Goal: Task Accomplishment & Management: Manage account settings

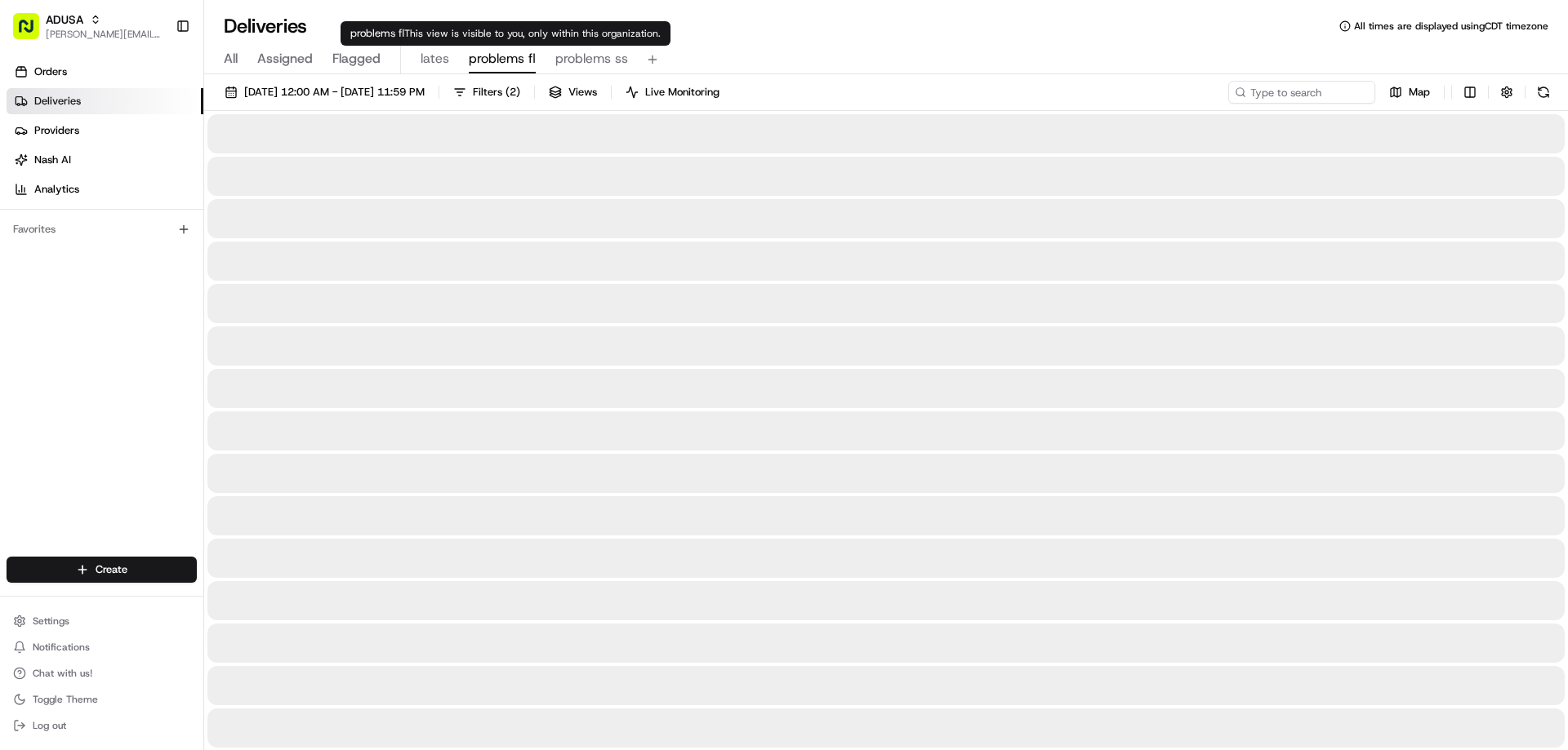
drag, startPoint x: 495, startPoint y: 58, endPoint x: 471, endPoint y: 33, distance: 34.7
click at [495, 58] on span "problems fl" at bounding box center [502, 58] width 67 height 20
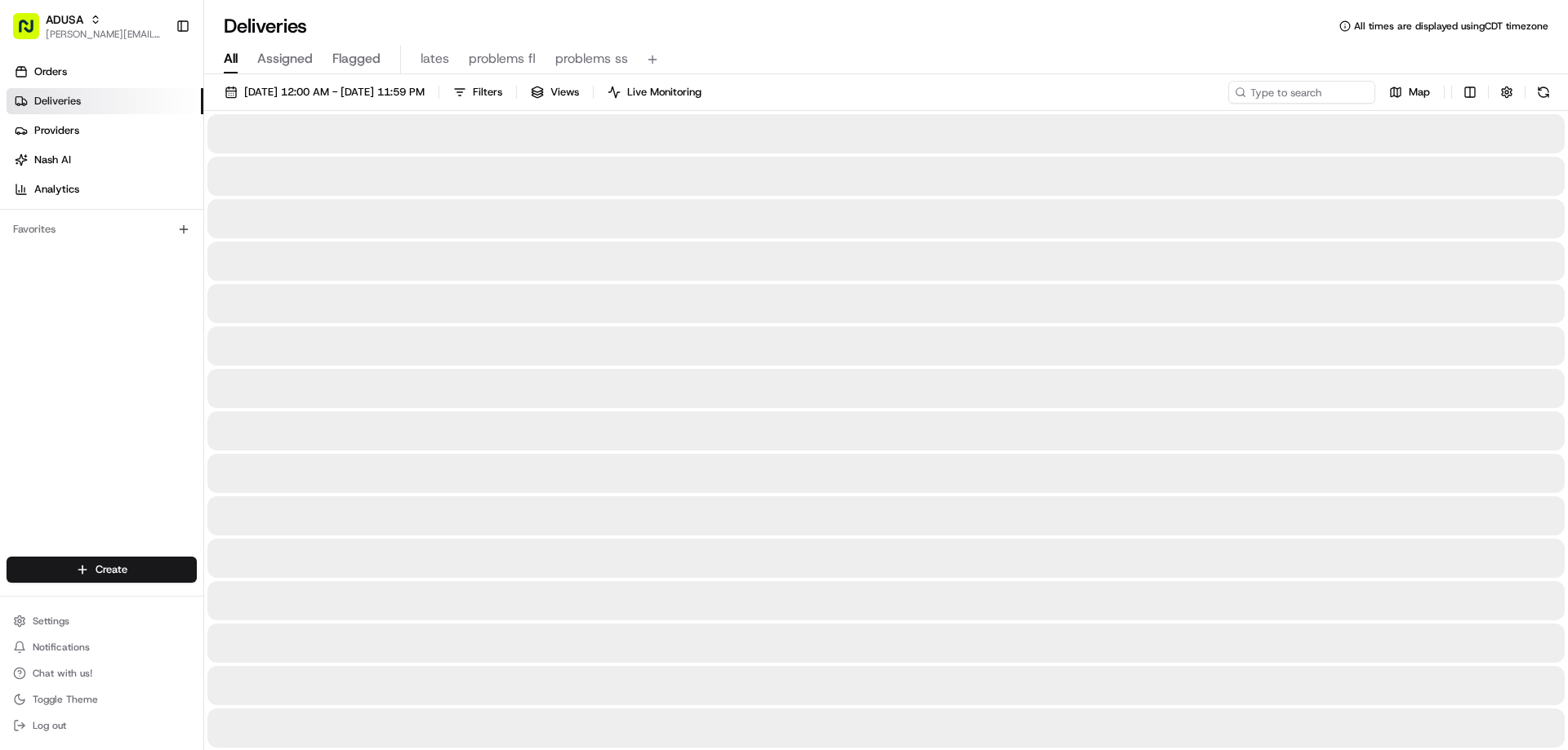
click at [233, 61] on span "All" at bounding box center [230, 58] width 14 height 20
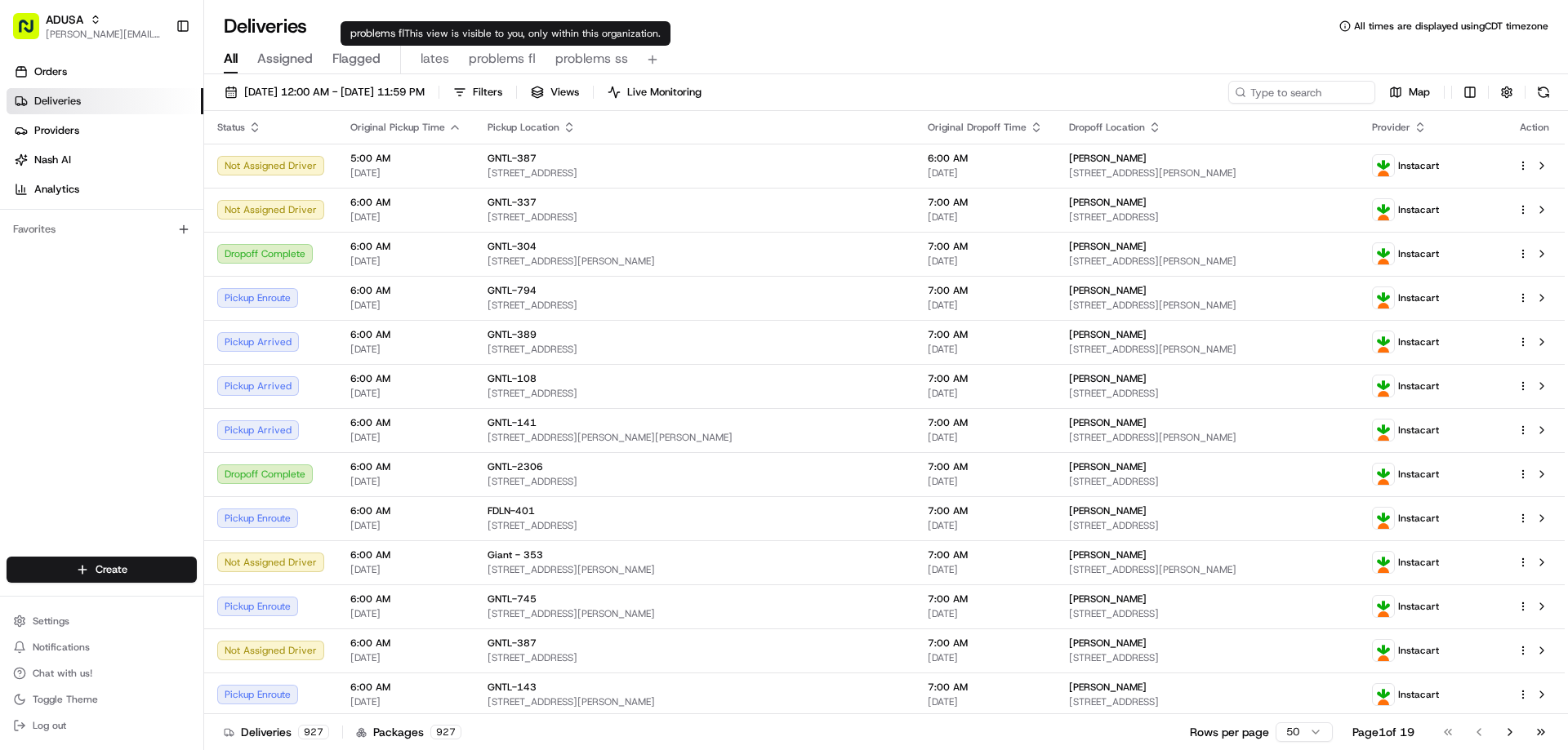
click at [513, 59] on span "problems fl" at bounding box center [502, 58] width 67 height 20
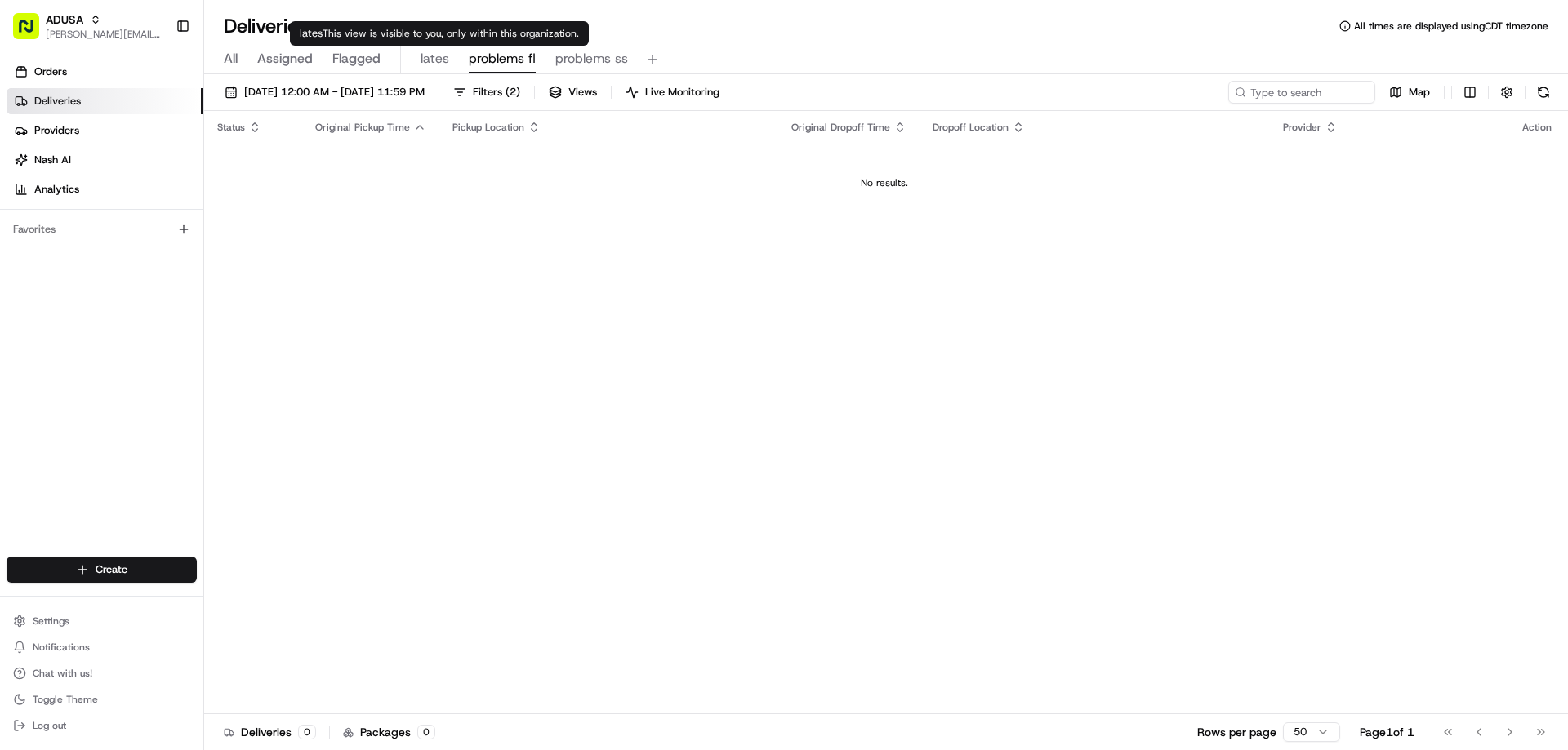
click at [437, 58] on span "lates" at bounding box center [435, 58] width 28 height 20
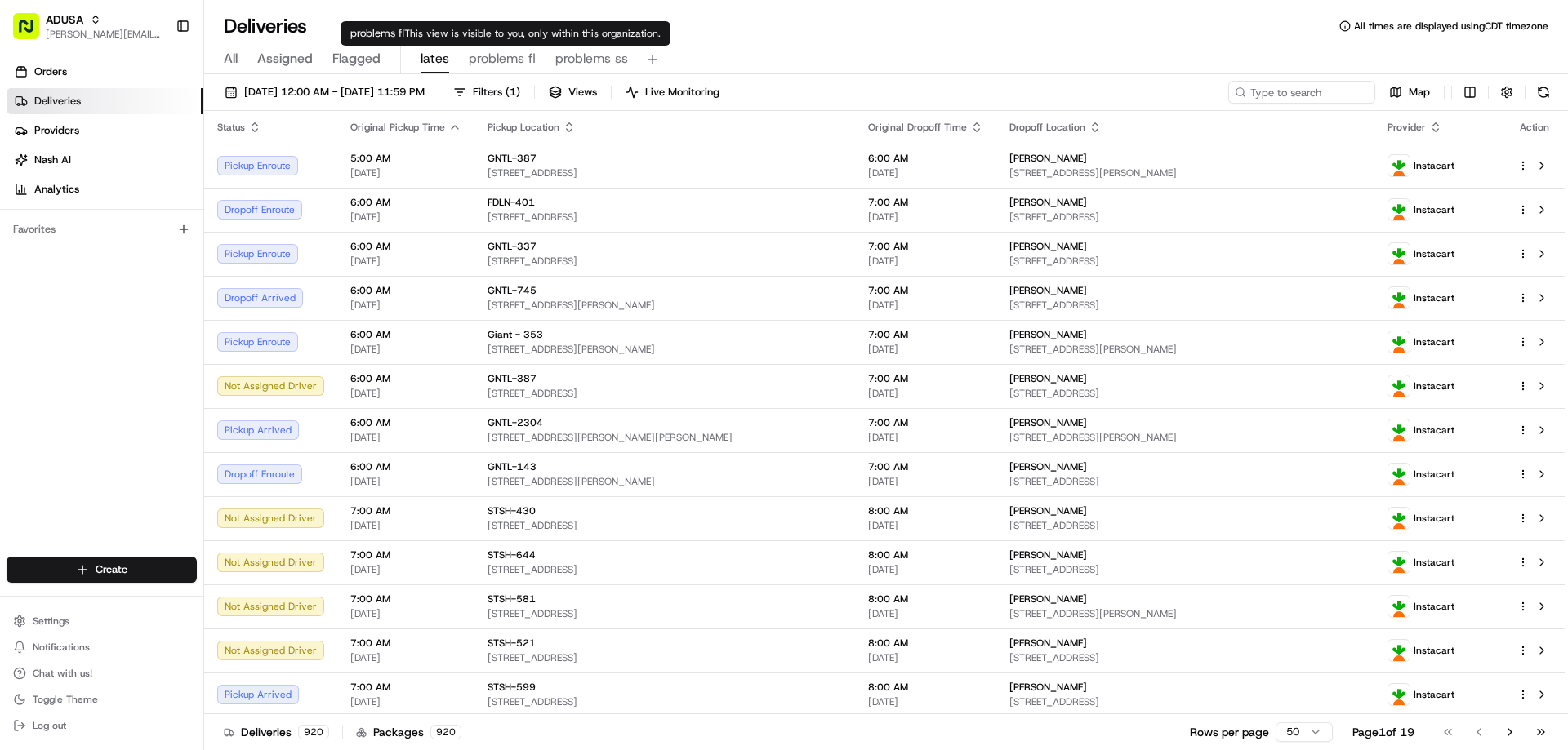
click at [486, 61] on span "problems fl" at bounding box center [502, 58] width 67 height 20
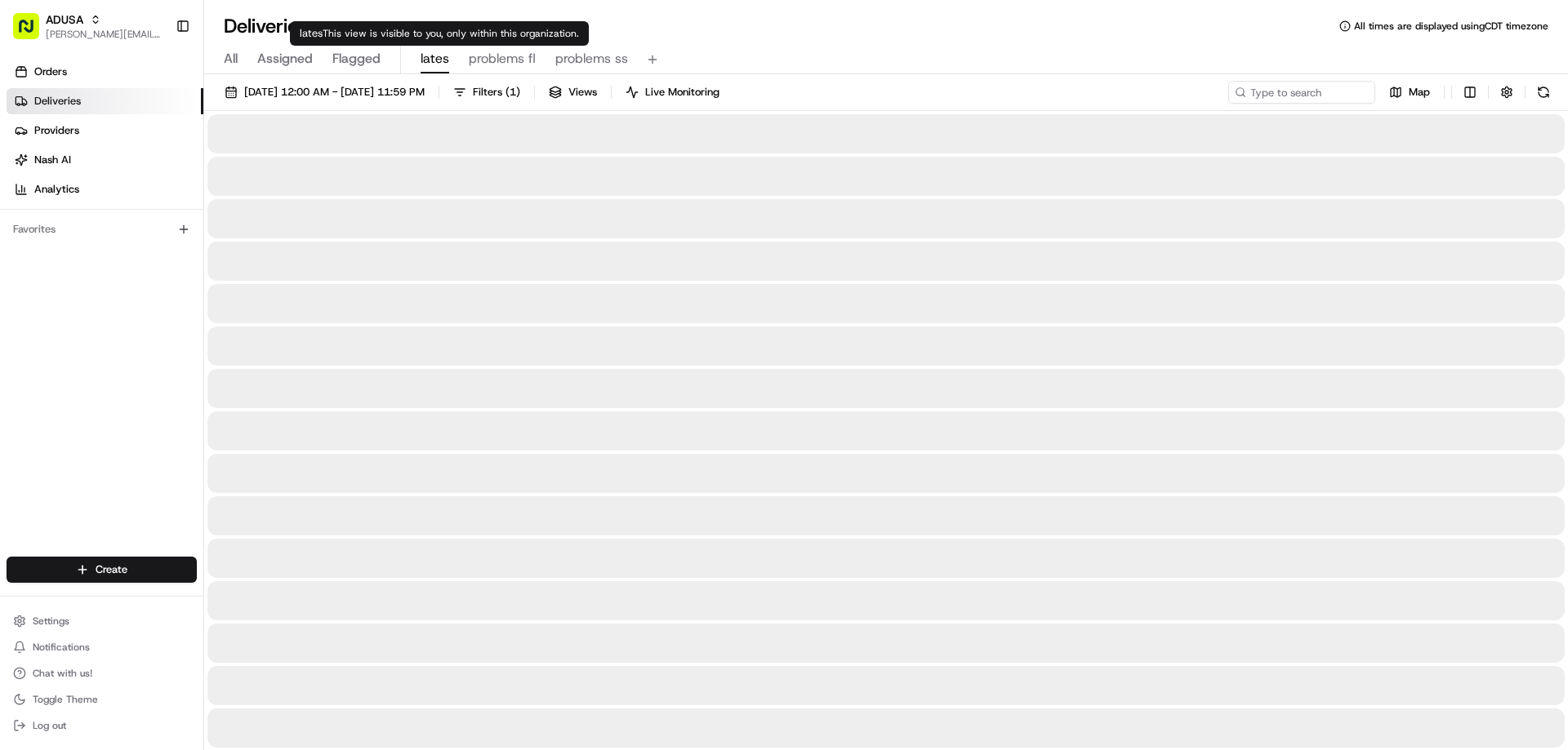
click at [436, 58] on span "lates" at bounding box center [435, 58] width 28 height 20
click at [495, 59] on span "problems fl" at bounding box center [502, 58] width 67 height 20
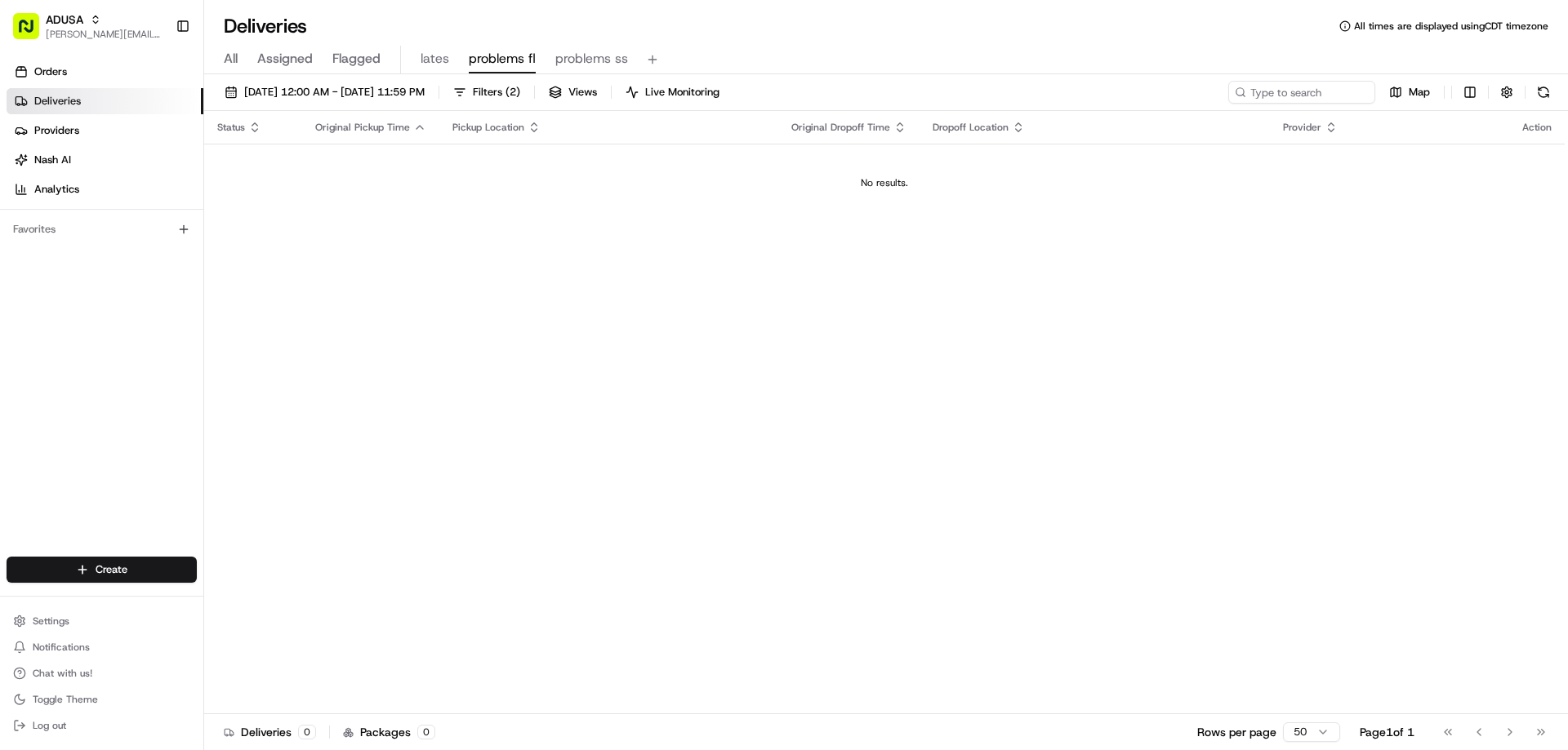
click at [234, 59] on span "All" at bounding box center [230, 58] width 14 height 20
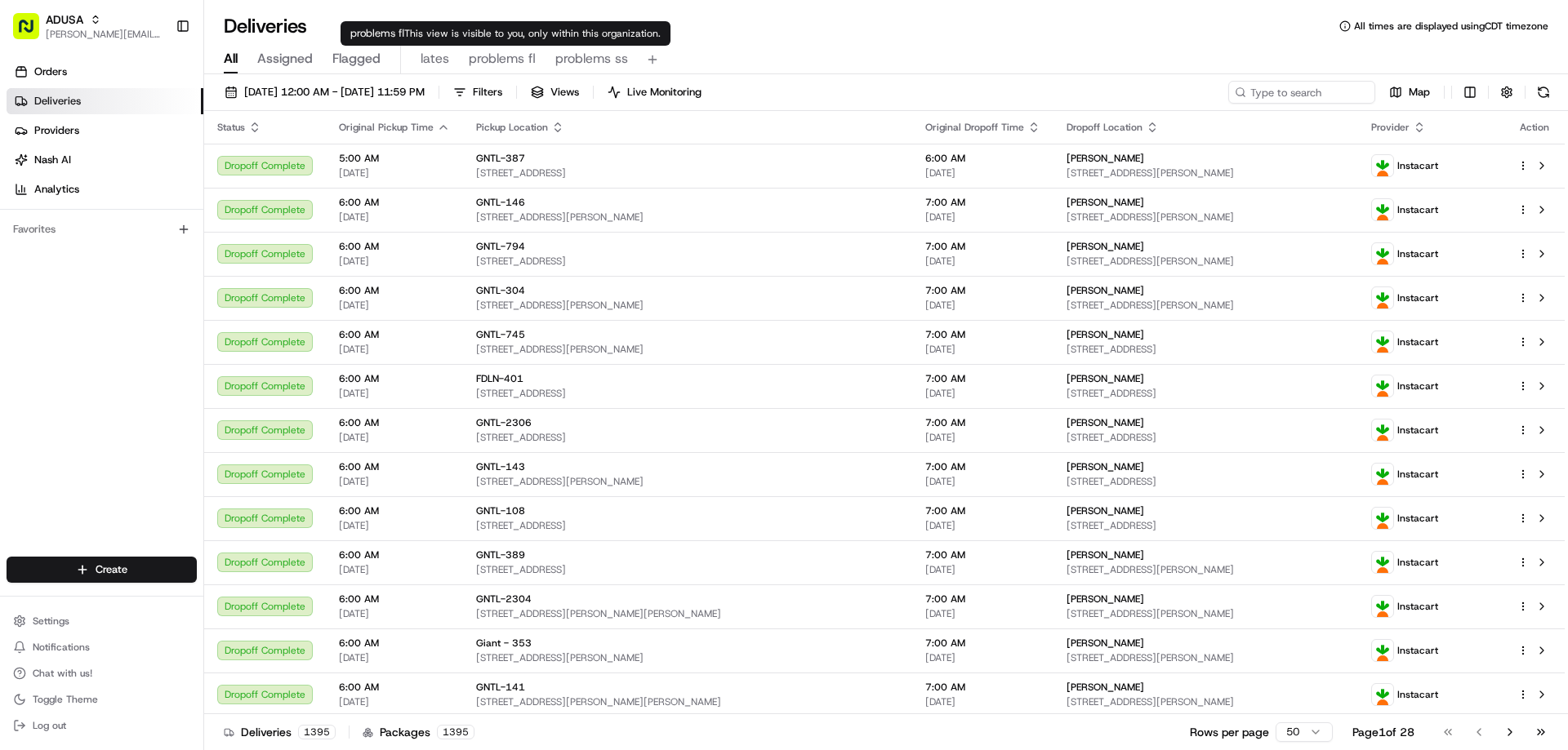
click at [506, 59] on span "problems fl" at bounding box center [502, 58] width 67 height 20
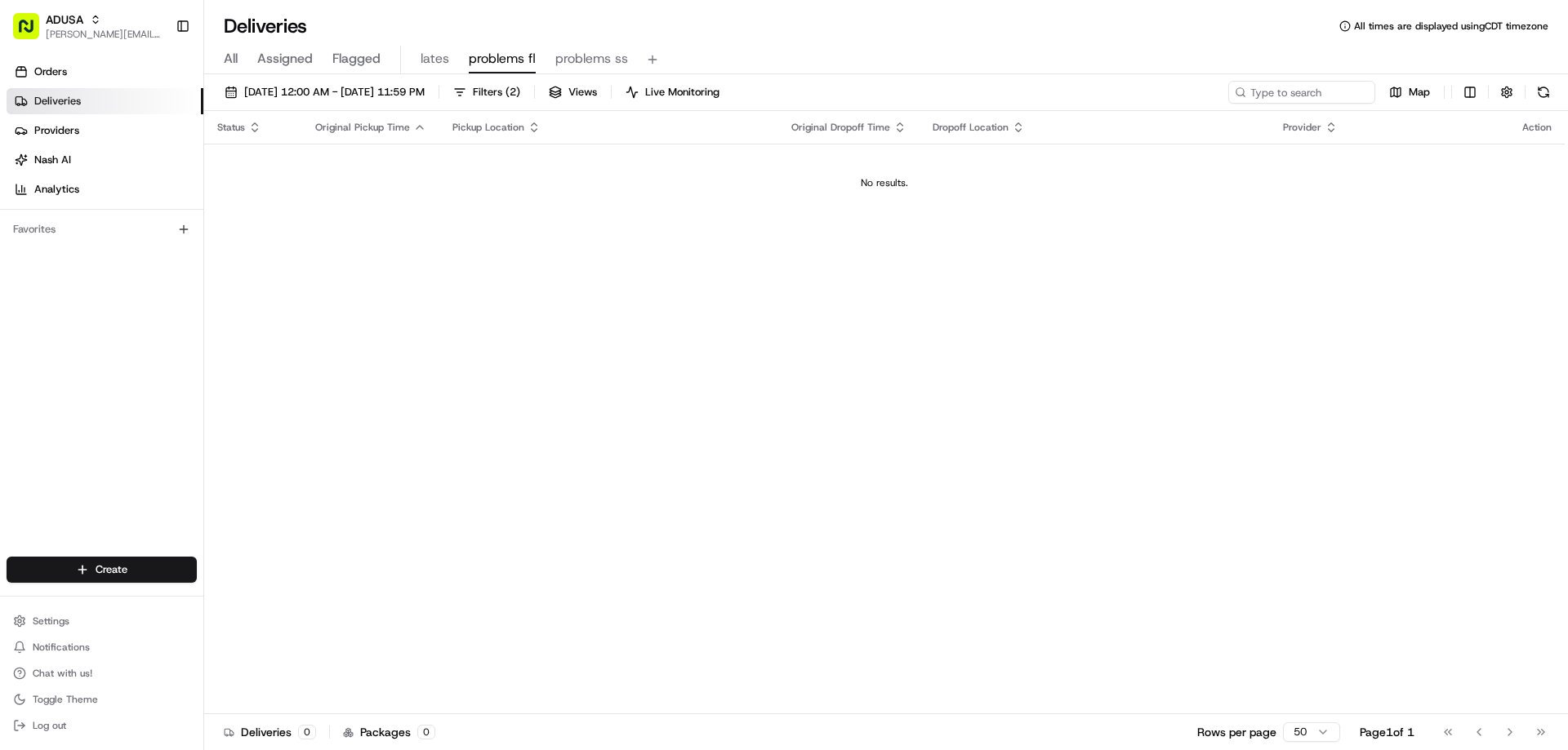
click at [469, 45] on button "problems fl" at bounding box center [502, 58] width 67 height 27
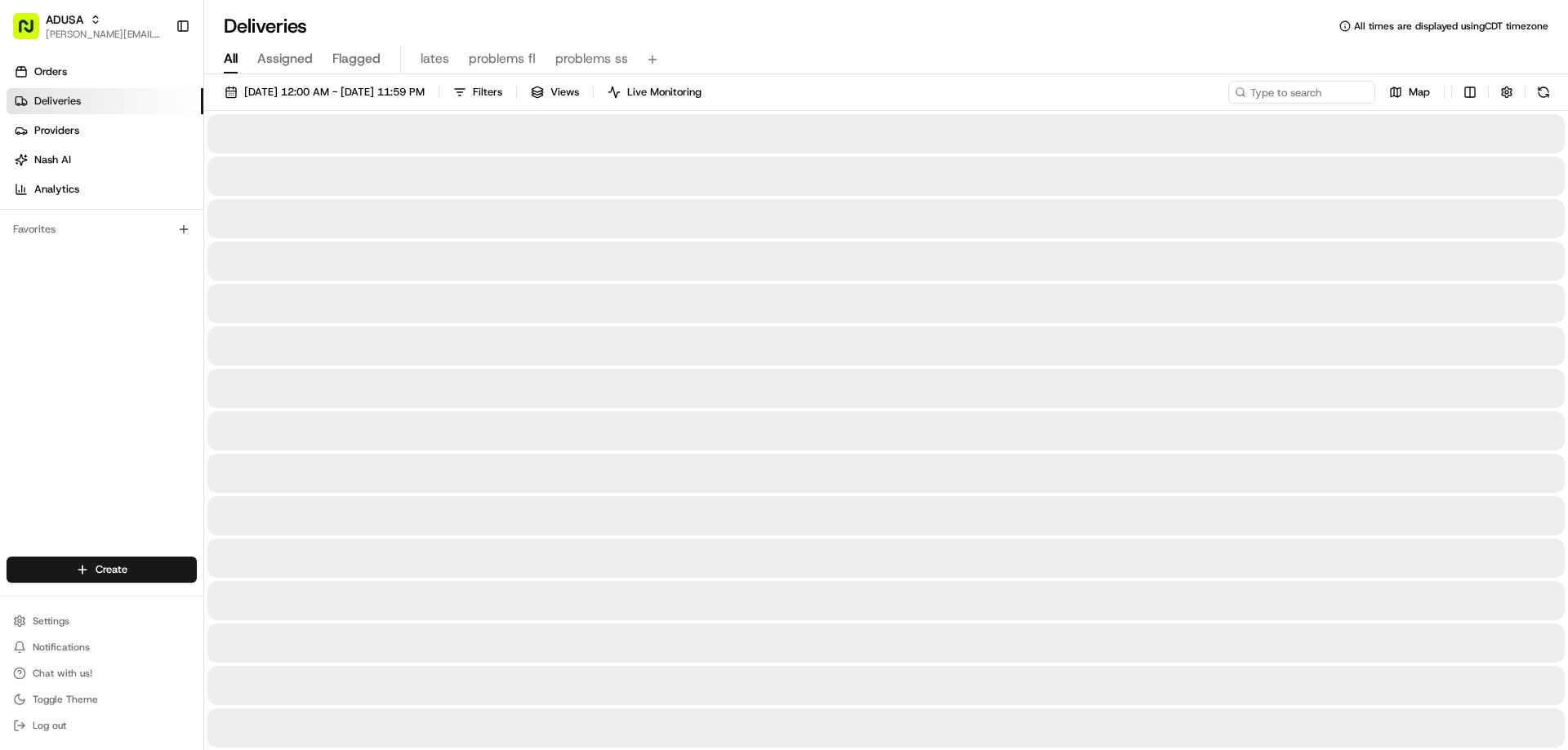
click at [233, 58] on span "All" at bounding box center [230, 58] width 14 height 20
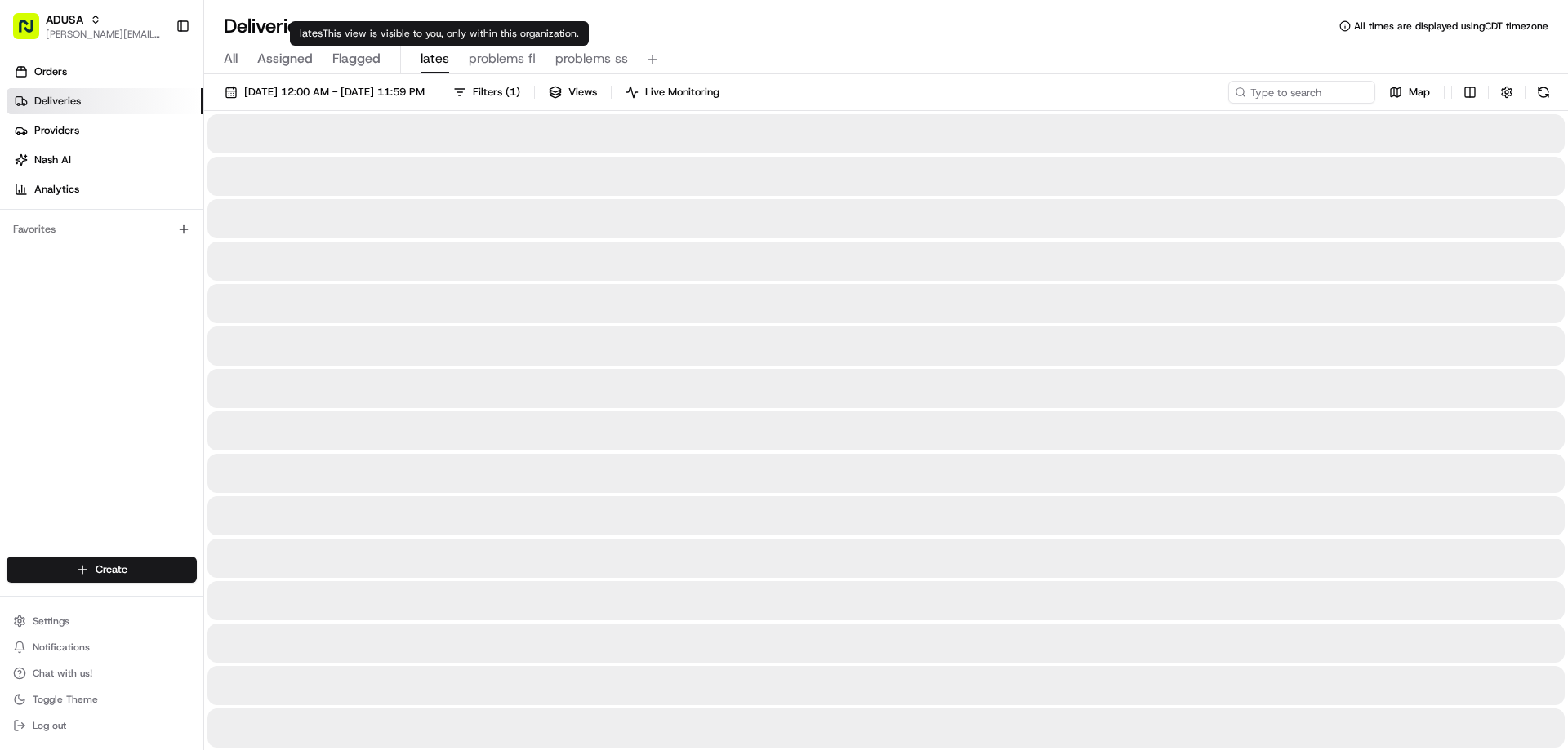
click at [430, 58] on span "lates" at bounding box center [435, 58] width 28 height 20
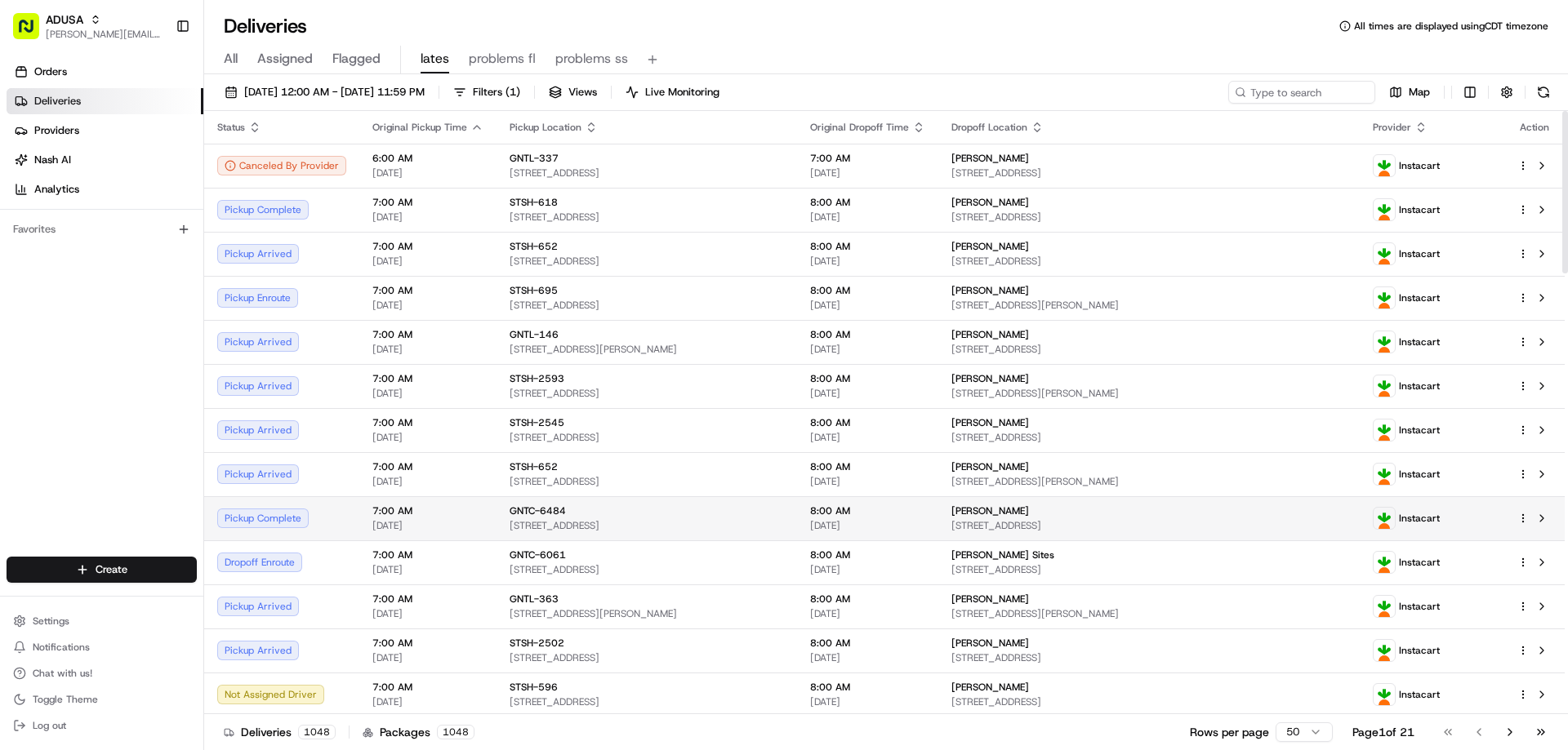
scroll to position [82, 0]
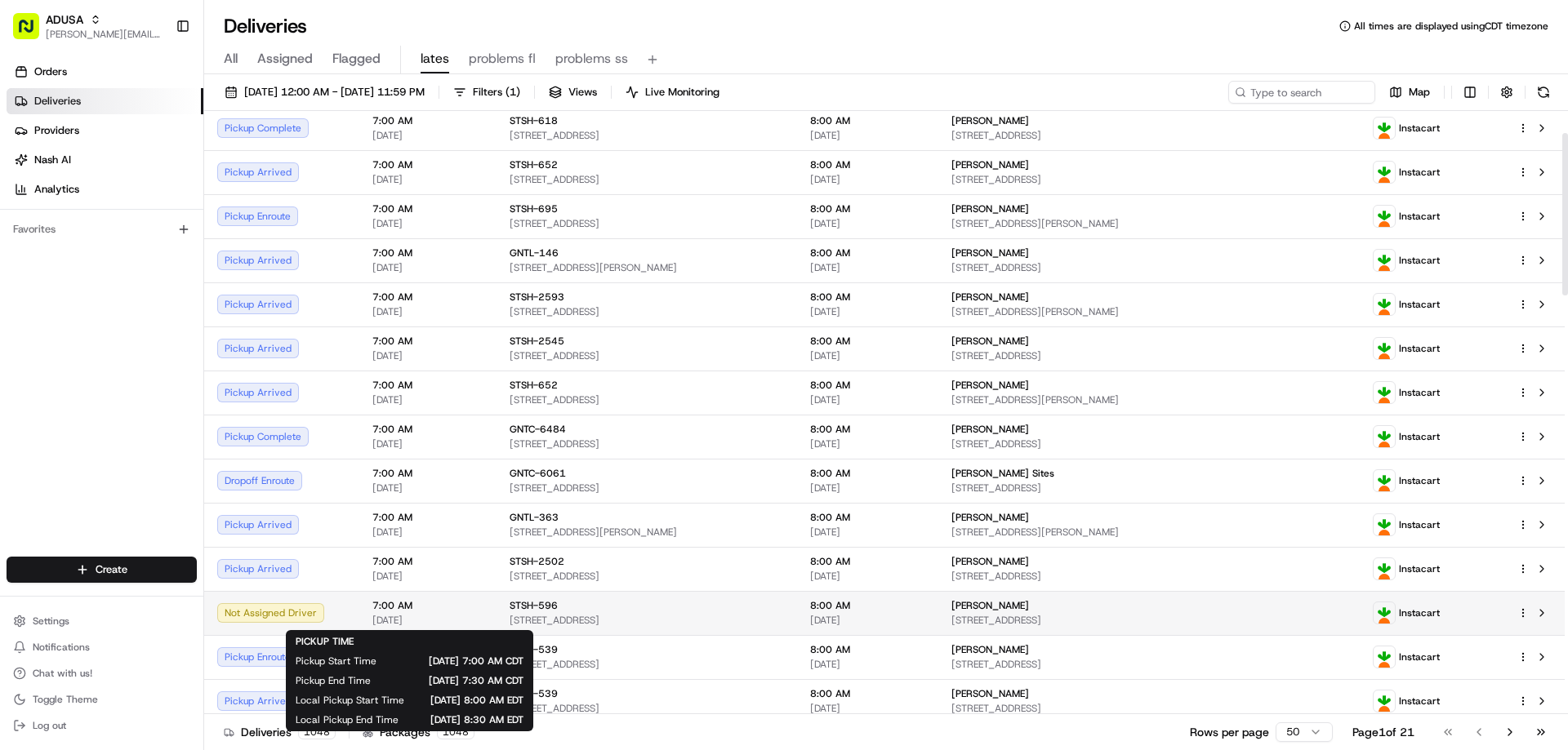
click at [464, 612] on div "7:00 AM 08/17/2025" at bounding box center [428, 612] width 111 height 27
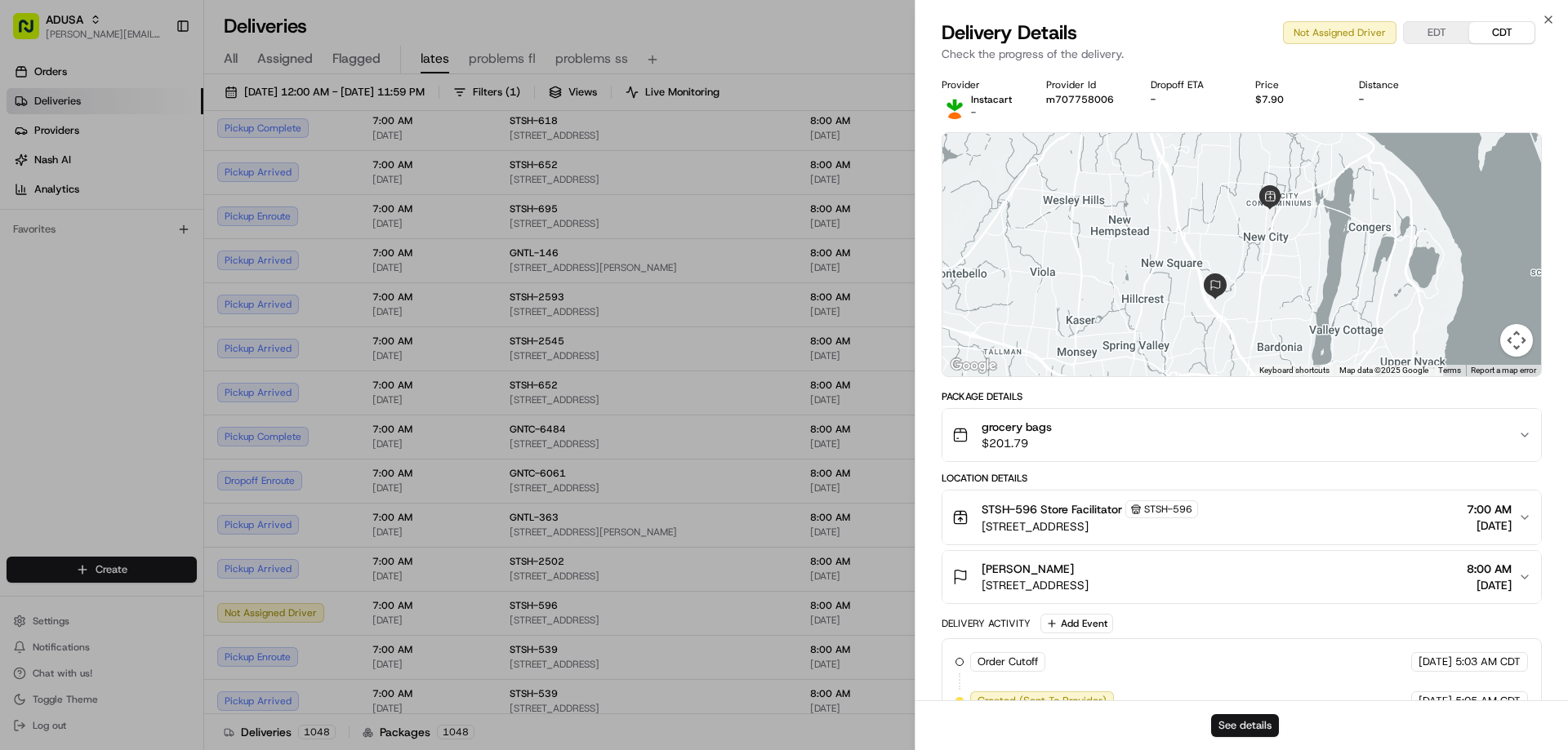
click at [1235, 720] on button "See details" at bounding box center [1245, 725] width 68 height 23
click at [1543, 16] on icon "button" at bounding box center [1548, 20] width 13 height 13
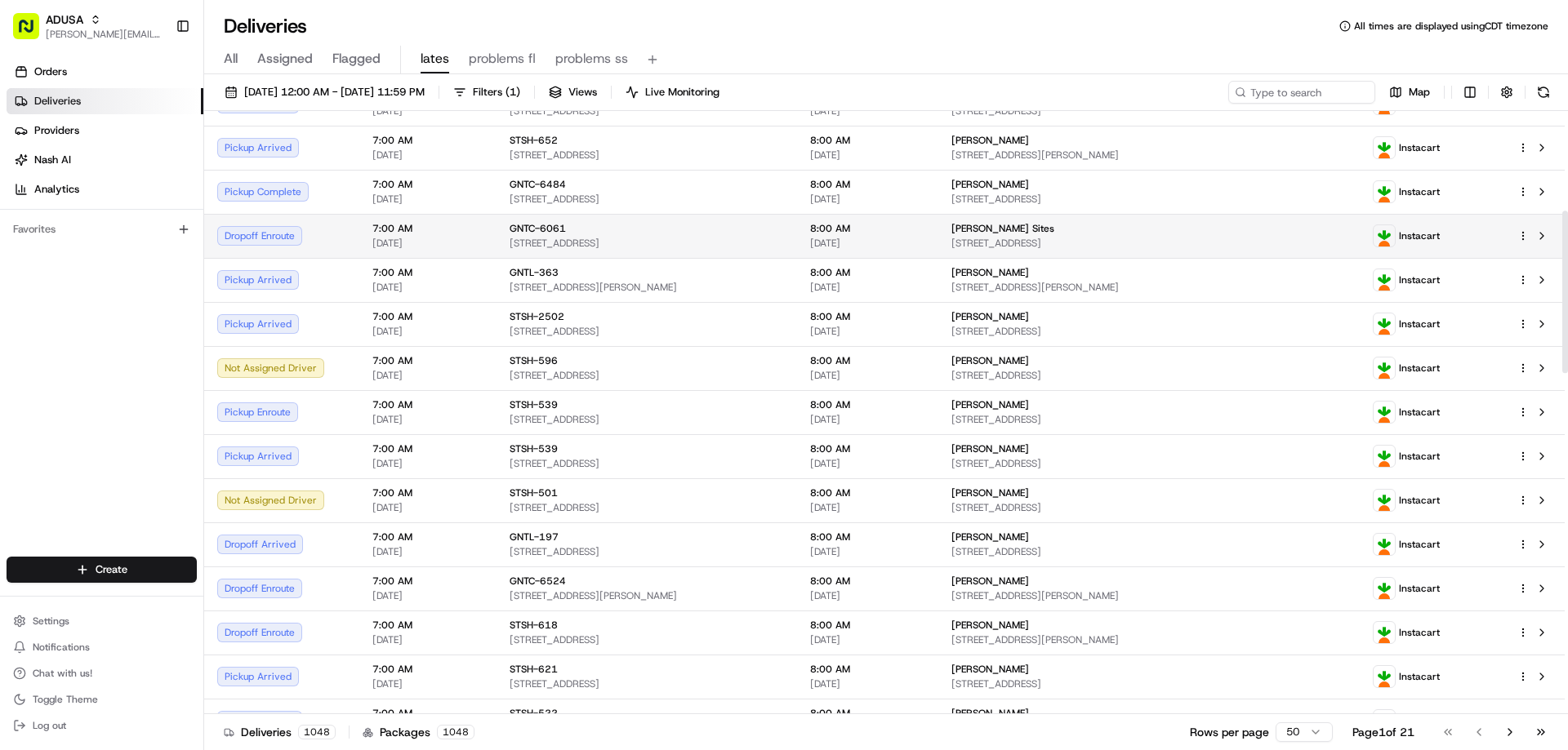
scroll to position [408, 0]
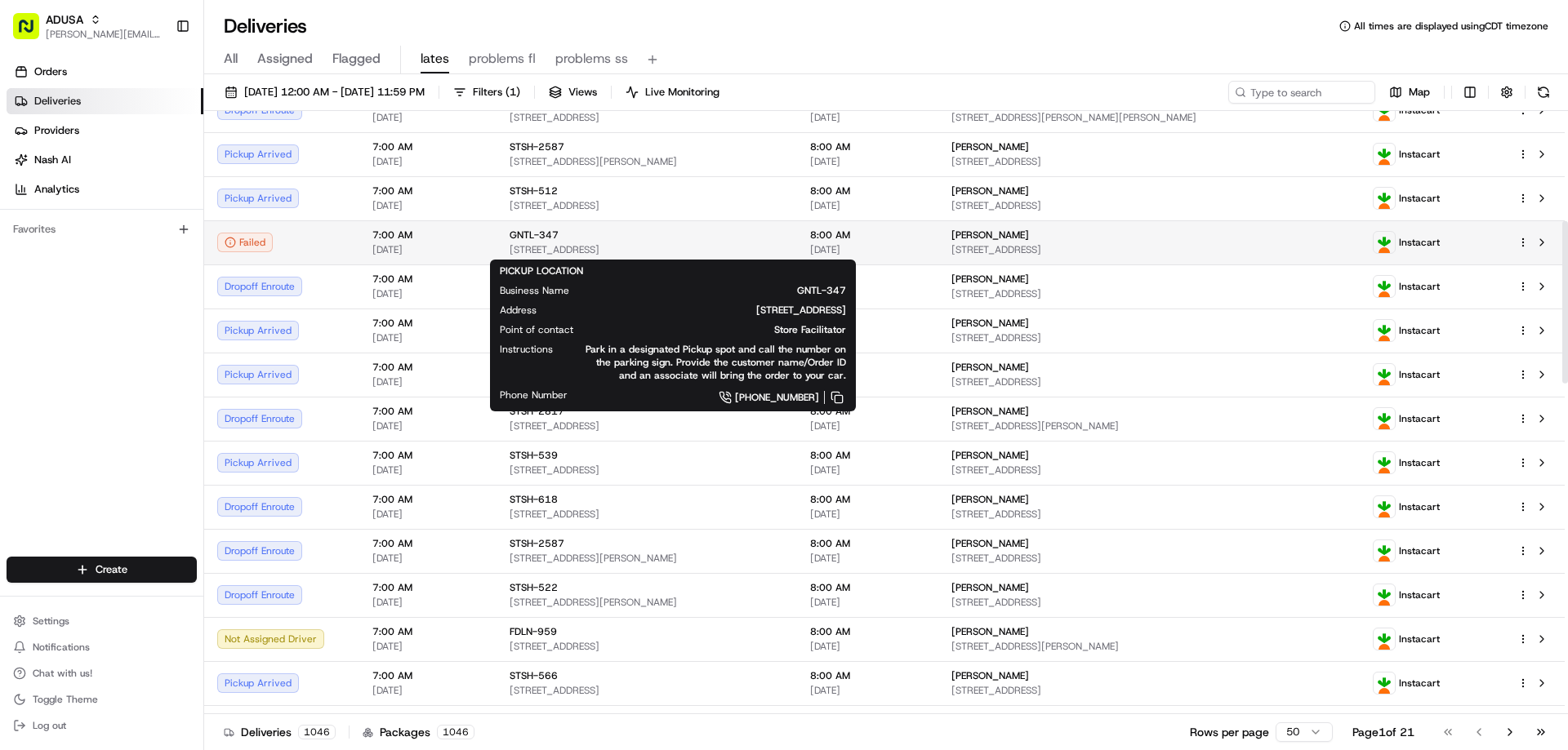
click at [609, 240] on div "GNTL-347" at bounding box center [646, 235] width 275 height 13
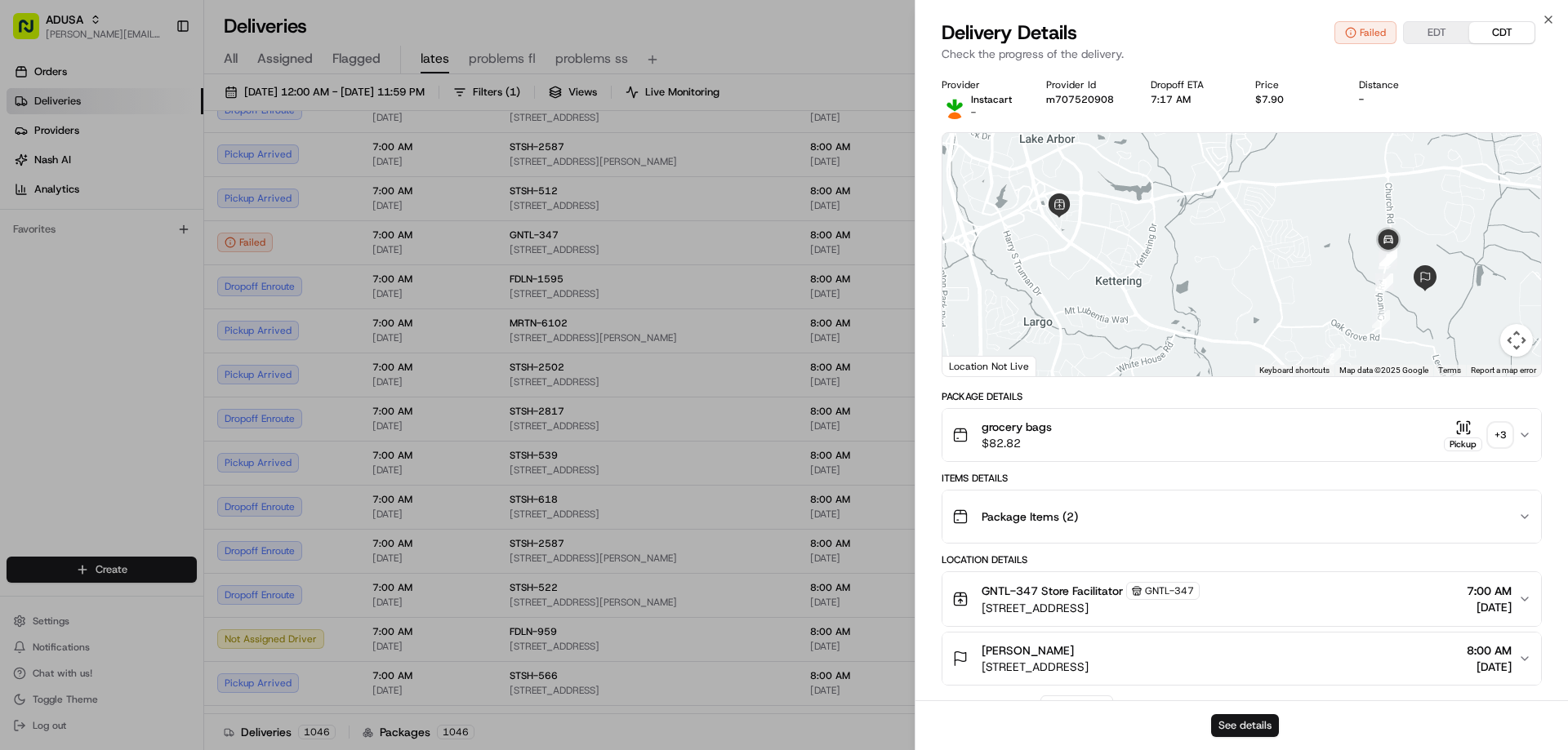
click at [1263, 721] on button "See details" at bounding box center [1245, 725] width 68 height 23
click at [1549, 17] on icon "button" at bounding box center [1548, 20] width 13 height 13
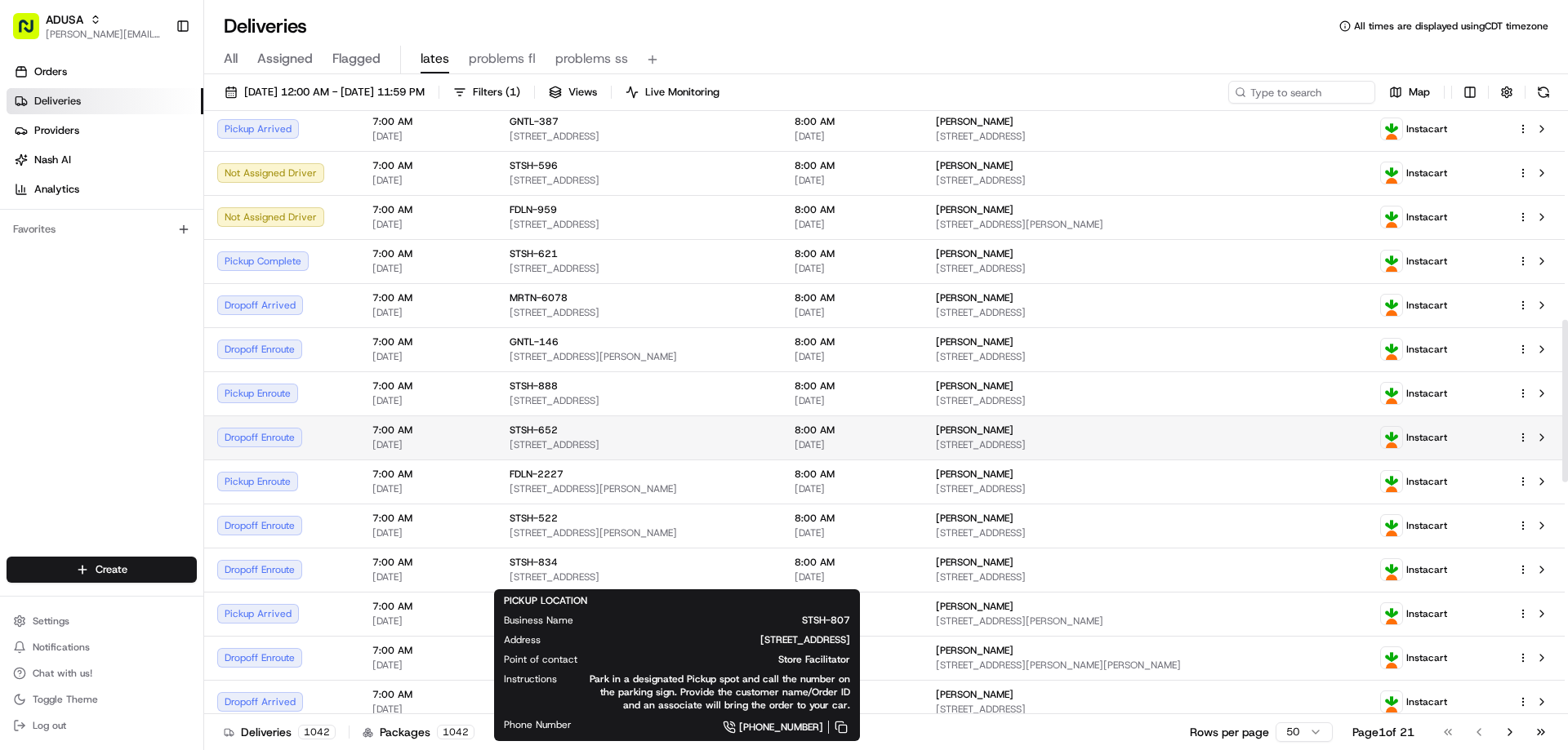
scroll to position [736, 0]
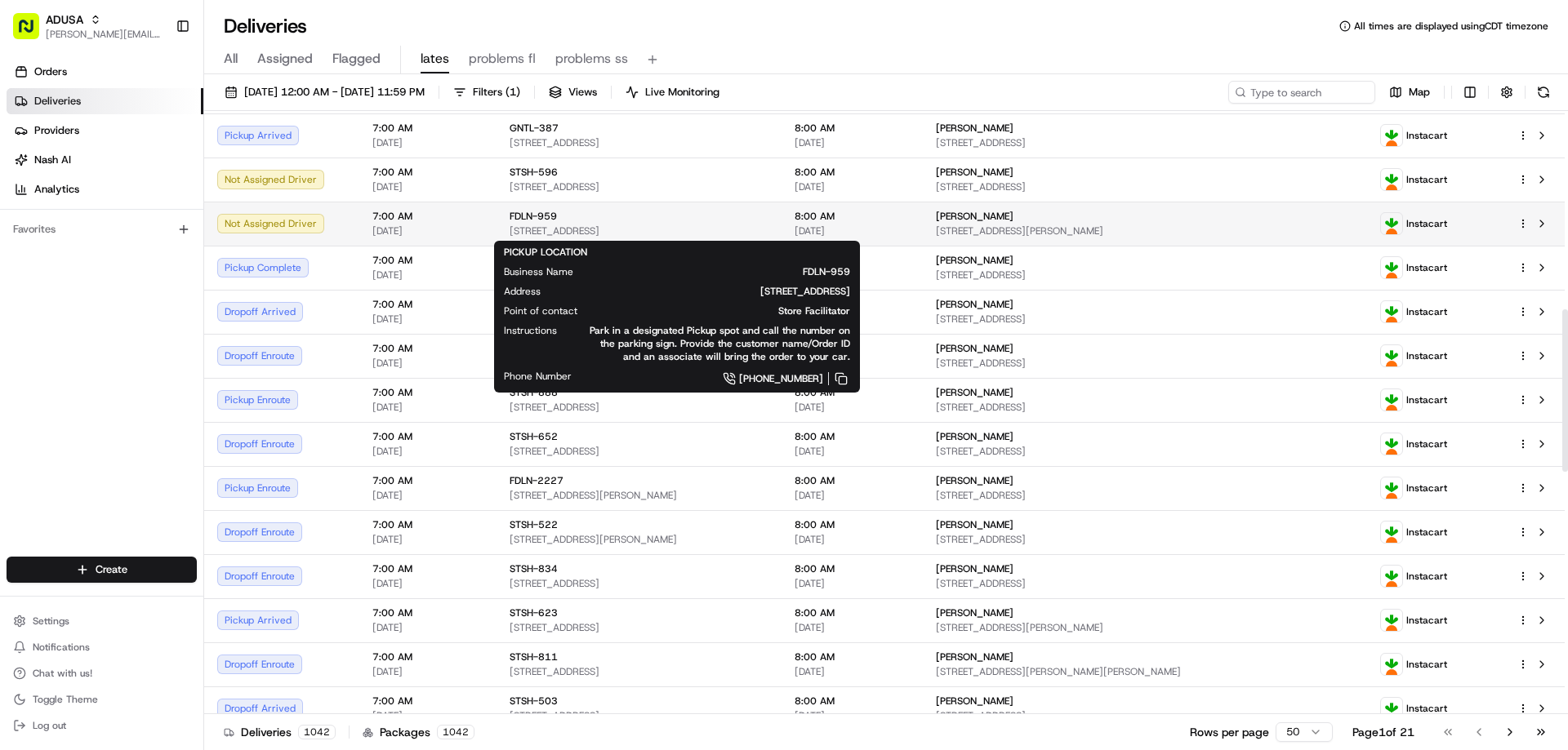
click at [580, 228] on span "264 Turkeysag Trail, Palmyra, VA 22963, US" at bounding box center [639, 231] width 259 height 13
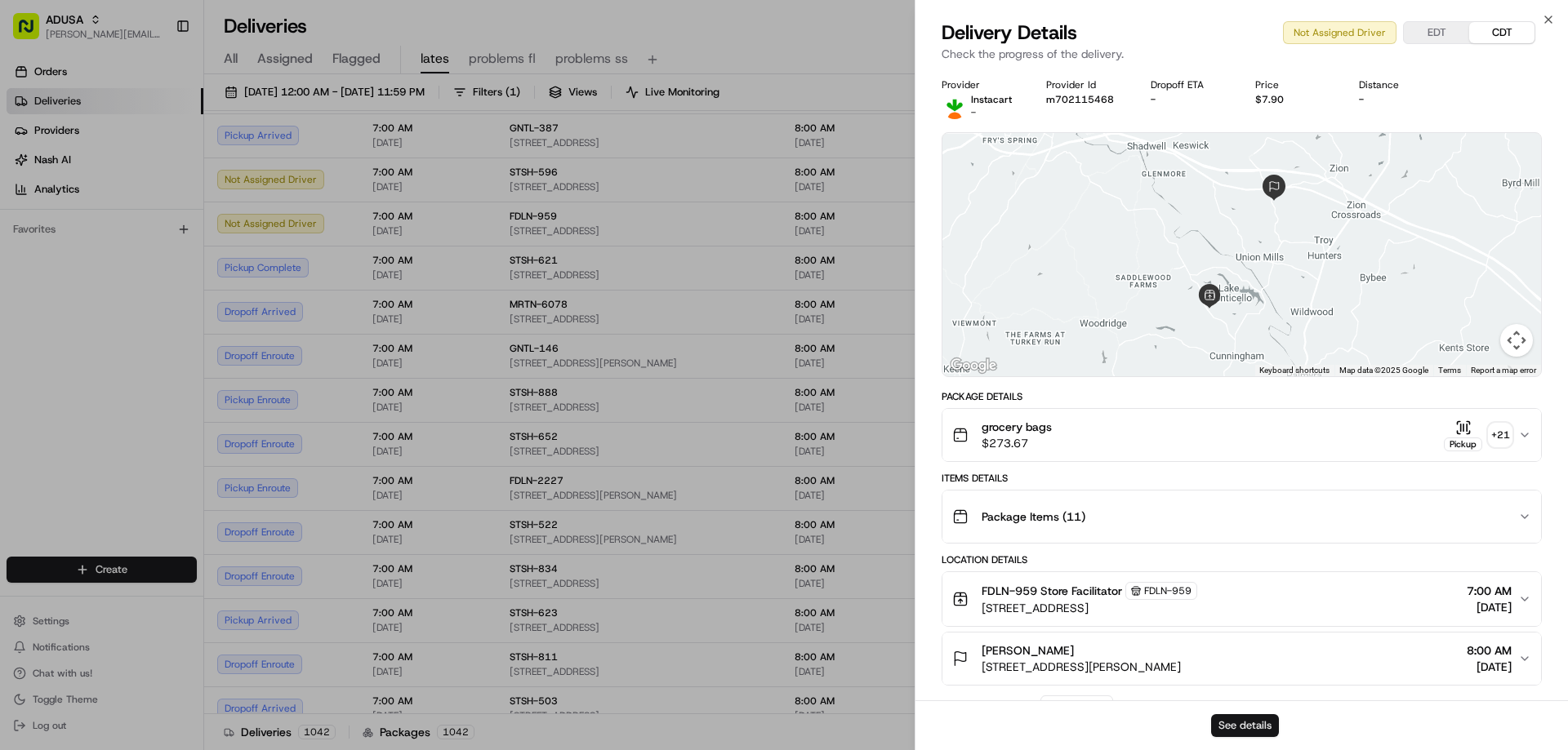
click at [1243, 725] on button "See details" at bounding box center [1245, 725] width 68 height 23
click at [1543, 16] on icon "button" at bounding box center [1548, 20] width 13 height 13
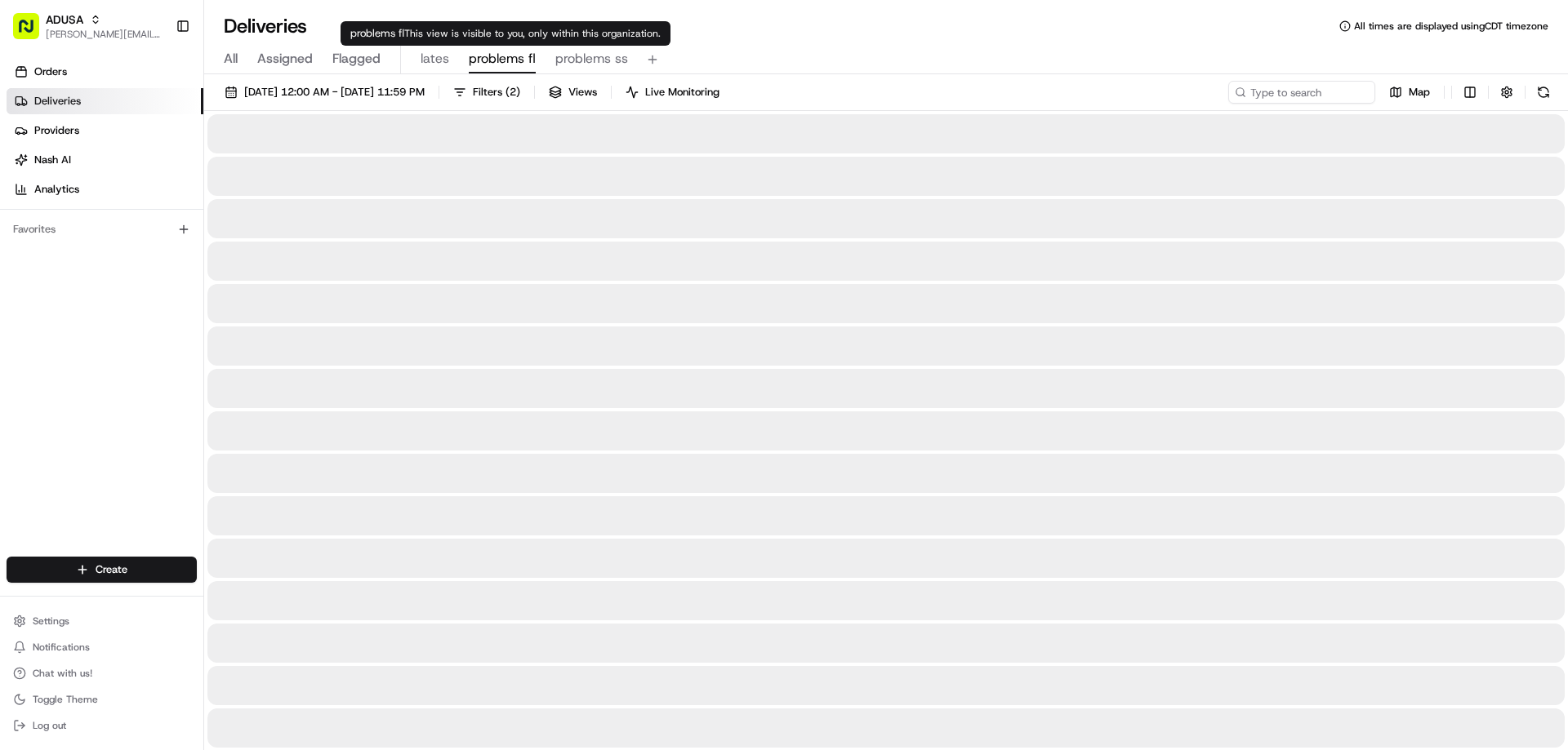
click at [481, 64] on span "problems fl" at bounding box center [502, 58] width 67 height 20
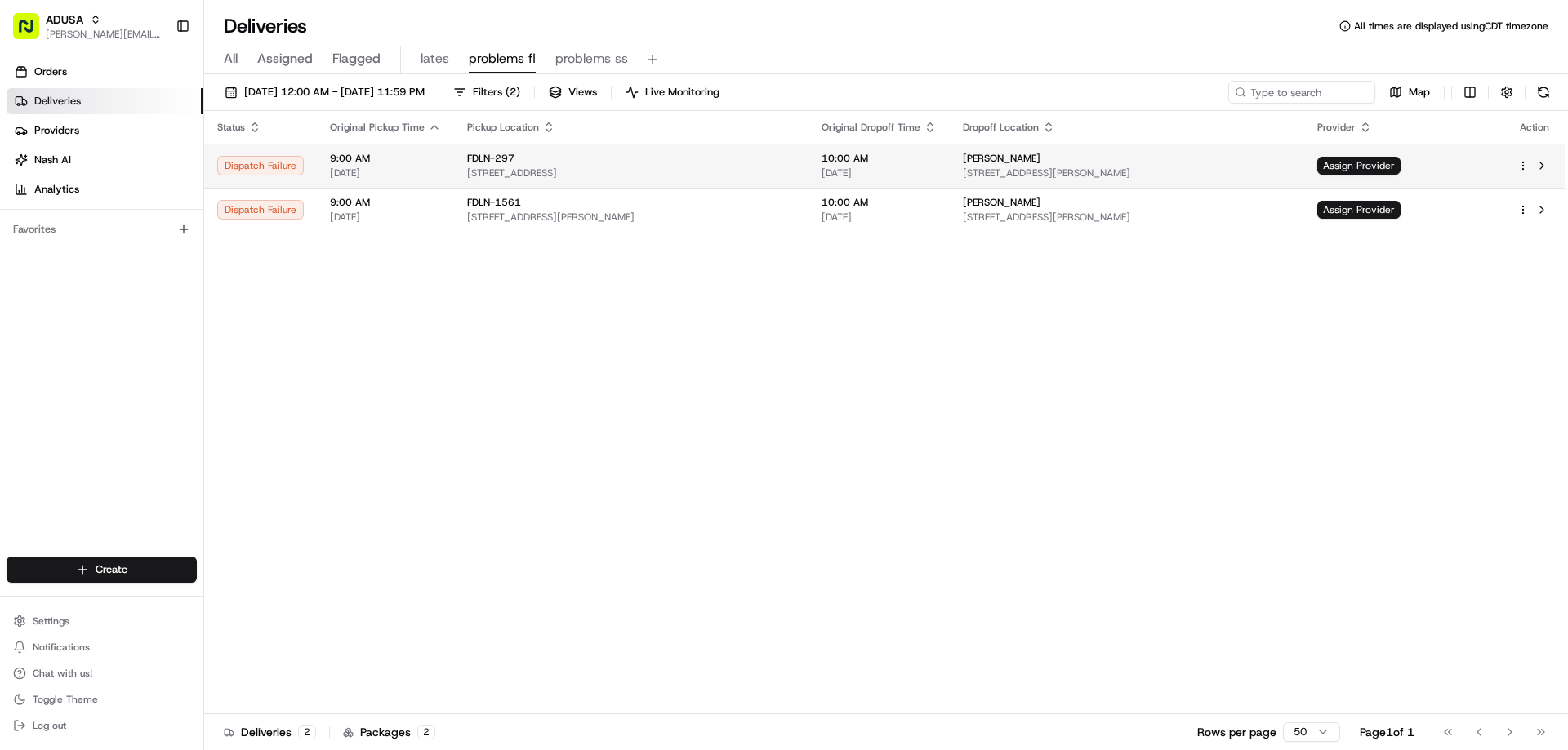
click at [356, 167] on span "[DATE]" at bounding box center [386, 174] width 111 height 13
click at [467, 160] on span "FDLN-297" at bounding box center [491, 158] width 47 height 13
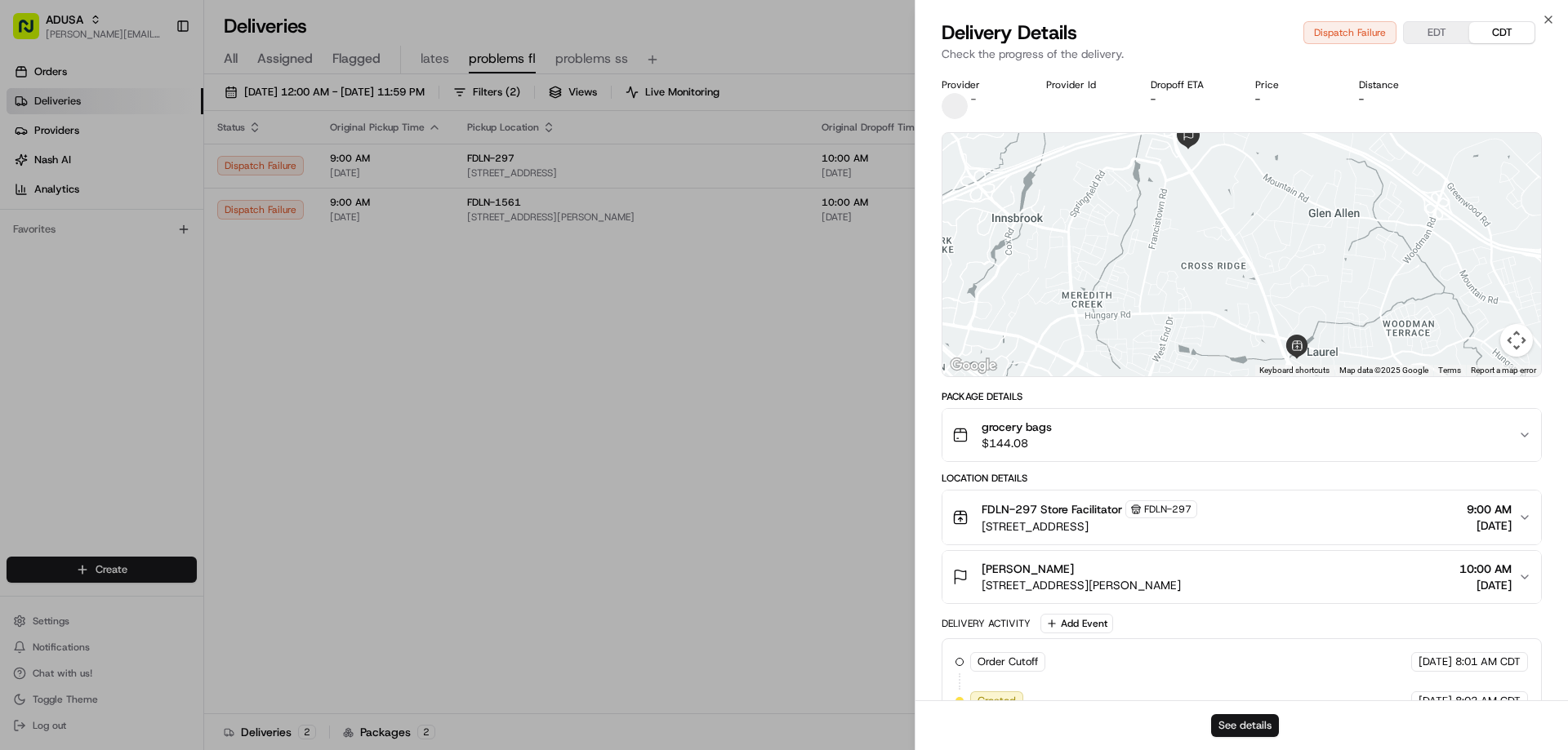
click at [1223, 726] on button "See details" at bounding box center [1245, 725] width 68 height 23
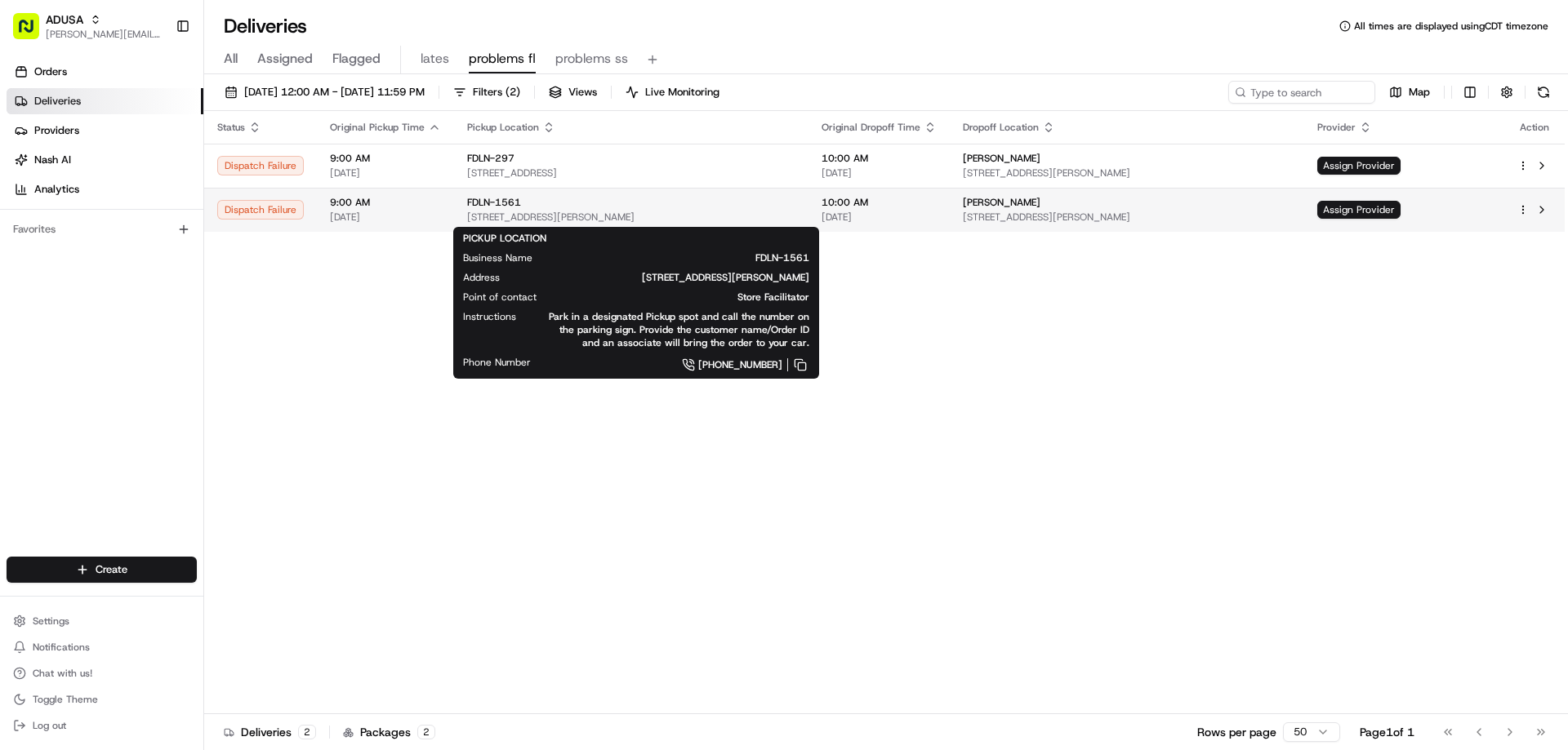
click at [474, 208] on span "FDLN-1561" at bounding box center [493, 203] width 54 height 13
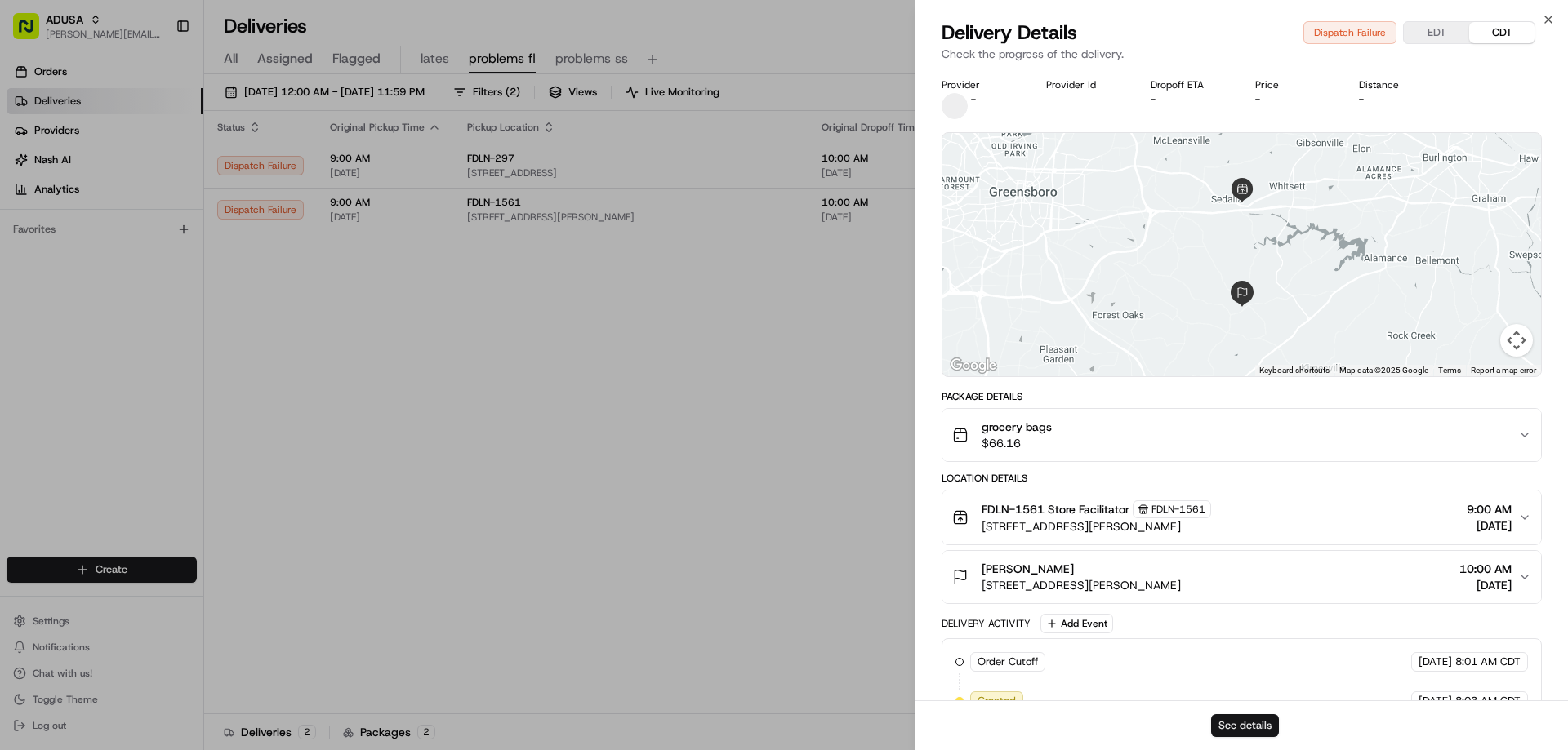
click at [1247, 723] on button "See details" at bounding box center [1245, 725] width 68 height 23
click at [1236, 726] on button "See details" at bounding box center [1245, 725] width 68 height 23
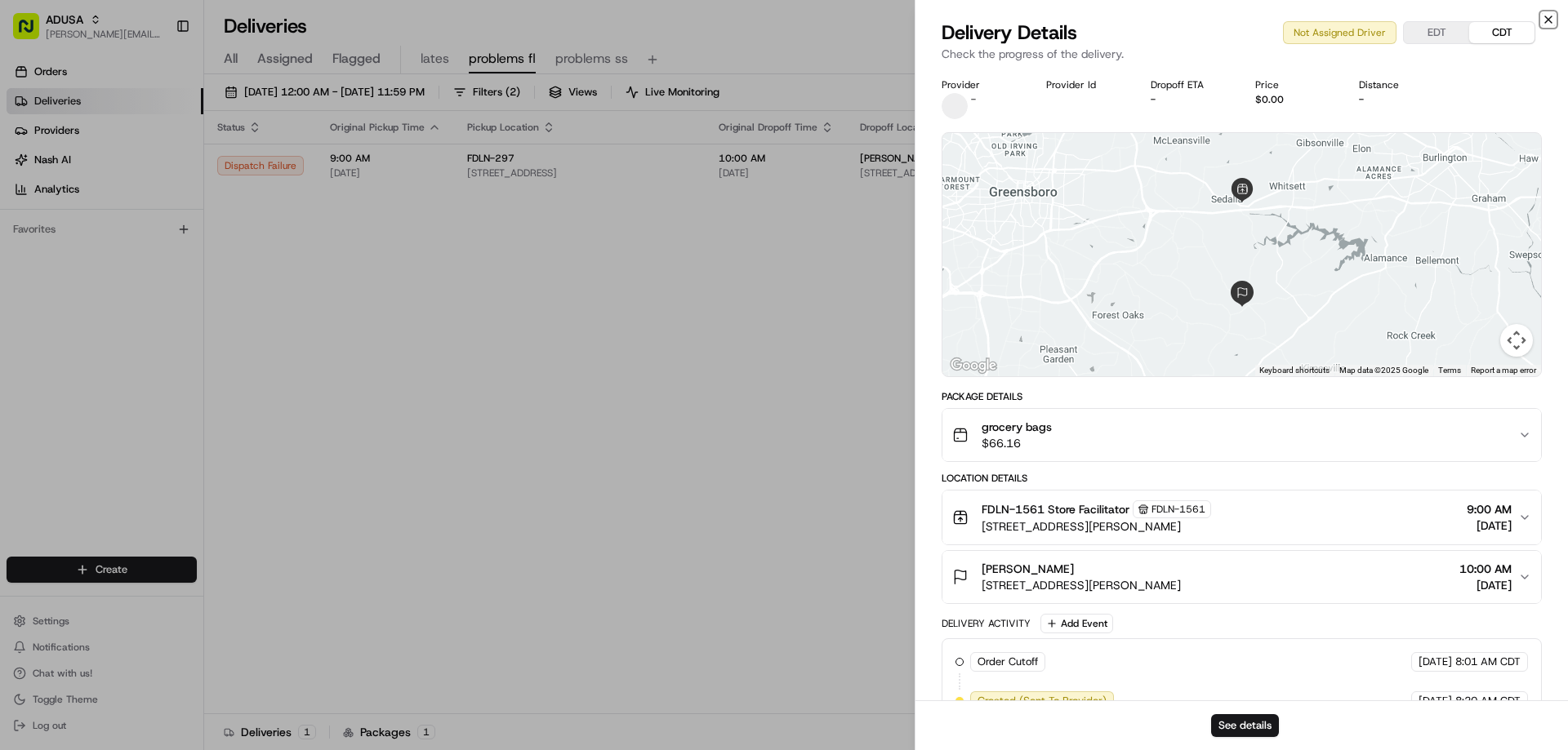
click at [1545, 16] on icon "button" at bounding box center [1548, 20] width 13 height 13
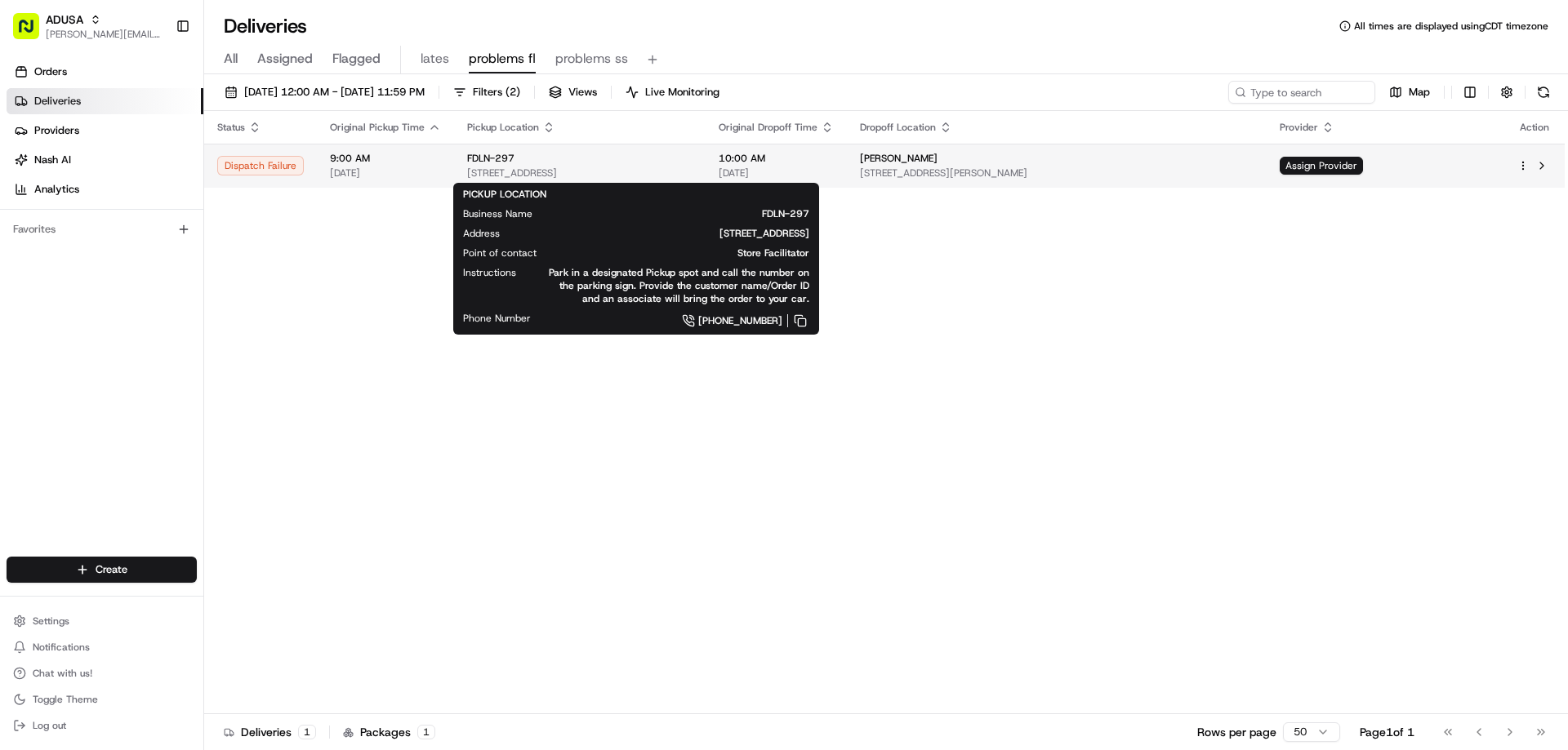
click at [495, 158] on span "FDLN-297" at bounding box center [491, 158] width 47 height 13
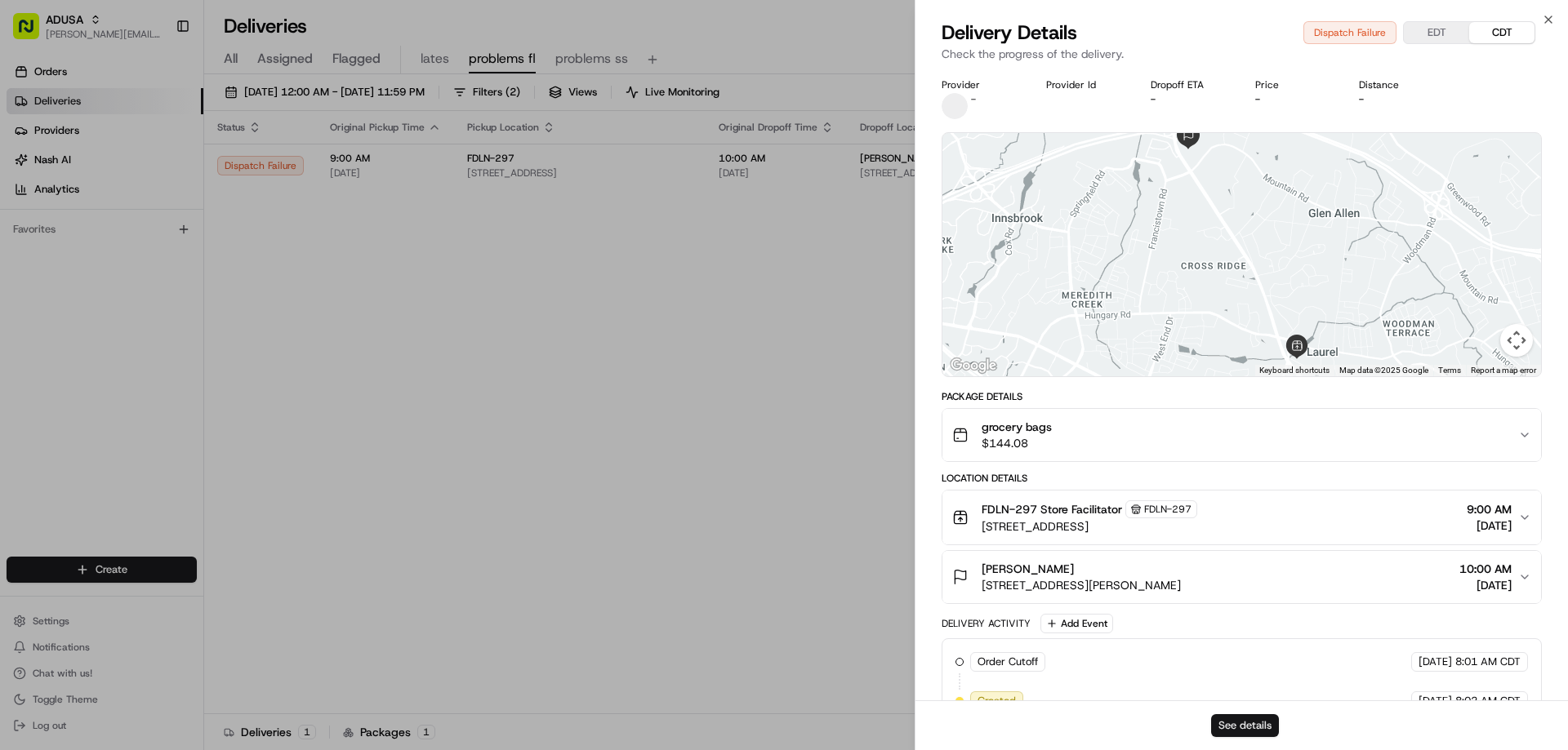
click at [1248, 723] on button "See details" at bounding box center [1245, 725] width 68 height 23
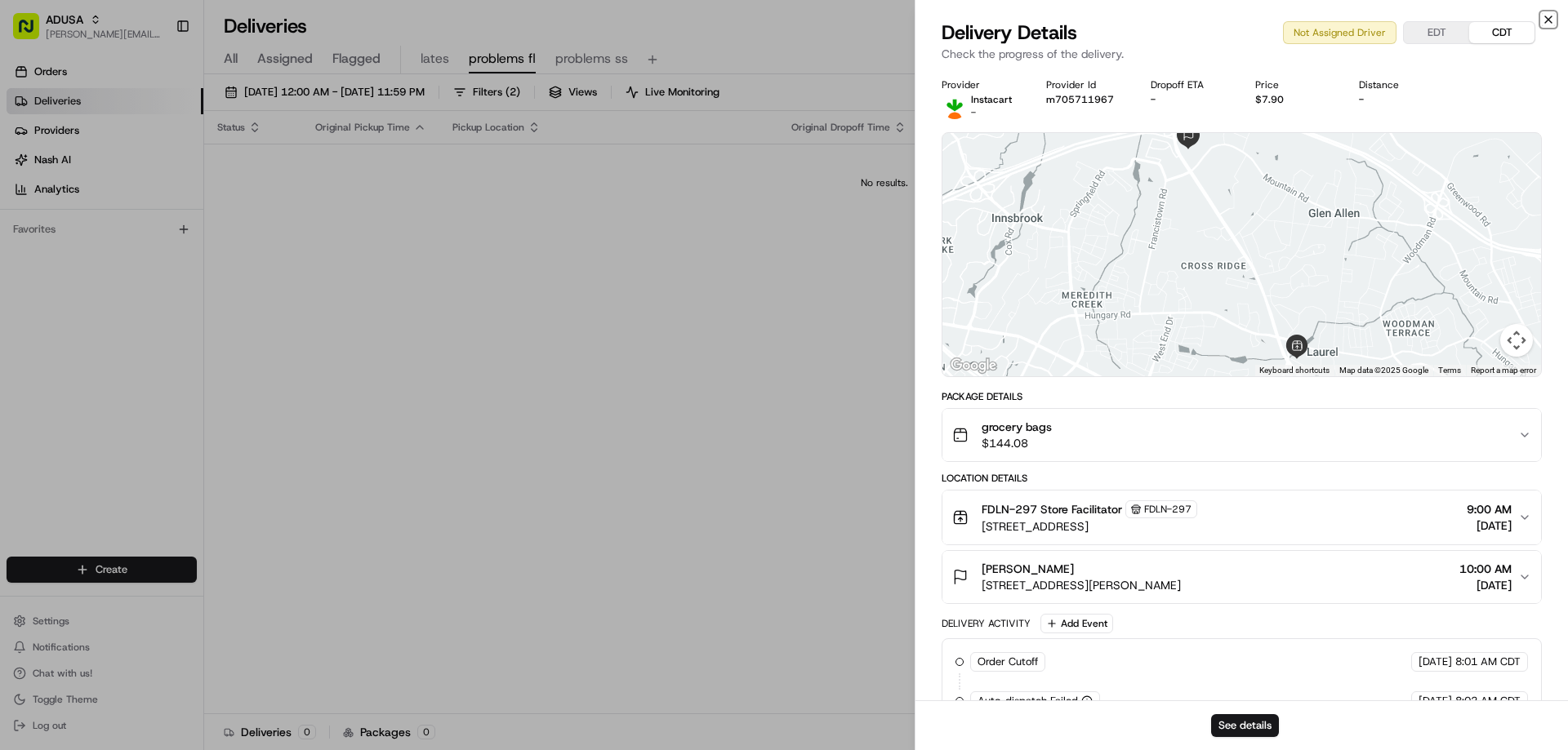
click at [1546, 16] on icon "button" at bounding box center [1548, 20] width 13 height 13
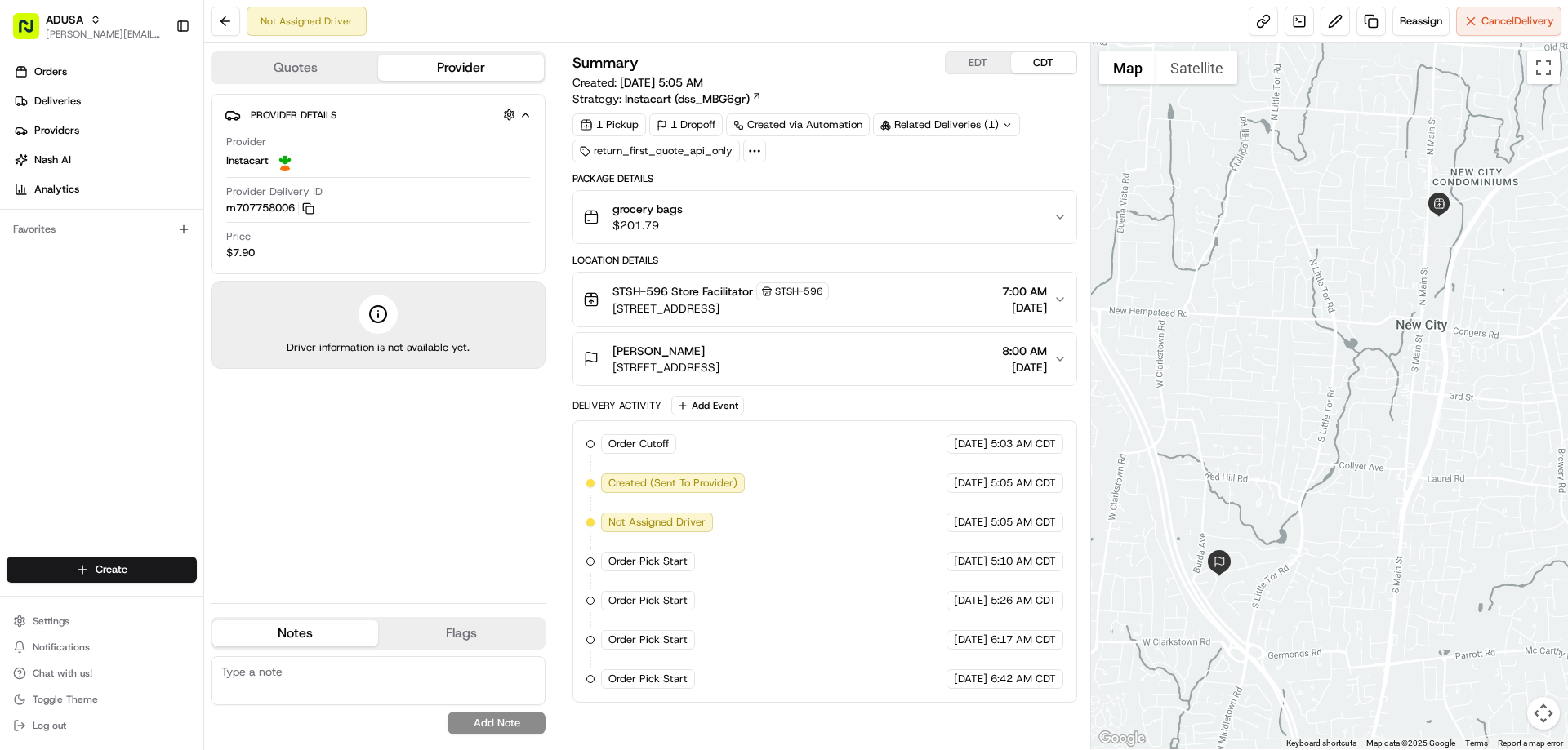
click at [649, 210] on span "grocery bags" at bounding box center [647, 208] width 70 height 16
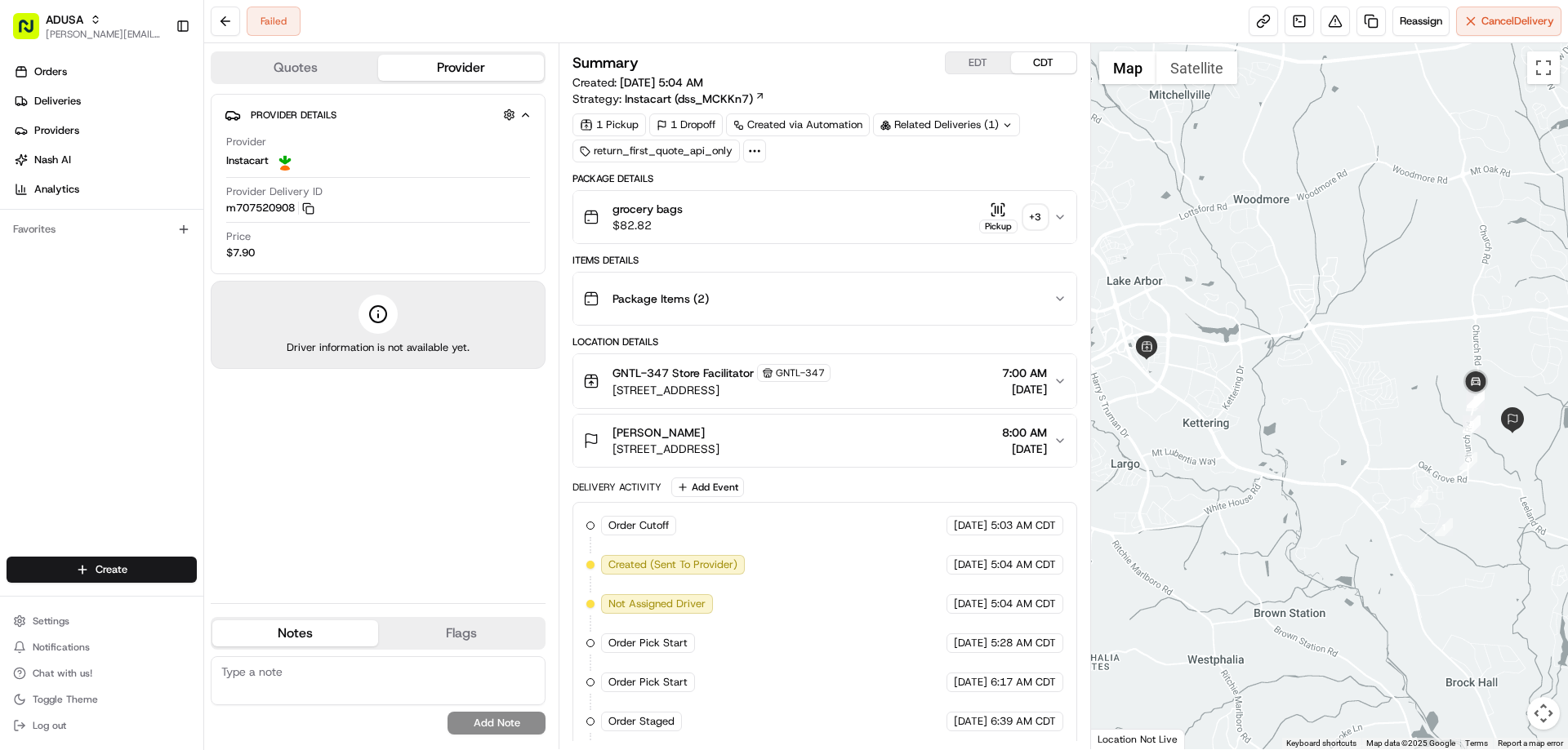
click at [658, 209] on span "grocery bags" at bounding box center [647, 208] width 70 height 16
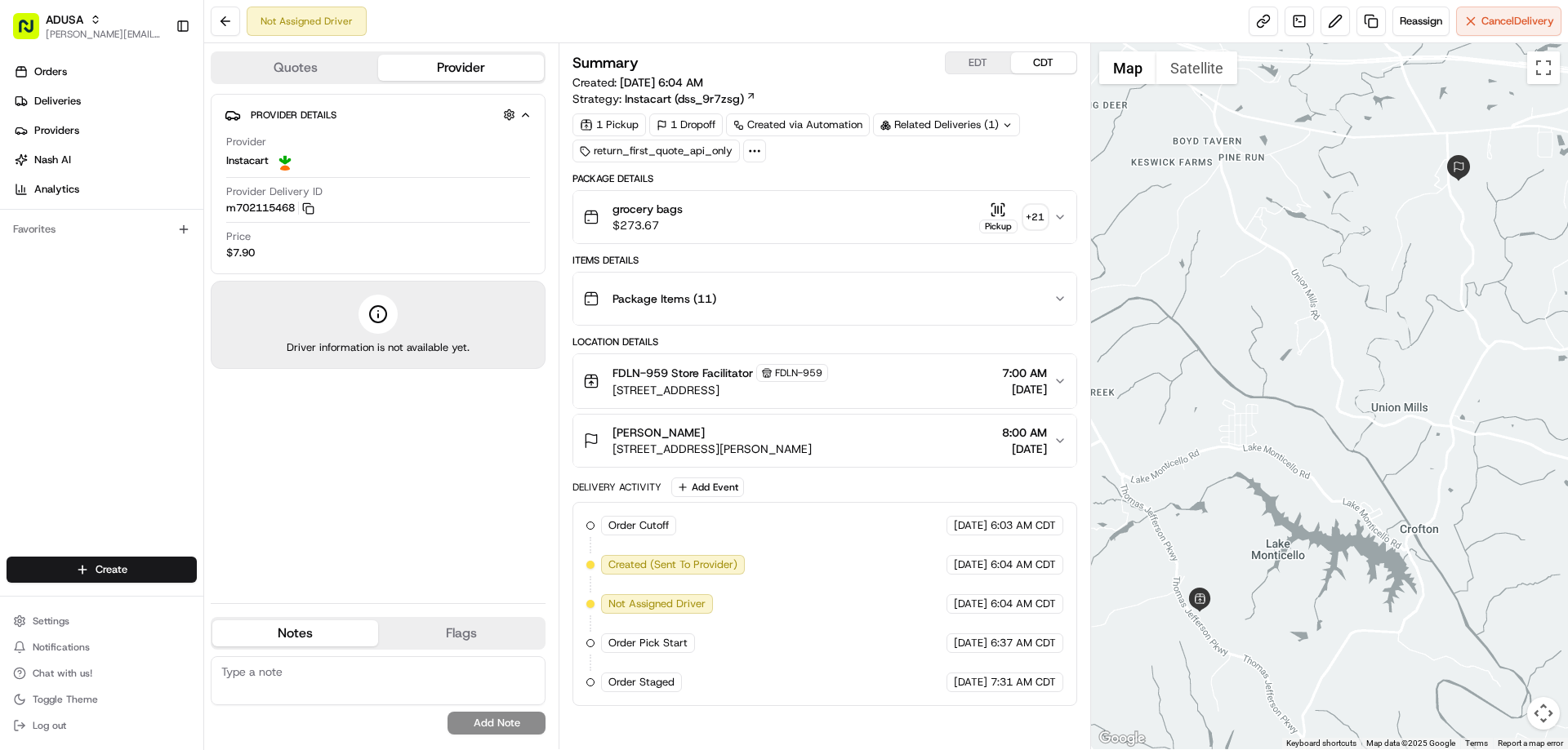
click at [675, 212] on span "grocery bags" at bounding box center [647, 208] width 70 height 16
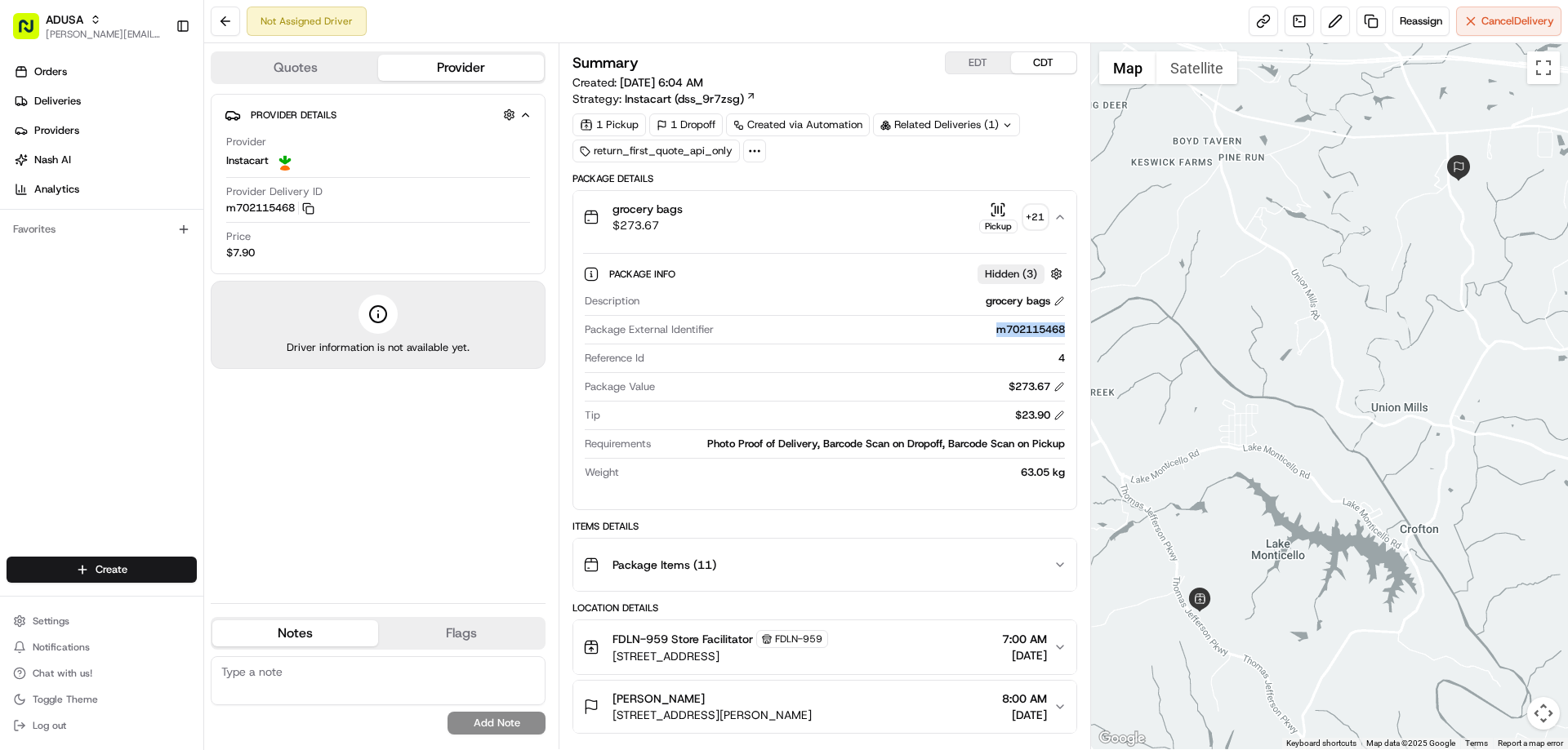
drag, startPoint x: 979, startPoint y: 330, endPoint x: 1063, endPoint y: 328, distance: 84.0
click at [1063, 328] on div "m702115468" at bounding box center [892, 330] width 343 height 15
copy div "m702115468"
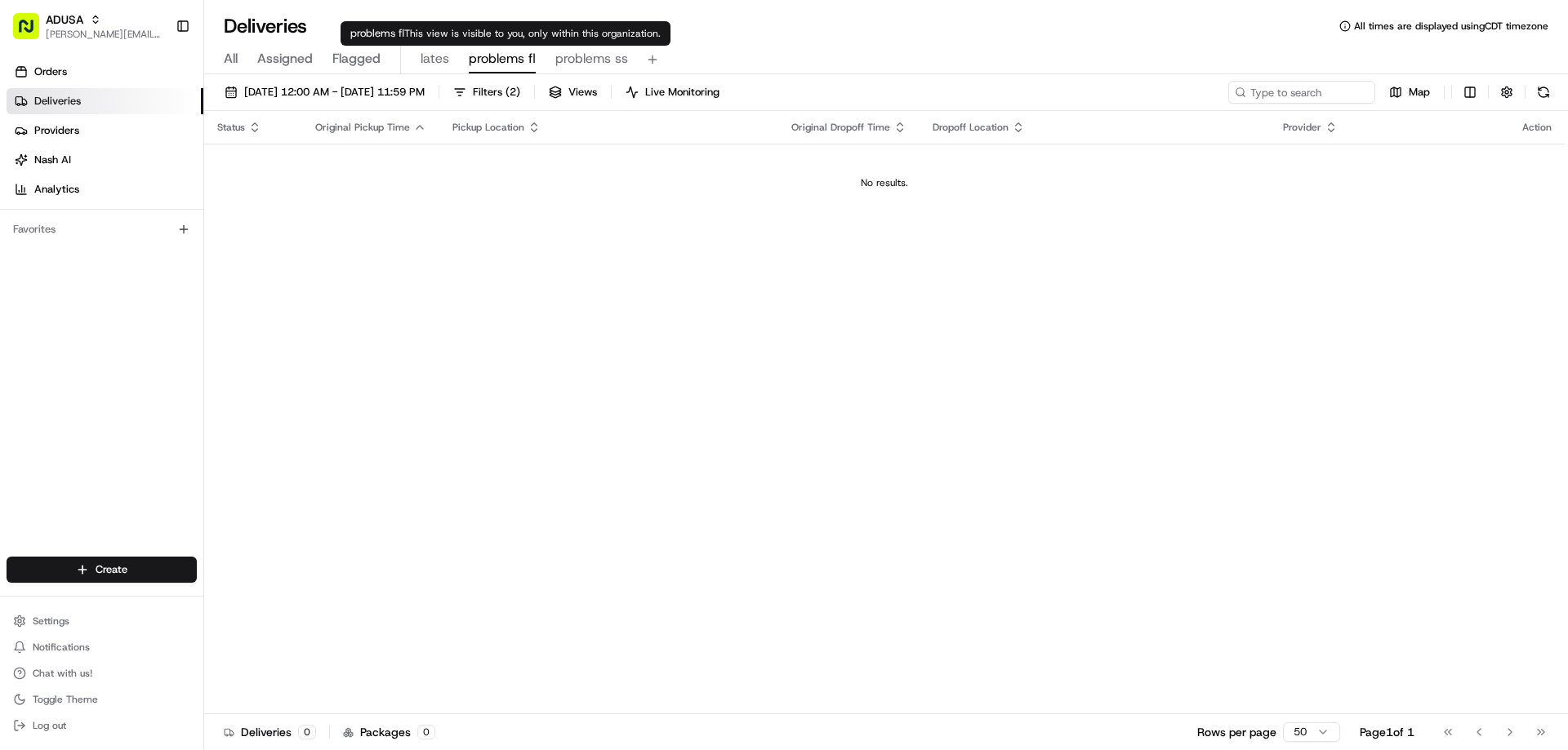
click at [505, 63] on span "problems fl" at bounding box center [502, 58] width 67 height 20
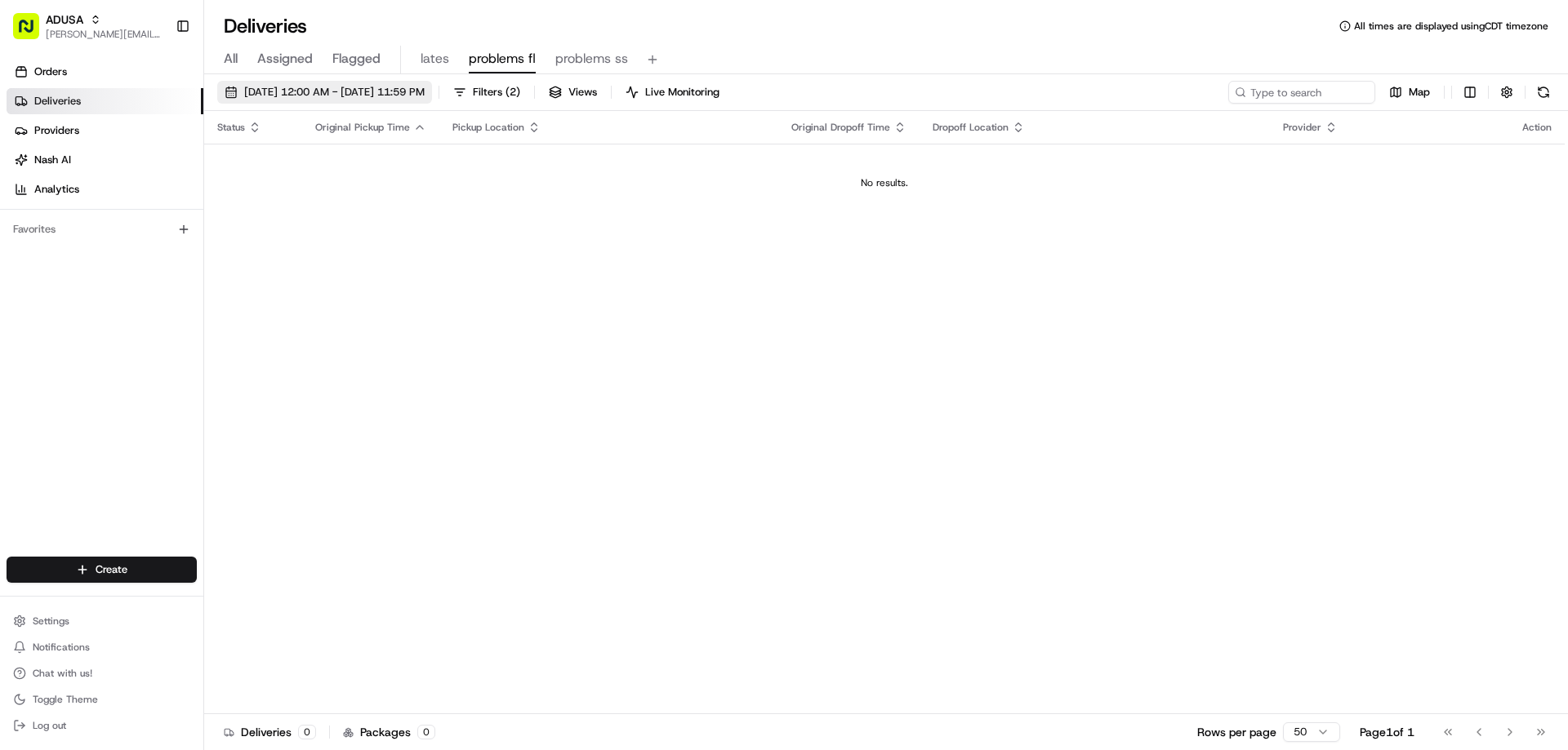
click at [389, 92] on span "08/17/2025 12:00 AM - 08/17/2025 11:59 PM" at bounding box center [334, 92] width 180 height 15
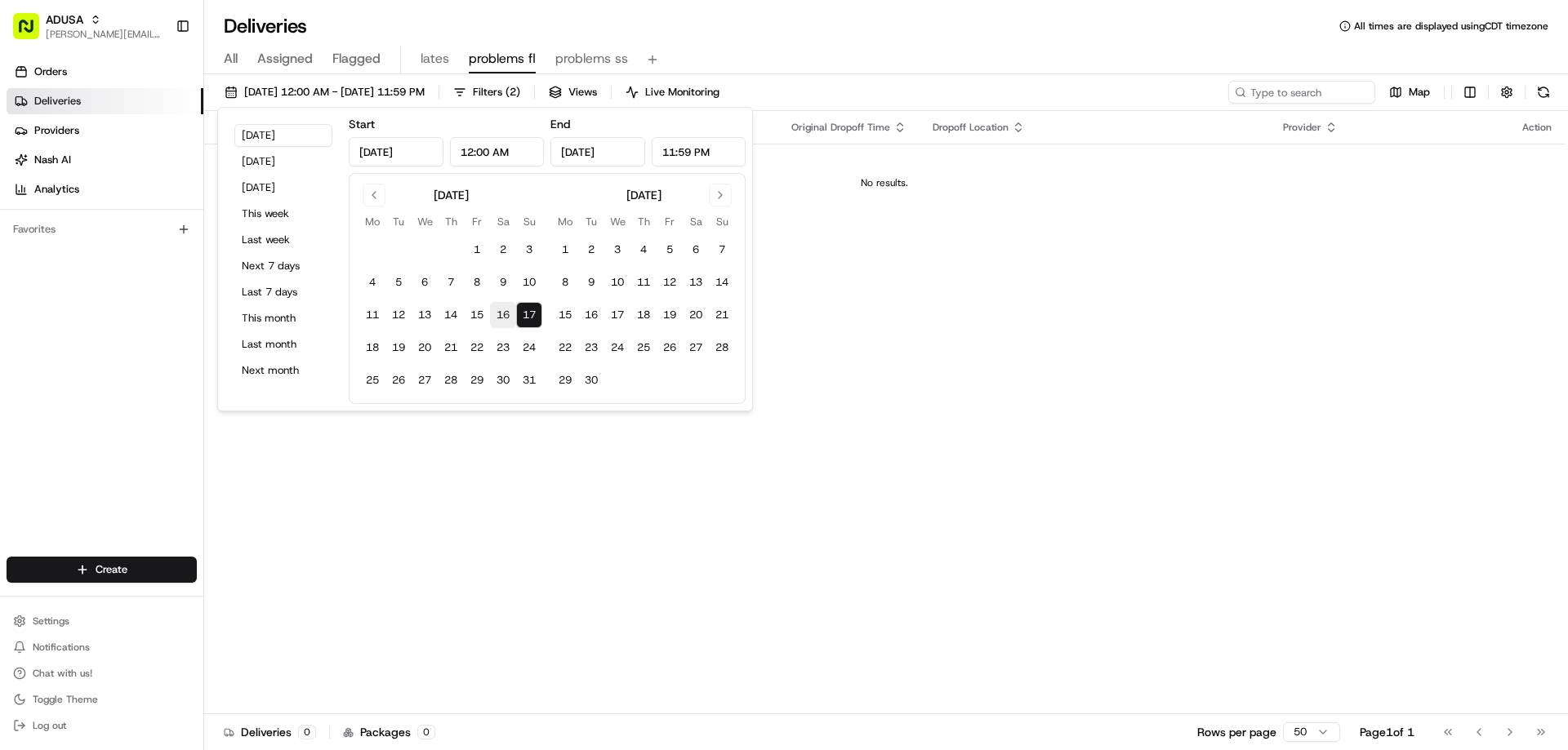
click at [502, 310] on button "16" at bounding box center [503, 315] width 26 height 26
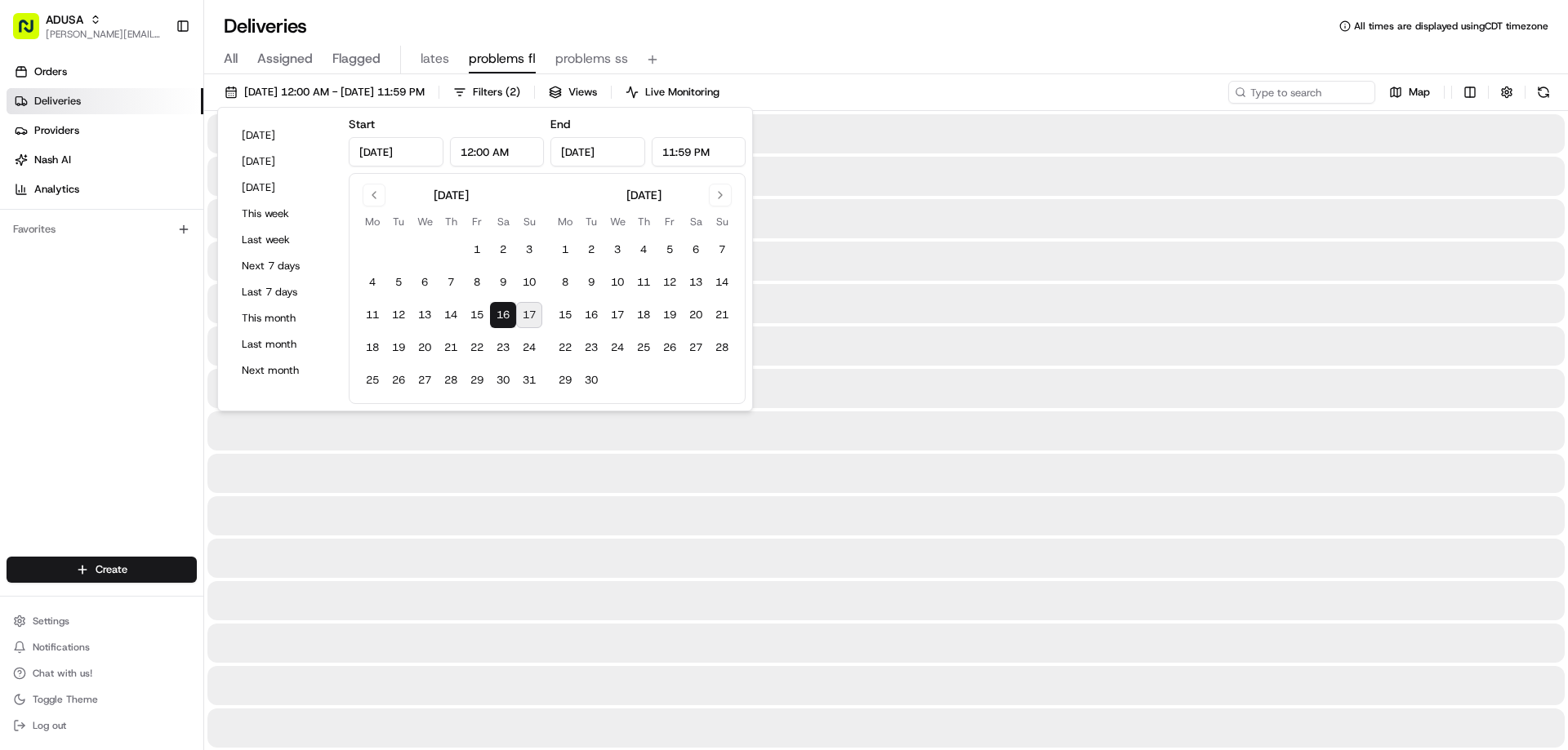
type input "Aug 16, 2025"
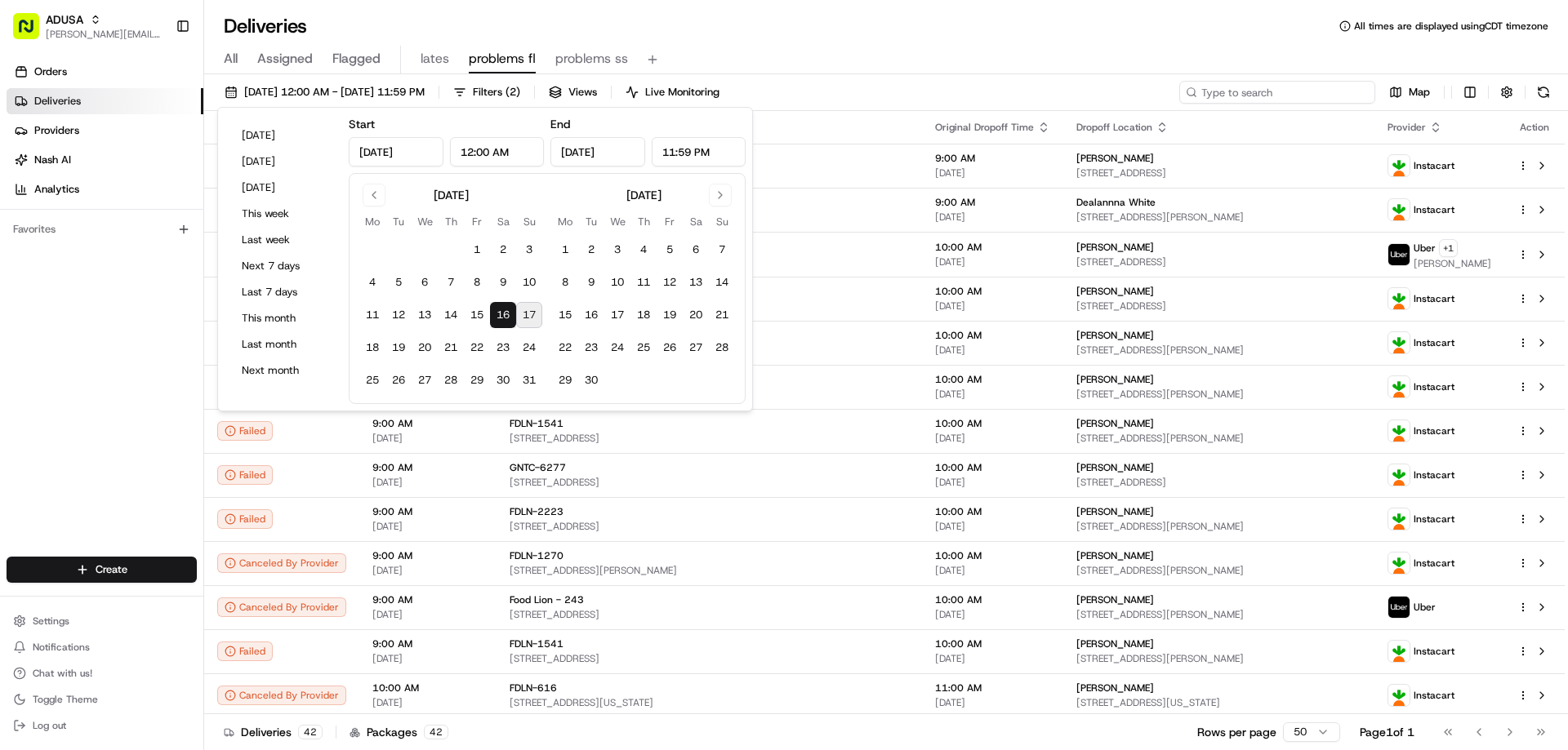
click at [1292, 94] on input at bounding box center [1277, 92] width 196 height 23
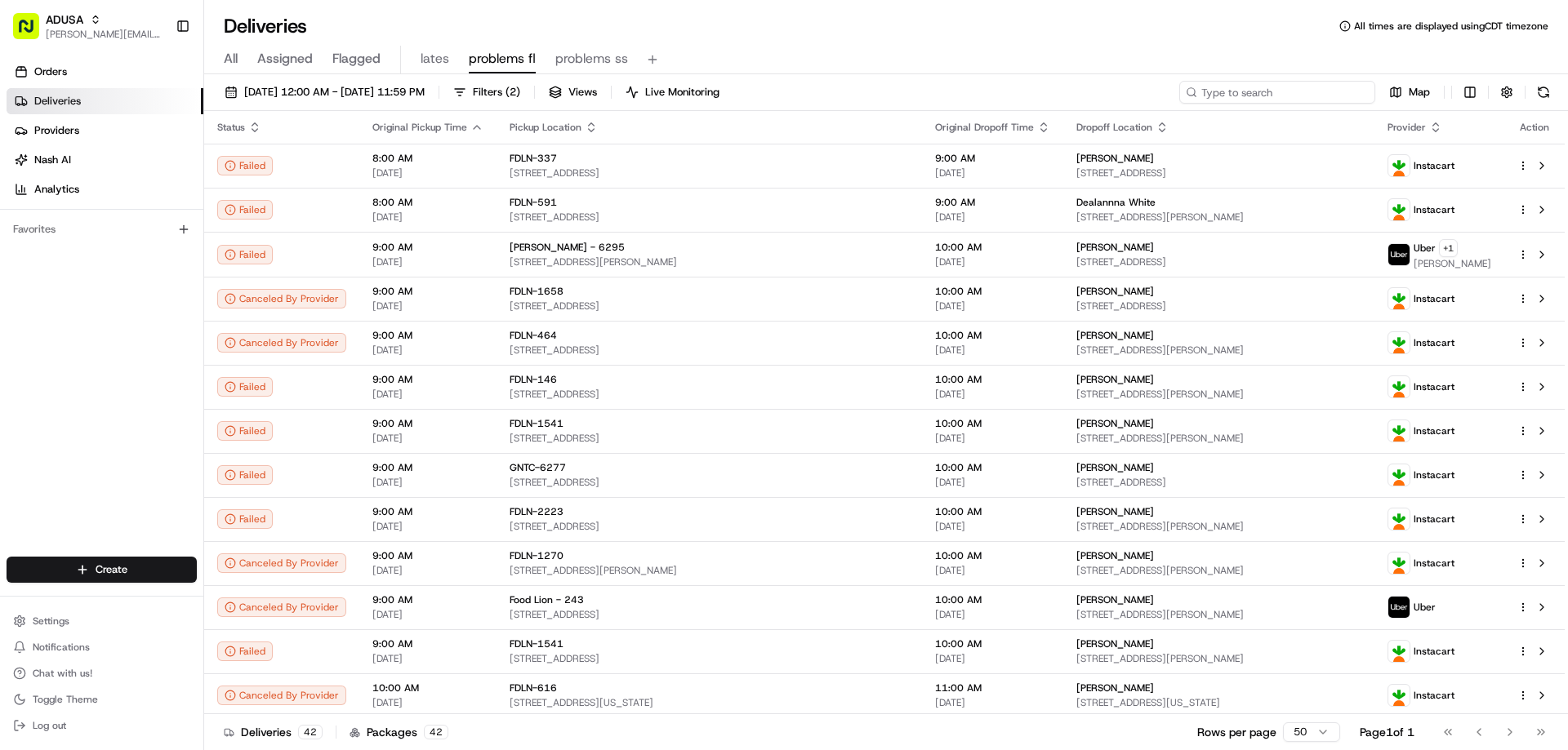
click at [1332, 90] on input at bounding box center [1277, 92] width 196 height 23
paste input "m696792414"
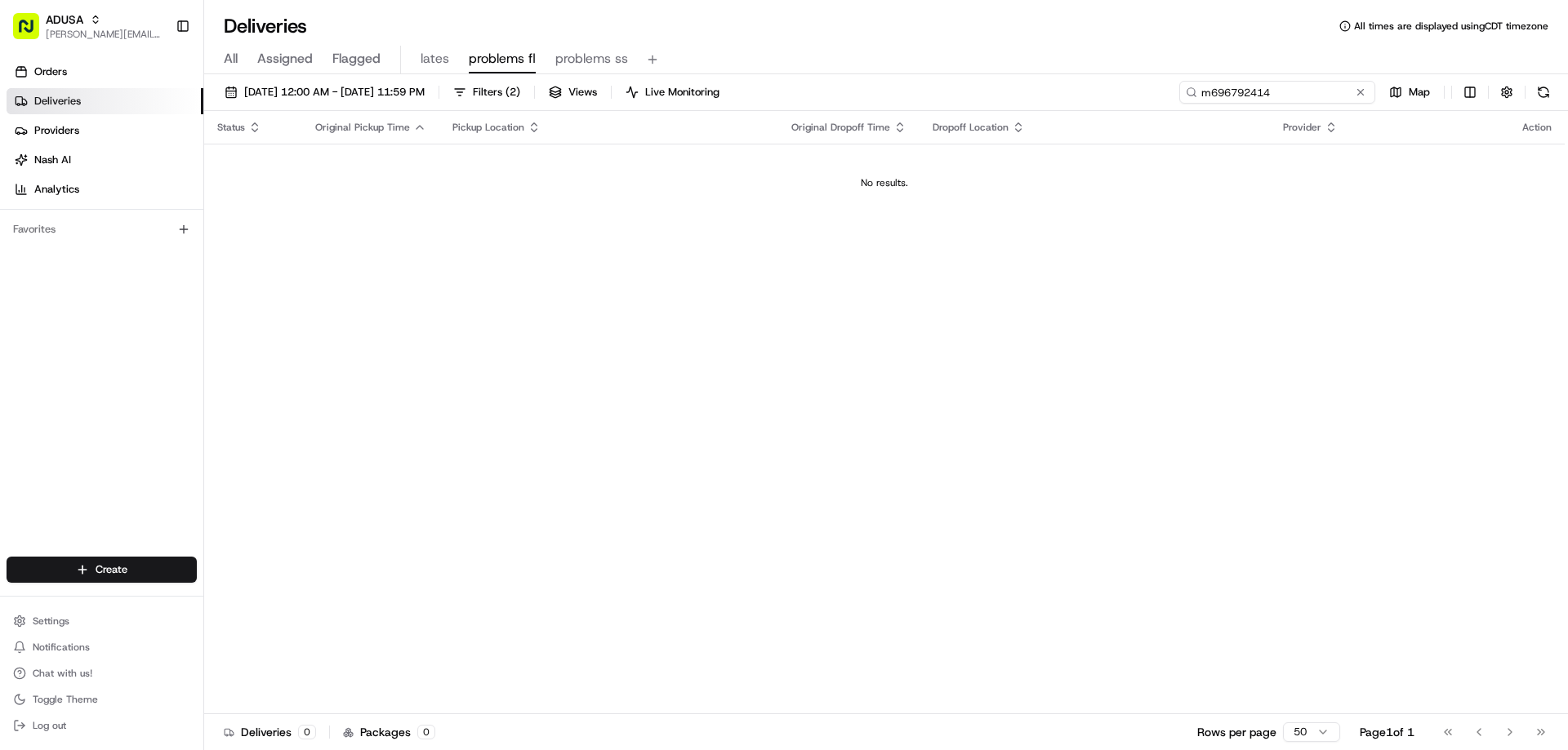
type input "m696792414"
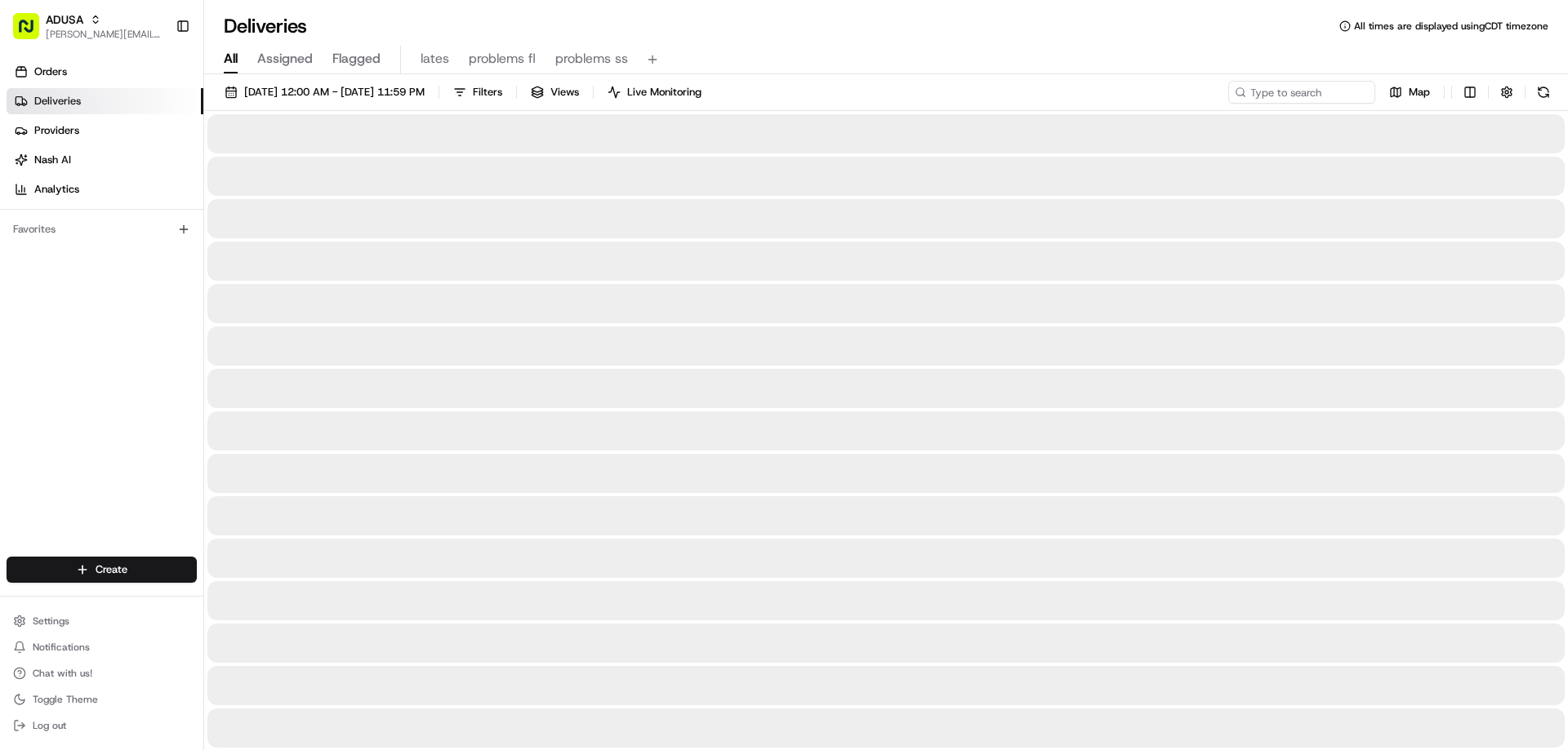
click at [228, 58] on span "All" at bounding box center [230, 58] width 14 height 20
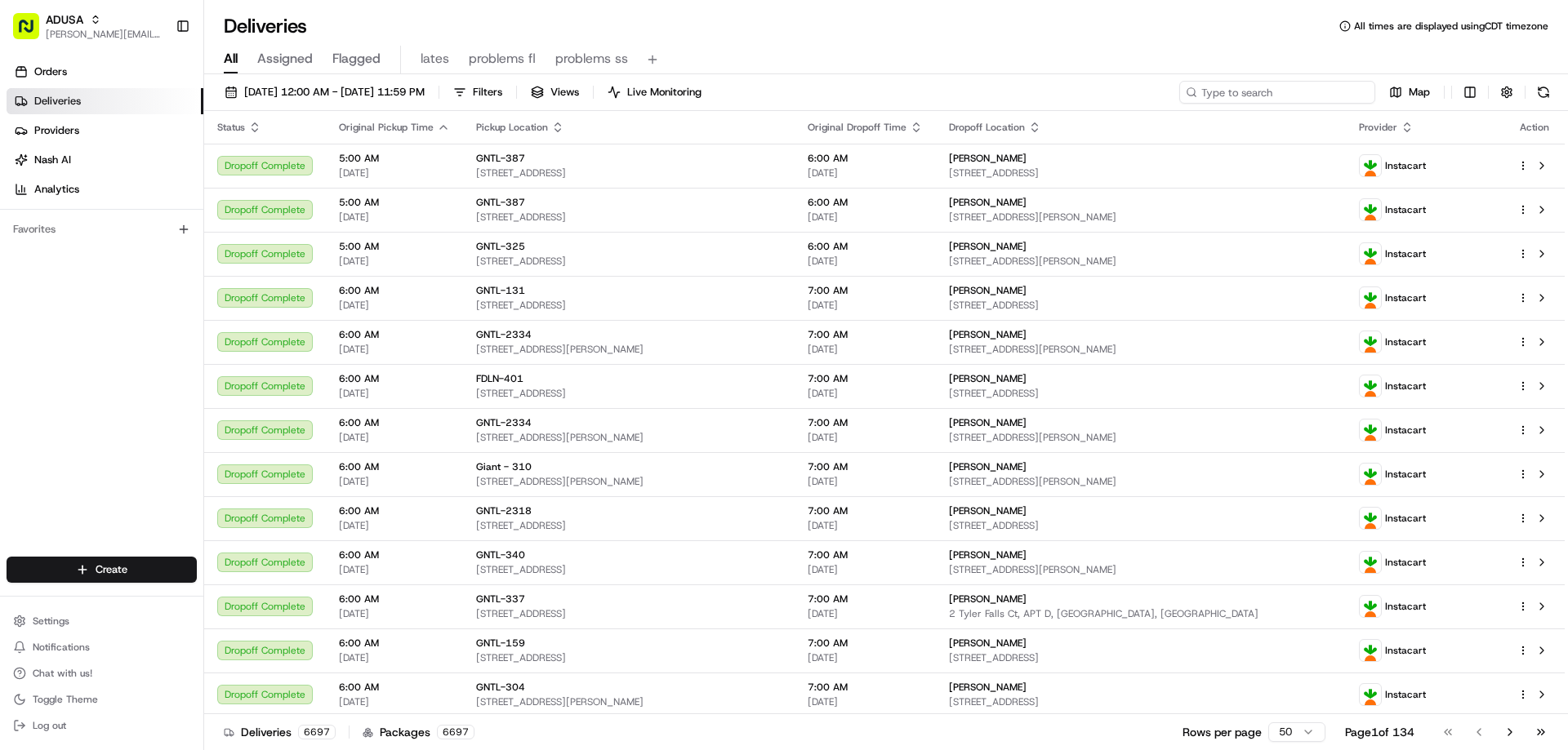
click at [1267, 97] on input at bounding box center [1277, 92] width 196 height 23
paste input "m696792414"
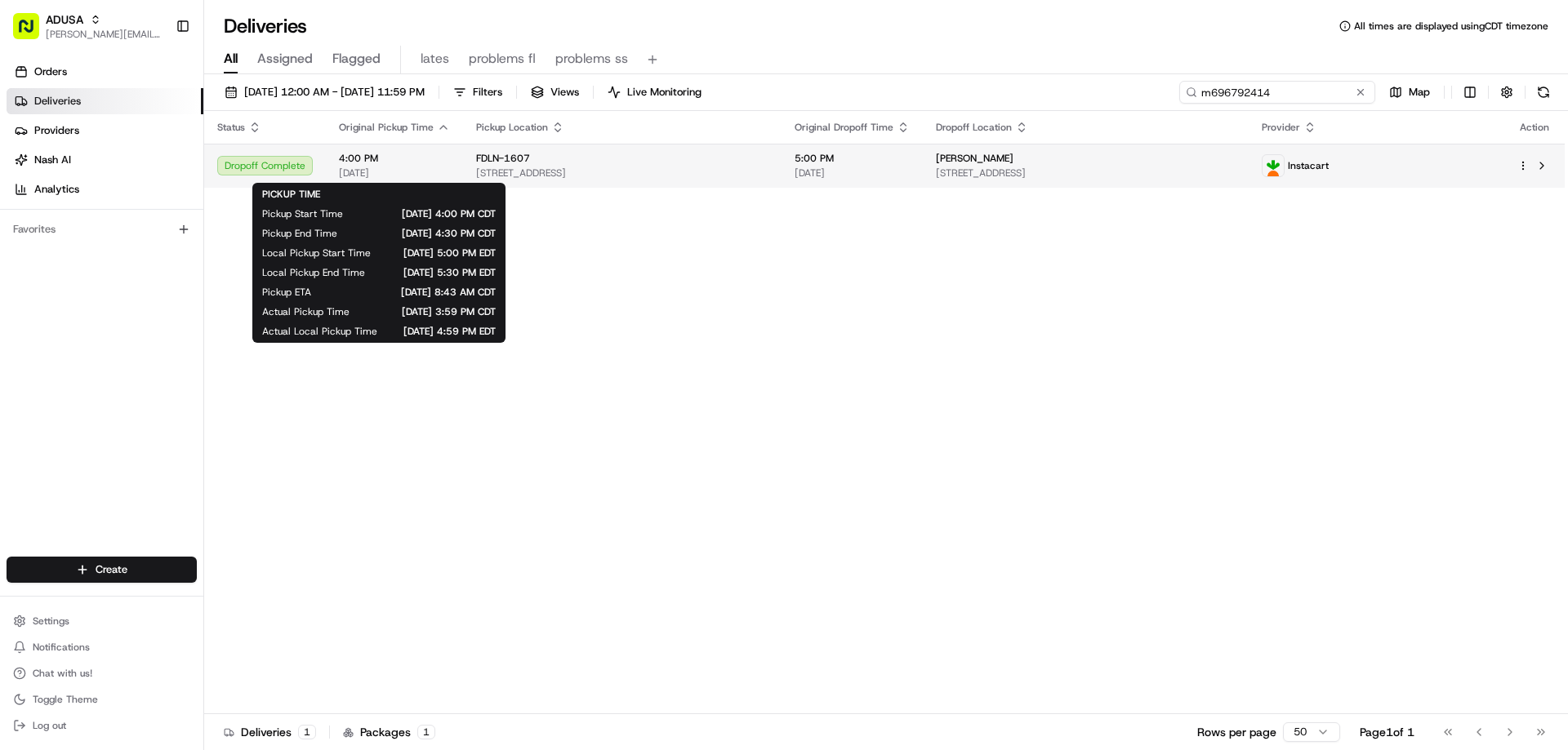
type input "m696792414"
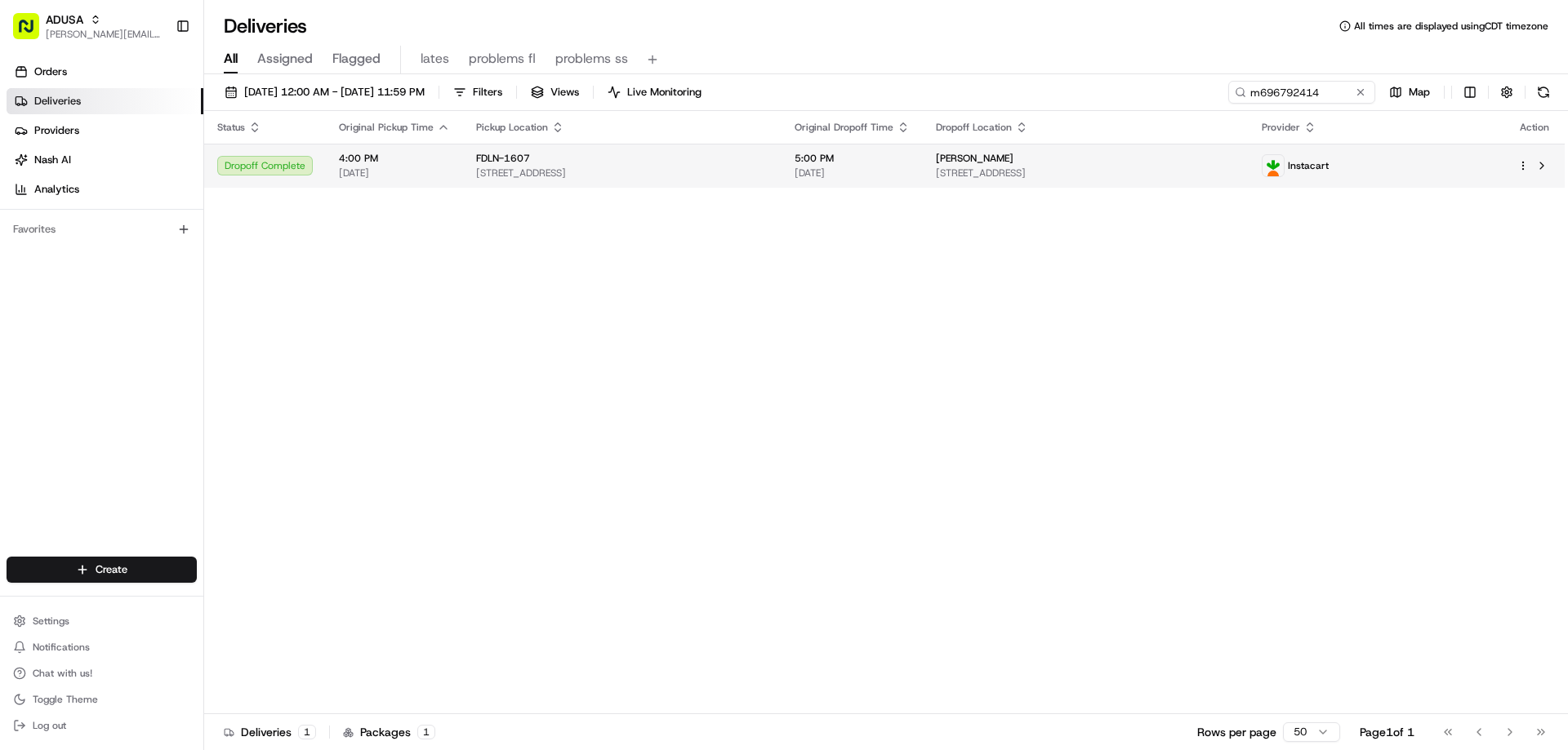
click at [360, 160] on span "4:00 PM" at bounding box center [394, 158] width 111 height 13
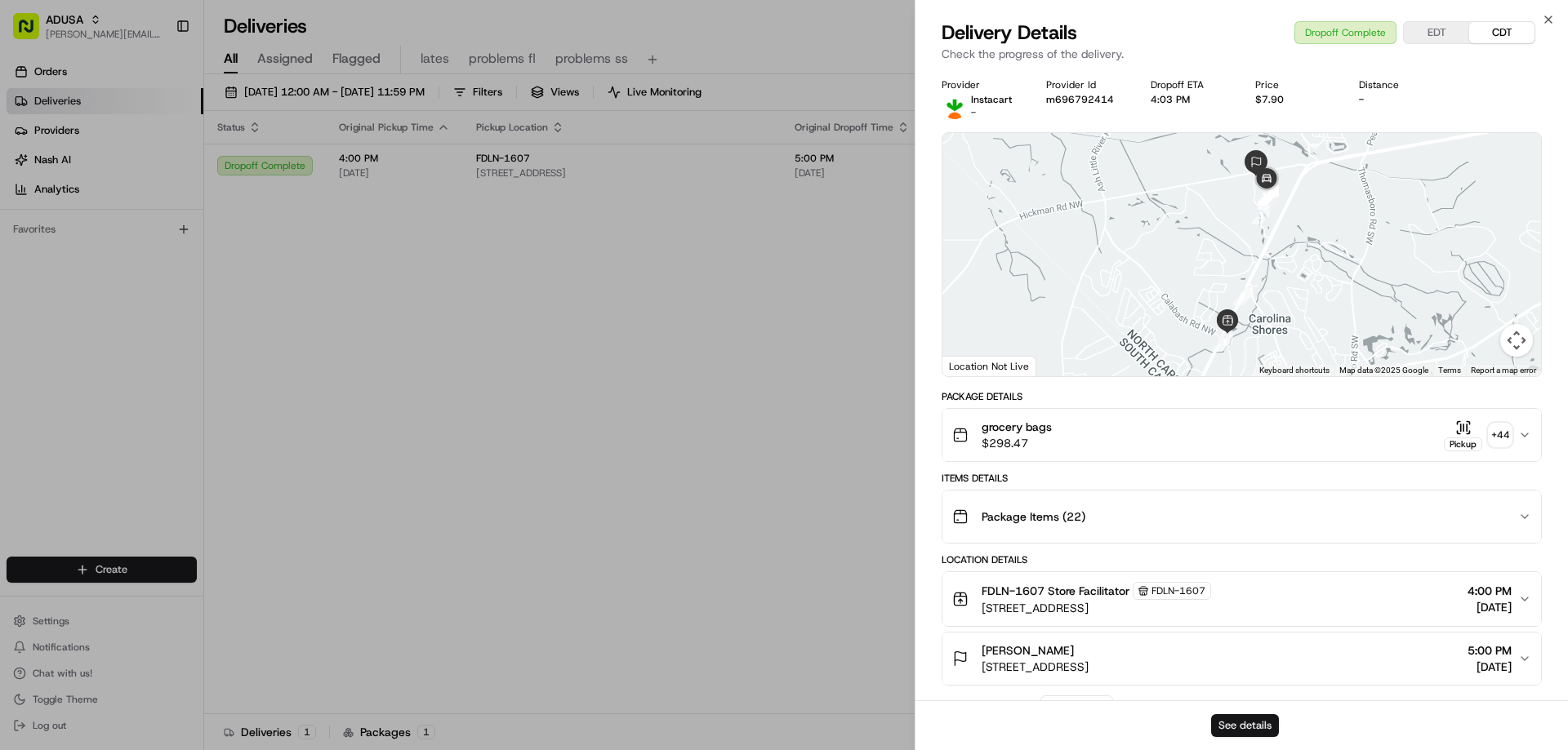
click at [1248, 733] on button "See details" at bounding box center [1245, 725] width 68 height 23
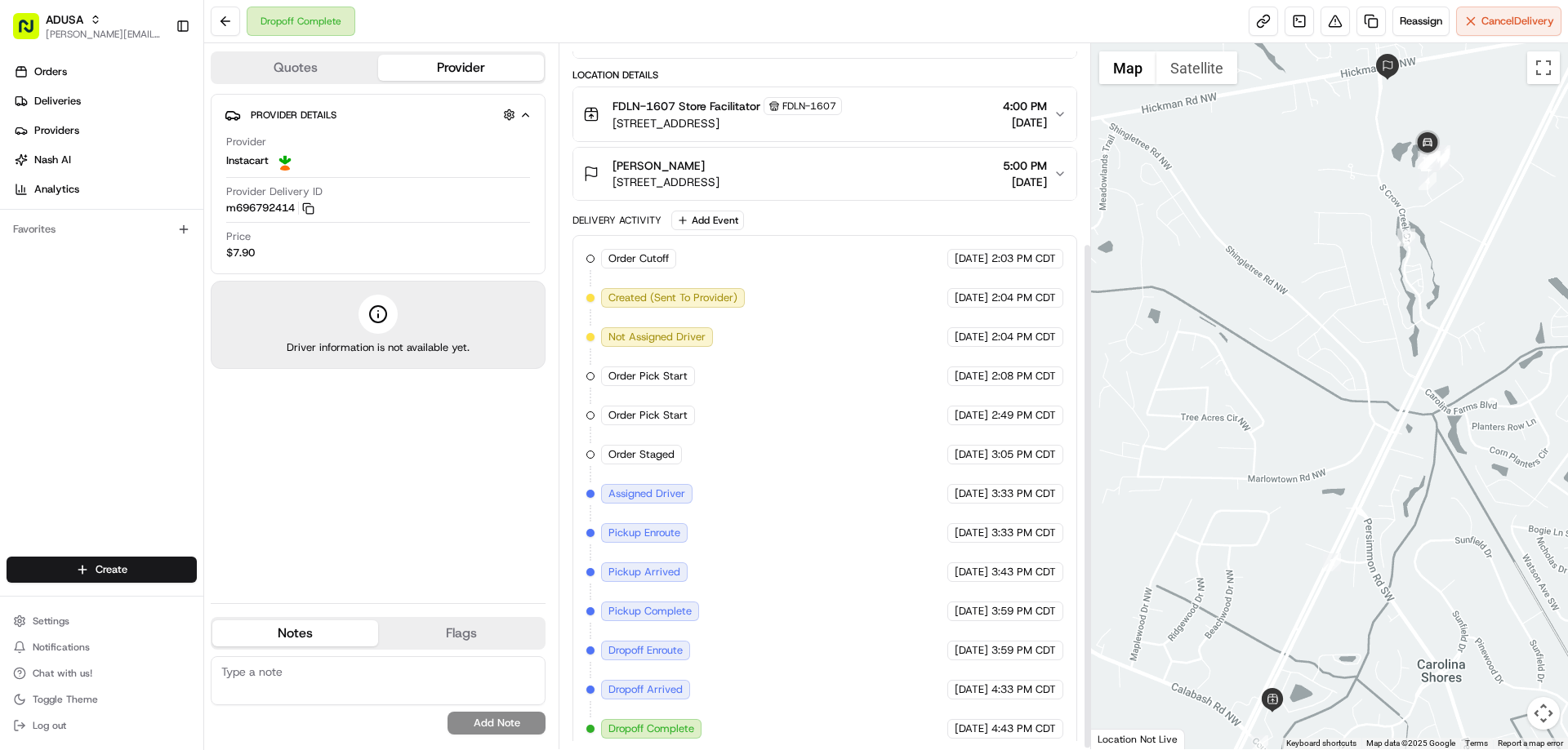
scroll to position [278, 0]
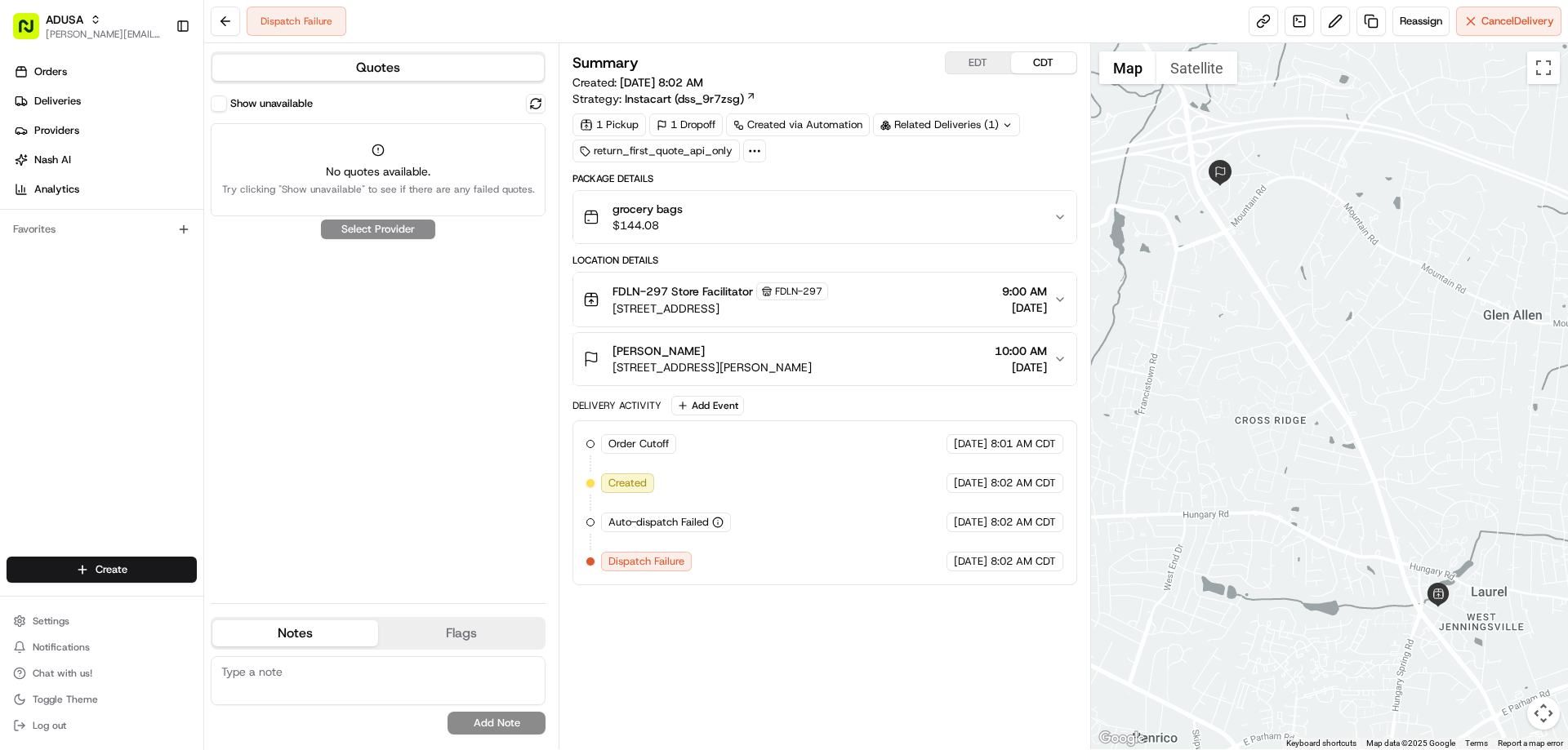
click at [664, 209] on span "grocery bags" at bounding box center [647, 208] width 70 height 16
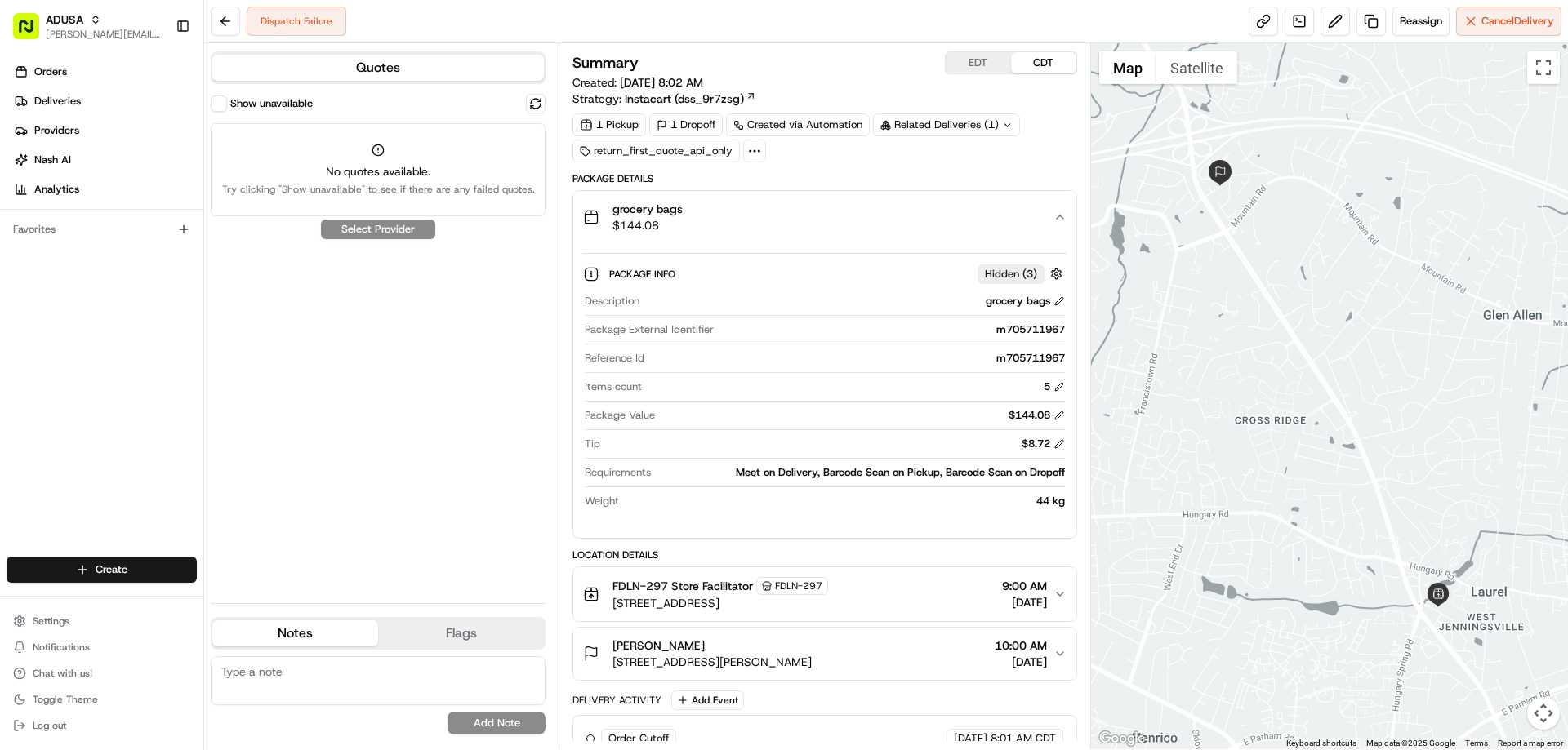
click at [710, 199] on button "grocery bags $144.08" at bounding box center [825, 217] width 502 height 52
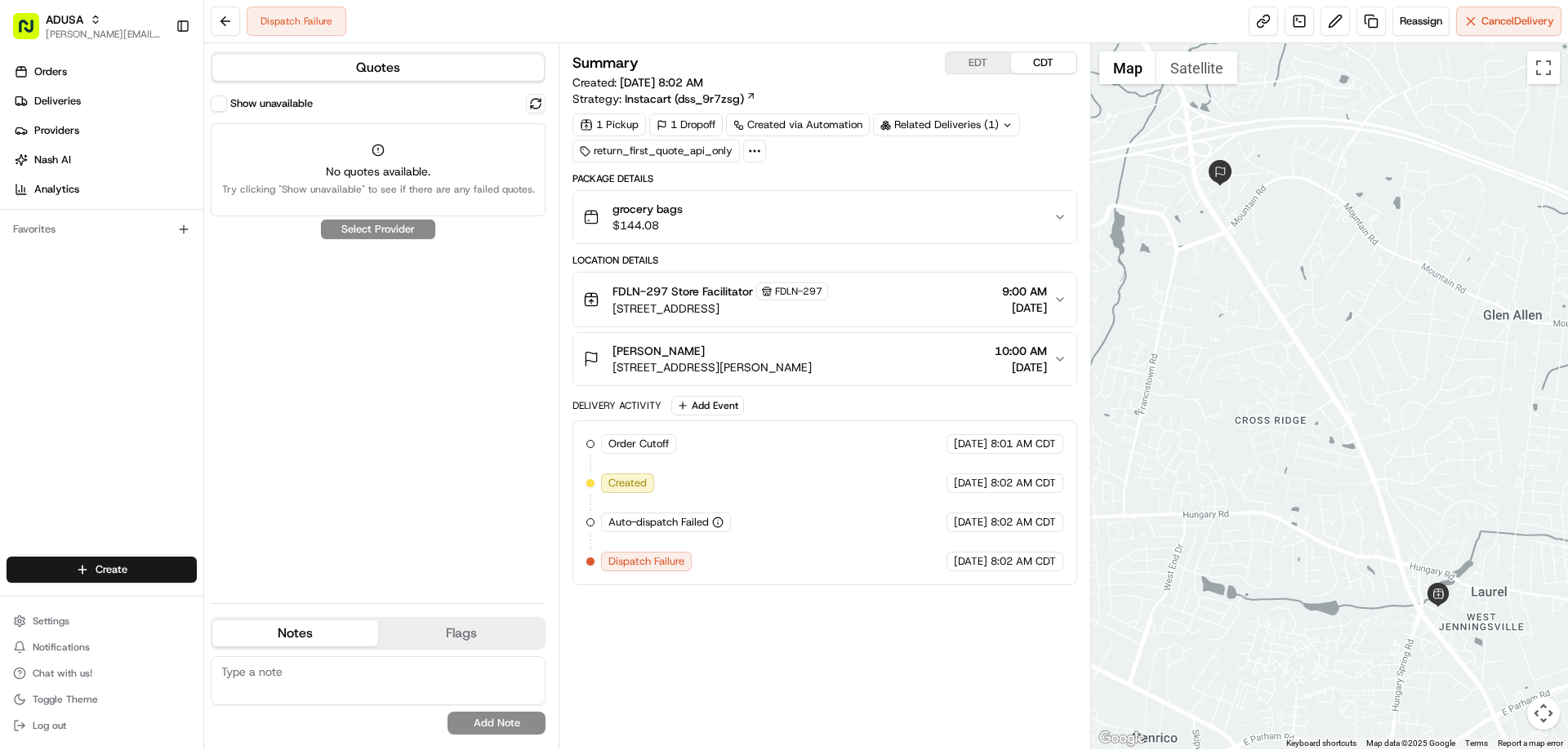
click at [734, 222] on div "grocery bags $144.08" at bounding box center [818, 217] width 470 height 33
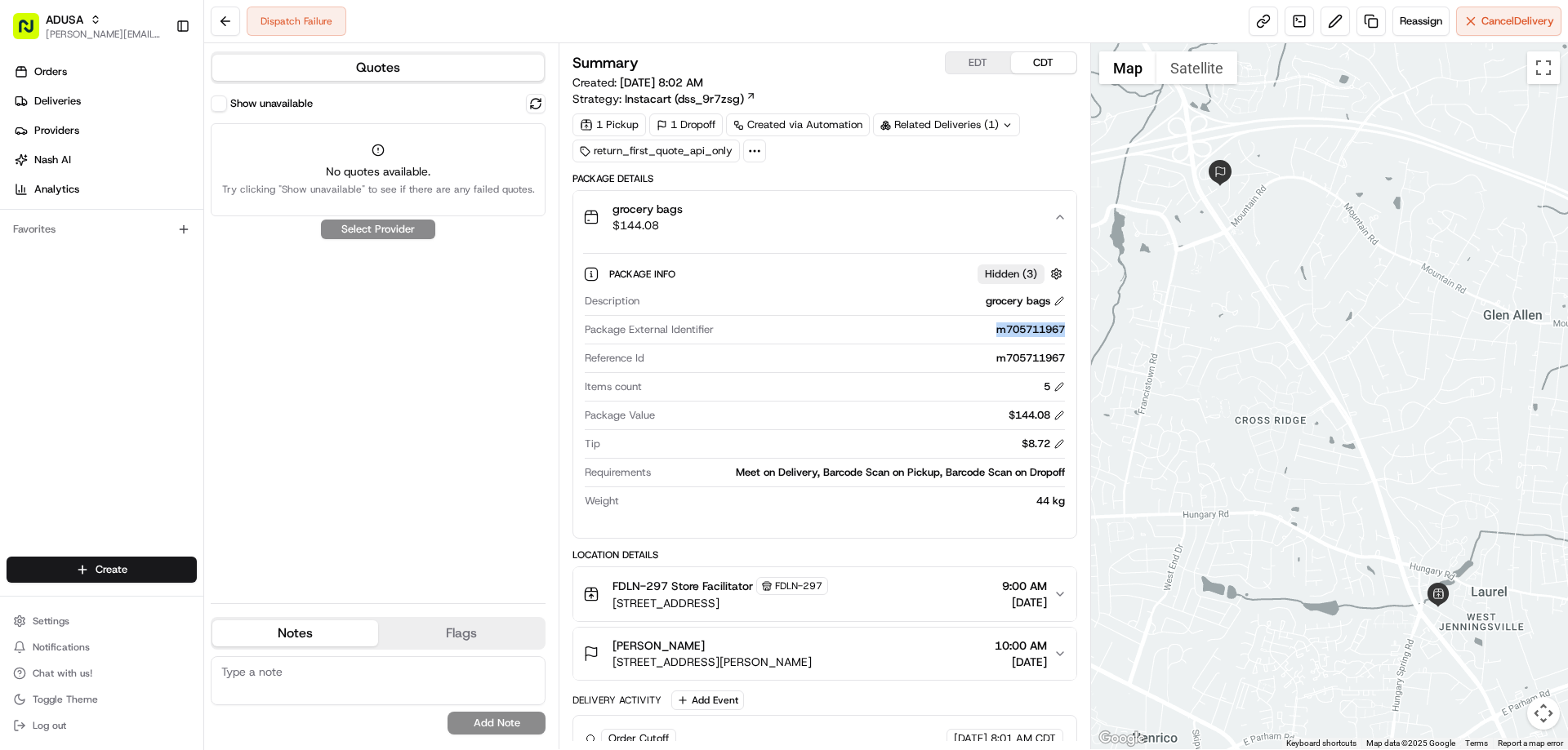
drag, startPoint x: 987, startPoint y: 329, endPoint x: 1062, endPoint y: 334, distance: 75.2
click at [1062, 334] on div "m705711967" at bounding box center [892, 330] width 343 height 15
copy div "m705711967"
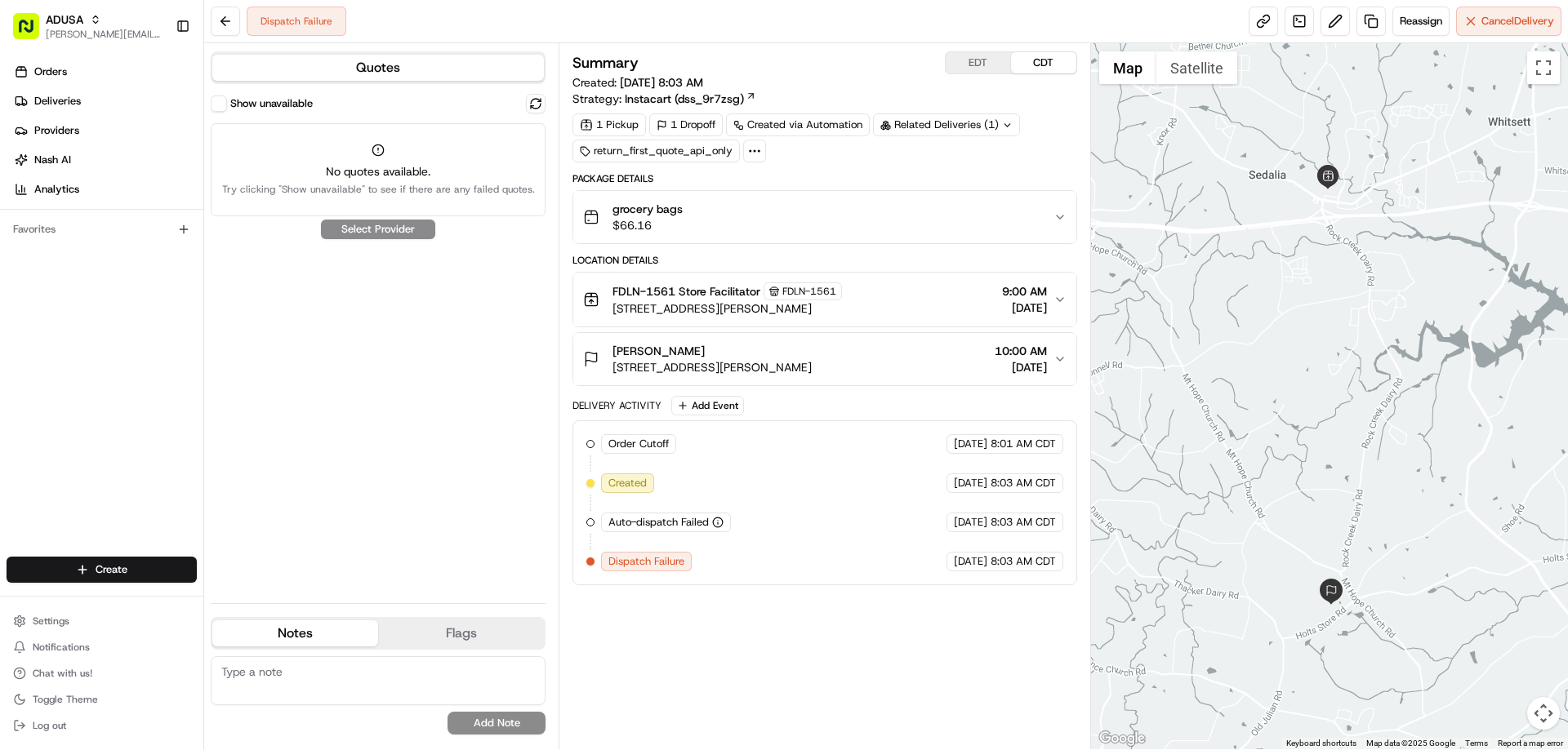
click at [662, 217] on span "$66.16" at bounding box center [647, 225] width 70 height 16
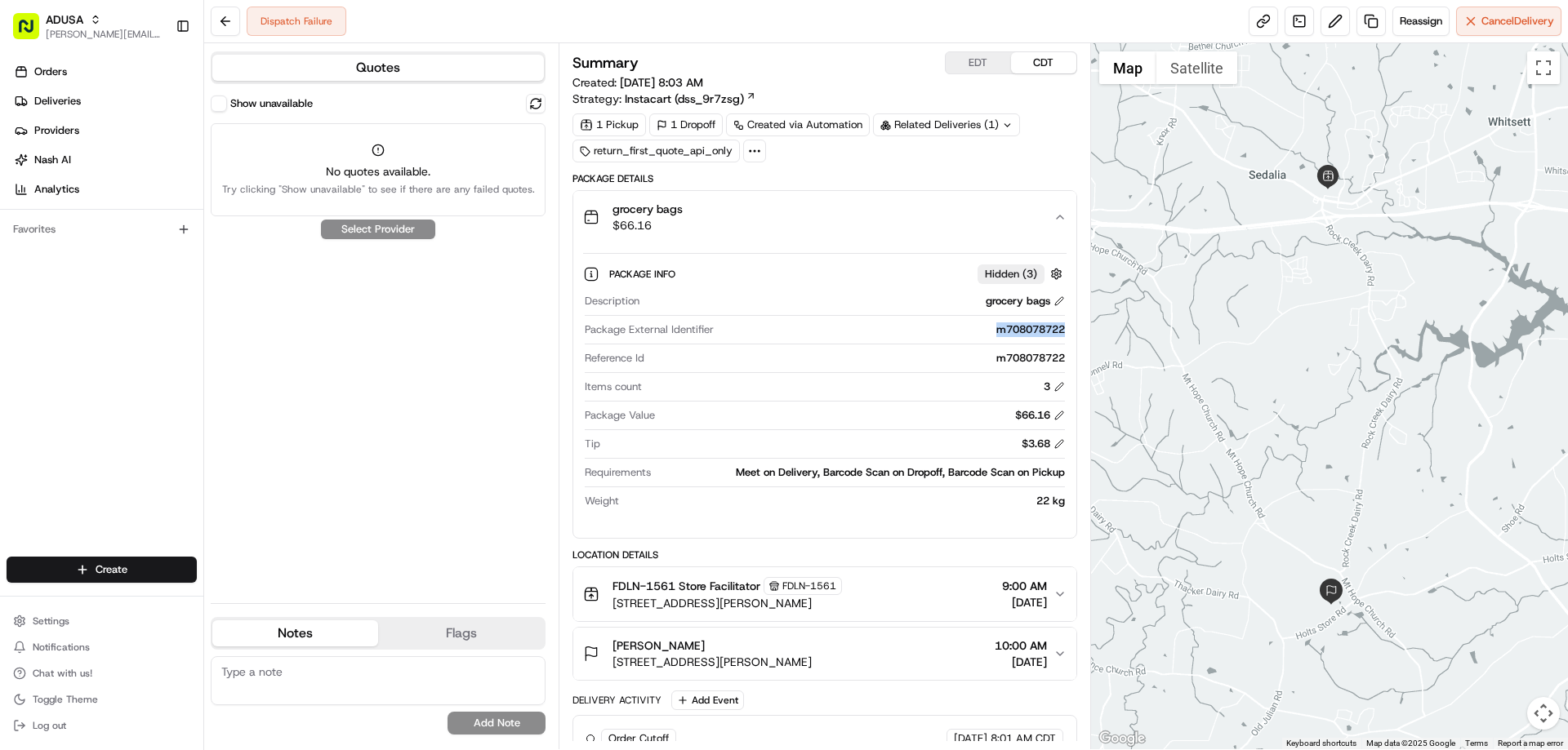
drag, startPoint x: 987, startPoint y: 332, endPoint x: 1054, endPoint y: 339, distance: 67.4
click at [1054, 339] on div "Package External Identifier m708078722" at bounding box center [825, 333] width 479 height 22
copy div "m708078722"
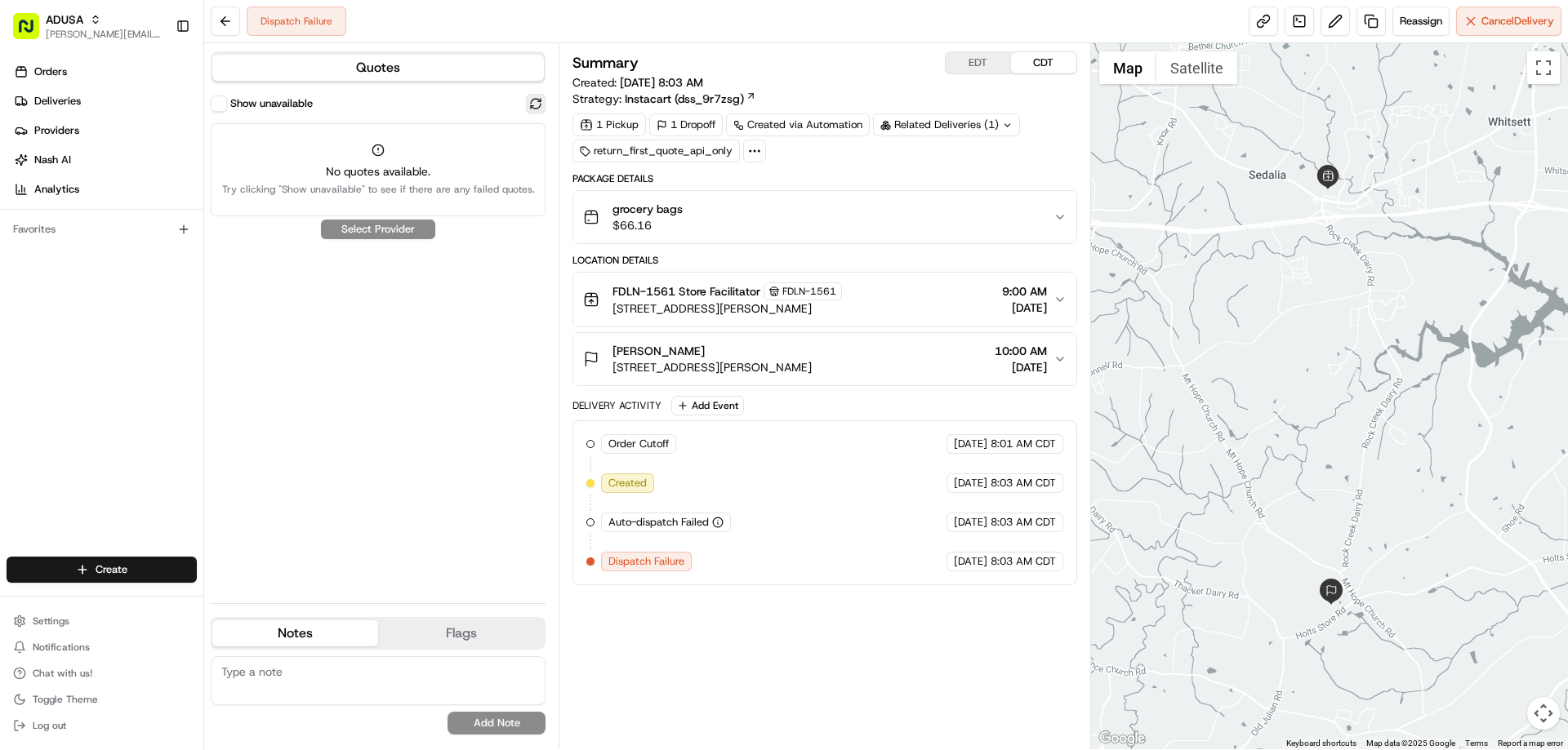
click at [537, 100] on button at bounding box center [535, 104] width 20 height 20
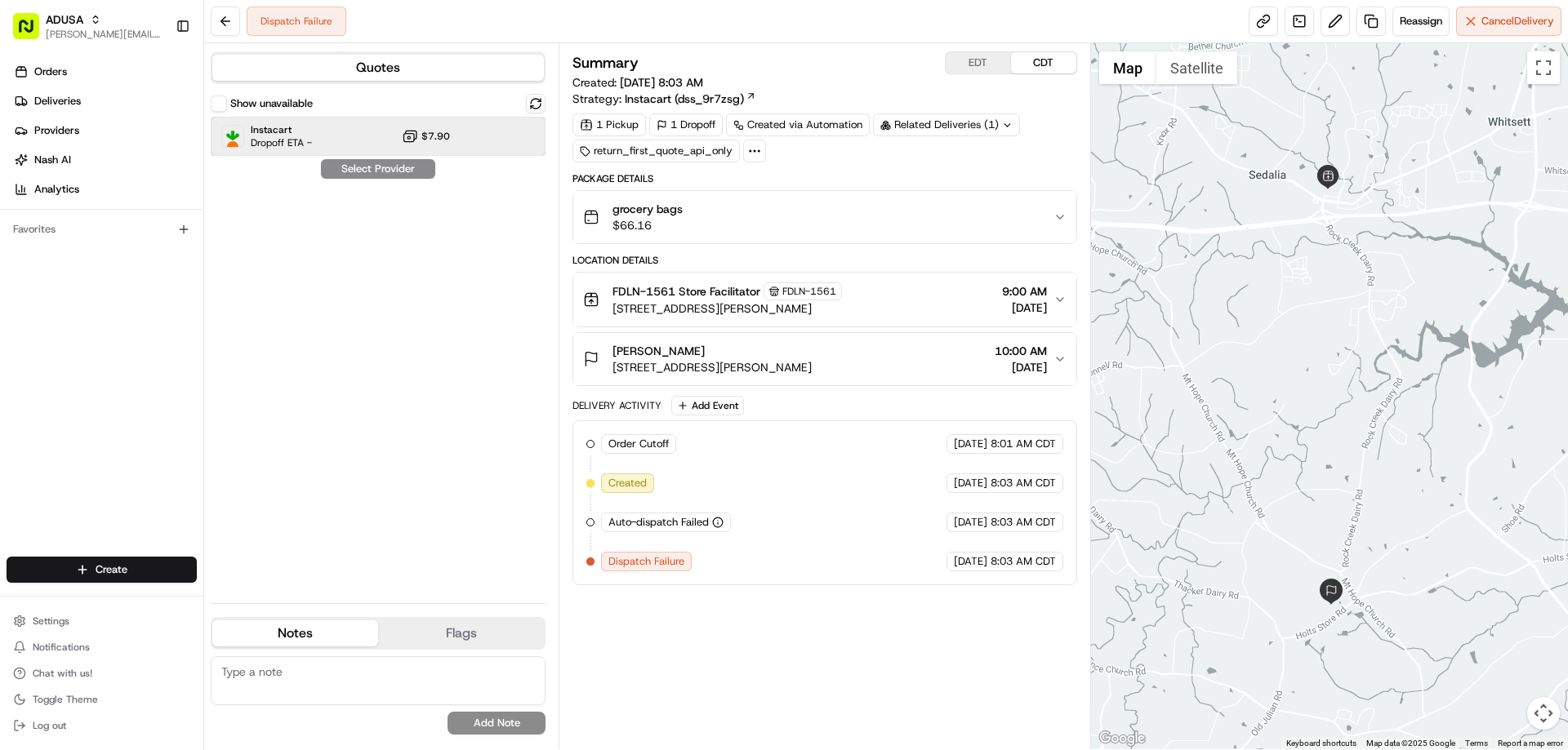
click at [276, 132] on span "Instacart" at bounding box center [281, 130] width 61 height 13
click at [347, 172] on button "Assign Provider" at bounding box center [377, 169] width 116 height 20
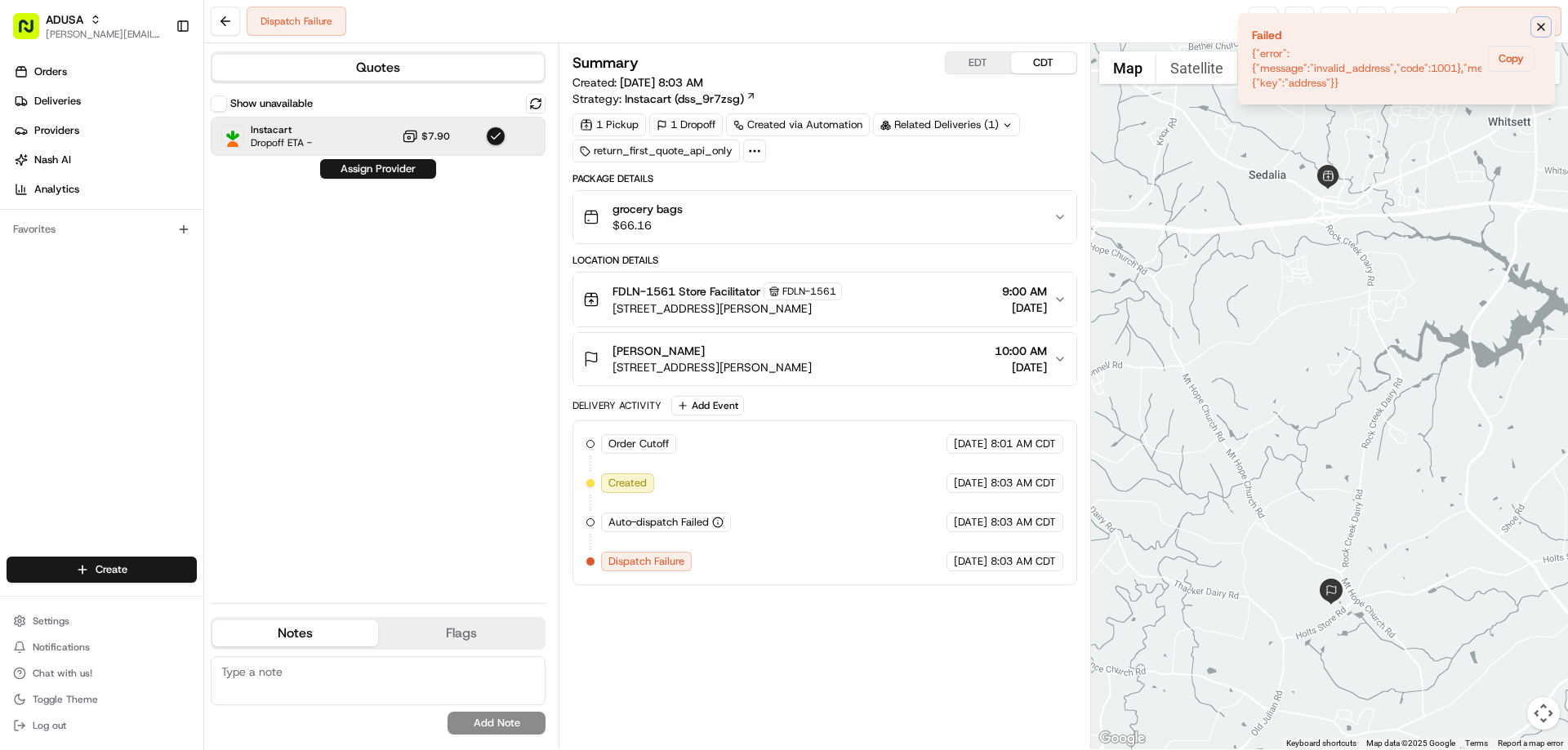
click at [1533, 25] on button "Notifications (F8)" at bounding box center [1541, 26] width 20 height 20
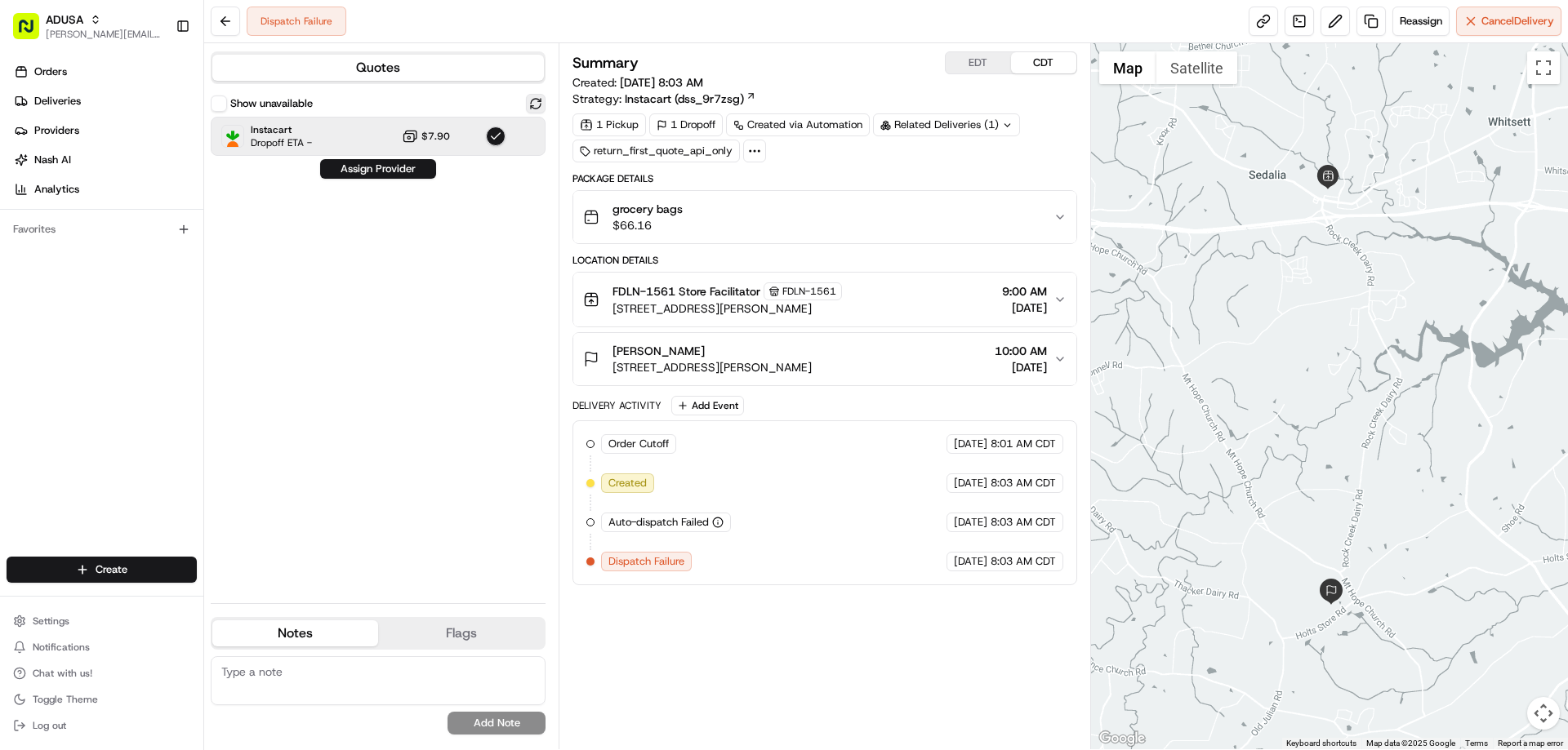
click at [529, 100] on button at bounding box center [535, 104] width 20 height 20
click at [262, 131] on span "Instacart" at bounding box center [281, 130] width 61 height 13
click at [274, 140] on span "Dropoff ETA -" at bounding box center [281, 143] width 61 height 13
click at [384, 173] on button "Assign Provider" at bounding box center [377, 169] width 116 height 20
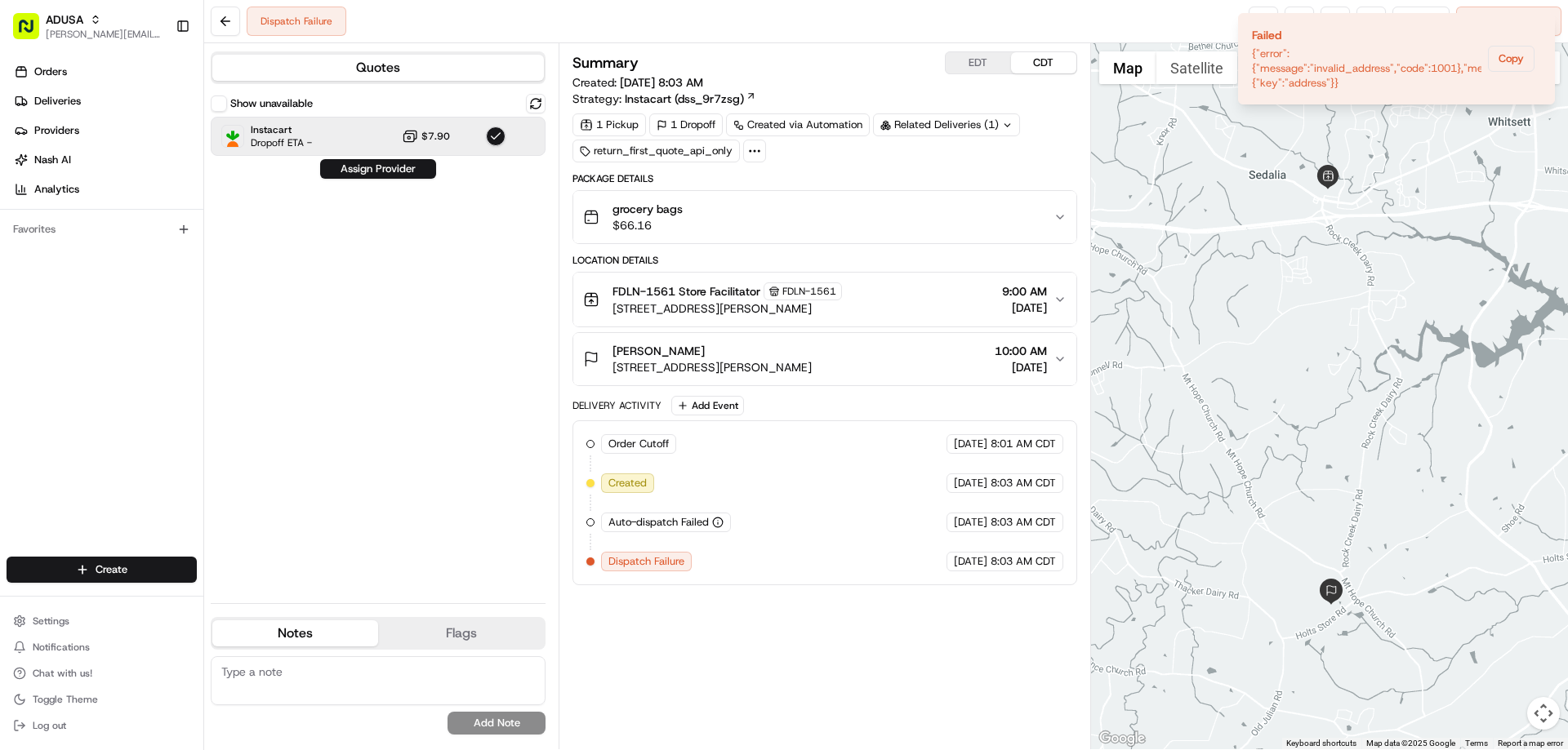
click at [389, 218] on div "Show unavailable Instacart Dropoff ETA - $7.90 Assign Provider" at bounding box center [377, 342] width 335 height 496
click at [1541, 23] on icon "Notifications (F8)" at bounding box center [1541, 27] width 13 height 13
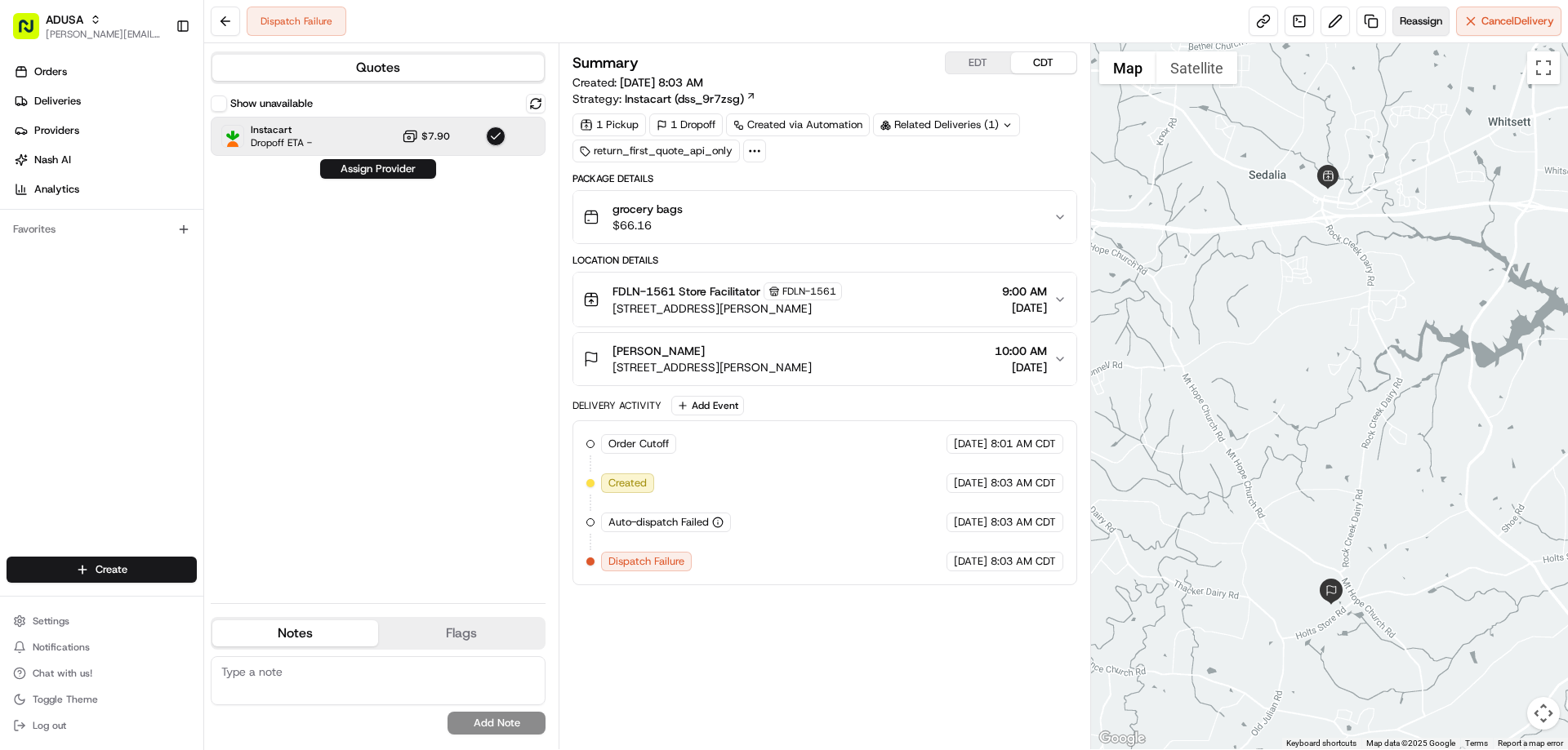
click at [1410, 23] on span "Reassign" at bounding box center [1421, 22] width 42 height 15
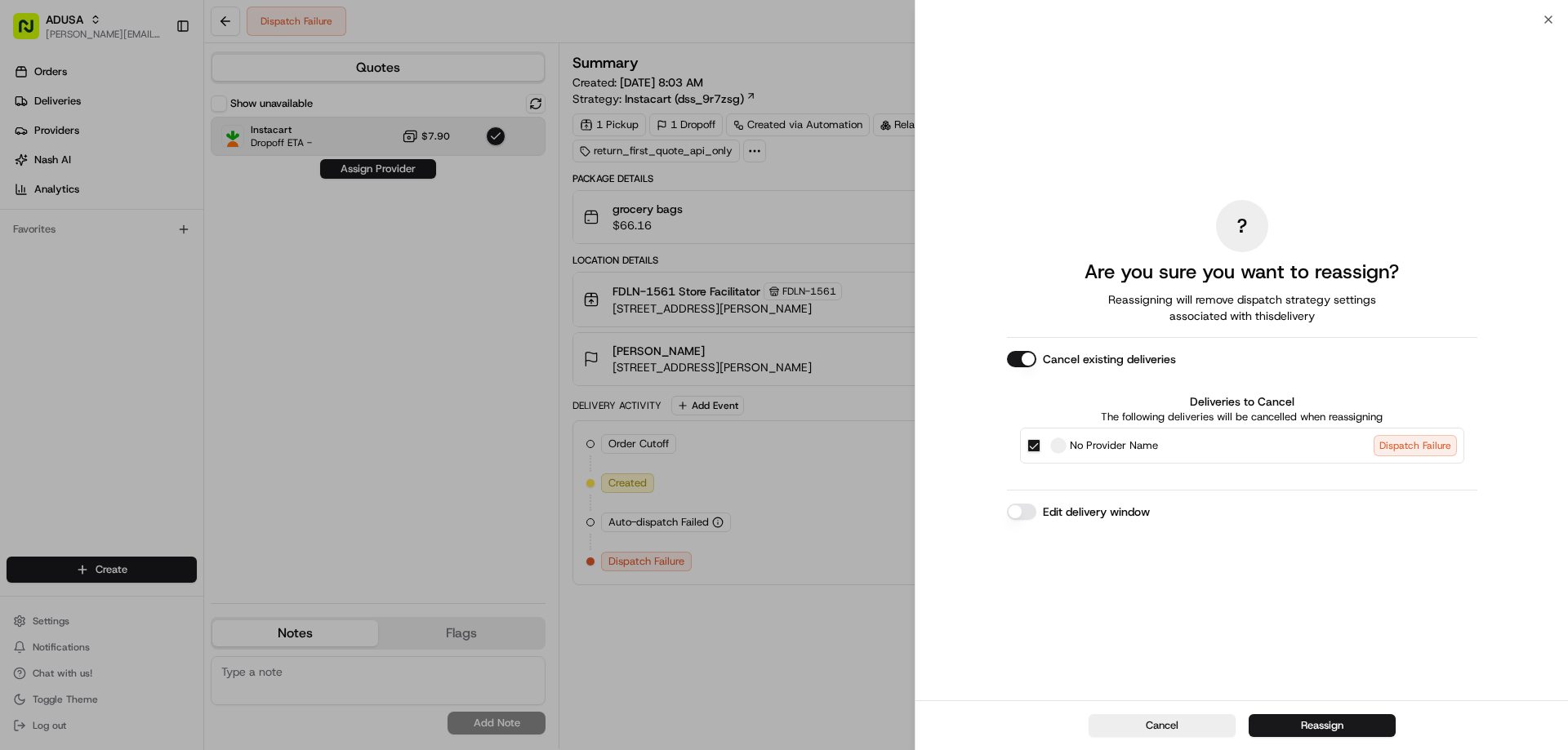
click at [1128, 512] on label "Edit delivery window" at bounding box center [1095, 511] width 107 height 16
click at [1036, 512] on button "Edit delivery window" at bounding box center [1021, 511] width 29 height 16
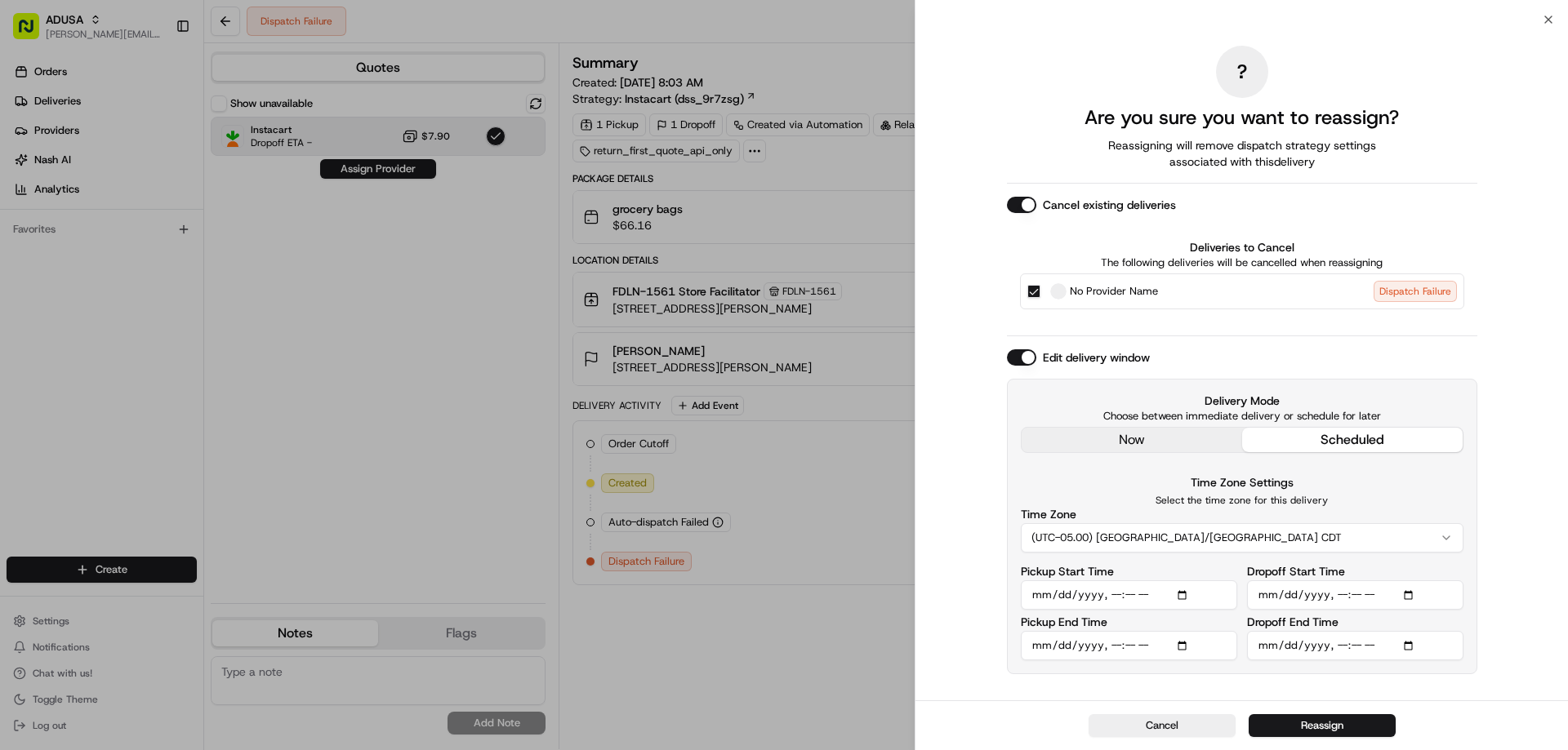
click at [1183, 592] on input "Pickup Start Time" at bounding box center [1128, 594] width 216 height 29
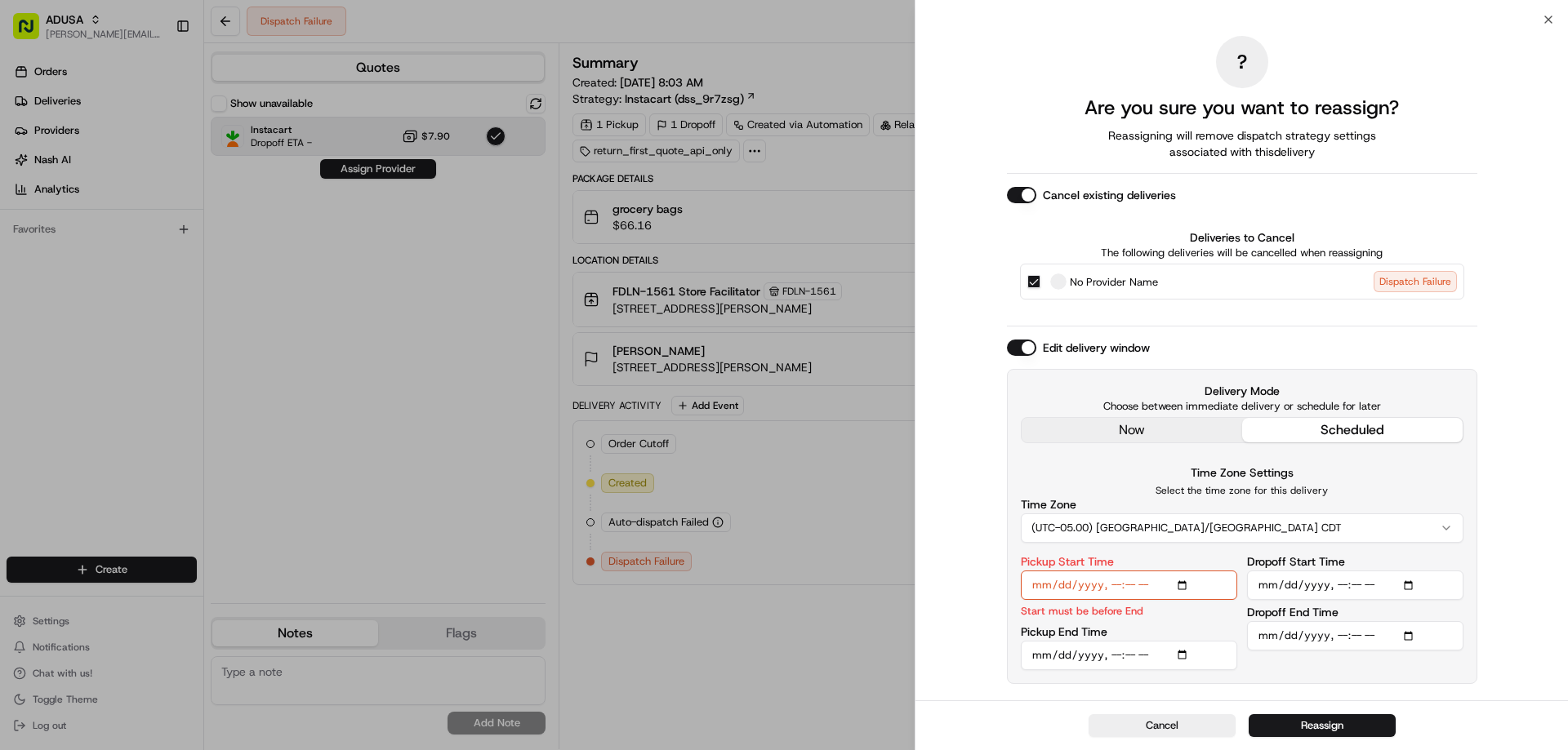
type input "2025-08-17T10:00"
click at [1185, 653] on input "Pickup End Time" at bounding box center [1128, 655] width 216 height 29
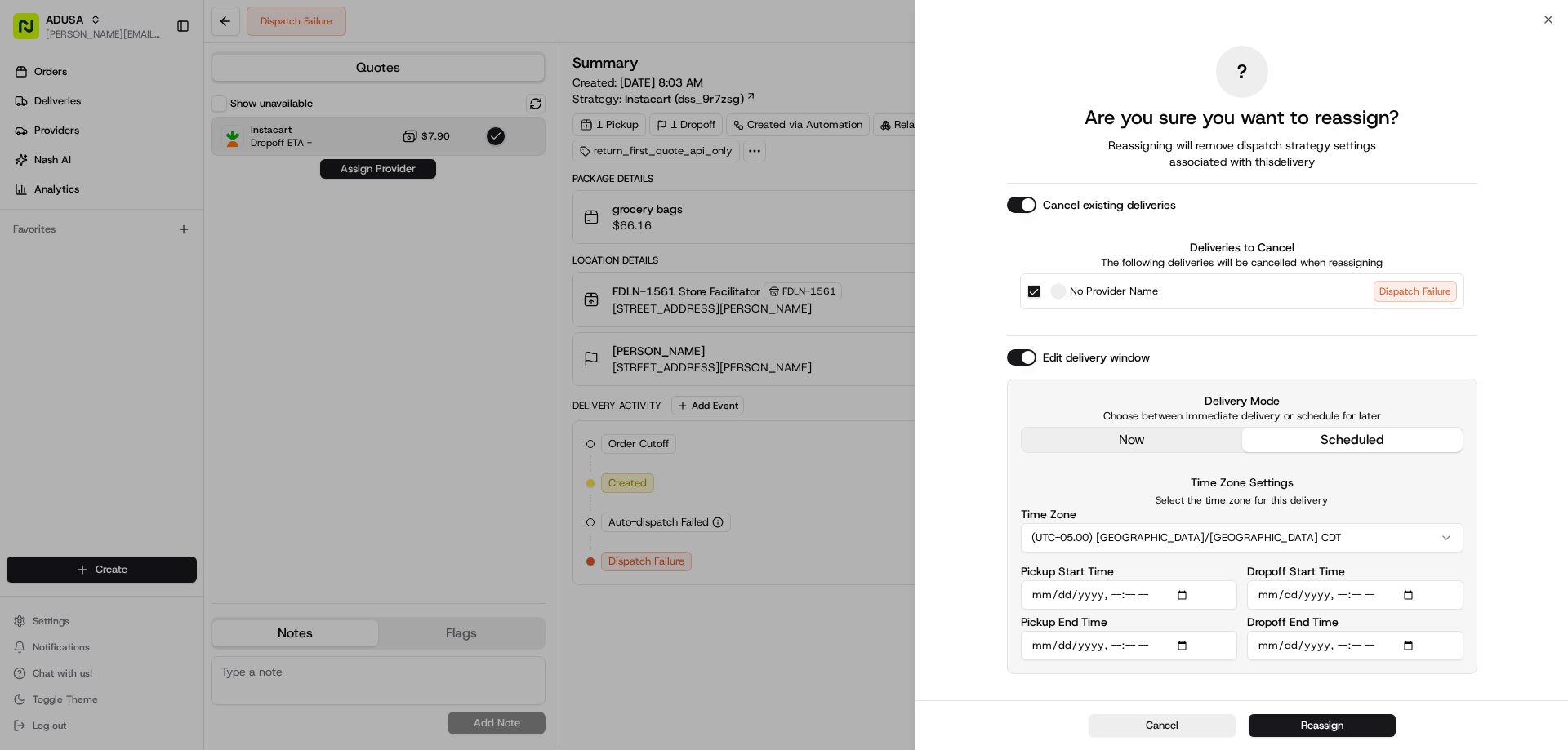
type input "2025-08-17T10:30"
click at [1413, 591] on input "Dropoff Start Time" at bounding box center [1355, 594] width 216 height 29
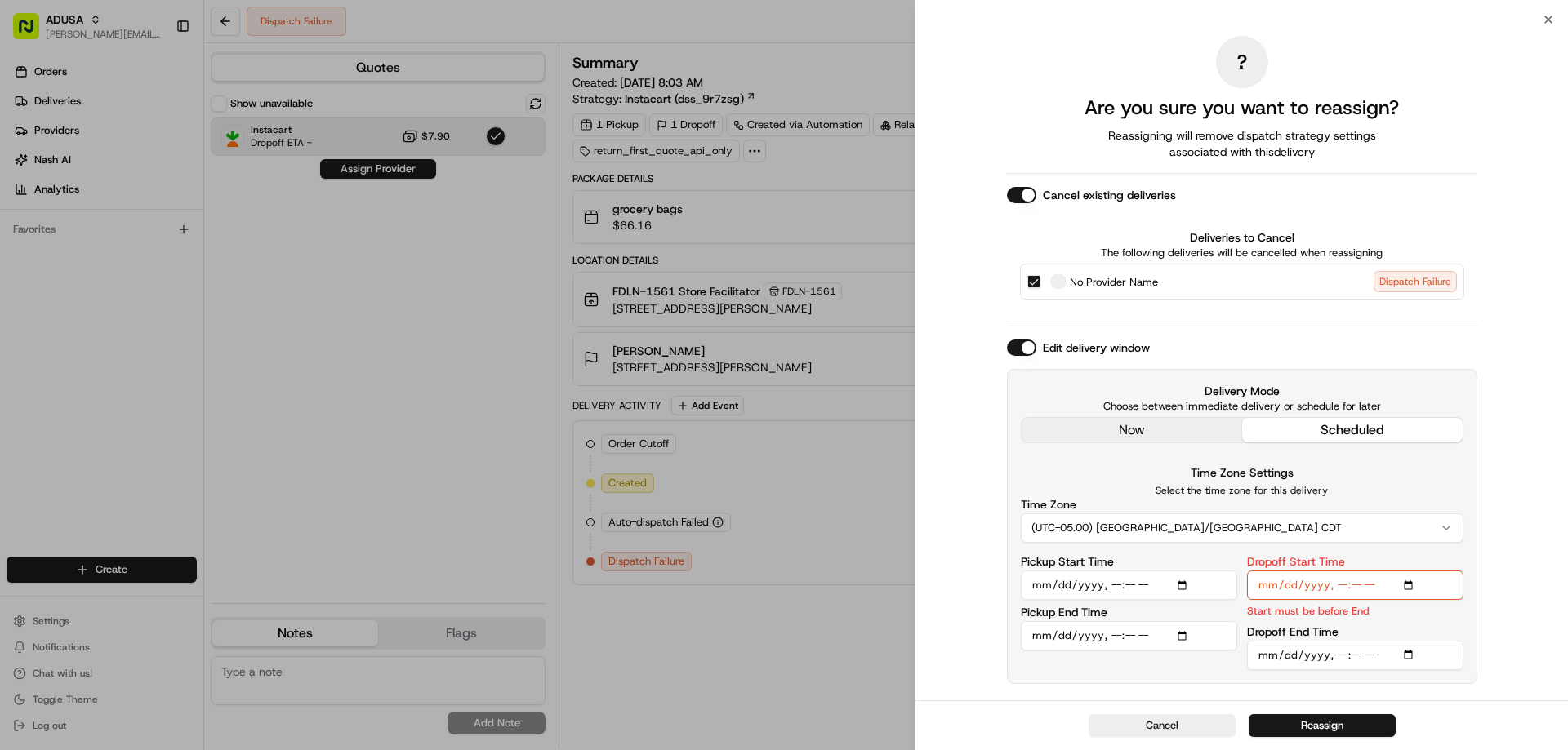
type input "2025-08-17T10:00"
click at [1408, 656] on input "Dropoff End Time" at bounding box center [1355, 655] width 216 height 29
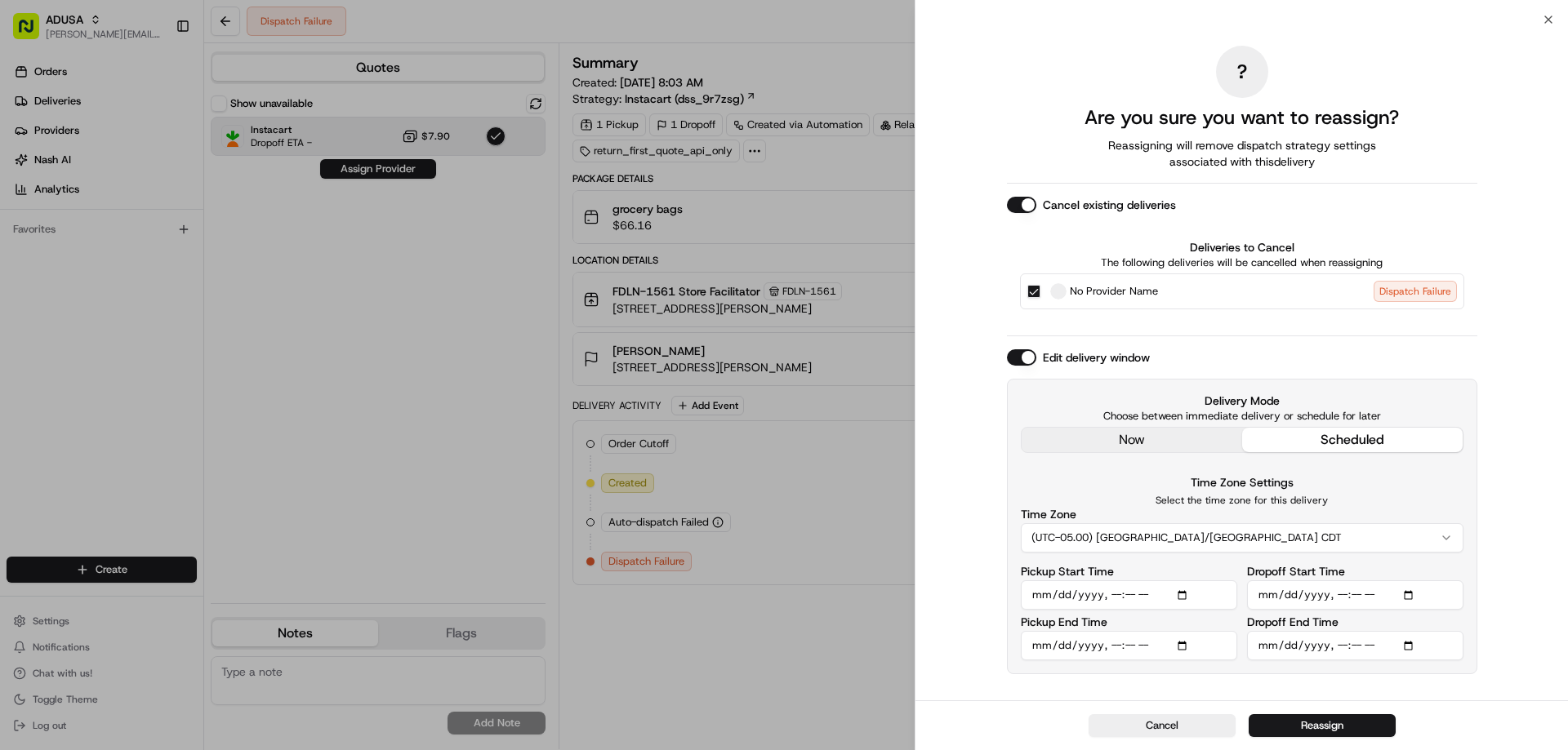
type input "2025-08-17T11:00"
click at [1497, 669] on div "? Are you sure you want to reassign? Reassigning will remove dispatch strategy …" at bounding box center [1242, 360] width 653 height 681
click at [1289, 726] on button "Reassign" at bounding box center [1322, 725] width 147 height 23
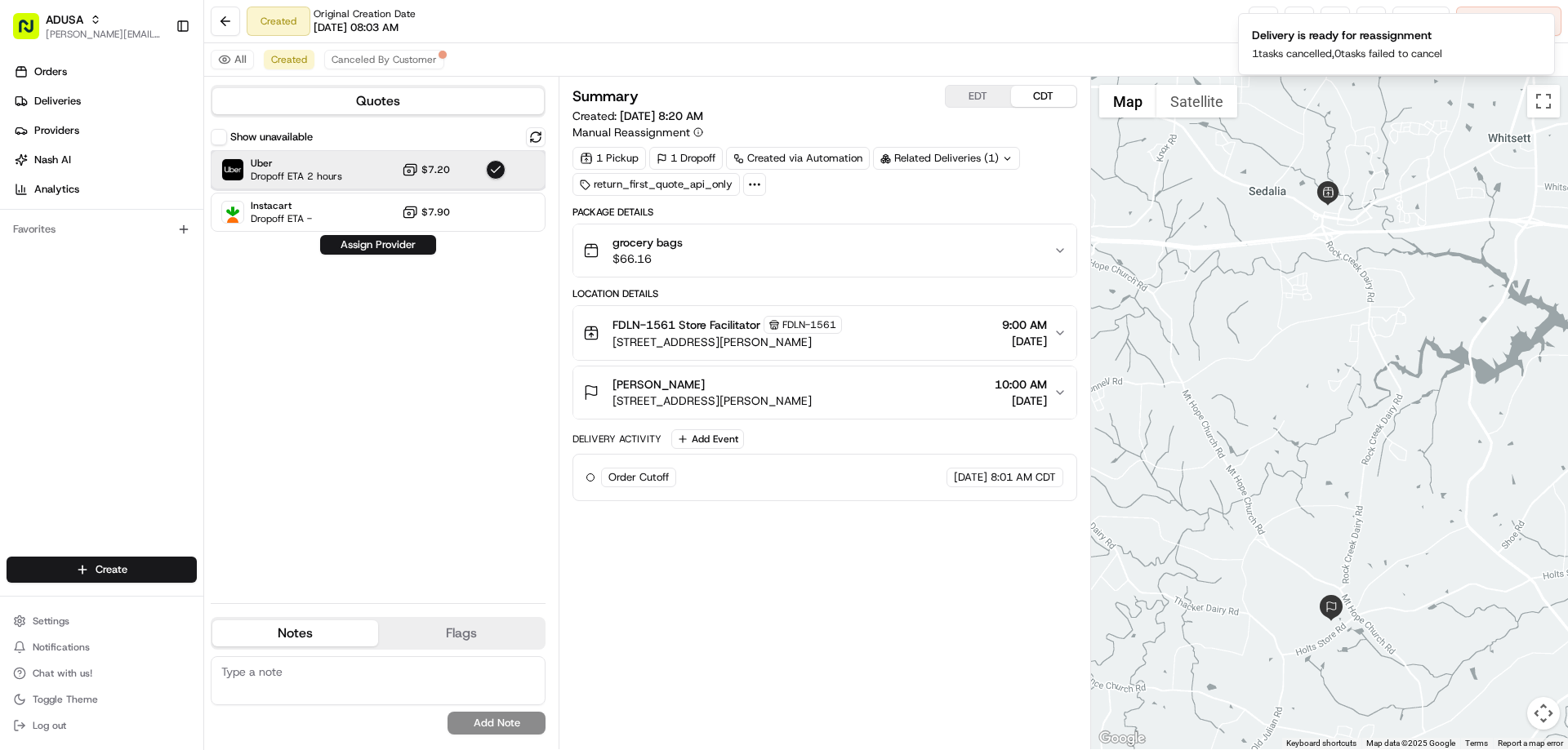
click at [280, 169] on span "Uber" at bounding box center [296, 163] width 92 height 13
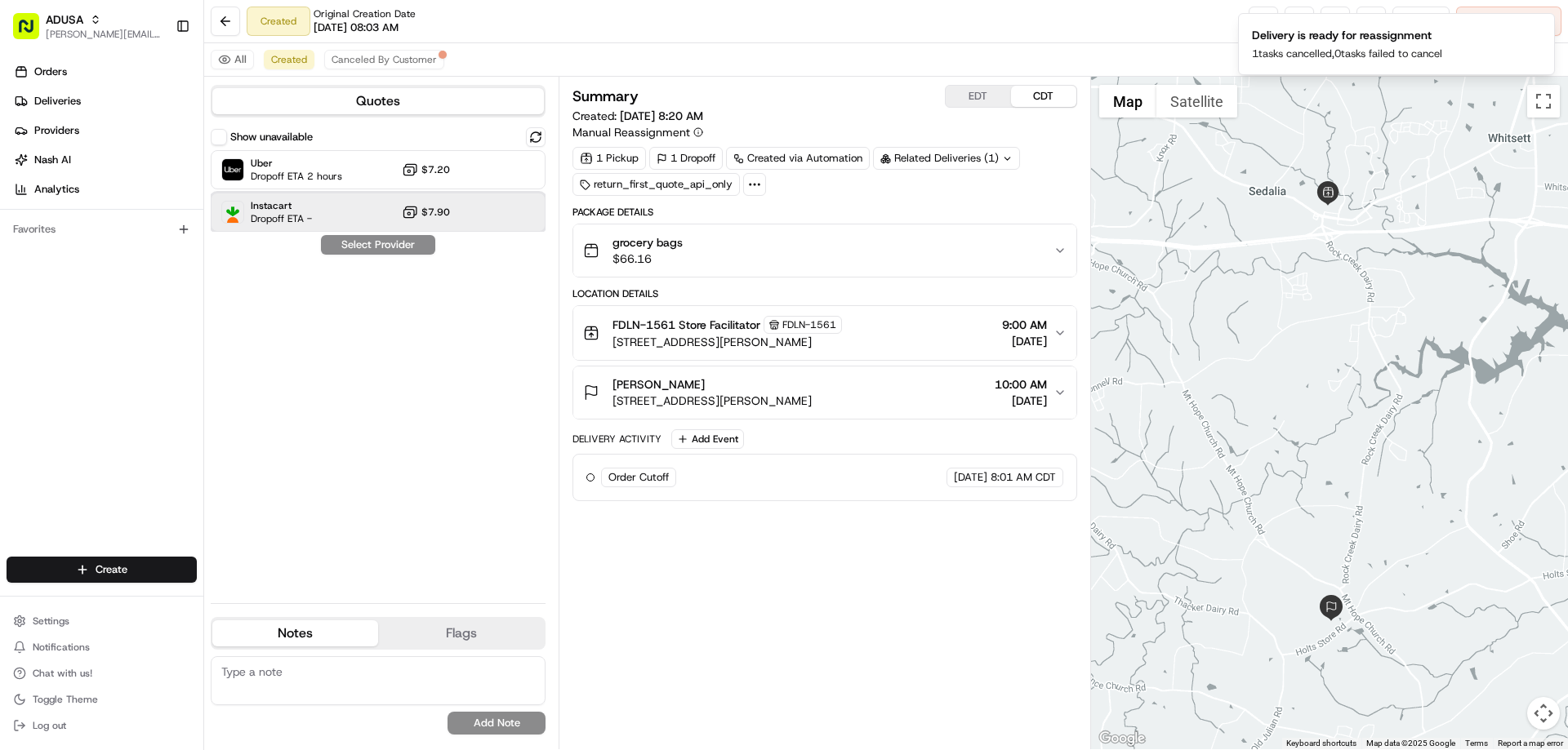
click at [282, 210] on span "Instacart" at bounding box center [281, 206] width 61 height 13
click at [388, 246] on button "Assign Provider" at bounding box center [377, 244] width 116 height 20
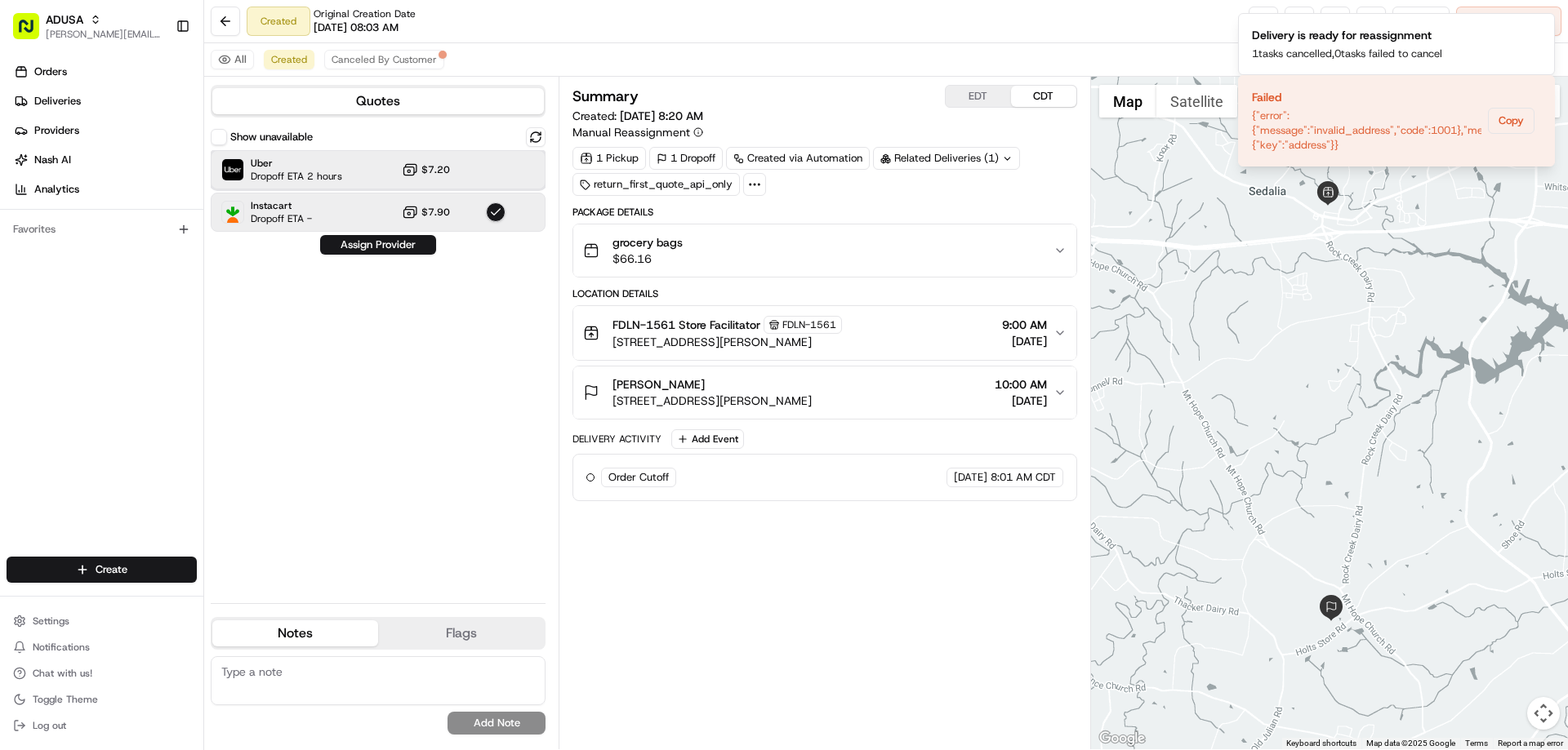
click at [285, 163] on span "Uber" at bounding box center [296, 163] width 92 height 13
click at [392, 244] on button "Assign Provider" at bounding box center [377, 244] width 116 height 20
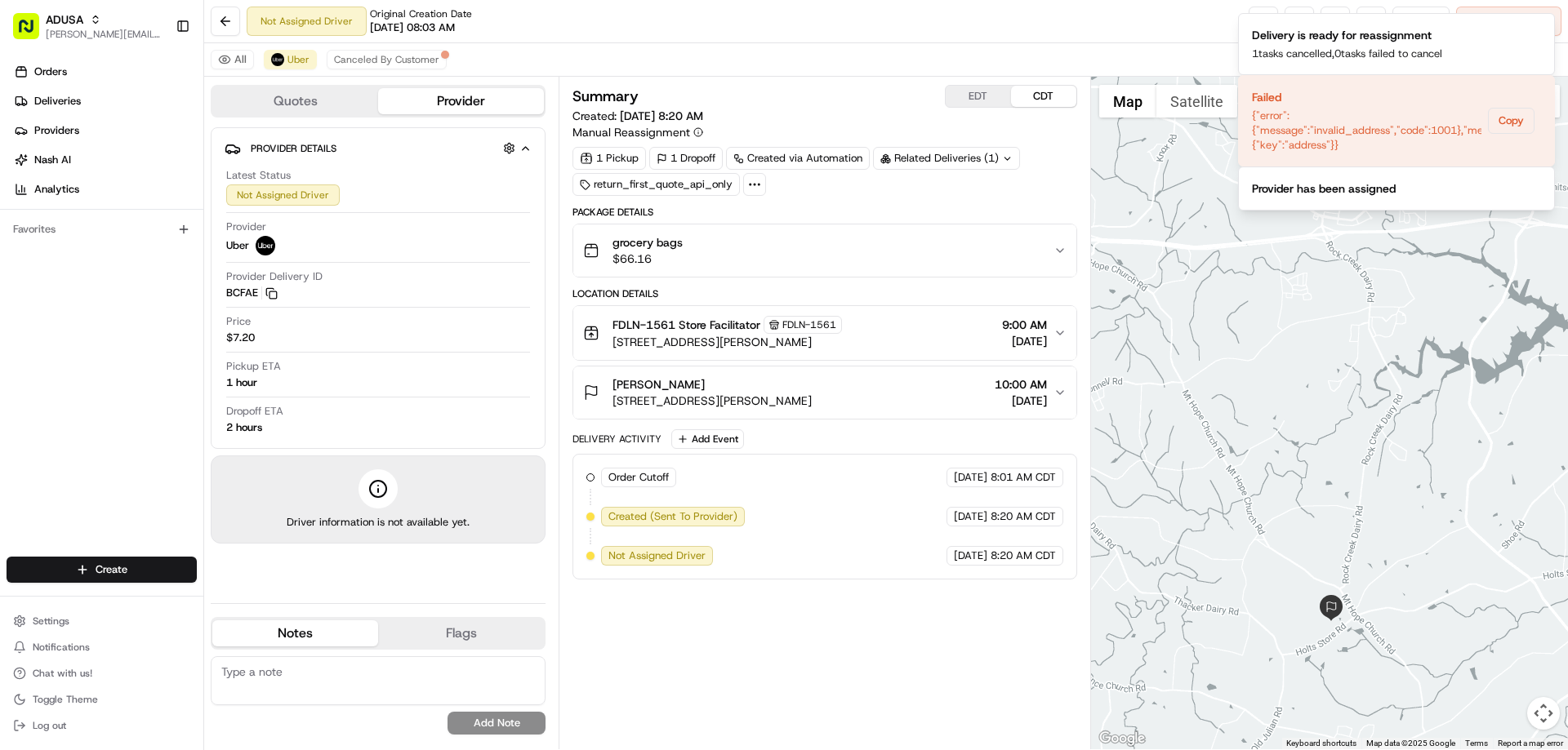
click at [273, 681] on textarea at bounding box center [377, 681] width 335 height 49
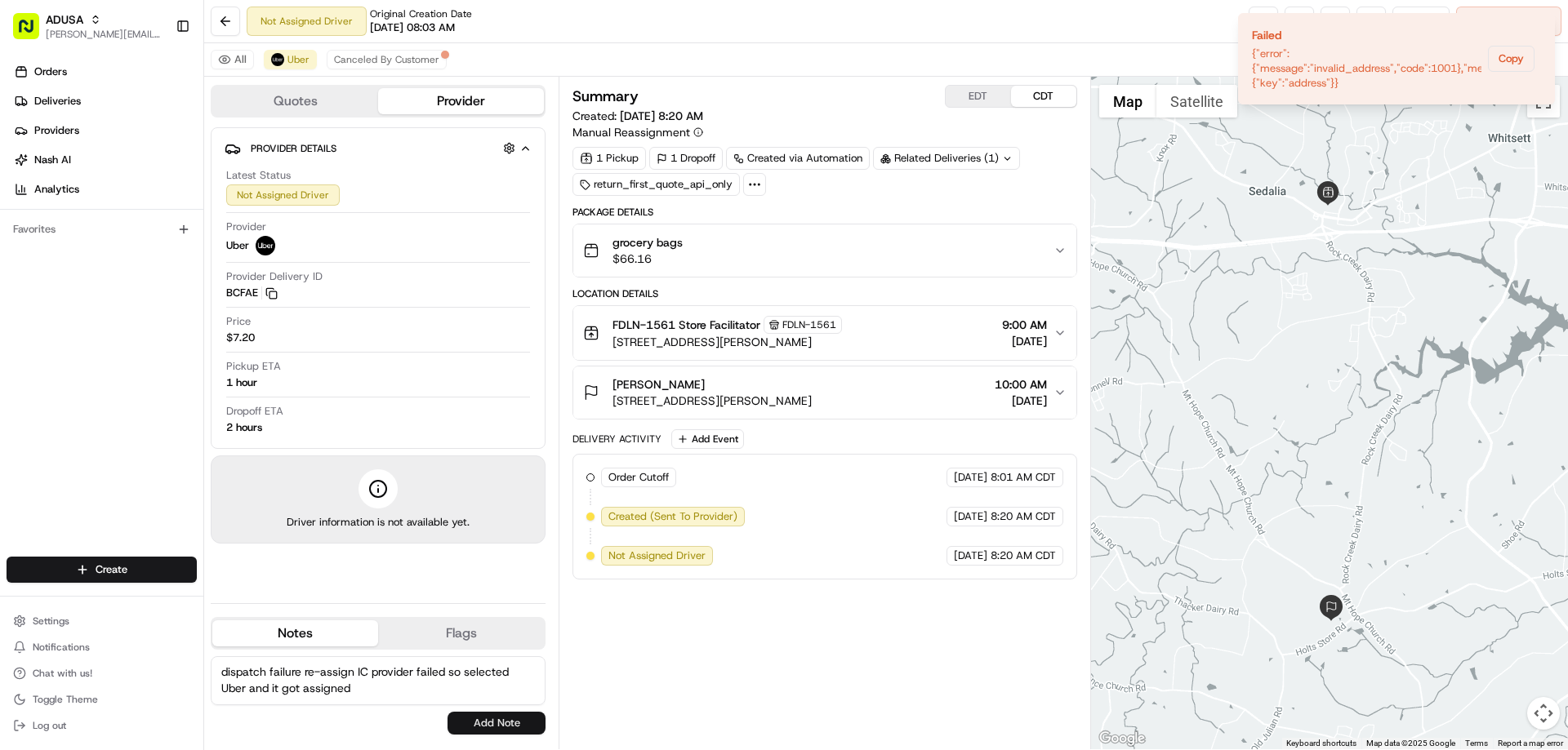
type textarea "dispatch failure re-assign IC provider failed so selected Uber and it got assig…"
click at [475, 720] on button "Add Note" at bounding box center [496, 724] width 98 height 23
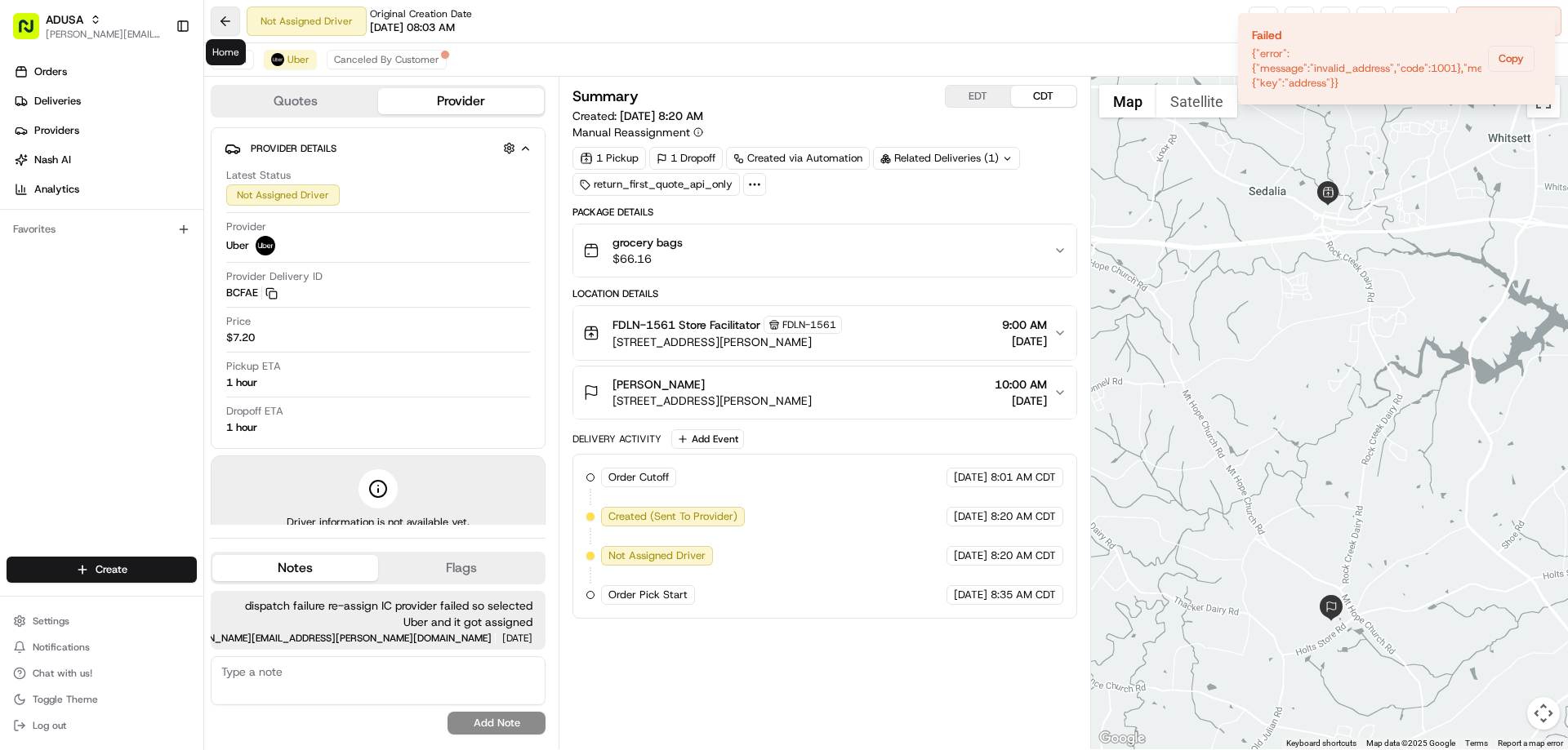
click at [219, 21] on button at bounding box center [225, 21] width 29 height 29
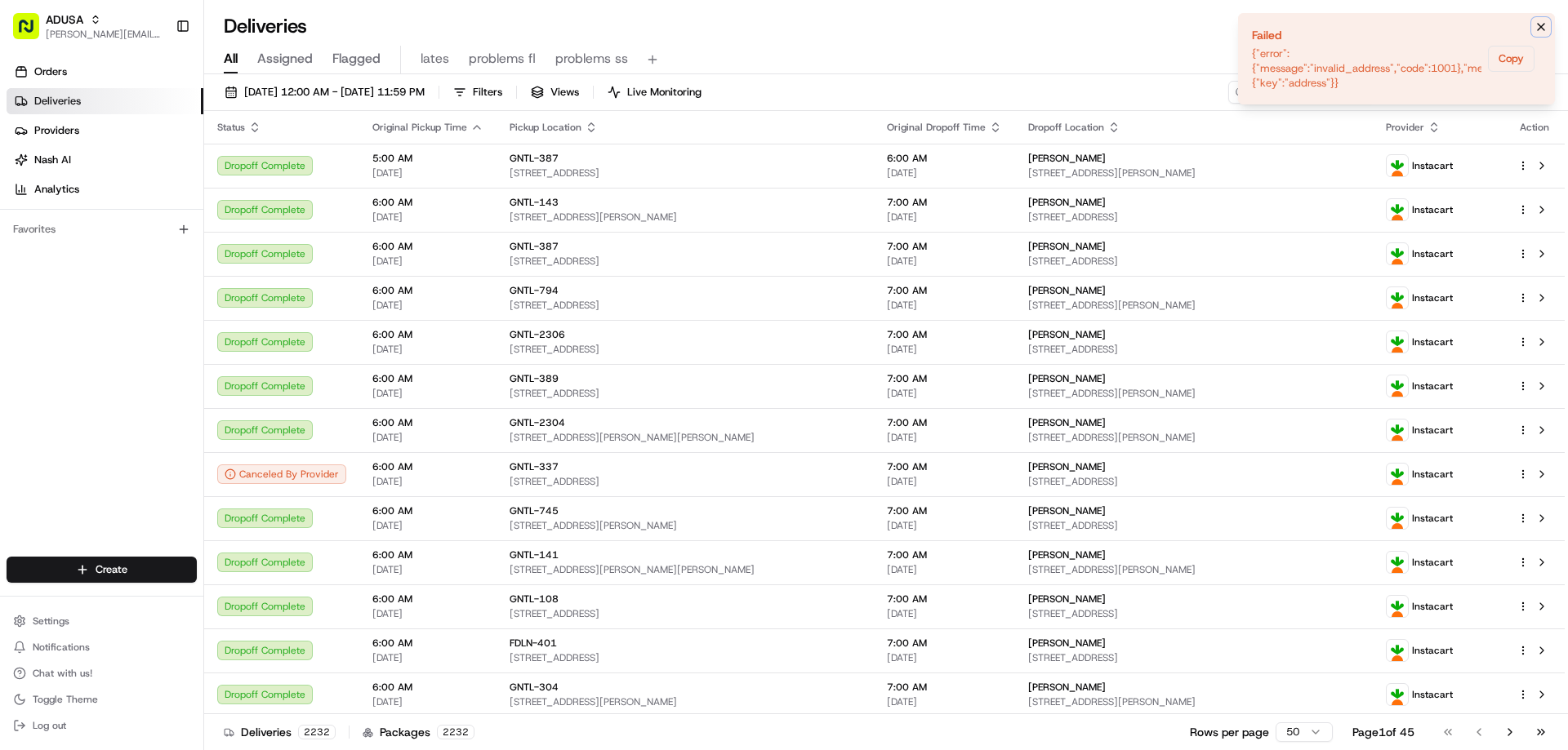
click at [1535, 26] on icon "Notifications (F8)" at bounding box center [1541, 27] width 13 height 13
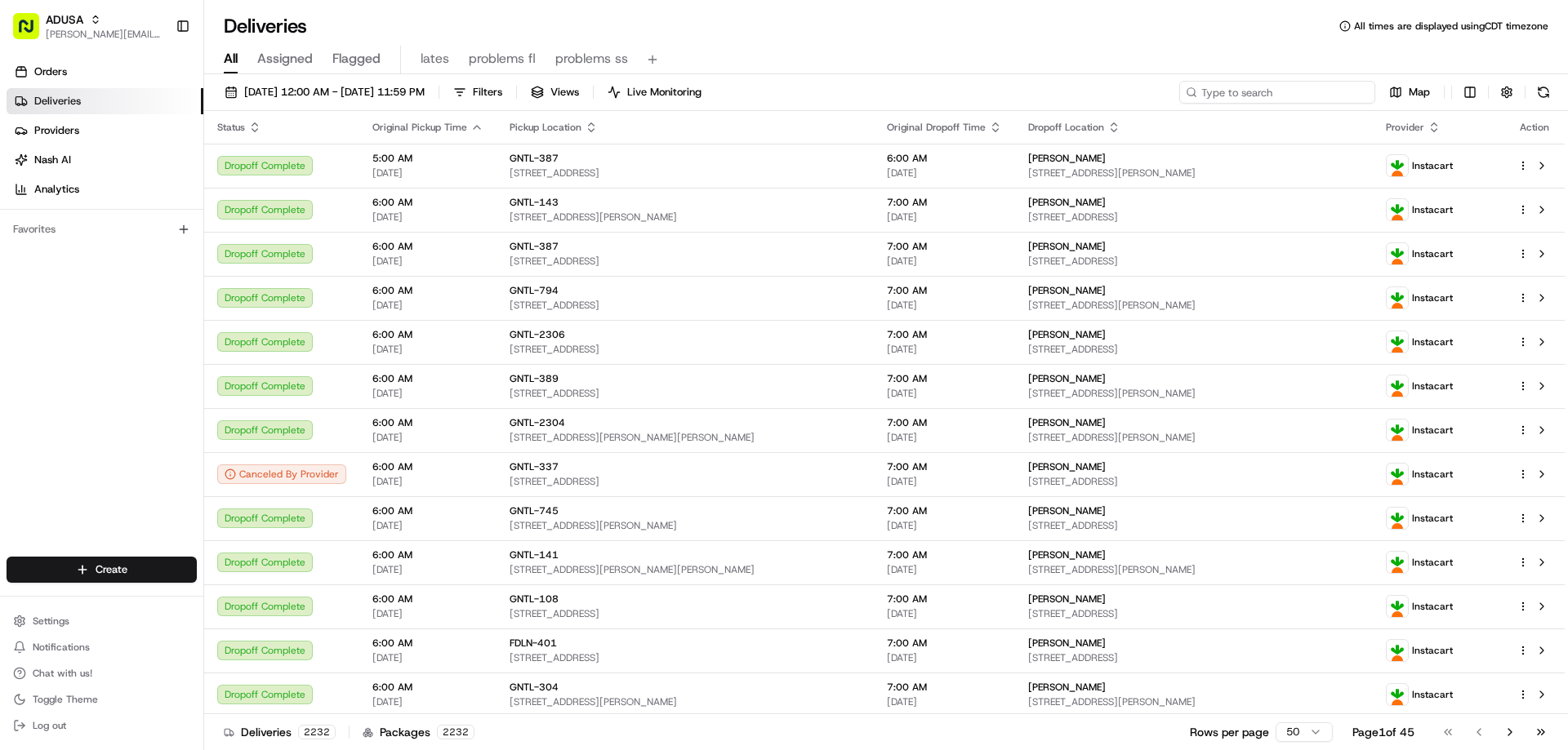
click at [1317, 88] on input at bounding box center [1277, 92] width 196 height 23
paste input "m703788708"
type input "m703788708"
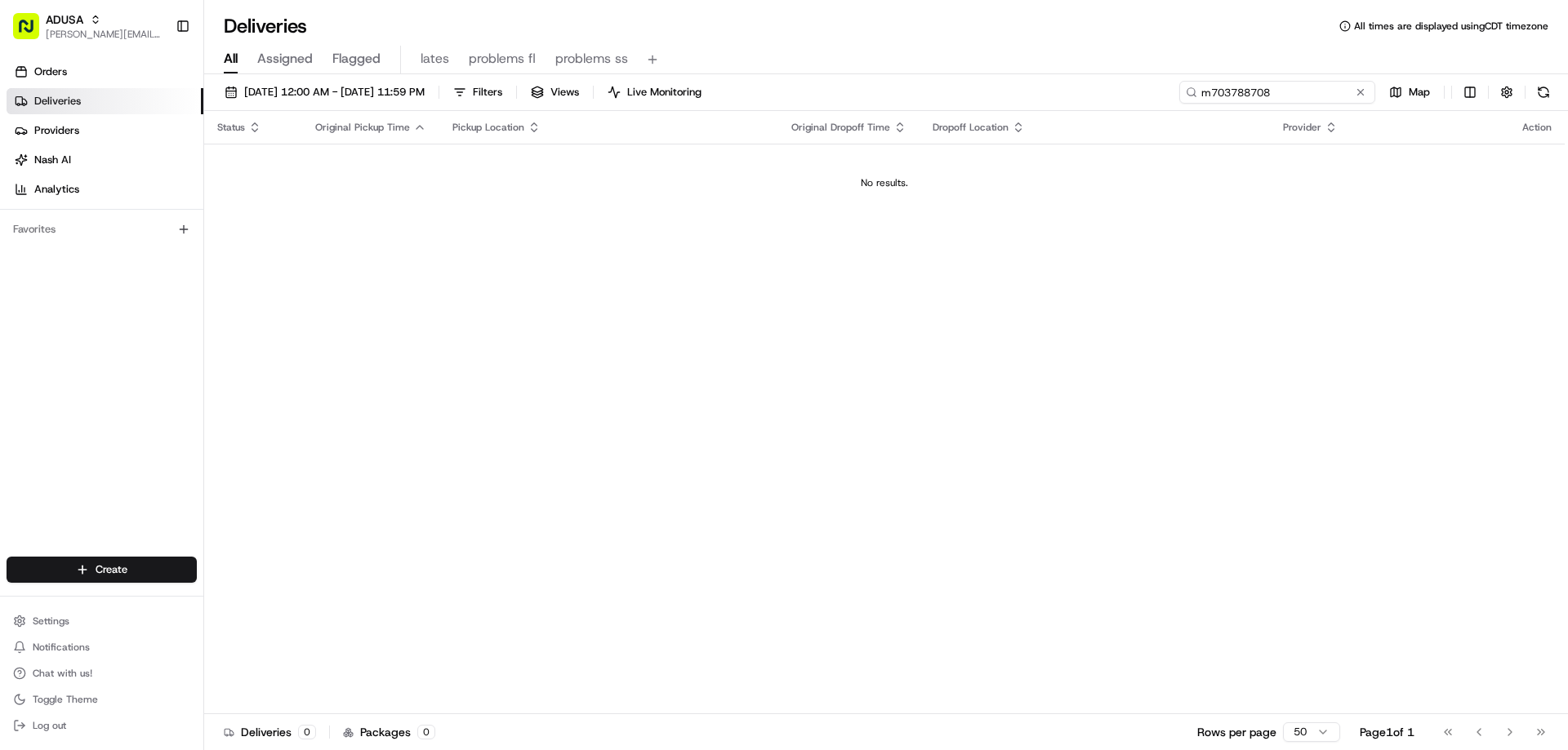
drag, startPoint x: 1281, startPoint y: 92, endPoint x: 1188, endPoint y: 84, distance: 93.3
click at [1188, 84] on input "m703788708" at bounding box center [1277, 92] width 196 height 23
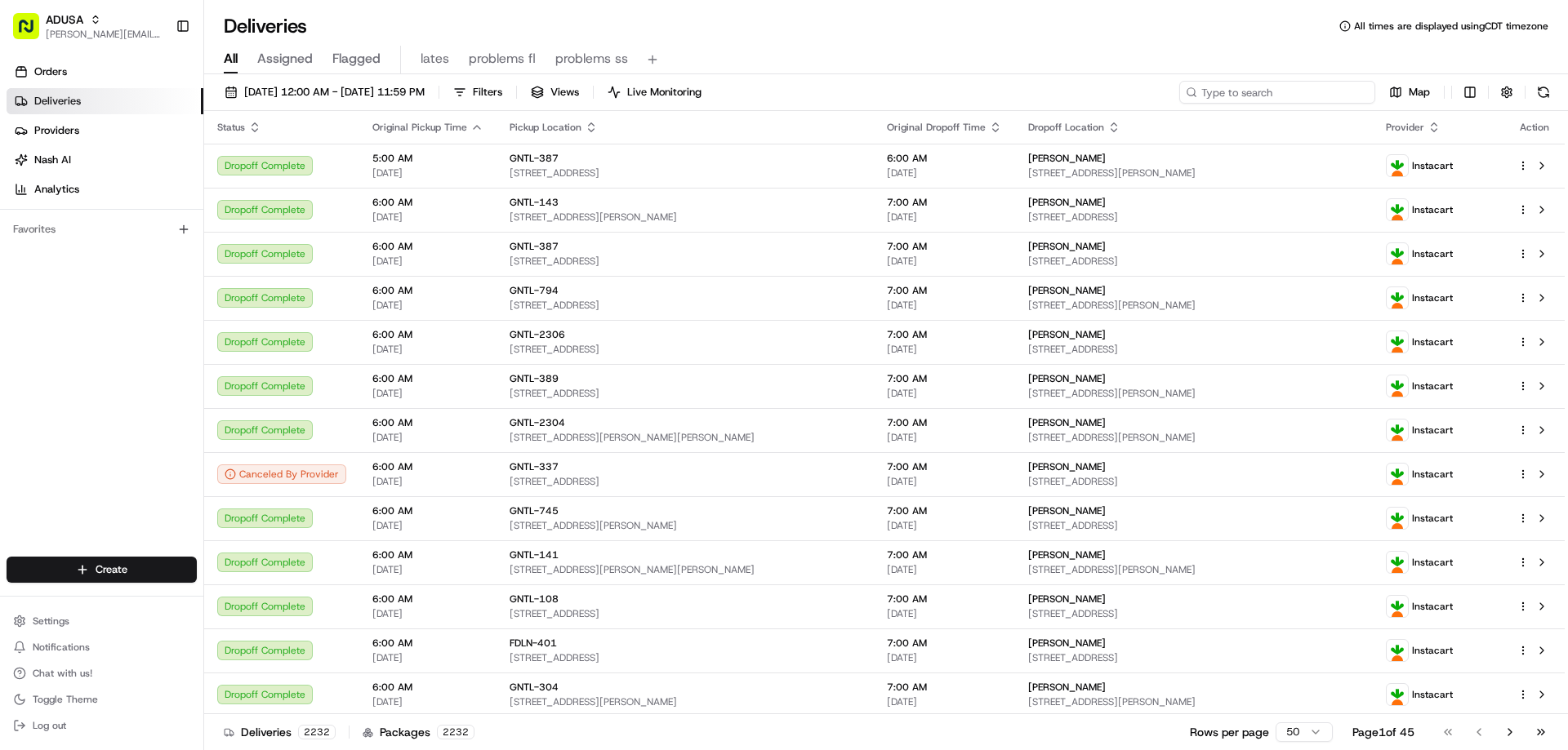
click at [1213, 88] on input at bounding box center [1277, 92] width 196 height 23
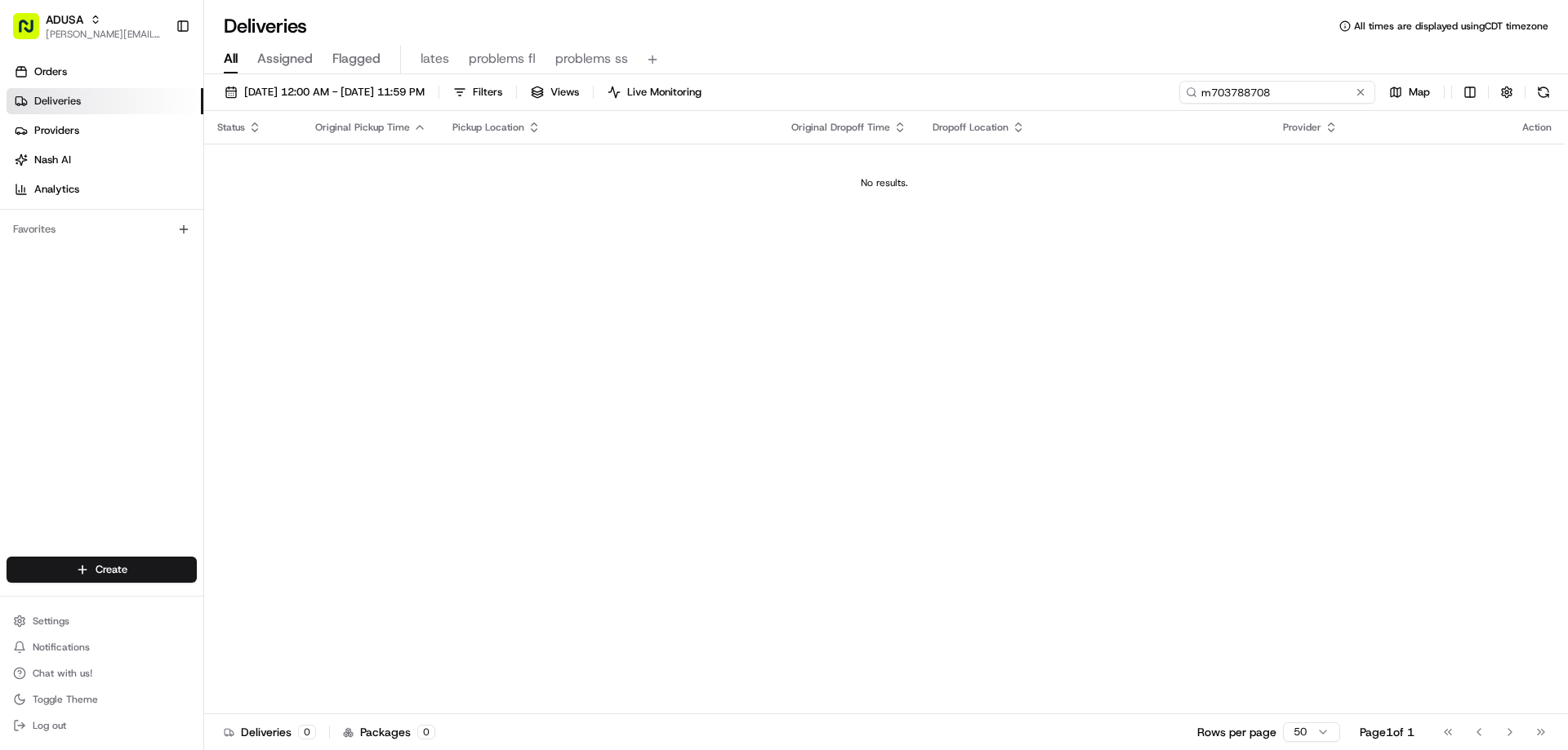
type input "m703788708"
drag, startPoint x: 1330, startPoint y: 91, endPoint x: 1193, endPoint y: 95, distance: 137.1
click at [1193, 95] on div "m703788708" at bounding box center [1277, 92] width 196 height 23
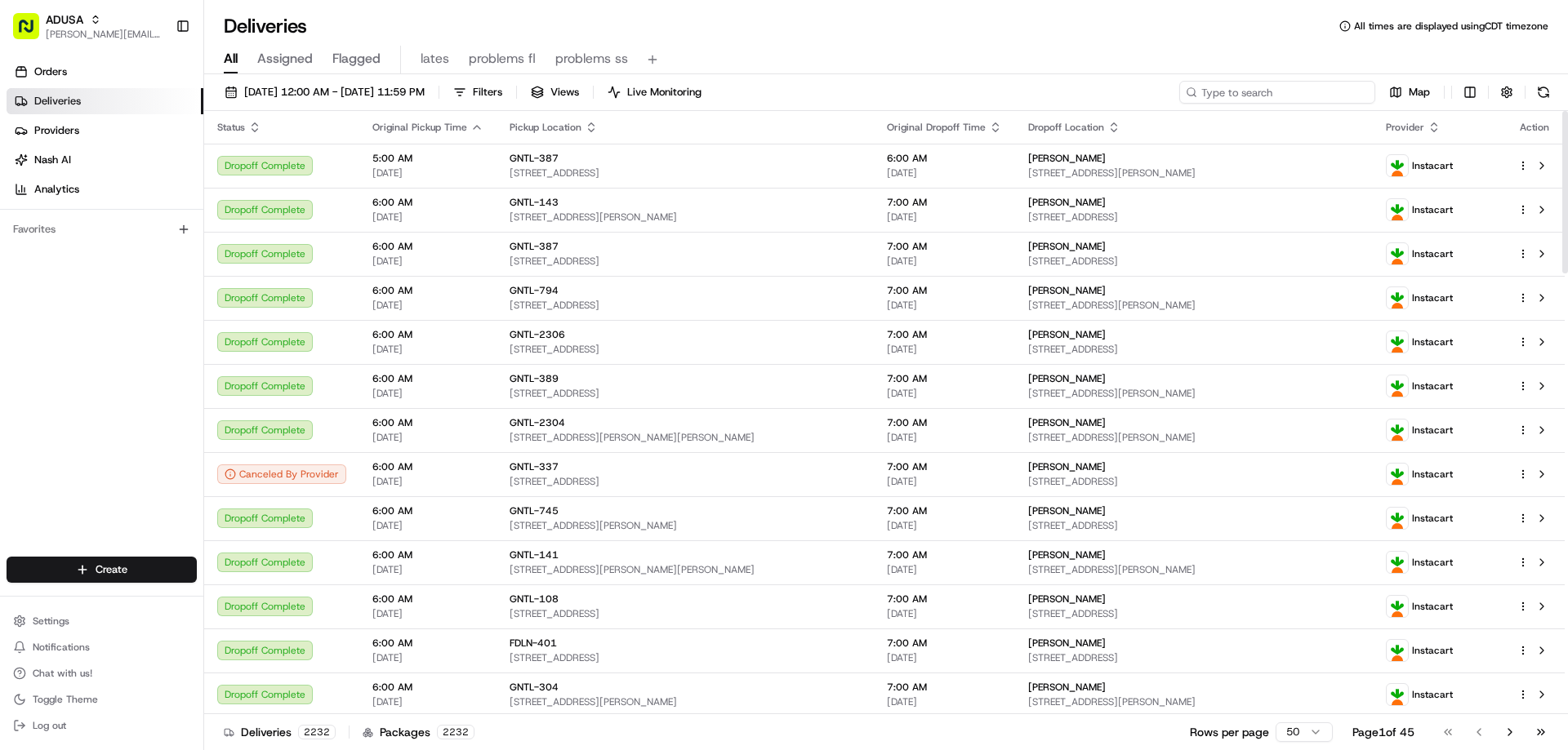
click at [1304, 94] on input at bounding box center [1277, 92] width 196 height 23
paste input "m703788708"
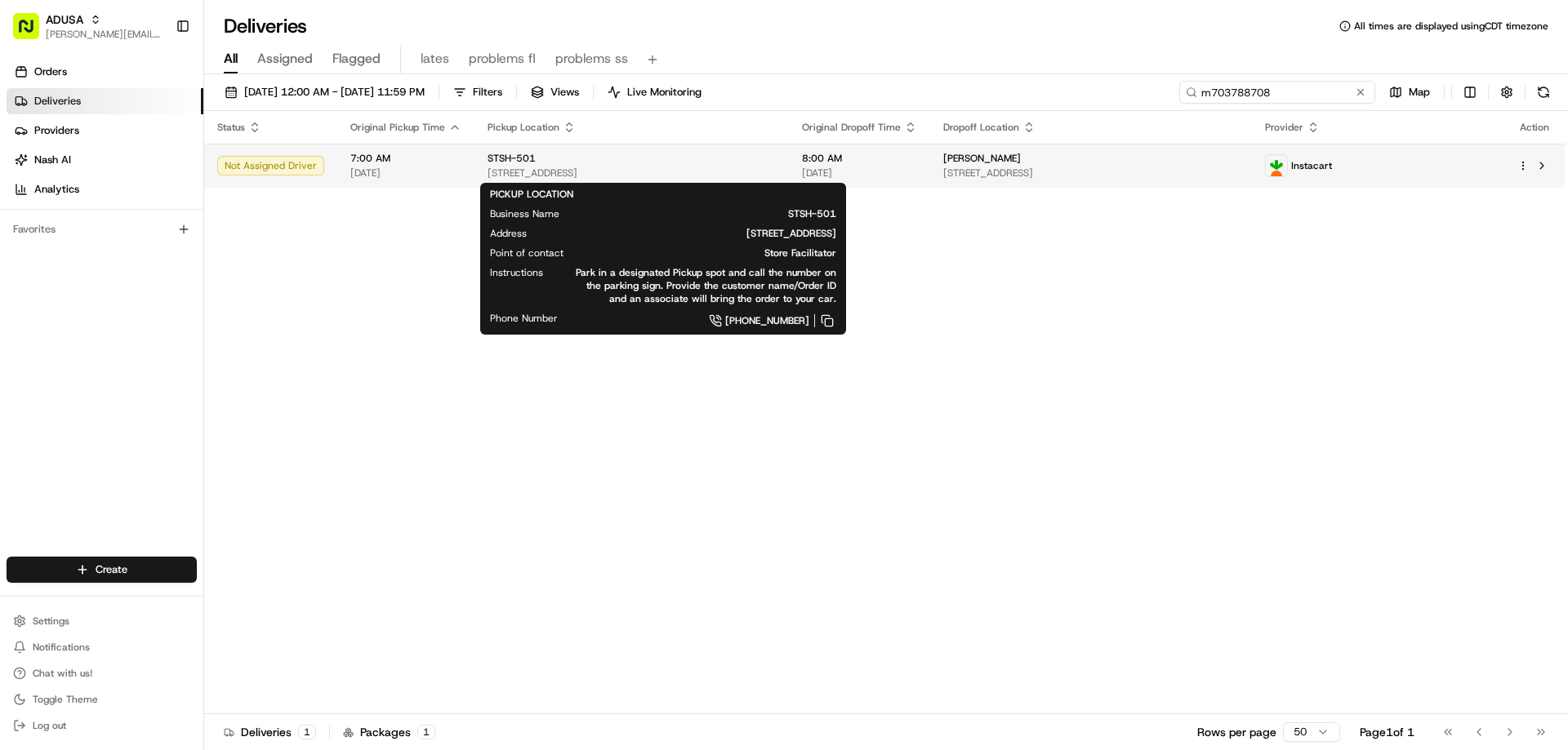
type input "m703788708"
click at [498, 153] on span "STSH-501" at bounding box center [511, 158] width 48 height 13
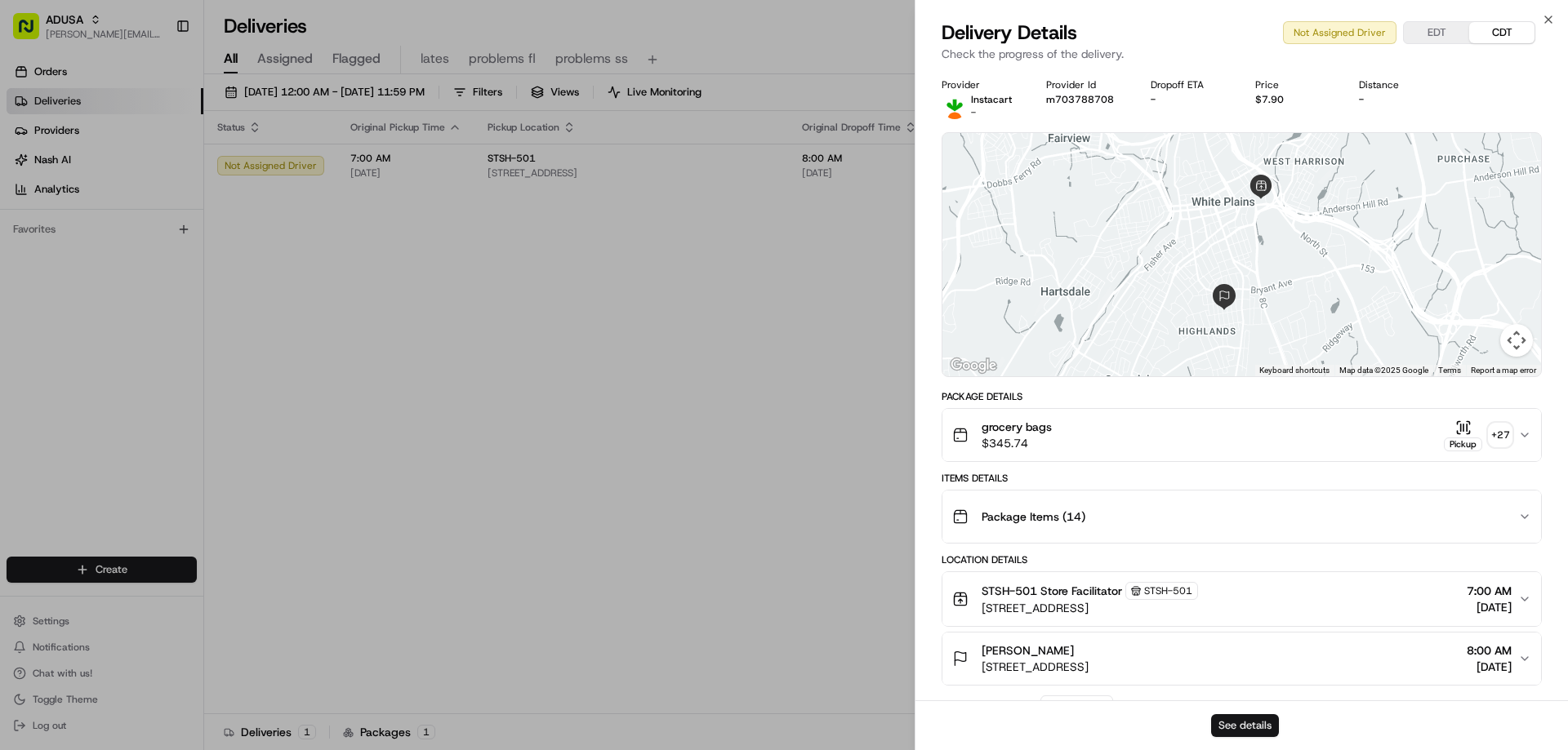
click at [1260, 717] on button "See details" at bounding box center [1245, 725] width 68 height 23
click at [1551, 20] on icon "button" at bounding box center [1548, 20] width 13 height 13
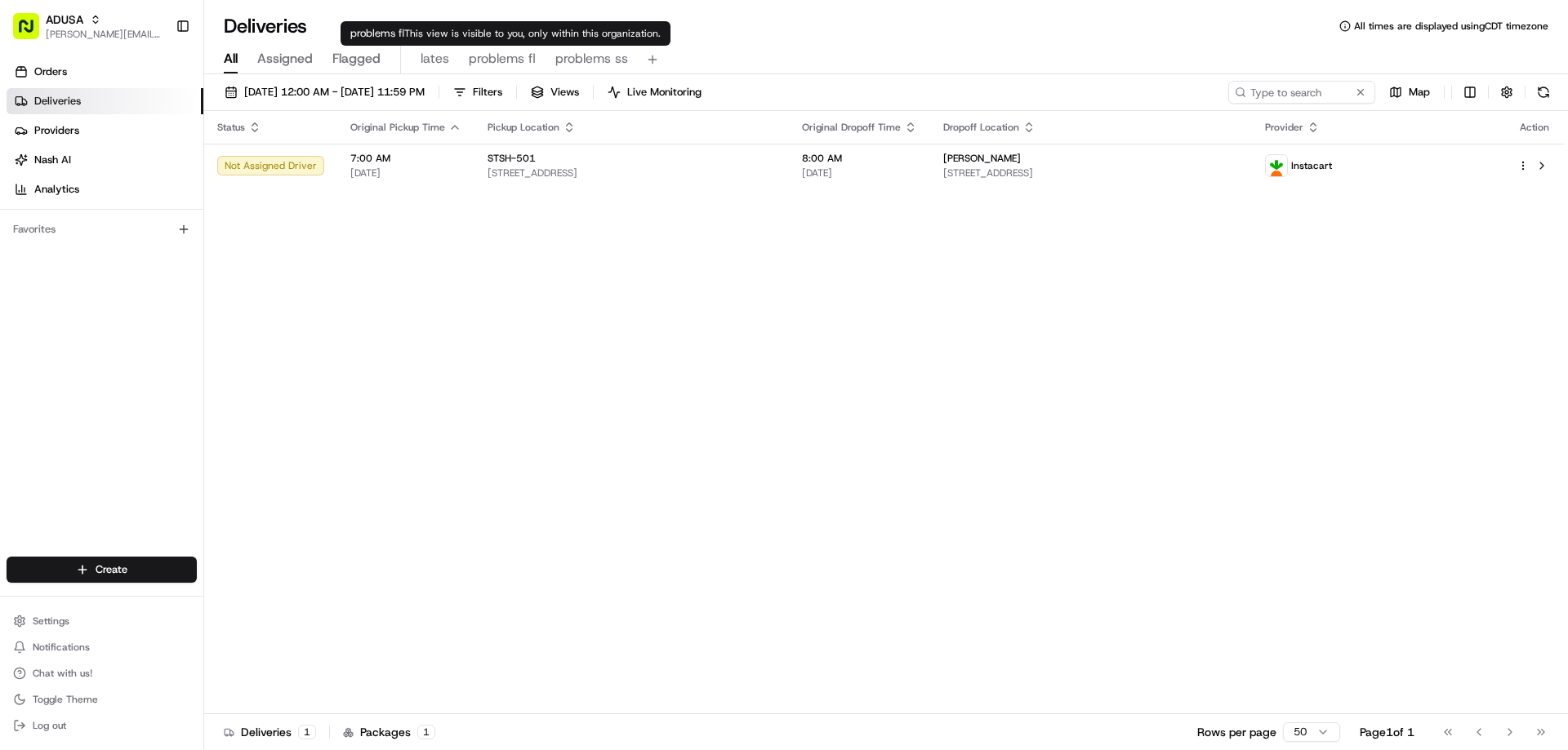
click at [486, 64] on span "problems fl" at bounding box center [502, 58] width 67 height 20
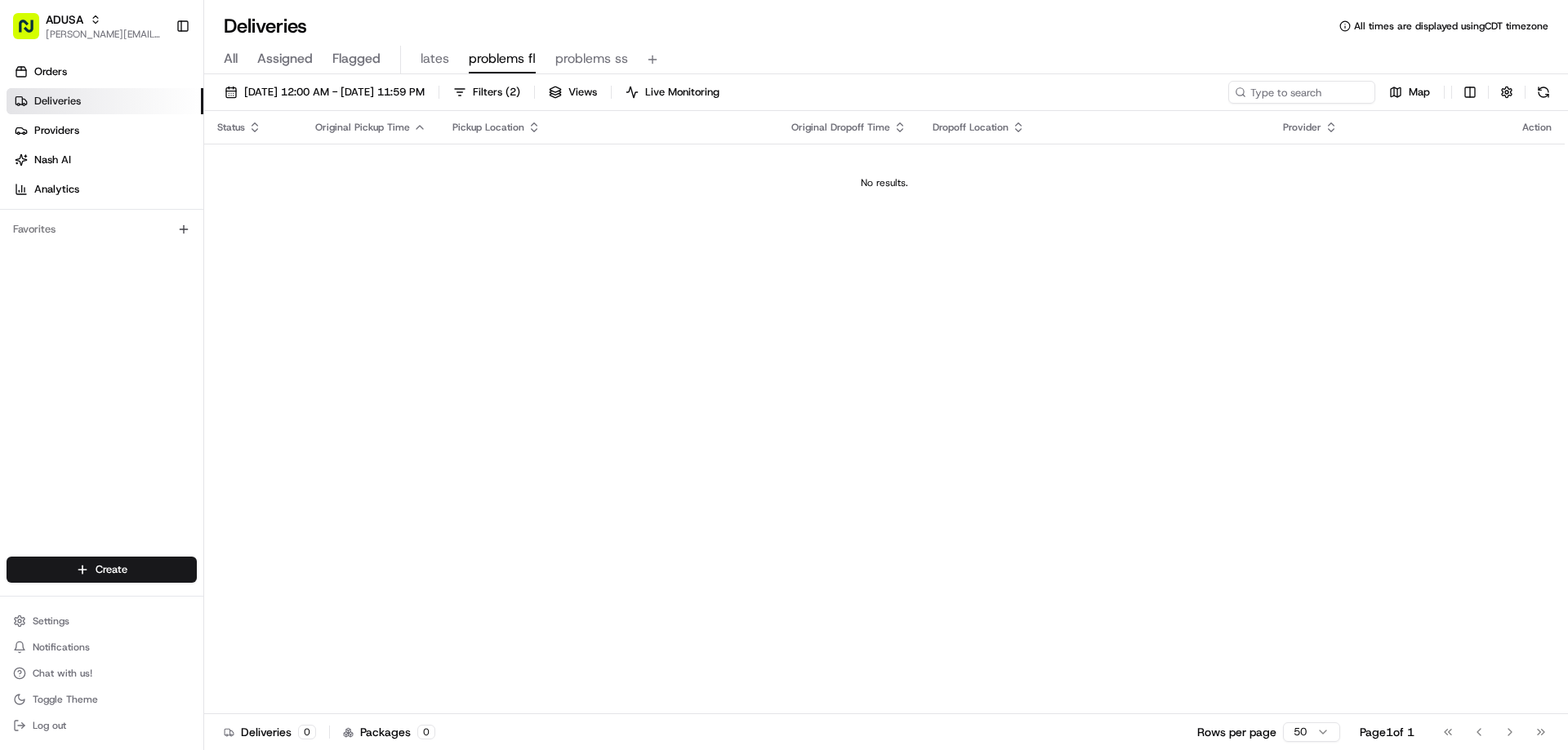
click at [469, 45] on button "problems fl" at bounding box center [502, 58] width 67 height 27
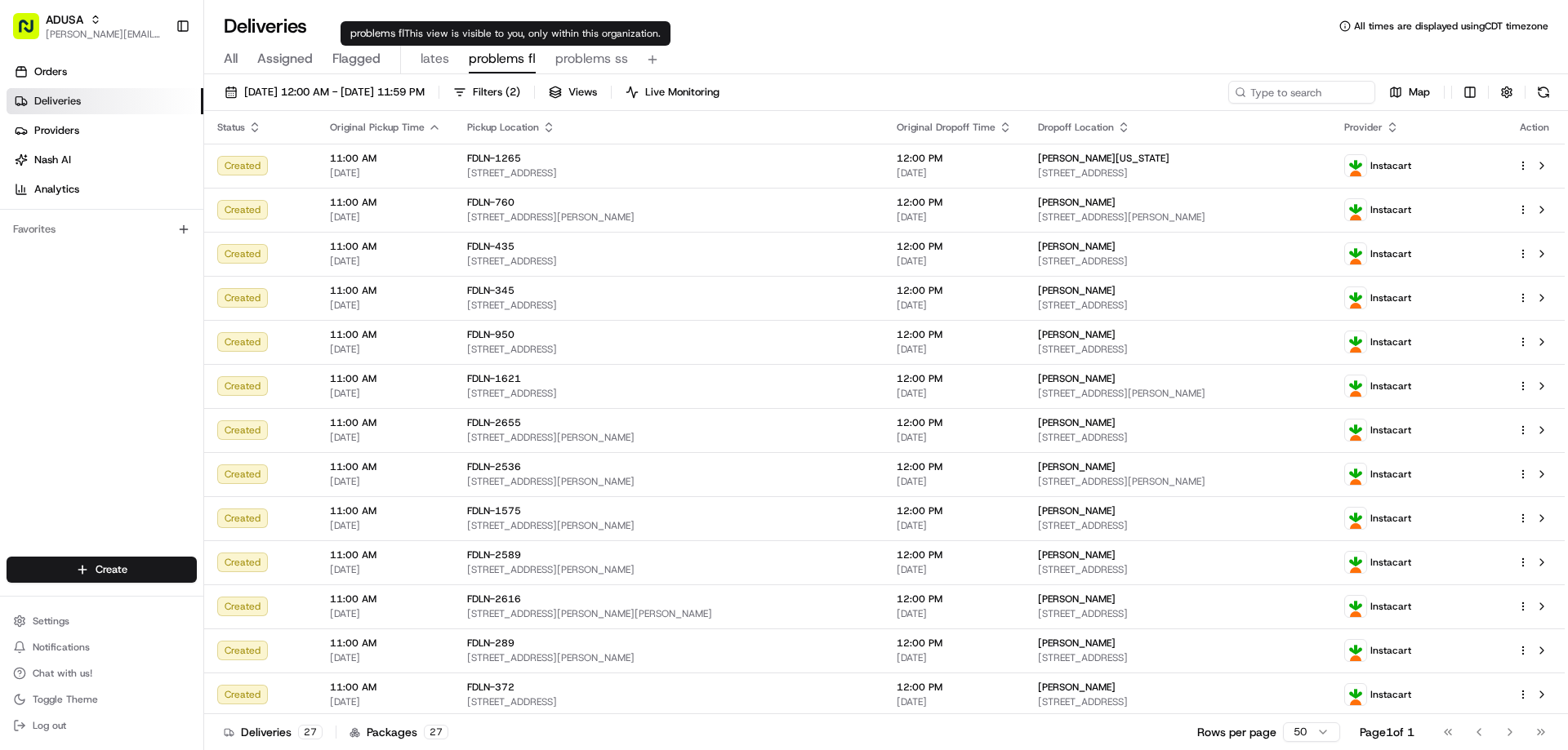
click at [497, 64] on span "problems fl" at bounding box center [502, 58] width 67 height 20
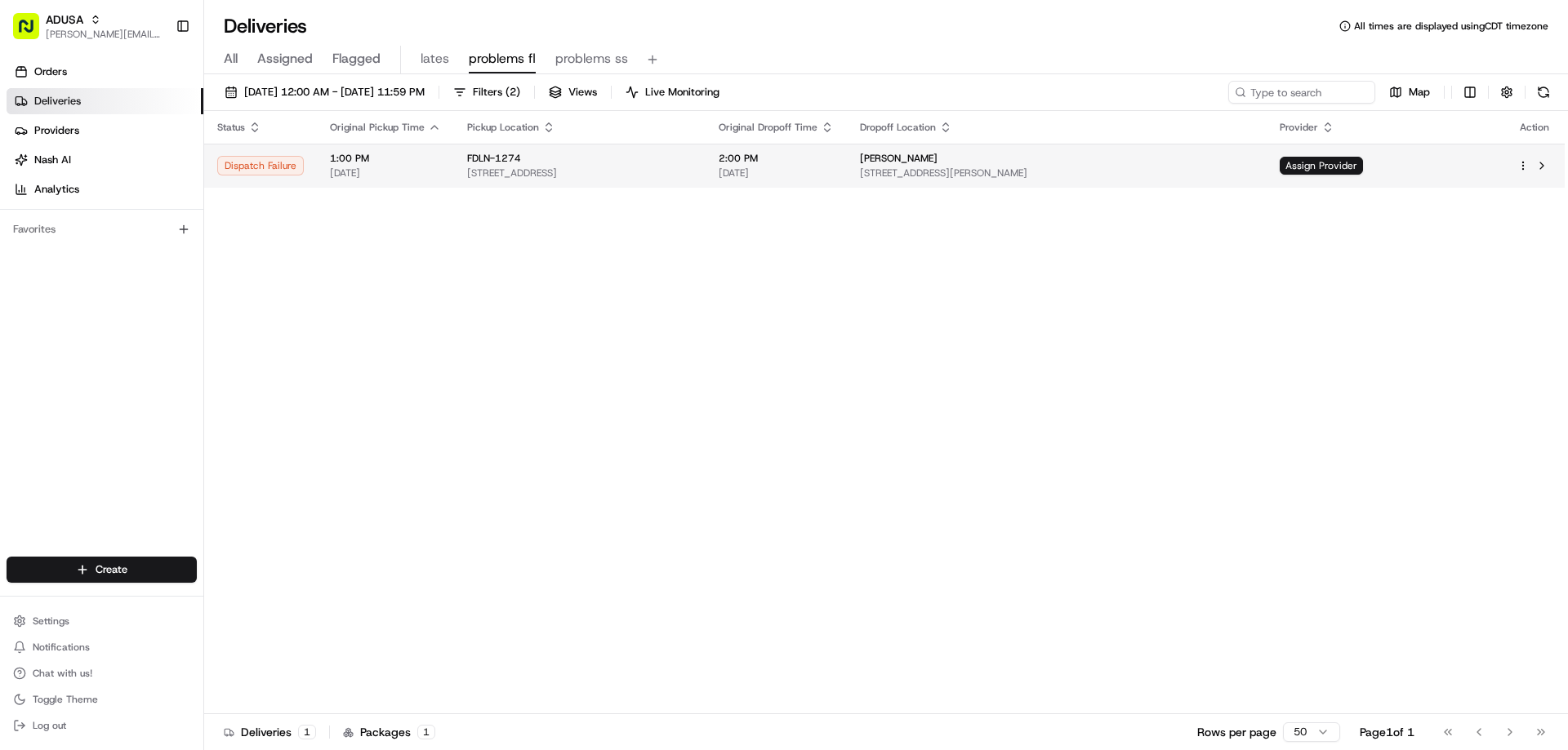
click at [339, 161] on span "1:00 PM" at bounding box center [386, 158] width 111 height 13
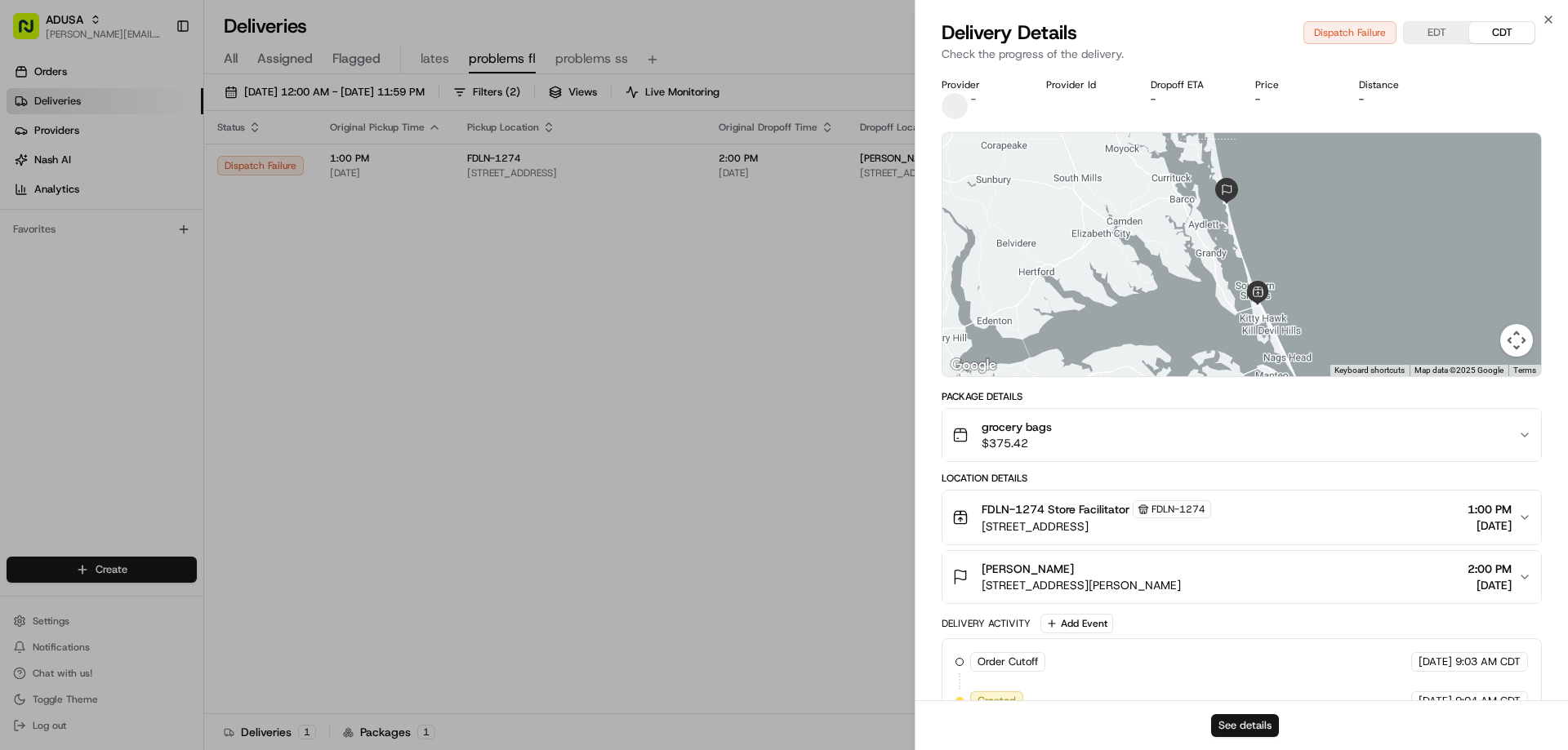
click at [1238, 727] on button "See details" at bounding box center [1245, 725] width 68 height 23
click at [1548, 22] on icon "button" at bounding box center [1548, 20] width 13 height 13
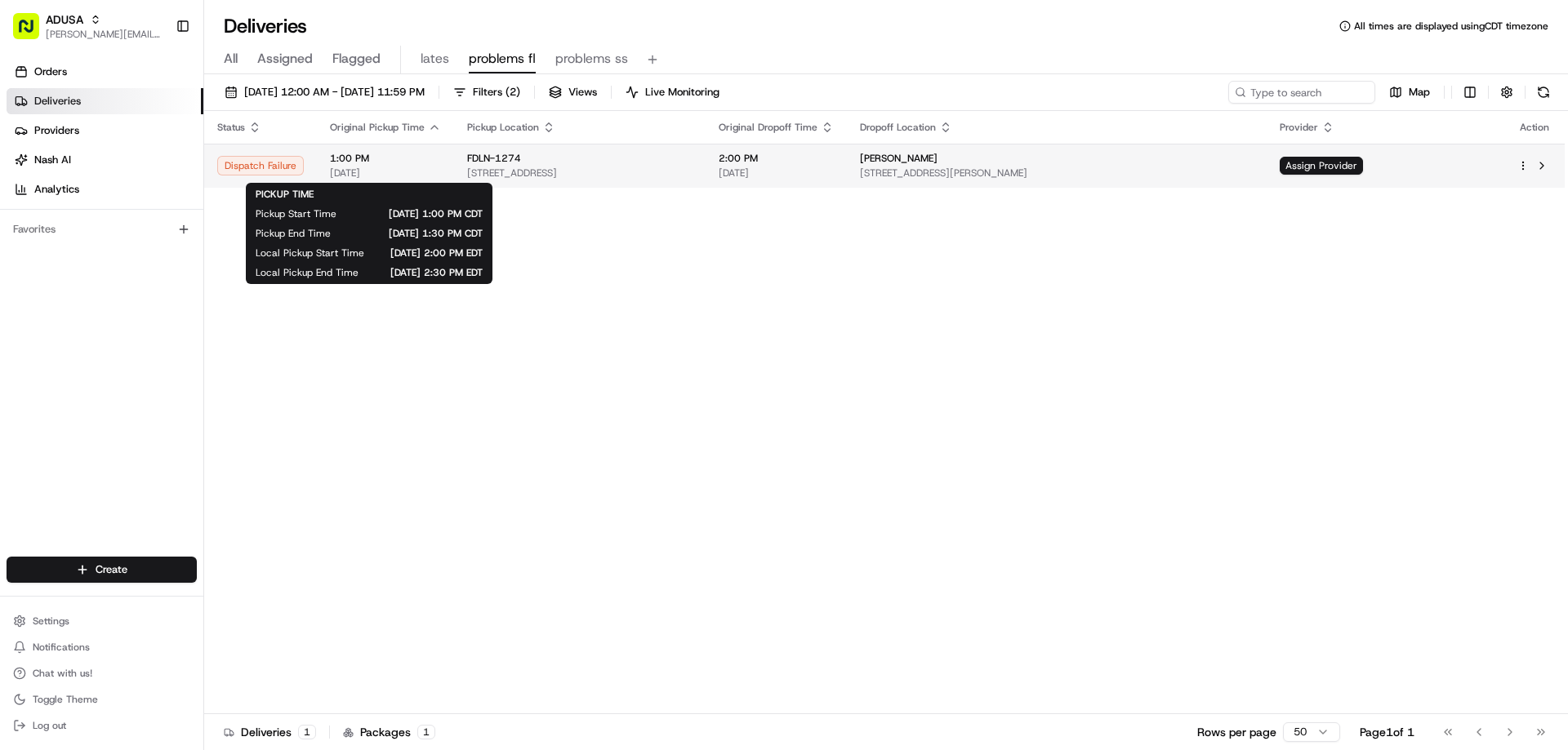
click at [369, 158] on span "1:00 PM" at bounding box center [386, 158] width 111 height 13
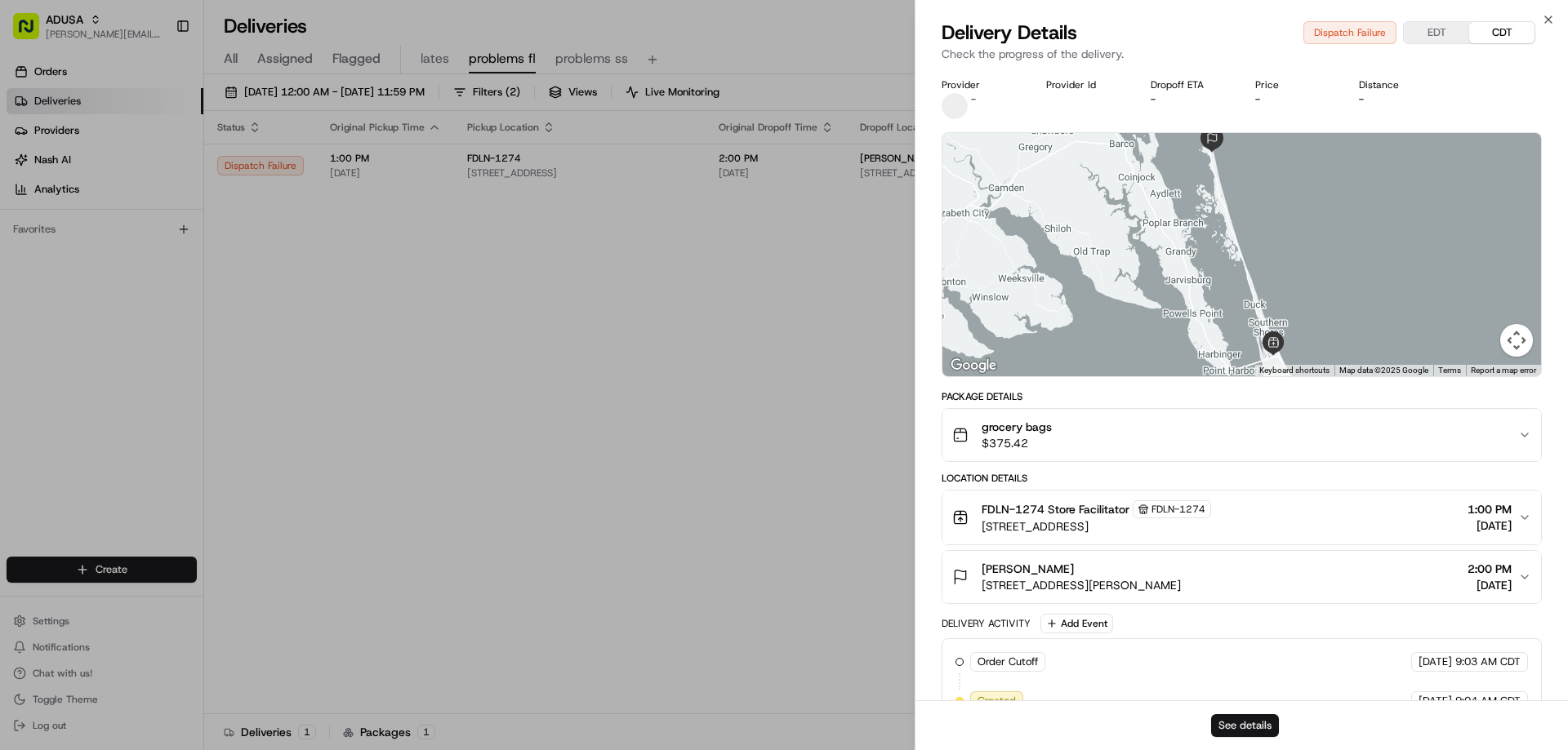
click at [1243, 730] on button "See details" at bounding box center [1245, 725] width 68 height 23
click at [1551, 21] on icon "button" at bounding box center [1548, 20] width 13 height 13
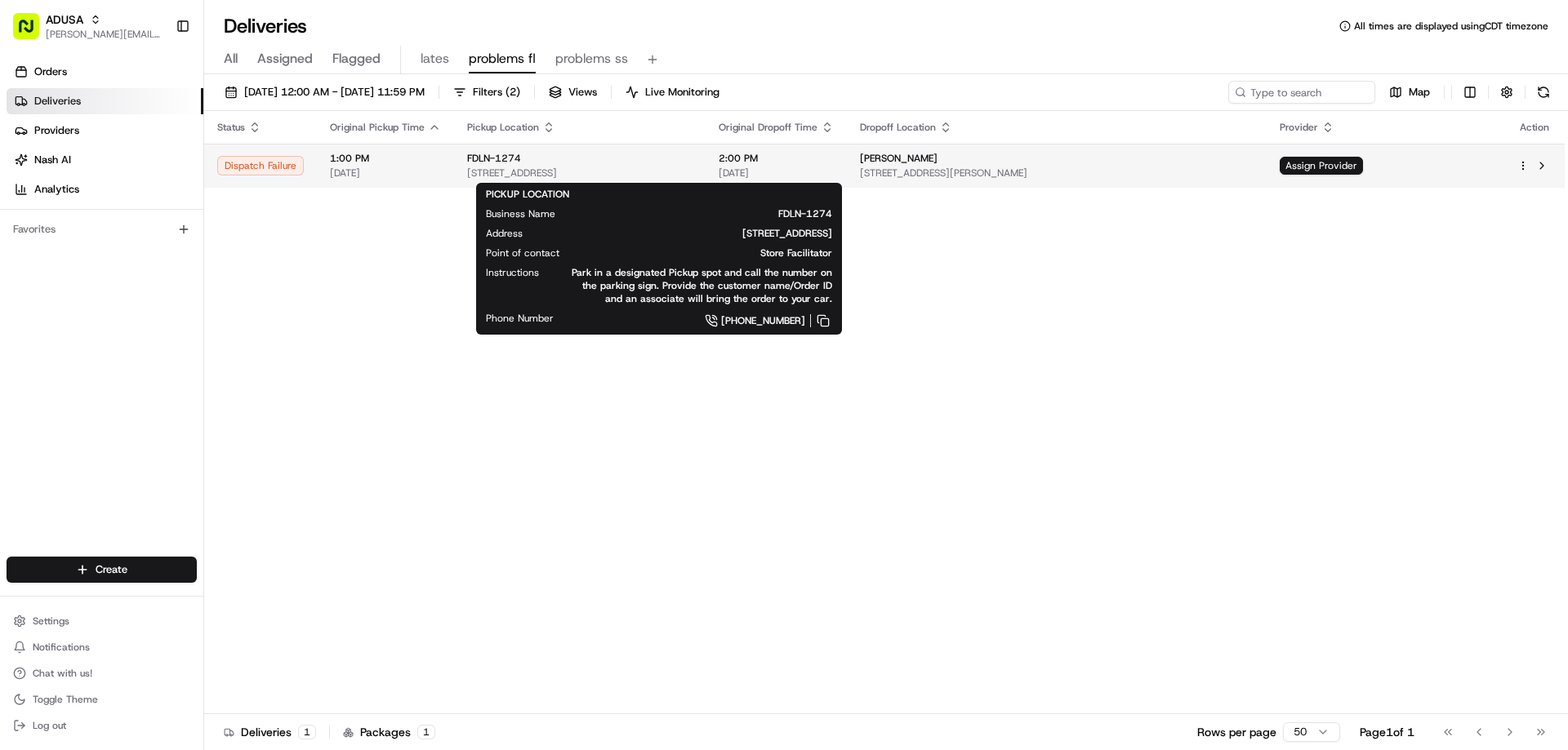
click at [476, 155] on span "FDLN-1274" at bounding box center [493, 158] width 54 height 13
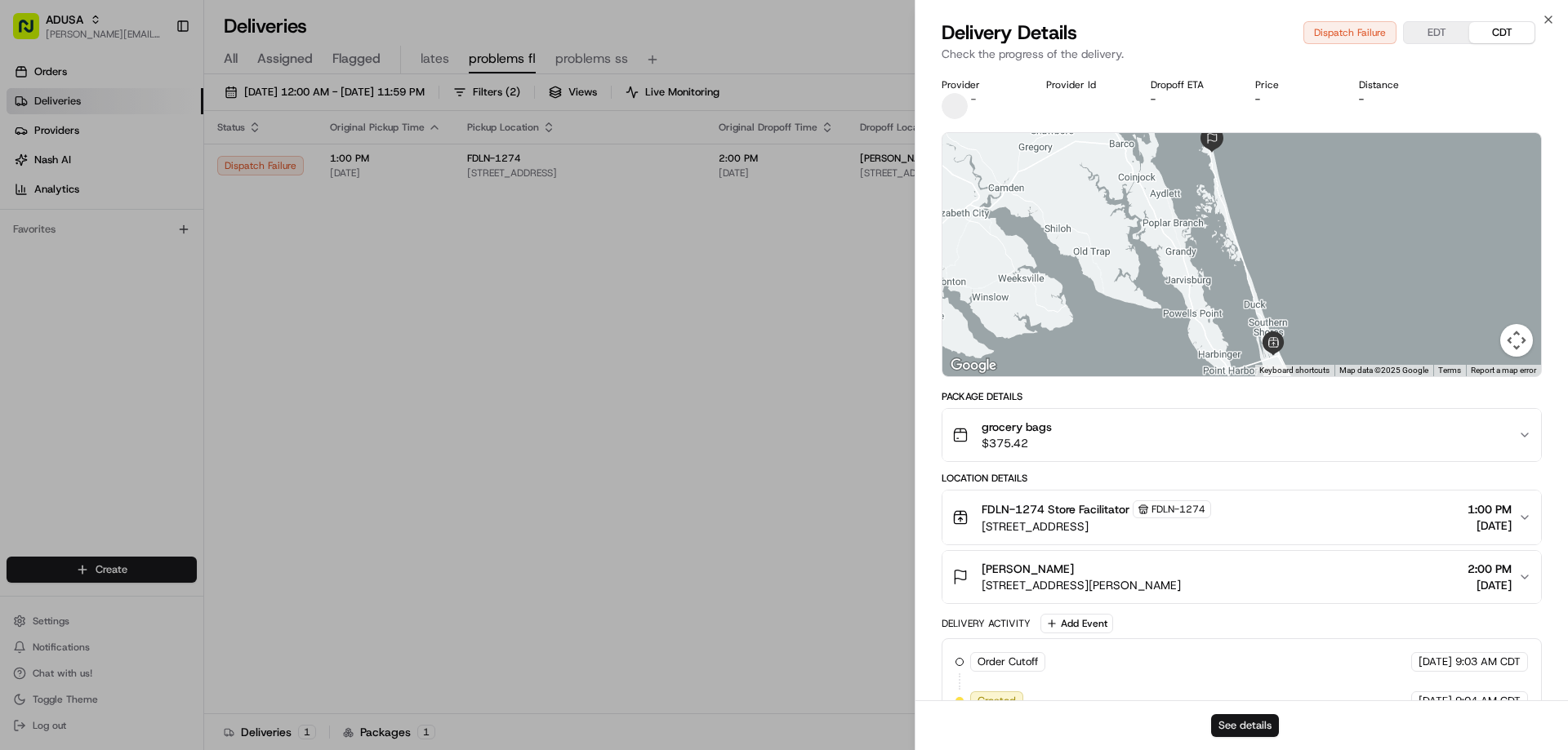
click at [1259, 719] on button "See details" at bounding box center [1245, 725] width 68 height 23
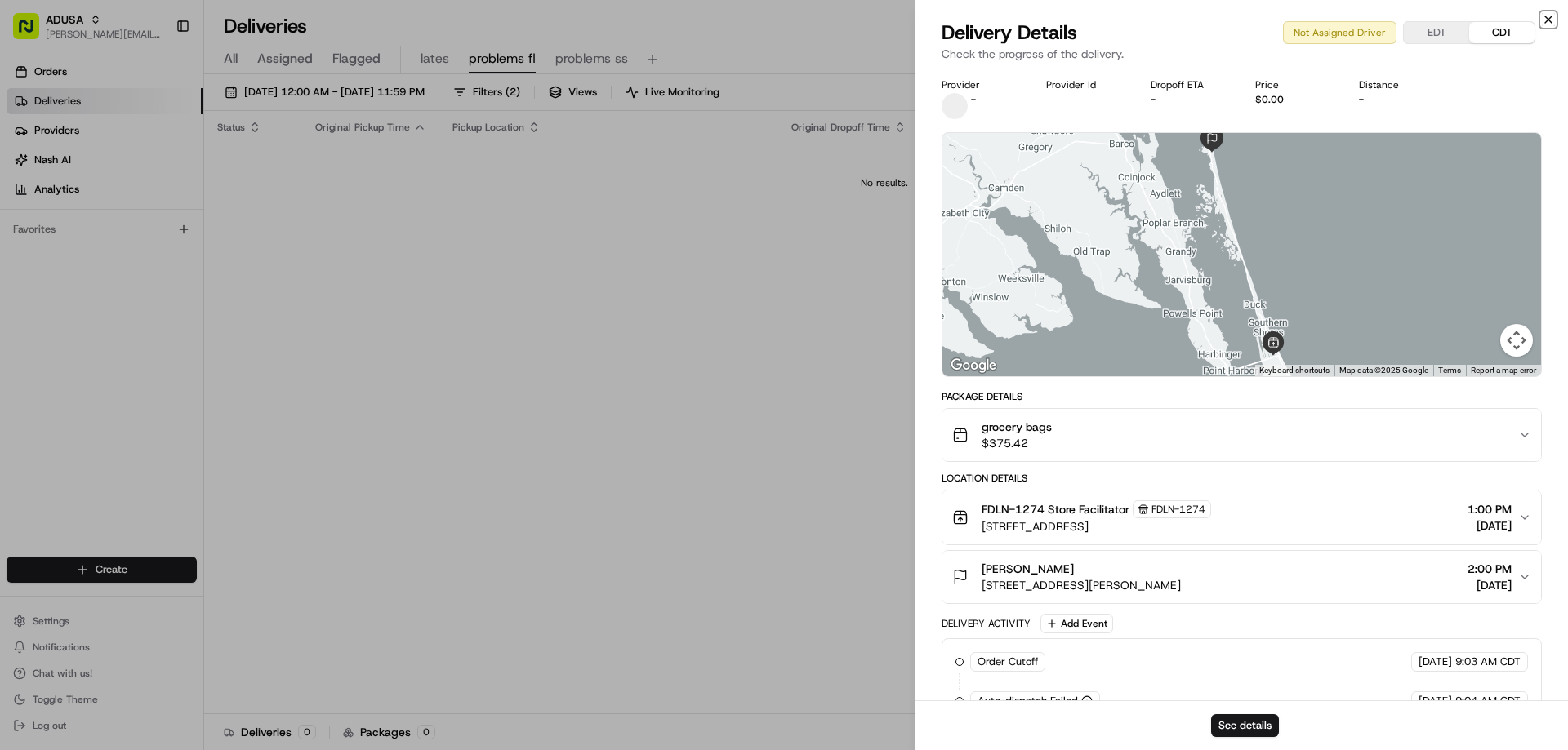
click at [1551, 16] on icon "button" at bounding box center [1548, 20] width 13 height 13
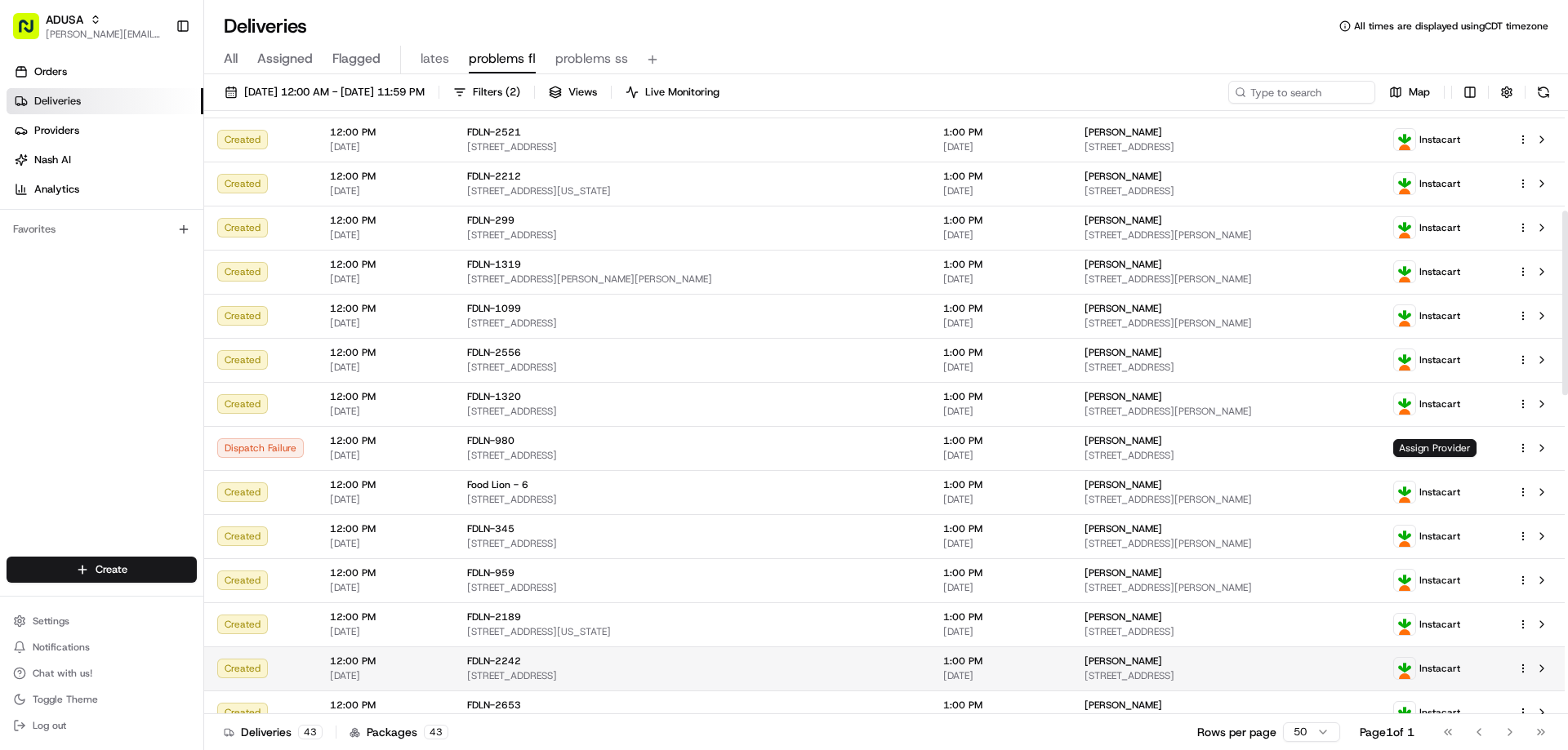
scroll to position [326, 0]
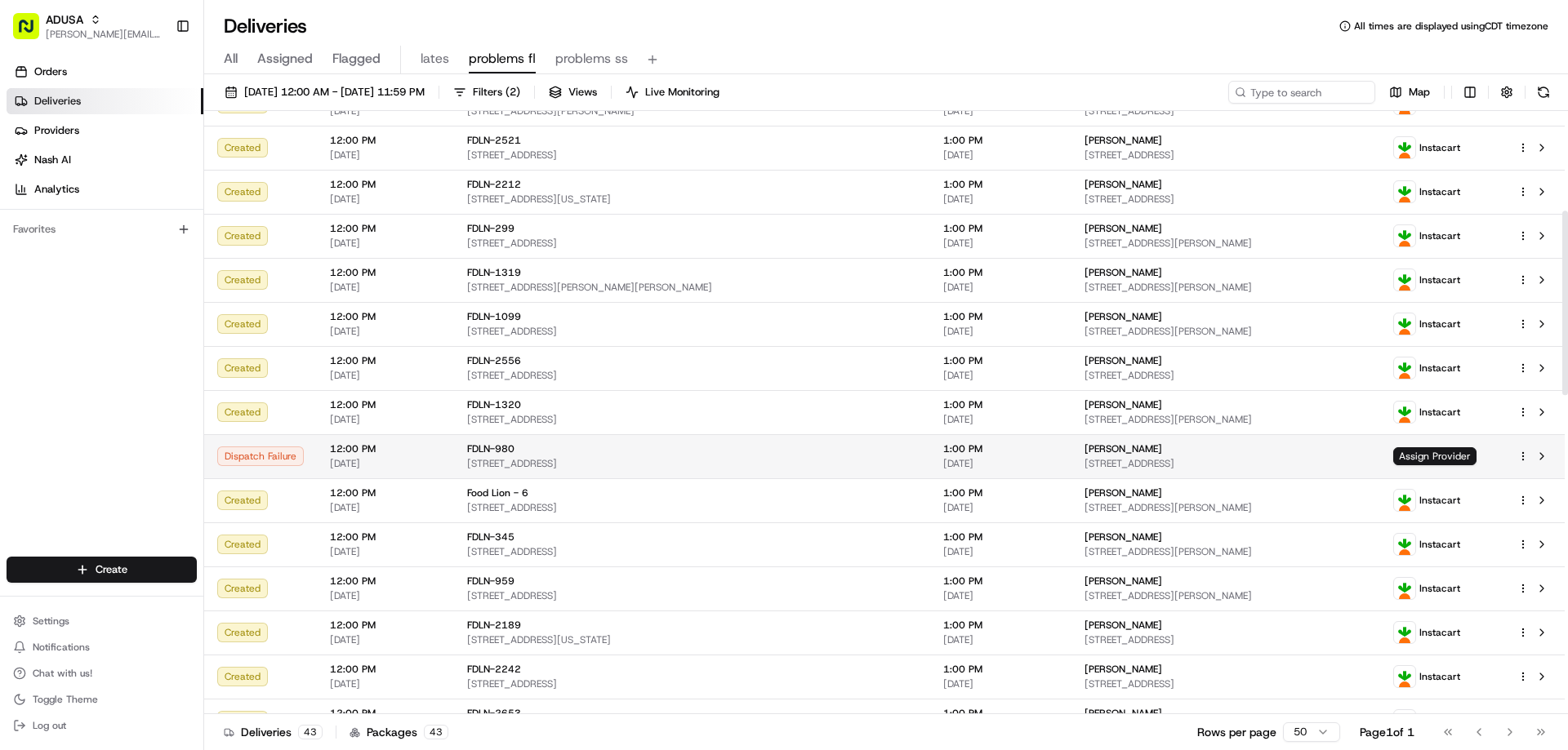
click at [578, 457] on div "FDLN-980 799 W Main Ave, Taylorsville, NC 28681, US" at bounding box center [692, 456] width 450 height 27
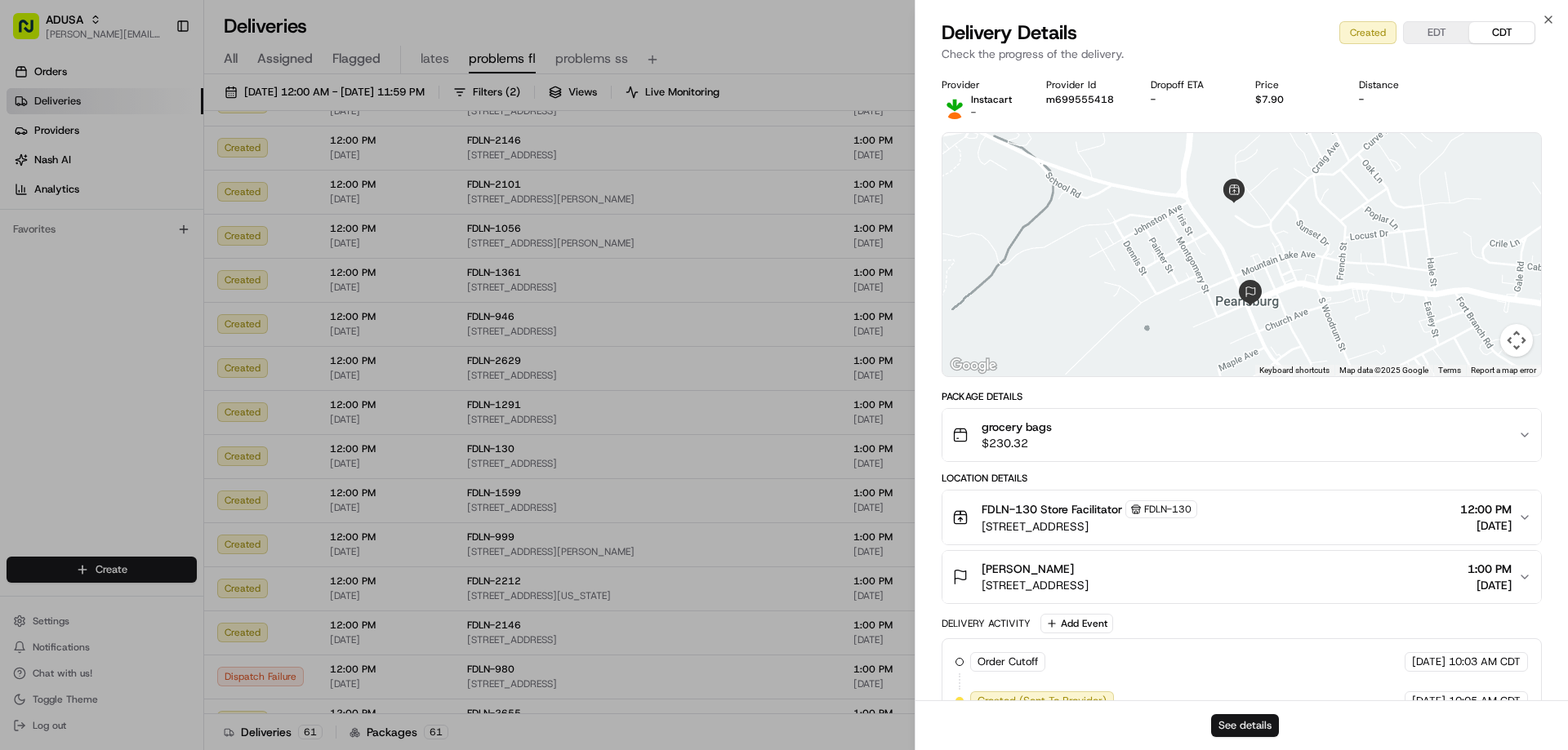
click at [1252, 726] on button "See details" at bounding box center [1245, 725] width 68 height 23
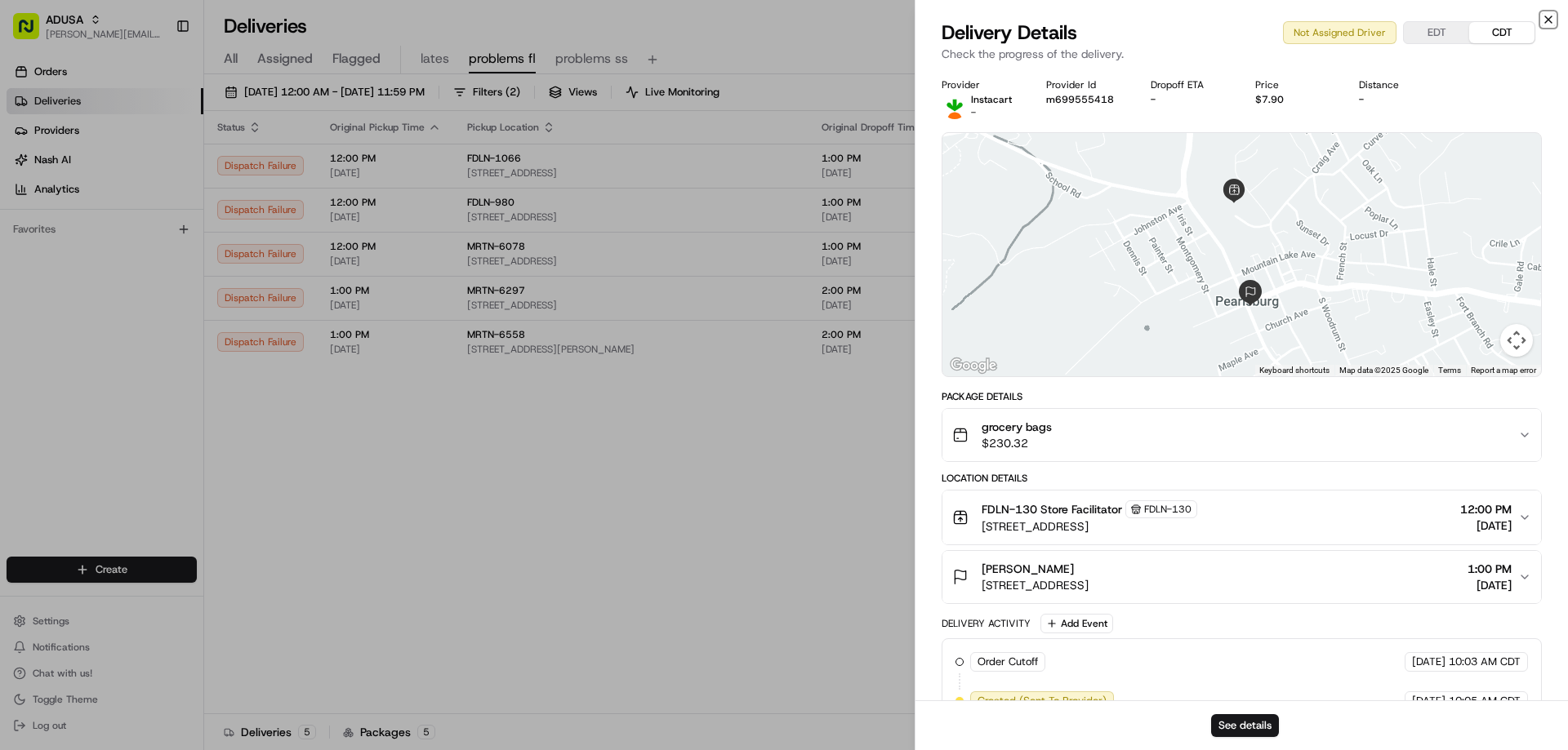
click at [1545, 13] on icon "button" at bounding box center [1548, 20] width 13 height 13
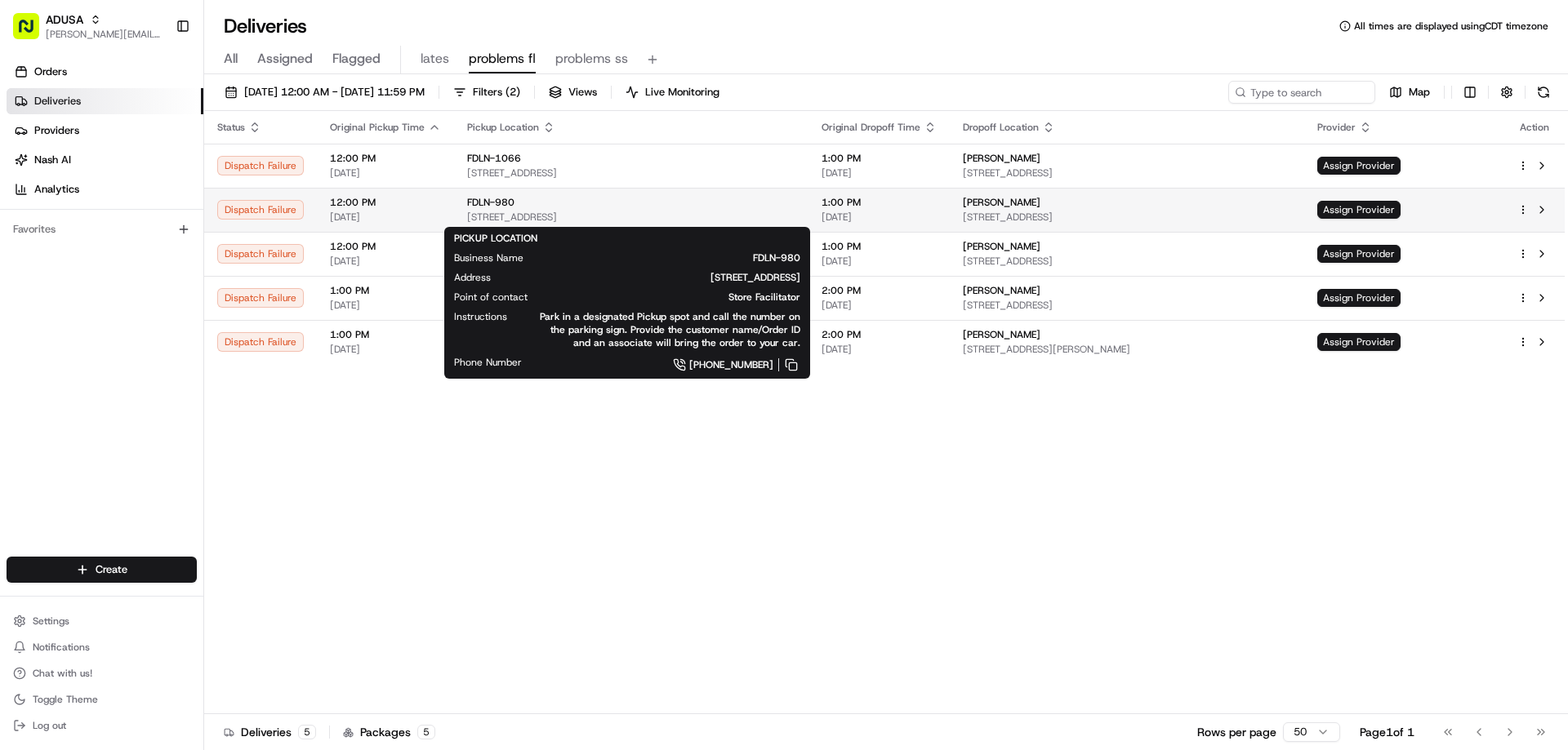
click at [492, 204] on span "FDLN-980" at bounding box center [491, 203] width 47 height 13
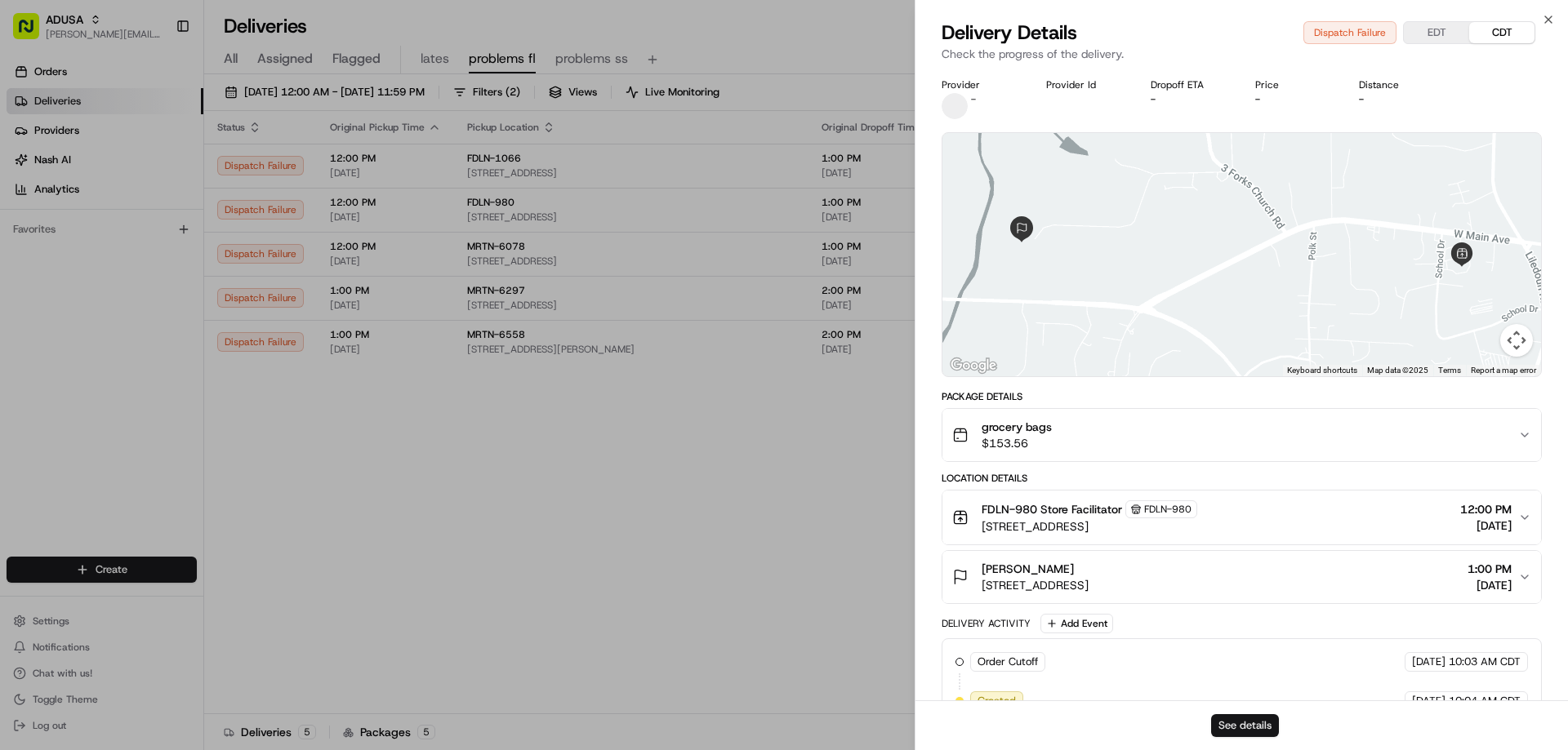
click at [1229, 717] on button "See details" at bounding box center [1245, 725] width 68 height 23
click at [1545, 17] on icon "button" at bounding box center [1548, 19] width 7 height 7
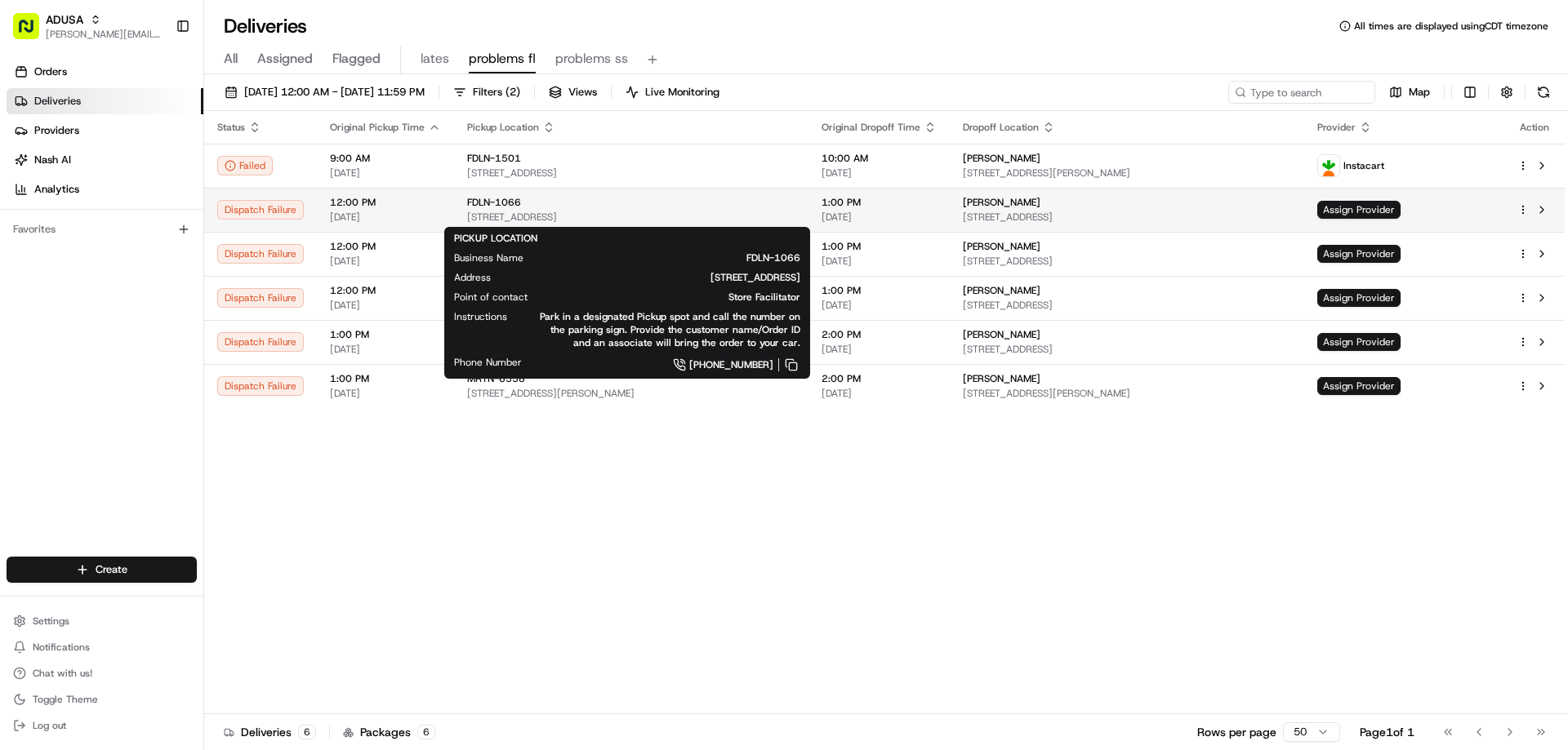
click at [642, 204] on div "FDLN-1066" at bounding box center [631, 203] width 328 height 13
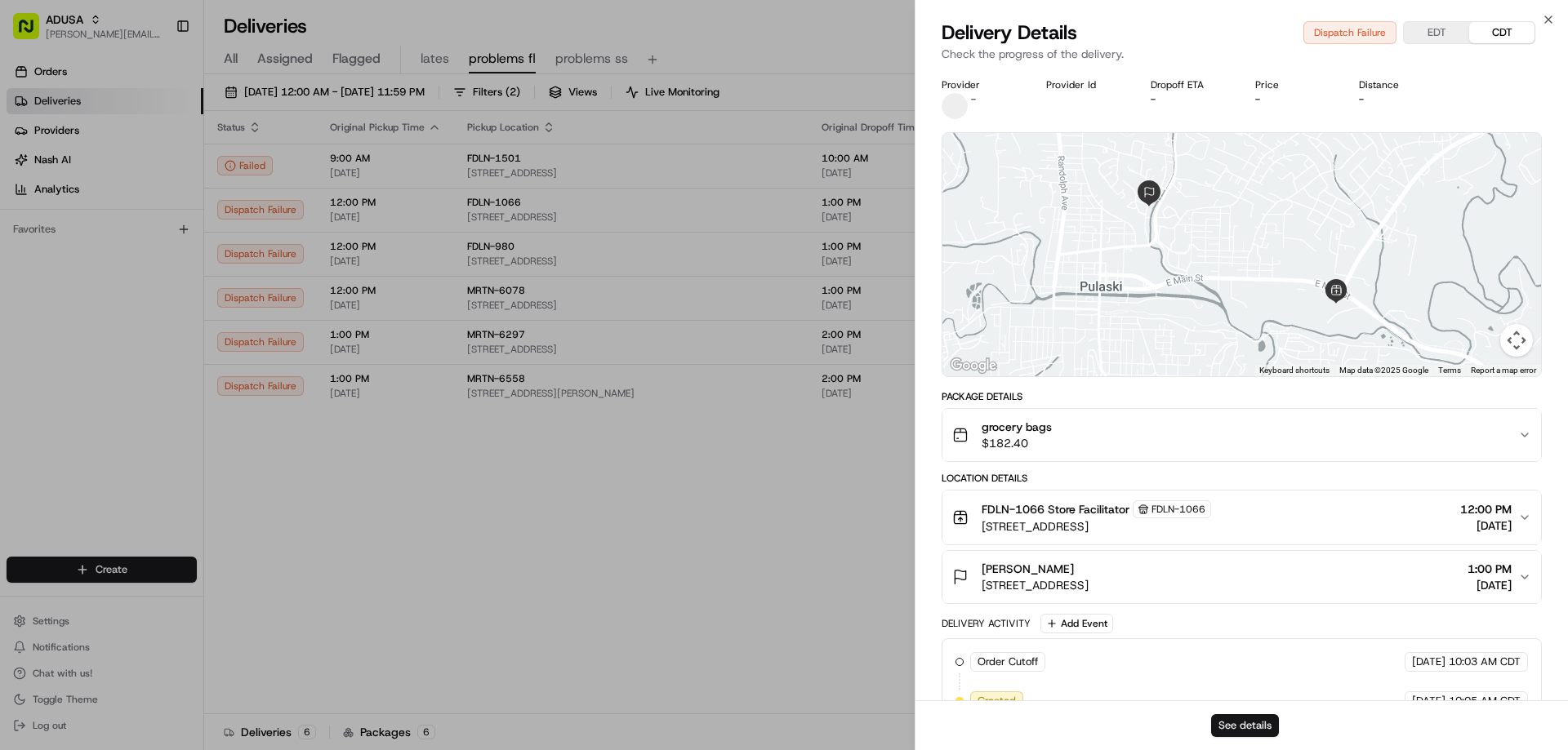
click at [1248, 725] on button "See details" at bounding box center [1245, 725] width 68 height 23
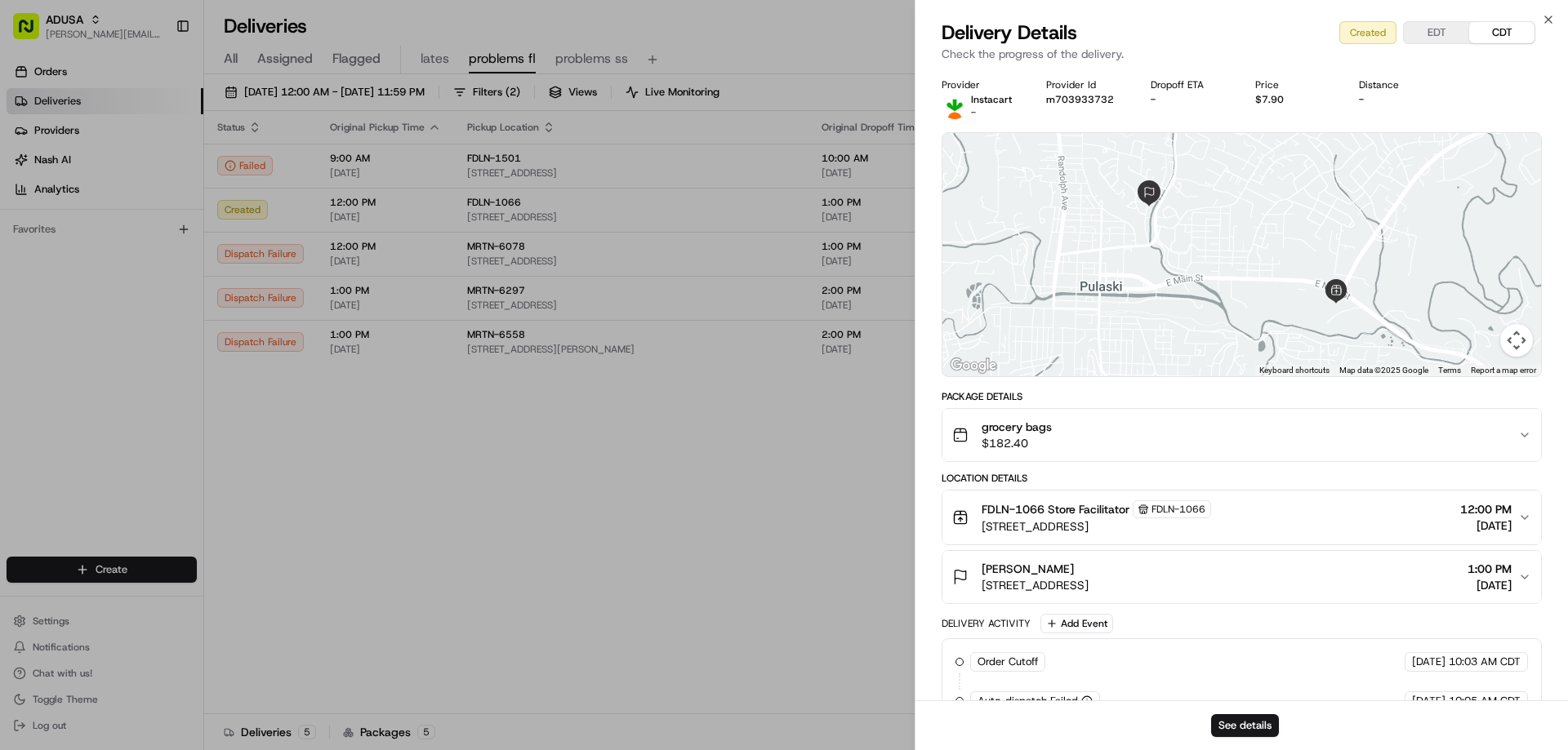
click at [1169, 443] on div "grocery bags $182.40" at bounding box center [1235, 435] width 566 height 33
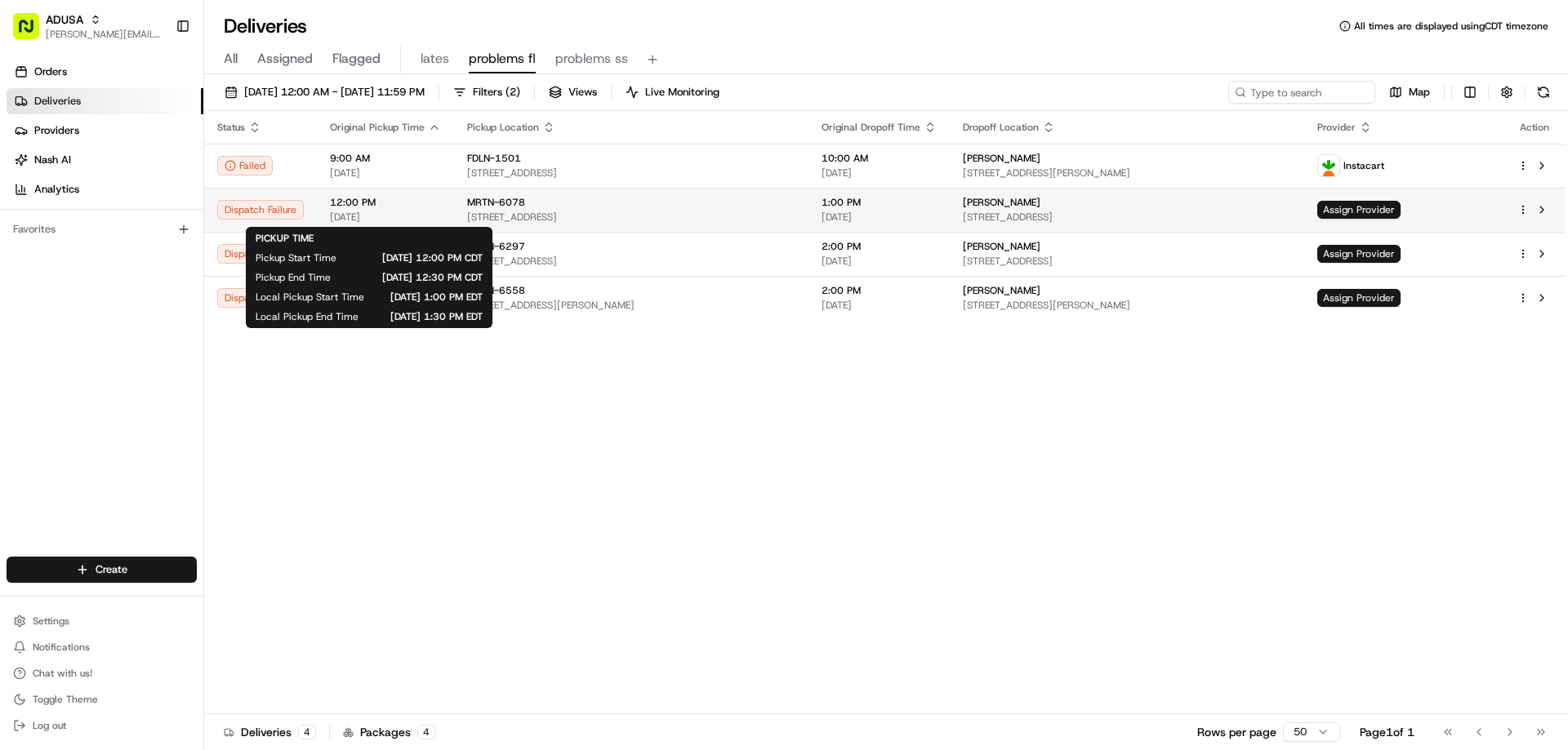
click at [422, 209] on div "12:00 PM 08/17/2025" at bounding box center [386, 209] width 111 height 27
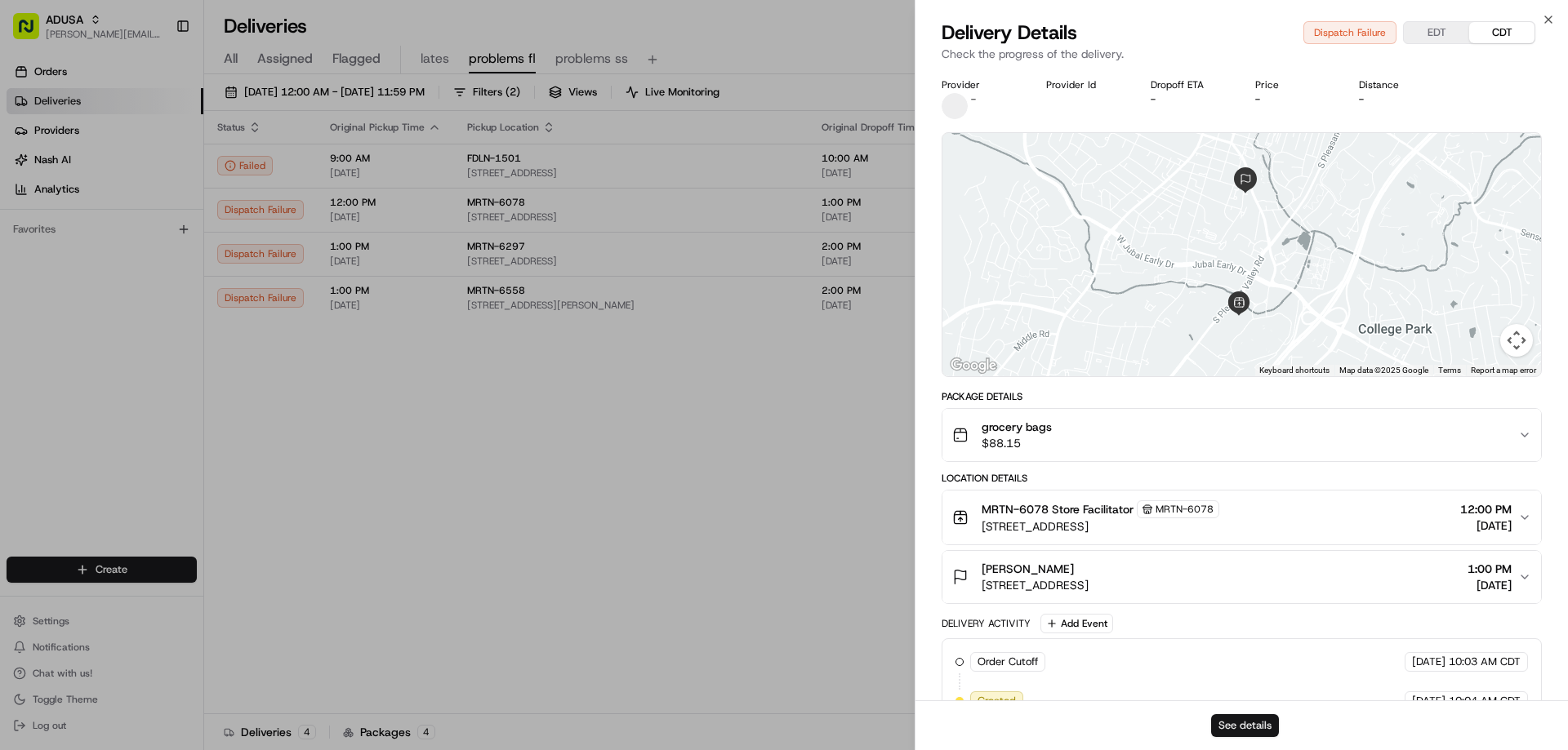
click at [1258, 720] on button "See details" at bounding box center [1245, 725] width 68 height 23
click at [1545, 22] on icon "button" at bounding box center [1548, 20] width 13 height 13
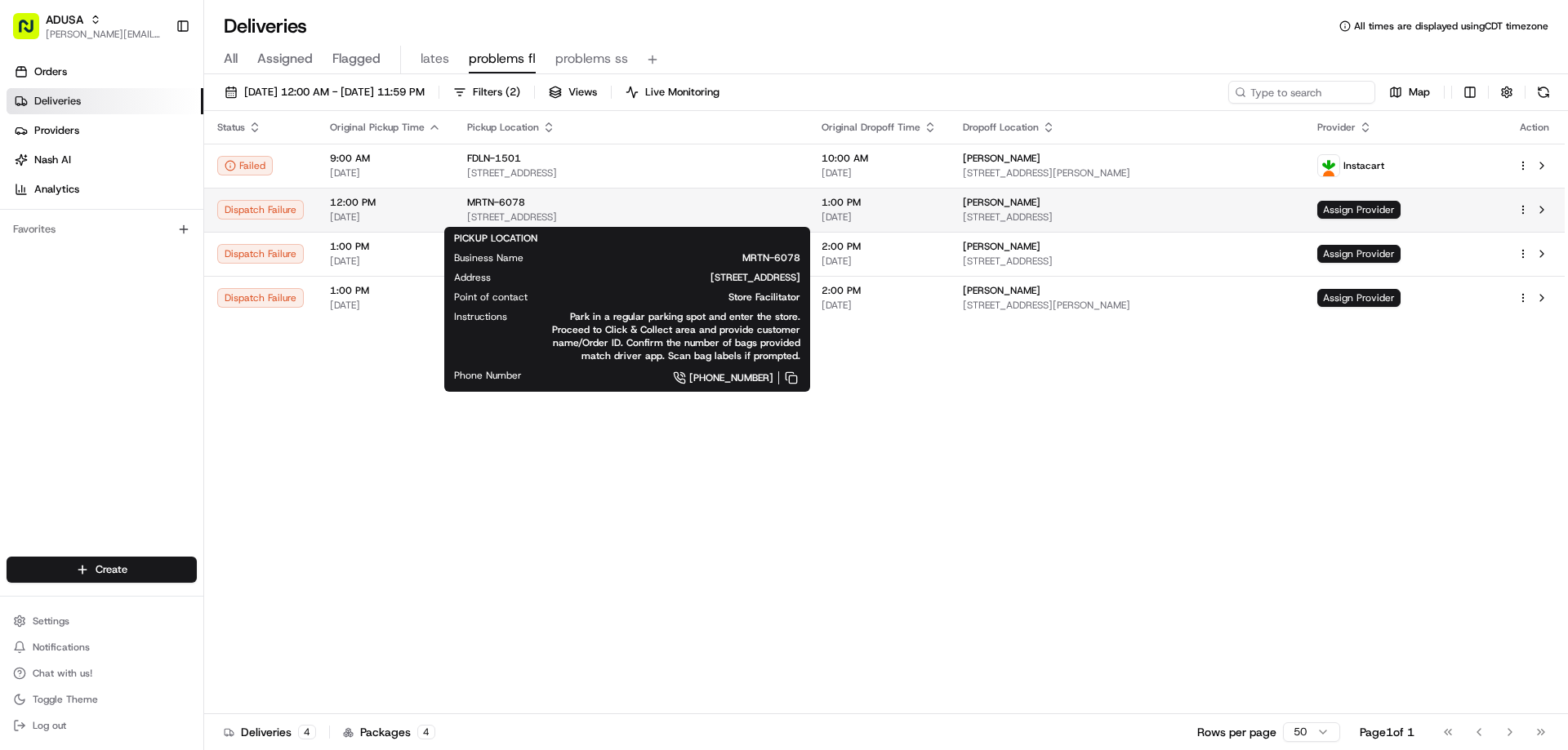
click at [517, 208] on span "MRTN-6078" at bounding box center [495, 203] width 58 height 13
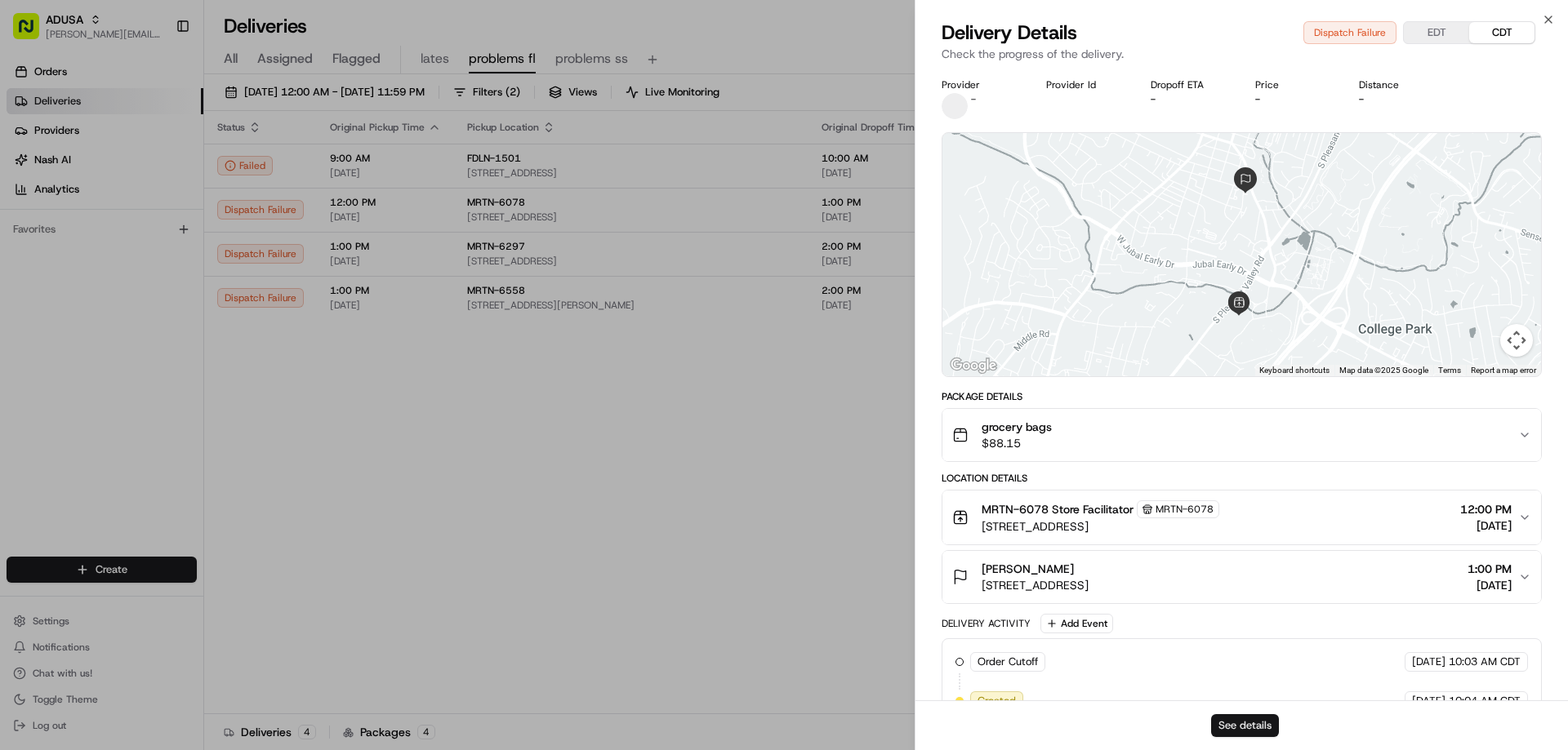
click at [1233, 720] on button "See details" at bounding box center [1245, 725] width 68 height 23
click at [1546, 22] on icon "button" at bounding box center [1548, 19] width 7 height 7
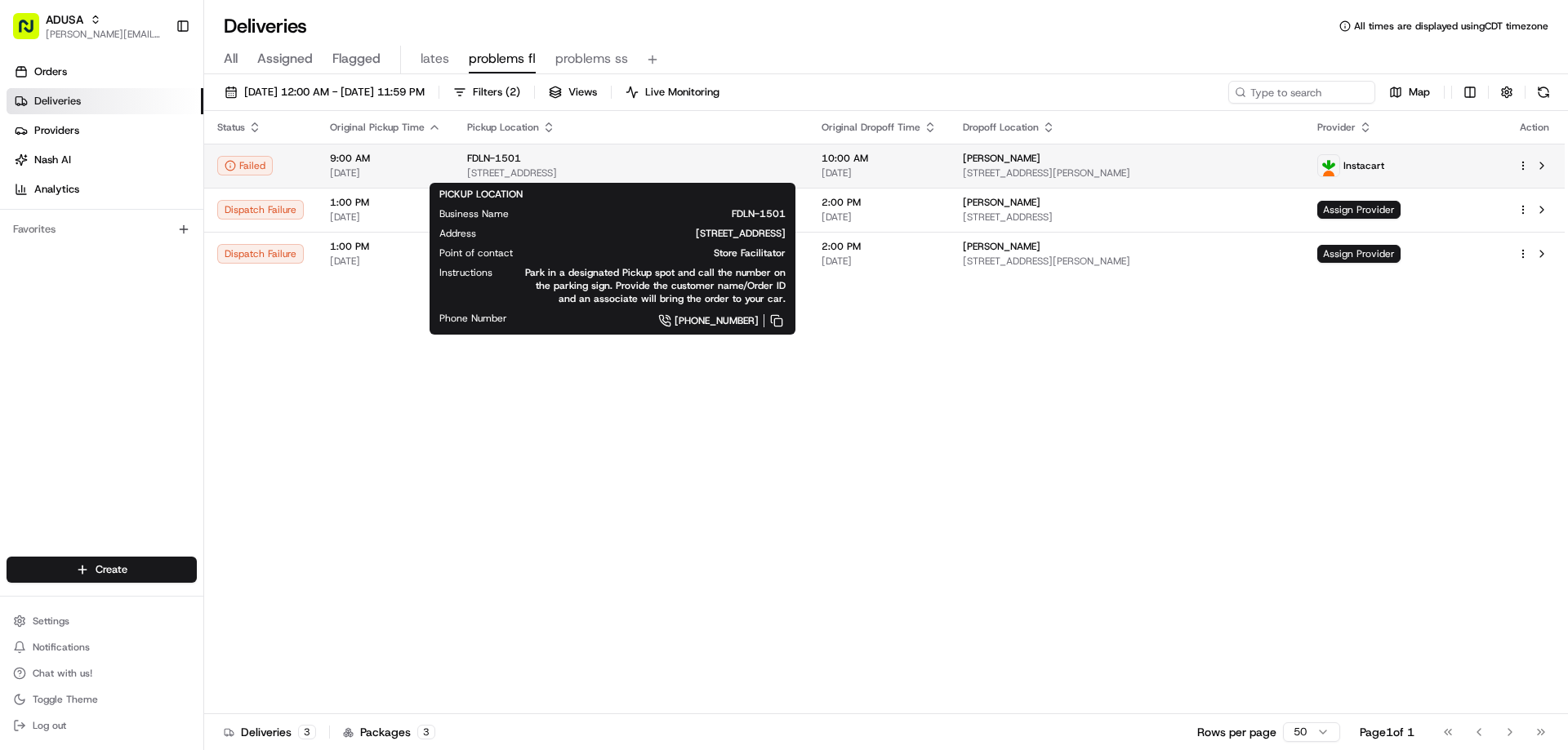
click at [478, 161] on span "FDLN-1501" at bounding box center [493, 158] width 54 height 13
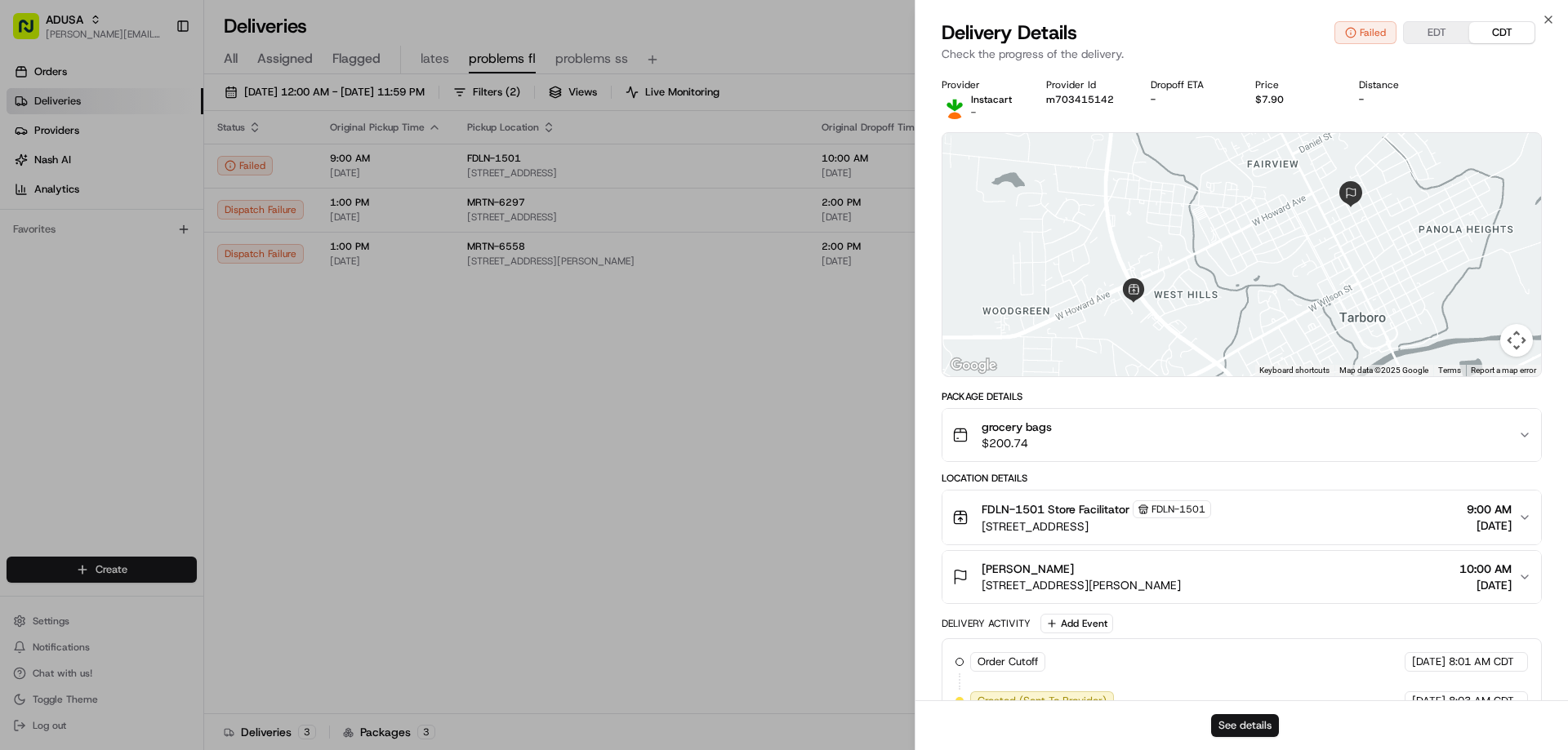
click at [1236, 722] on button "See details" at bounding box center [1245, 725] width 68 height 23
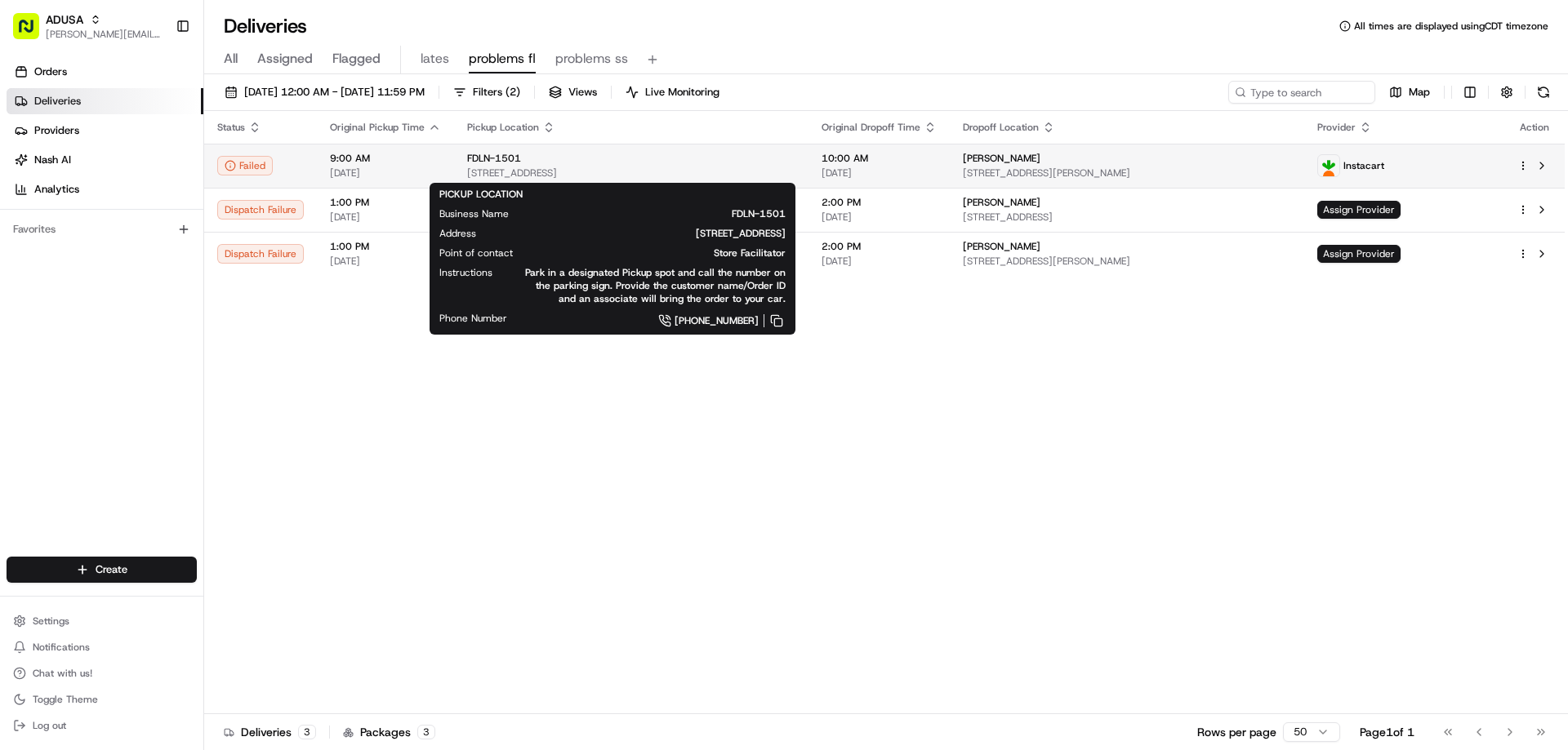
click at [484, 161] on span "FDLN-1501" at bounding box center [493, 158] width 54 height 13
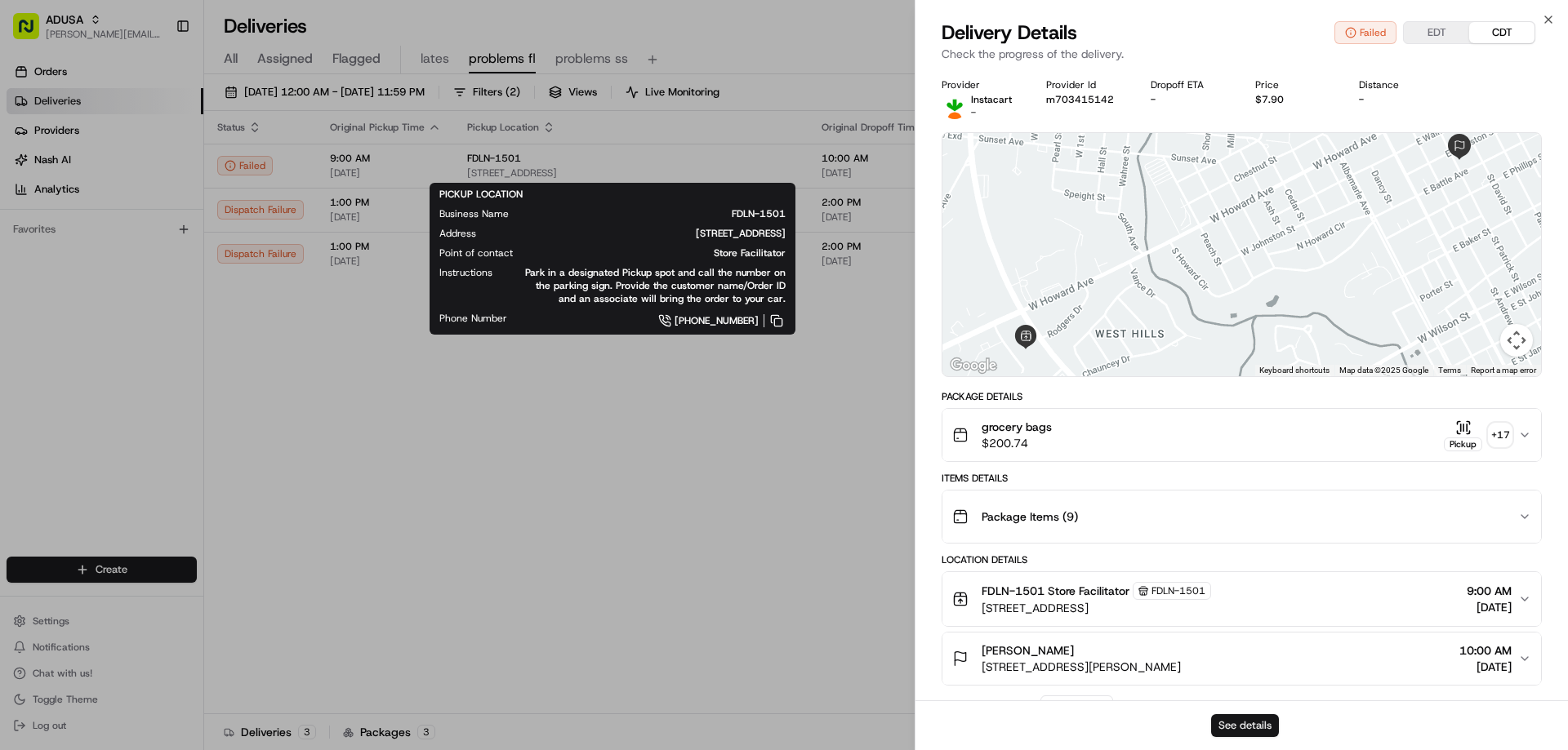
click at [1247, 728] on button "See details" at bounding box center [1245, 725] width 68 height 23
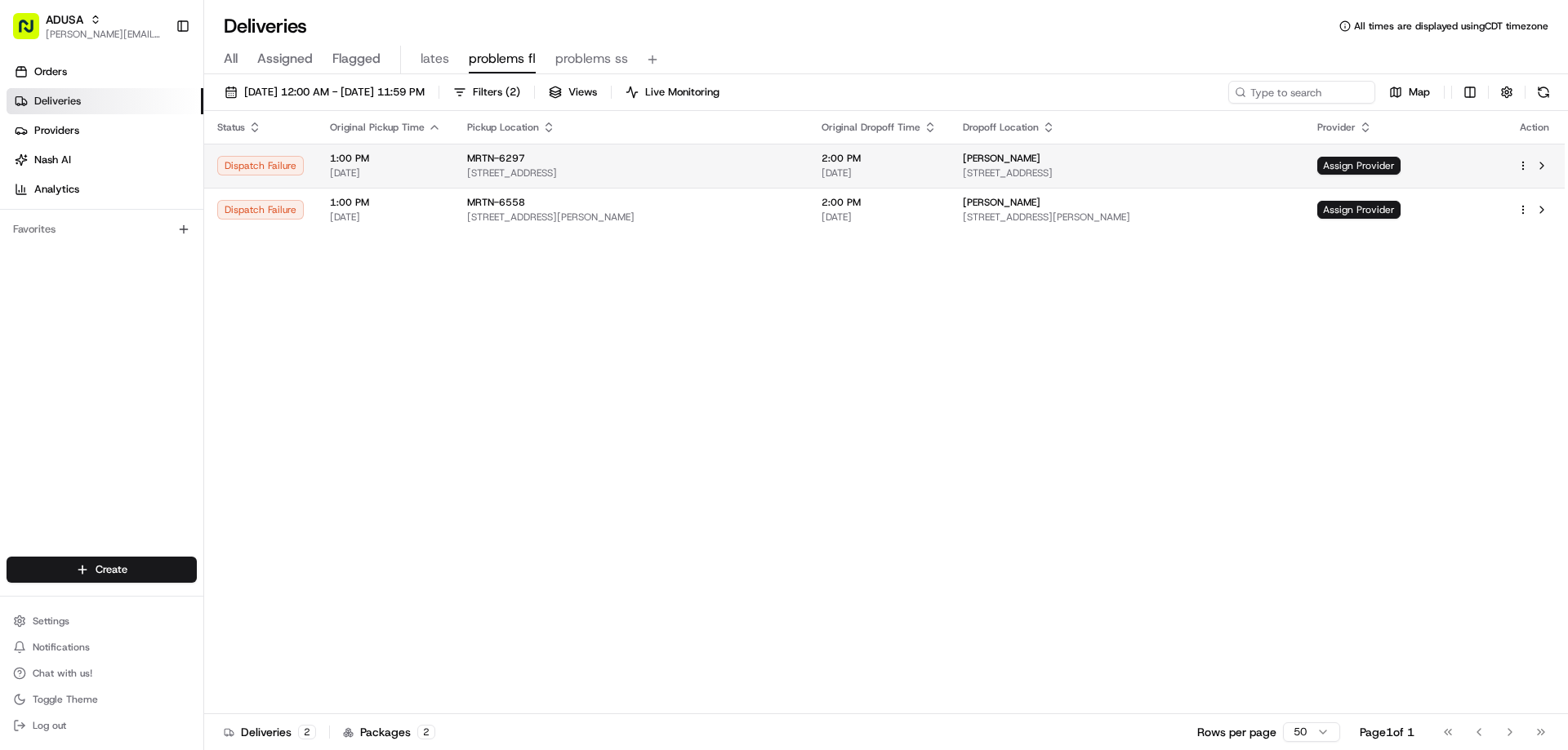
click at [473, 160] on span "MRTN-6297" at bounding box center [495, 158] width 58 height 13
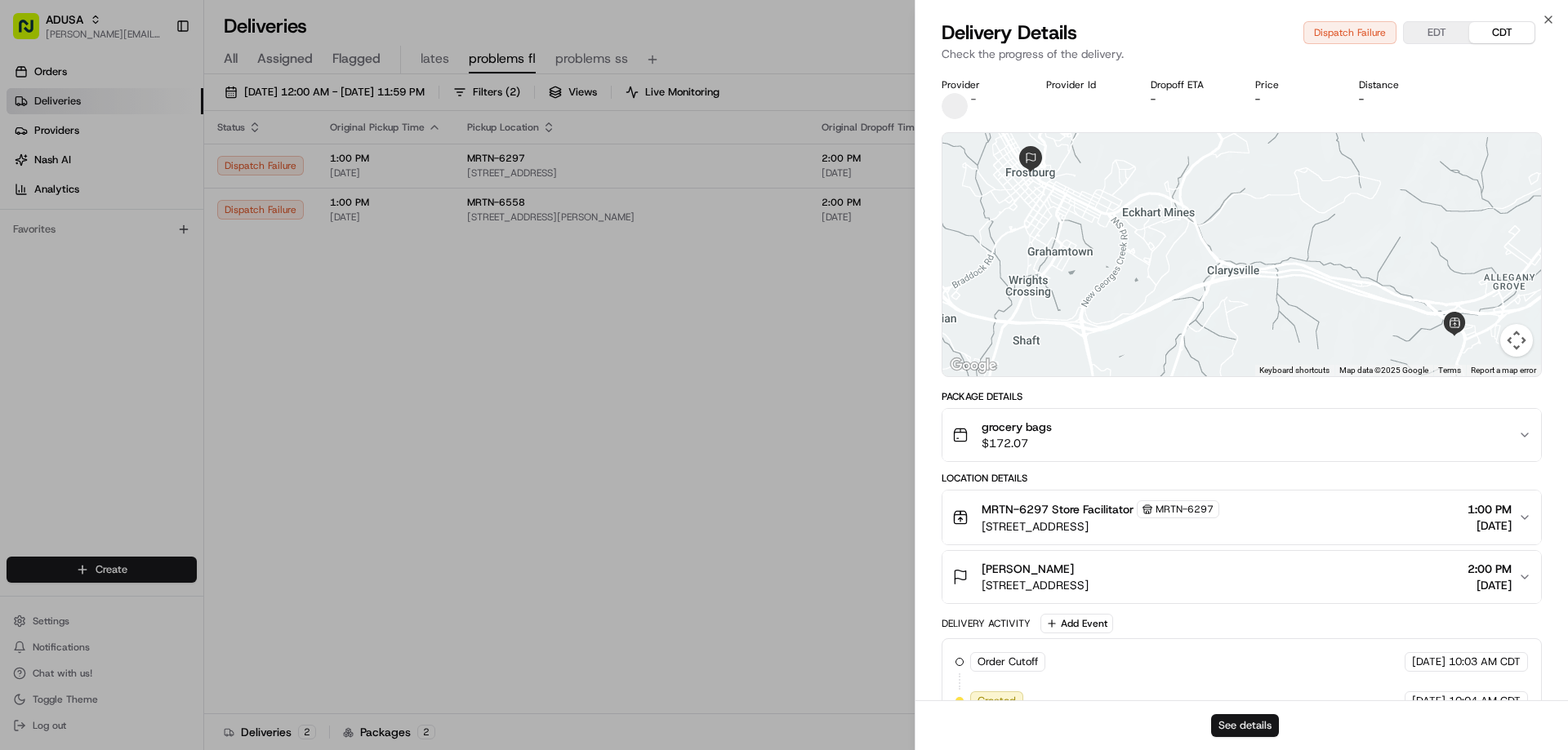
click at [1266, 720] on button "See details" at bounding box center [1245, 725] width 68 height 23
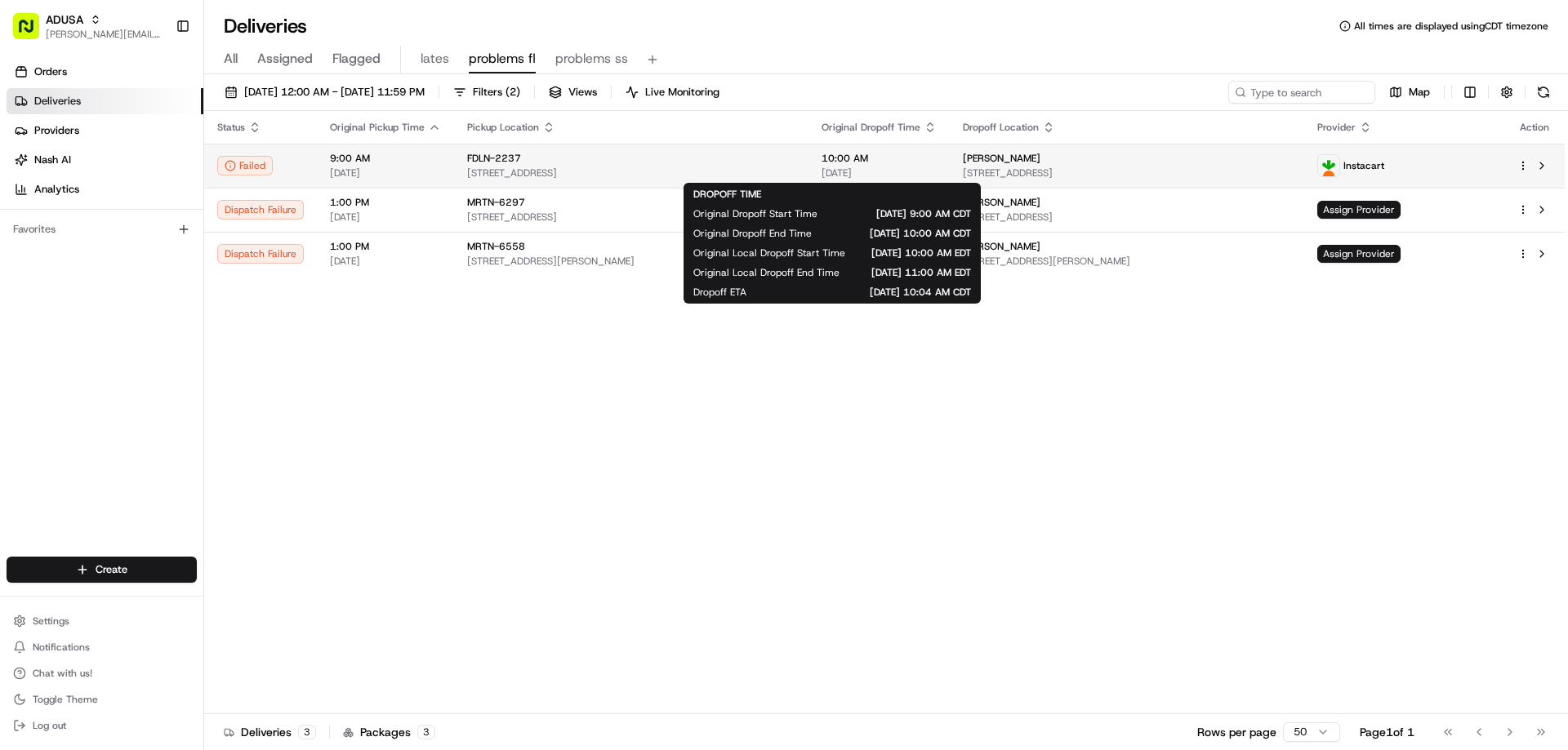
click at [822, 157] on span "10:00 AM" at bounding box center [879, 158] width 115 height 13
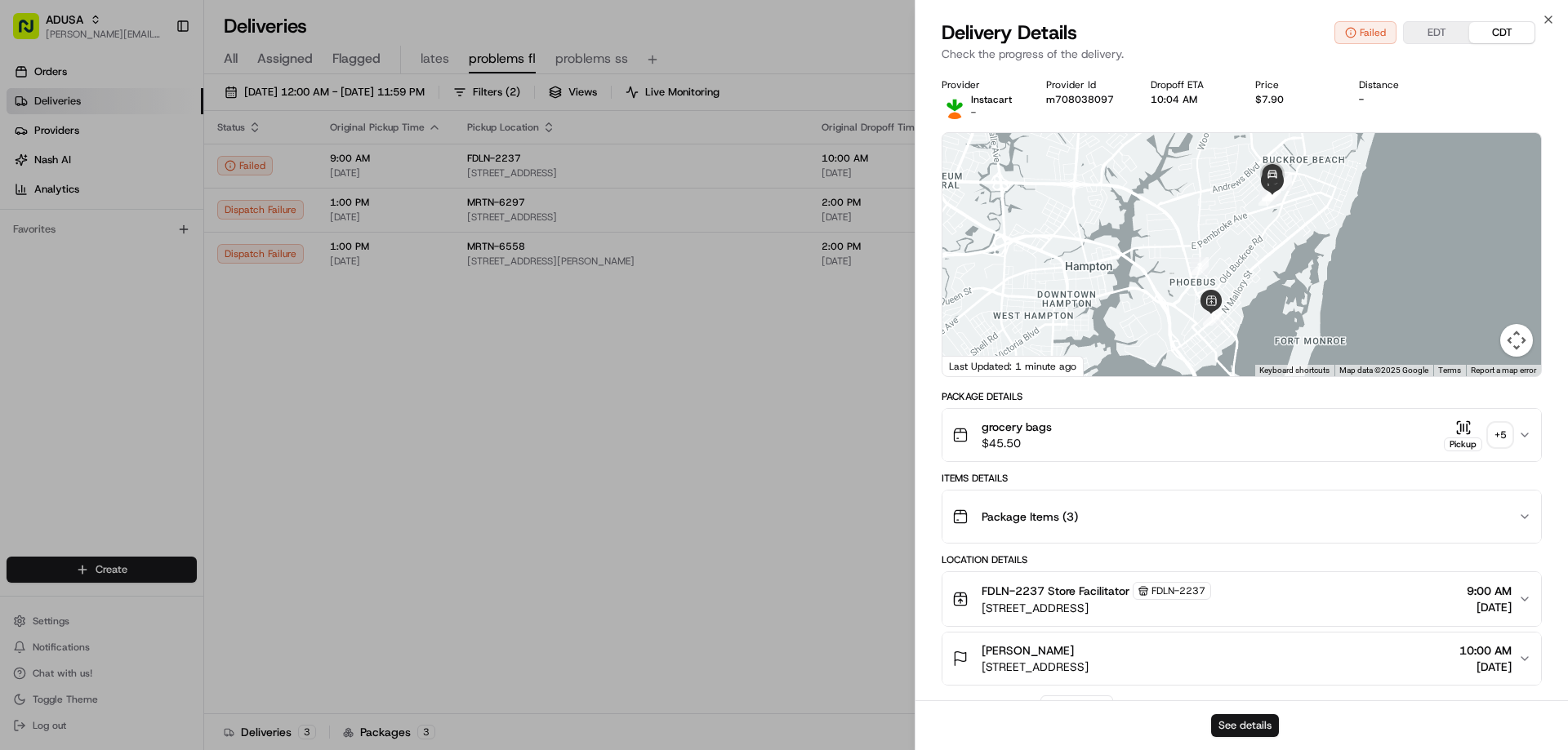
click at [1247, 719] on button "See details" at bounding box center [1245, 725] width 68 height 23
click at [1552, 19] on icon "button" at bounding box center [1548, 20] width 13 height 13
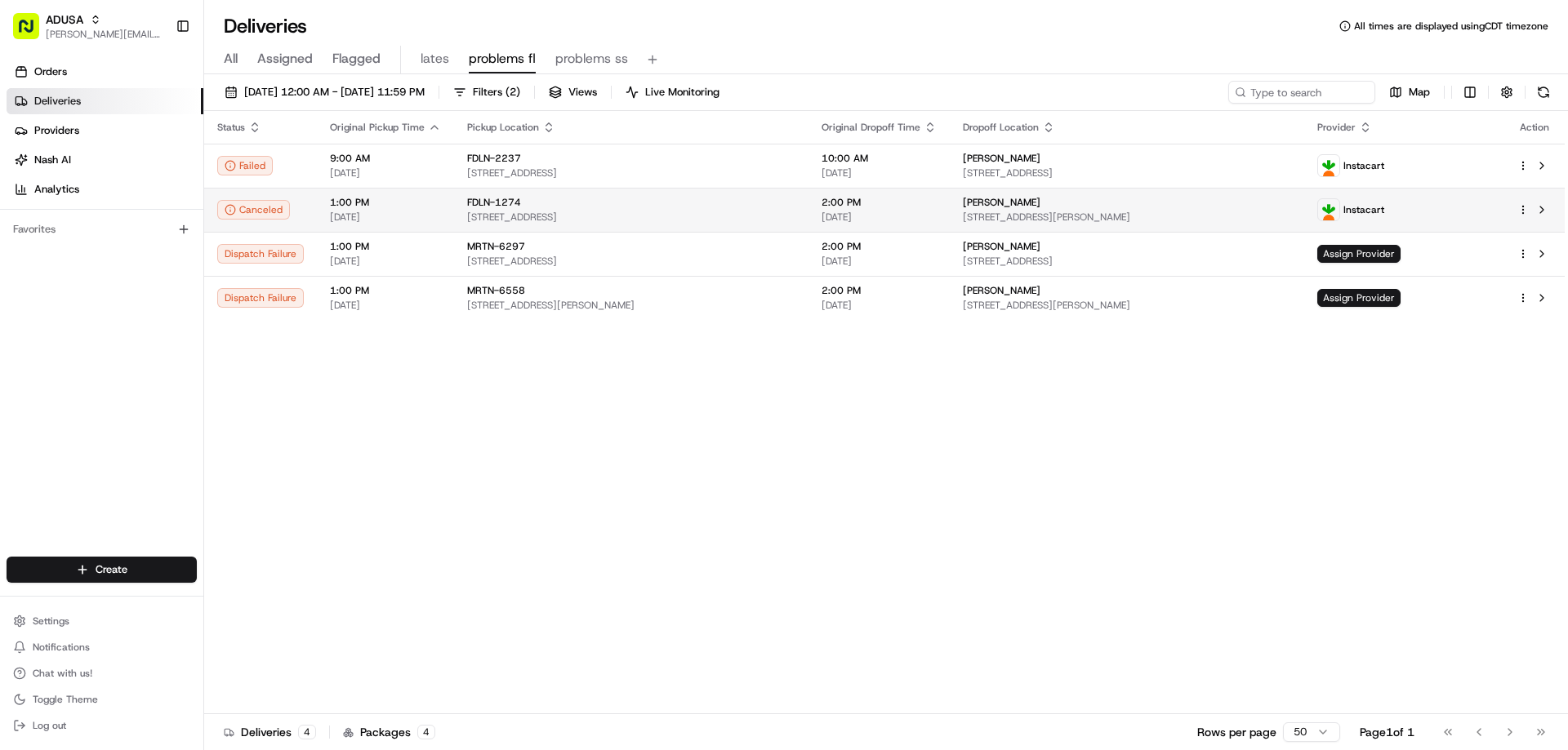
click at [470, 196] on span "FDLN-1274" at bounding box center [493, 203] width 54 height 13
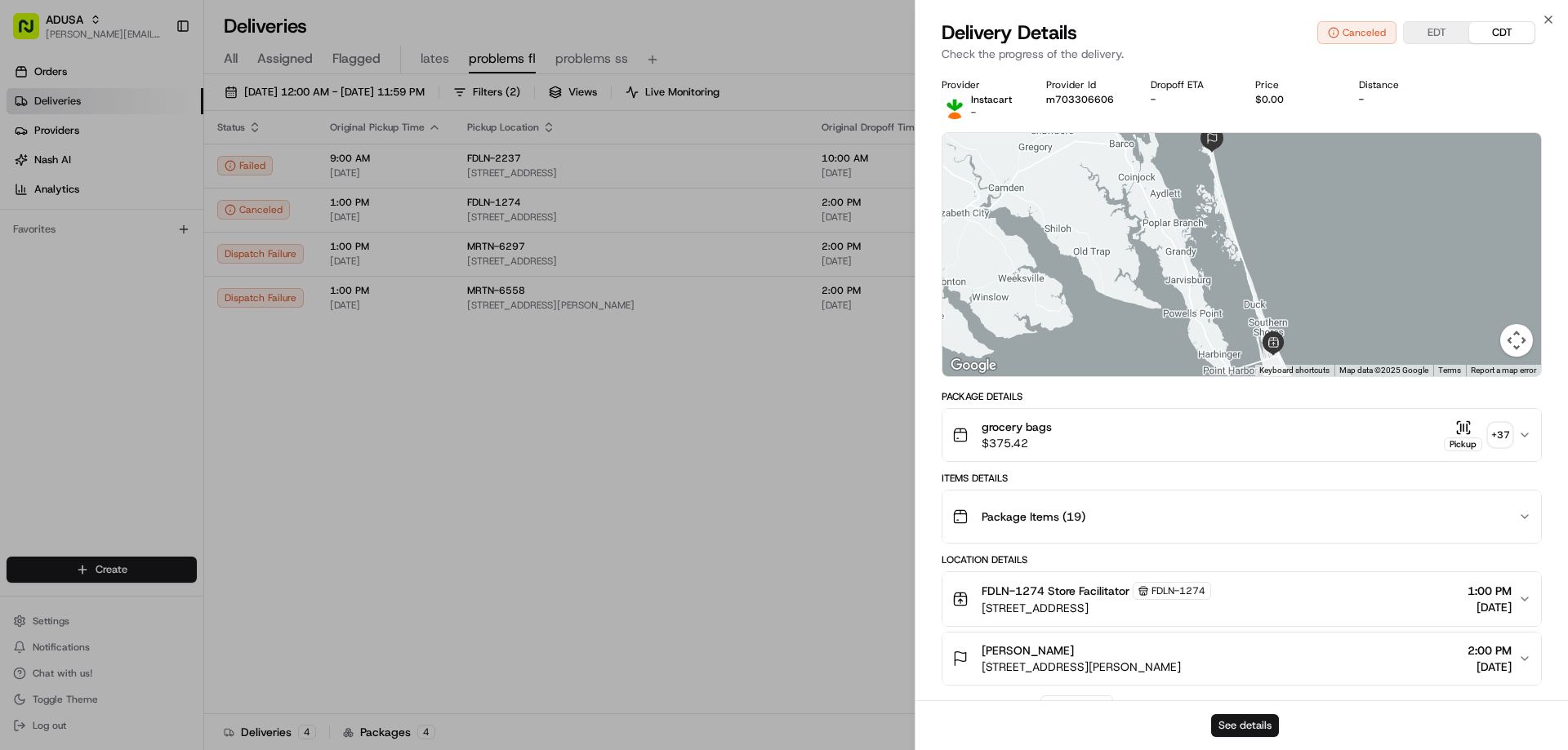
click at [1244, 722] on button "See details" at bounding box center [1245, 725] width 68 height 23
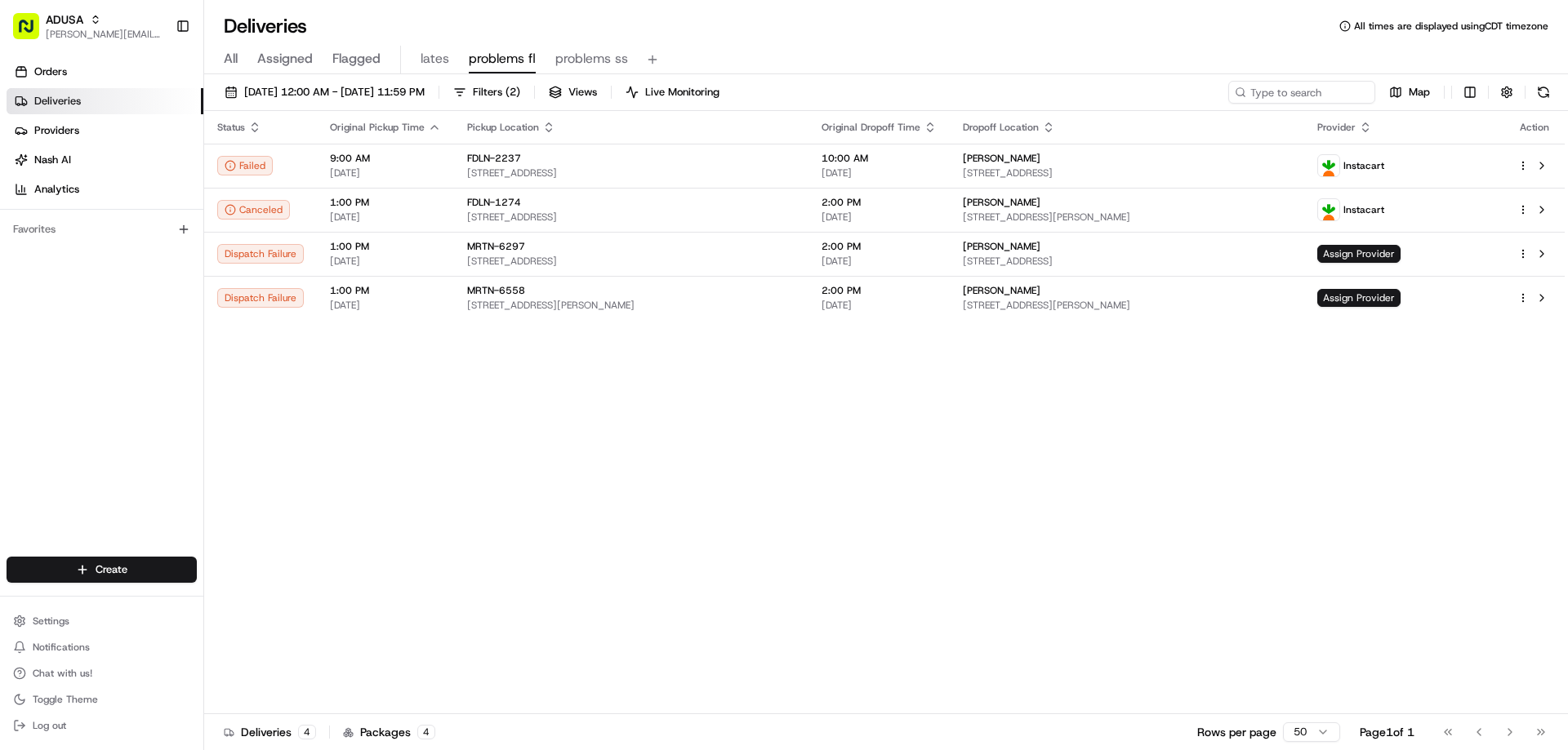
click at [496, 245] on span "MRTN-6297" at bounding box center [495, 246] width 58 height 13
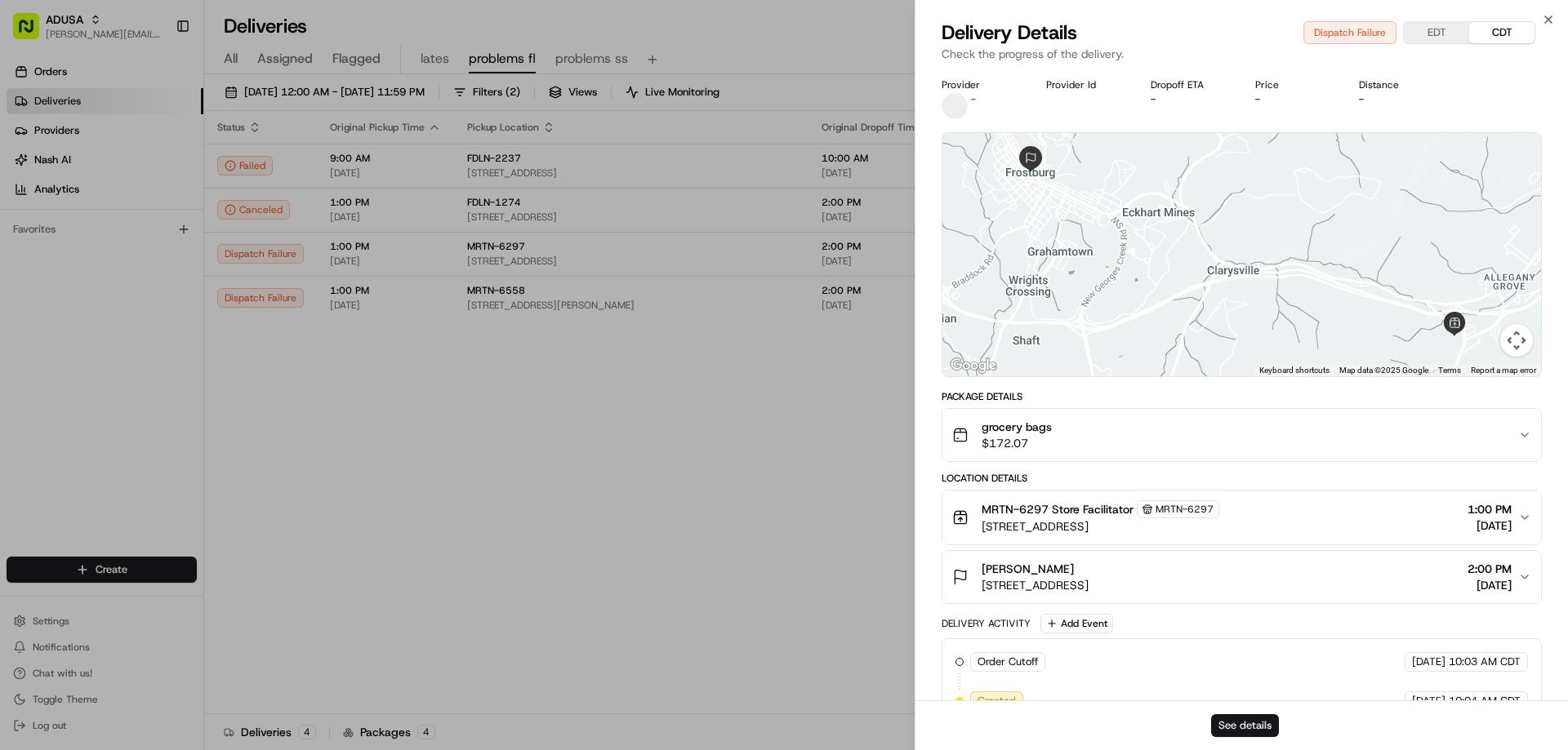
click at [1250, 717] on button "See details" at bounding box center [1245, 725] width 68 height 23
click at [1545, 25] on icon "button" at bounding box center [1548, 20] width 13 height 13
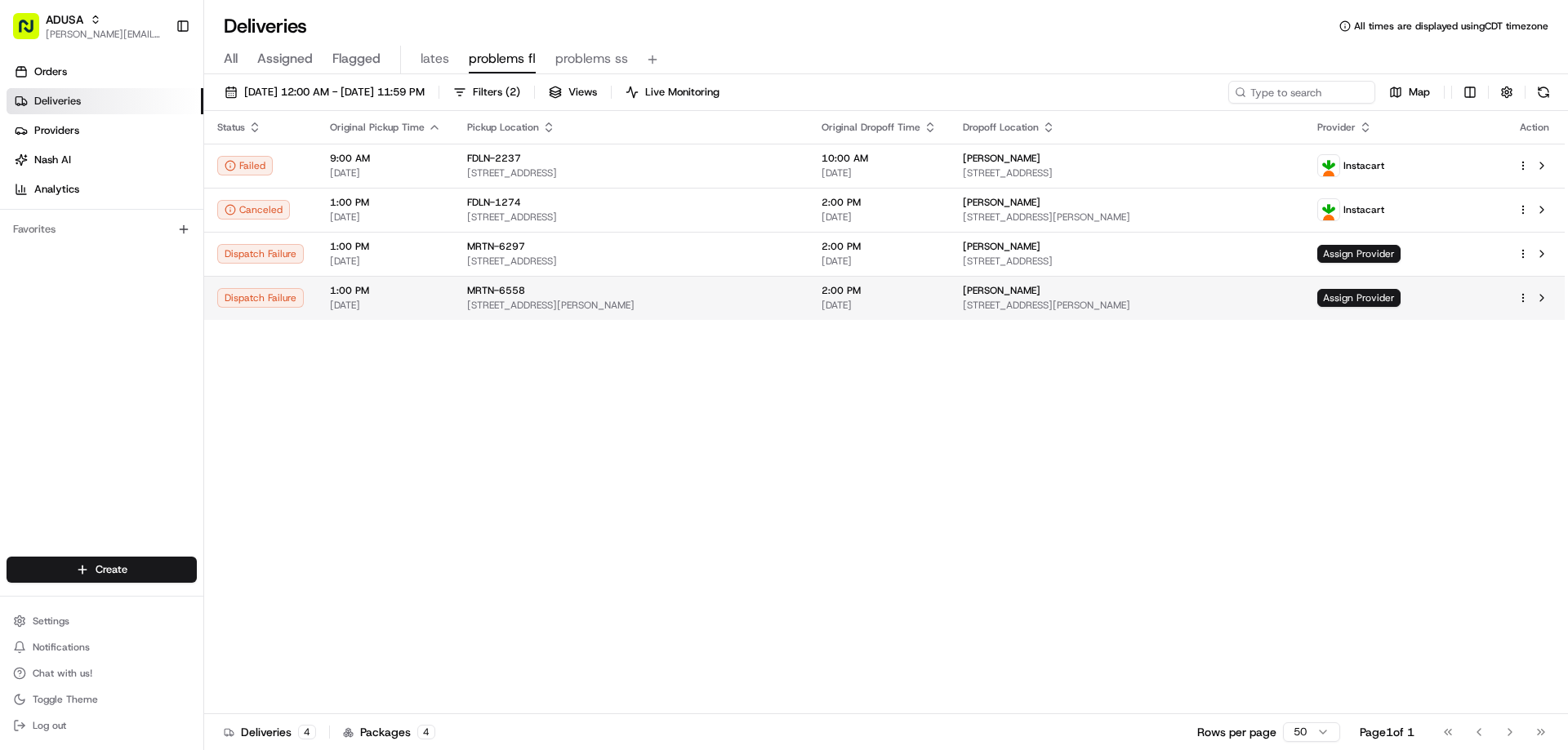
click at [298, 286] on td "Dispatch Failure" at bounding box center [259, 298] width 112 height 44
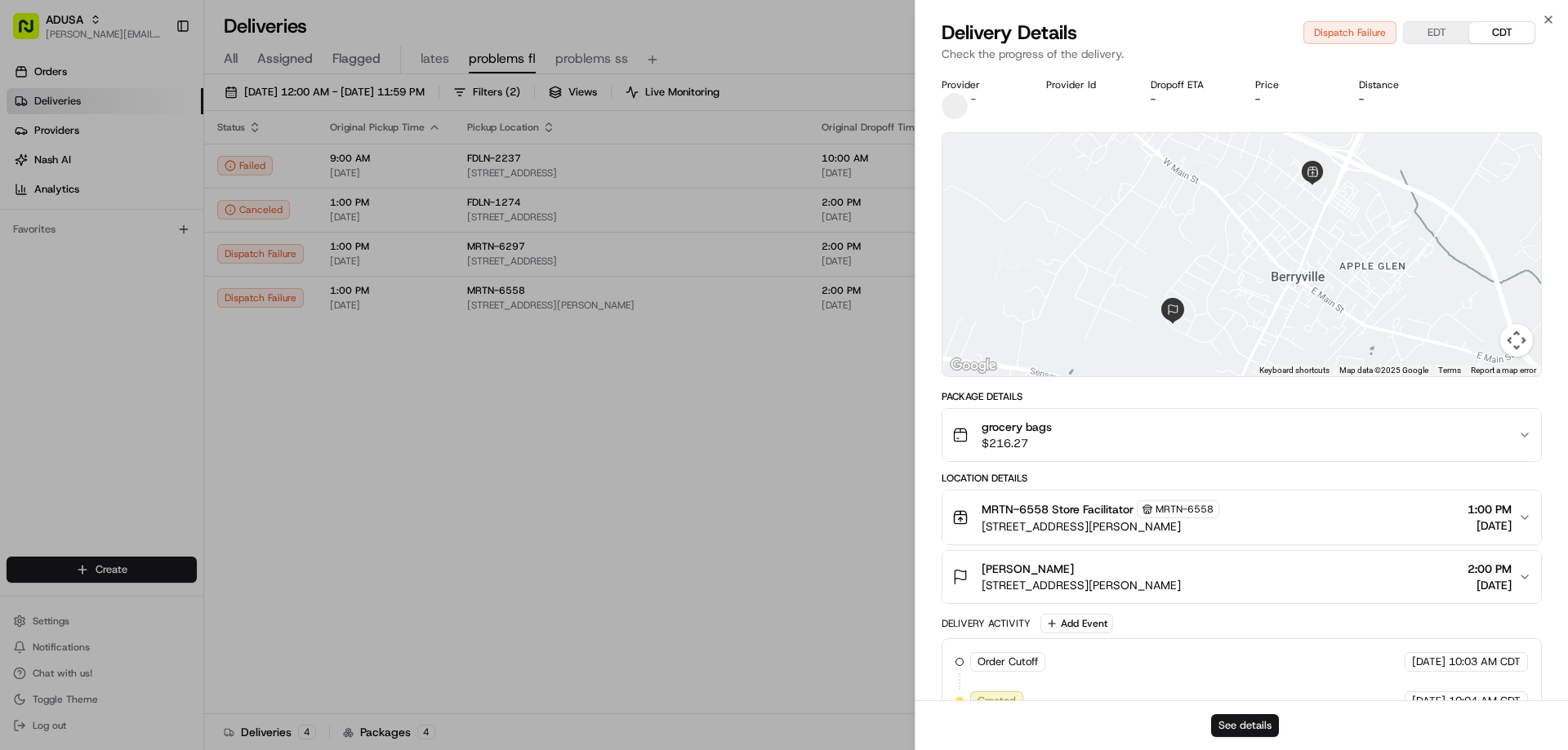
click at [1259, 719] on button "See details" at bounding box center [1245, 725] width 68 height 23
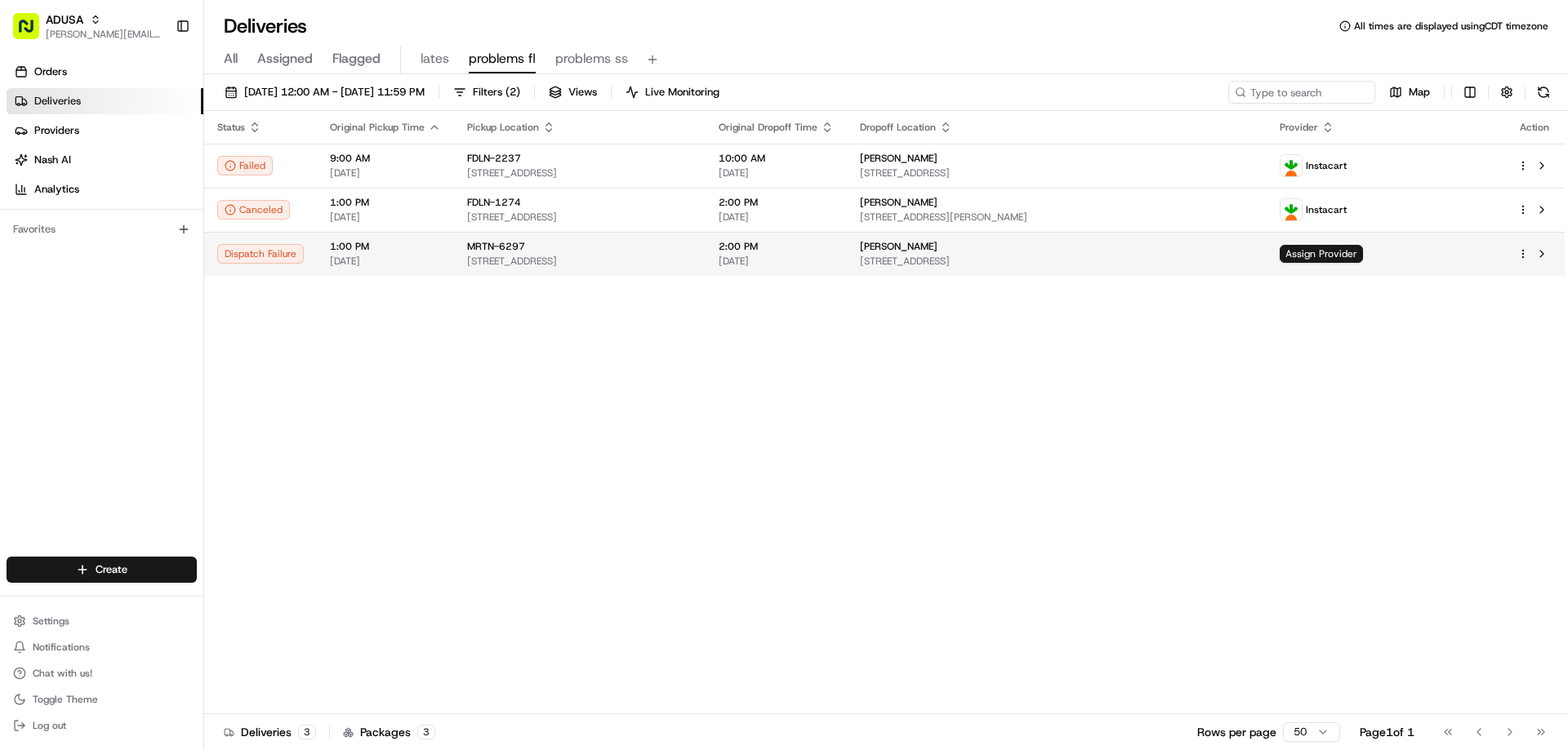
click at [508, 252] on span "MRTN-6297" at bounding box center [495, 246] width 58 height 13
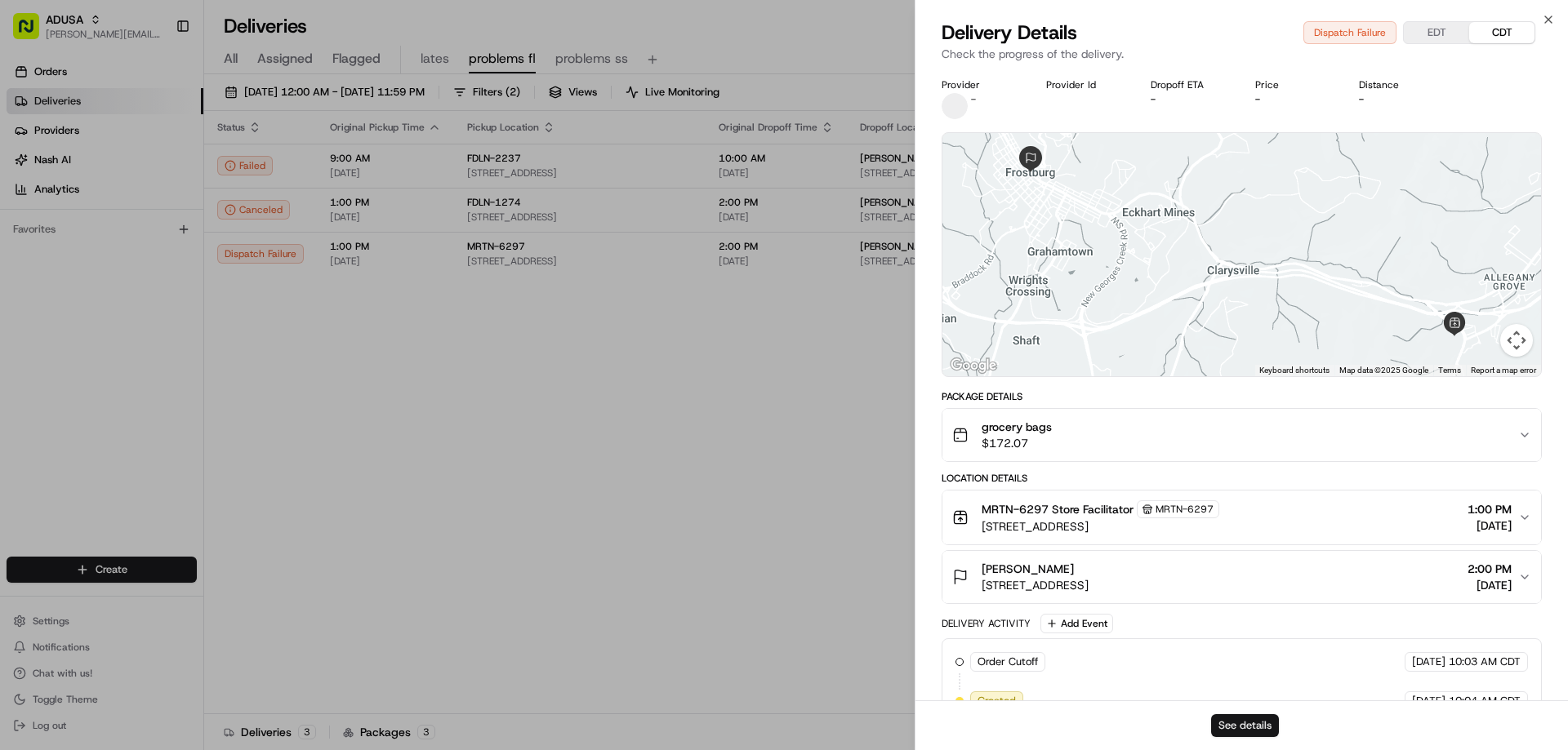
click at [1256, 723] on button "See details" at bounding box center [1245, 725] width 68 height 23
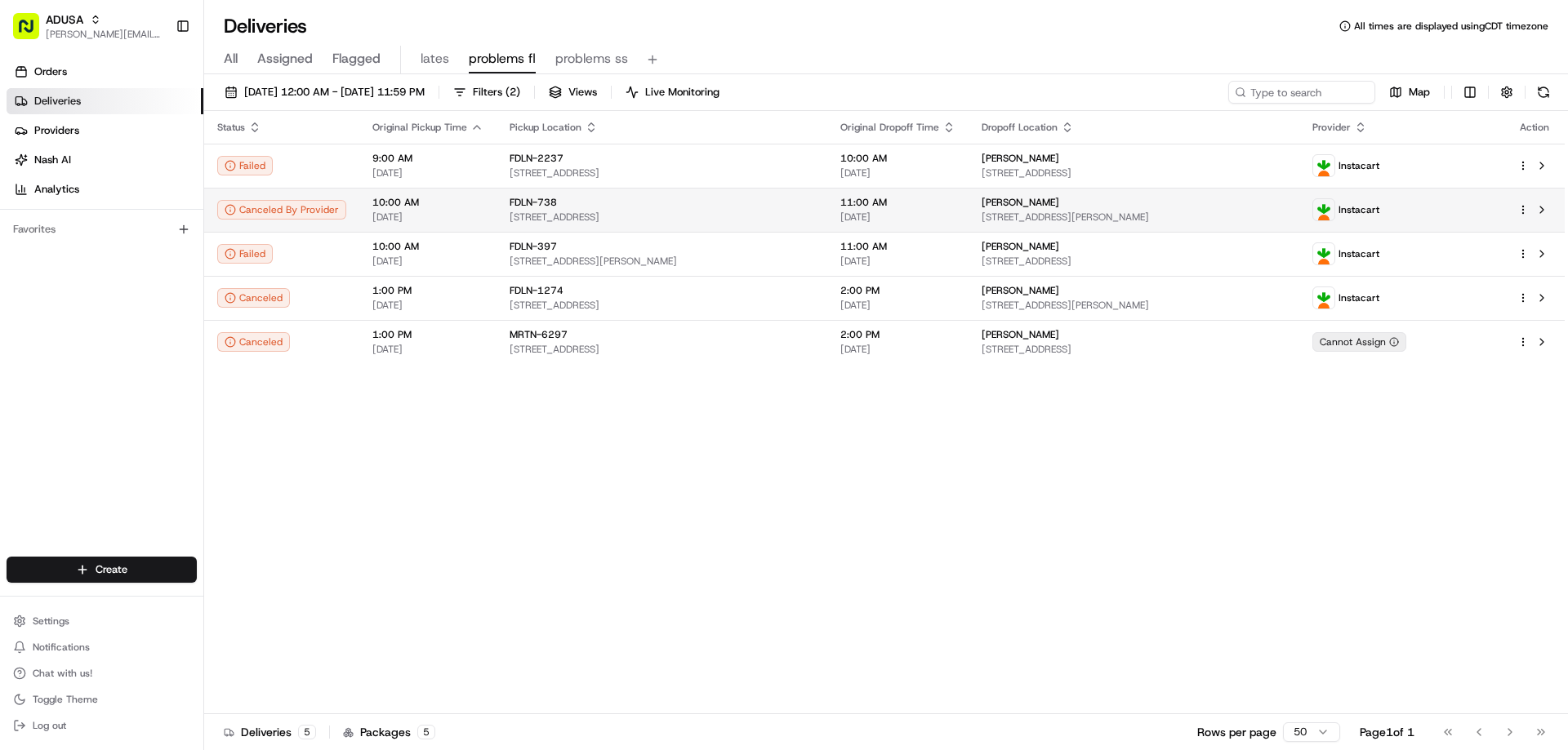
click at [300, 206] on div "Canceled By Provider" at bounding box center [281, 209] width 129 height 20
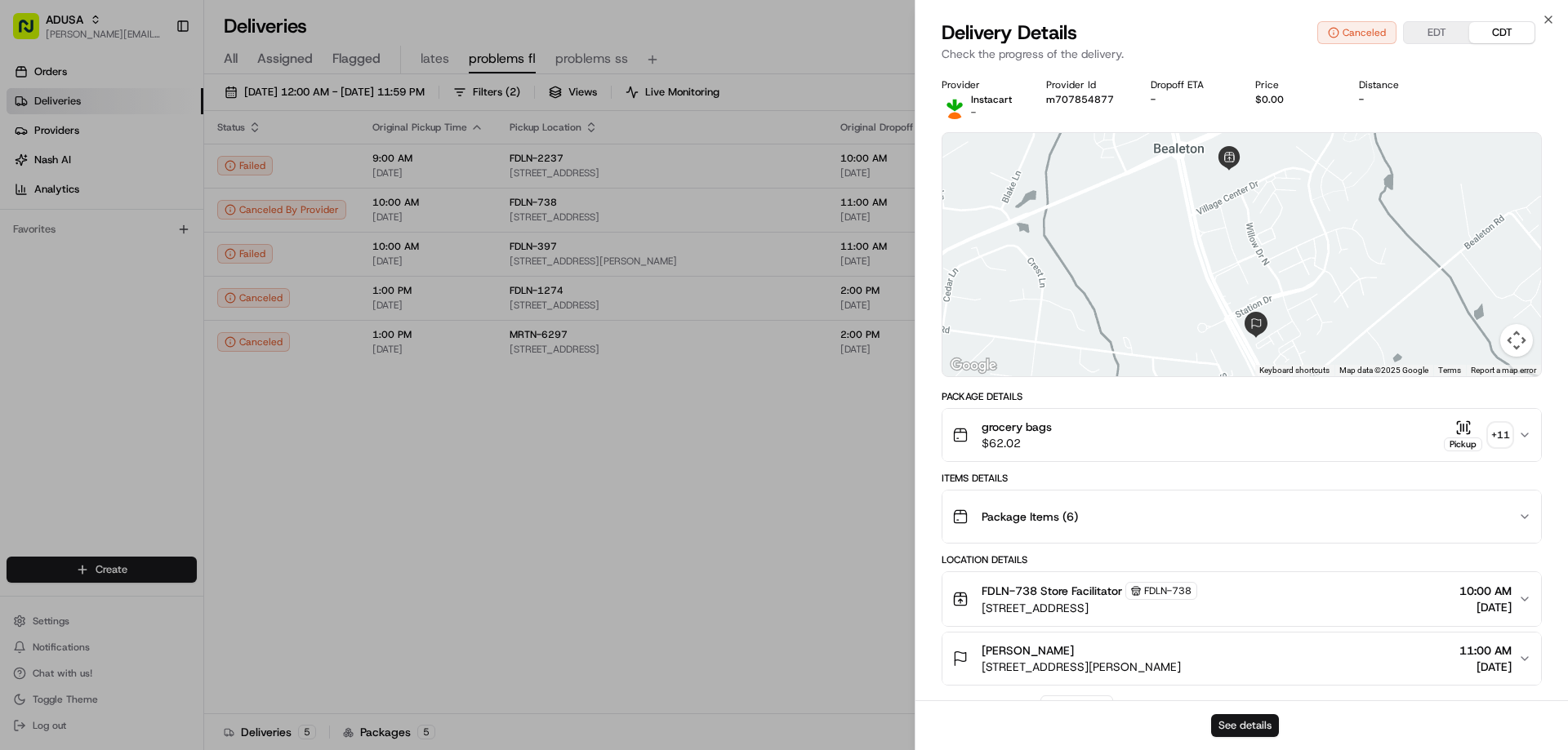
click at [1229, 722] on button "See details" at bounding box center [1245, 725] width 68 height 23
click at [1547, 22] on icon "button" at bounding box center [1548, 20] width 13 height 13
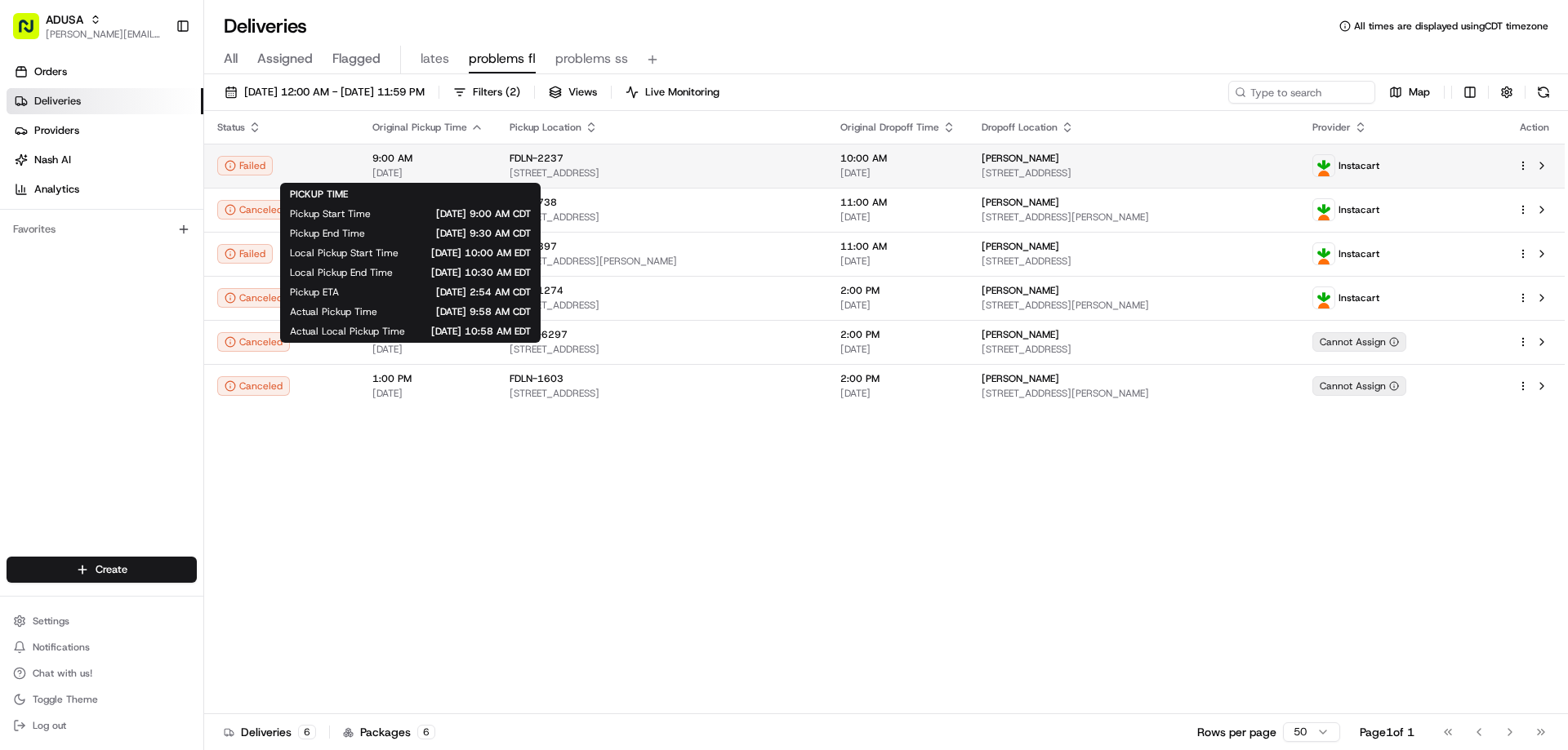
click at [394, 156] on span "9:00 AM" at bounding box center [428, 158] width 111 height 13
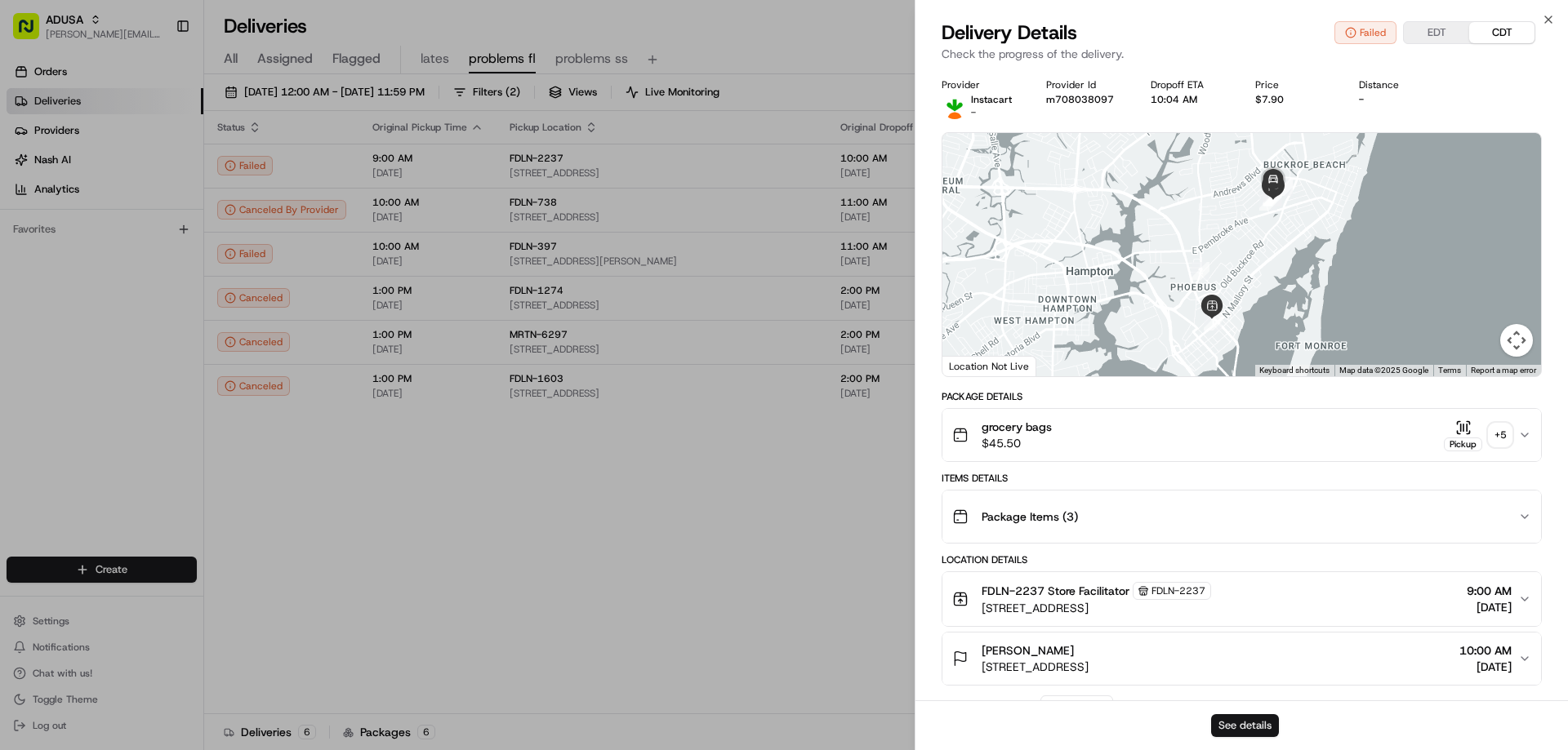
click at [1273, 720] on button "See details" at bounding box center [1245, 725] width 68 height 23
click at [1549, 16] on icon "button" at bounding box center [1548, 20] width 13 height 13
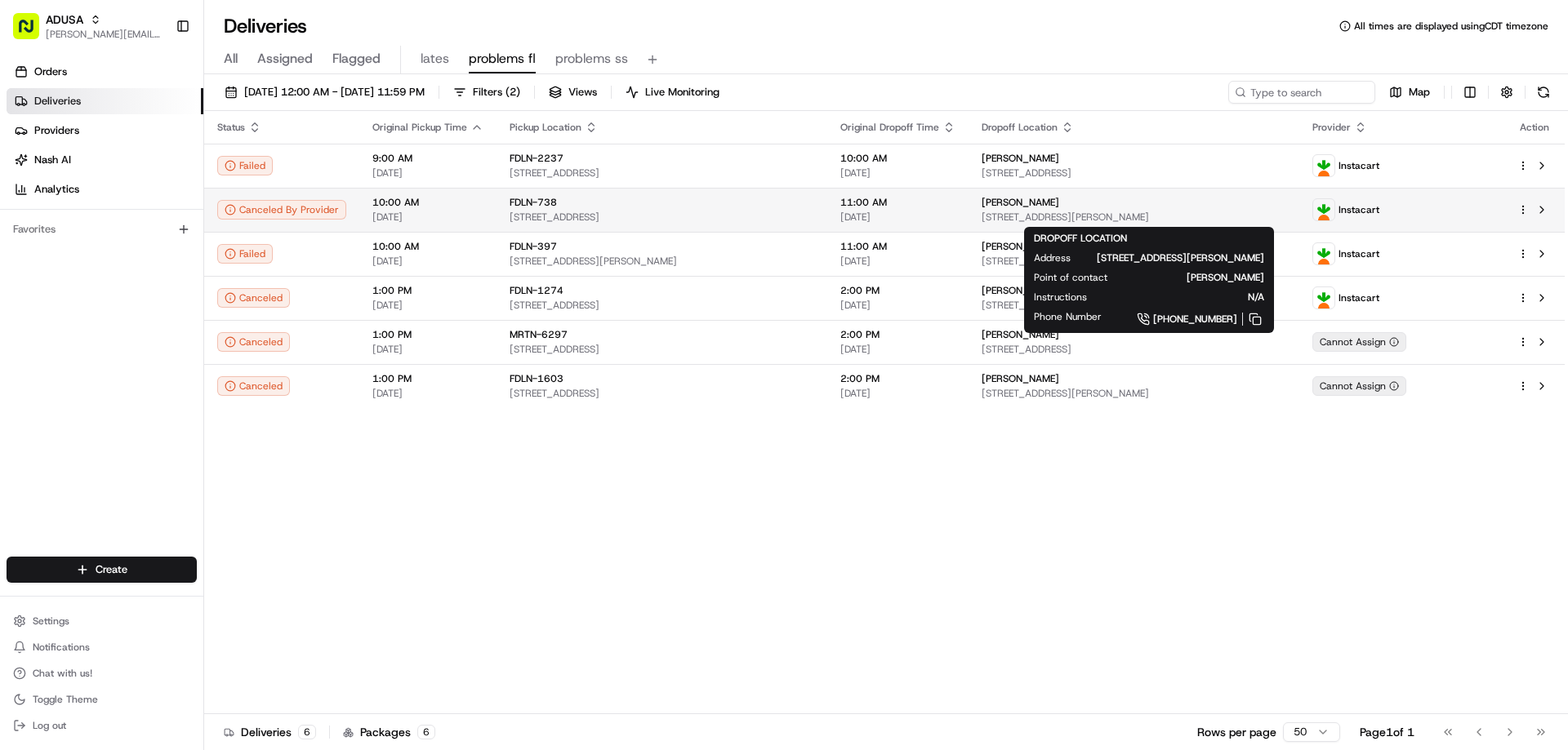
click at [999, 200] on span "[PERSON_NAME]" at bounding box center [1020, 203] width 77 height 13
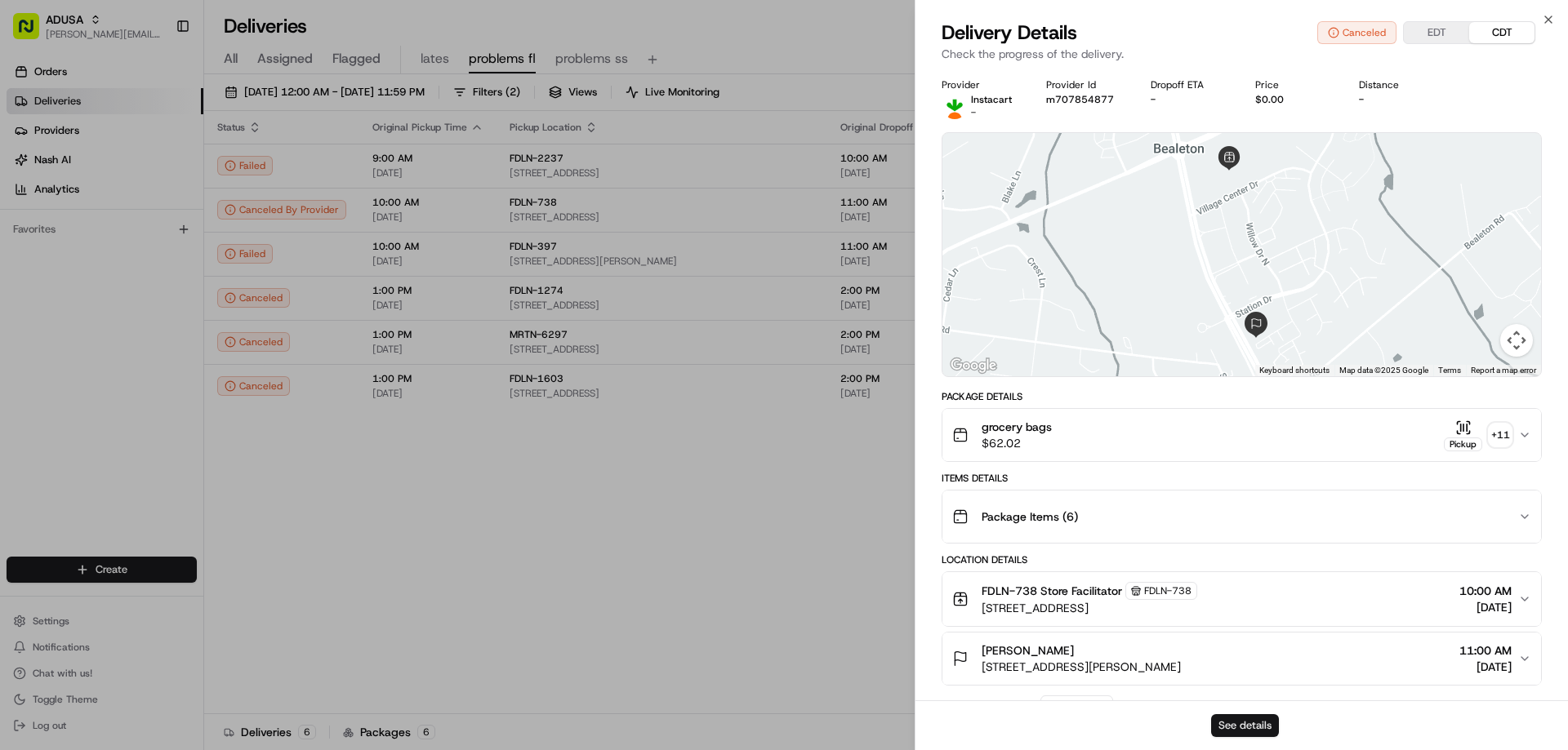
click at [1250, 723] on button "See details" at bounding box center [1245, 725] width 68 height 23
click at [1546, 17] on icon "button" at bounding box center [1548, 20] width 13 height 13
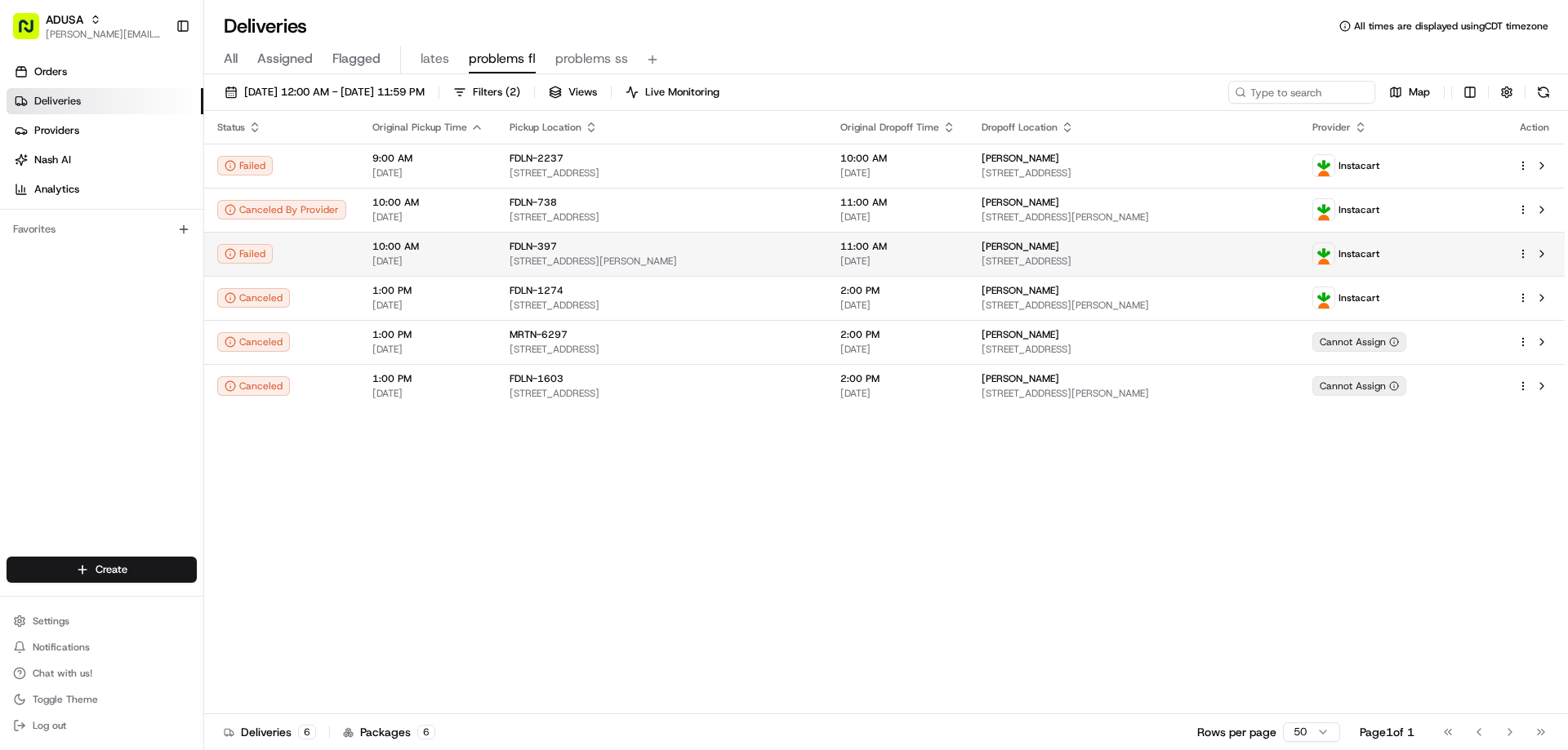
click at [1033, 249] on div "[PERSON_NAME]" at bounding box center [1133, 246] width 305 height 13
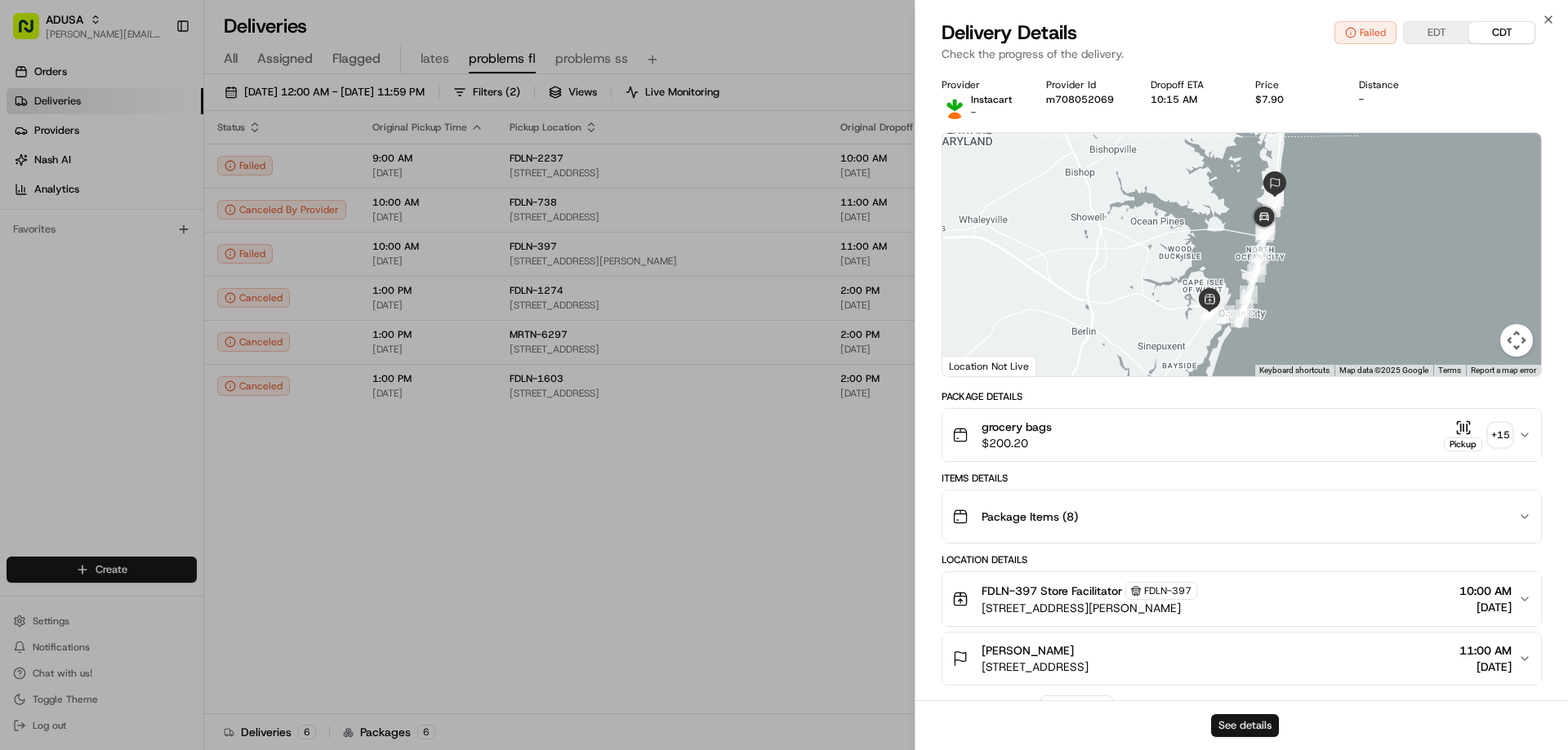
click at [1266, 728] on button "See details" at bounding box center [1245, 725] width 68 height 23
click at [1099, 521] on div "Package Items ( 8 )" at bounding box center [1235, 517] width 566 height 33
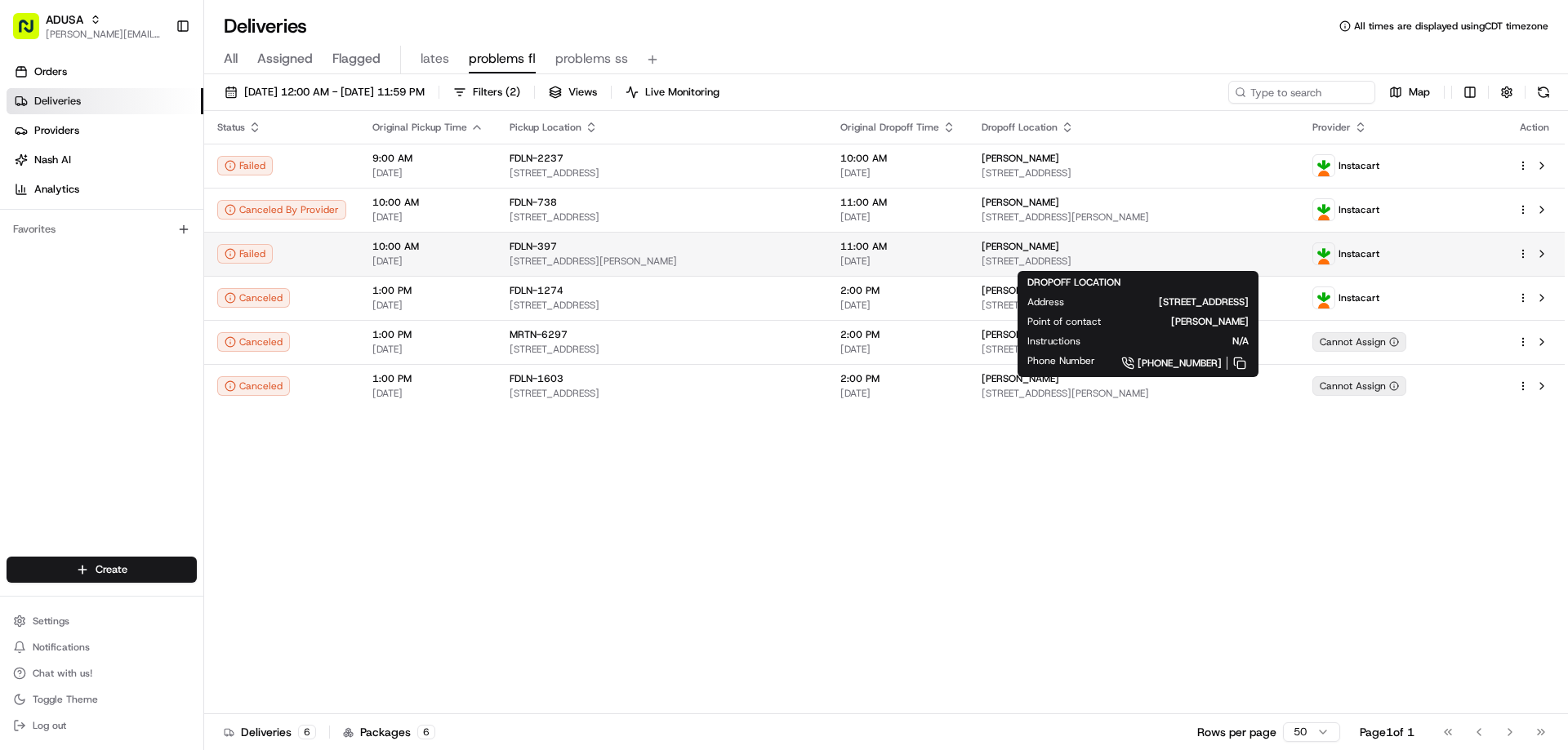
click at [1117, 252] on div "[PERSON_NAME]" at bounding box center [1133, 246] width 305 height 13
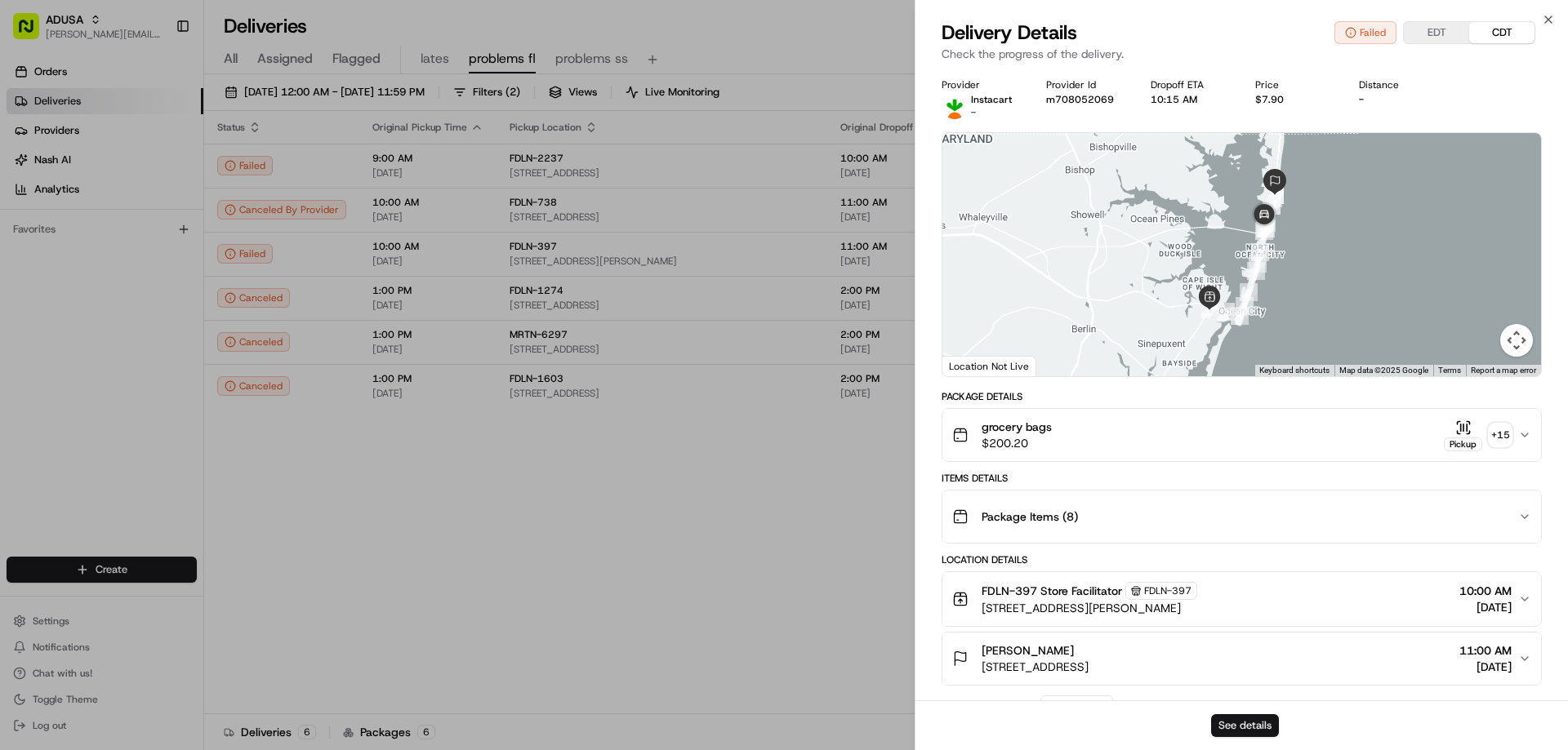
click at [1242, 720] on button "See details" at bounding box center [1245, 725] width 68 height 23
click at [1547, 16] on icon "button" at bounding box center [1548, 20] width 13 height 13
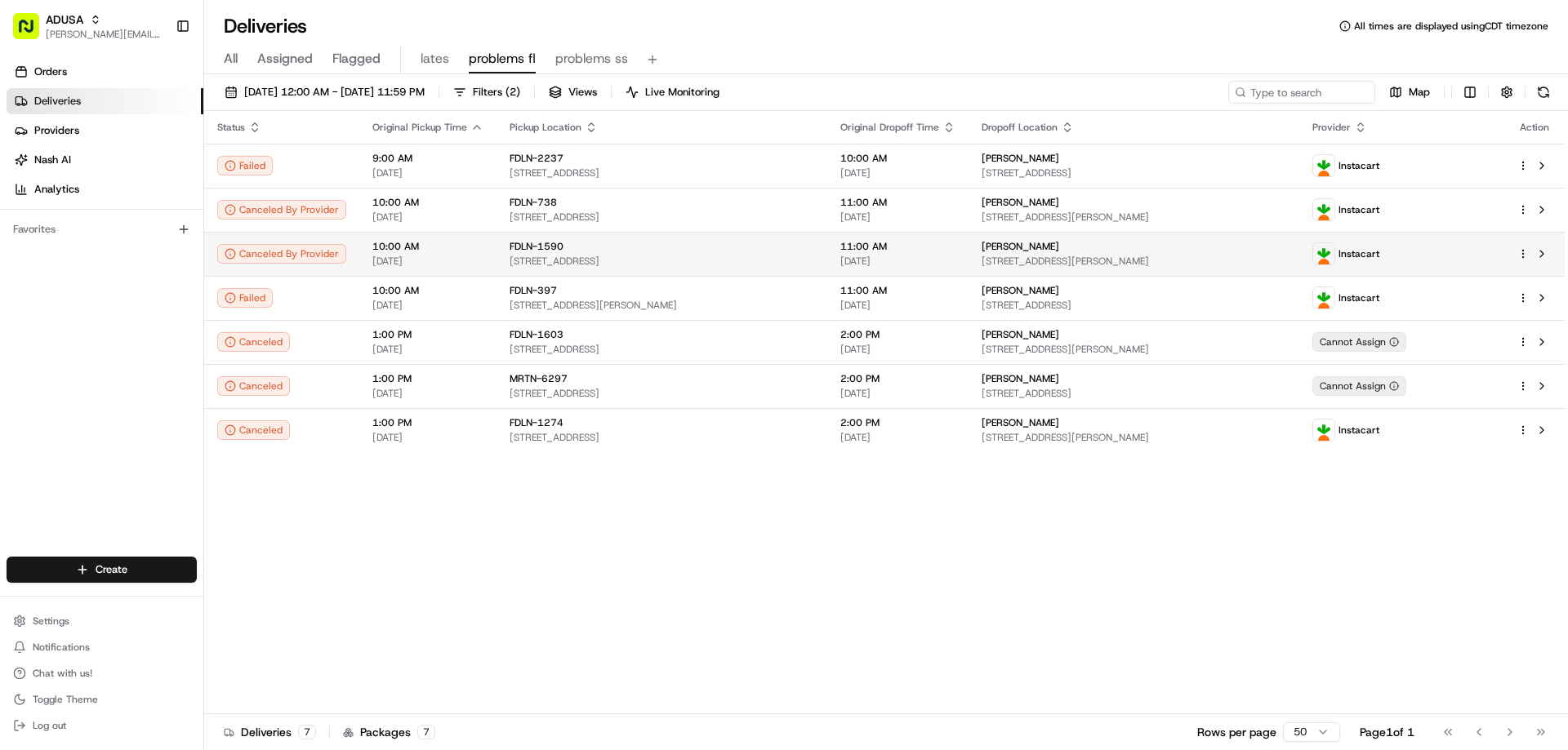
click at [509, 252] on span "FDLN-1590" at bounding box center [536, 246] width 54 height 13
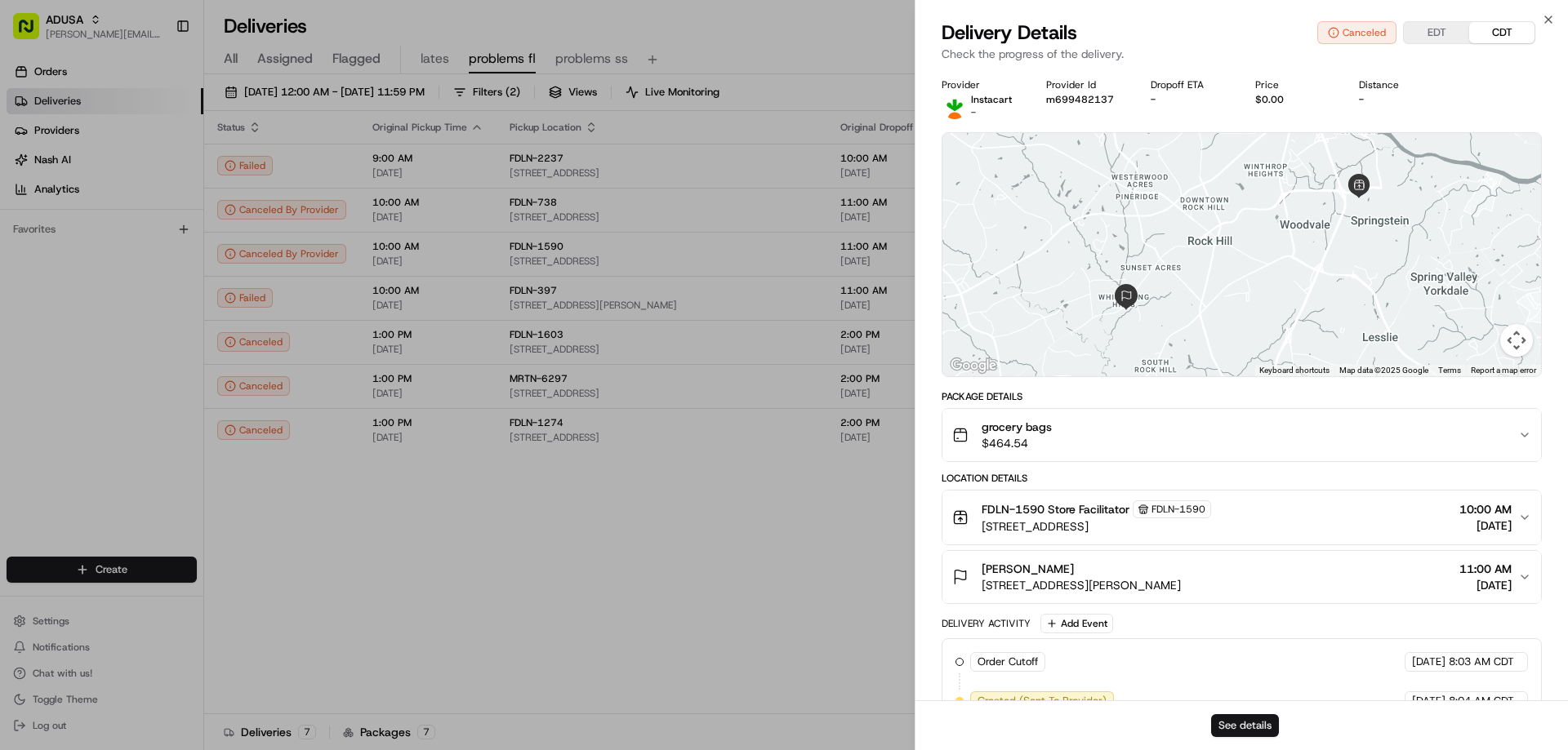
click at [1234, 722] on button "See details" at bounding box center [1245, 725] width 68 height 23
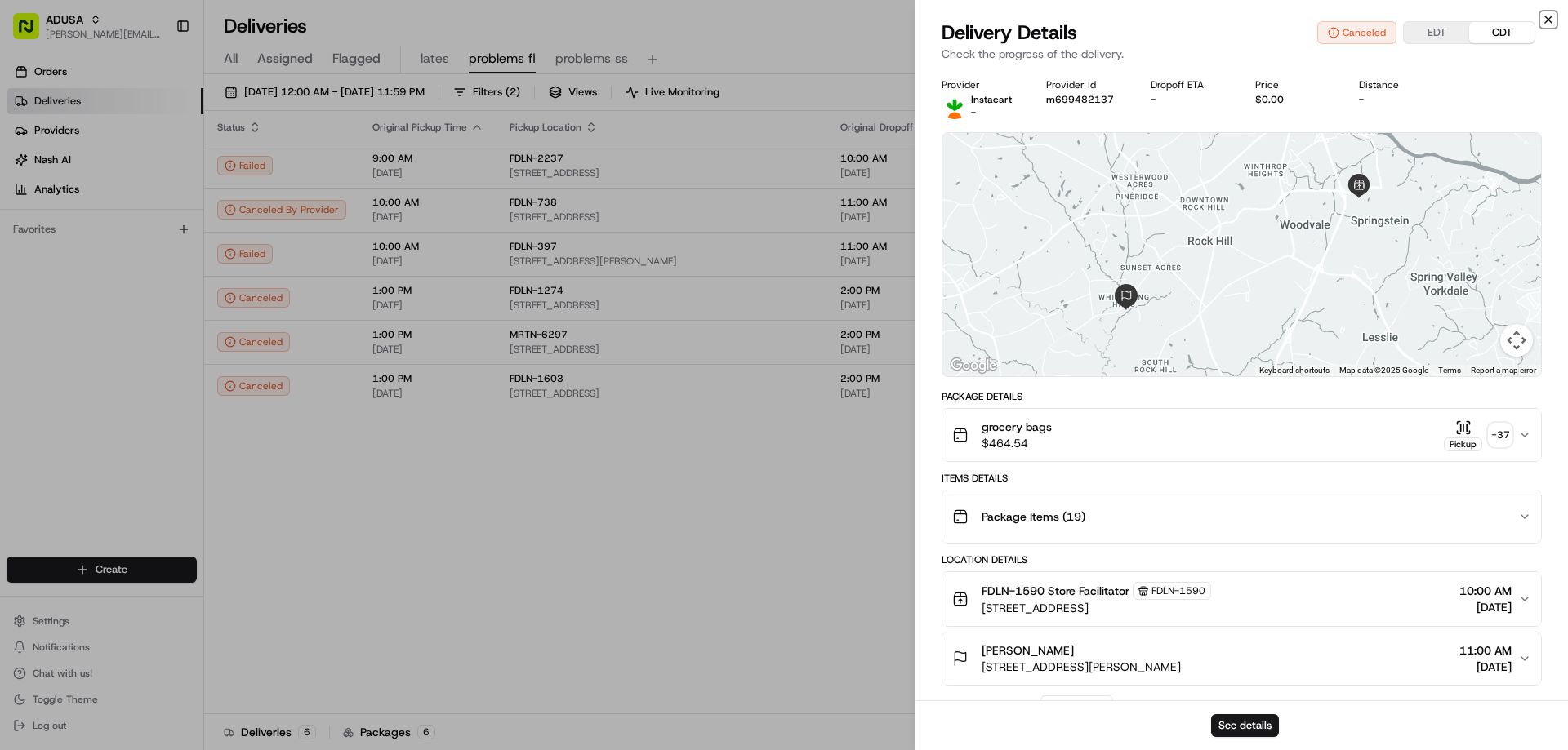
click at [1547, 21] on icon "button" at bounding box center [1548, 19] width 7 height 7
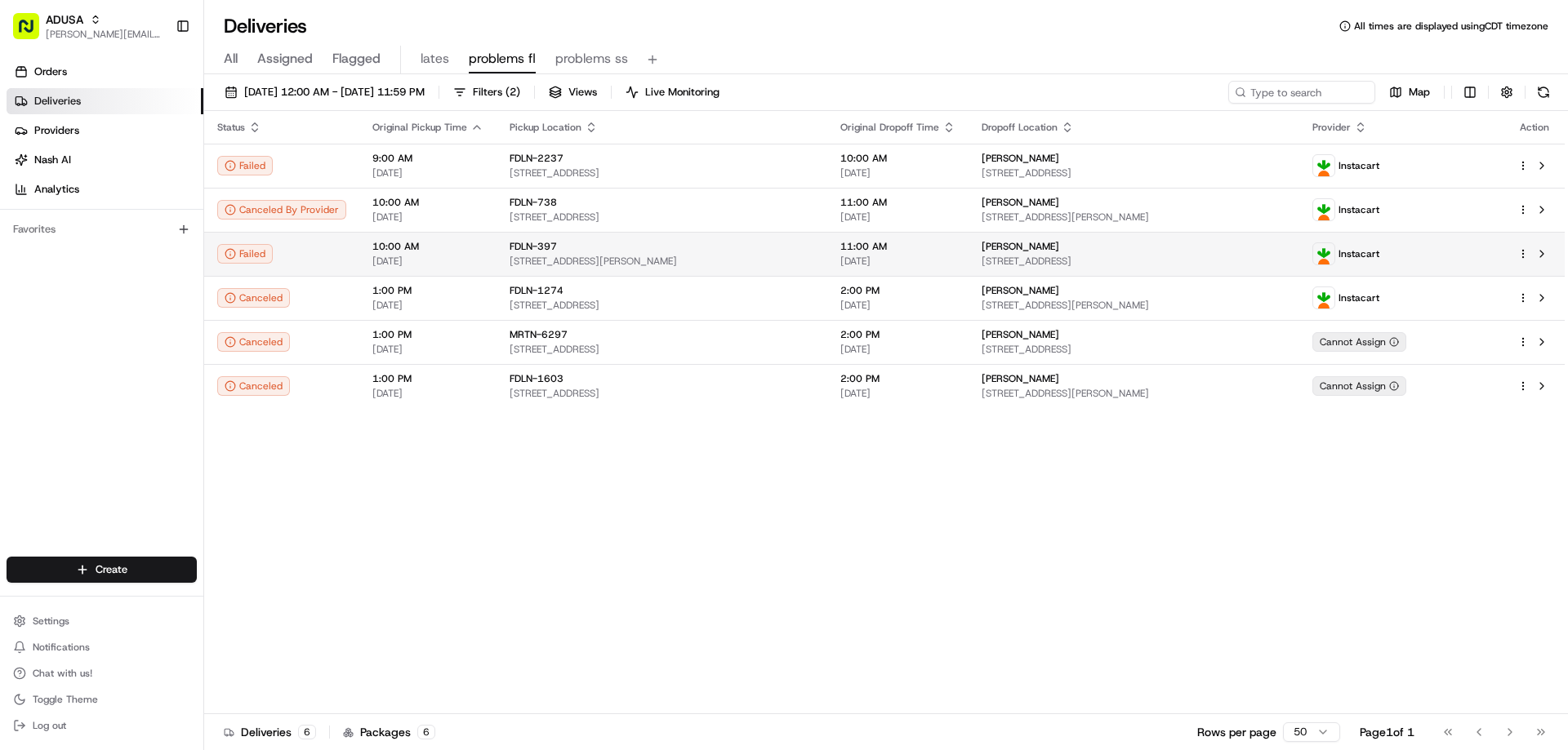
click at [559, 246] on div "FDLN-397" at bounding box center [661, 246] width 305 height 13
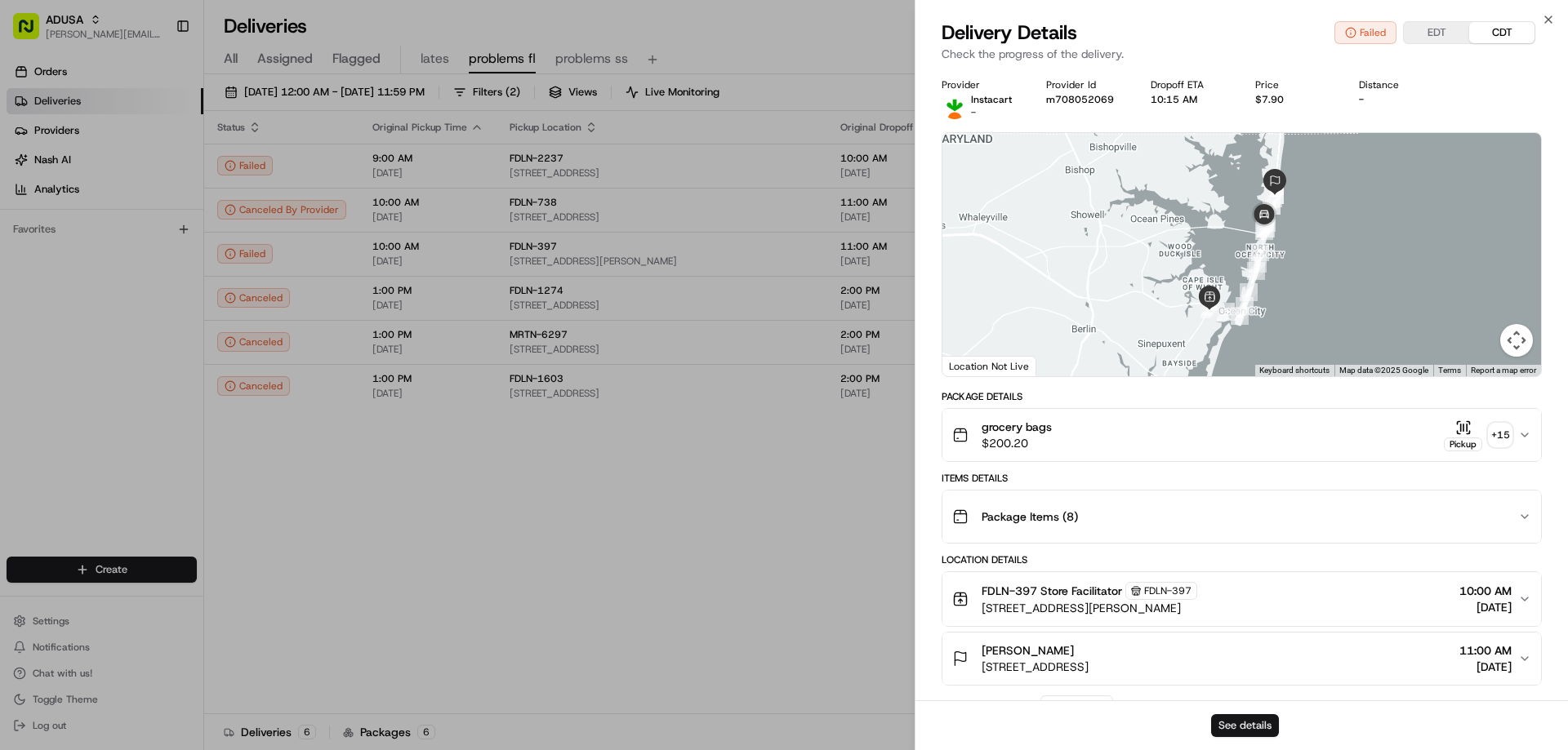
click at [1227, 725] on button "See details" at bounding box center [1245, 725] width 68 height 23
click at [1545, 17] on icon "button" at bounding box center [1548, 20] width 13 height 13
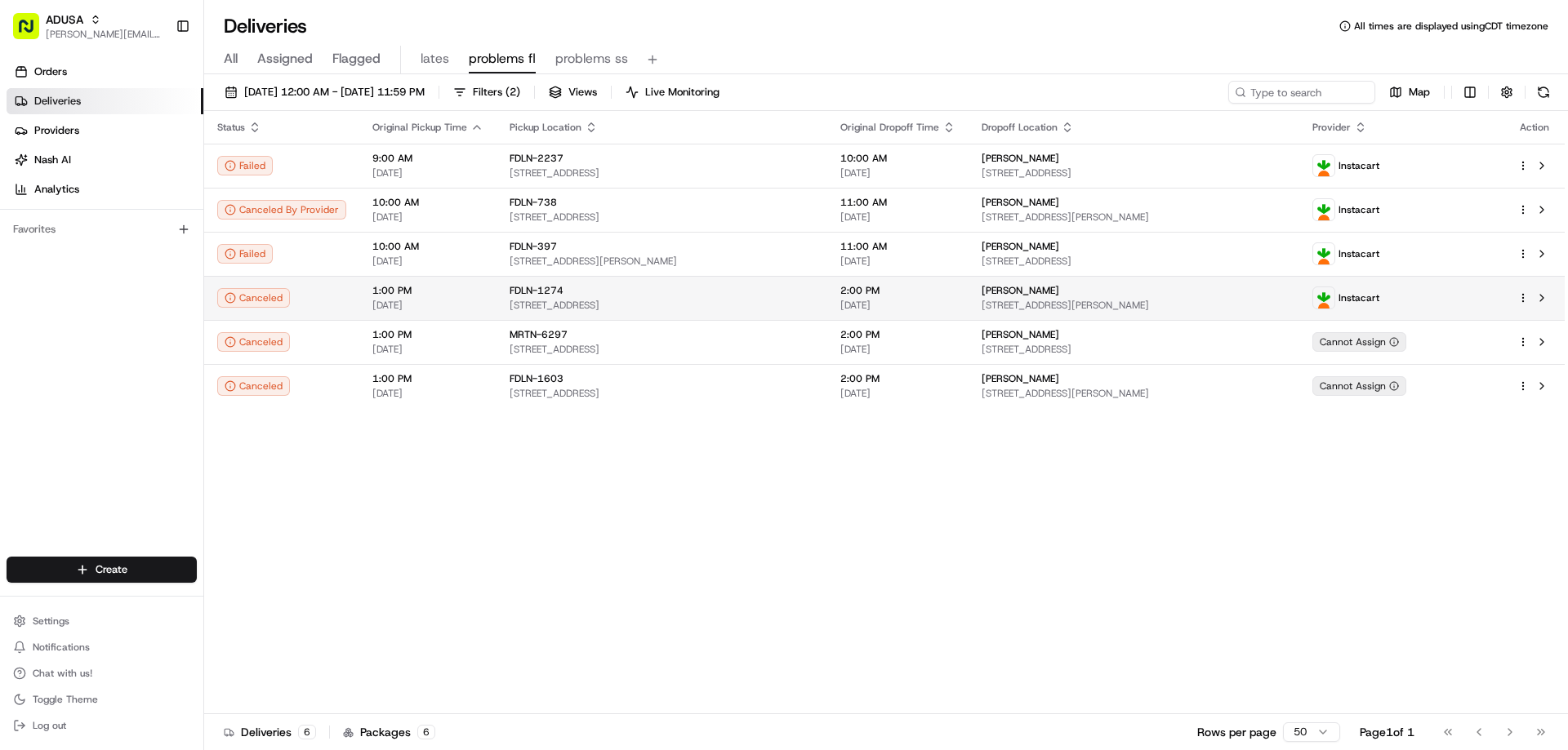
click at [994, 292] on span "[PERSON_NAME]" at bounding box center [1020, 291] width 77 height 13
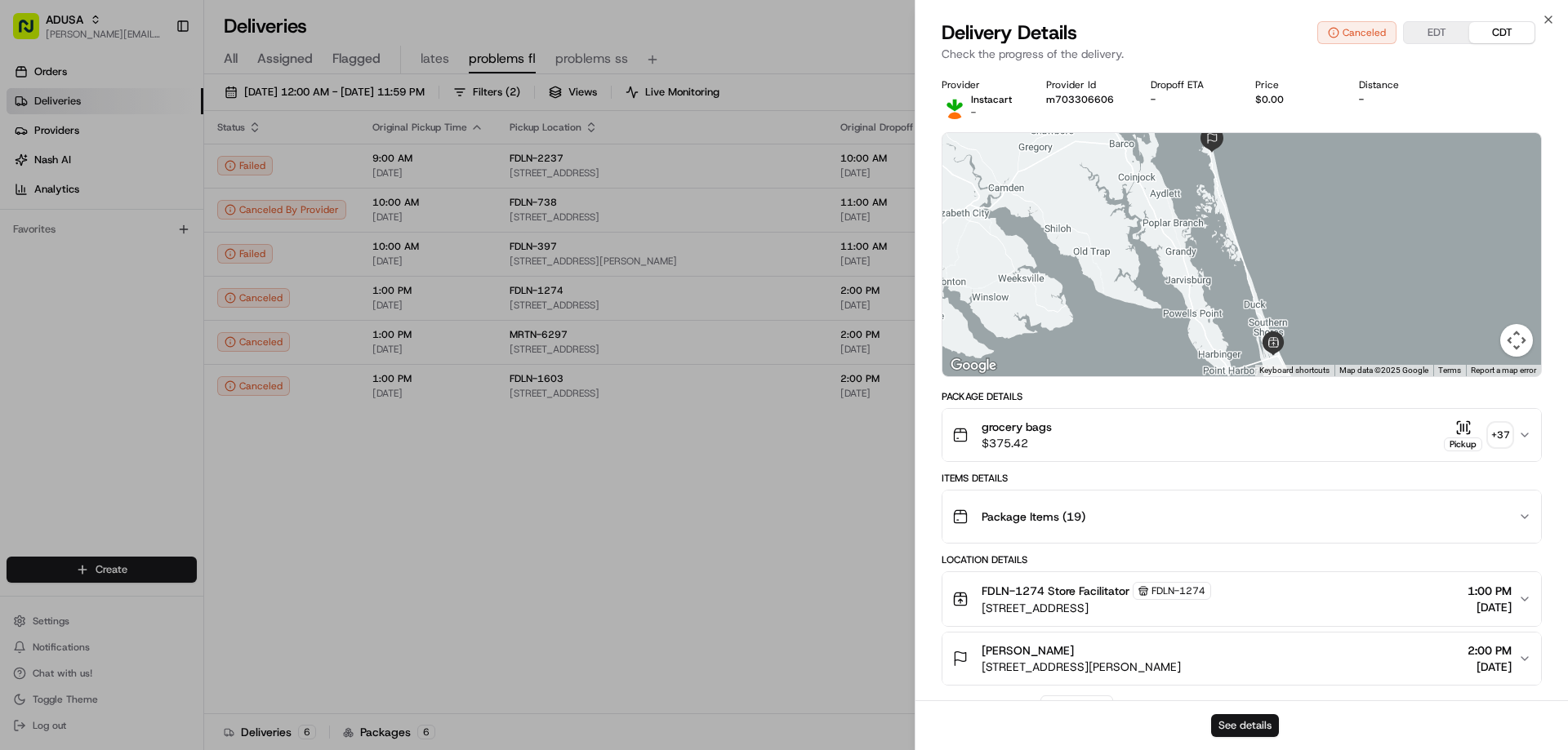
click at [1225, 722] on button "See details" at bounding box center [1245, 725] width 68 height 23
click at [1545, 19] on icon "button" at bounding box center [1548, 20] width 13 height 13
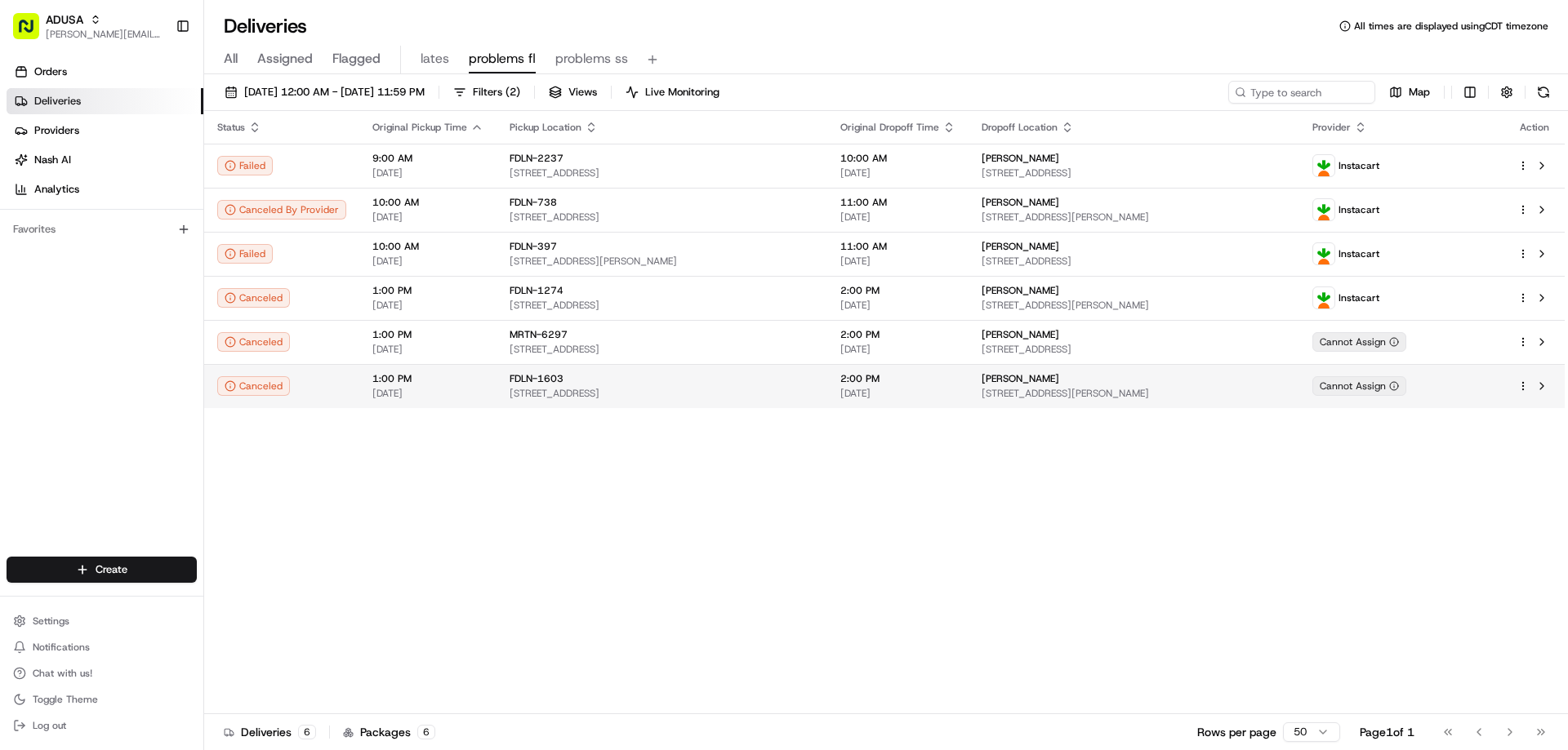
click at [826, 385] on td "FDLN-1603 3925 Cleveland Hwy, Dalton, GA 30721, US" at bounding box center [661, 386] width 331 height 44
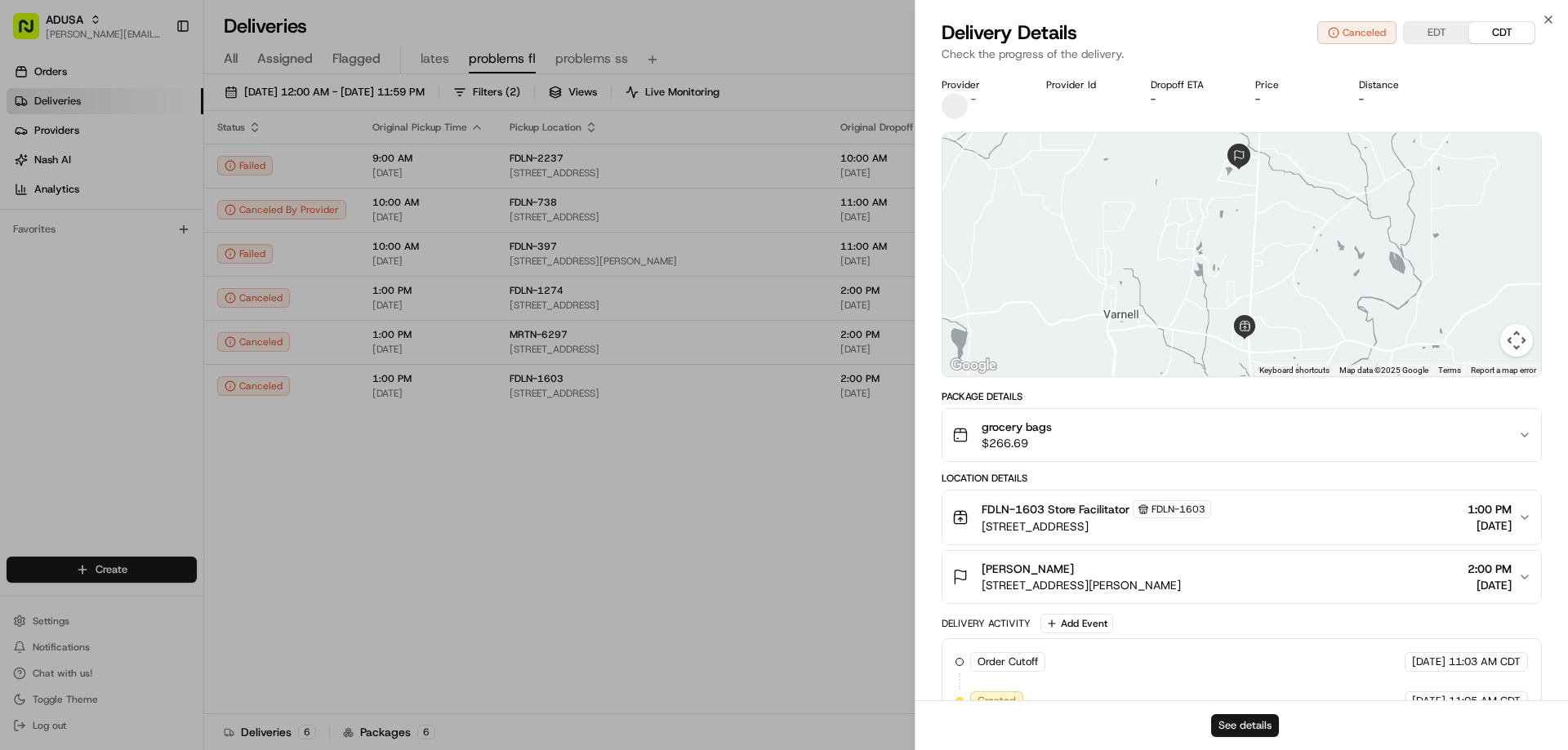
click at [1248, 724] on button "See details" at bounding box center [1245, 725] width 68 height 23
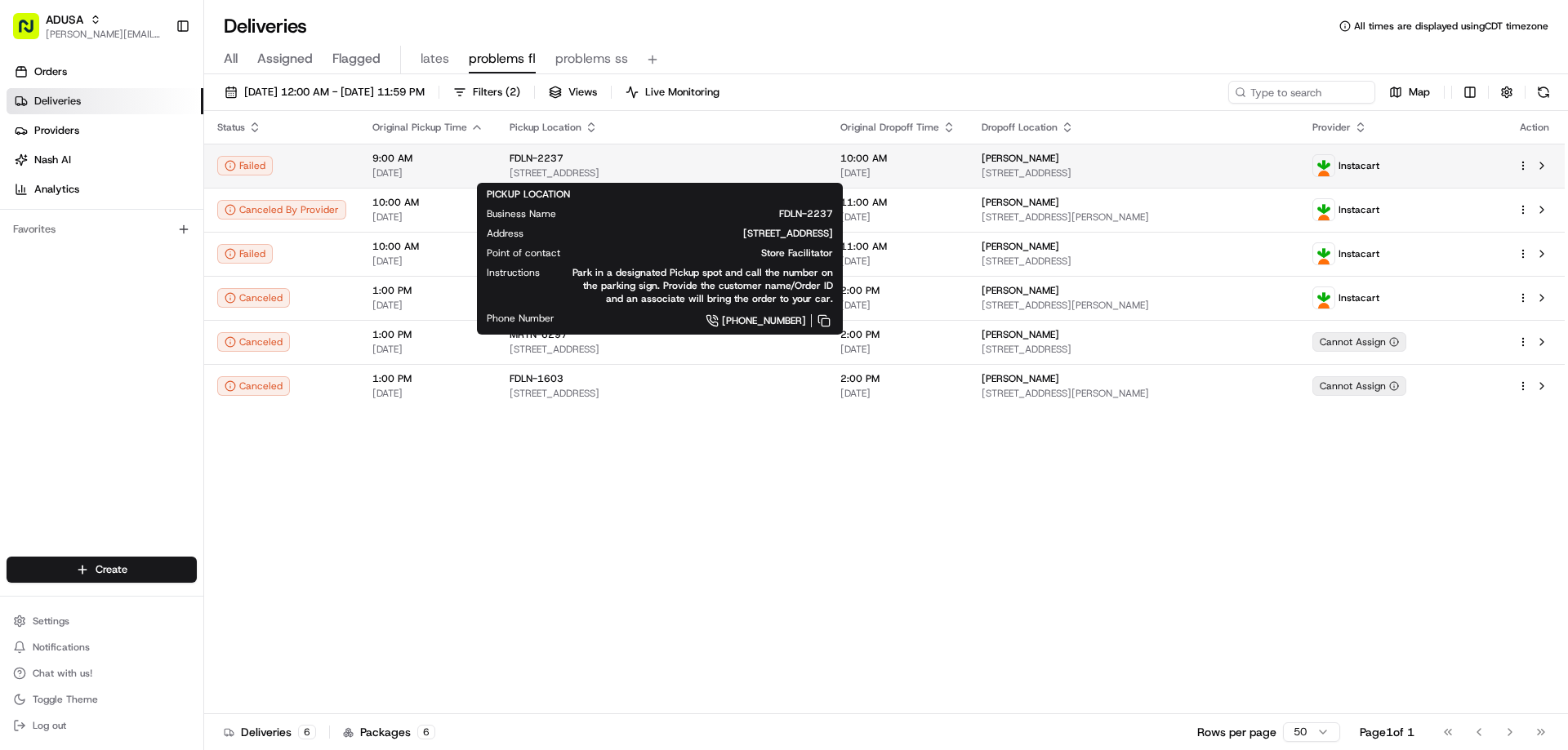
click at [786, 161] on div "FDLN-2237" at bounding box center [661, 158] width 305 height 13
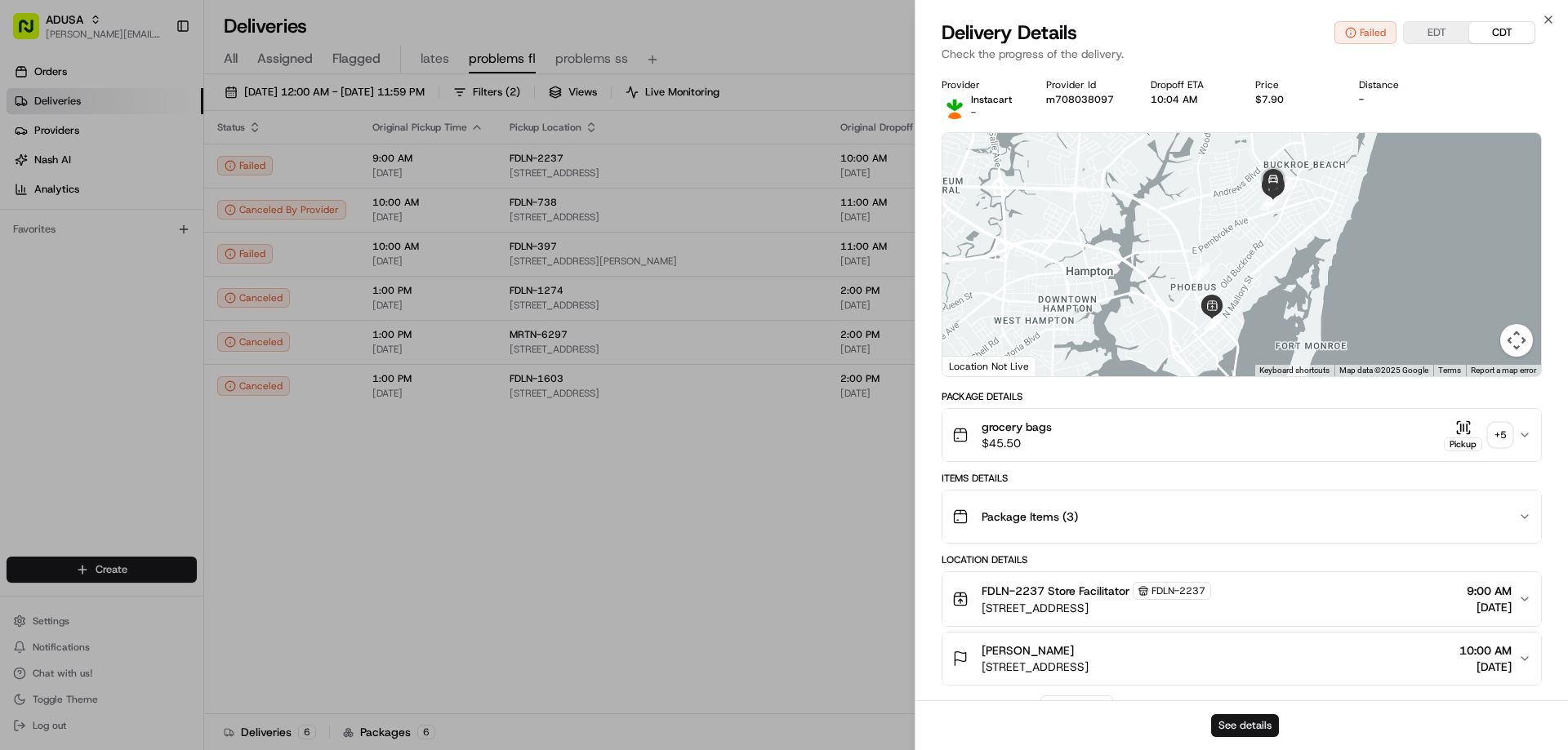
click at [1255, 722] on button "See details" at bounding box center [1245, 725] width 68 height 23
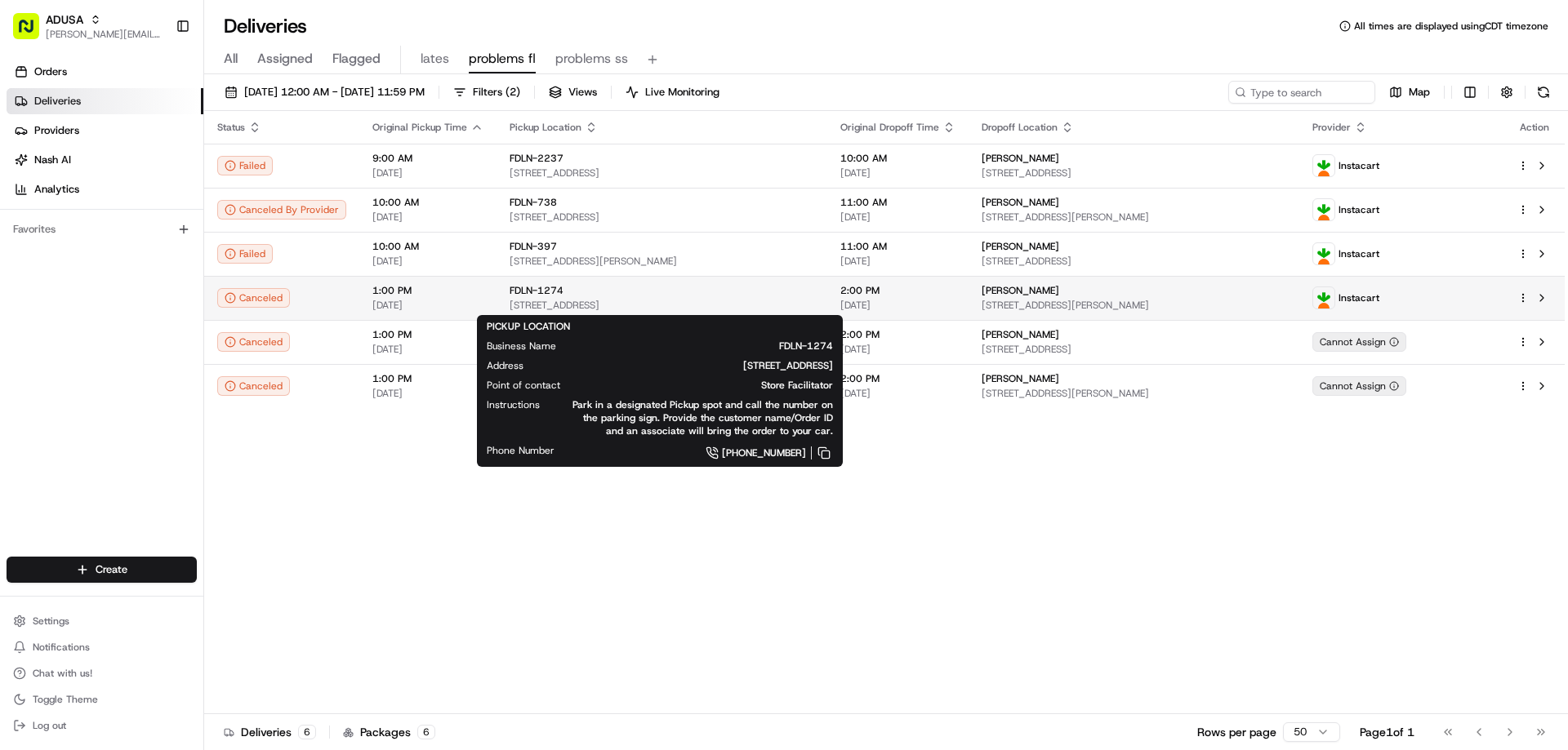
click at [564, 300] on span "5543 N Croatan Hwy, Southern Shores, NC 27949, US" at bounding box center [661, 306] width 305 height 13
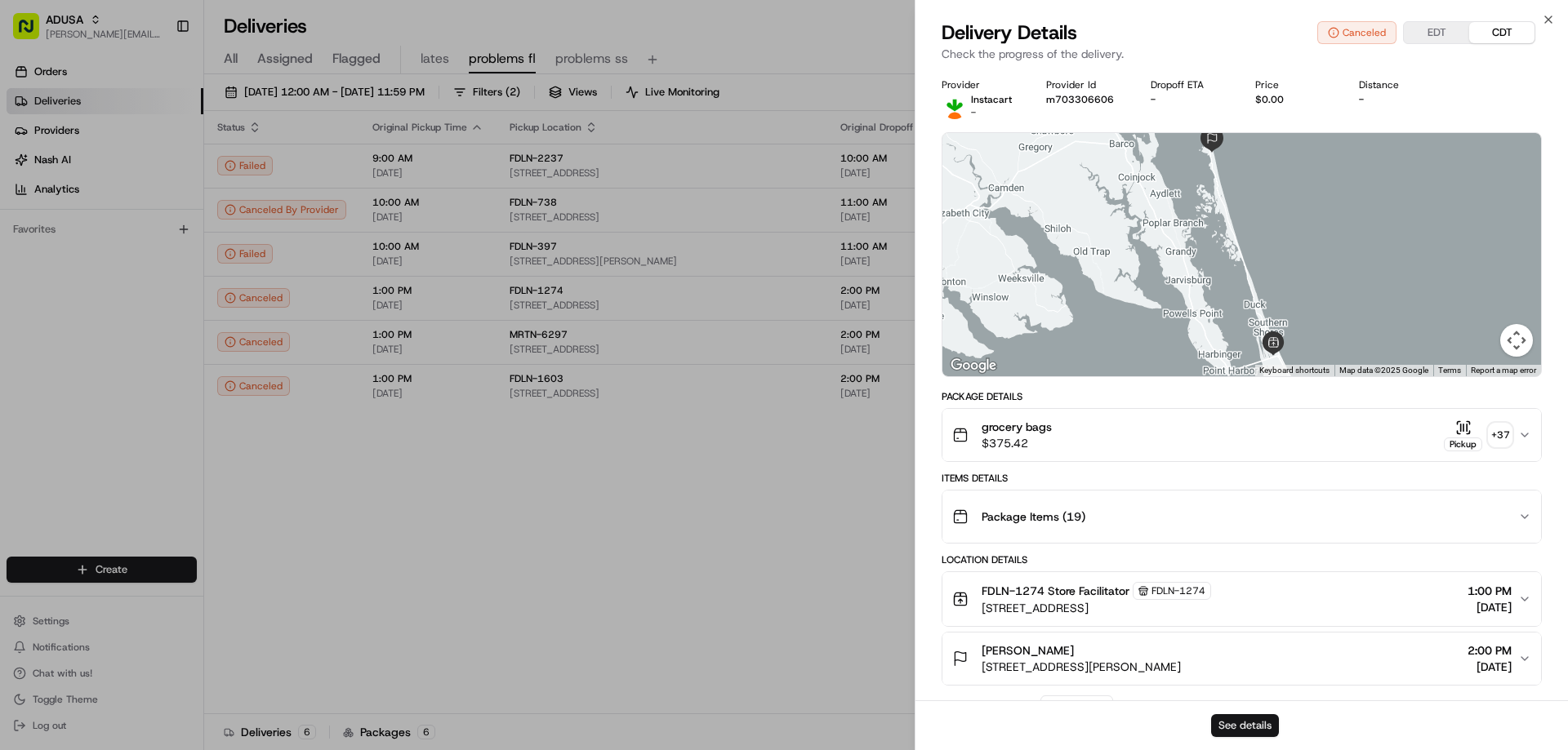
click at [1240, 730] on button "See details" at bounding box center [1245, 725] width 68 height 23
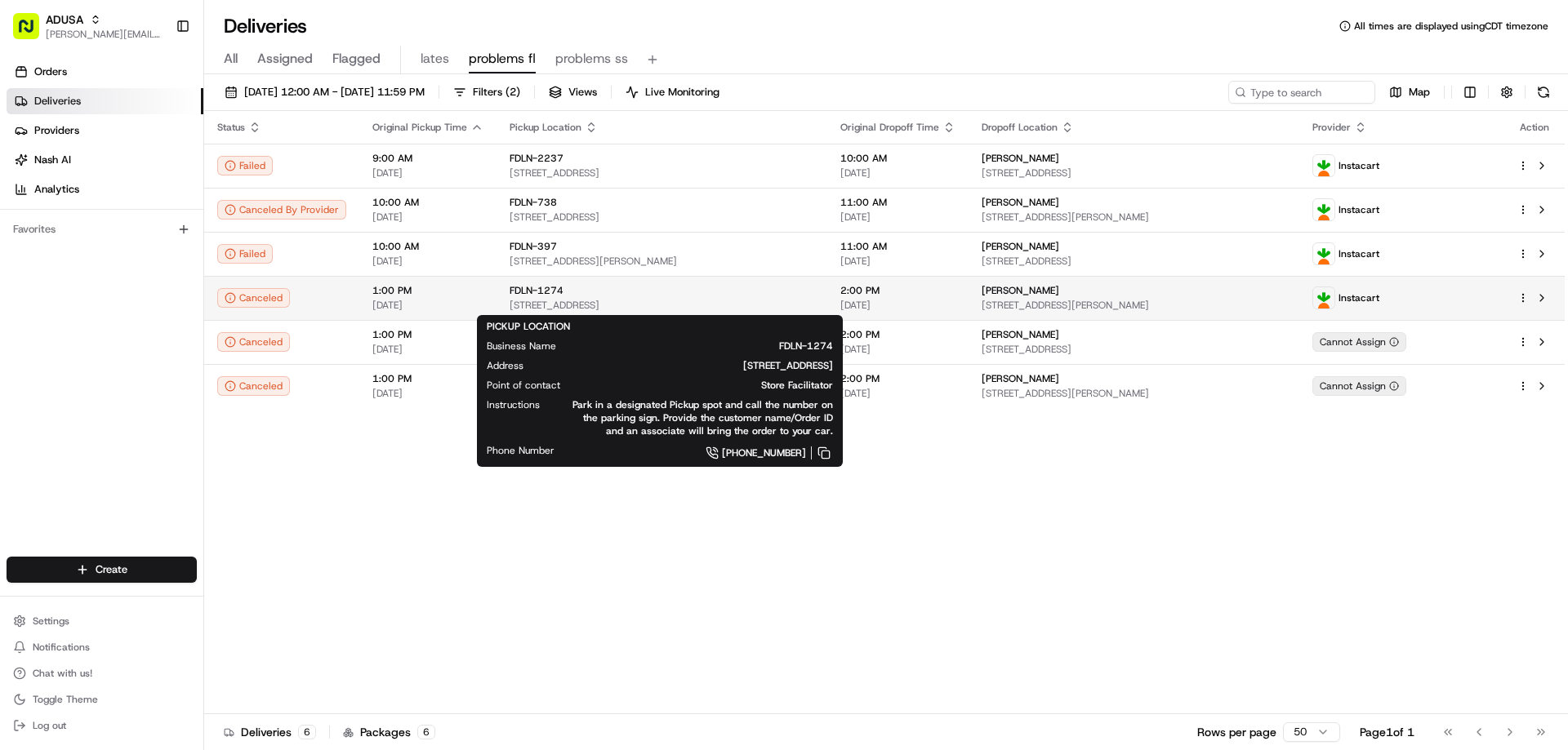
click at [560, 294] on div "FDLN-1274" at bounding box center [661, 291] width 305 height 13
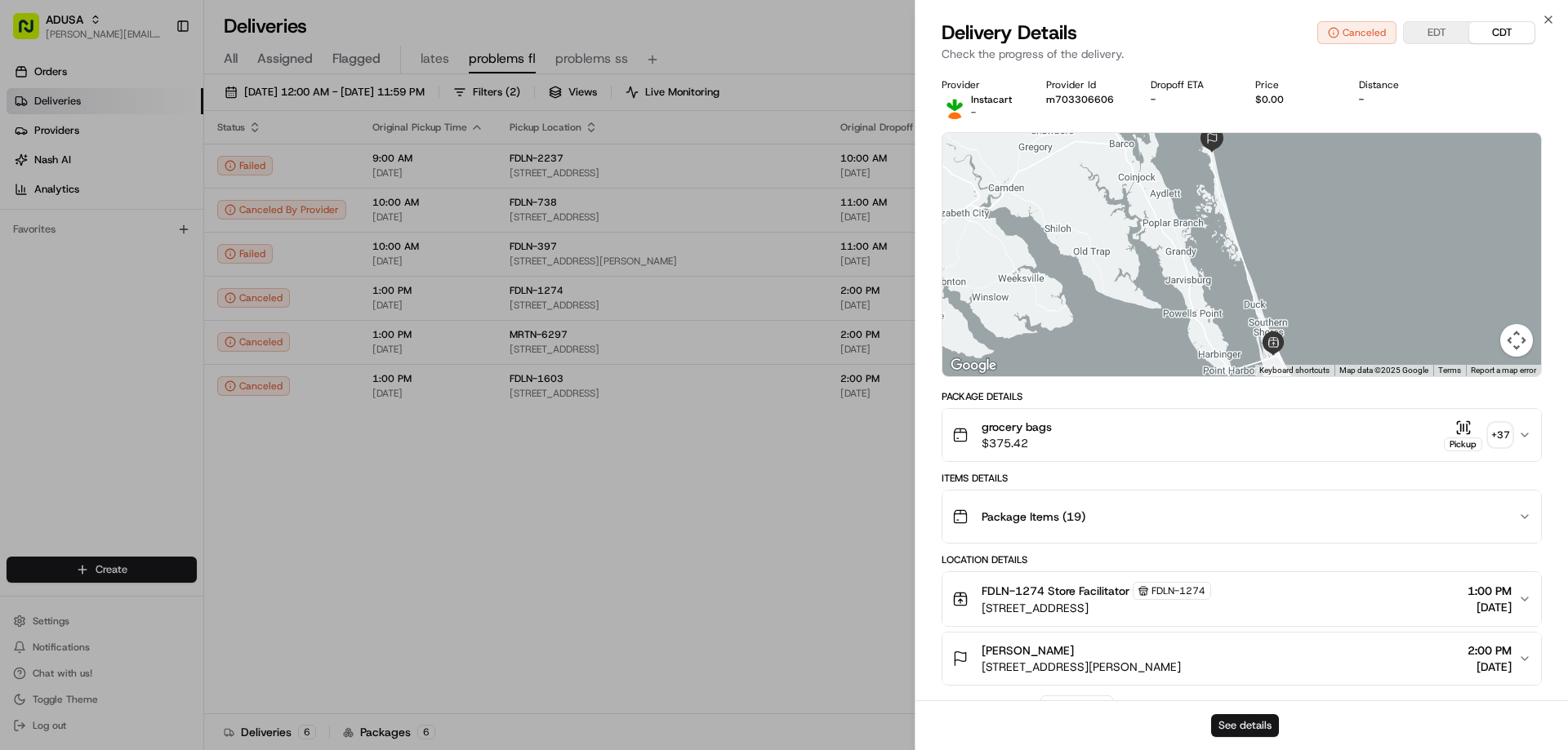
click at [1263, 723] on button "See details" at bounding box center [1245, 725] width 68 height 23
click at [1549, 14] on icon "button" at bounding box center [1548, 20] width 13 height 13
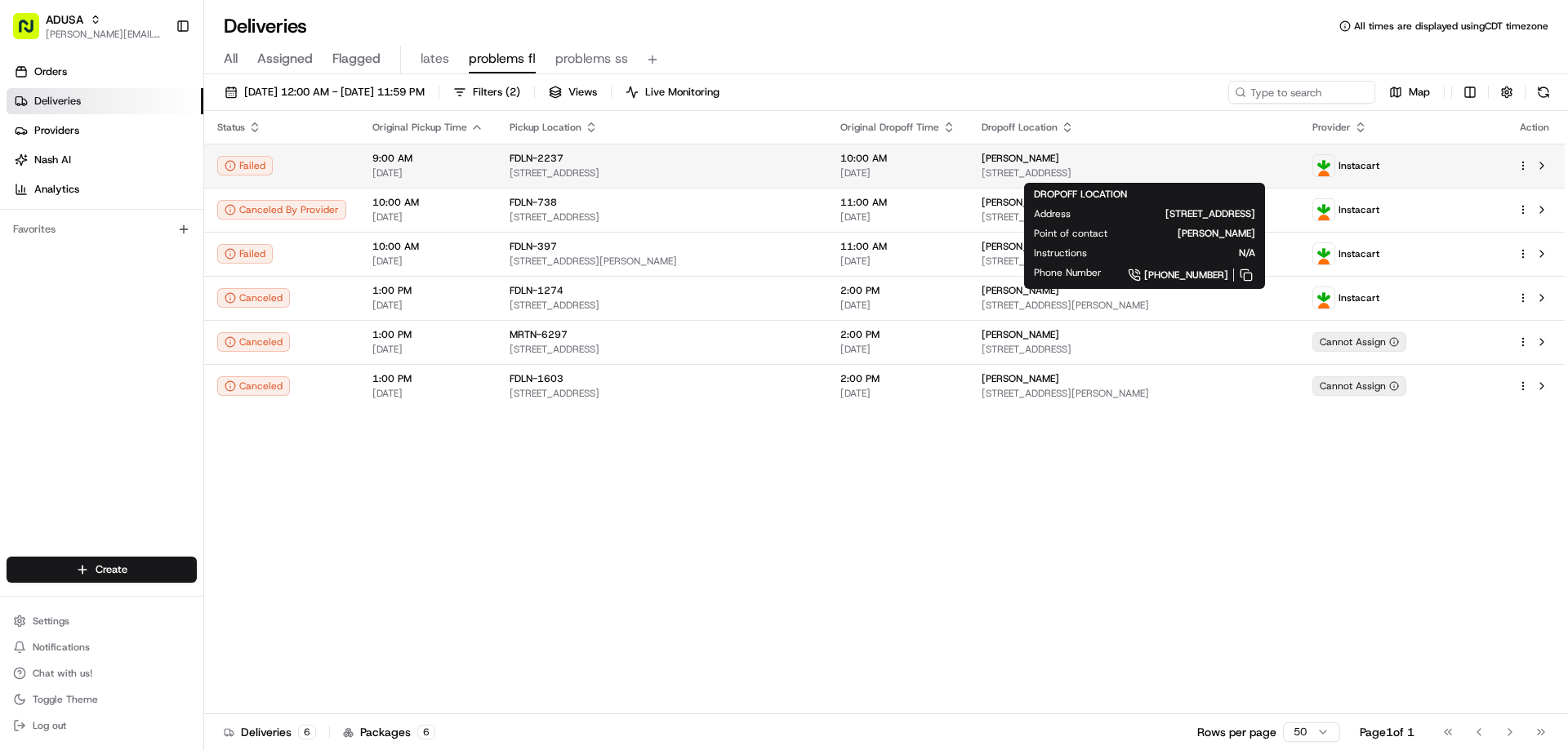
click at [1044, 161] on span "DAPHNE DAVIS" at bounding box center [1020, 158] width 77 height 13
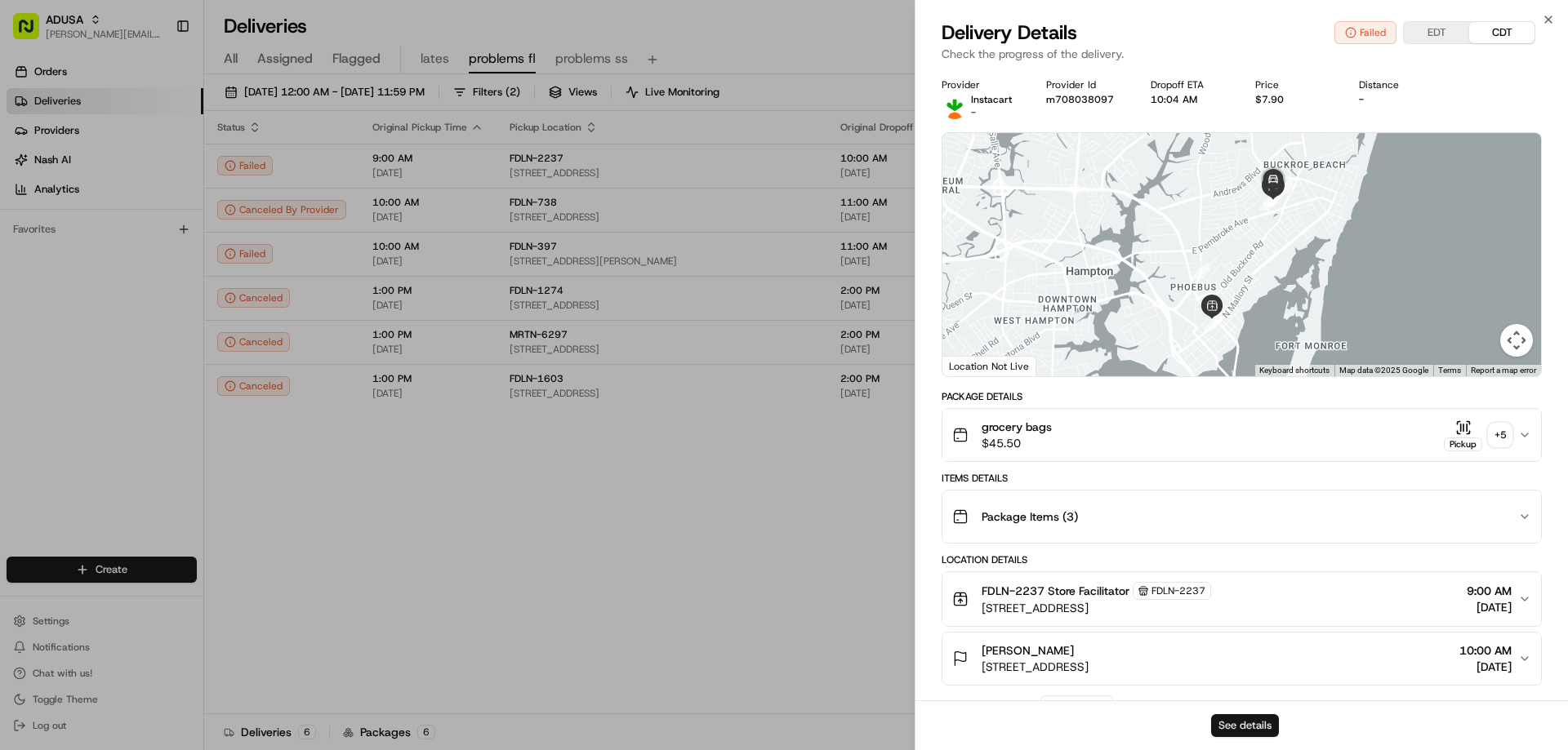
click at [1220, 725] on button "See details" at bounding box center [1245, 725] width 68 height 23
click at [1547, 21] on icon "button" at bounding box center [1548, 19] width 7 height 7
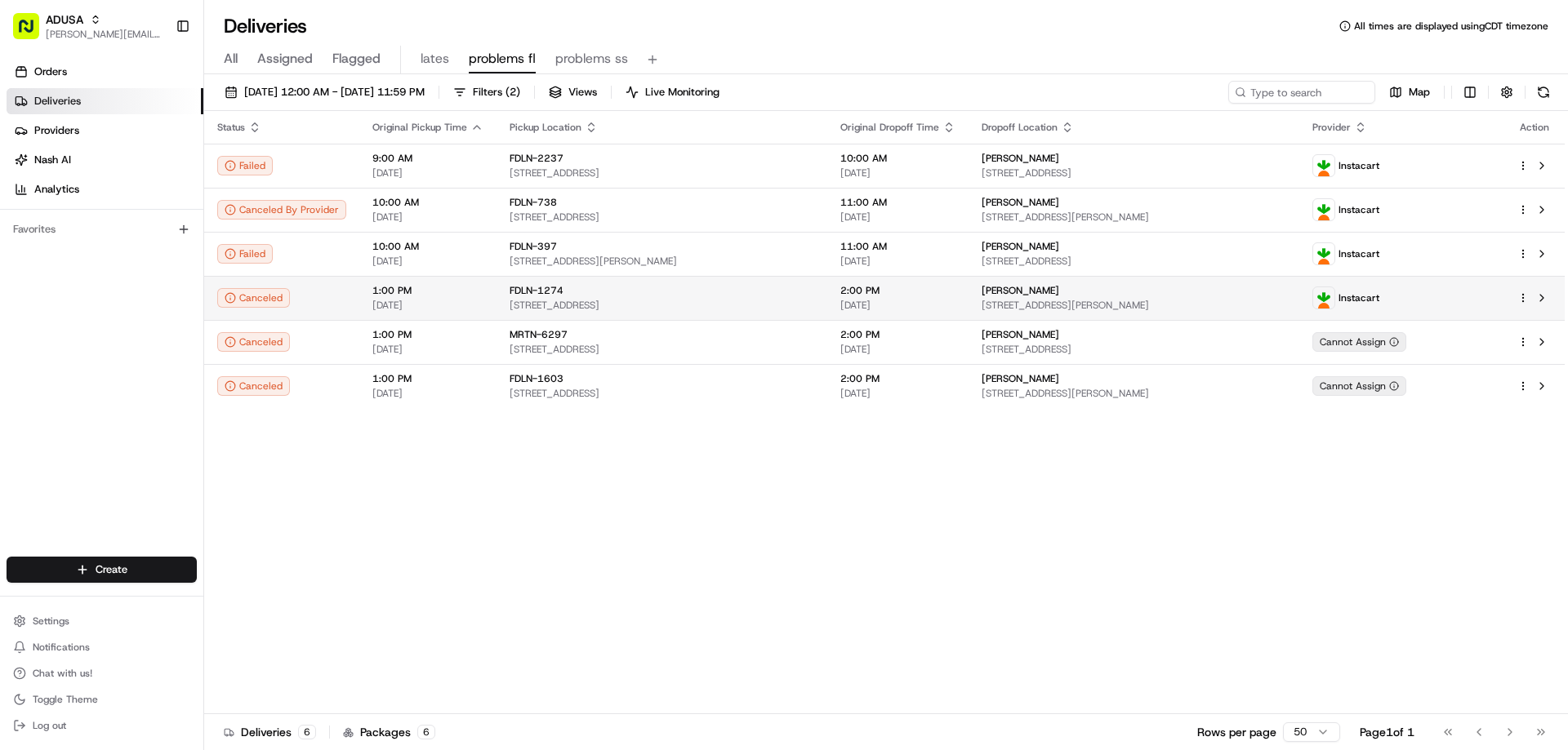
click at [538, 295] on span "FDLN-1274" at bounding box center [536, 291] width 54 height 13
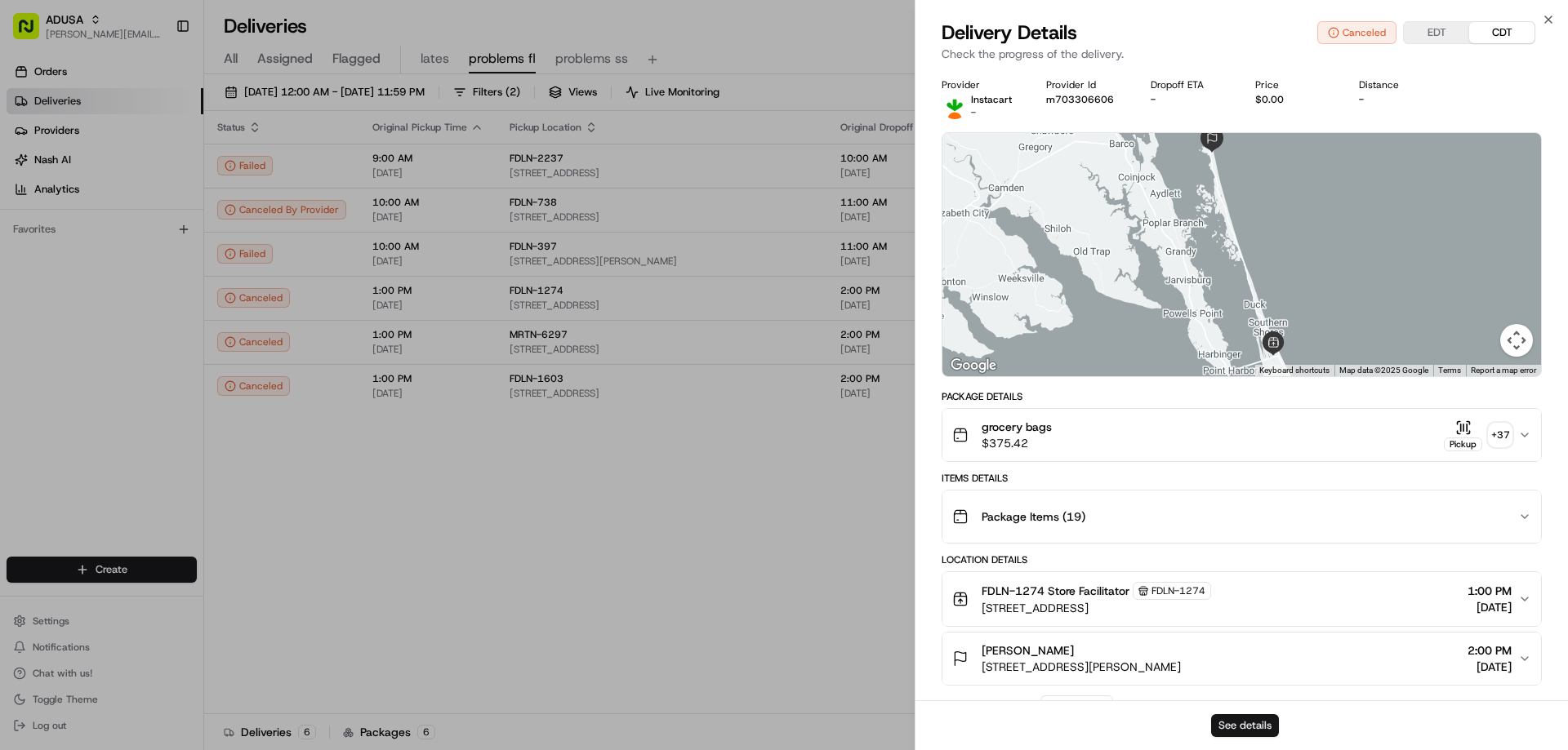
click at [1261, 728] on button "See details" at bounding box center [1245, 725] width 68 height 23
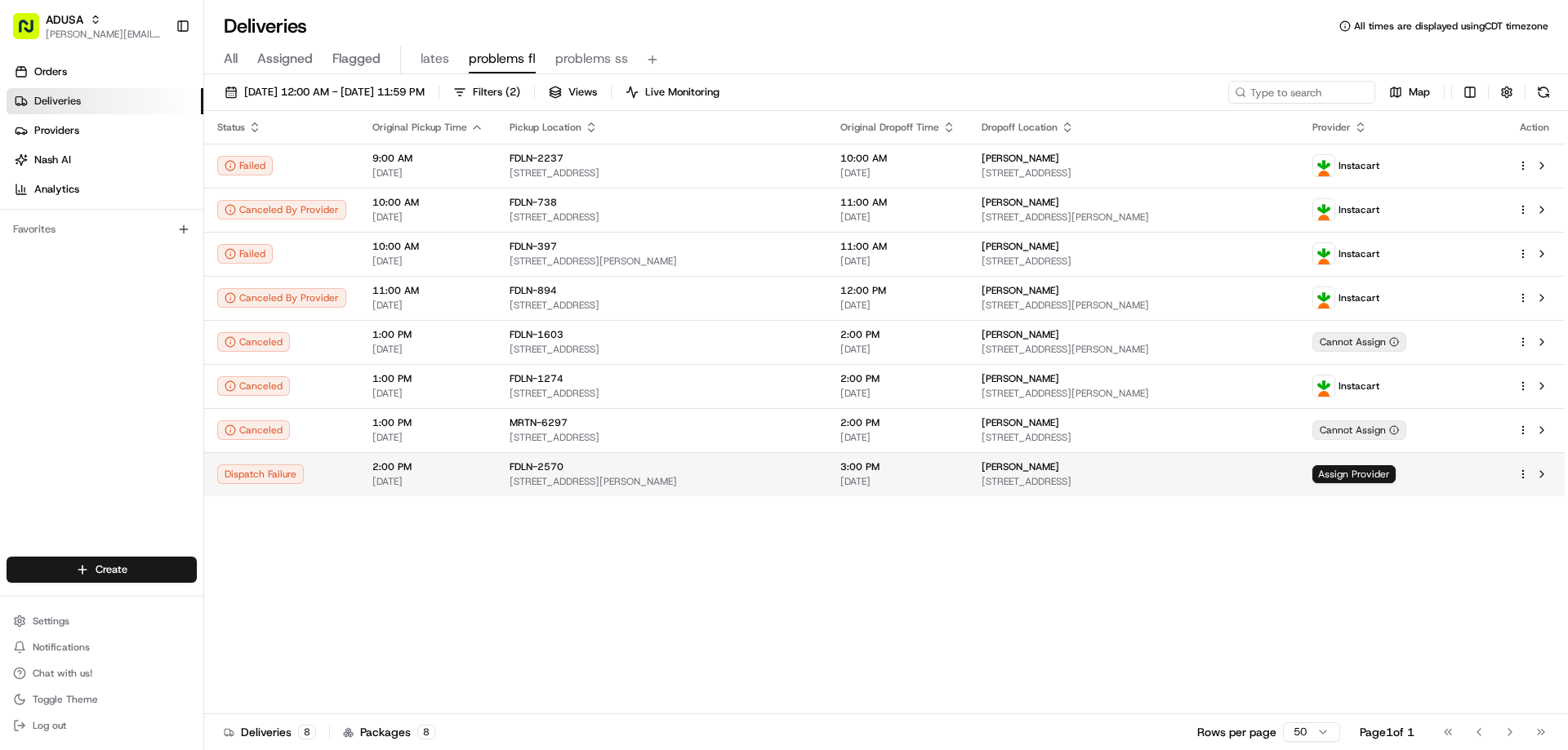
click at [862, 469] on span "3:00 PM" at bounding box center [898, 467] width 115 height 13
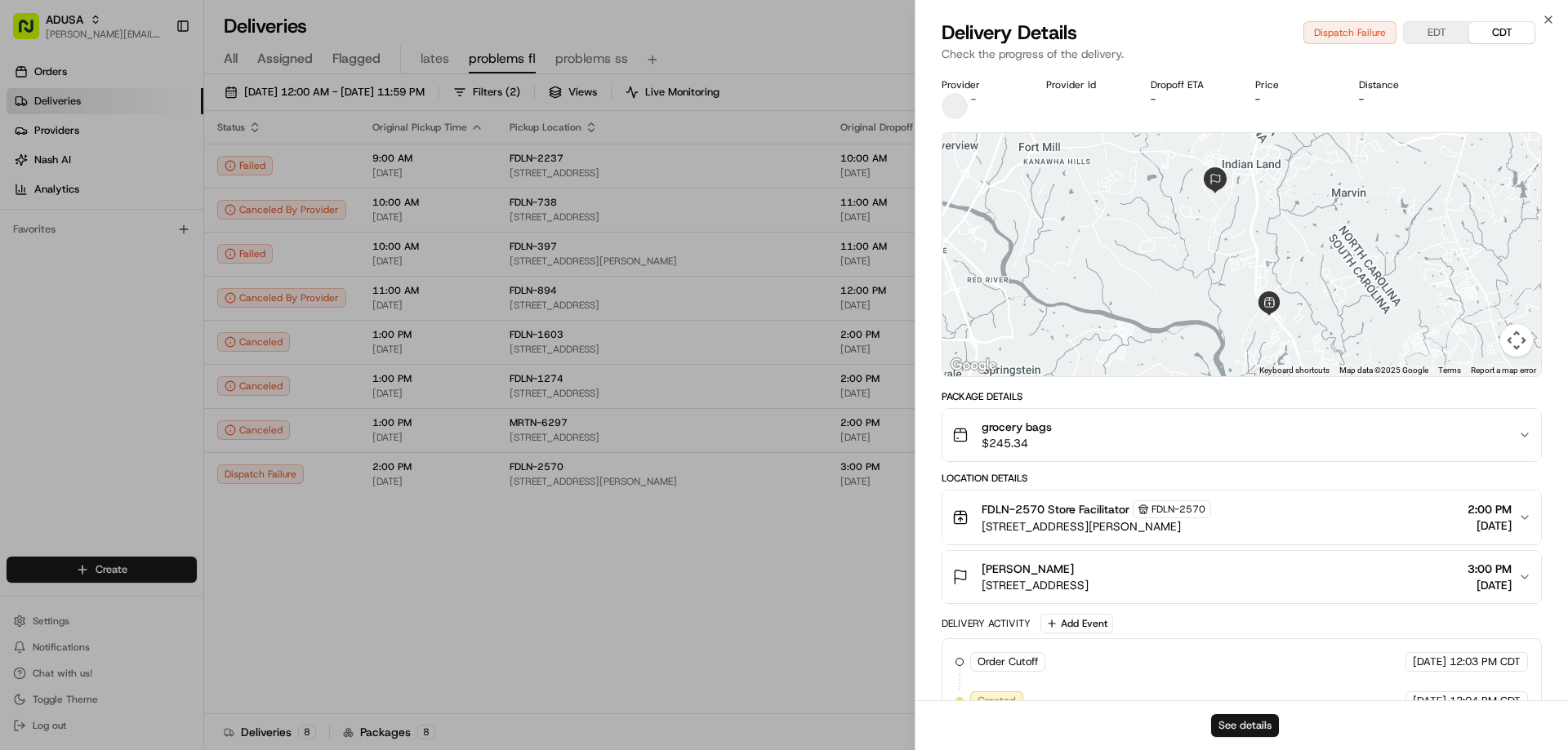
click at [1236, 716] on button "See details" at bounding box center [1245, 725] width 68 height 23
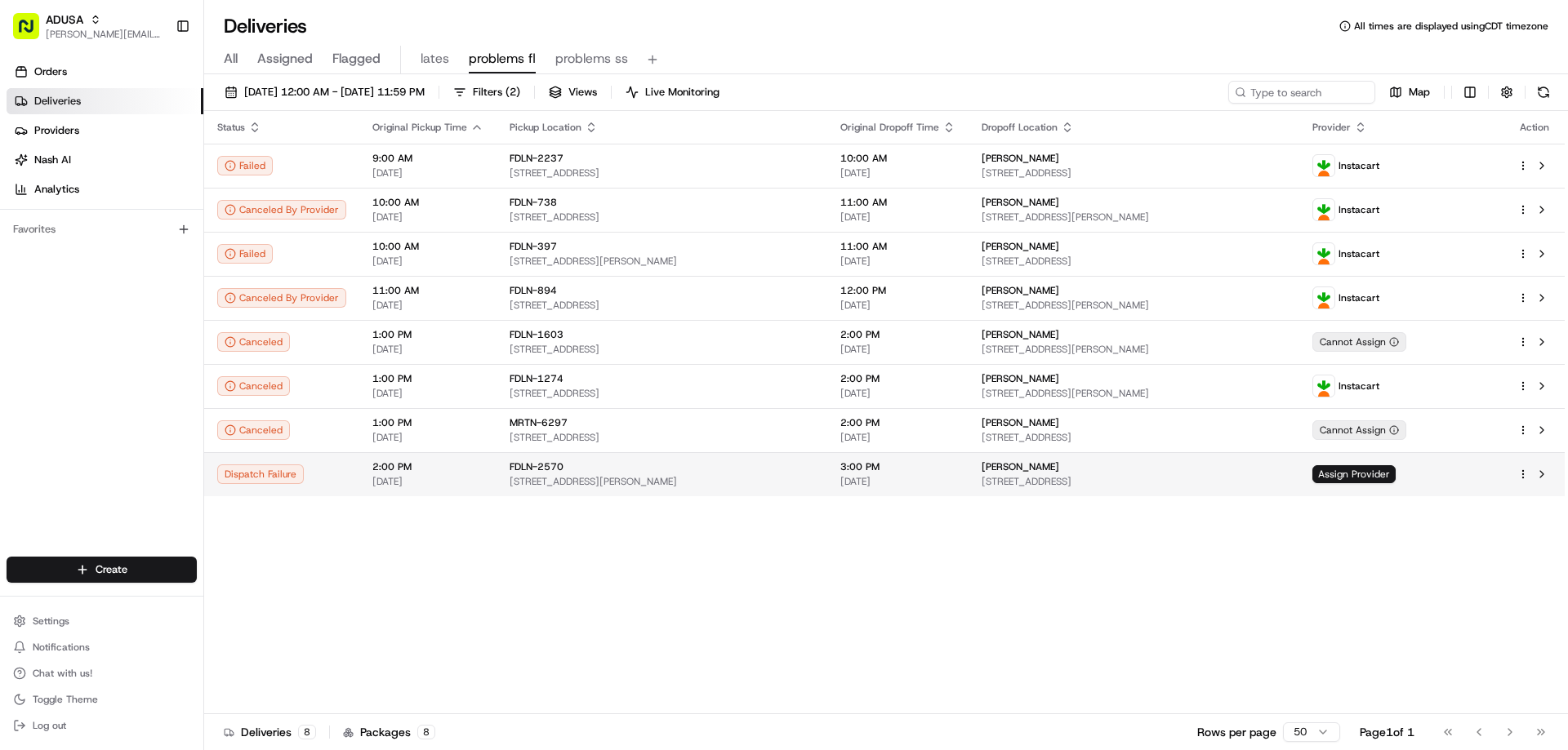
click at [521, 462] on span "FDLN-2570" at bounding box center [536, 467] width 54 height 13
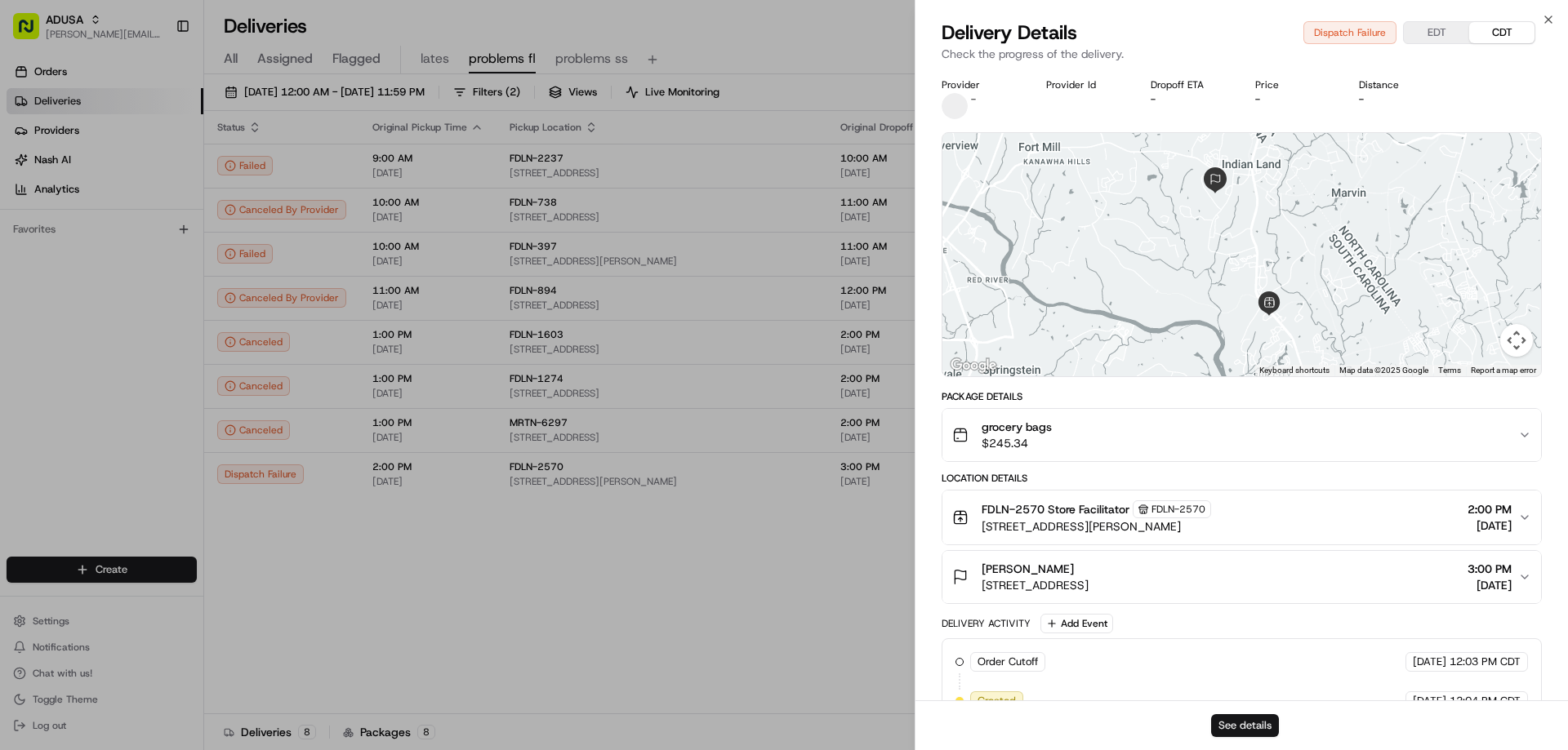
click at [1273, 729] on button "See details" at bounding box center [1245, 725] width 68 height 23
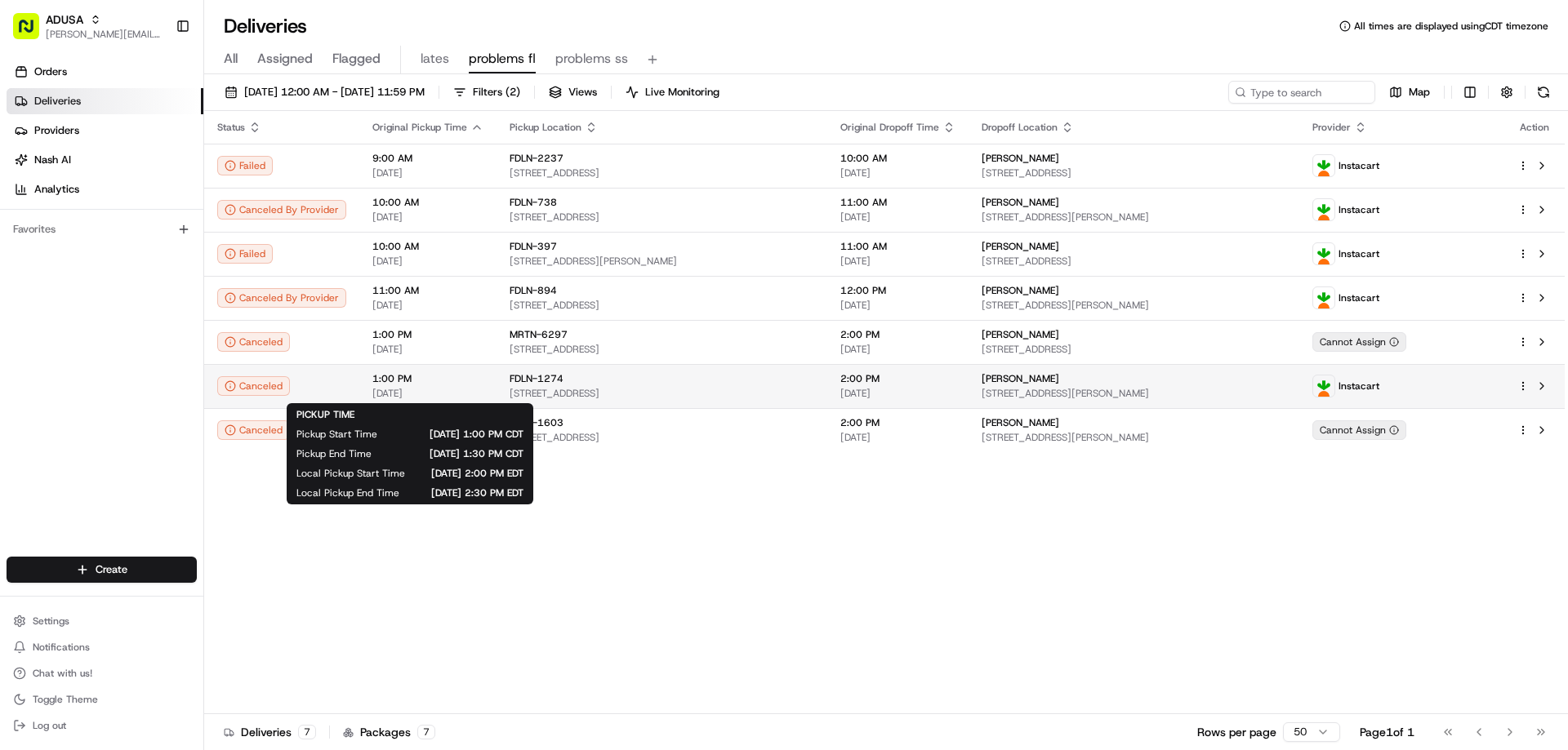
click at [377, 375] on span "1:00 PM" at bounding box center [428, 379] width 111 height 13
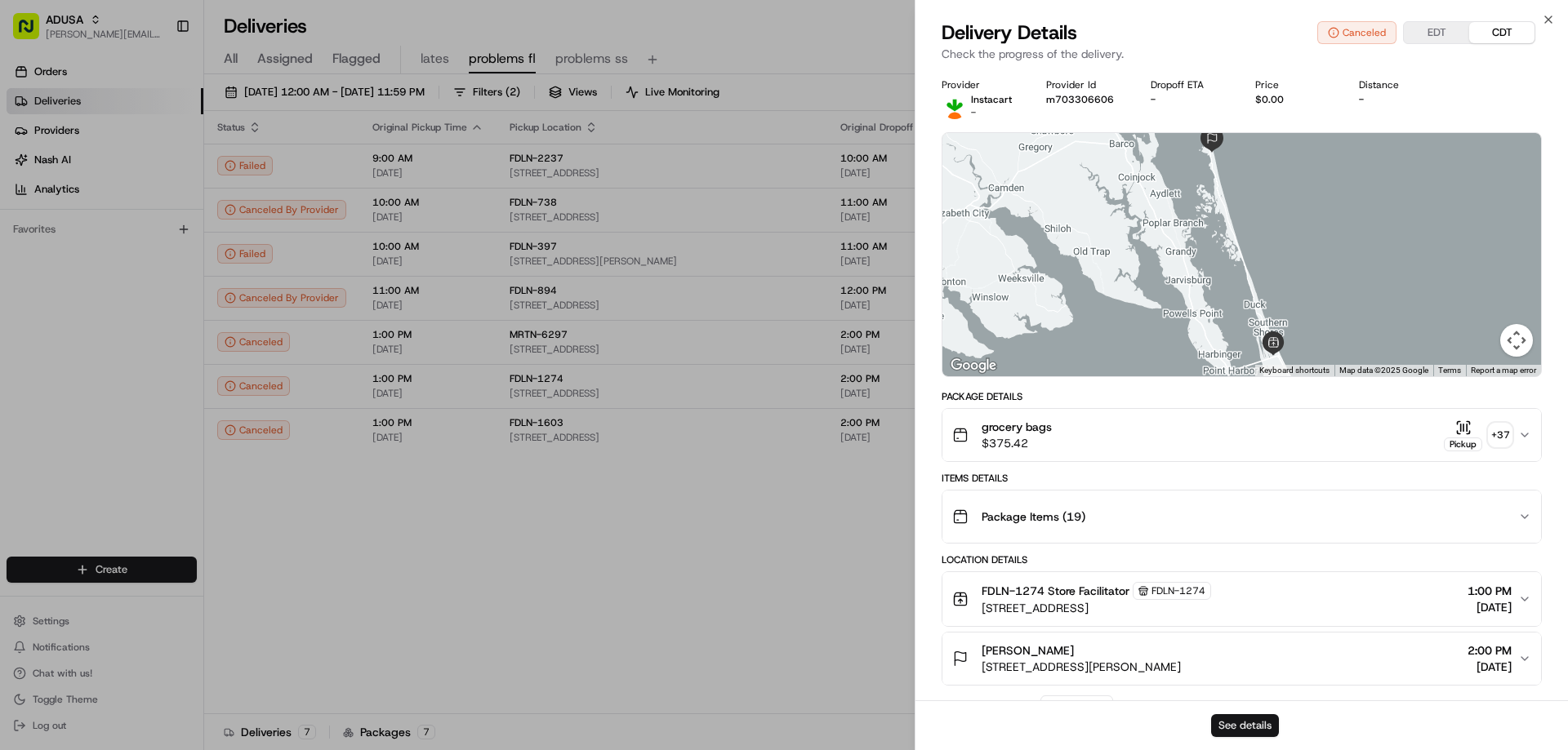
click at [1256, 726] on button "See details" at bounding box center [1245, 725] width 68 height 23
click at [1545, 16] on icon "button" at bounding box center [1548, 19] width 7 height 7
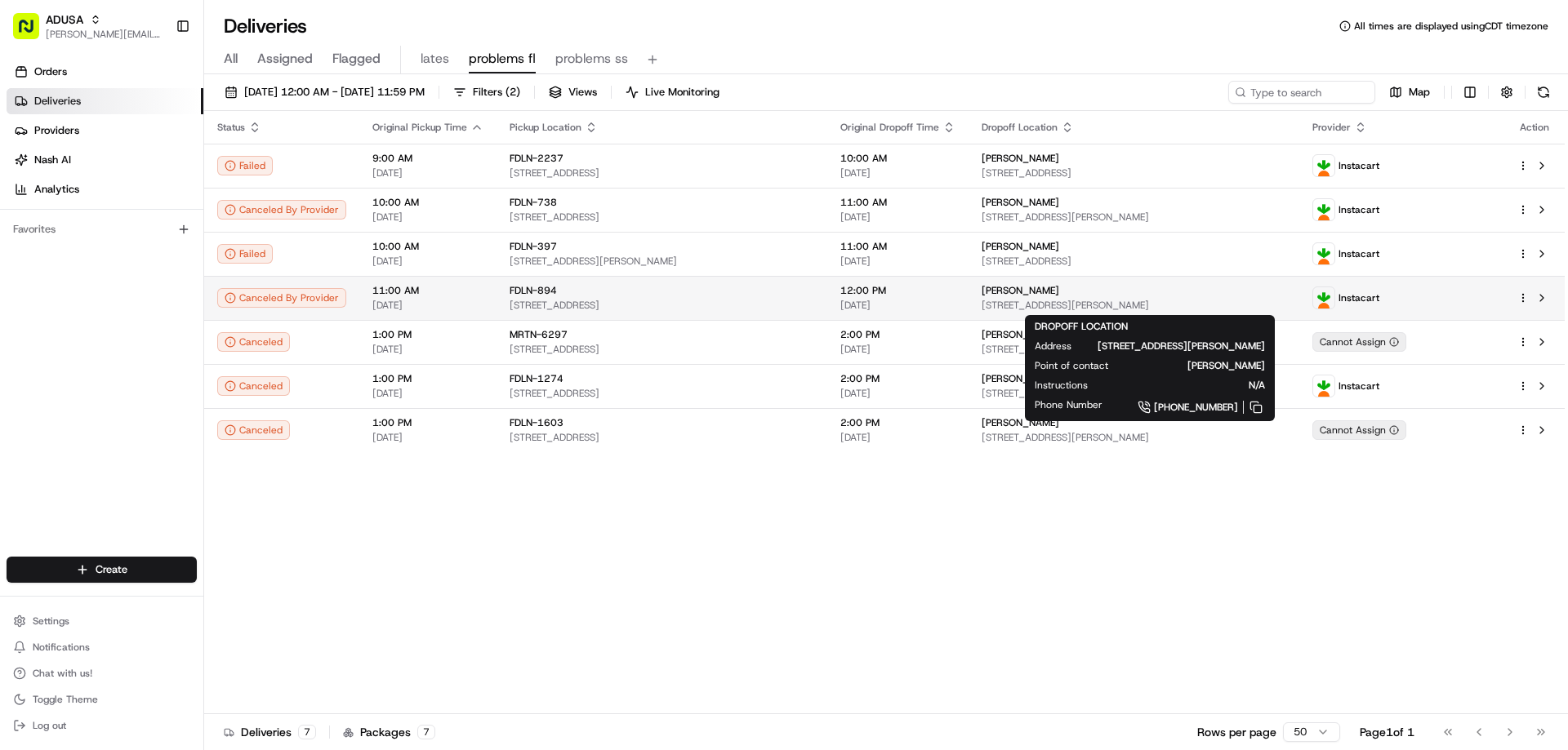
click at [1000, 297] on div "Tiffany Byrum 1933 Conners Ct, Burlington, NC 27215, USA" at bounding box center [1133, 297] width 305 height 27
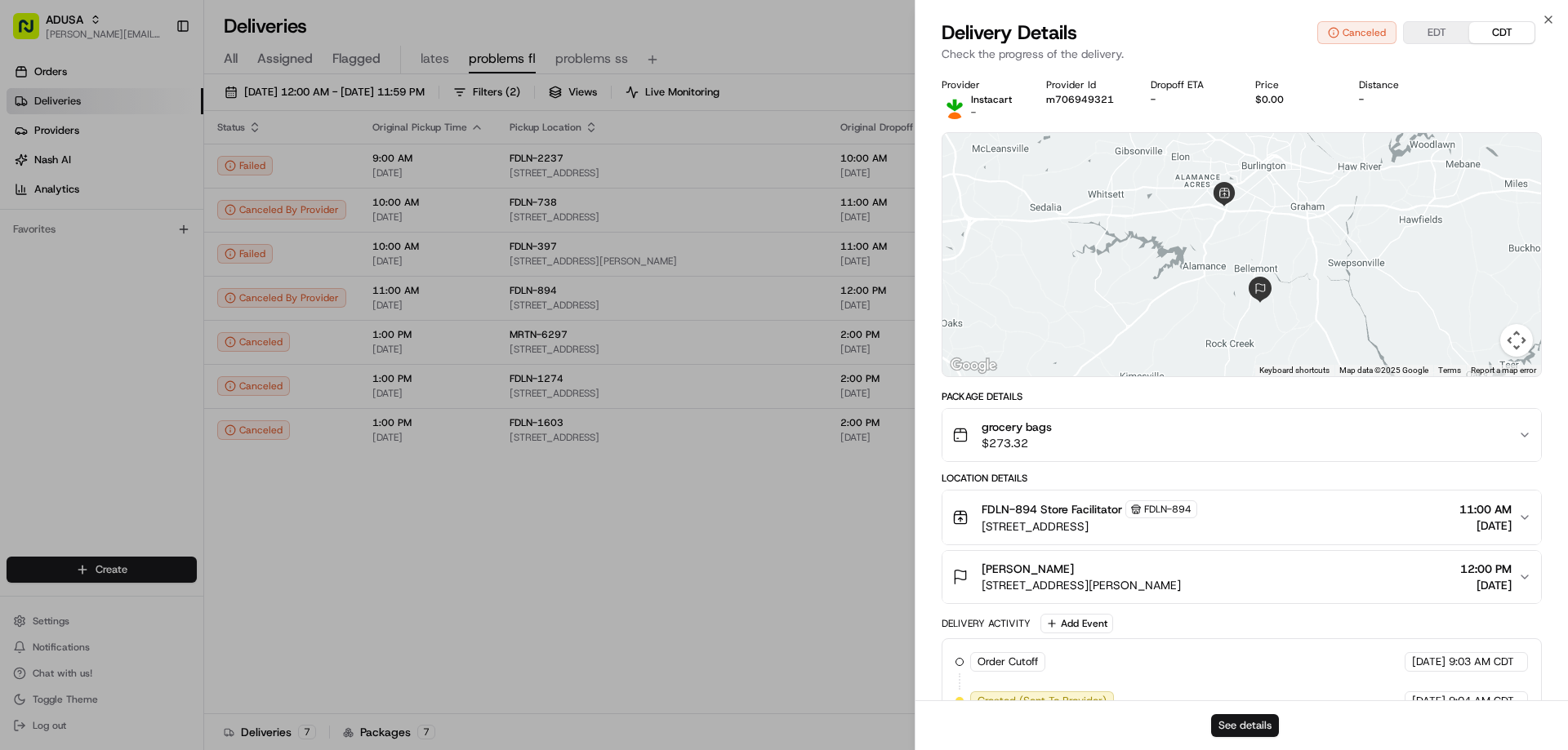
click at [1226, 725] on button "See details" at bounding box center [1245, 725] width 68 height 23
click at [1545, 20] on icon "button" at bounding box center [1548, 20] width 13 height 13
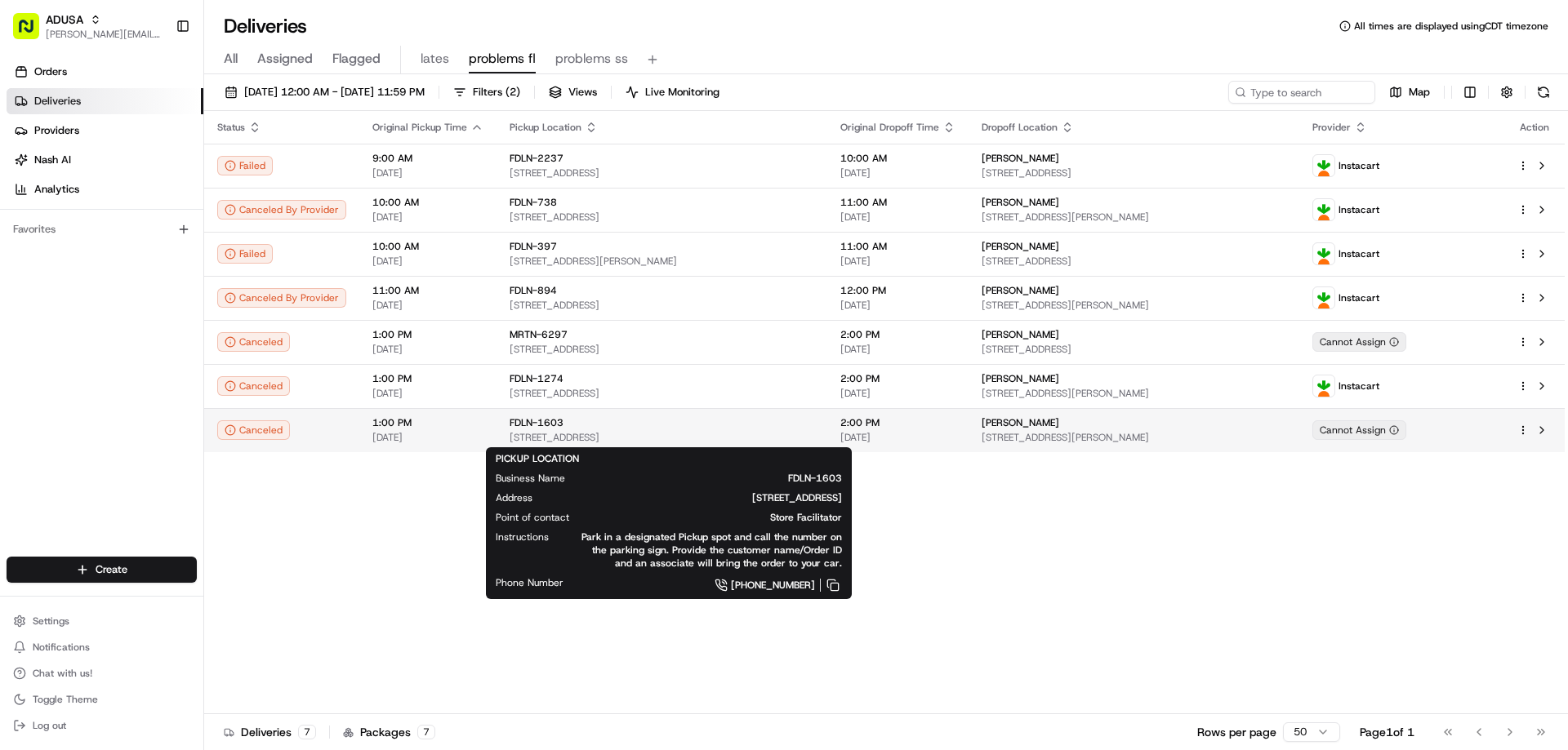
click at [606, 422] on div "FDLN-1603" at bounding box center [661, 423] width 305 height 13
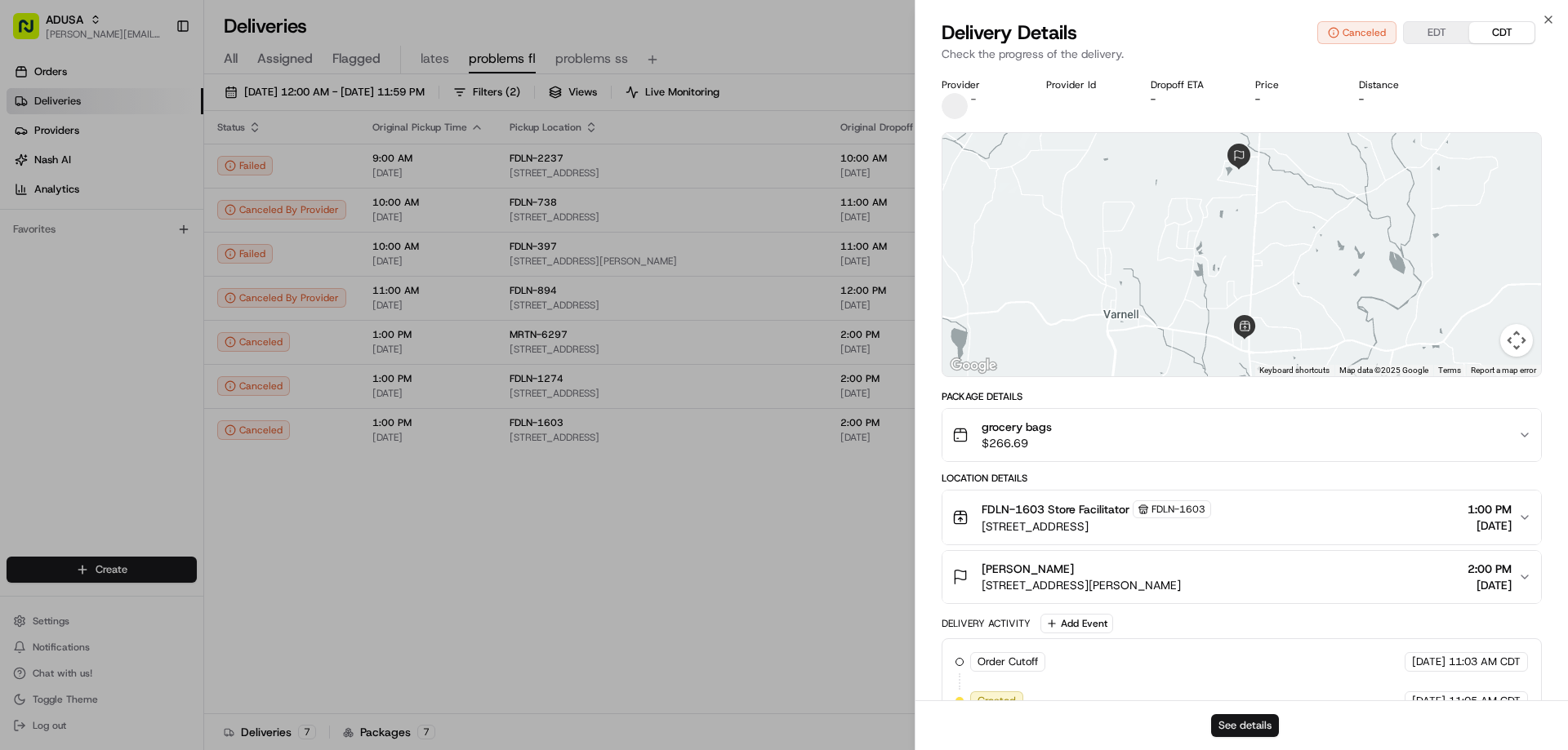
click at [1212, 723] on button "See details" at bounding box center [1245, 725] width 68 height 23
click at [1548, 20] on icon "button" at bounding box center [1548, 19] width 7 height 7
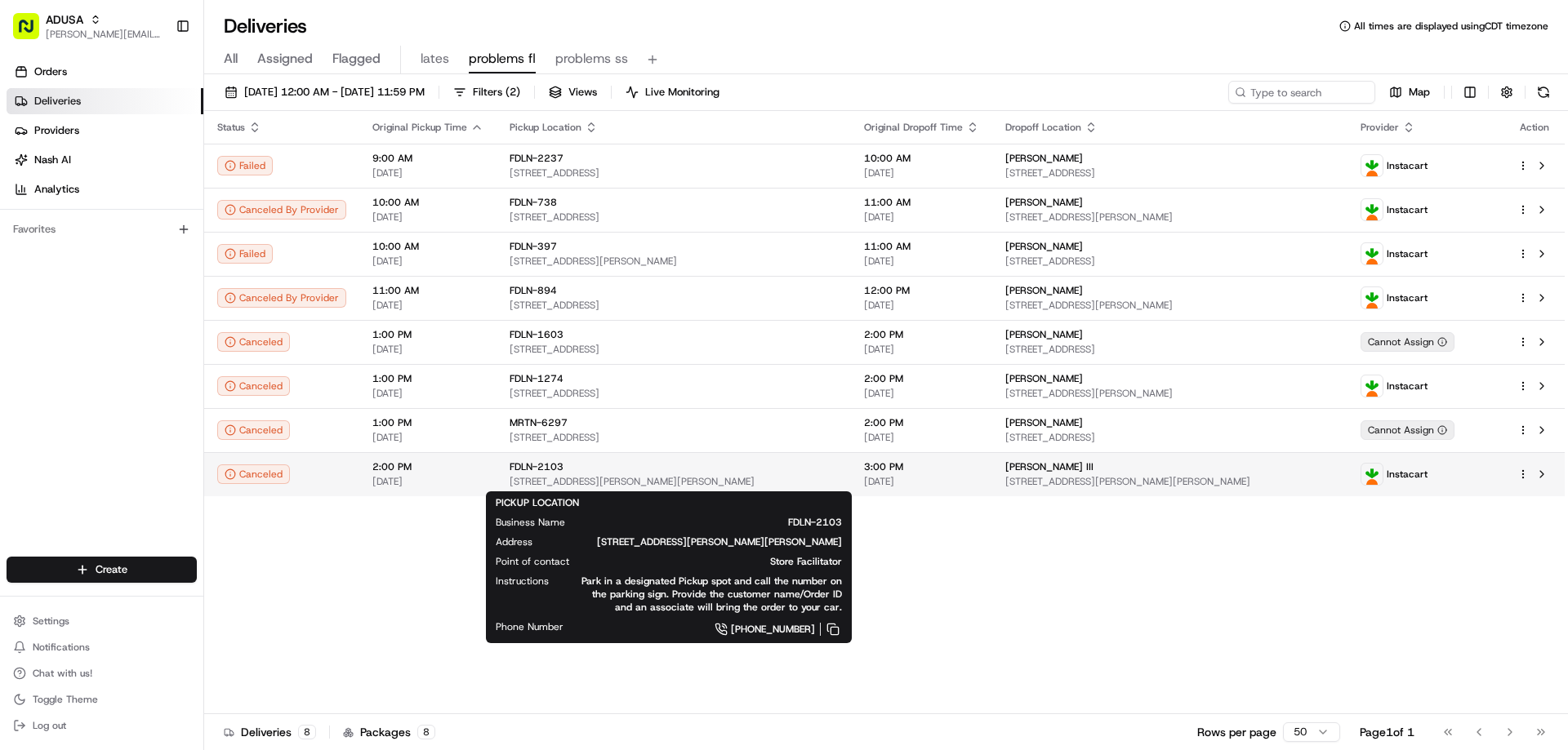
click at [626, 470] on div "FDLN-2103" at bounding box center [674, 467] width 328 height 13
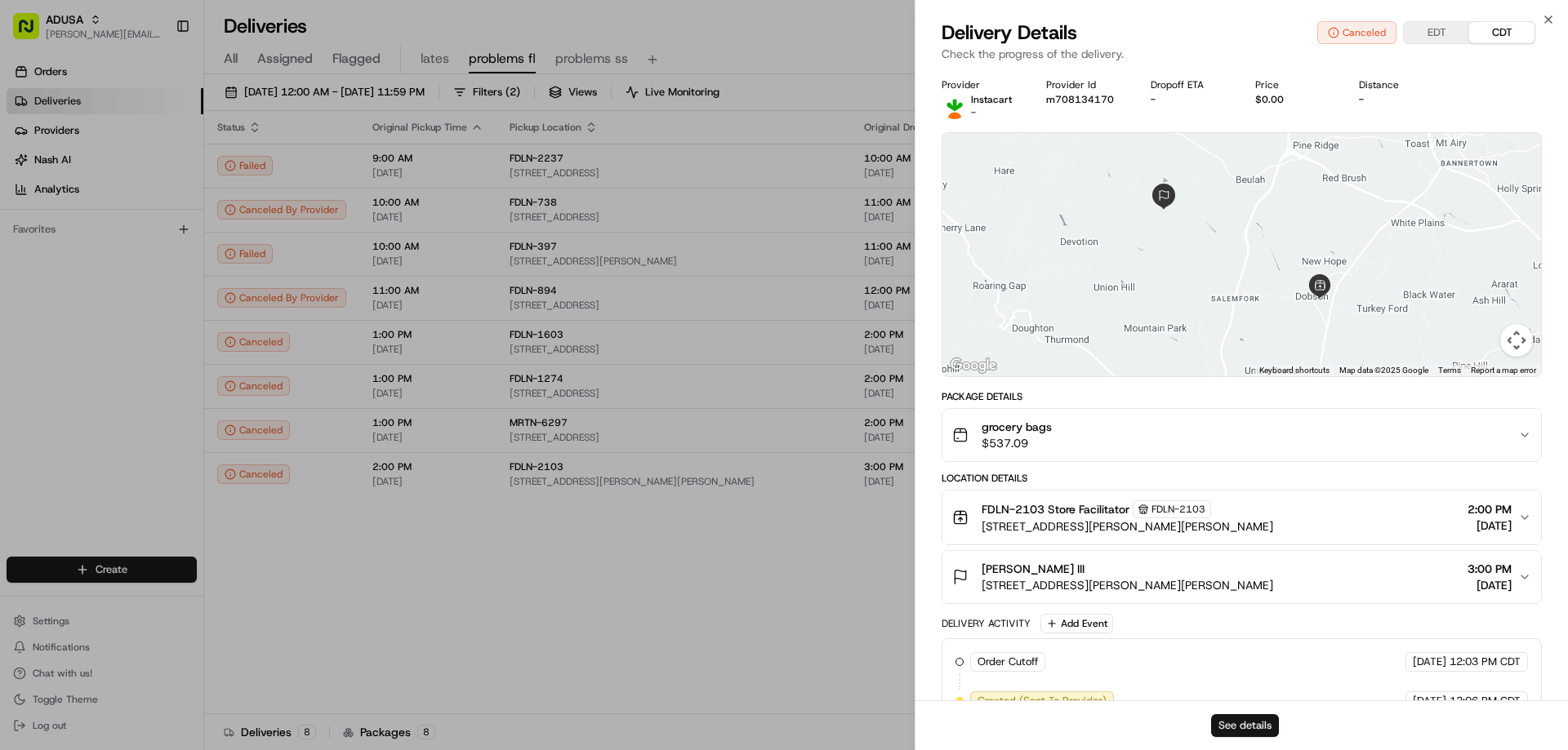
click at [1229, 725] on button "See details" at bounding box center [1245, 725] width 68 height 23
click at [1551, 22] on icon "button" at bounding box center [1548, 20] width 13 height 13
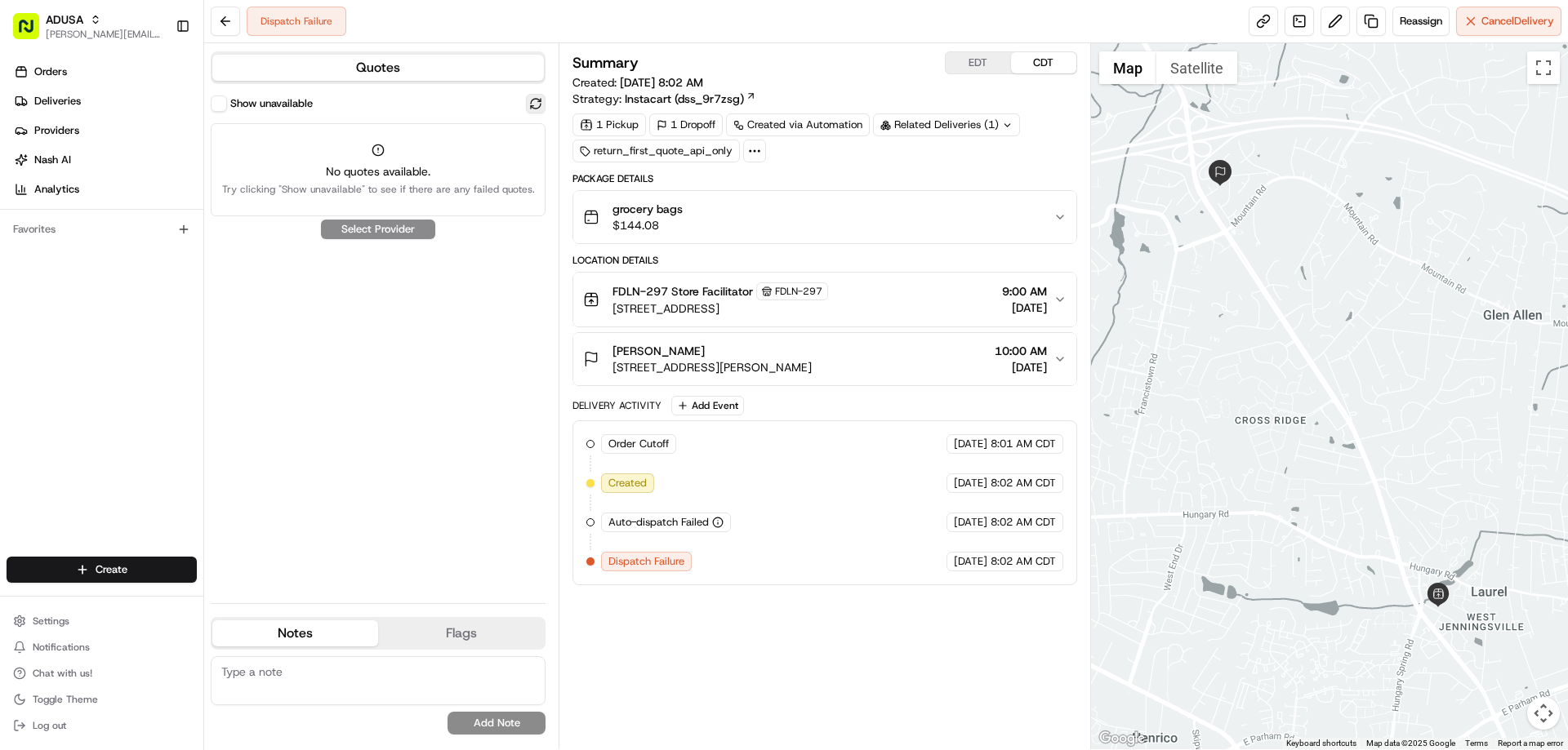
click at [529, 101] on button at bounding box center [535, 104] width 20 height 20
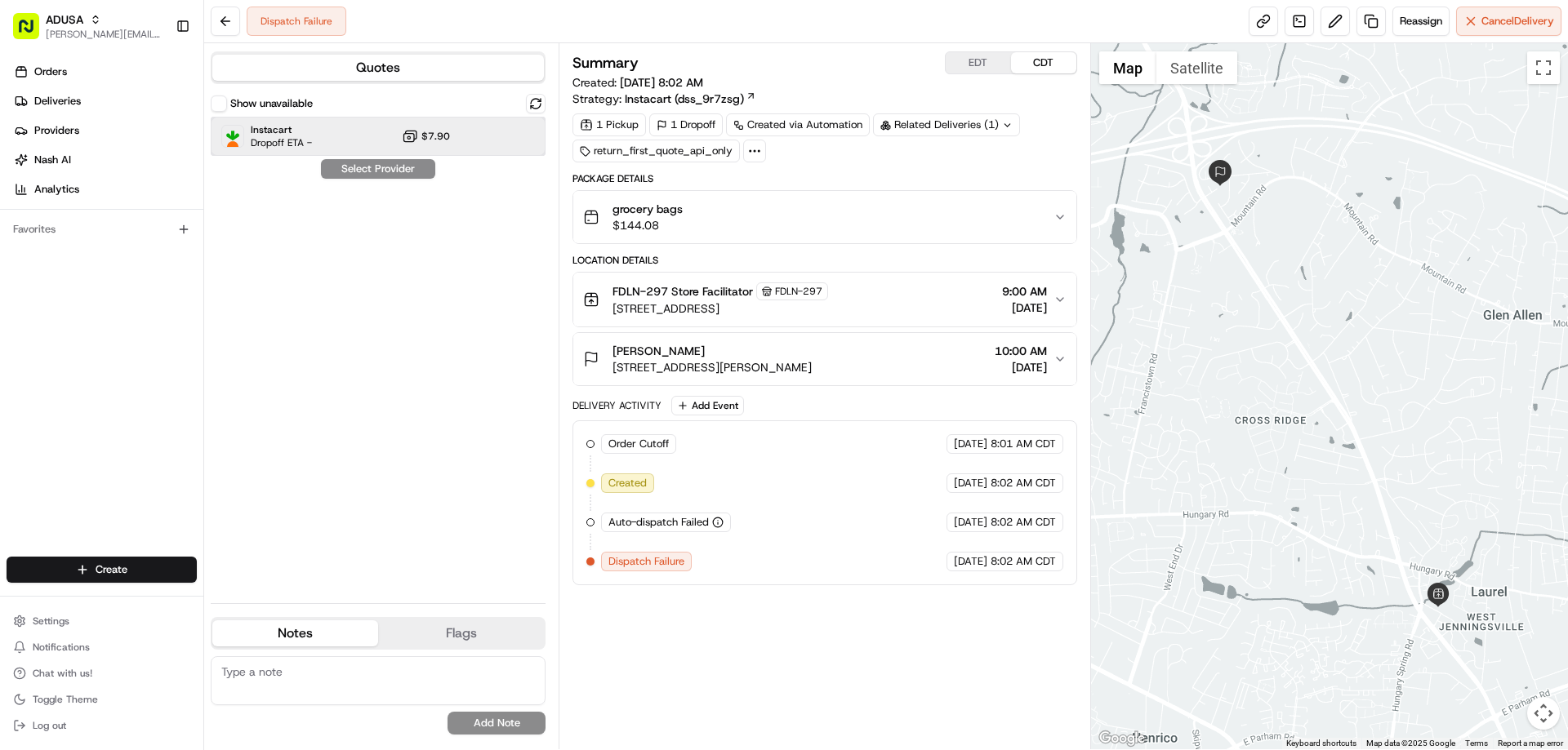
click at [274, 130] on span "Instacart" at bounding box center [281, 130] width 61 height 13
click at [356, 167] on button "Assign Provider" at bounding box center [377, 169] width 116 height 20
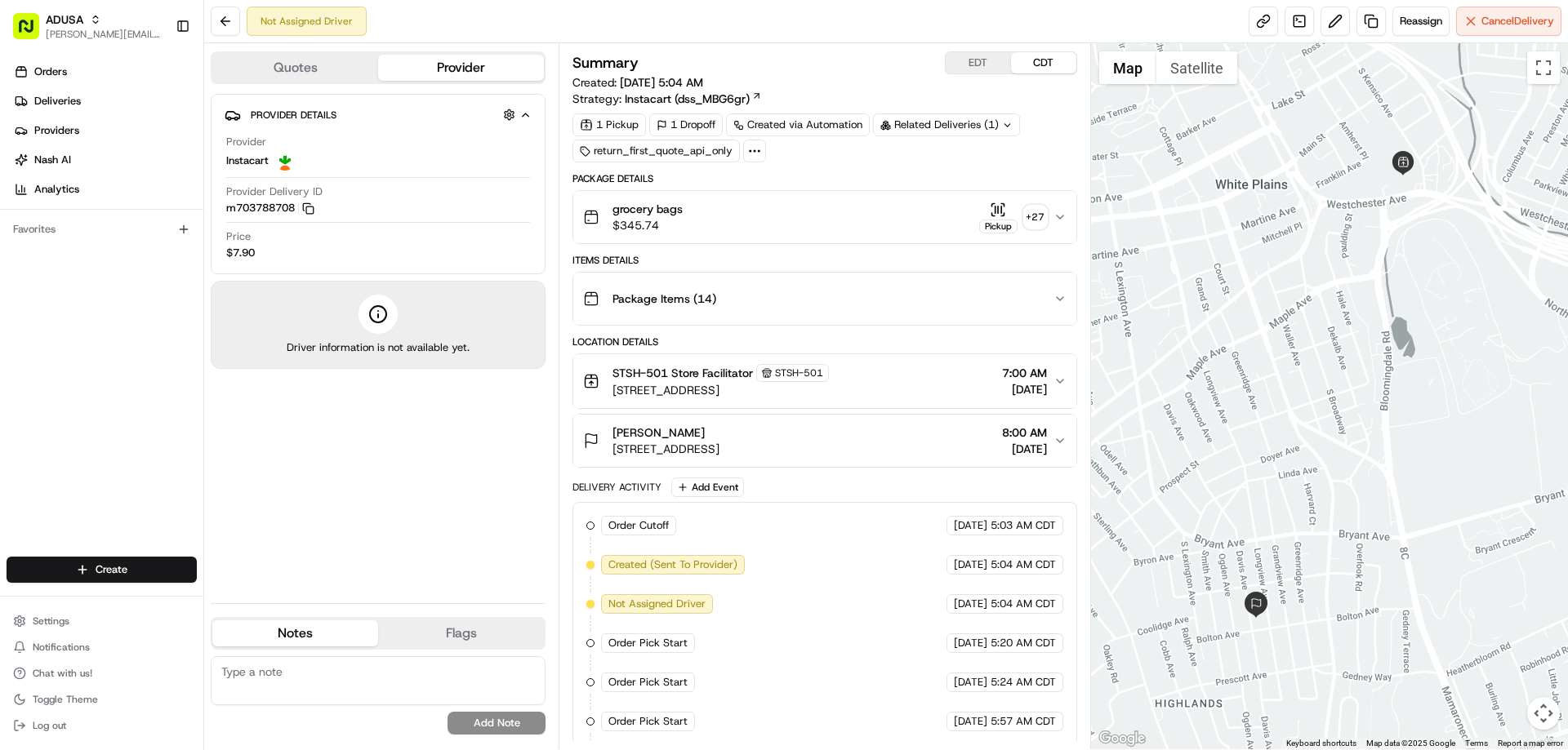
click at [315, 673] on textarea at bounding box center [377, 681] width 335 height 49
type textarea "d"
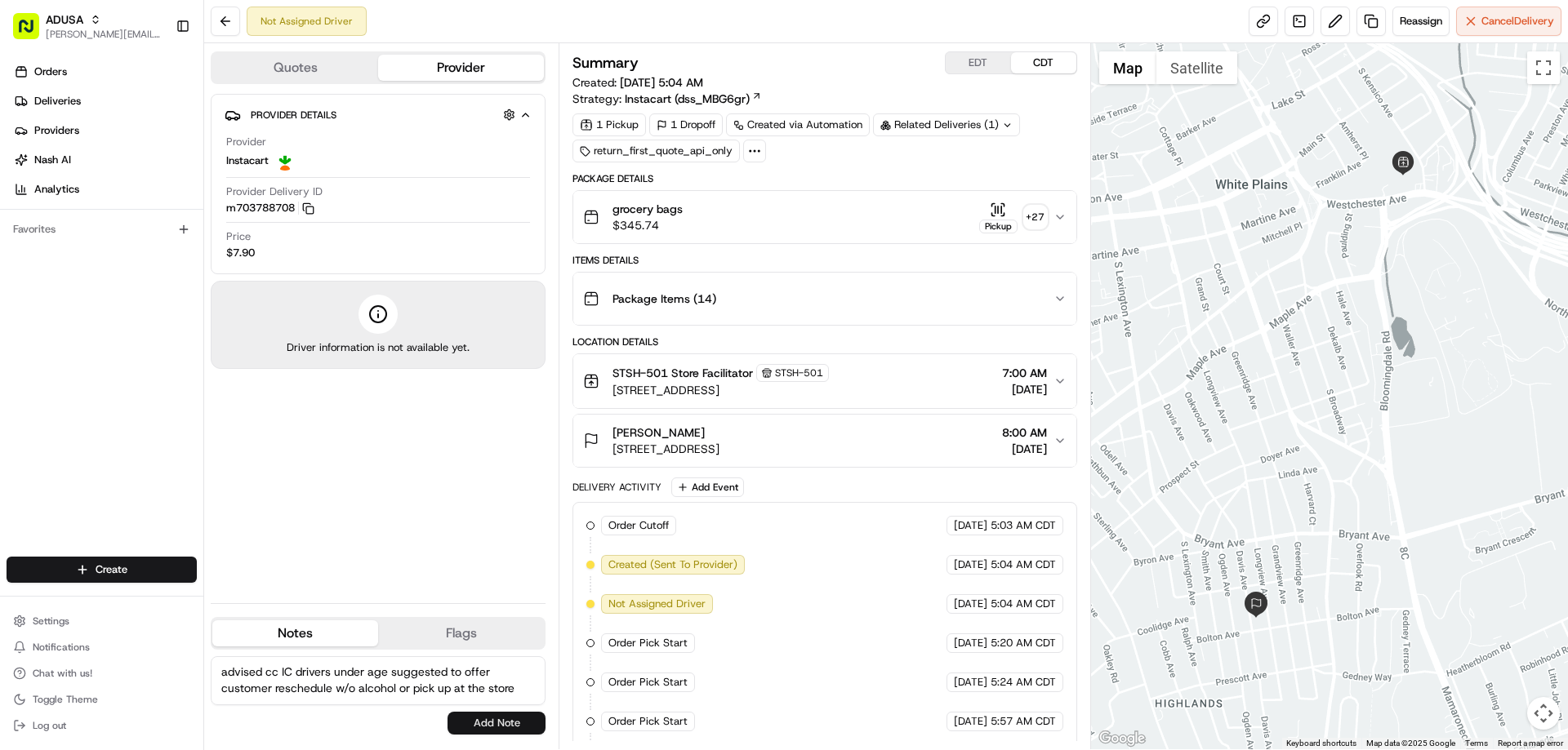
type textarea "advised cc IC drivers under age suggested to offer customer reschedule w/o alco…"
click at [507, 720] on button "Add Note" at bounding box center [496, 724] width 98 height 23
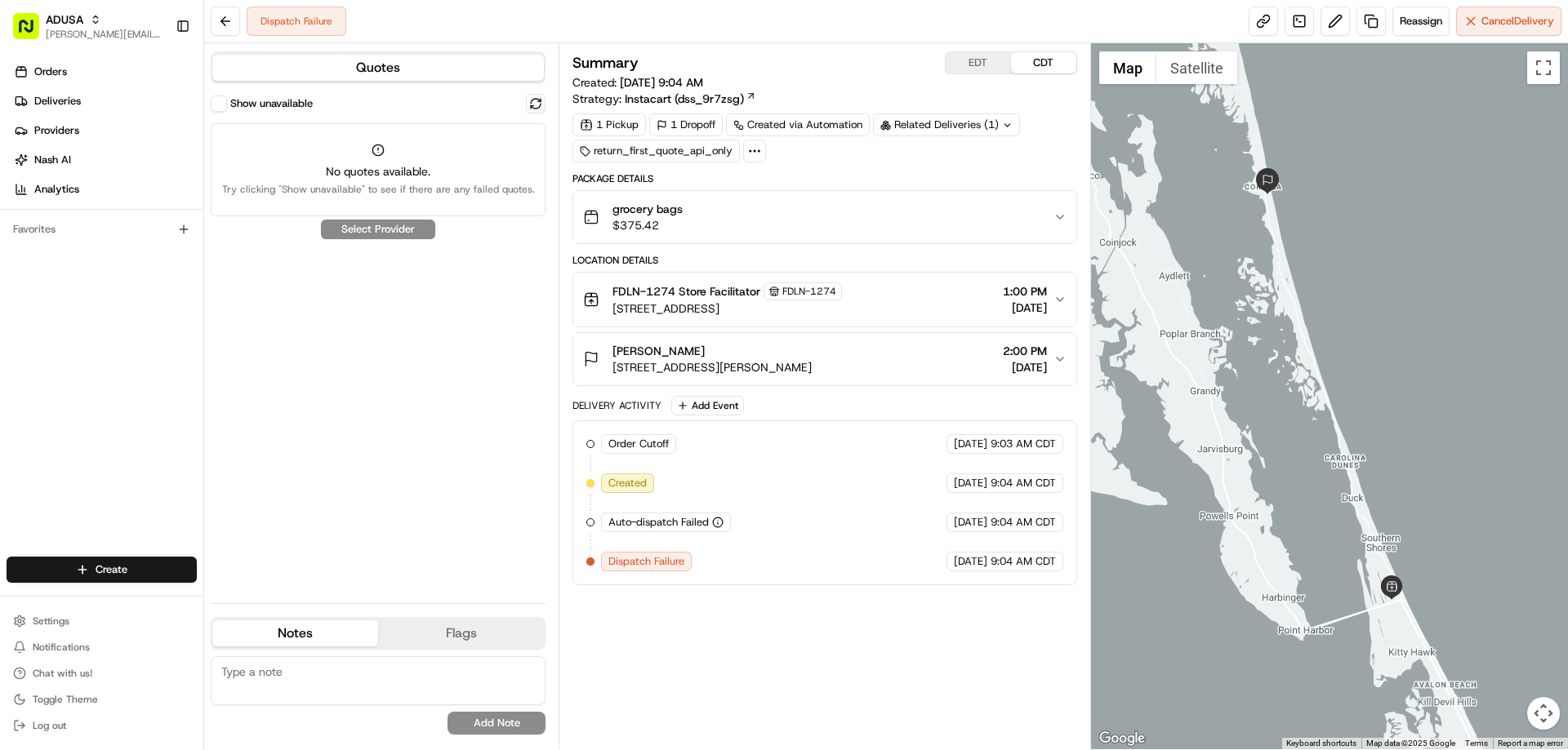
click at [645, 209] on span "grocery bags" at bounding box center [647, 208] width 70 height 16
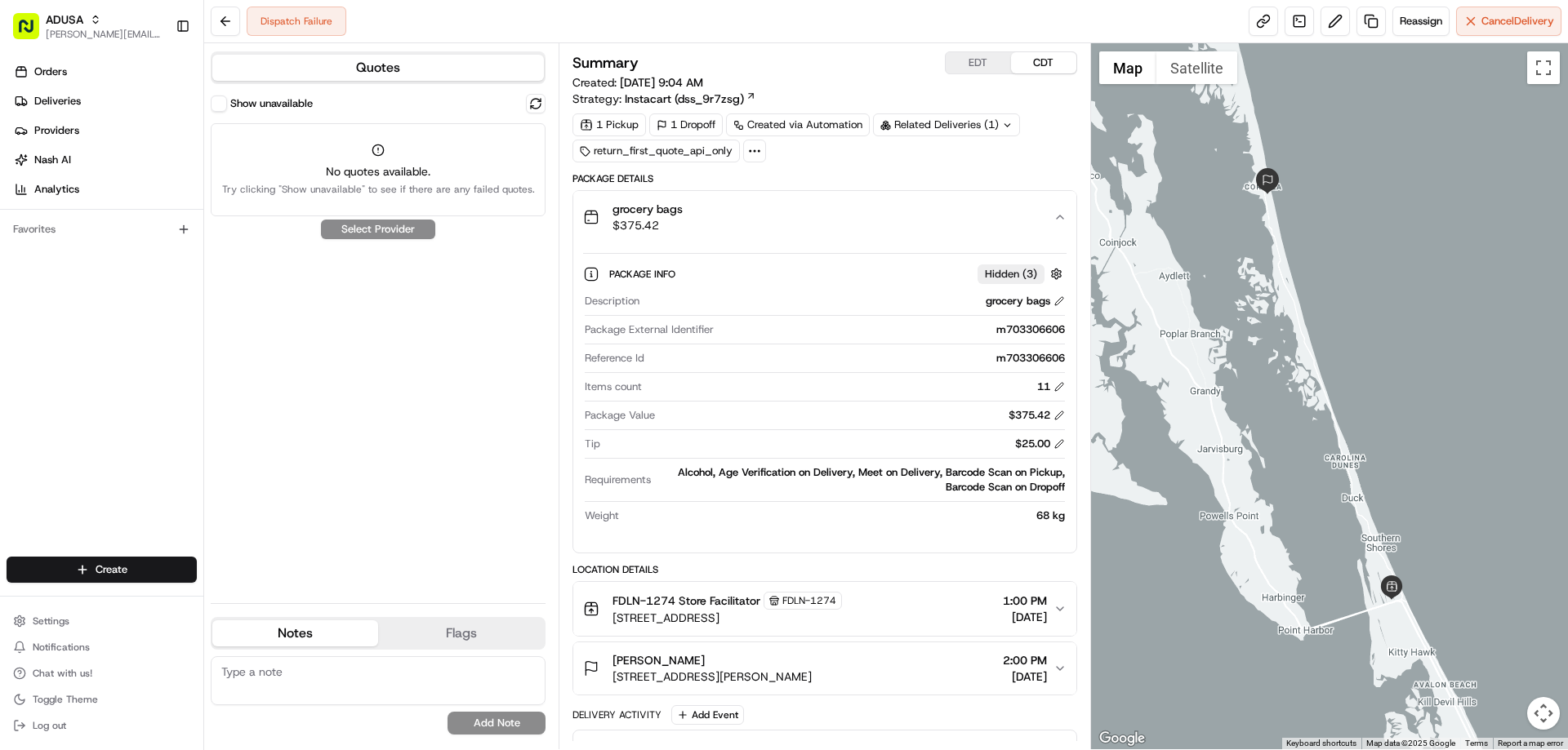
click at [697, 213] on div "grocery bags $375.42" at bounding box center [818, 217] width 470 height 33
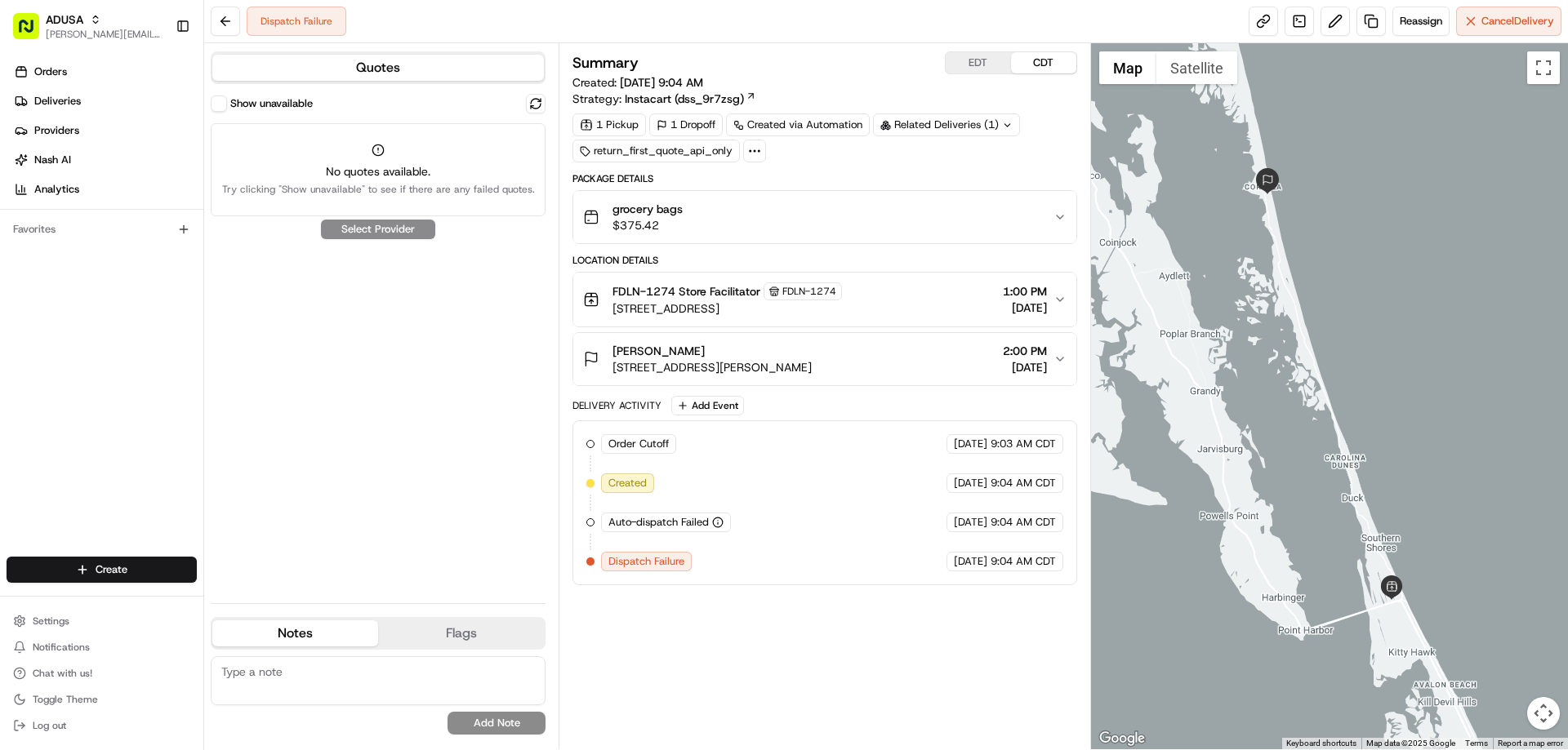
click at [697, 213] on div "grocery bags $375.42" at bounding box center [818, 217] width 470 height 33
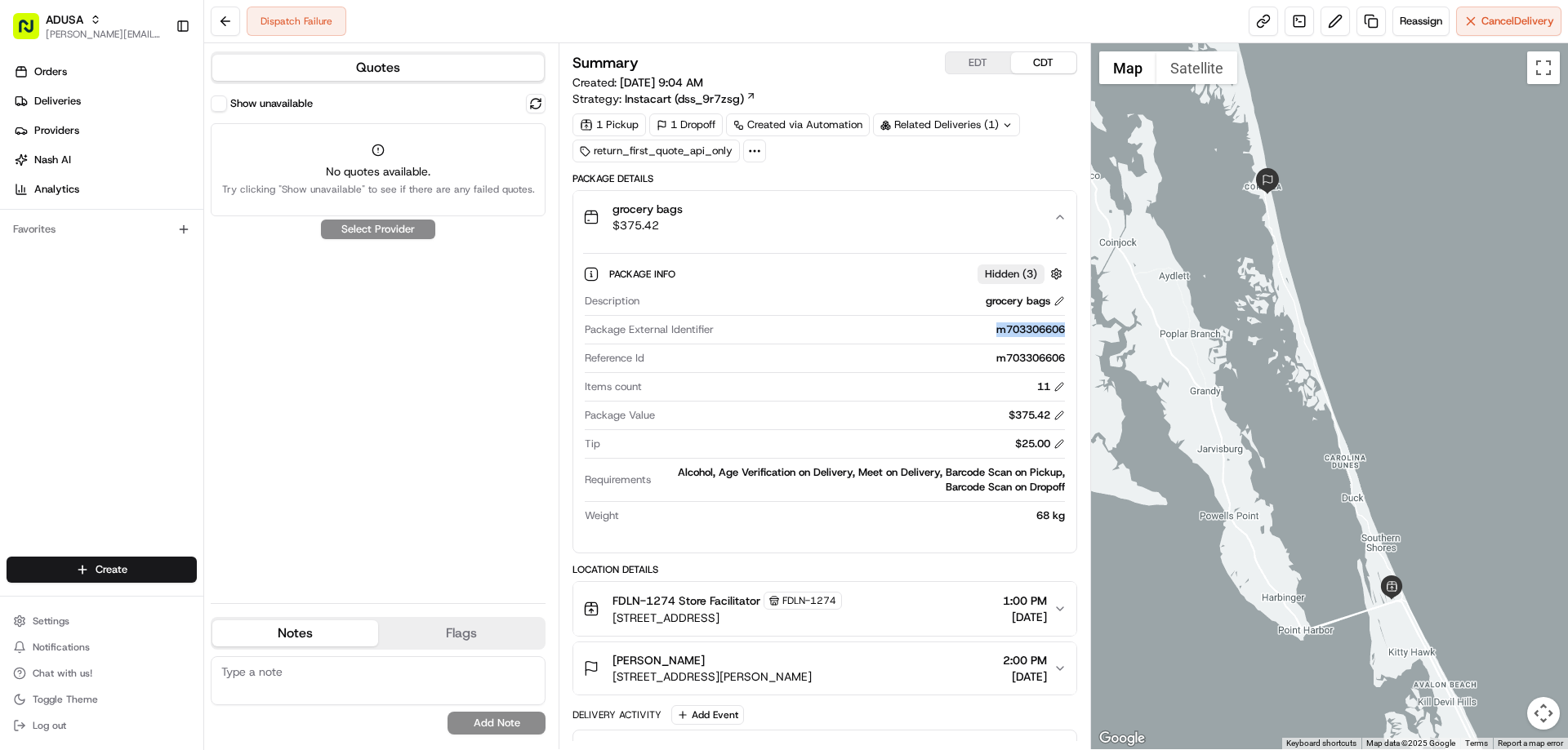
drag, startPoint x: 979, startPoint y: 332, endPoint x: 1055, endPoint y: 342, distance: 76.7
click at [1055, 342] on div "Package External Identifier m703306606" at bounding box center [825, 333] width 479 height 22
copy div "m703306606"
click at [241, 673] on textarea at bounding box center [377, 681] width 335 height 49
click at [501, 666] on textarea "alcohol in order- lvm for customer to call cc either" at bounding box center [377, 681] width 335 height 49
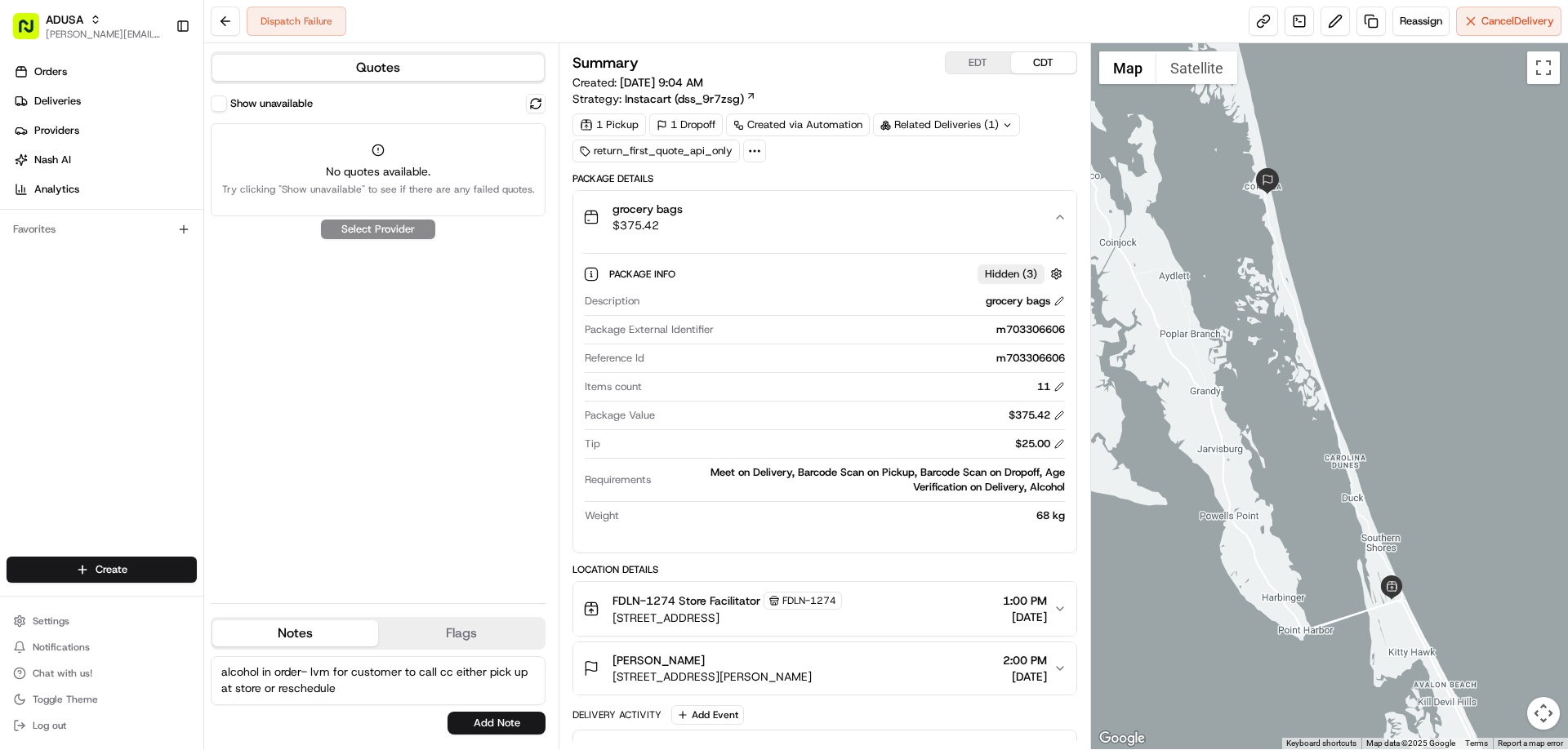
click at [398, 694] on textarea "alcohol in order- lvm for customer to call cc either pick up at store or resche…" at bounding box center [377, 681] width 335 height 49
click at [466, 686] on textarea "alcohol in order- lvm for customer to call cc either pick up at store or remove…" at bounding box center [377, 681] width 335 height 49
type textarea "alcohol in order- lvm for customer to call cc either pick up at store or remove…"
click at [505, 725] on button "Add Note" at bounding box center [496, 724] width 98 height 23
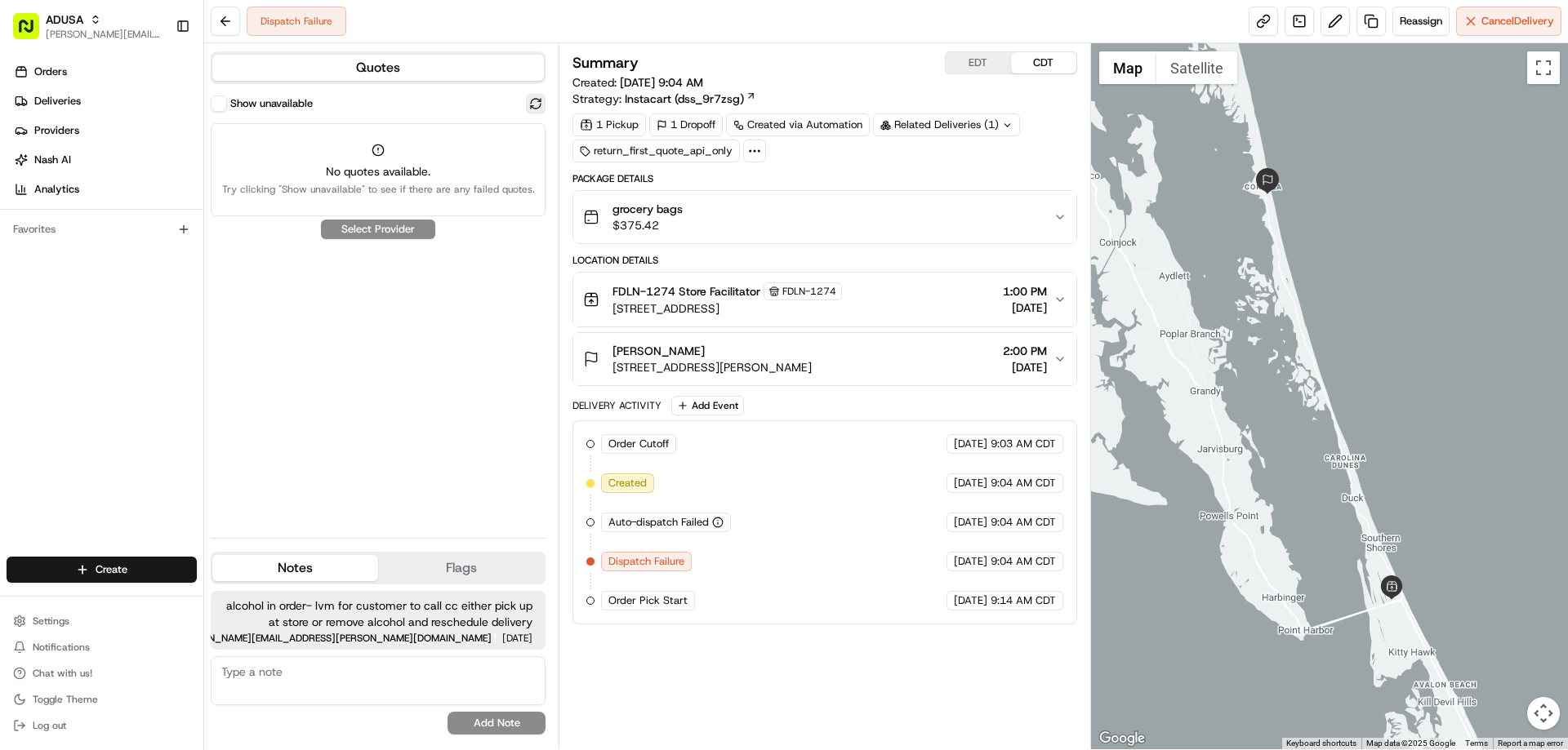
click at [534, 105] on button at bounding box center [535, 104] width 20 height 20
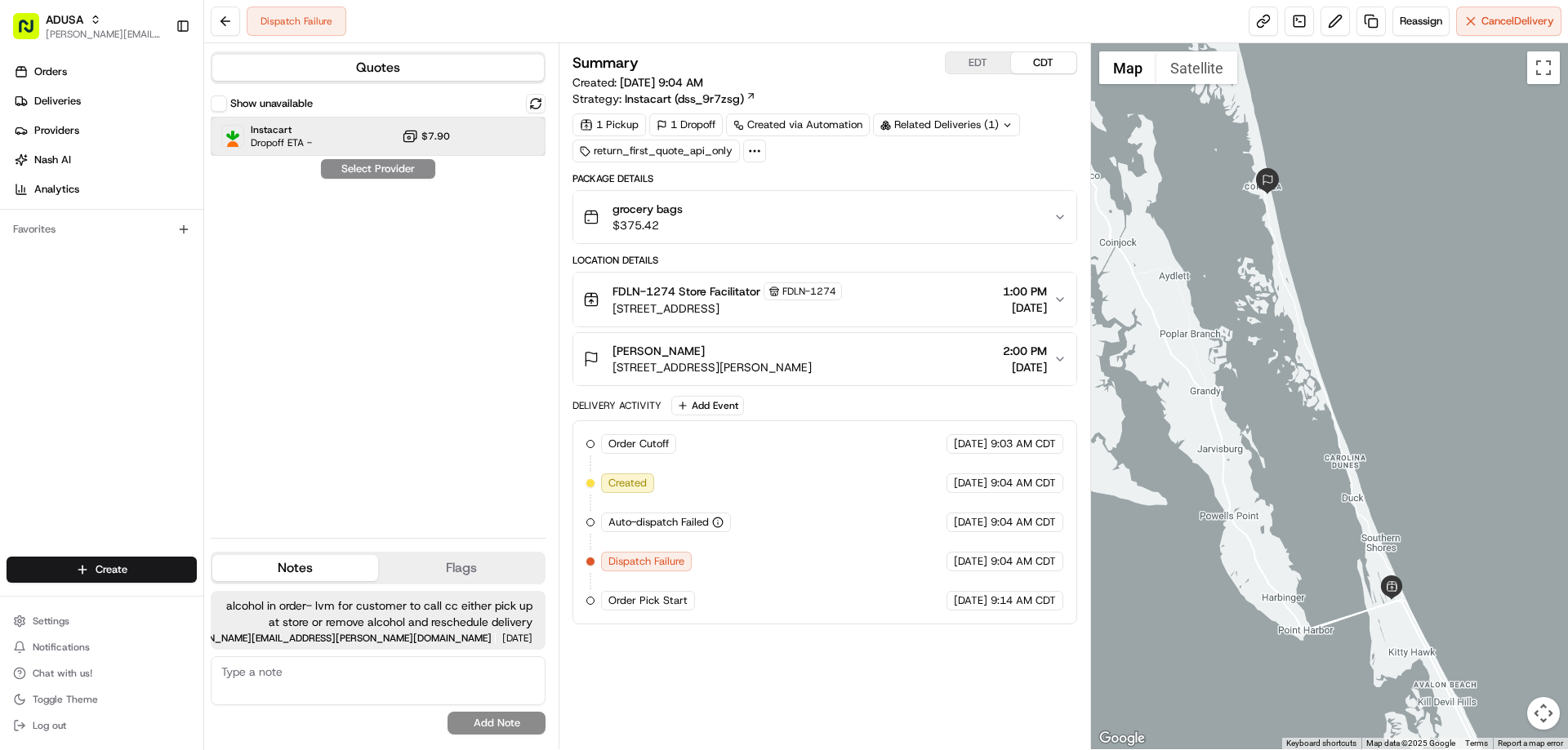
click at [294, 132] on span "Instacart" at bounding box center [281, 130] width 61 height 13
click at [352, 170] on button "Assign Provider" at bounding box center [377, 169] width 116 height 20
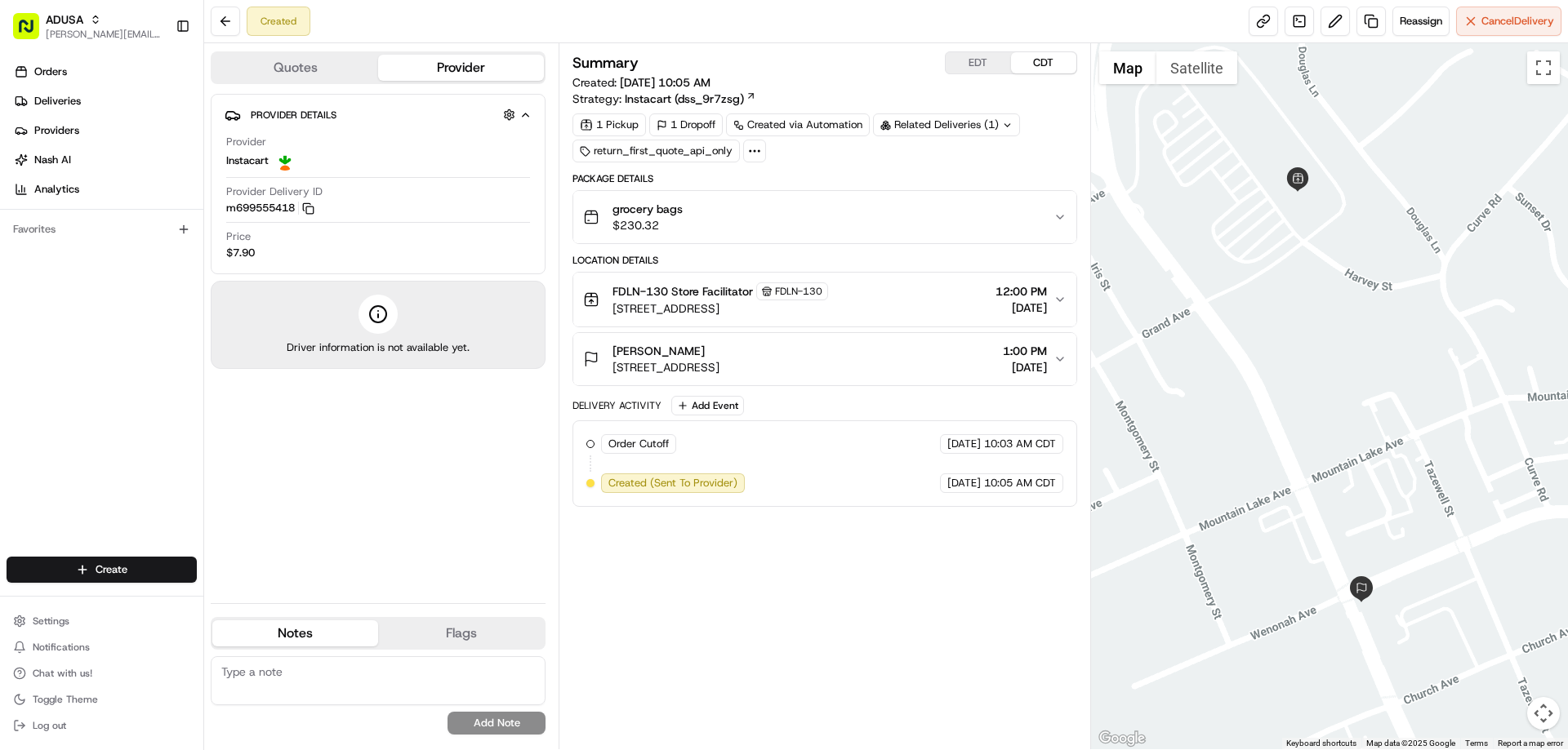
click at [659, 215] on span "grocery bags" at bounding box center [647, 208] width 70 height 16
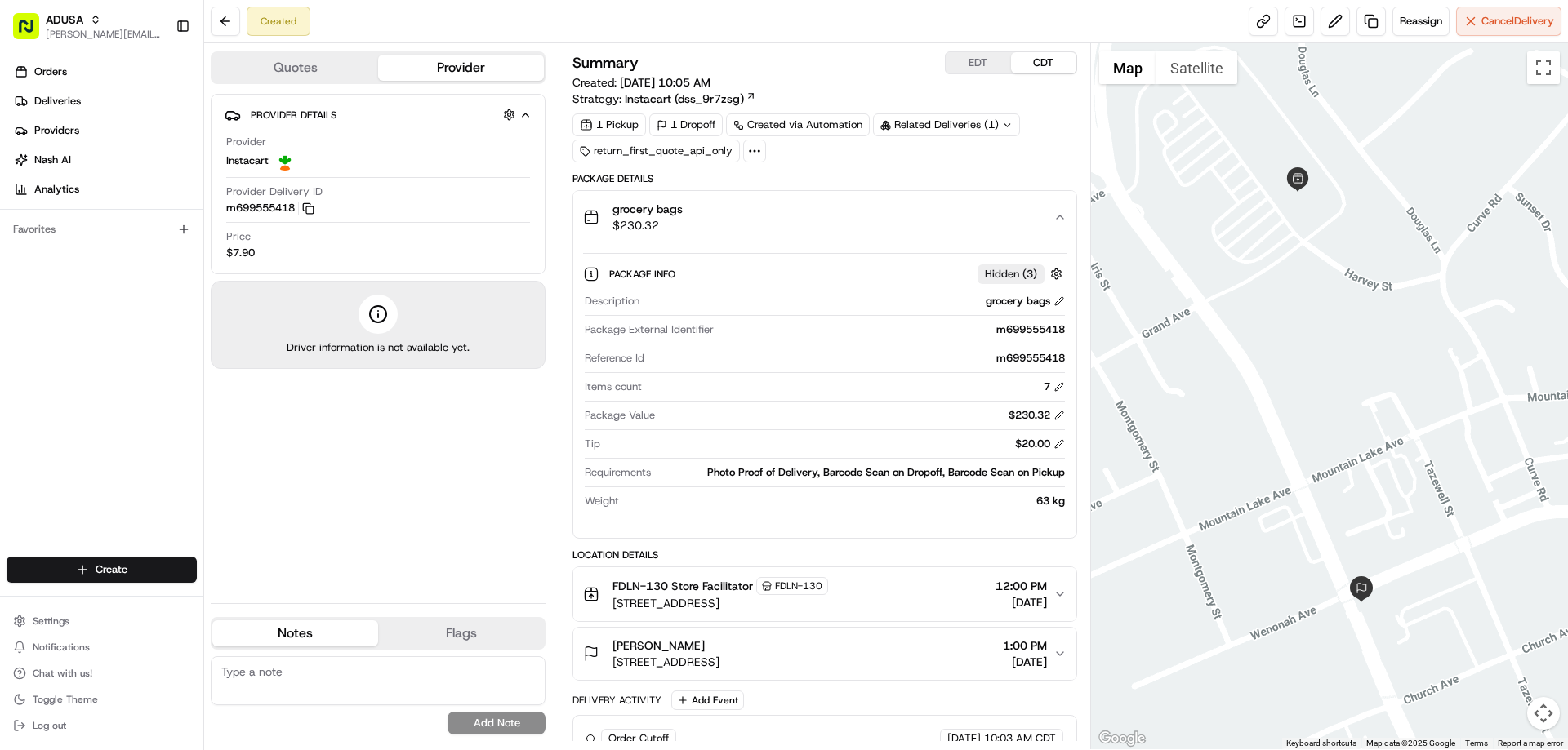
click at [659, 215] on span "grocery bags" at bounding box center [647, 208] width 70 height 16
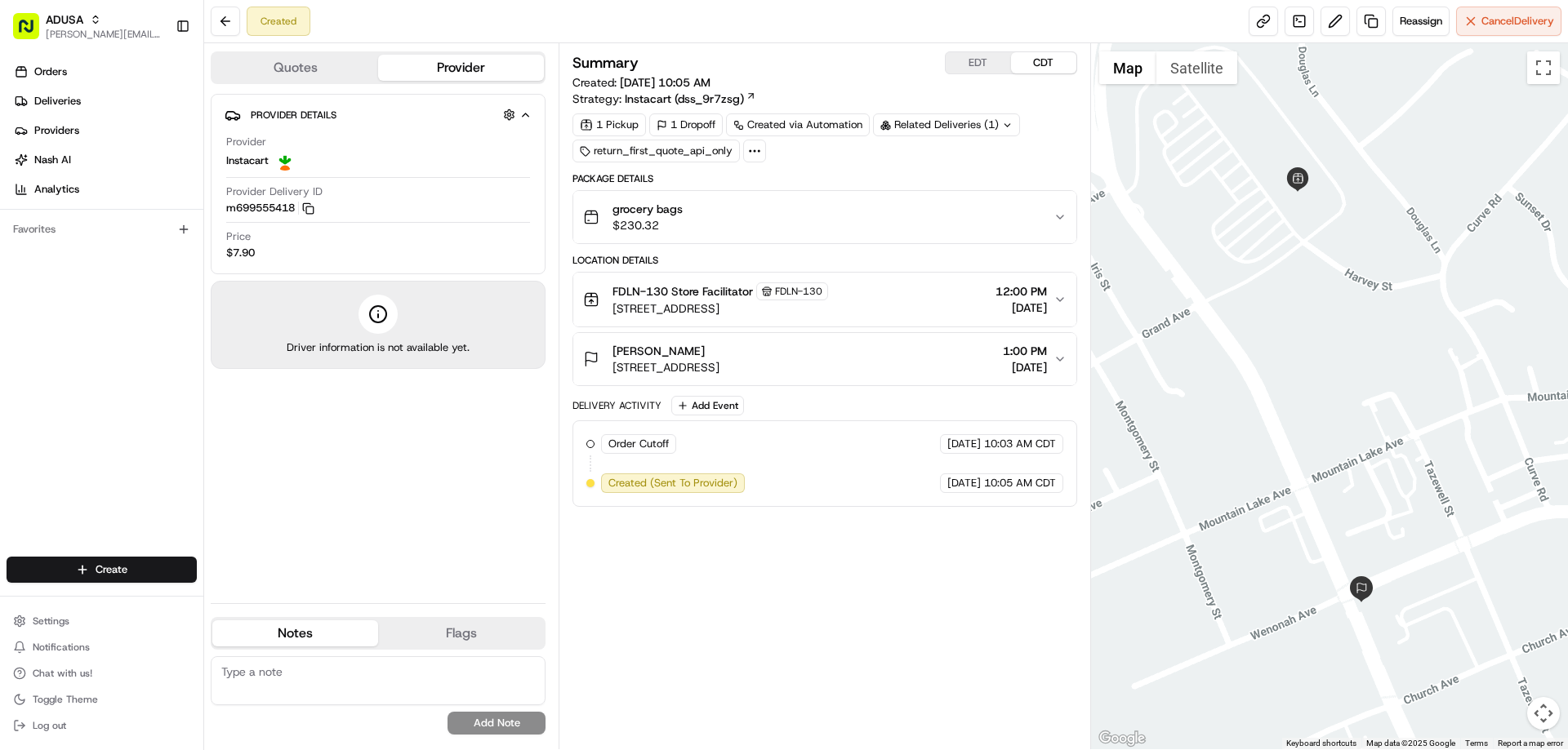
click at [659, 214] on span "grocery bags" at bounding box center [647, 208] width 70 height 16
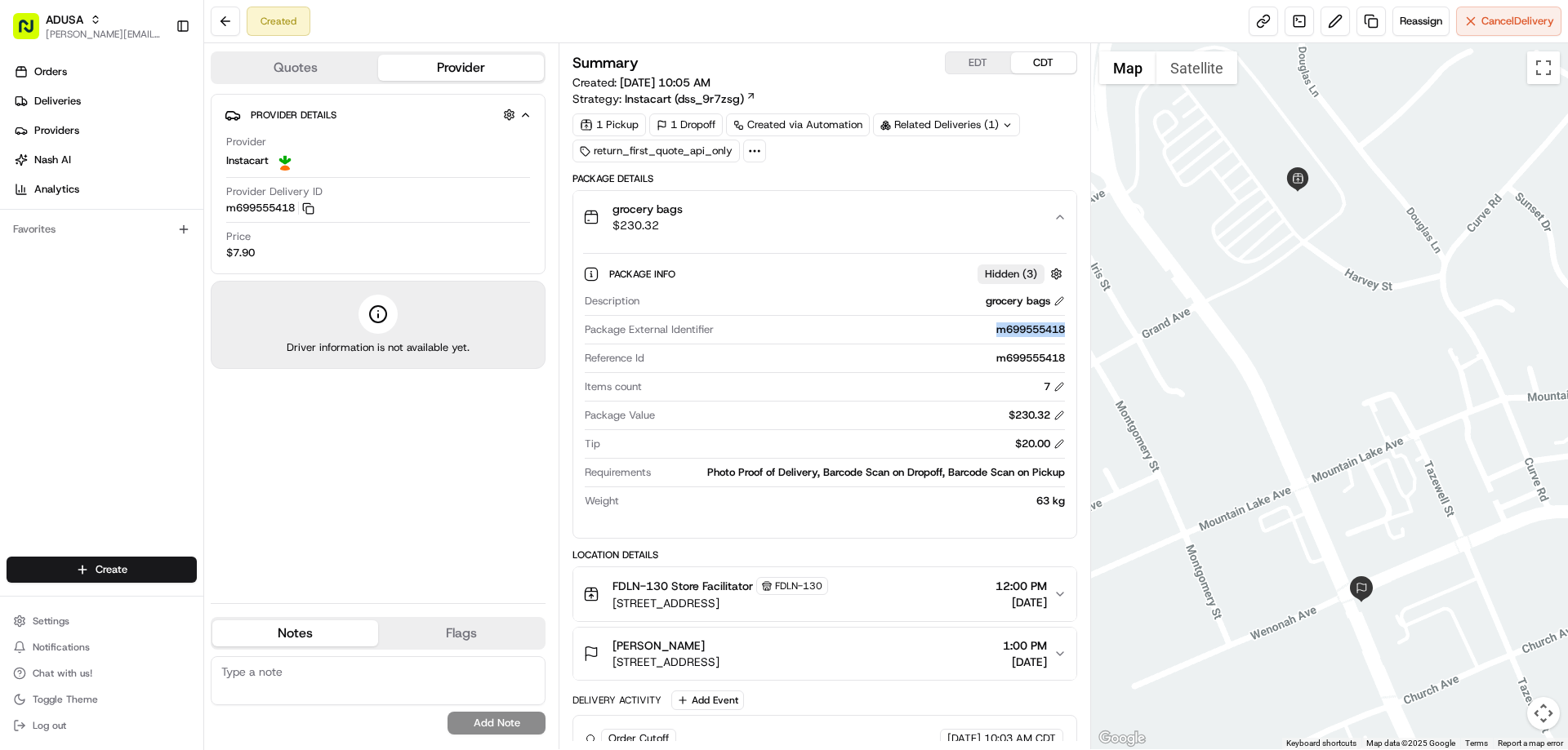
drag, startPoint x: 992, startPoint y: 333, endPoint x: 1050, endPoint y: 342, distance: 58.7
click at [1050, 342] on div "Package External Identifier m699555418" at bounding box center [825, 333] width 479 height 22
copy div "m699555418"
click at [264, 149] on div "Provider Instacart" at bounding box center [378, 153] width 304 height 36
click at [320, 149] on div "Provider Instacart" at bounding box center [378, 153] width 304 height 36
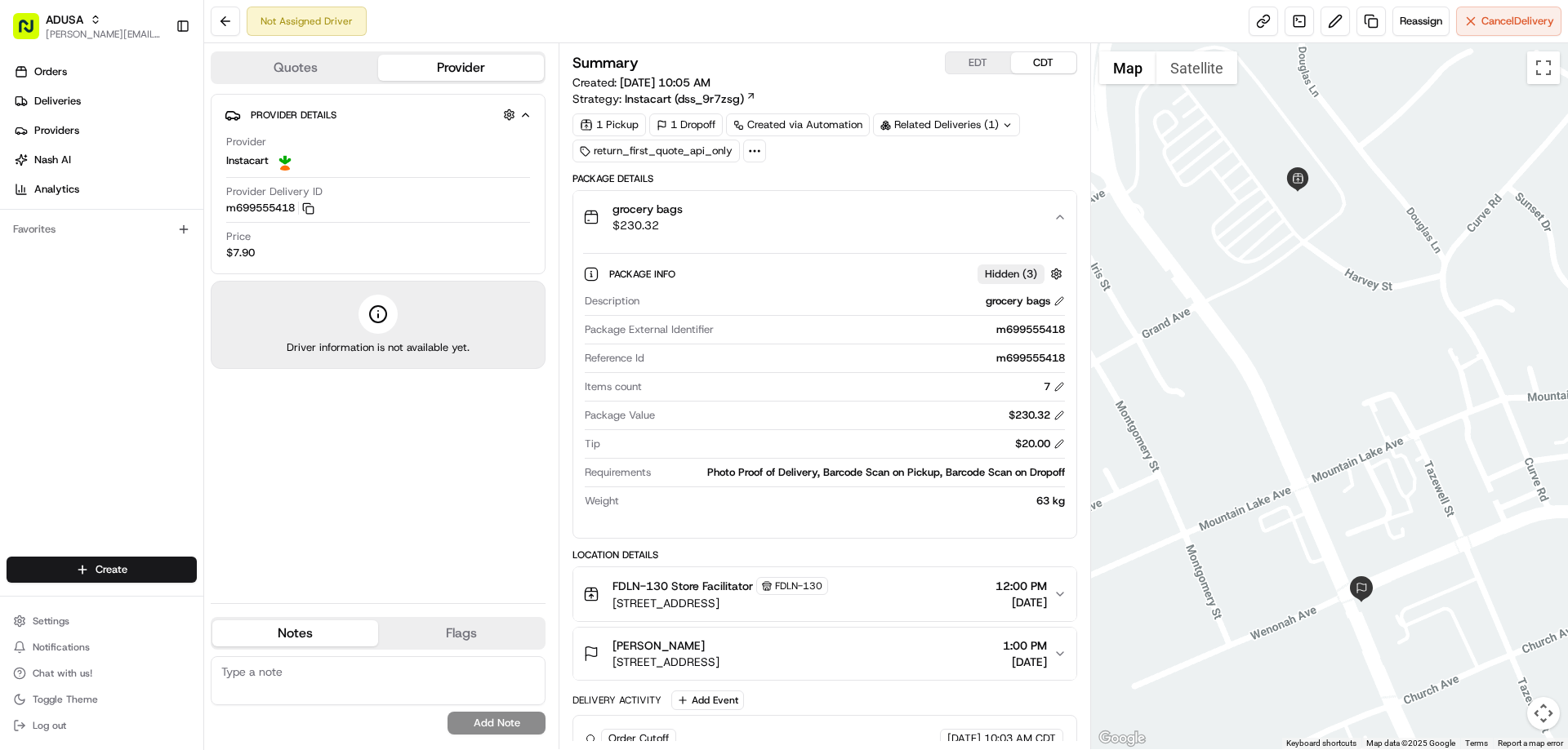
click at [409, 68] on button "Provider" at bounding box center [461, 68] width 166 height 26
drag, startPoint x: 989, startPoint y: 332, endPoint x: 1043, endPoint y: 337, distance: 54.2
click at [1043, 337] on div "Package External Identifier m699555418" at bounding box center [825, 333] width 479 height 22
copy div "m699555418"
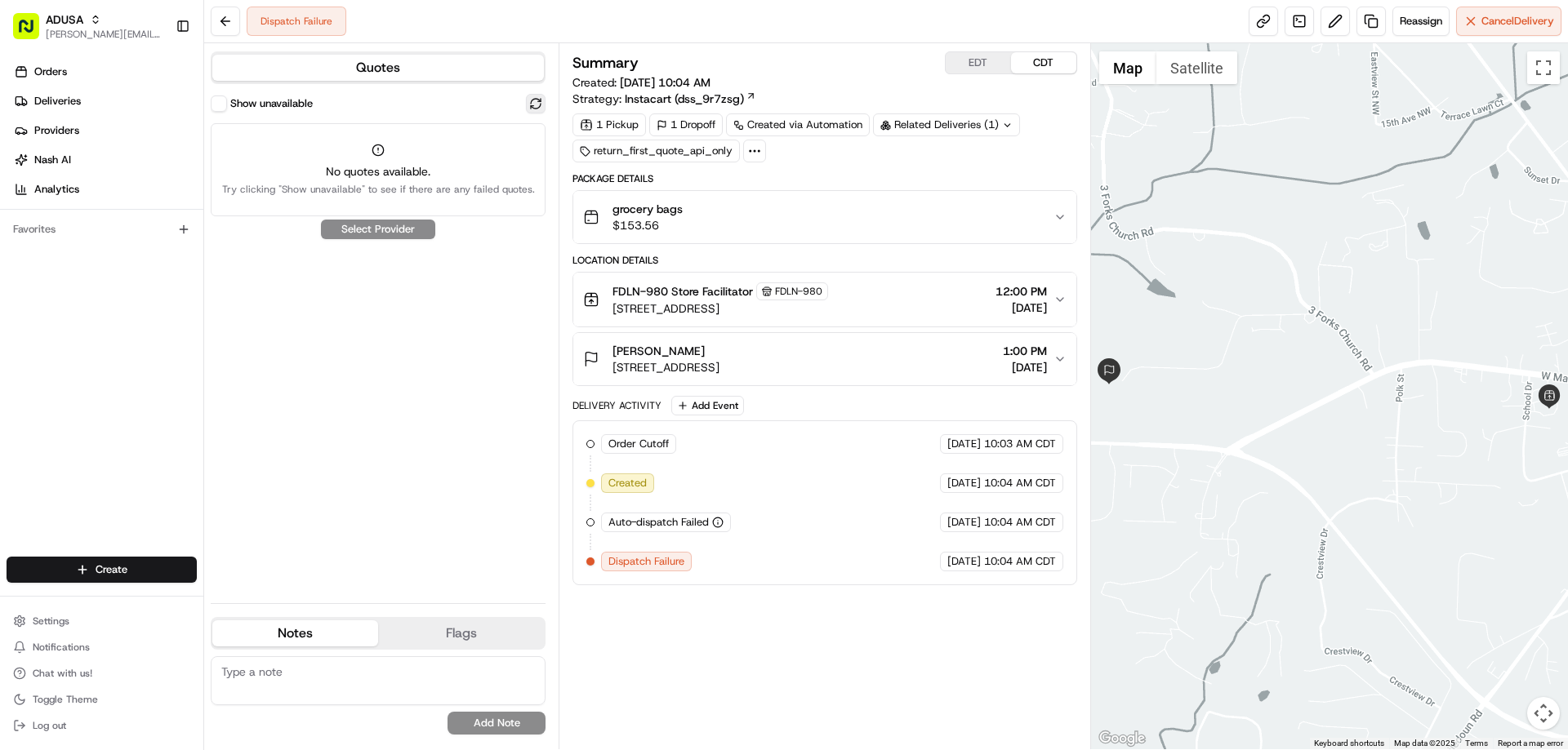
click at [531, 100] on button at bounding box center [535, 104] width 20 height 20
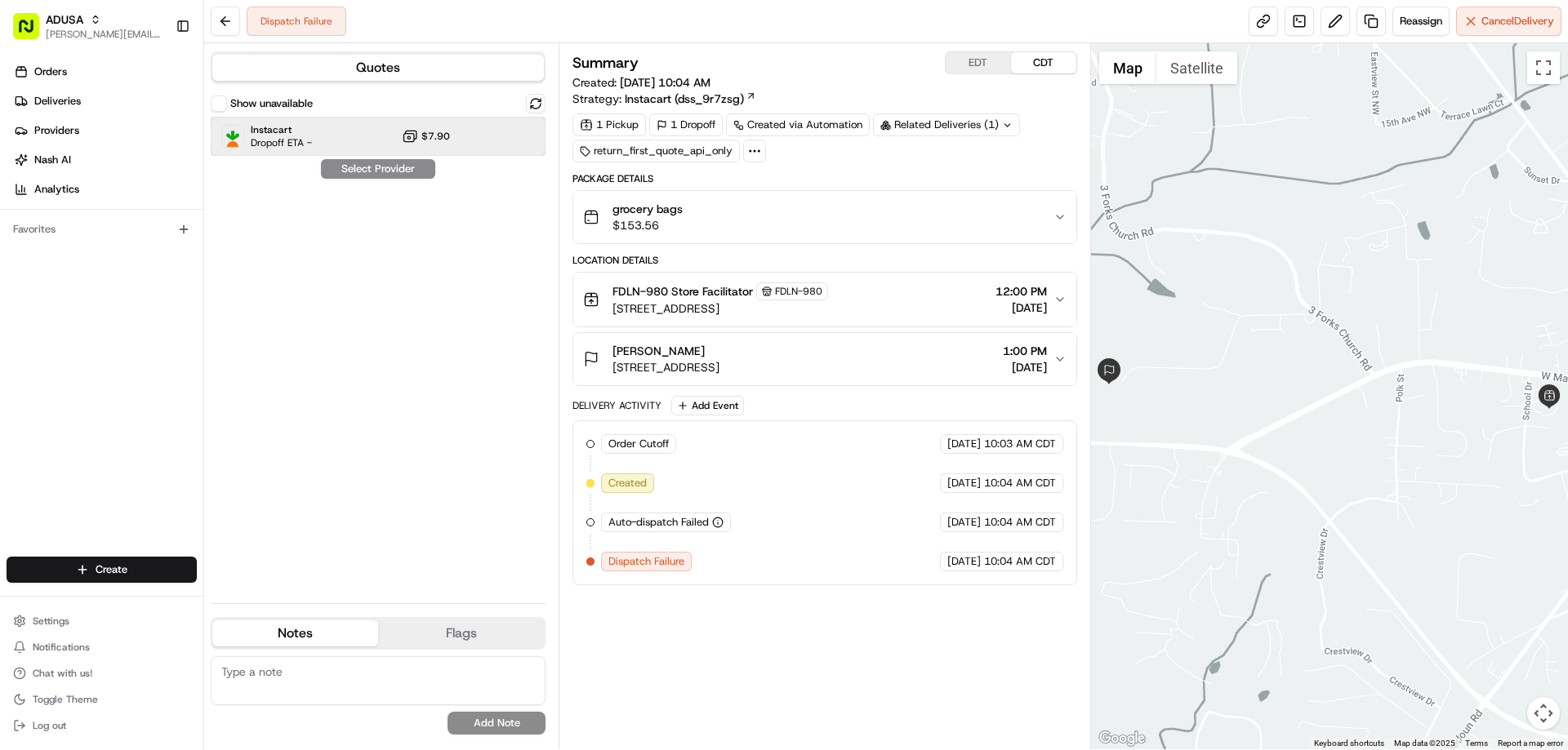
click at [247, 139] on div "Instacart Dropoff ETA -" at bounding box center [267, 137] width 91 height 26
click at [371, 168] on button "Assign Provider" at bounding box center [377, 169] width 116 height 20
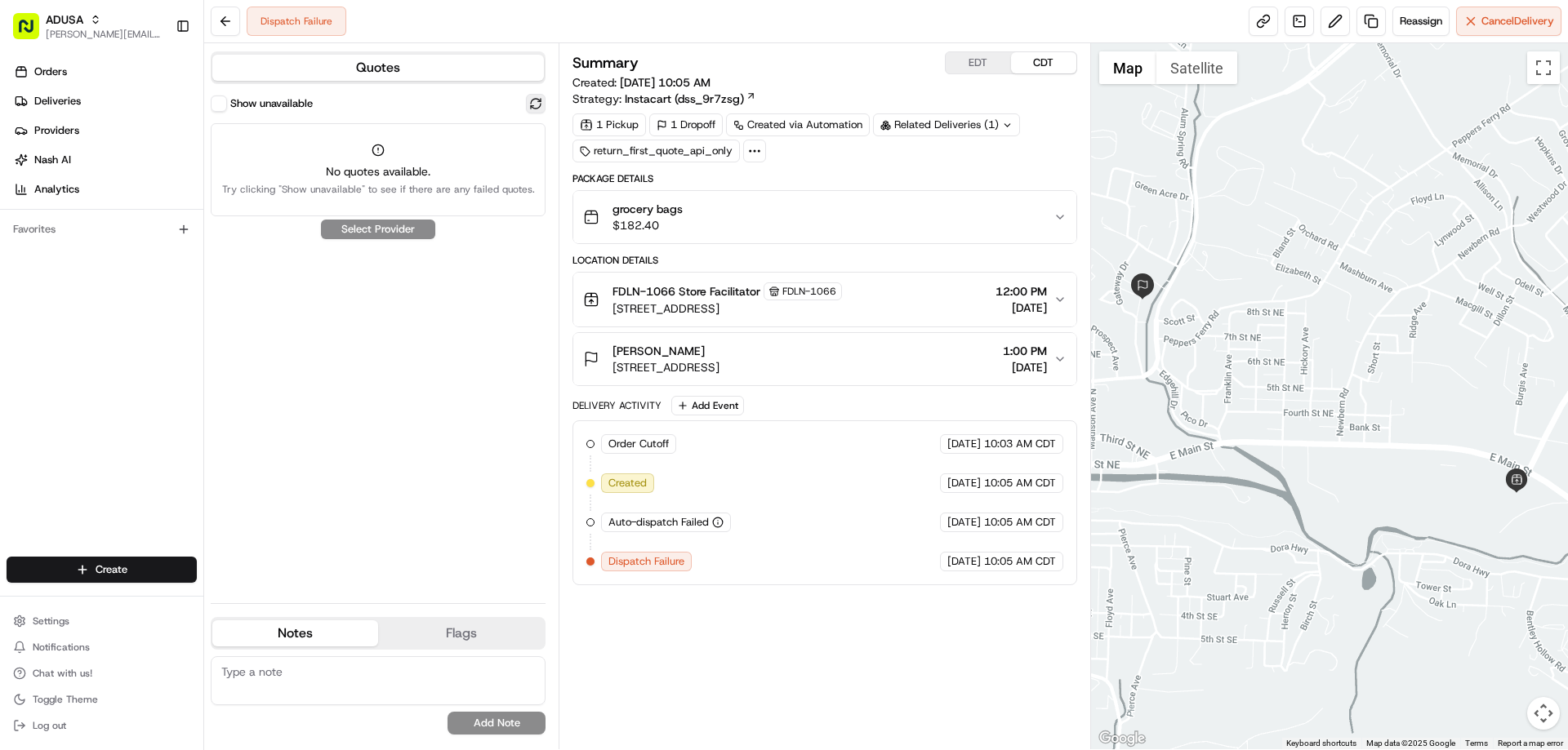
click at [533, 99] on button at bounding box center [535, 104] width 20 height 20
click at [694, 207] on div "grocery bags $182.40" at bounding box center [818, 217] width 470 height 33
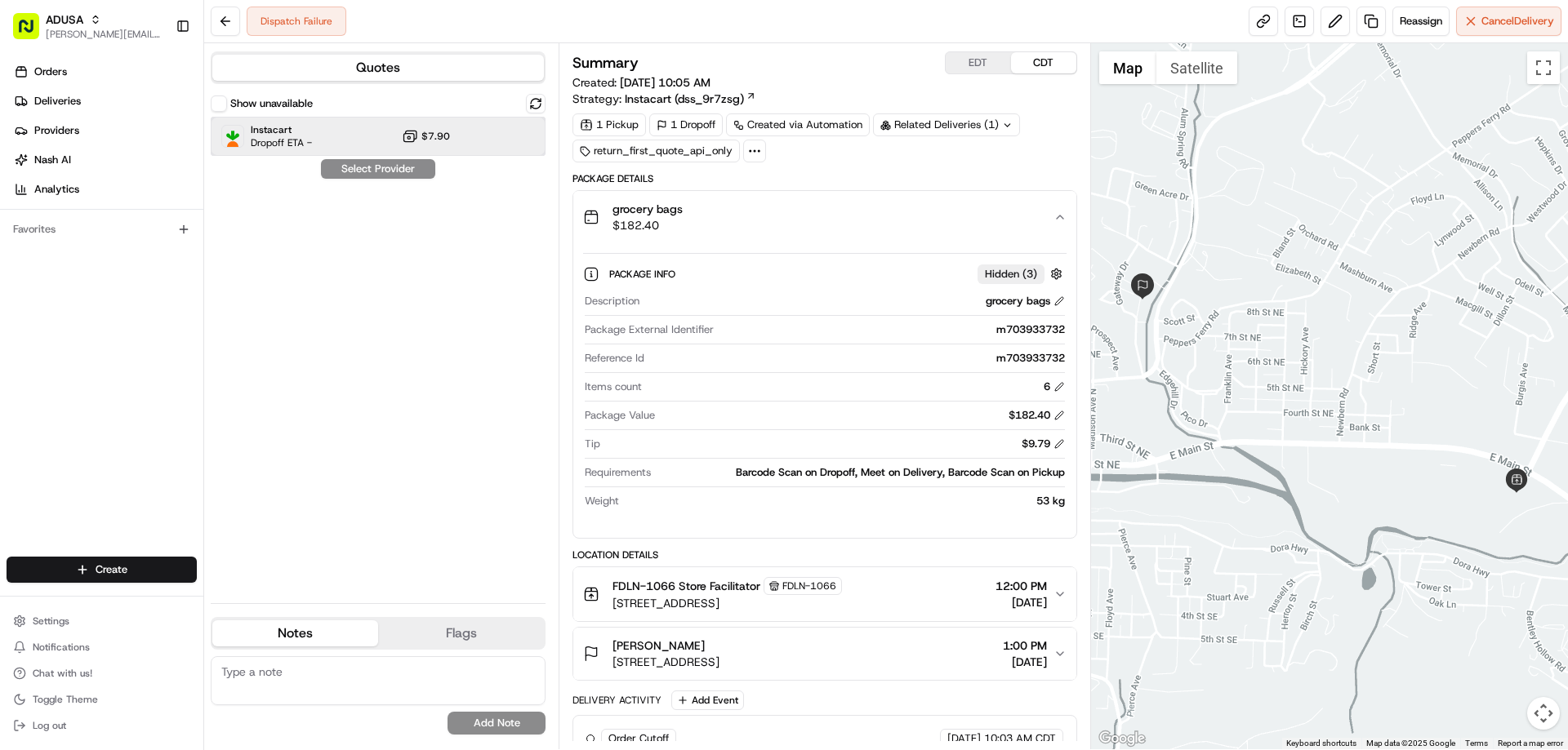
click at [262, 130] on span "Instacart" at bounding box center [281, 130] width 61 height 13
click at [364, 168] on button "Assign Provider" at bounding box center [377, 169] width 116 height 20
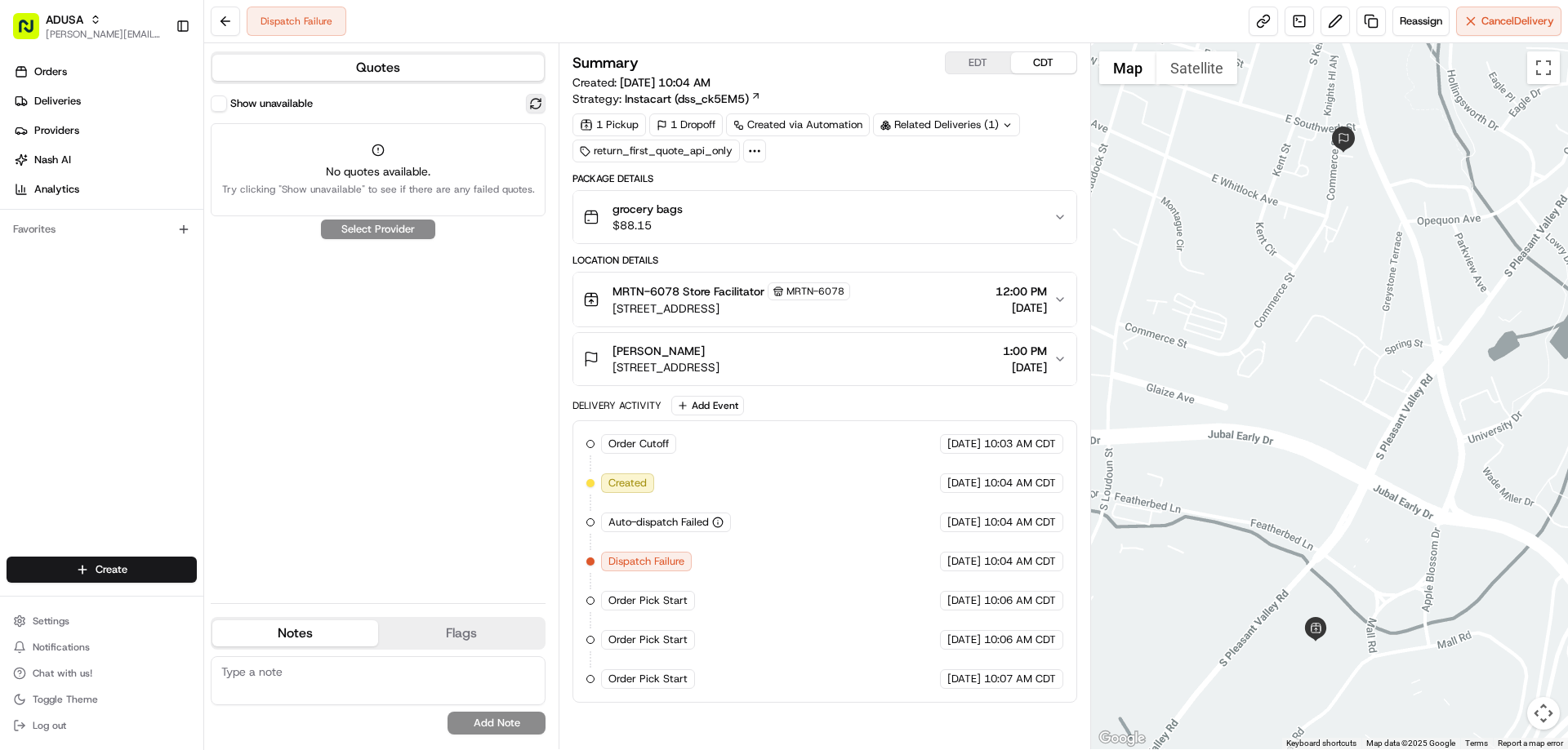
click at [531, 106] on button at bounding box center [535, 104] width 20 height 20
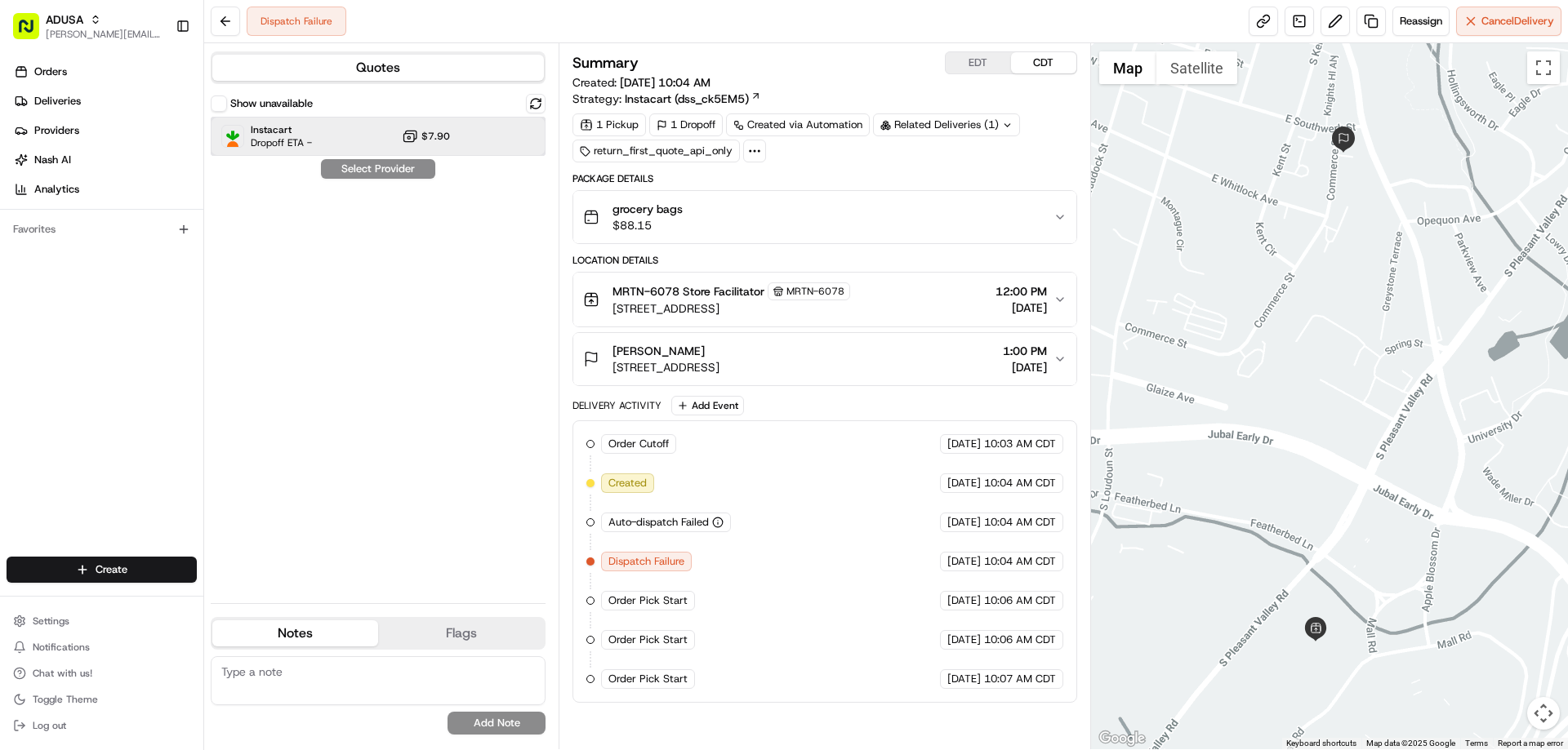
click at [294, 136] on span "Instacart" at bounding box center [281, 130] width 61 height 13
click at [358, 169] on button "Assign Provider" at bounding box center [377, 169] width 116 height 20
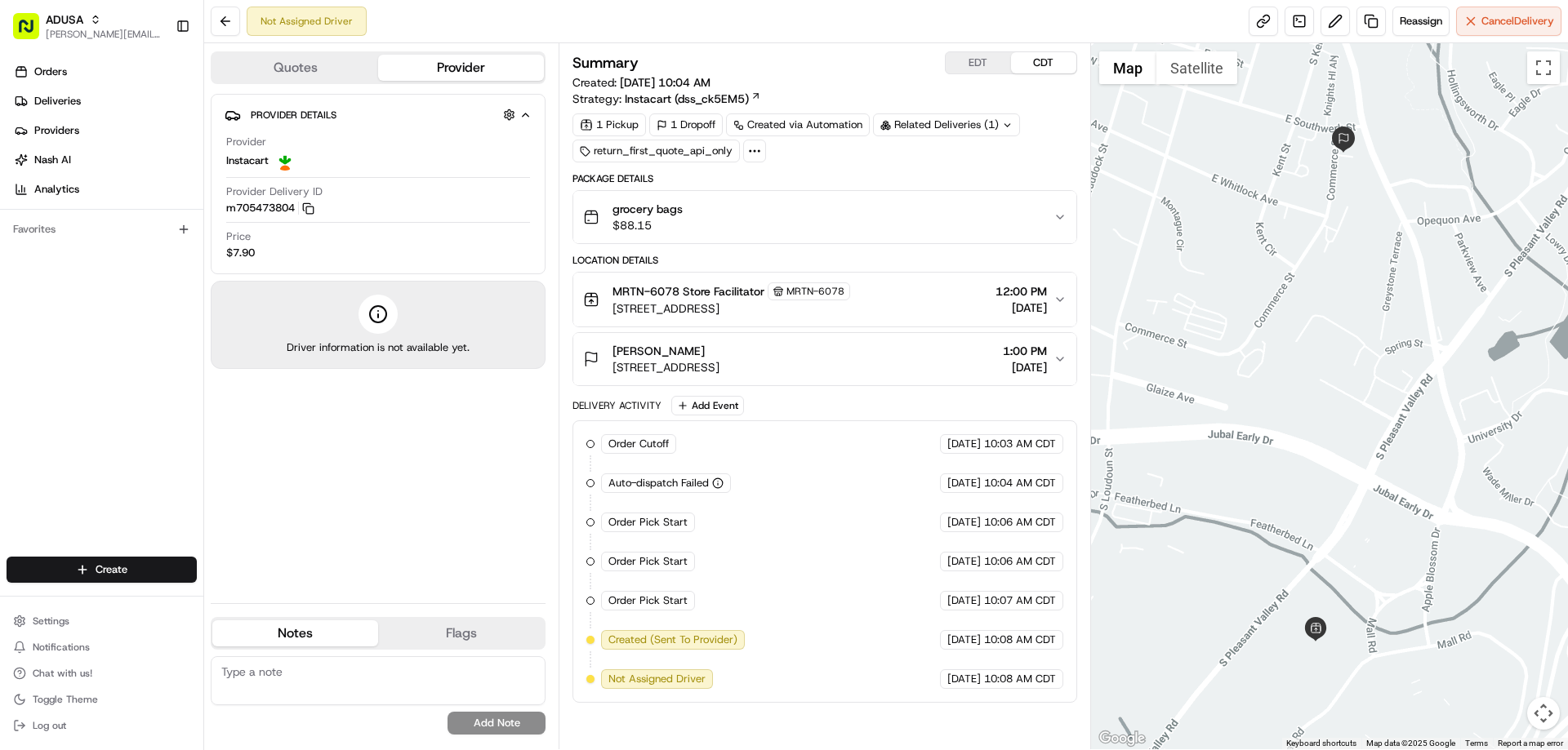
click at [692, 223] on div "grocery bags $88.15" at bounding box center [818, 217] width 470 height 33
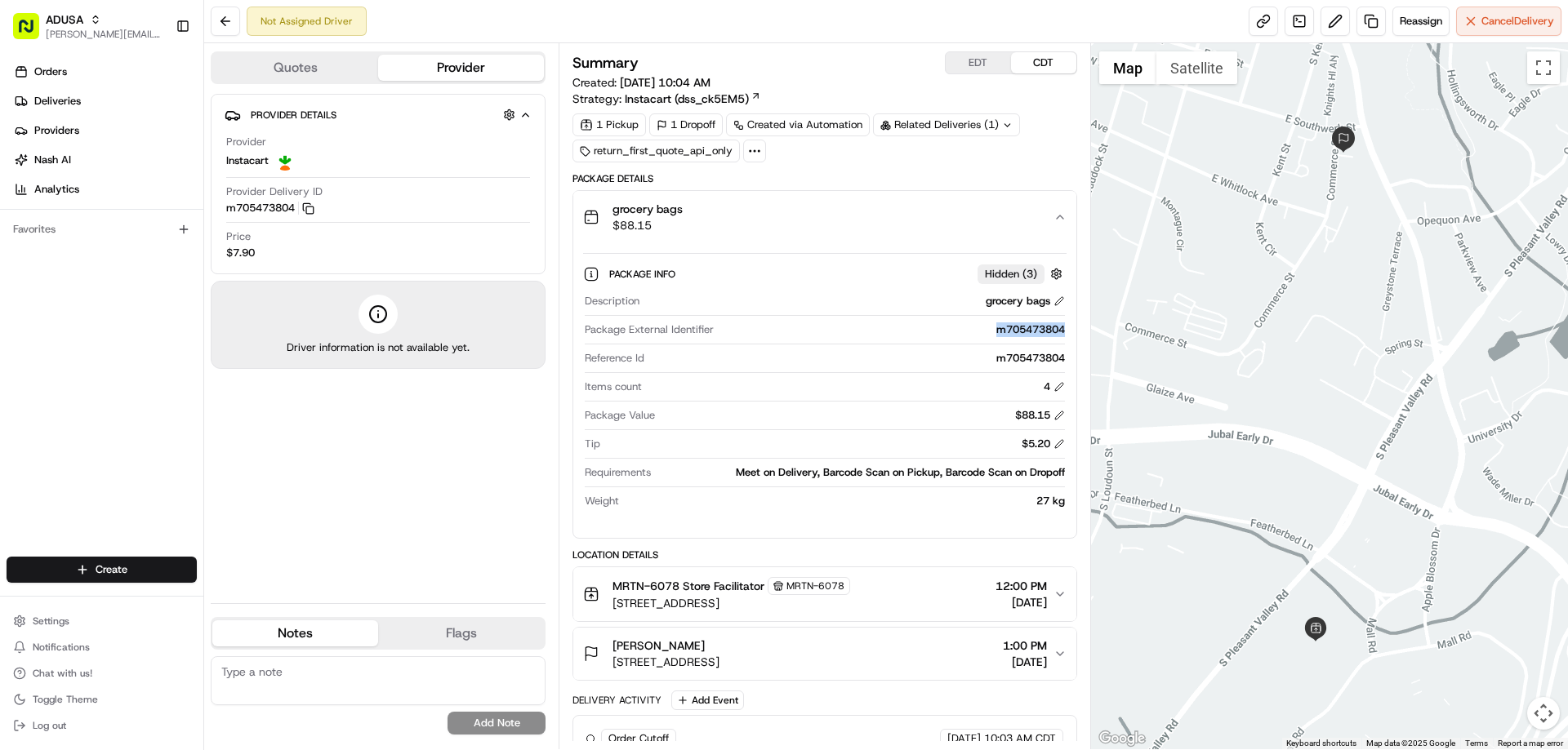
drag, startPoint x: 993, startPoint y: 331, endPoint x: 1061, endPoint y: 332, distance: 68.0
click at [1061, 332] on div "m705473804" at bounding box center [892, 330] width 343 height 15
copy div "m705473804"
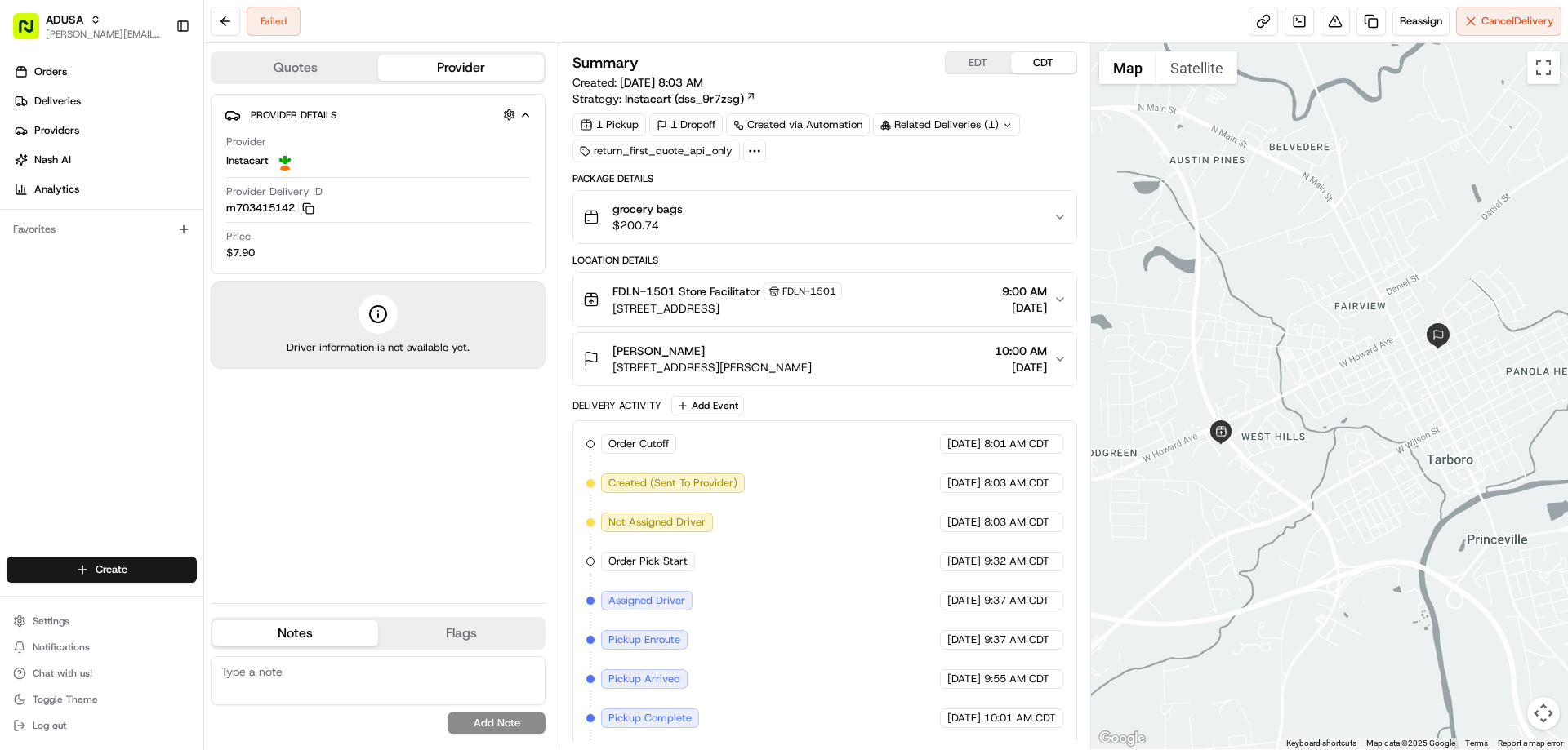
click at [659, 209] on span "grocery bags" at bounding box center [647, 208] width 70 height 16
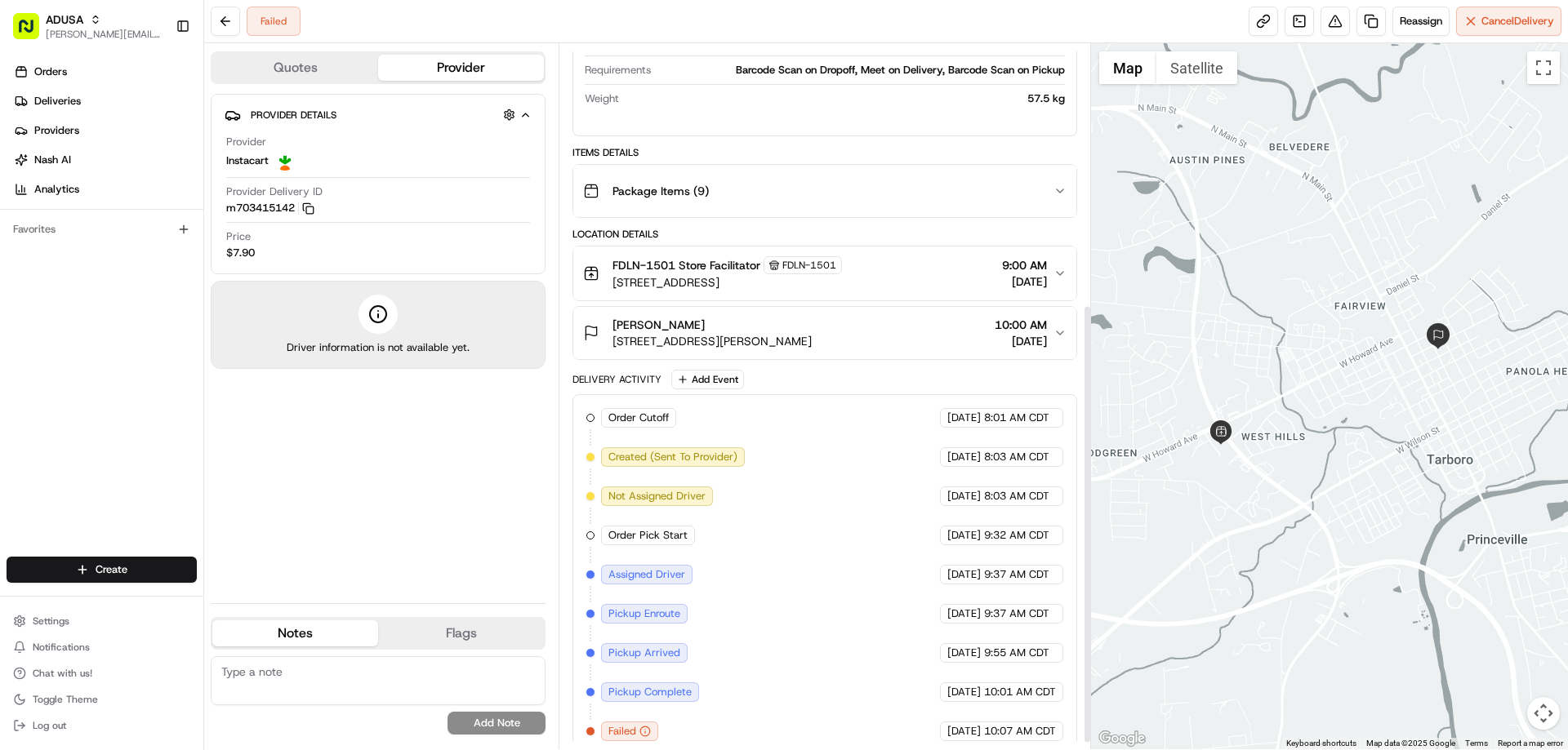
scroll to position [427, 0]
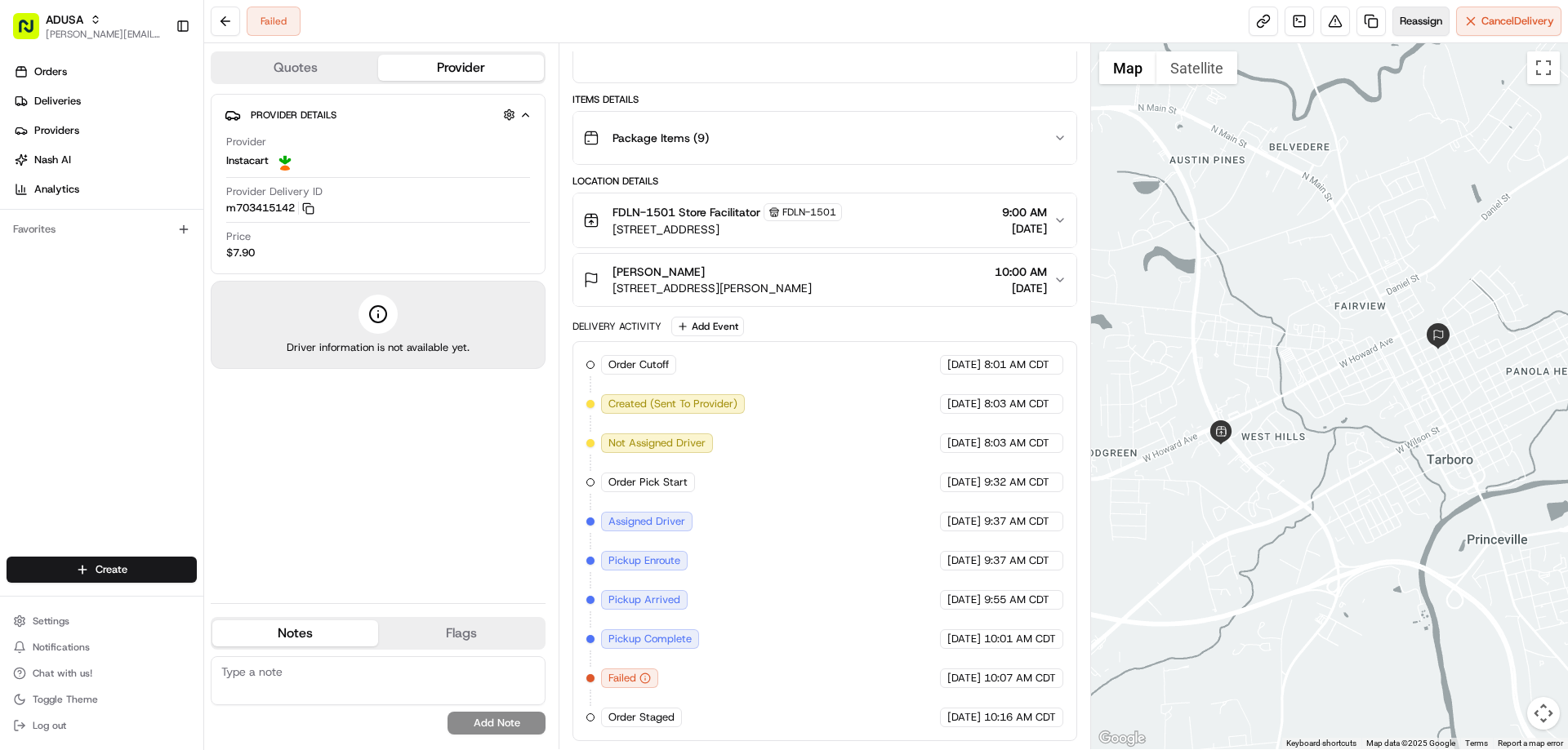
click at [1418, 17] on span "Reassign" at bounding box center [1421, 22] width 42 height 15
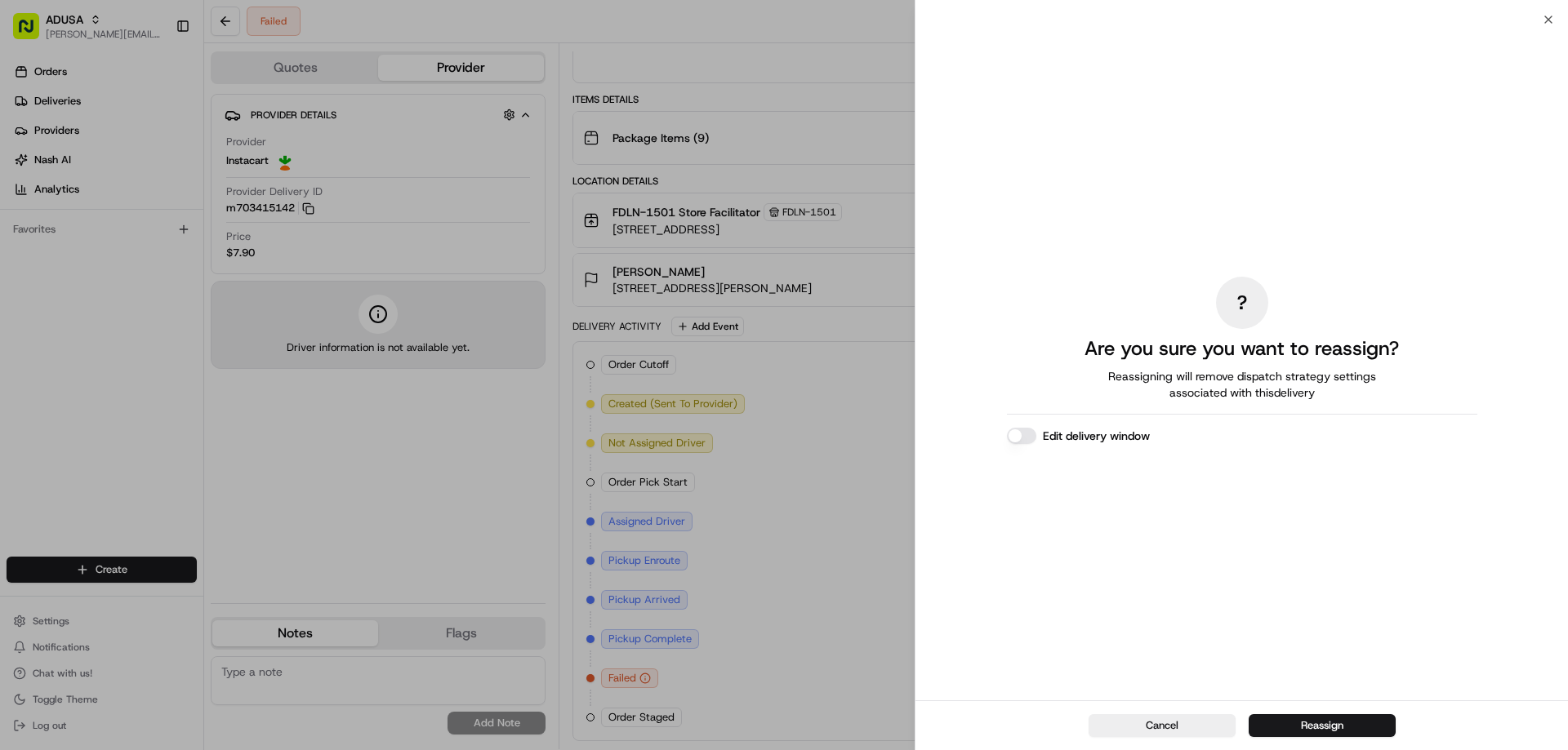
click at [1117, 435] on label "Edit delivery window" at bounding box center [1095, 436] width 107 height 16
click at [1036, 435] on button "Edit delivery window" at bounding box center [1021, 436] width 29 height 16
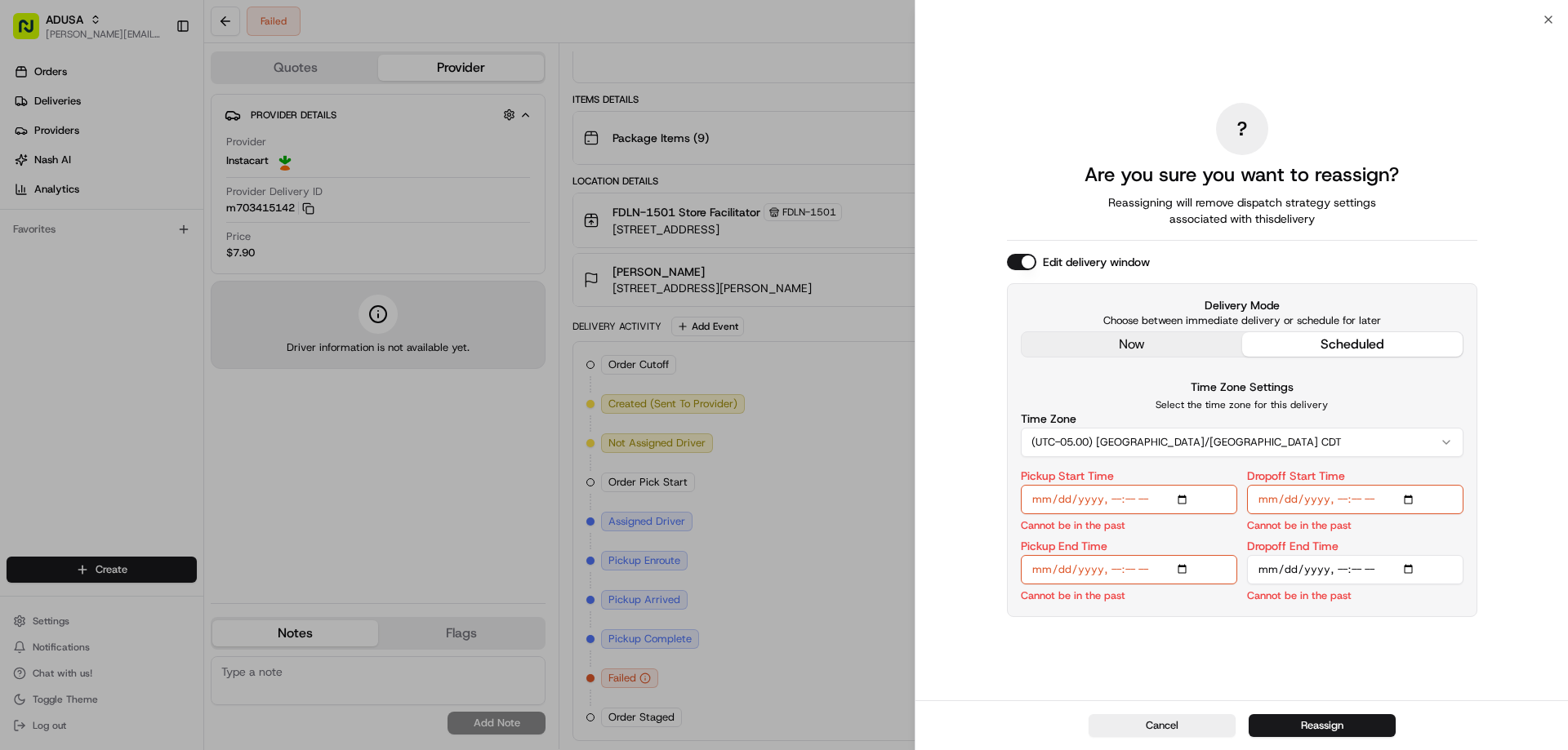
click at [1187, 497] on input "Pickup Start Time" at bounding box center [1128, 499] width 216 height 29
click at [1411, 644] on div "? Are you sure you want to reassign? Reassigning will remove dispatch strategy …" at bounding box center [1242, 359] width 471 height 675
click at [1183, 500] on input "Pickup Start Time" at bounding box center [1128, 499] width 216 height 29
click at [1363, 631] on div "? Are you sure you want to reassign? Reassigning will remove dispatch strategy …" at bounding box center [1242, 359] width 471 height 675
click at [1407, 495] on input "Dropoff Start Time" at bounding box center [1355, 499] width 216 height 29
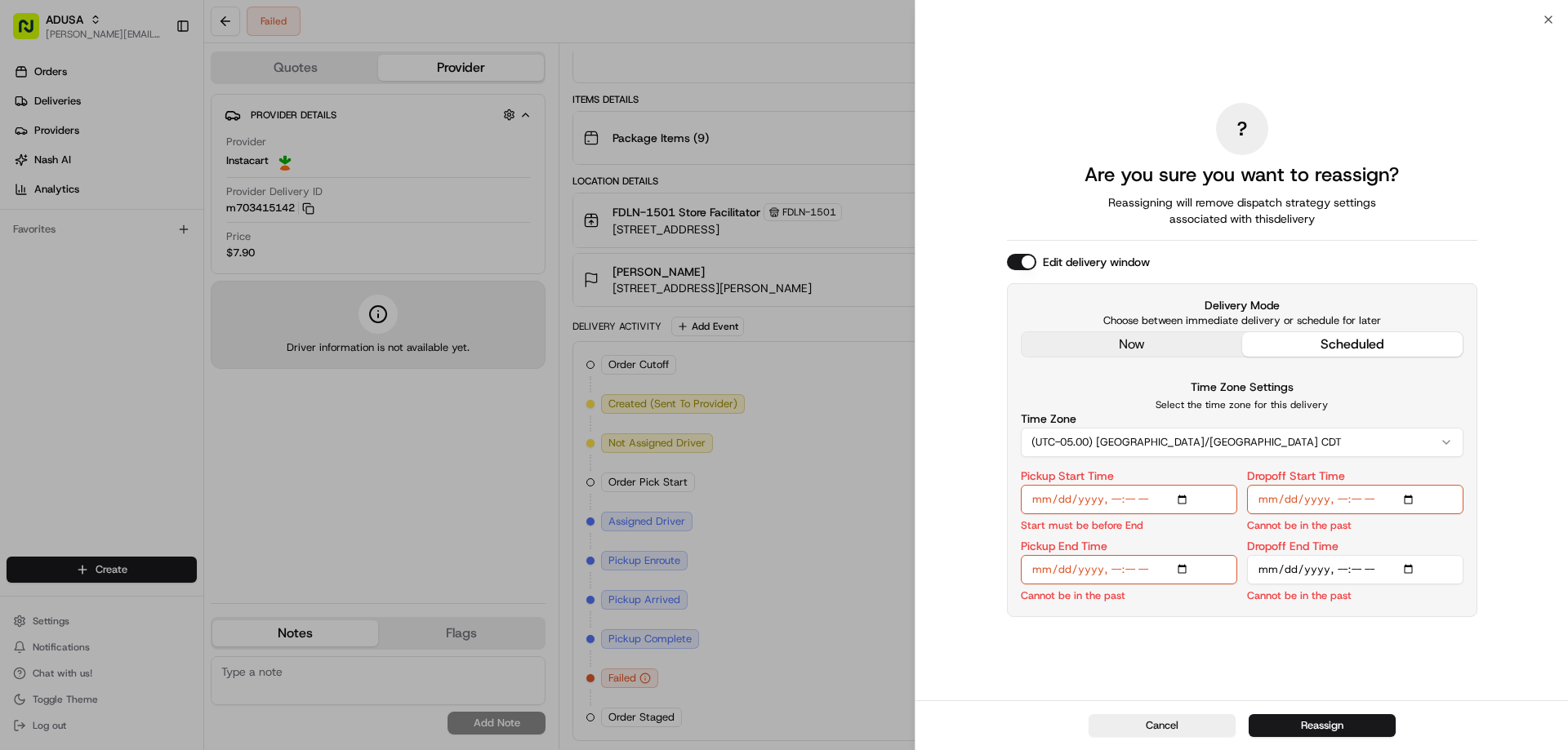
click at [1187, 499] on input "Pickup Start Time" at bounding box center [1128, 499] width 216 height 29
type input "[DATE]T13:00"
click at [1411, 499] on input "Dropoff Start Time" at bounding box center [1355, 499] width 216 height 29
type input "[DATE]T13:00"
click at [1182, 565] on input "Pickup End Time" at bounding box center [1128, 570] width 216 height 29
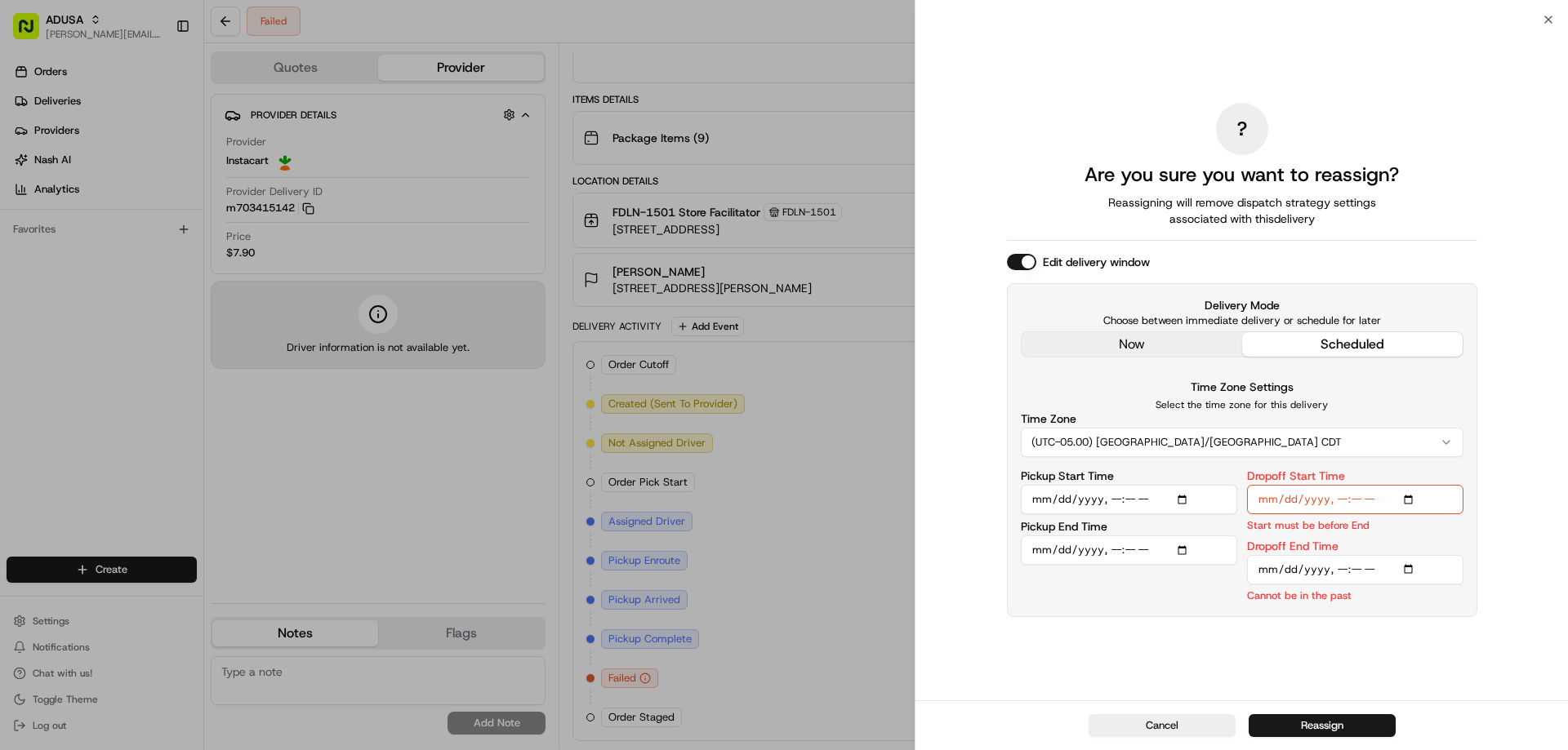
type input "2025-08-17T13:30"
click at [1196, 592] on div "Pickup Start Time Pickup End Time" at bounding box center [1128, 537] width 216 height 132
click at [1184, 497] on input "Pickup Start Time" at bounding box center [1128, 499] width 216 height 29
type input "[DATE]T12:00"
click at [1443, 535] on div "Dropoff Start Time Start must be before End Dropoff End Time Cannot be in the p…" at bounding box center [1355, 537] width 216 height 132
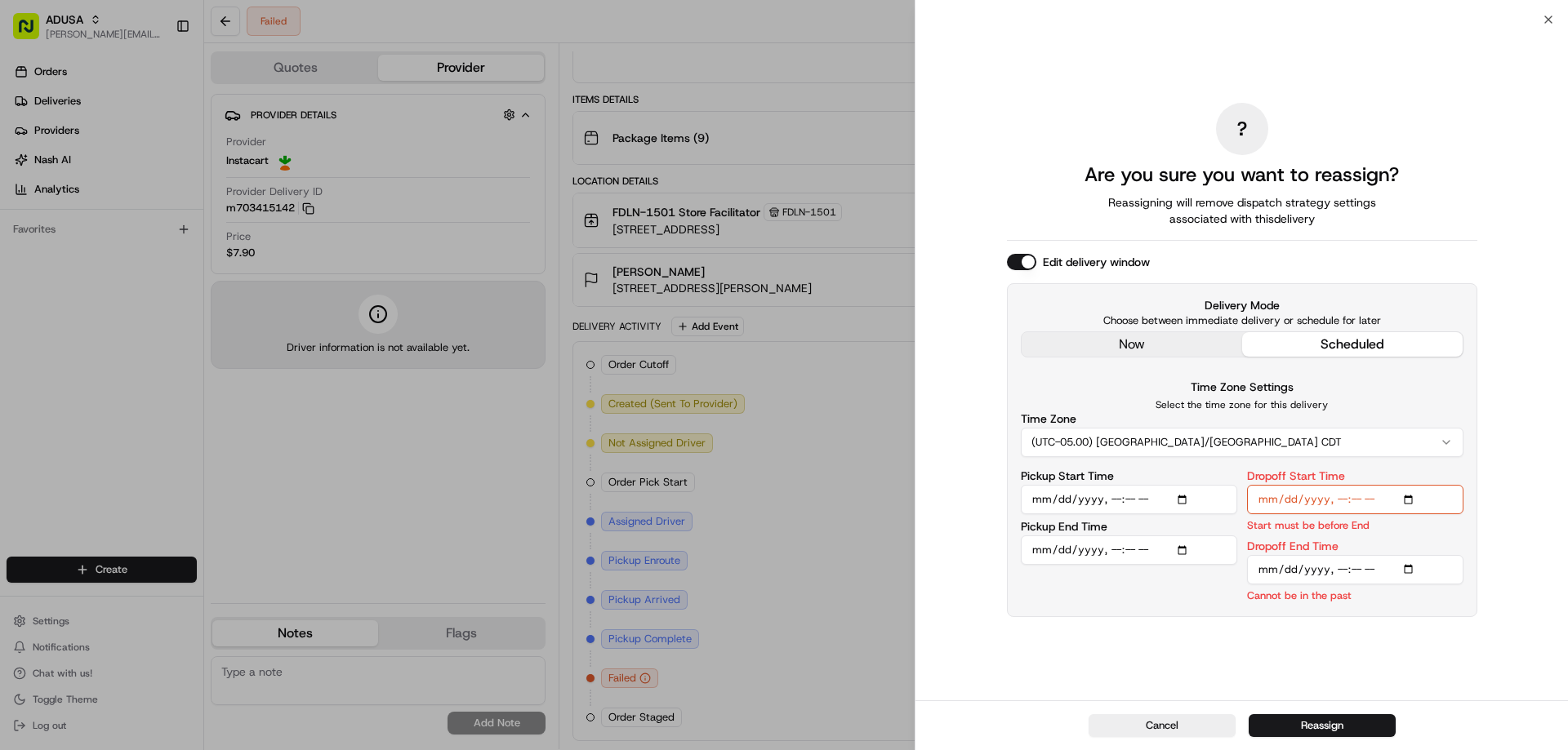
click at [1182, 549] on input "Pickup End Time" at bounding box center [1128, 550] width 216 height 29
type input "[DATE]T12:30"
click at [1369, 396] on div "Time Zone Settings Select the time zone for this delivery Time Zone (UTC-05.00)…" at bounding box center [1242, 417] width 442 height 80
click at [1411, 503] on input "Dropoff Start Time" at bounding box center [1355, 499] width 216 height 29
type input "[DATE]T12:00"
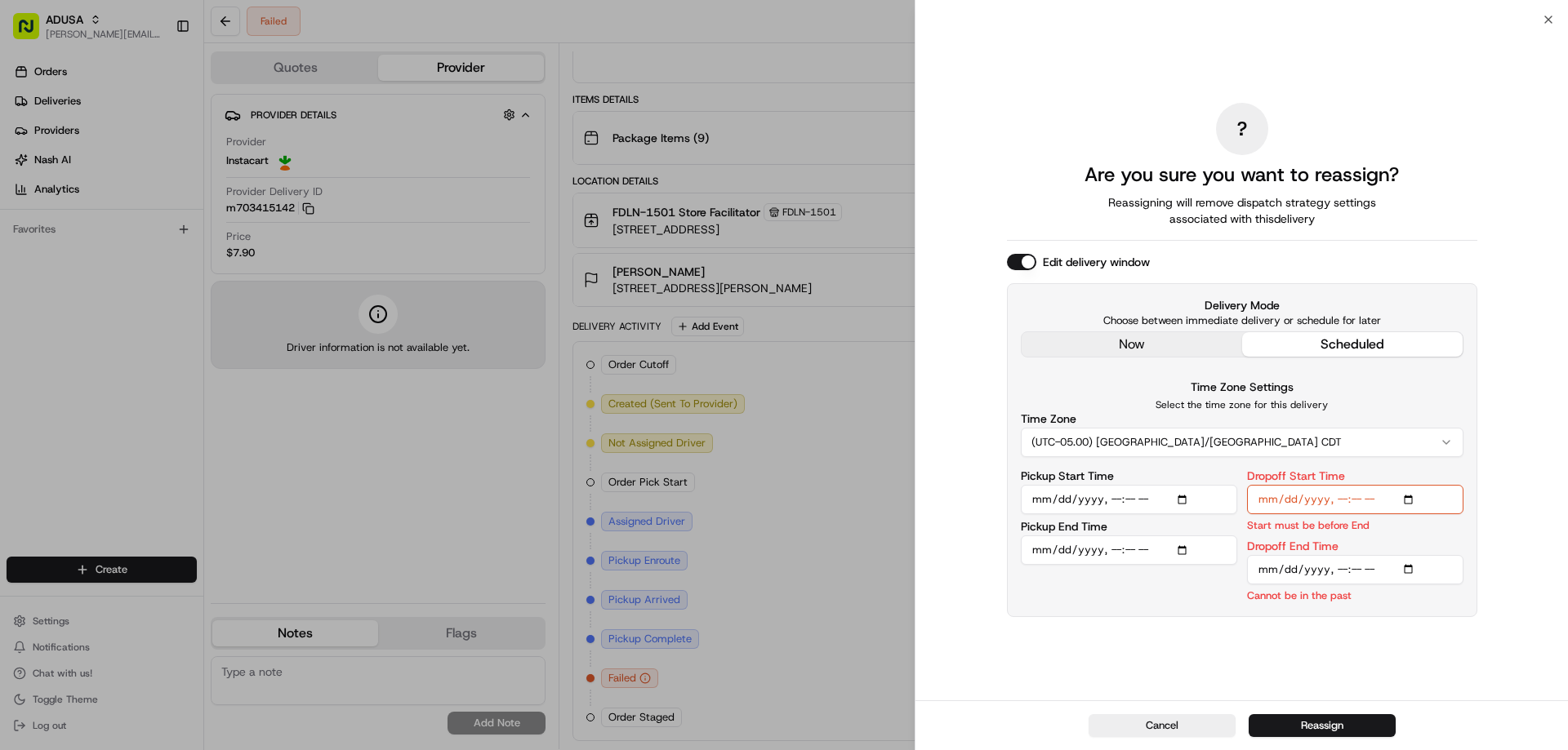
click at [1411, 566] on input "Dropoff End Time" at bounding box center [1355, 570] width 216 height 29
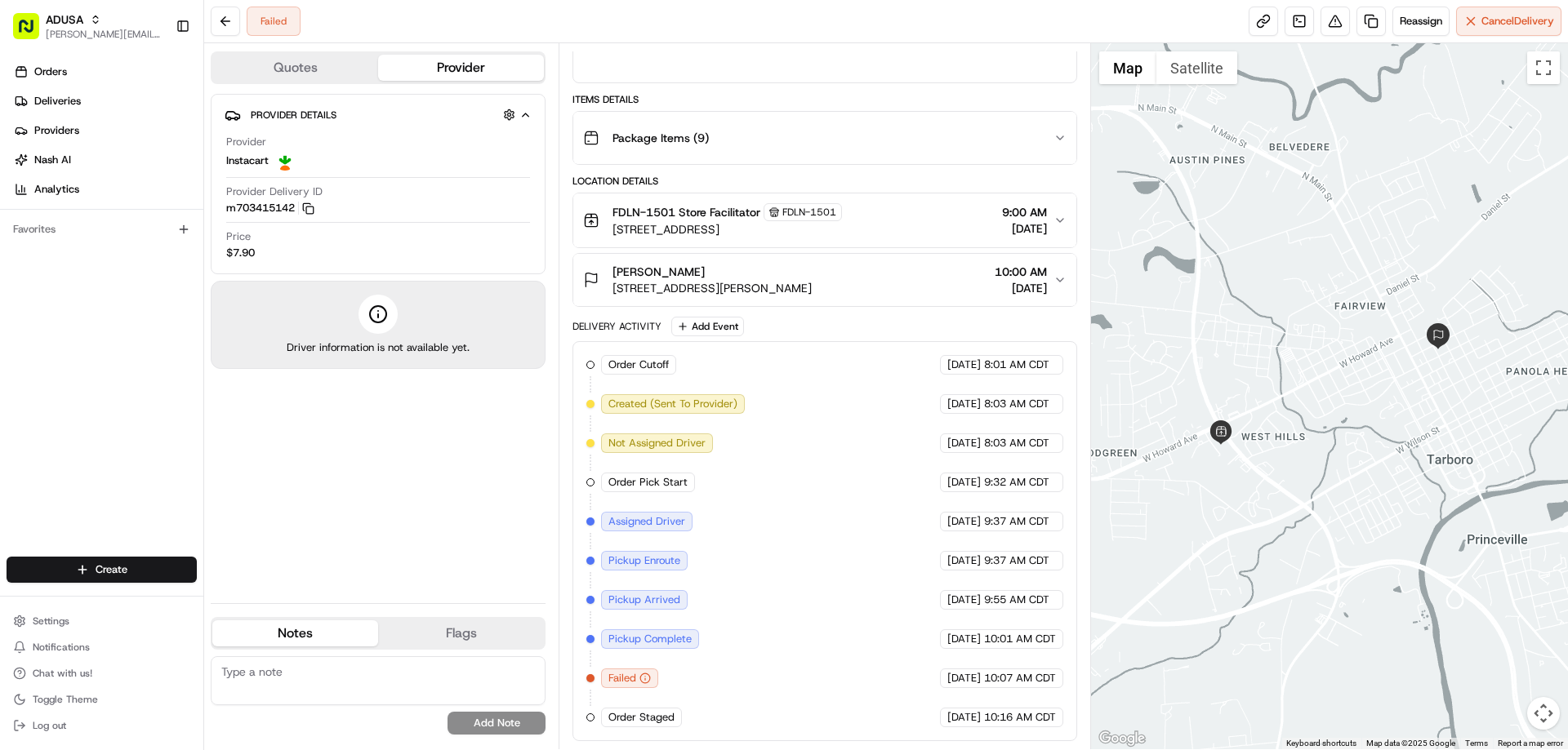
click at [774, 224] on span "[STREET_ADDRESS]" at bounding box center [726, 229] width 229 height 16
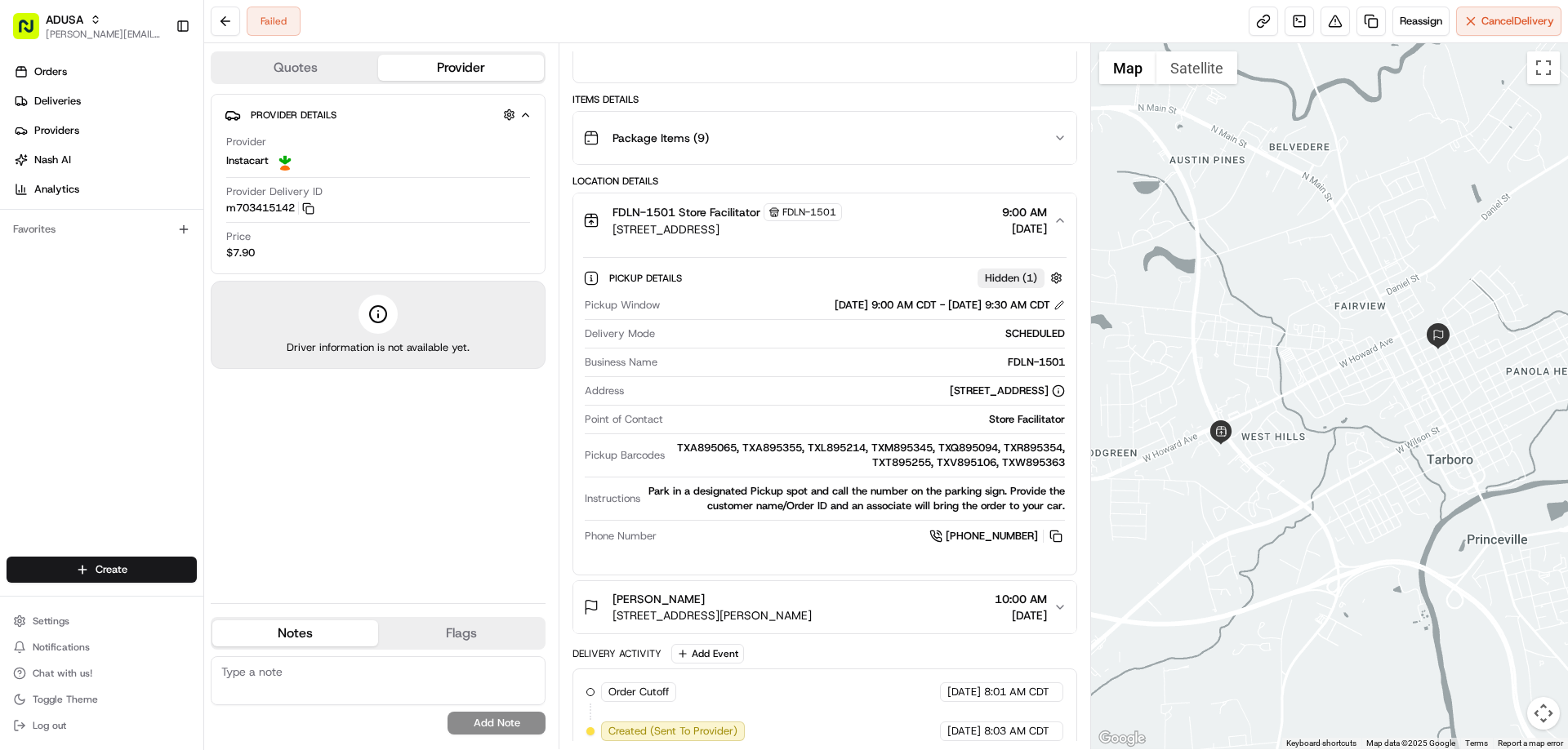
click at [783, 209] on span "FDLN-1501" at bounding box center [809, 212] width 54 height 13
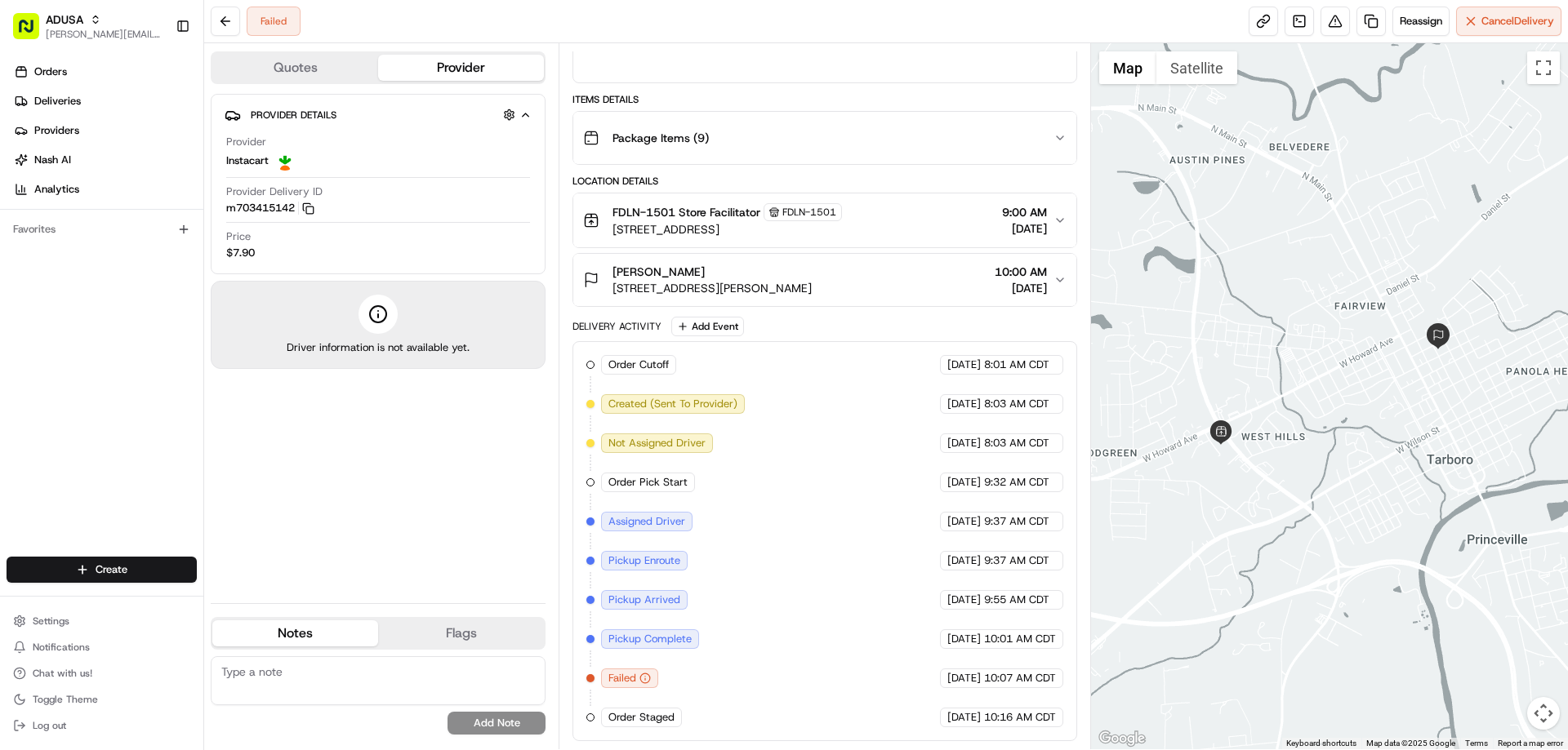
click at [783, 209] on span "FDLN-1501" at bounding box center [809, 212] width 54 height 13
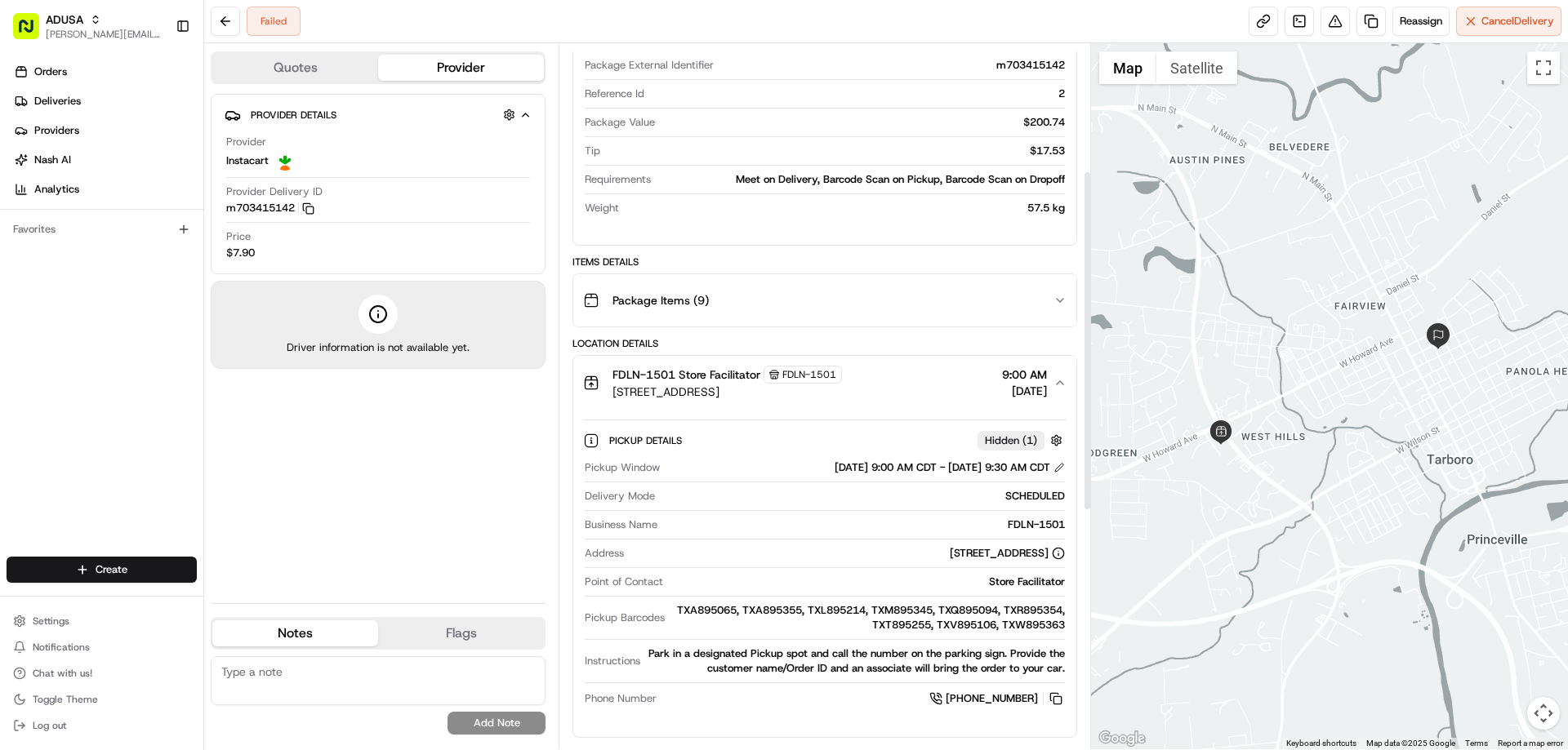
scroll to position [264, 0]
click at [676, 307] on span "Package Items ( 9 )" at bounding box center [660, 301] width 96 height 16
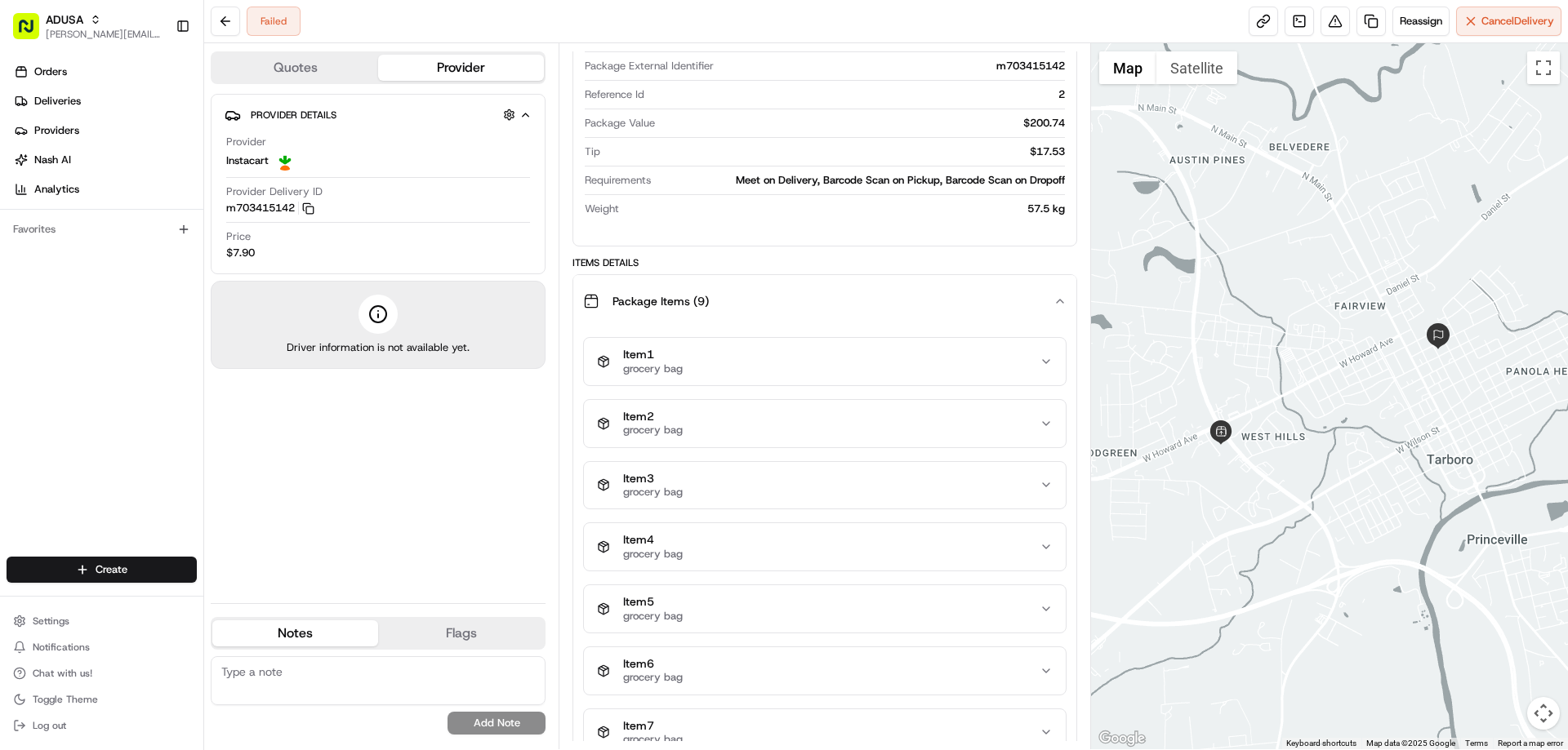
click at [676, 307] on span "Package Items ( 9 )" at bounding box center [660, 301] width 96 height 16
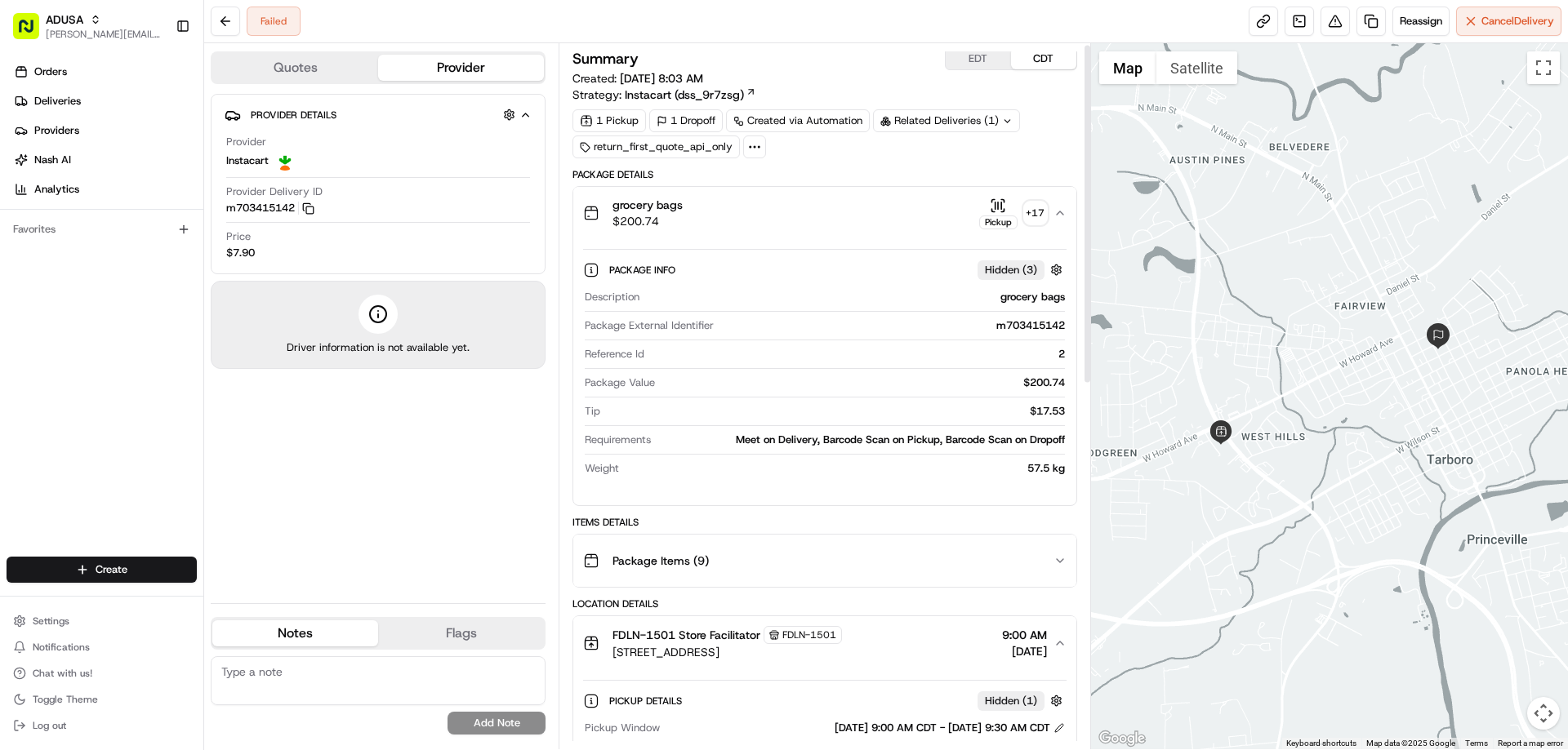
scroll to position [0, 0]
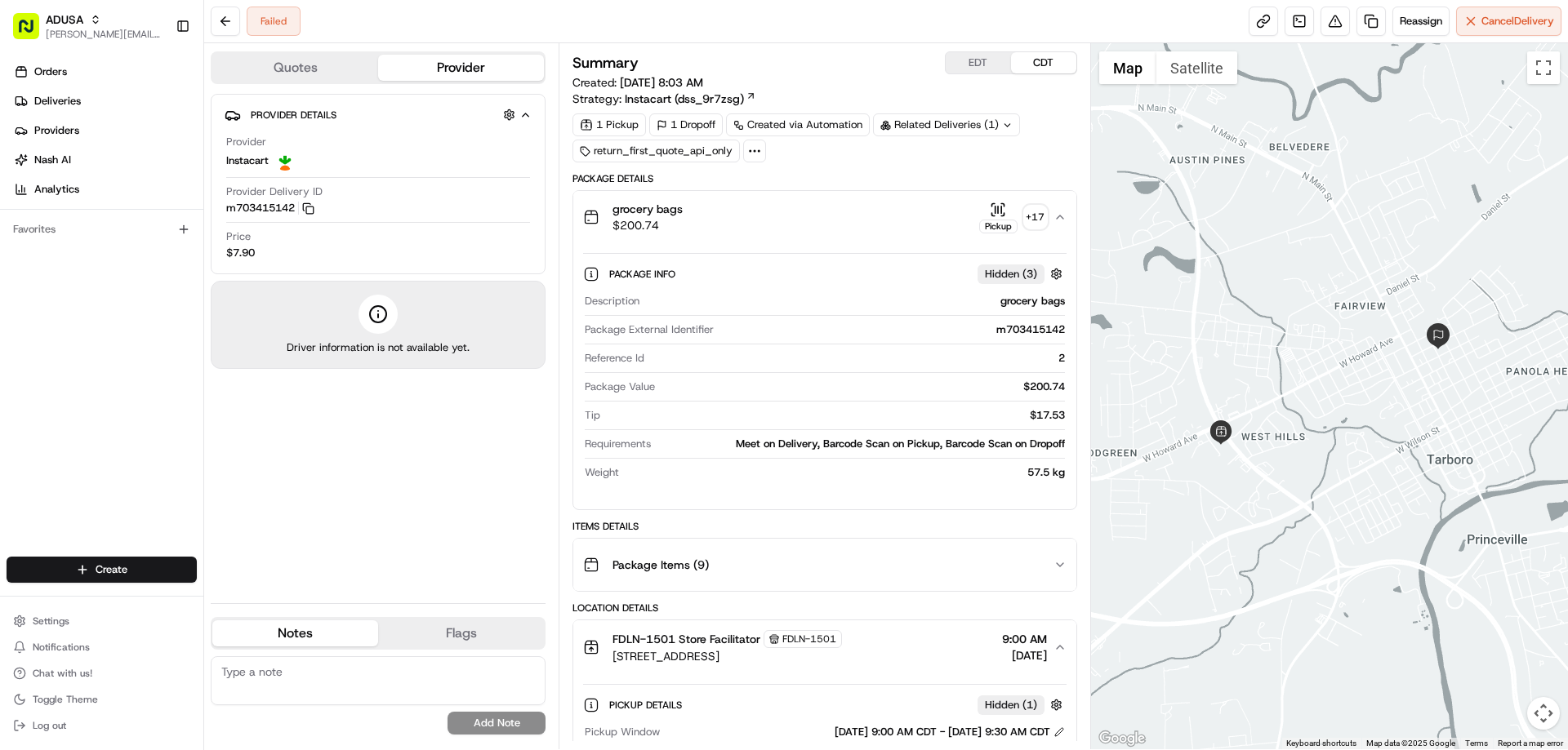
click at [695, 214] on div "grocery bags $200.74 Pickup + 17" at bounding box center [818, 217] width 470 height 33
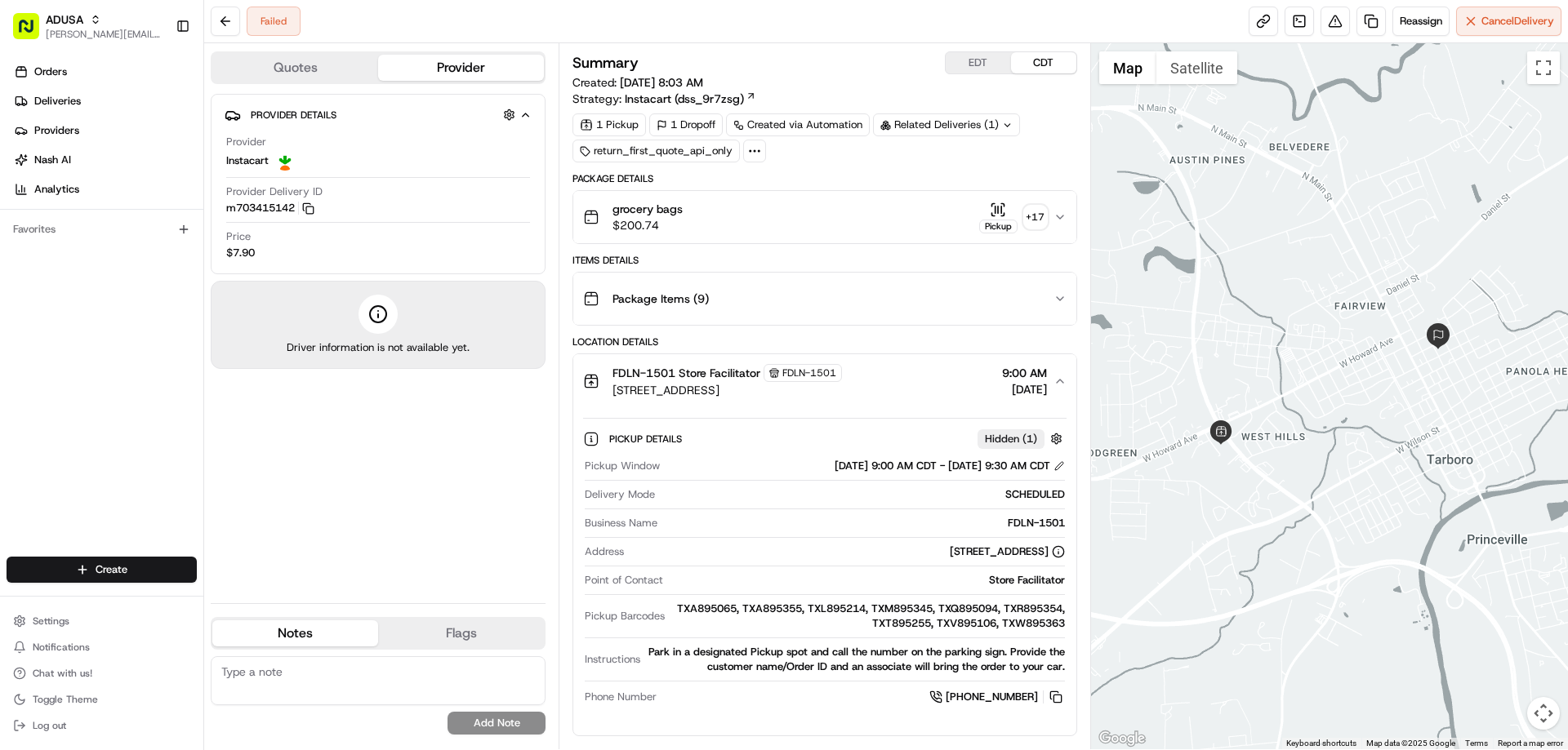
click at [682, 214] on span "grocery bags" at bounding box center [647, 208] width 70 height 16
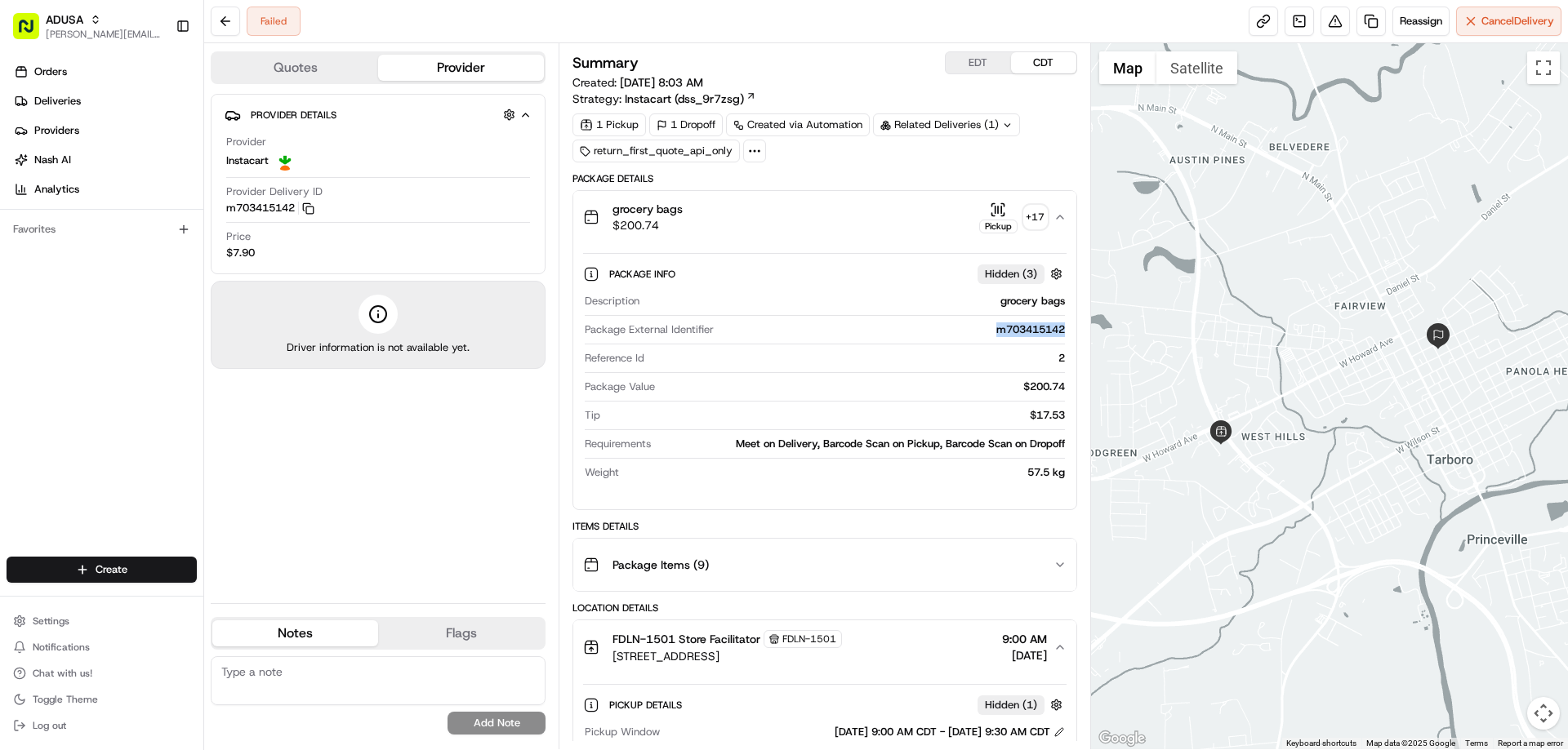
drag, startPoint x: 989, startPoint y: 331, endPoint x: 1064, endPoint y: 337, distance: 75.2
click at [1064, 337] on div "m703415142" at bounding box center [892, 330] width 343 height 15
copy div "m703415142"
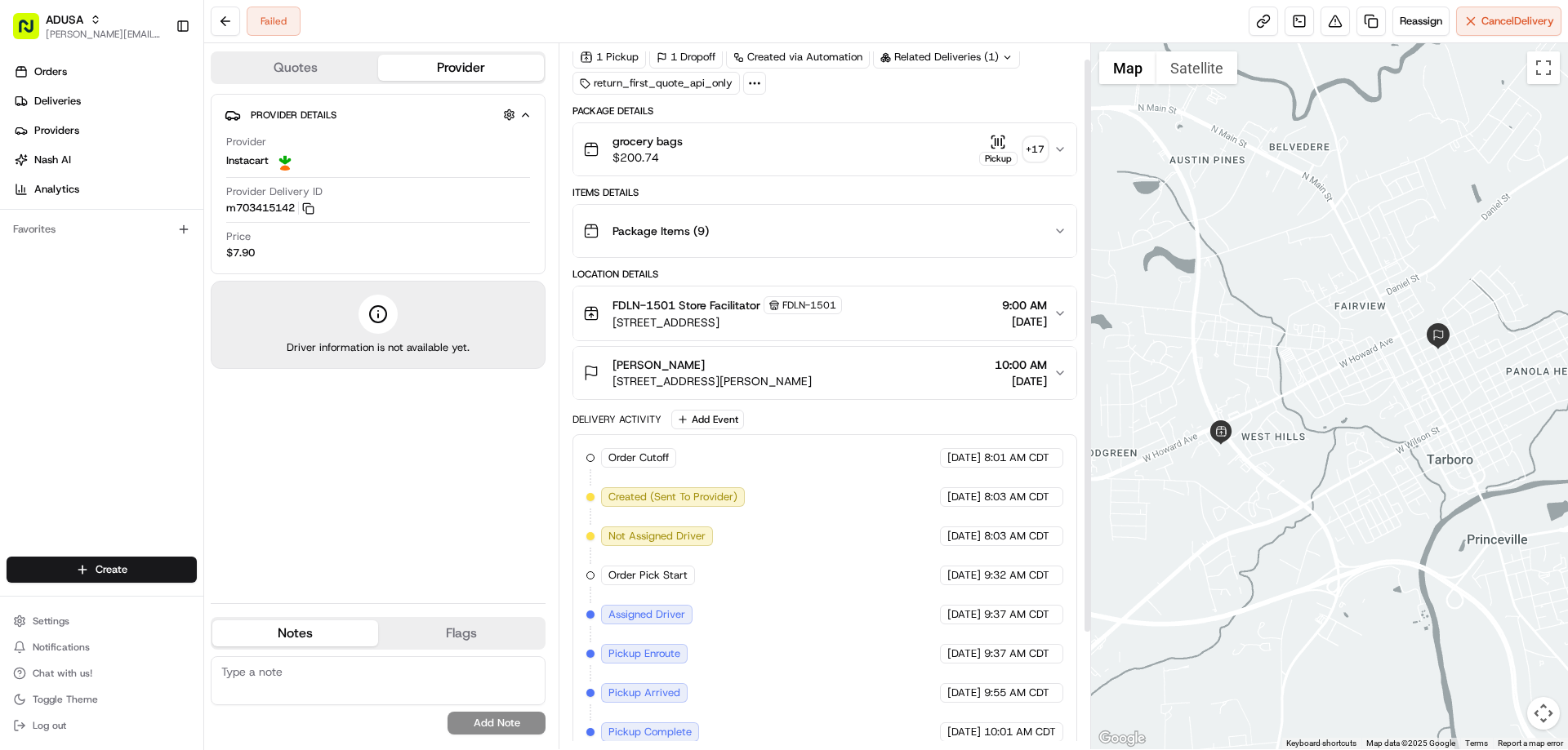
scroll to position [161, 0]
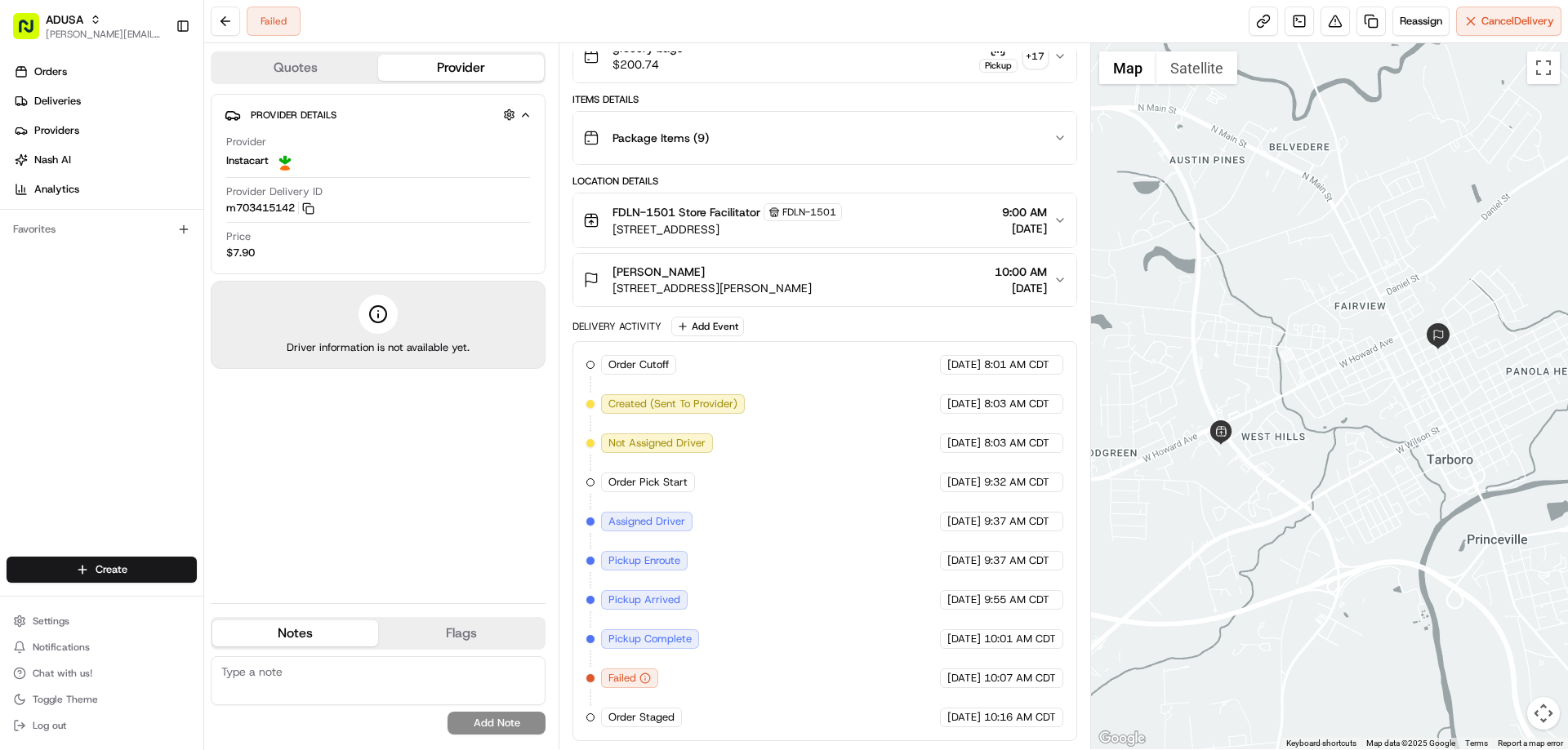
click at [356, 158] on div "Provider Instacart" at bounding box center [378, 153] width 304 height 36
click at [1415, 21] on span "Reassign" at bounding box center [1421, 22] width 42 height 15
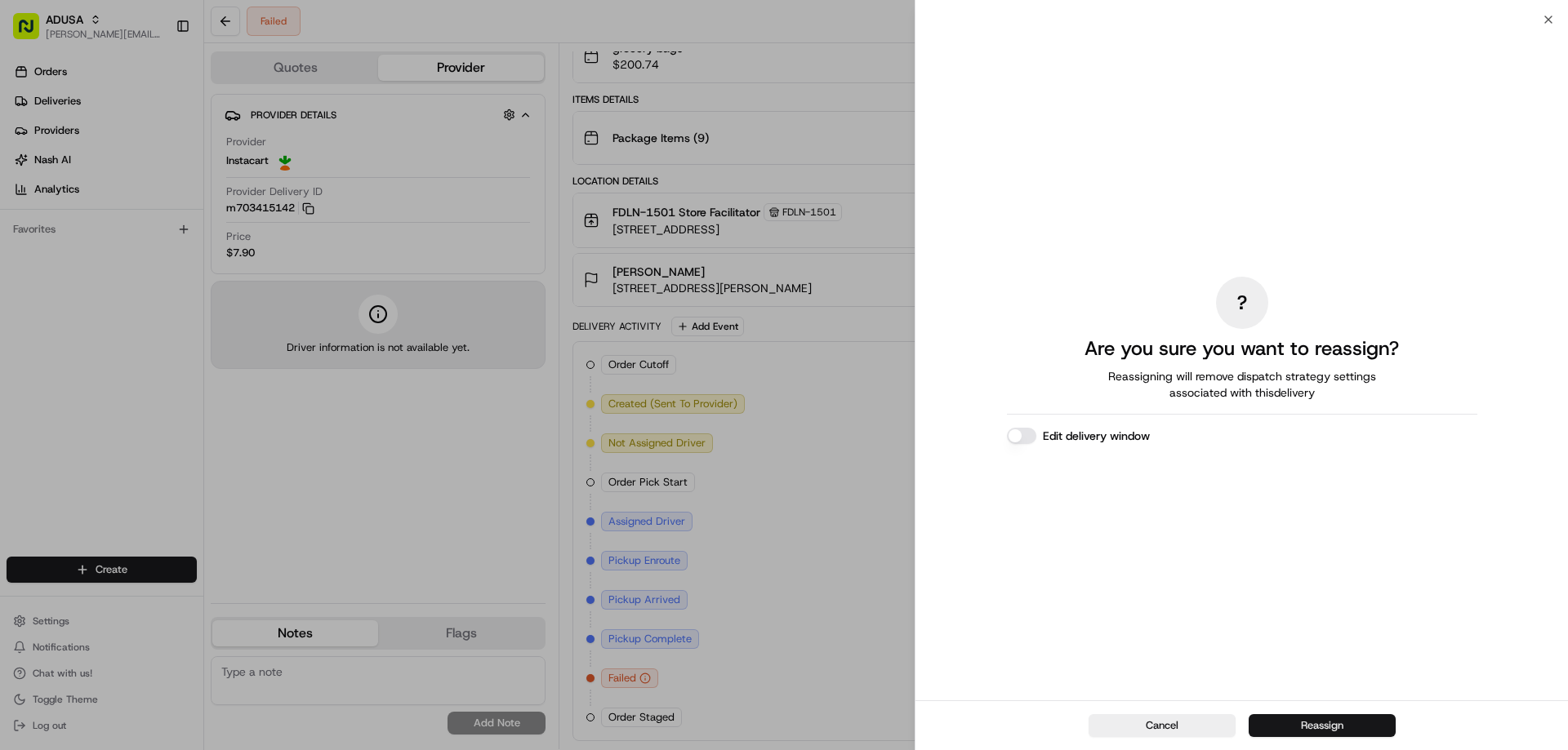
click at [1303, 729] on button "Reassign" at bounding box center [1322, 725] width 147 height 23
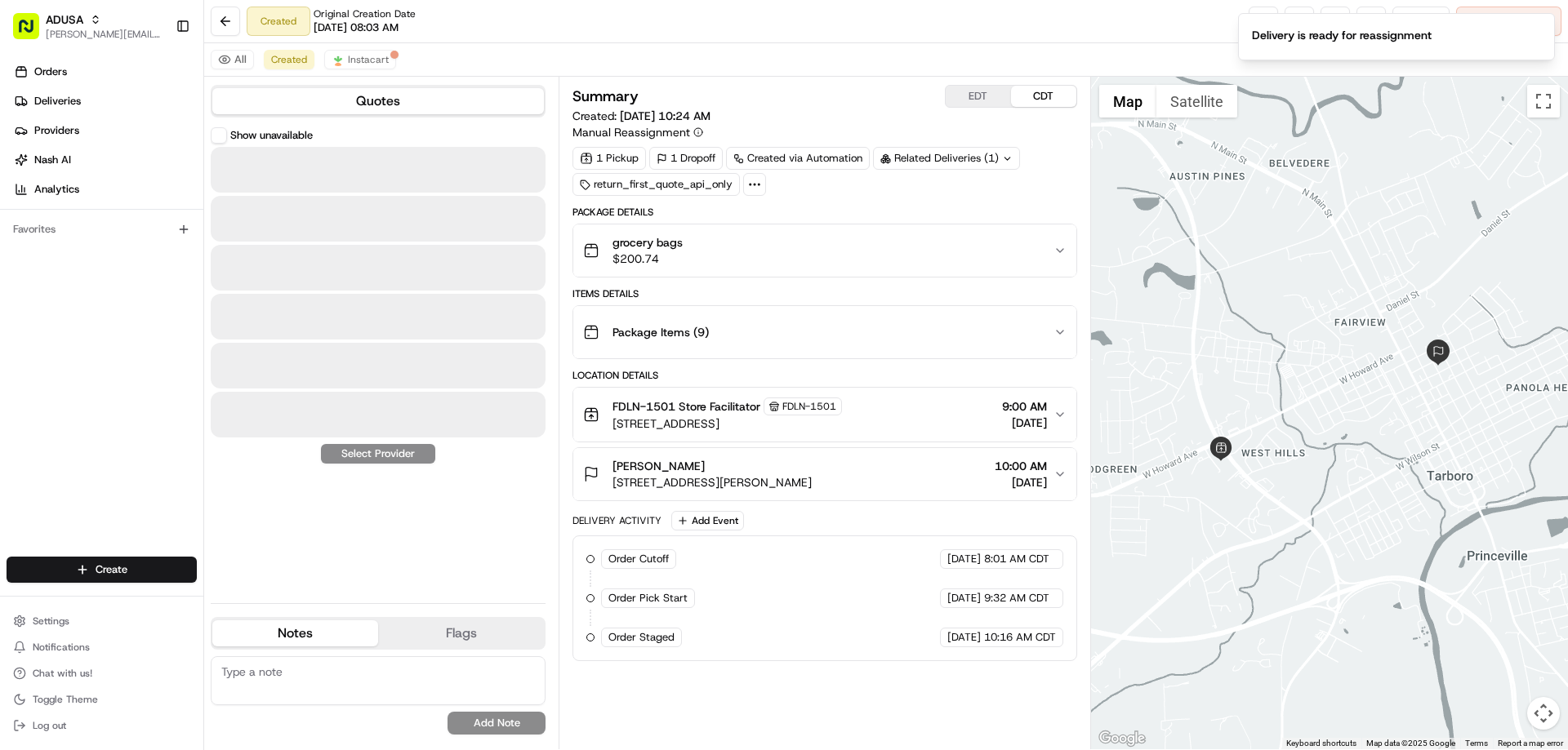
scroll to position [0, 0]
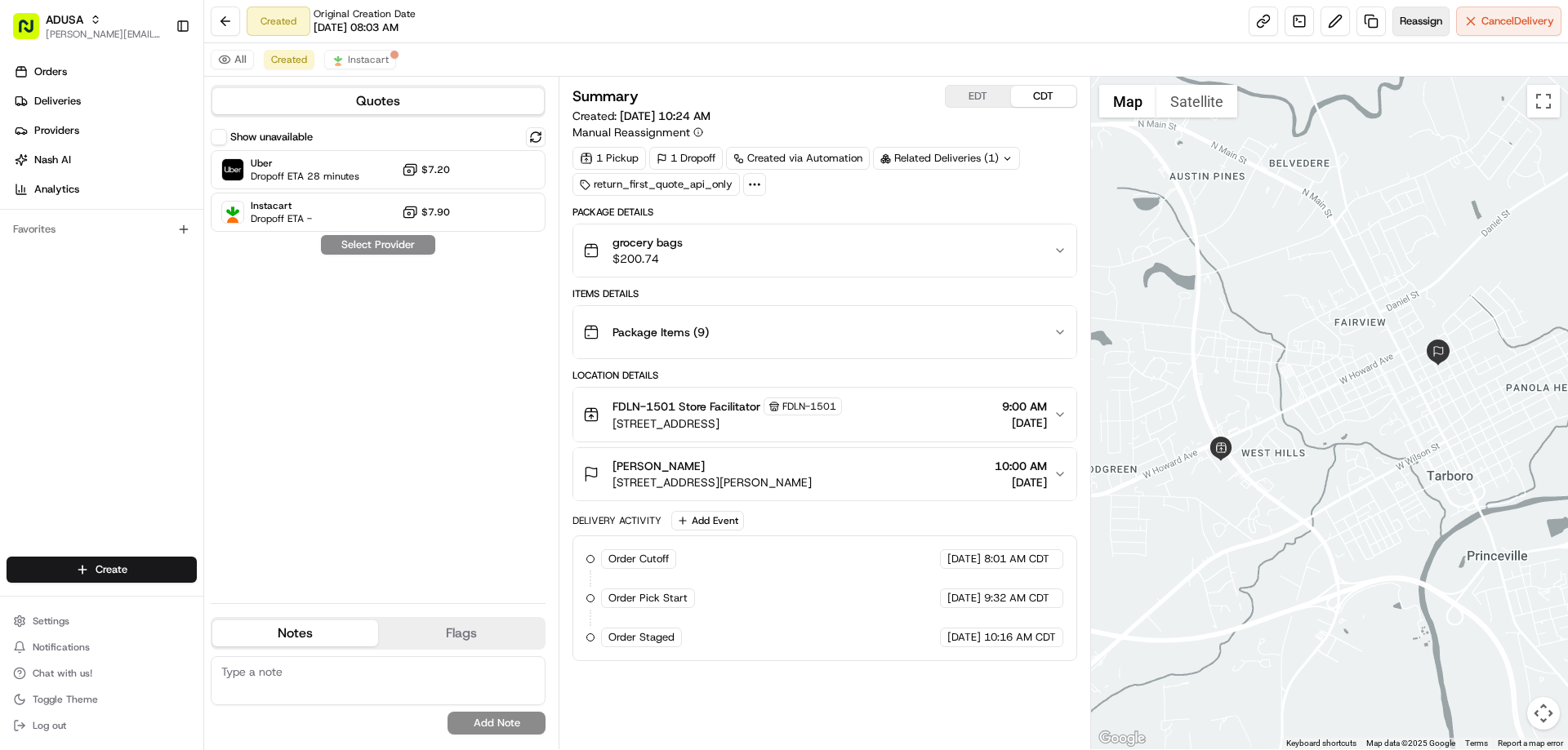
click at [1411, 22] on span "Reassign" at bounding box center [1421, 22] width 42 height 15
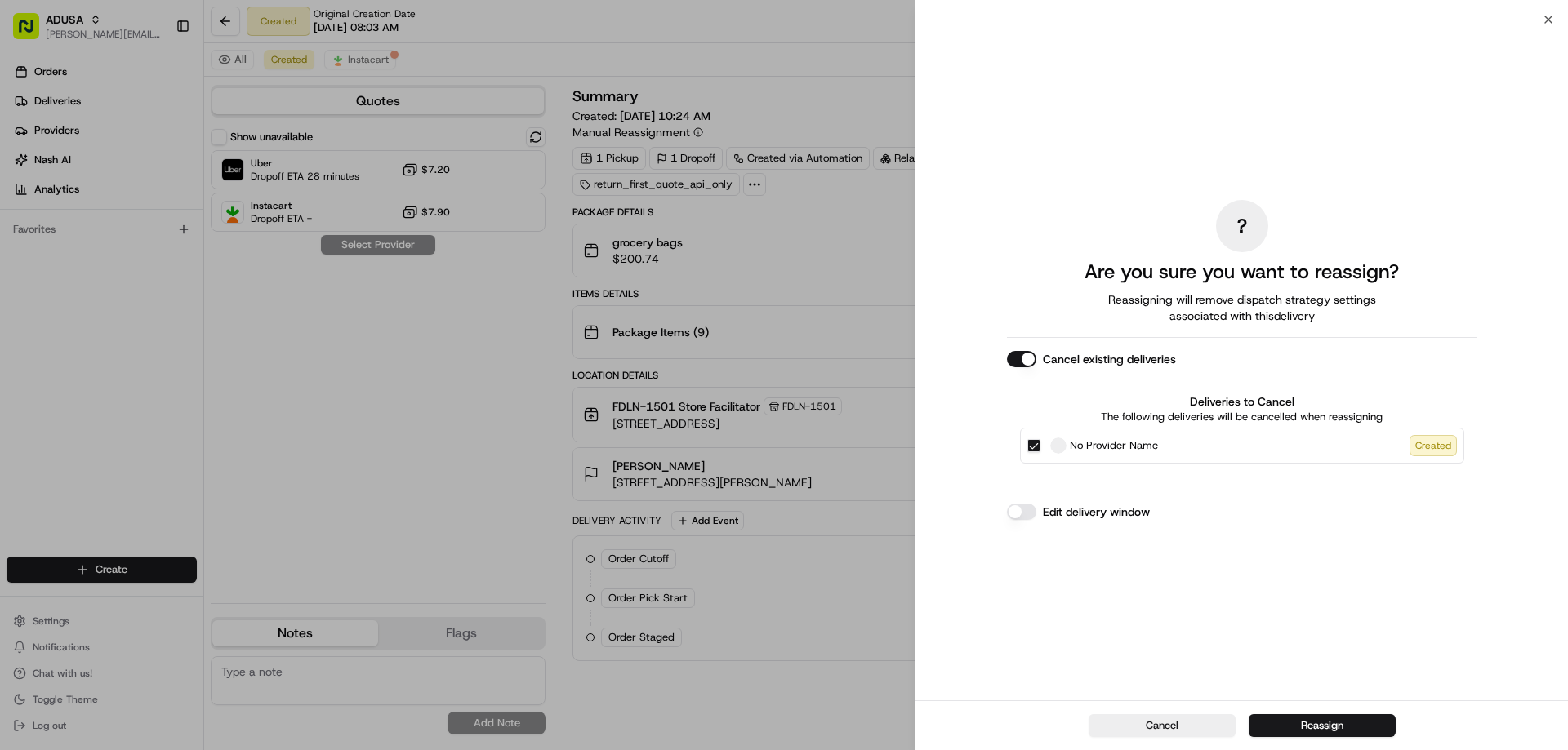
click at [1102, 515] on label "Edit delivery window" at bounding box center [1095, 511] width 107 height 16
click at [1036, 515] on button "Edit delivery window" at bounding box center [1021, 511] width 29 height 16
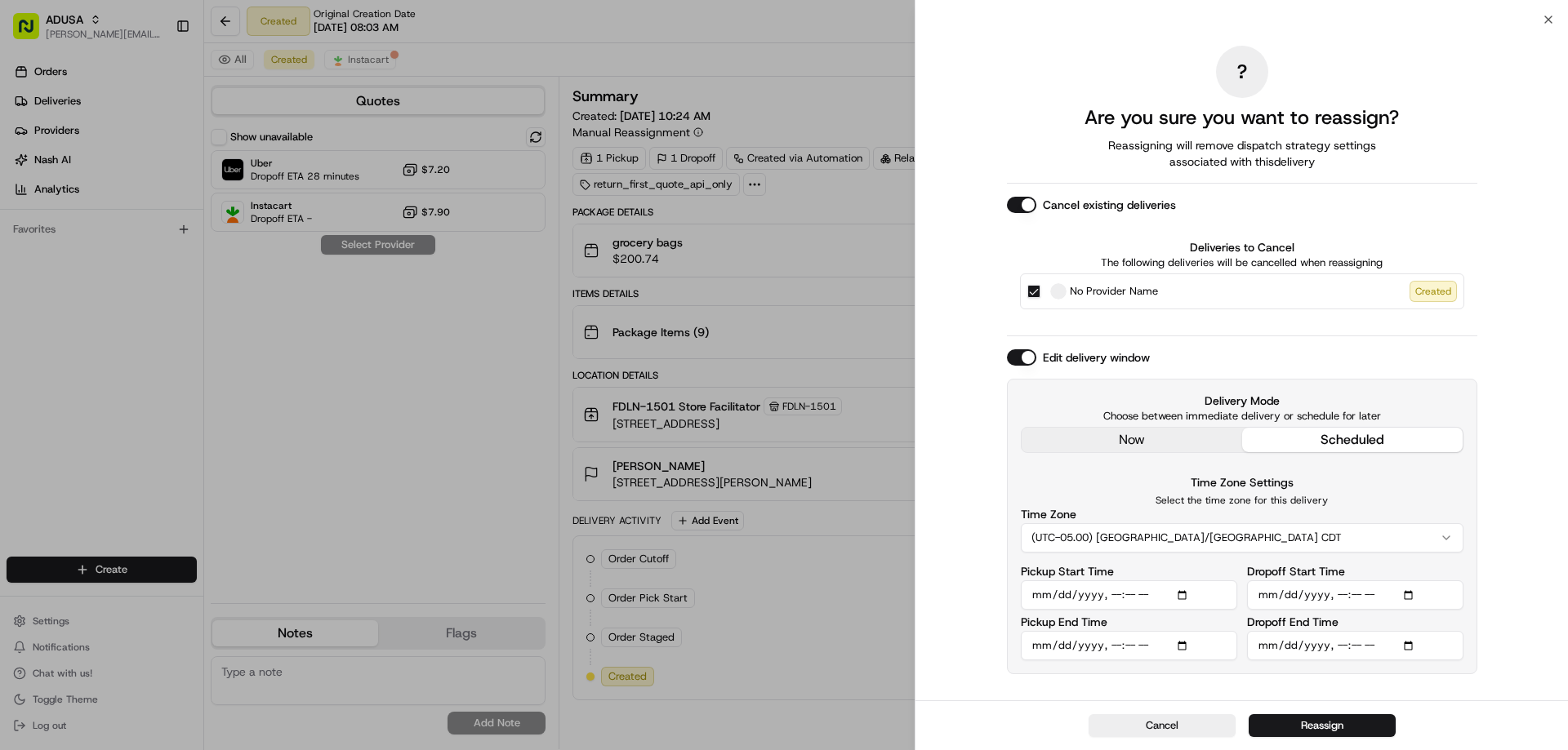
click at [1181, 592] on input "Pickup Start Time" at bounding box center [1128, 594] width 216 height 29
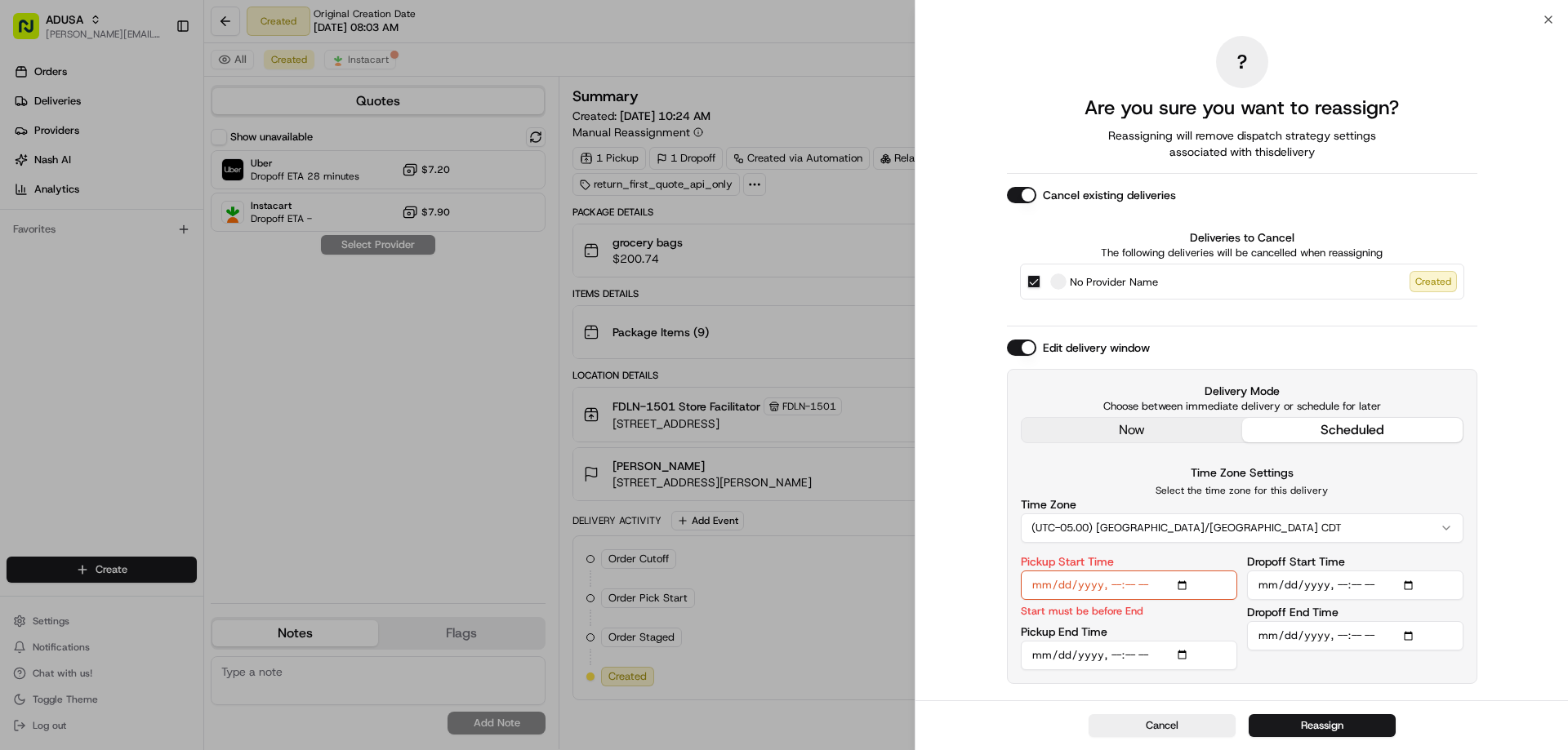
type input "2025-08-17T12:00"
click at [1393, 482] on div "Time Zone Settings Select the time zone for this delivery Time Zone (UTC-05.00)…" at bounding box center [1242, 503] width 442 height 80
click at [1411, 588] on input "Dropoff Start Time" at bounding box center [1355, 585] width 216 height 29
click at [1410, 581] on input "Dropoff Start Time" at bounding box center [1355, 585] width 216 height 29
type input "2025-08-17T12:00"
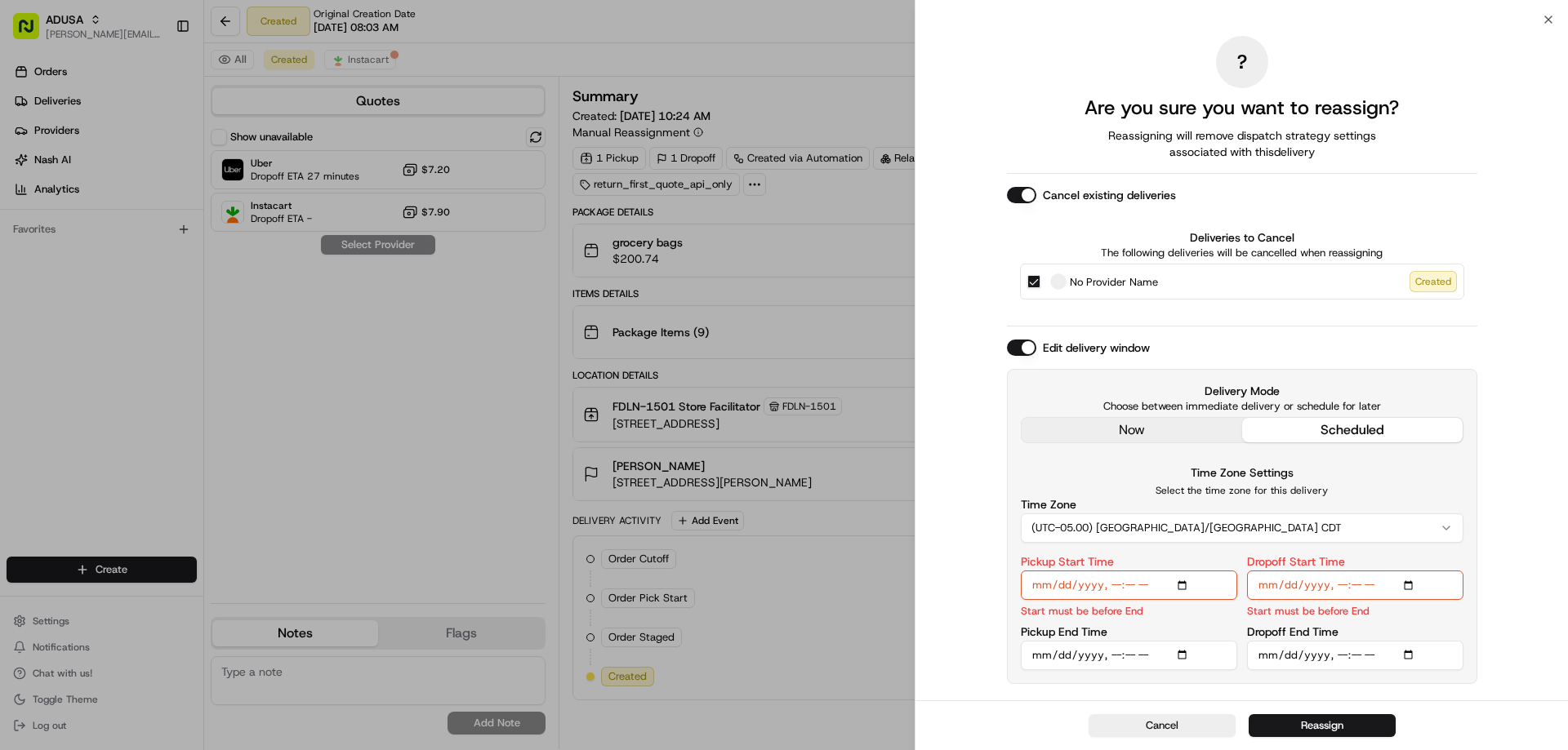
click at [1183, 653] on input "Pickup End Time" at bounding box center [1128, 655] width 216 height 29
type input "2025-08-17T12:30"
click at [1379, 484] on p "Select the time zone for this delivery" at bounding box center [1242, 491] width 442 height 13
click at [1410, 653] on input "Dropoff End Time" at bounding box center [1355, 655] width 216 height 29
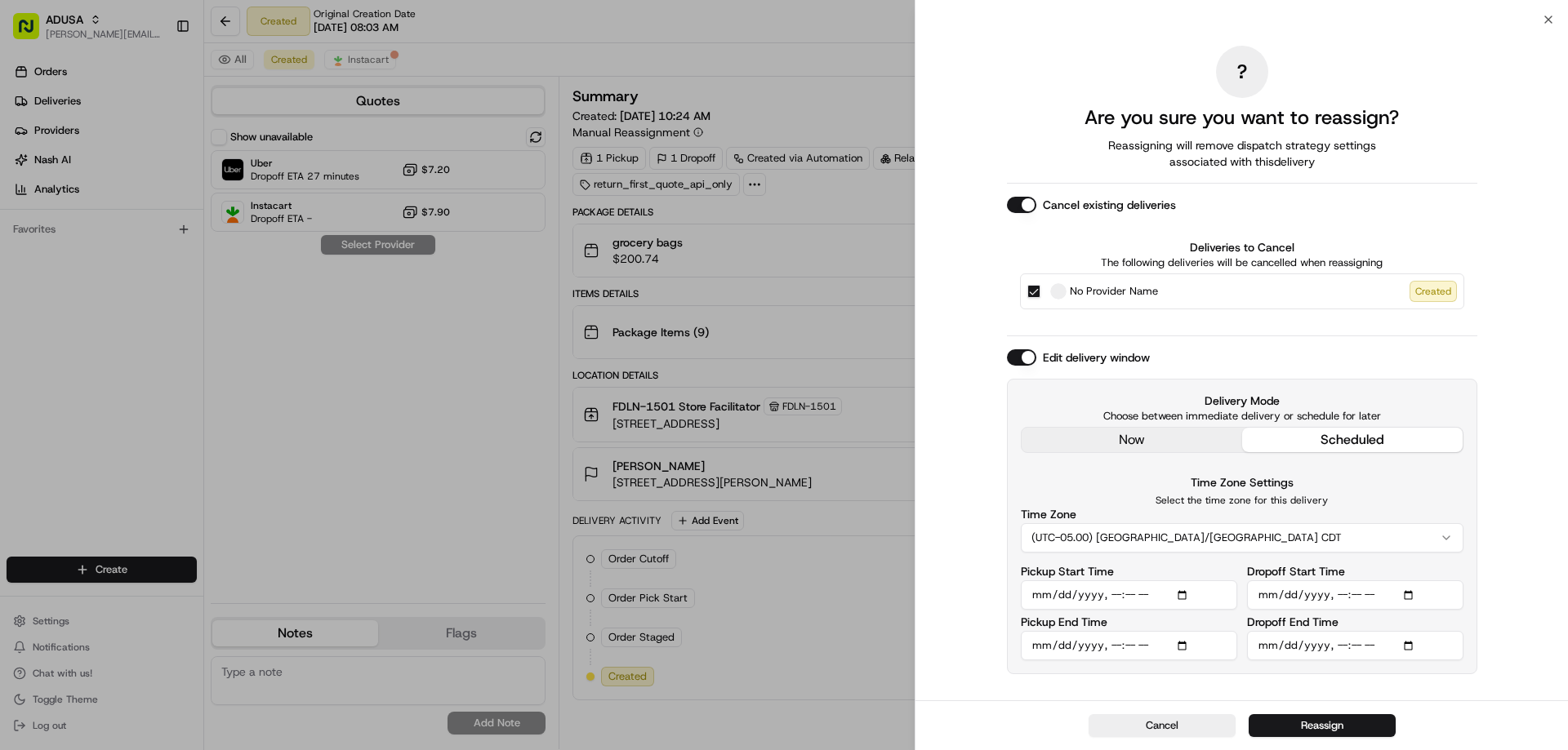
type input "2025-08-17T13:00"
click at [1523, 673] on div "? Are you sure you want to reassign? Reassigning will remove dispatch strategy …" at bounding box center [1242, 360] width 653 height 681
drag, startPoint x: 1339, startPoint y: 723, endPoint x: 1339, endPoint y: 777, distance: 54.0
click at [1339, 750] on html "ADUSA kathleen.bresnahan@adusa.com Toggle Sidebar Orders Deliveries Providers N…" at bounding box center [784, 375] width 1568 height 750
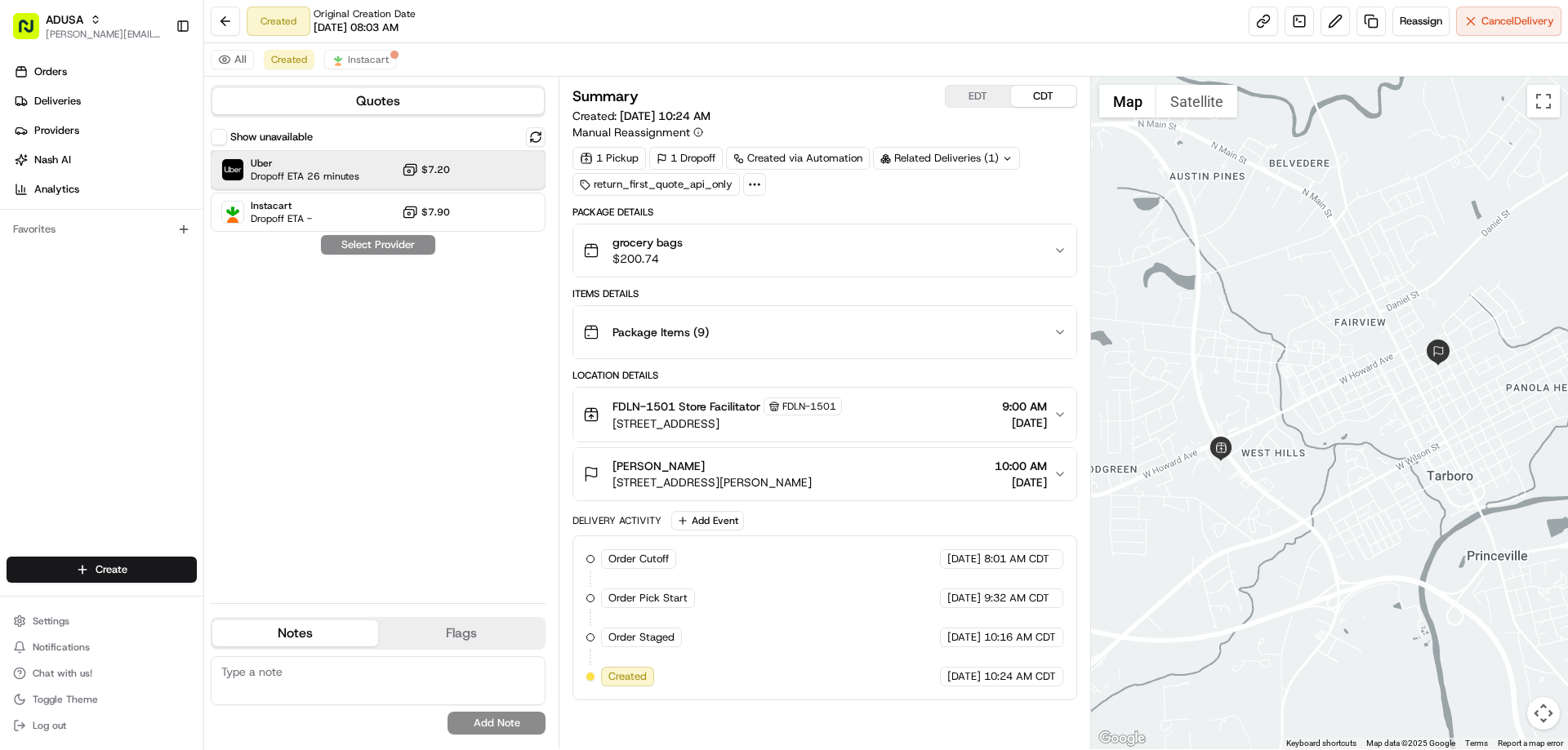
click at [316, 167] on span "Uber" at bounding box center [305, 163] width 108 height 13
click at [389, 248] on button "Assign Provider" at bounding box center [377, 244] width 116 height 20
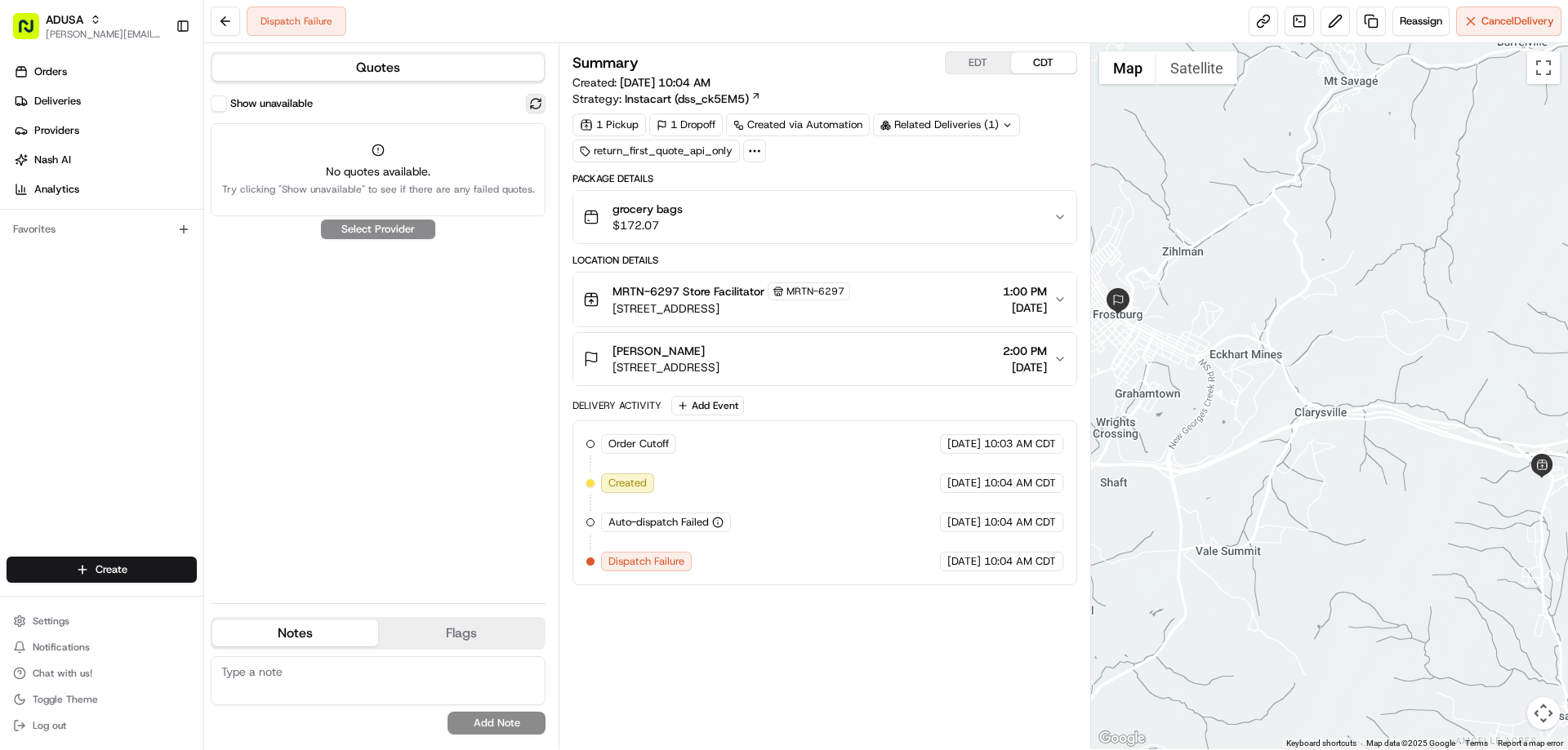
click at [535, 106] on button at bounding box center [535, 104] width 20 height 20
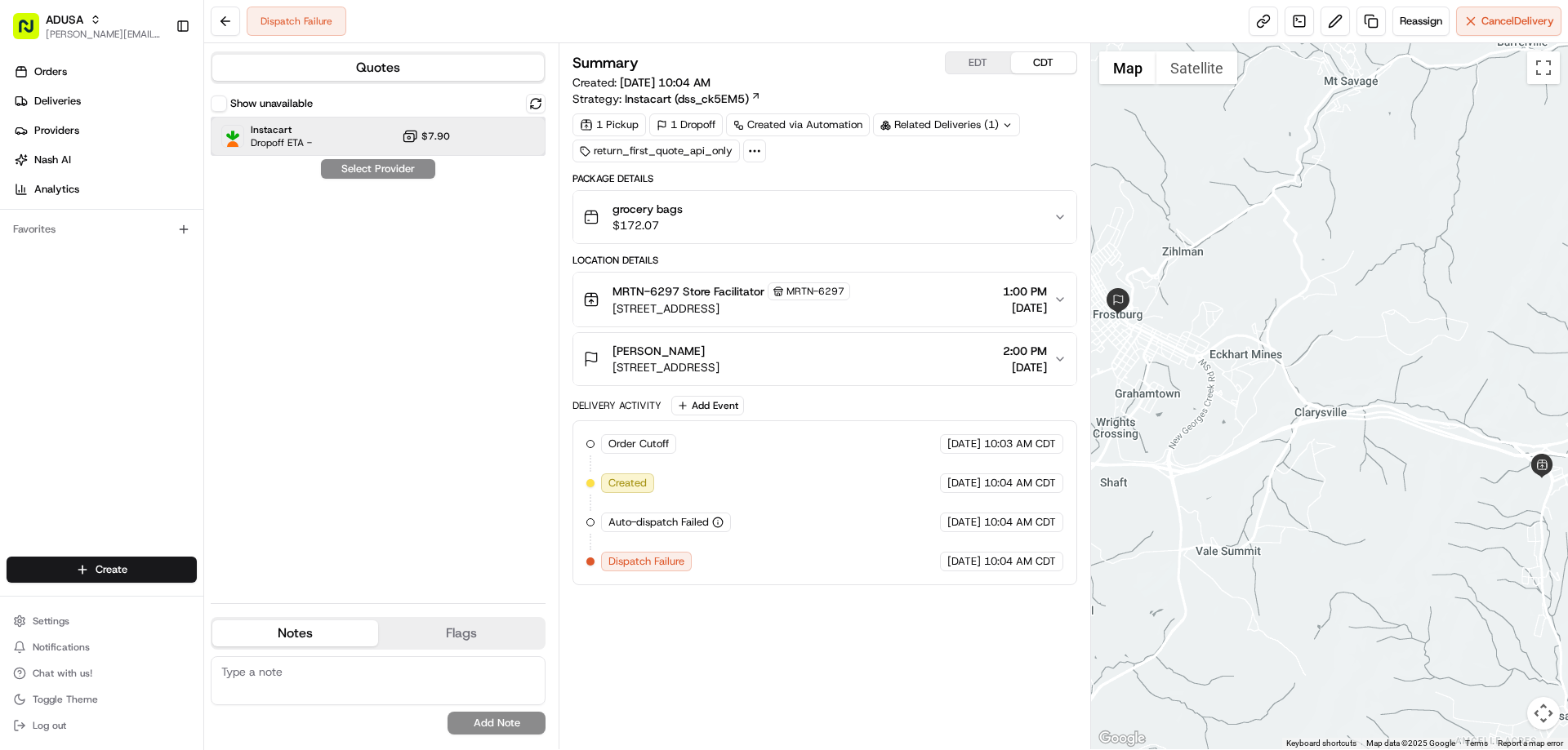
click at [268, 130] on span "Instacart" at bounding box center [281, 130] width 61 height 13
click at [340, 167] on button "Assign Provider" at bounding box center [377, 169] width 116 height 20
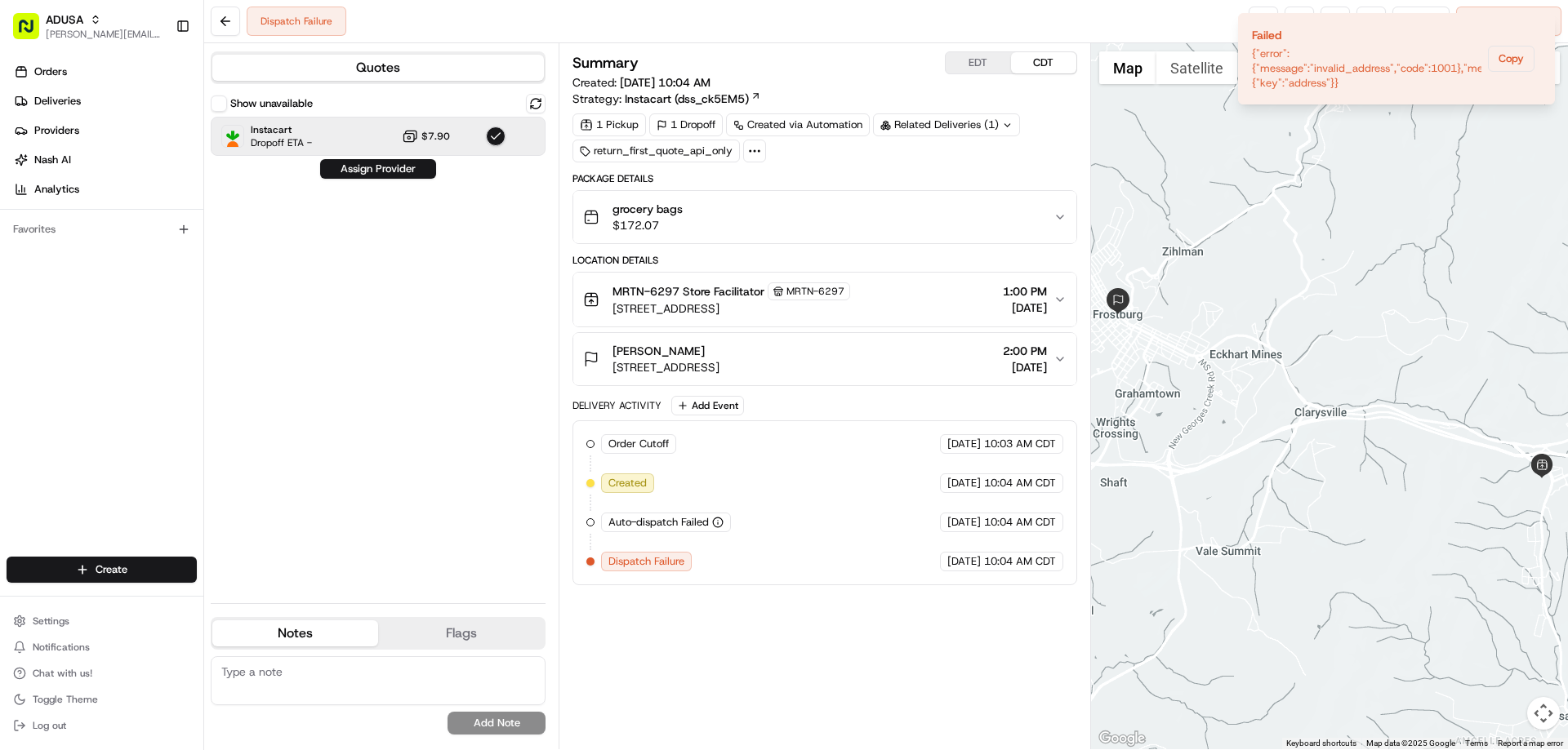
click at [334, 228] on div "Show unavailable Instacart Dropoff ETA - $7.90 Assign Provider" at bounding box center [377, 342] width 335 height 496
click at [724, 297] on span "MRTN-6297 Store Facilitator" at bounding box center [688, 291] width 152 height 16
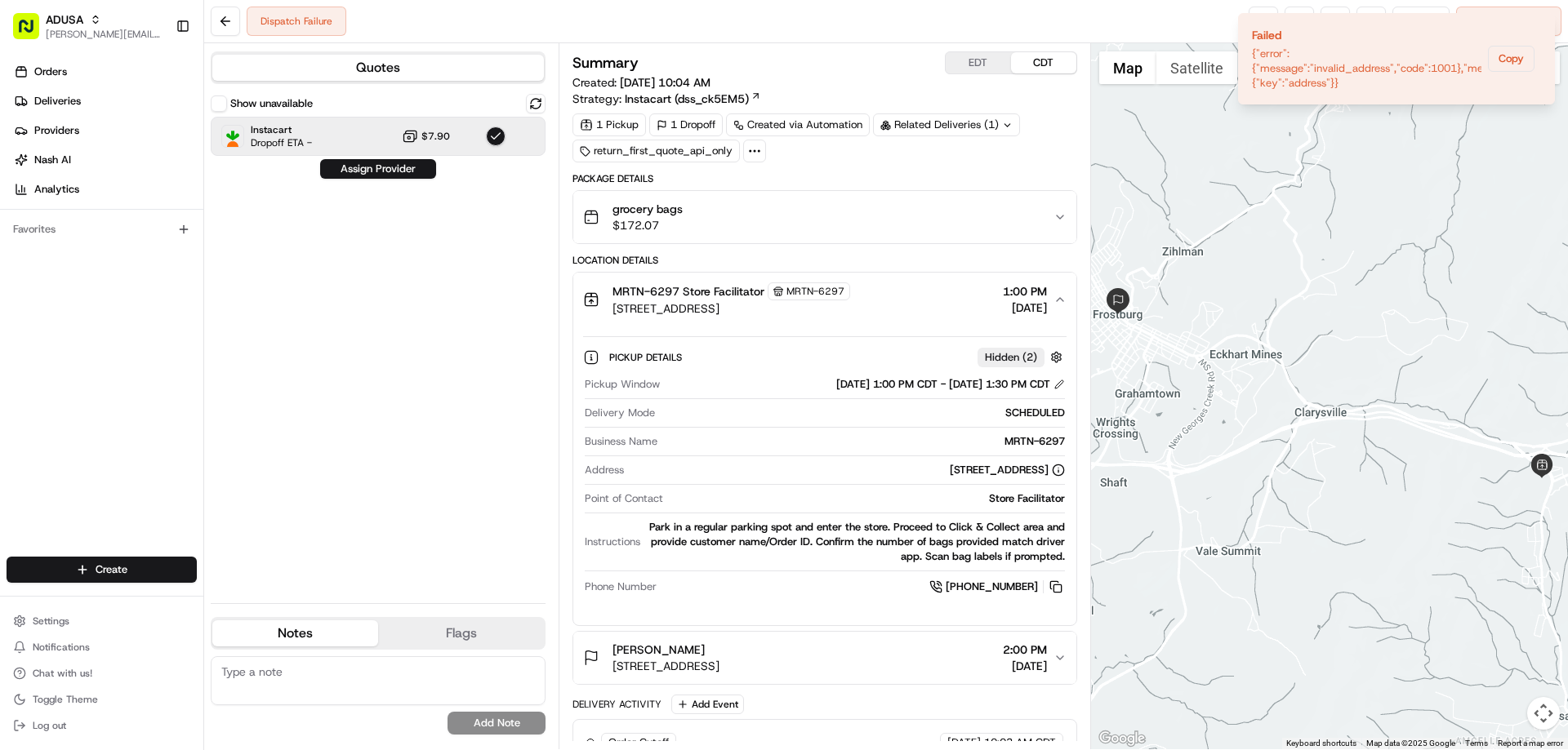
click at [910, 291] on div "MRTN-6297 Store Facilitator MRTN-6297 [STREET_ADDRESS] 1:00 PM [DATE]" at bounding box center [818, 299] width 470 height 34
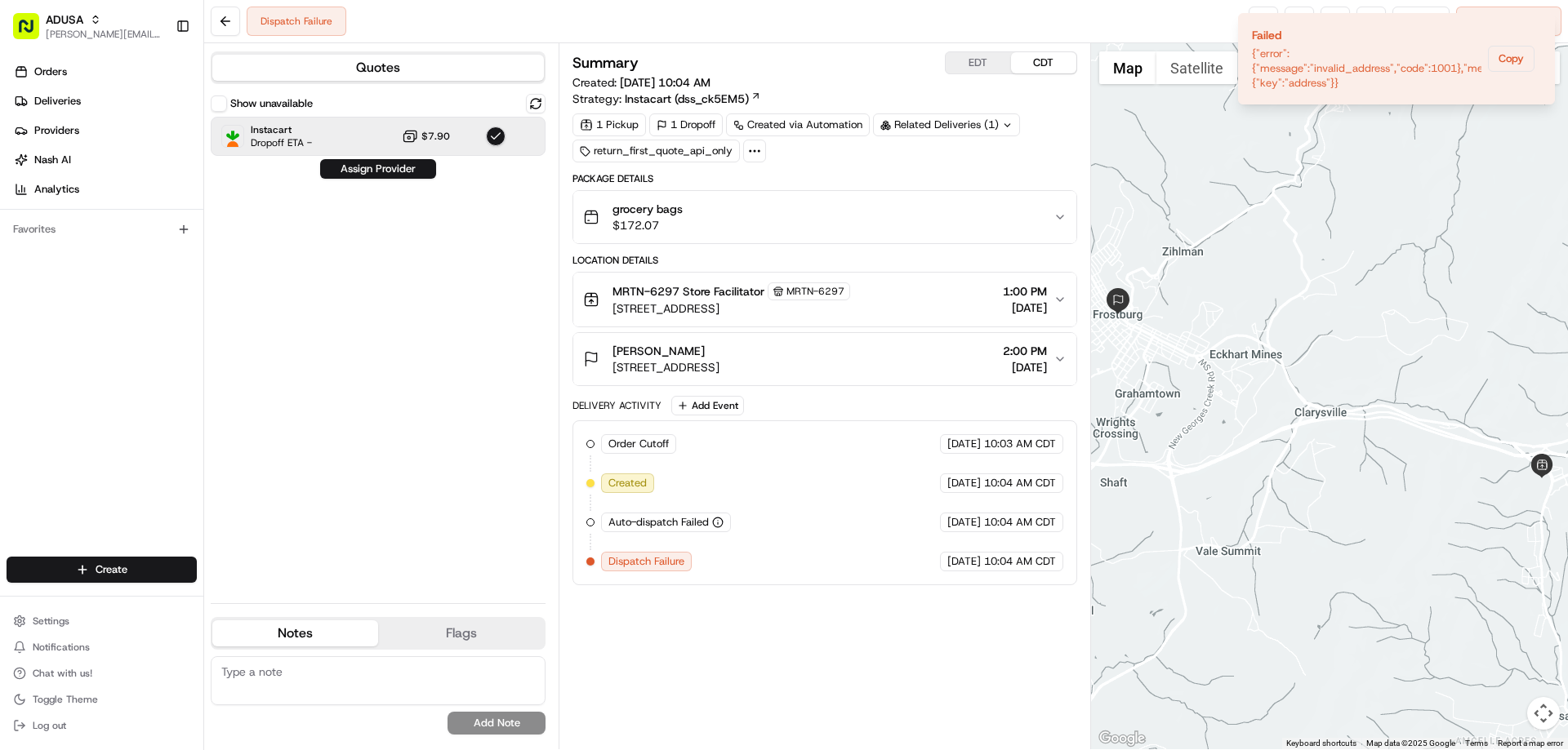
click at [909, 282] on div "MRTN-6297 Store Facilitator MRTN-6297 [STREET_ADDRESS] 1:00 PM [DATE]" at bounding box center [818, 299] width 470 height 34
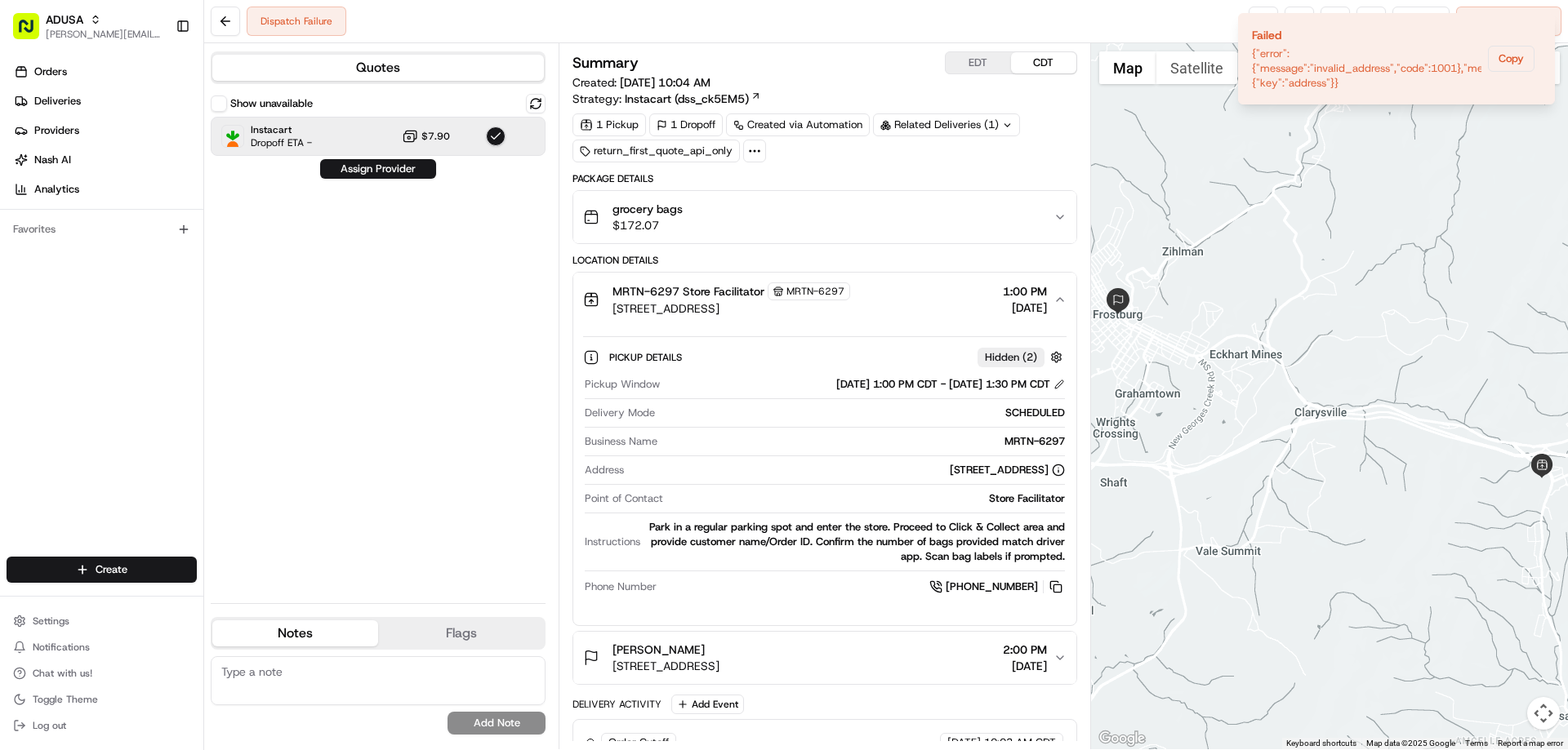
click at [671, 211] on span "grocery bags" at bounding box center [647, 208] width 70 height 16
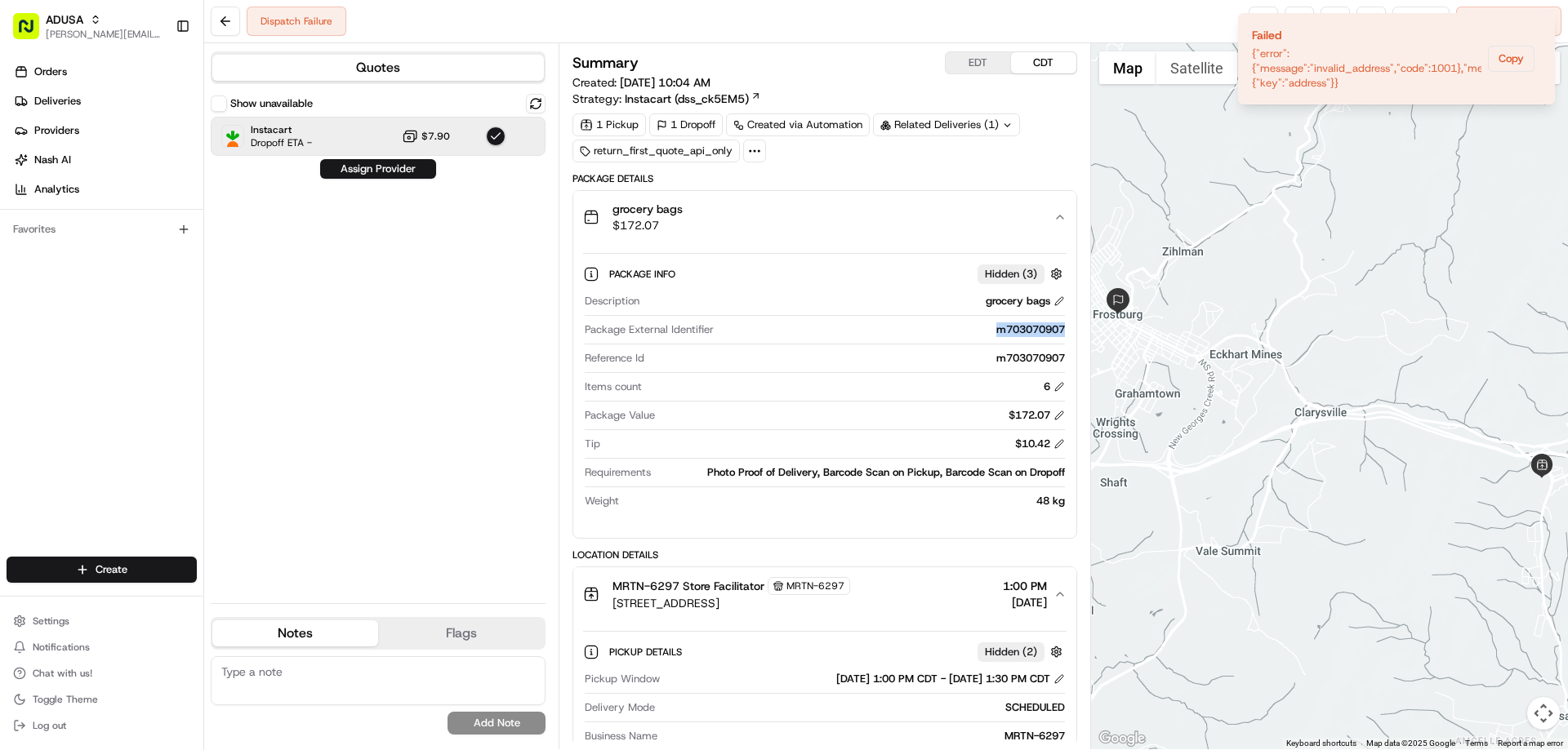
drag, startPoint x: 991, startPoint y: 330, endPoint x: 1065, endPoint y: 336, distance: 74.2
click at [1065, 336] on div "Description grocery bags Package External Identifier m703070907 Reference Id m7…" at bounding box center [825, 401] width 483 height 227
copy div "m703070907"
click at [1540, 27] on icon "Notifications (F8)" at bounding box center [1541, 27] width 13 height 13
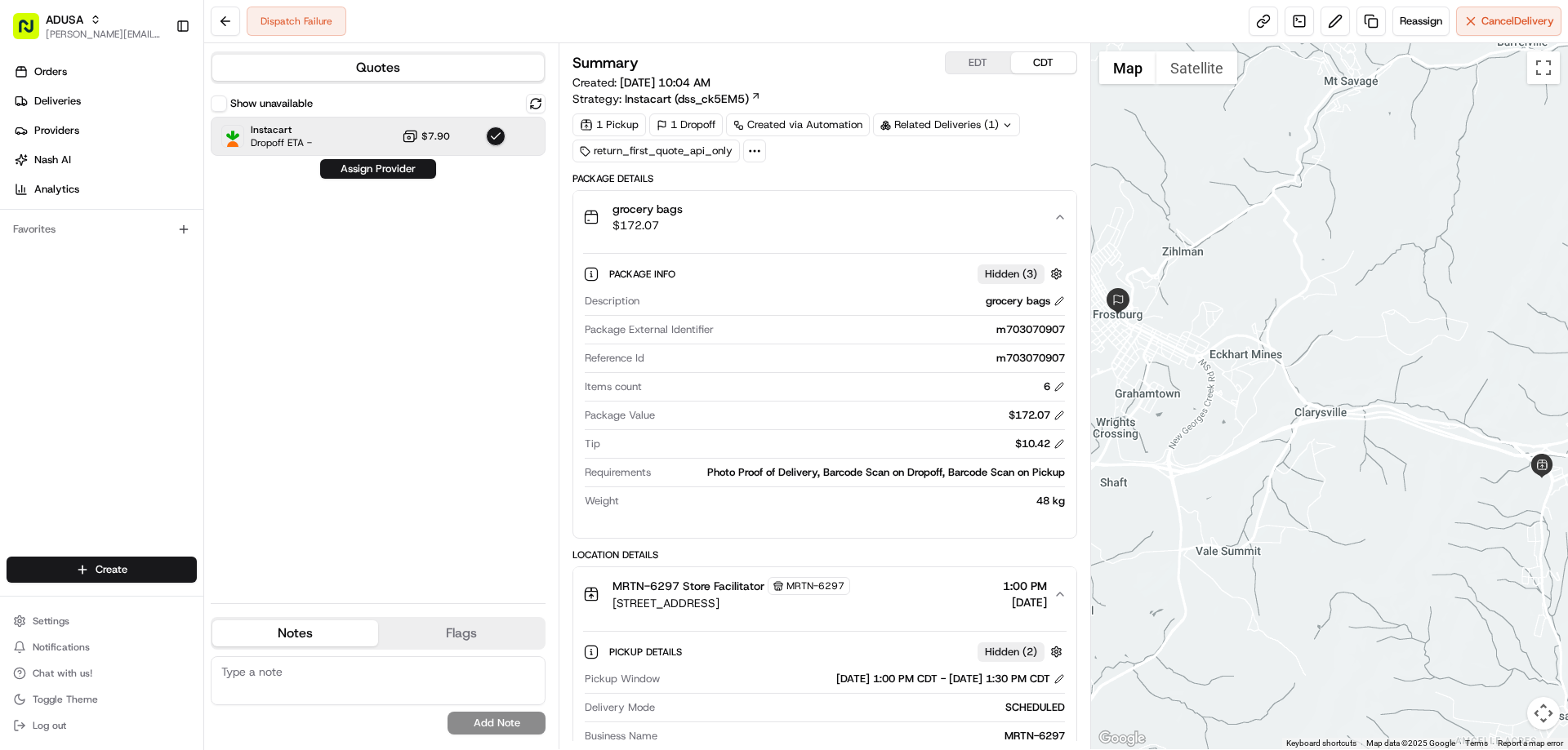
click at [1011, 174] on div "Package Details" at bounding box center [825, 179] width 504 height 13
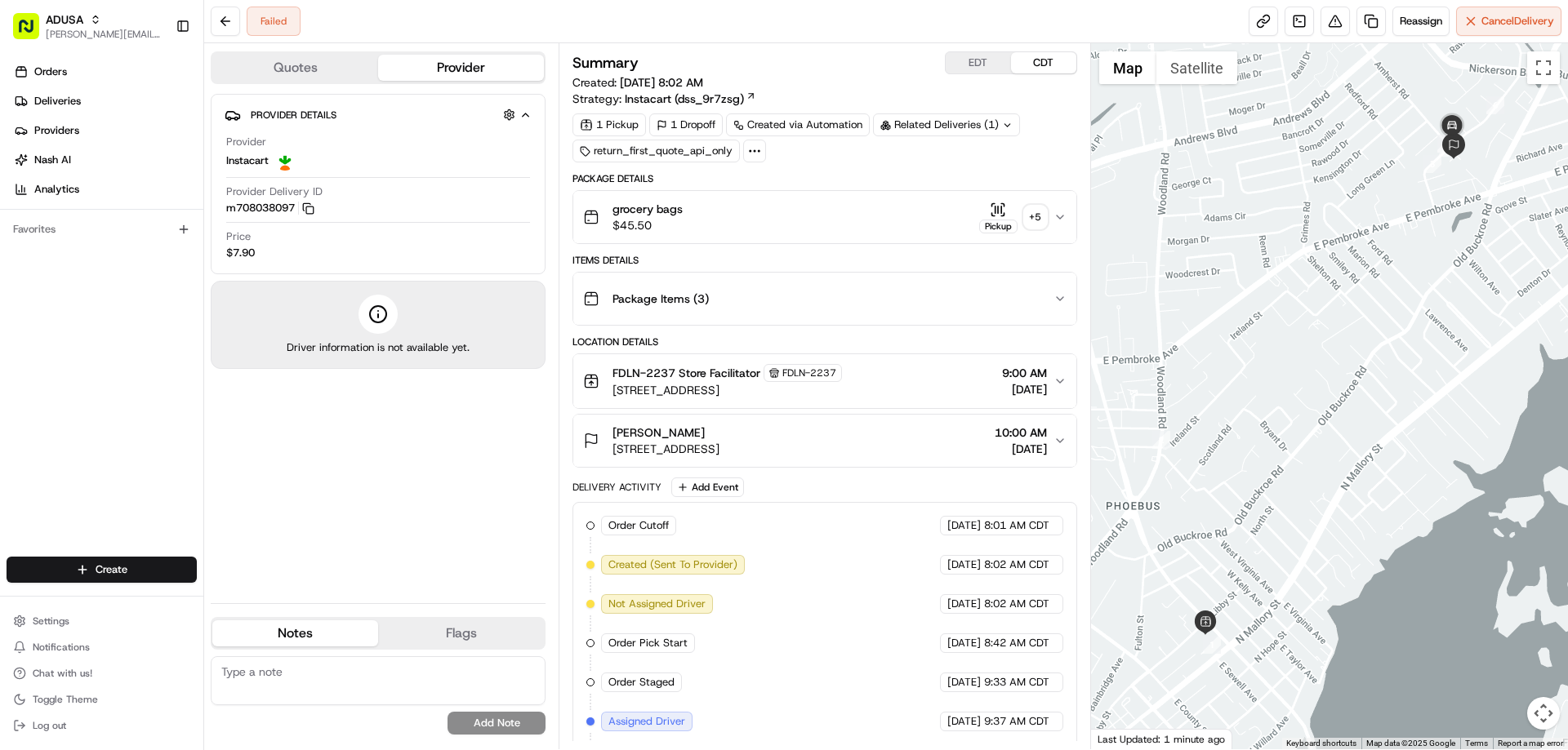
click at [665, 219] on span "$45.50" at bounding box center [647, 225] width 70 height 16
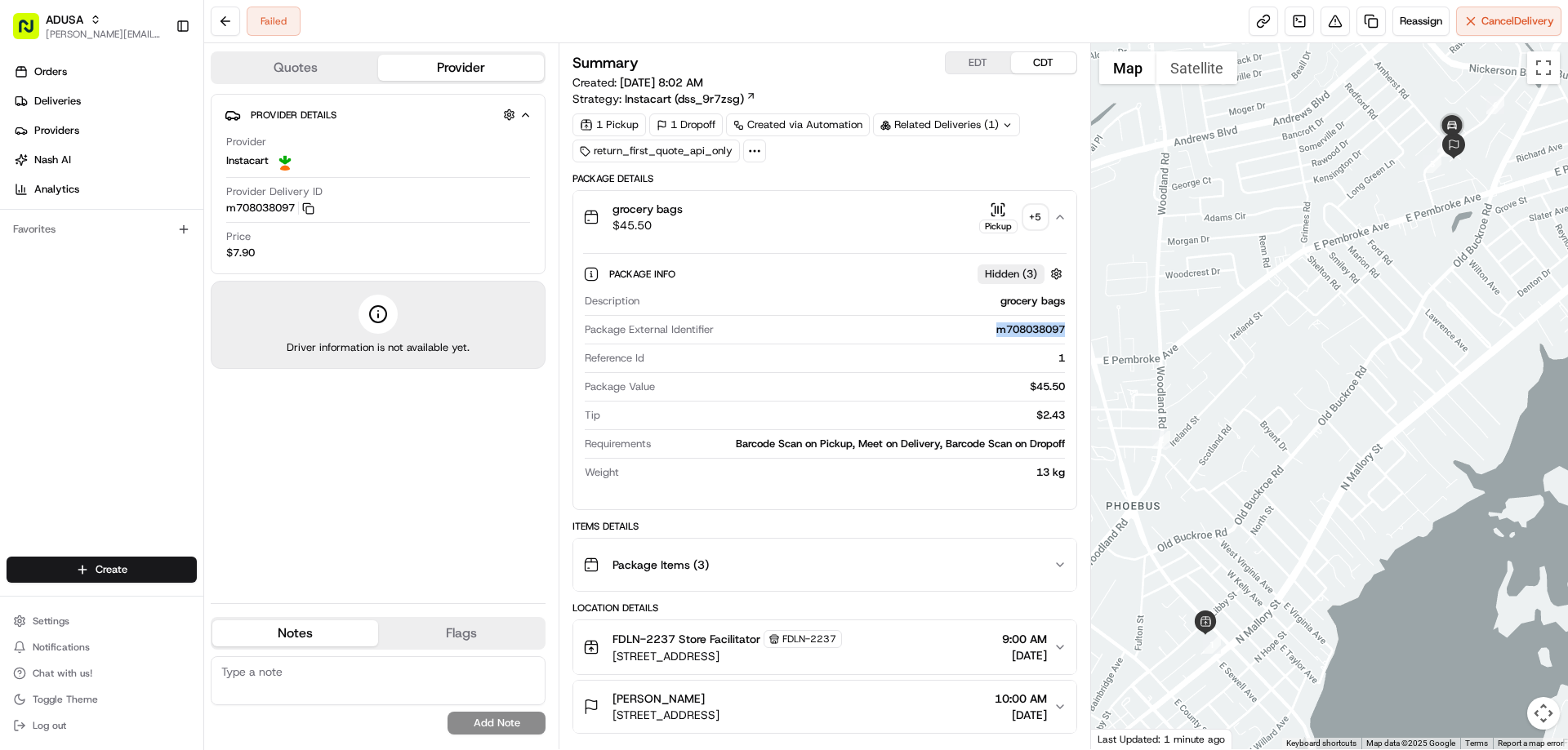
drag, startPoint x: 993, startPoint y: 329, endPoint x: 1061, endPoint y: 329, distance: 68.0
click at [1061, 329] on div "m708038097" at bounding box center [892, 330] width 343 height 15
copy div "m708038097"
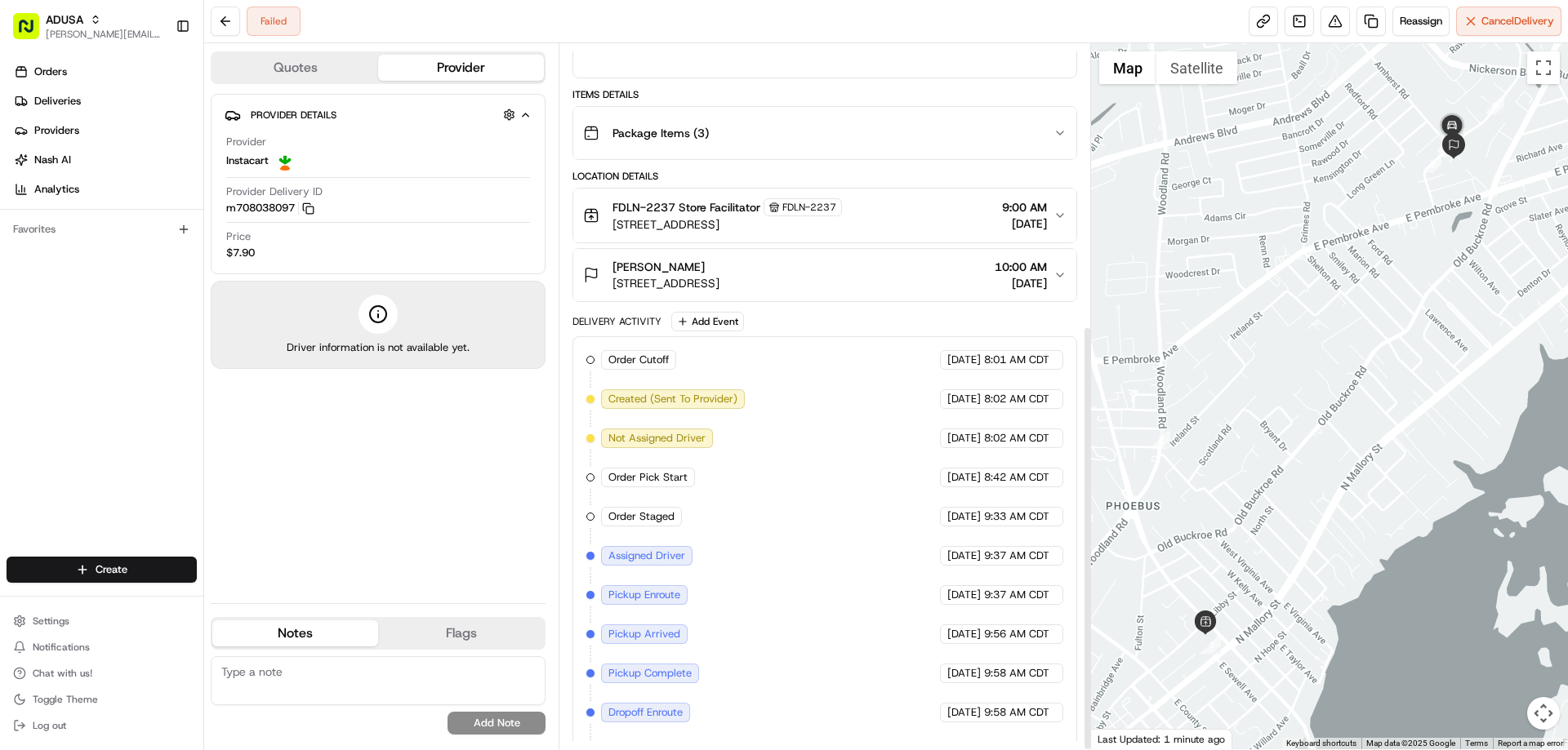
scroll to position [466, 0]
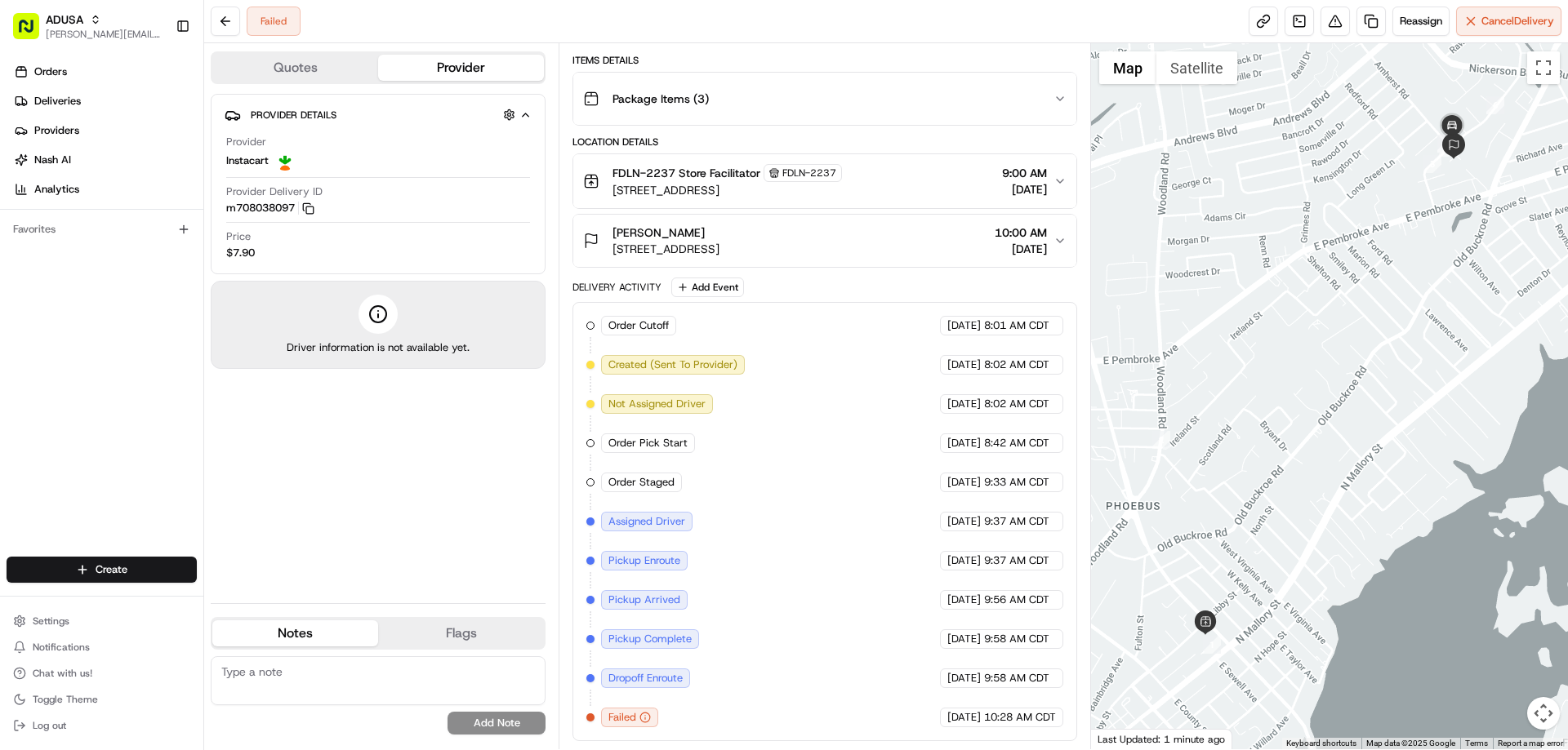
click at [331, 670] on textarea at bounding box center [377, 681] width 335 height 49
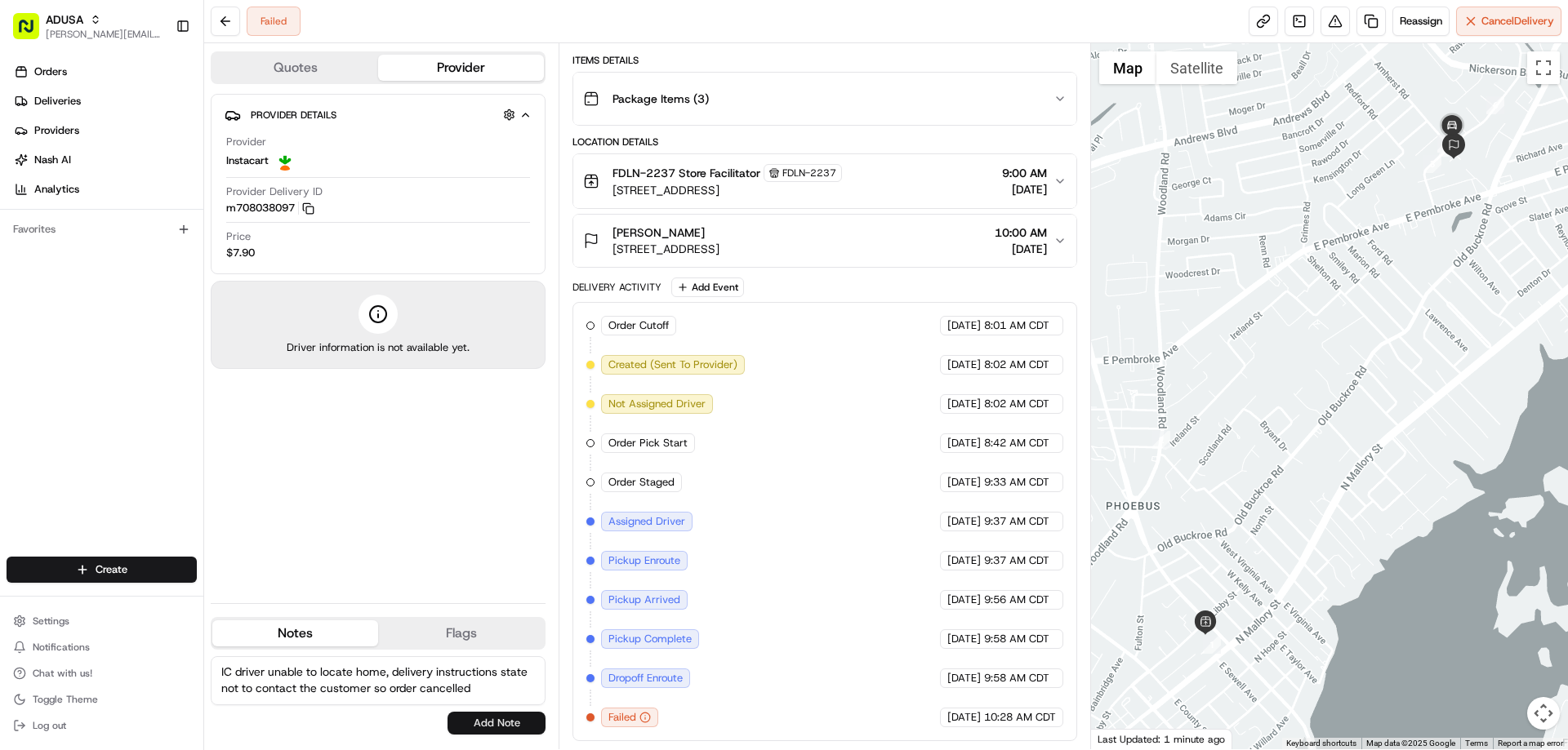
type textarea "IC driver unable to locate home, delivery instructions state not to contact the…"
click at [472, 720] on button "Add Note" at bounding box center [496, 724] width 98 height 23
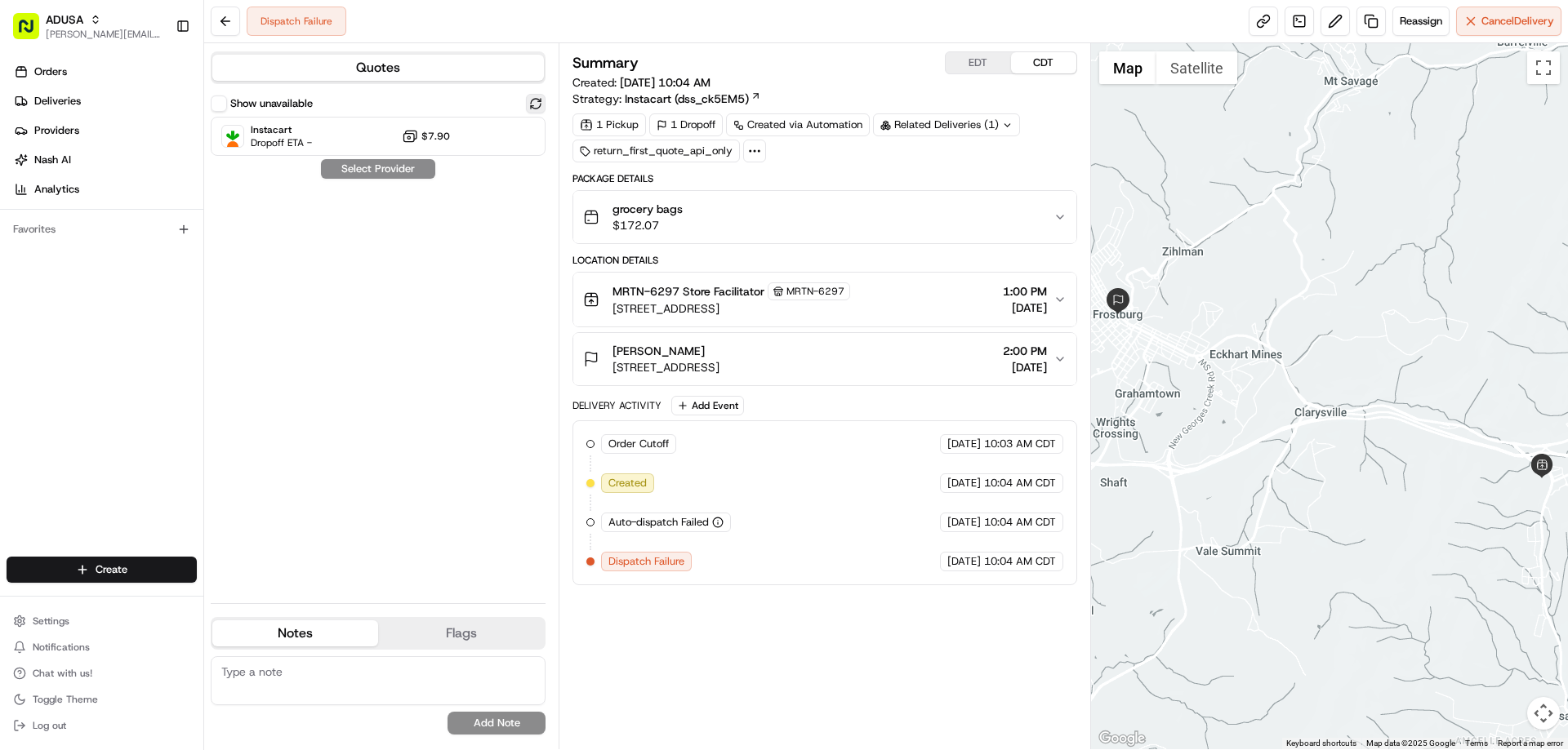
click at [526, 98] on button at bounding box center [535, 104] width 20 height 20
click at [531, 98] on button at bounding box center [535, 104] width 20 height 20
click at [702, 213] on div "grocery bags $172.07" at bounding box center [818, 217] width 470 height 33
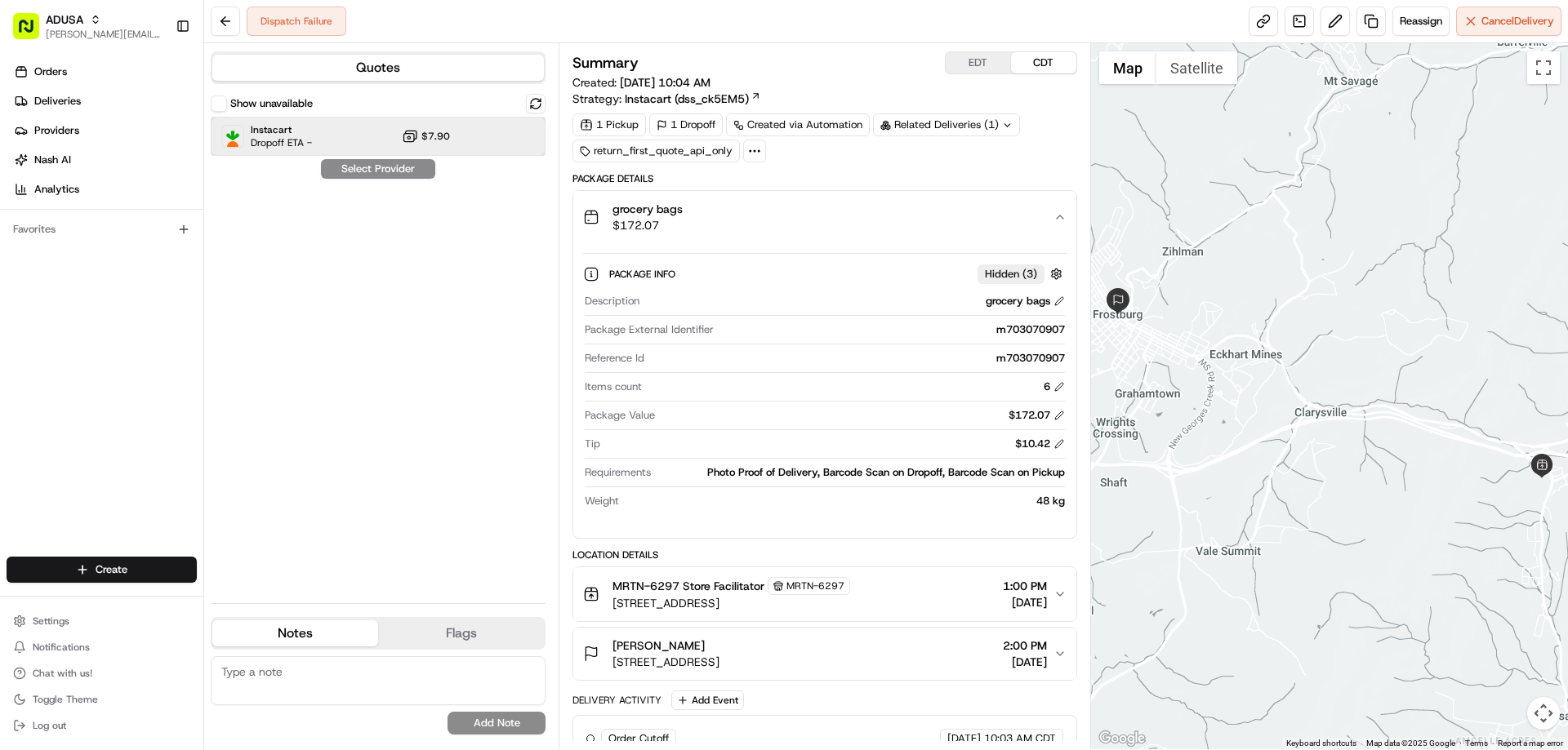
click at [281, 137] on span "Dropoff ETA -" at bounding box center [281, 143] width 61 height 13
click at [354, 170] on button "Assign Provider" at bounding box center [377, 169] width 116 height 20
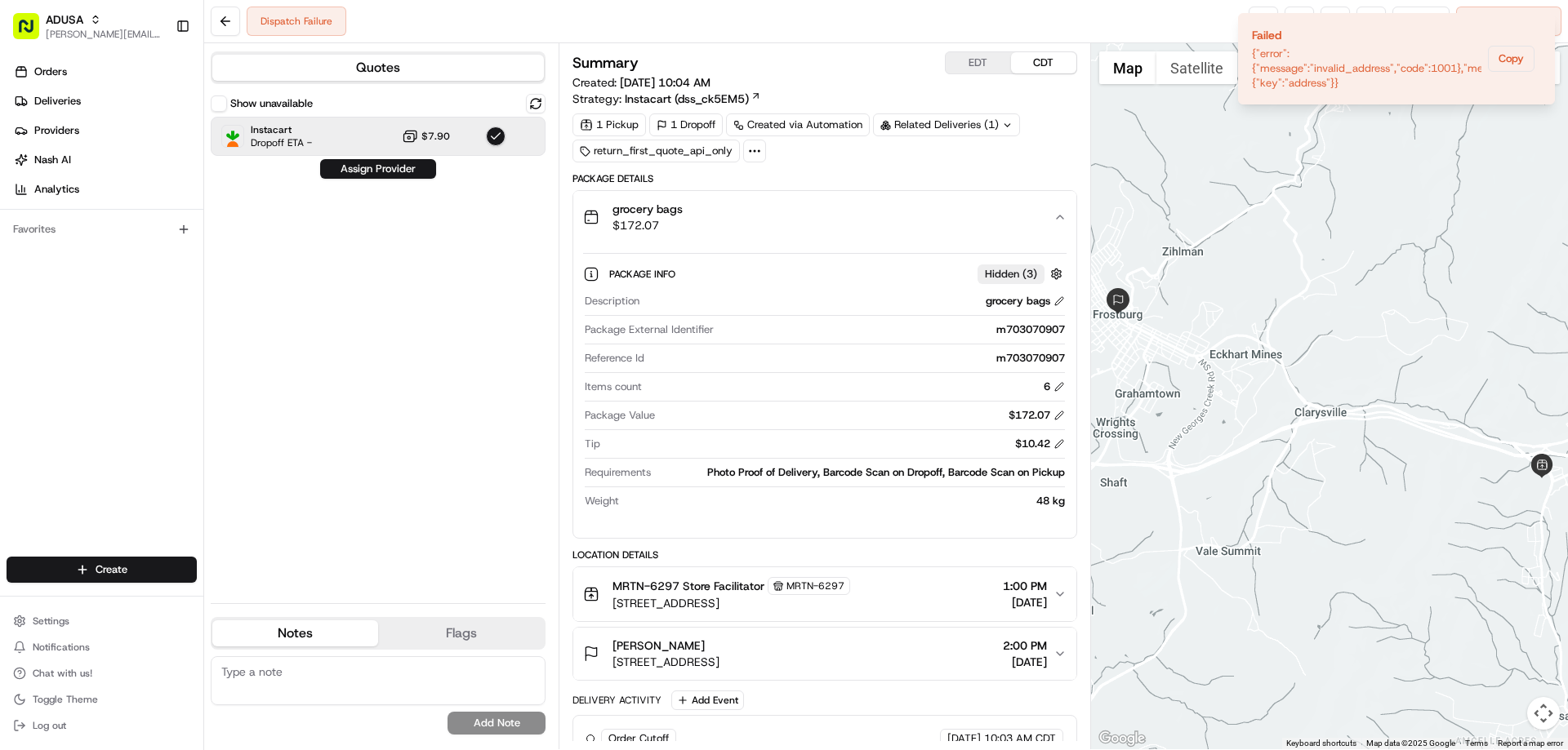
click at [387, 315] on div "Show unavailable Instacart Dropoff ETA - $7.90 Assign Provider" at bounding box center [377, 342] width 335 height 496
drag, startPoint x: 992, startPoint y: 330, endPoint x: 1067, endPoint y: 336, distance: 75.2
click at [1067, 336] on div "Package Info Hidden ( 3 ) Description grocery bags Package External Identifier …" at bounding box center [825, 384] width 502 height 282
copy div "m703070907"
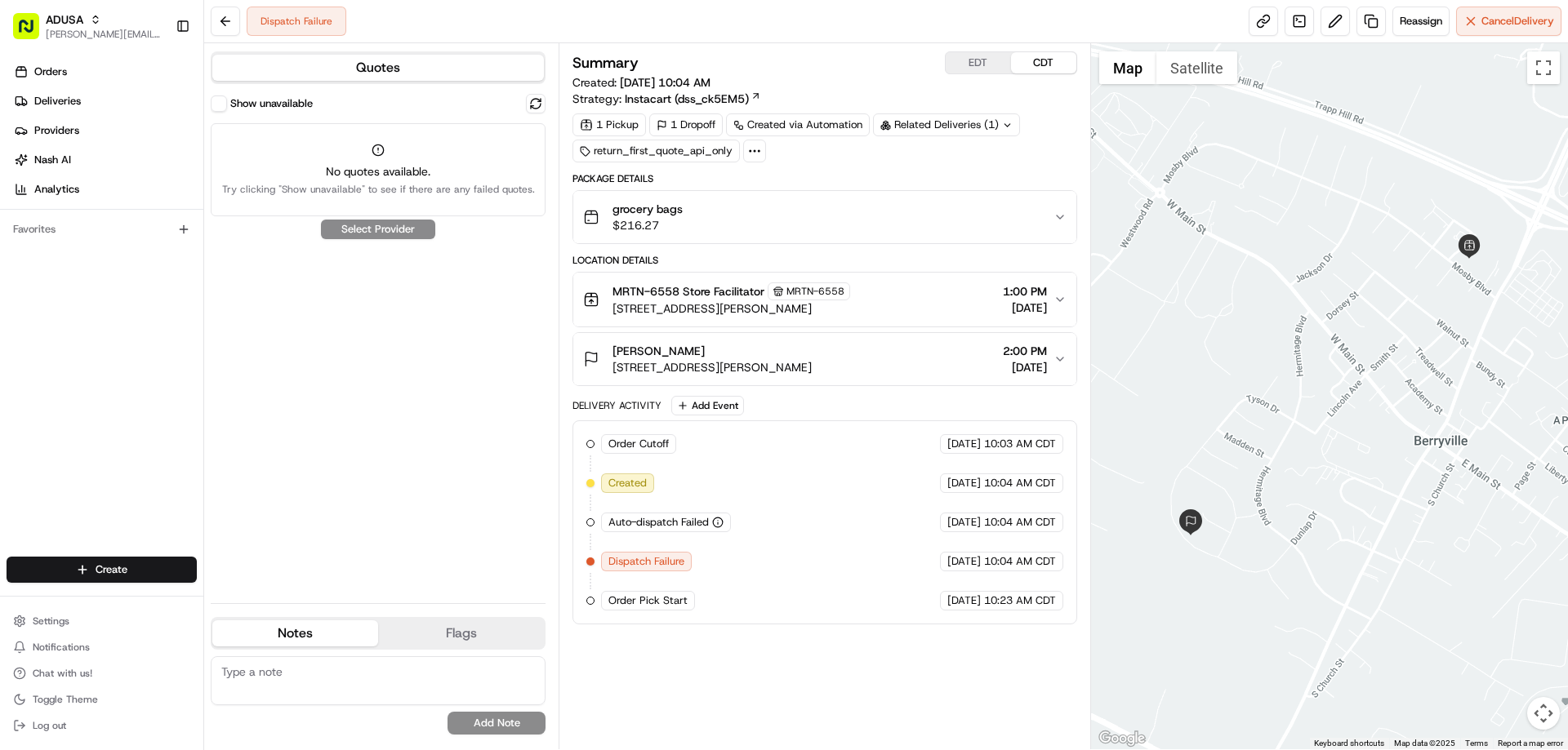
click at [735, 209] on div "grocery bags $216.27" at bounding box center [818, 217] width 470 height 33
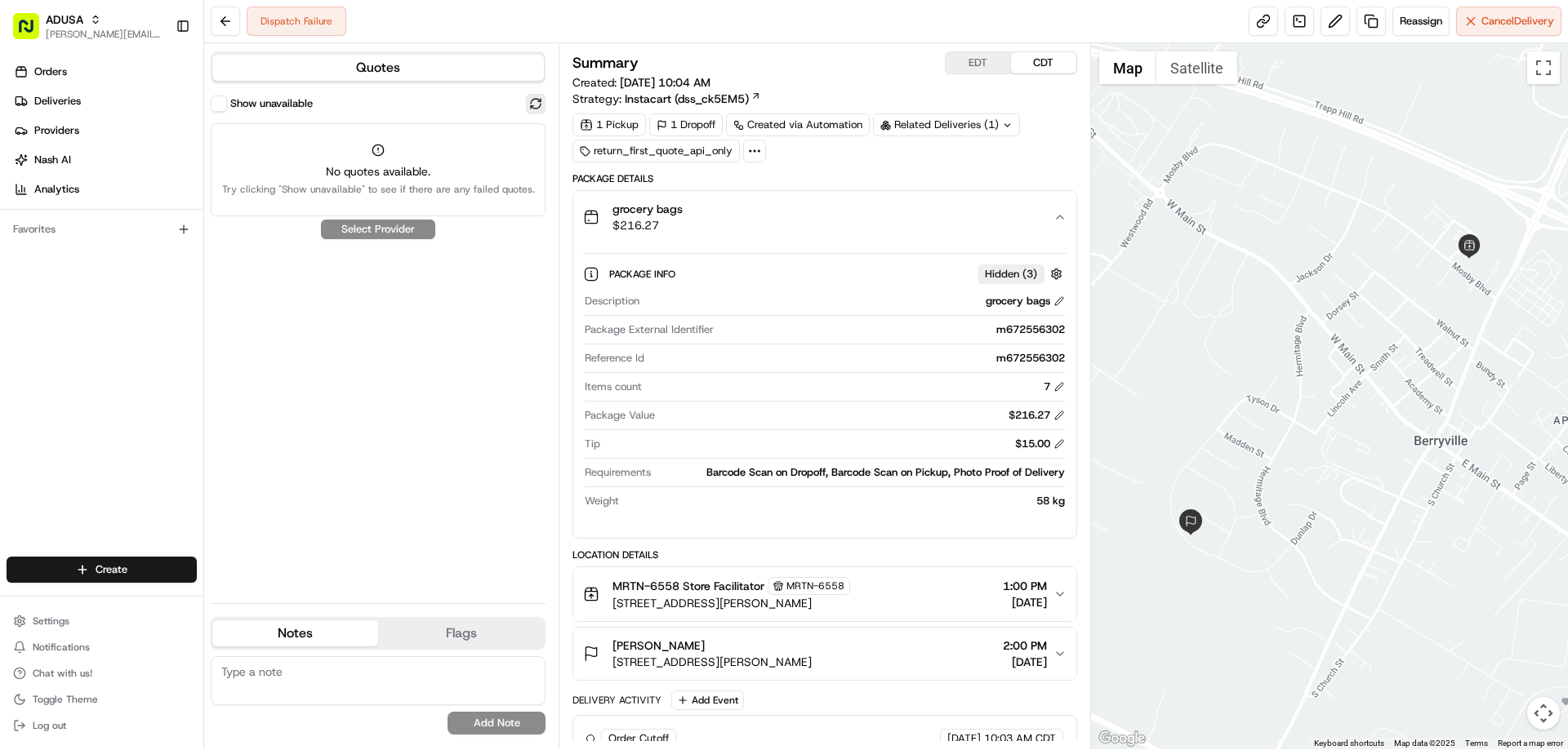
click at [538, 101] on button at bounding box center [535, 104] width 20 height 20
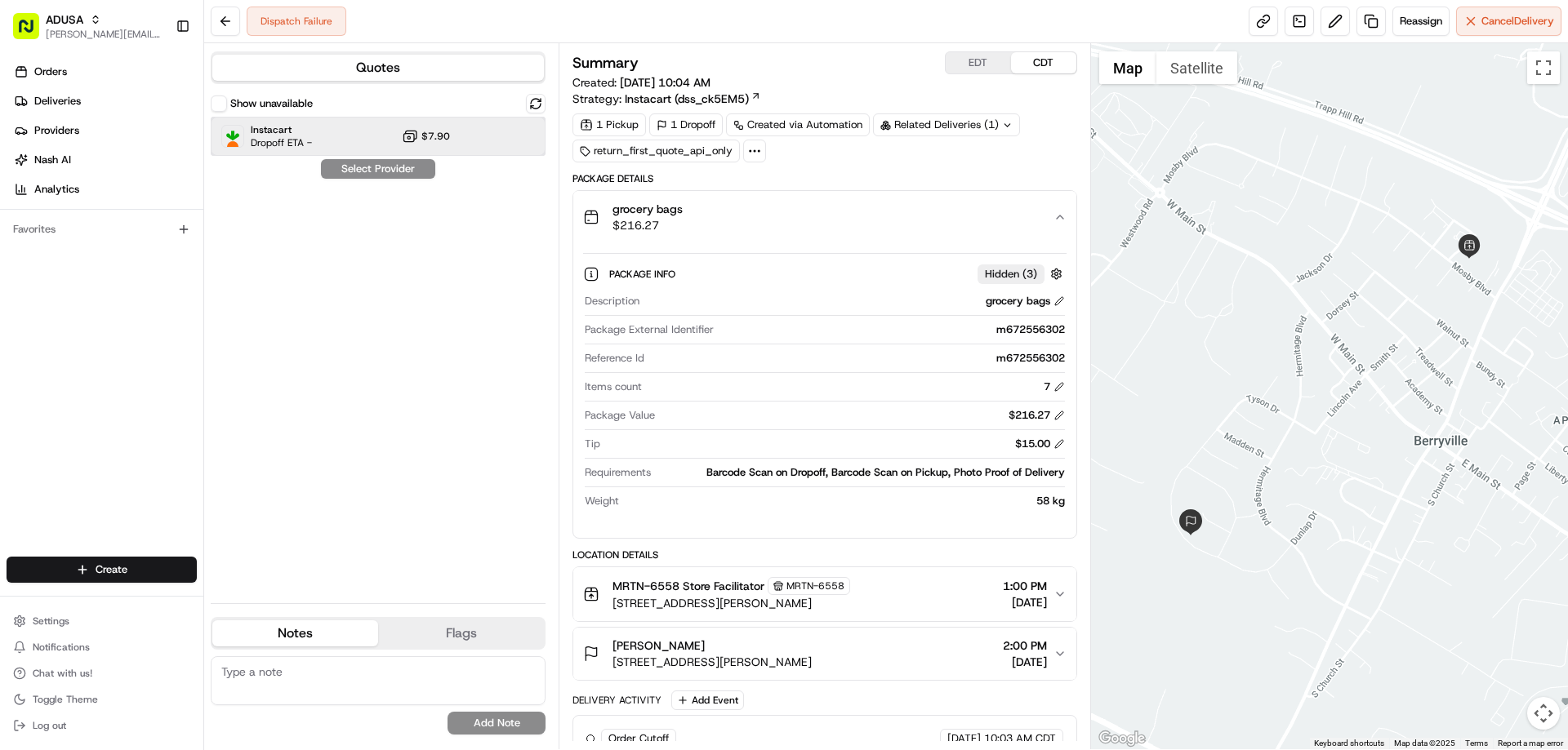
click at [277, 129] on span "Instacart" at bounding box center [281, 130] width 61 height 13
click at [346, 166] on button "Assign Provider" at bounding box center [377, 169] width 116 height 20
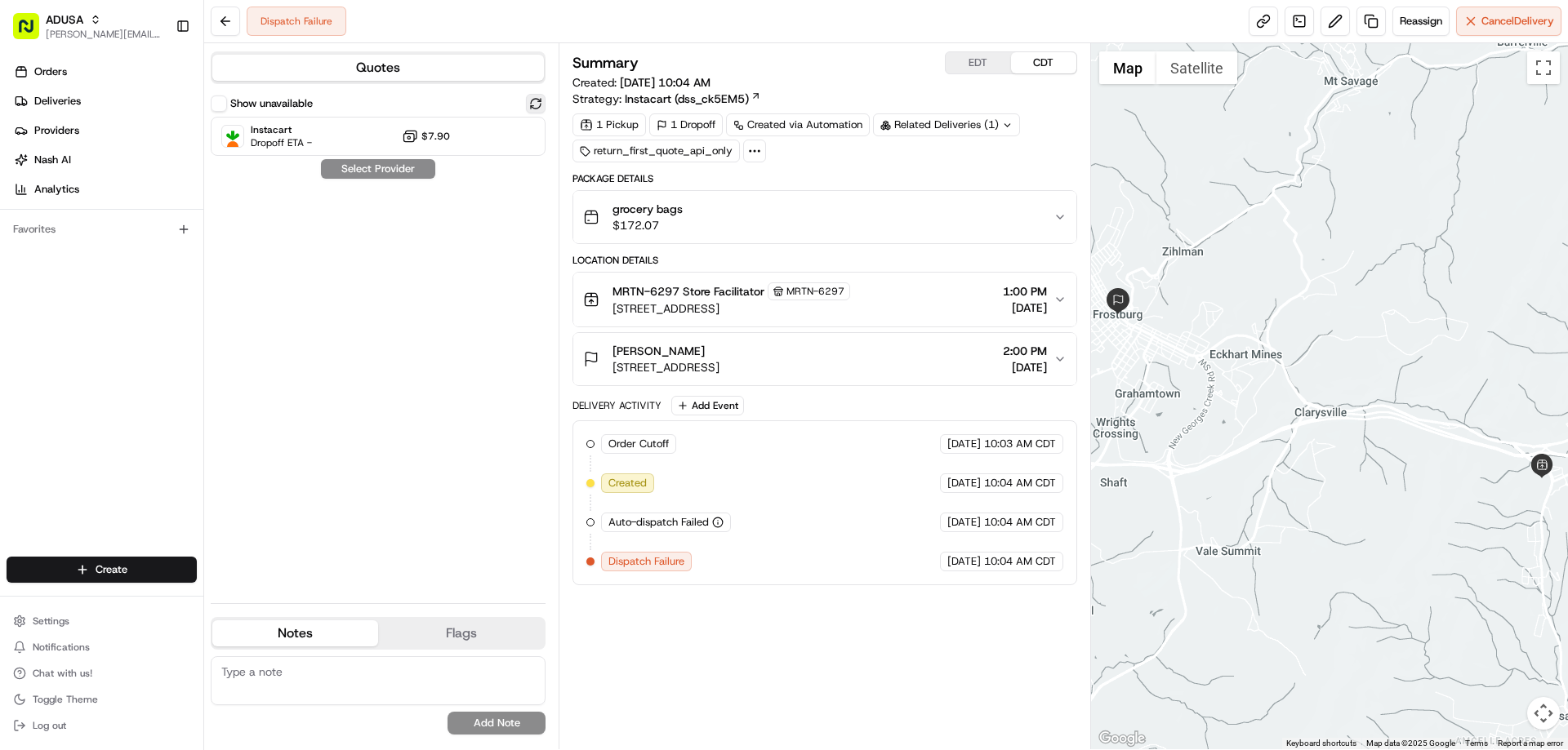
click at [531, 103] on button at bounding box center [535, 104] width 20 height 20
click at [279, 130] on span "Instacart" at bounding box center [281, 130] width 61 height 13
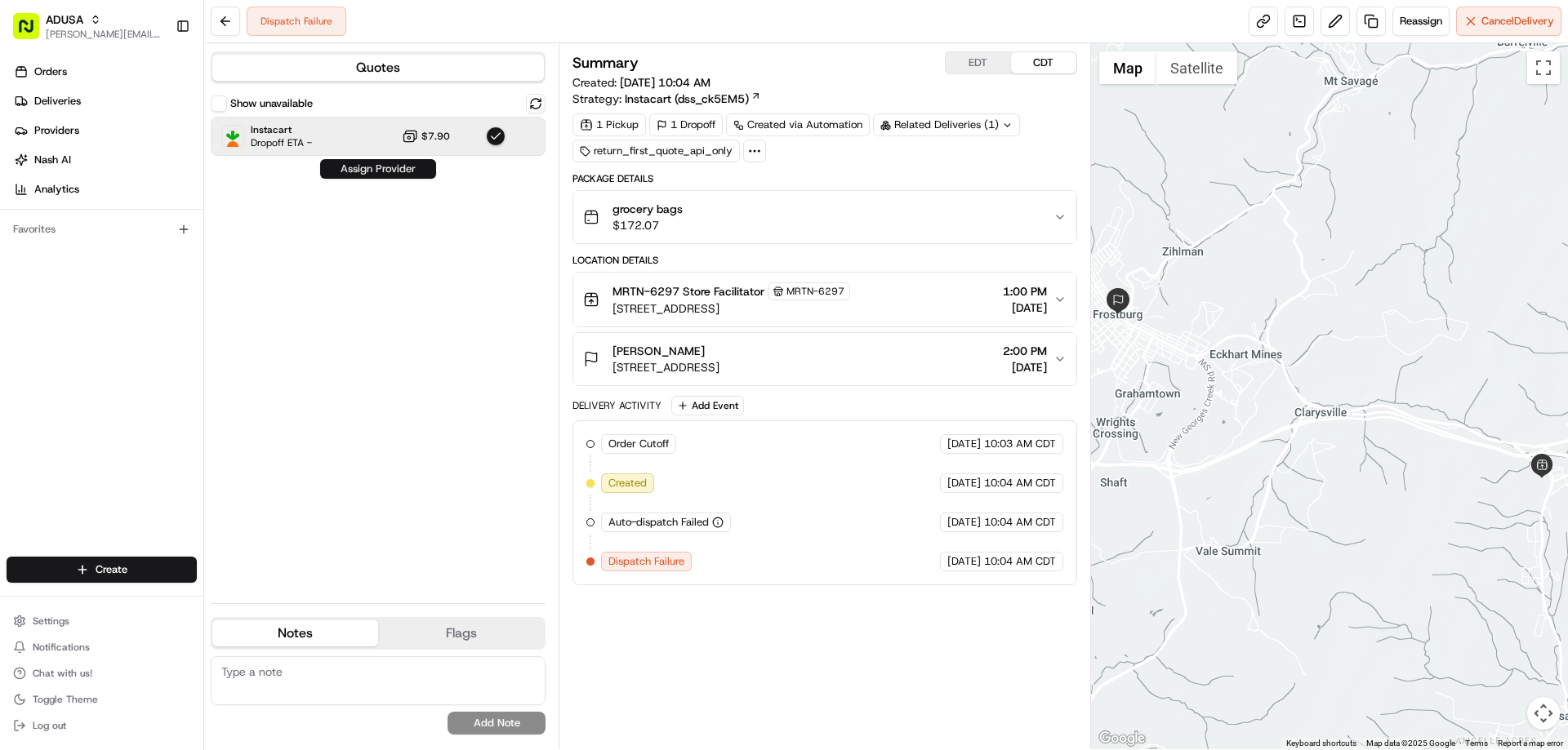
click at [369, 169] on button "Assign Provider" at bounding box center [377, 169] width 116 height 20
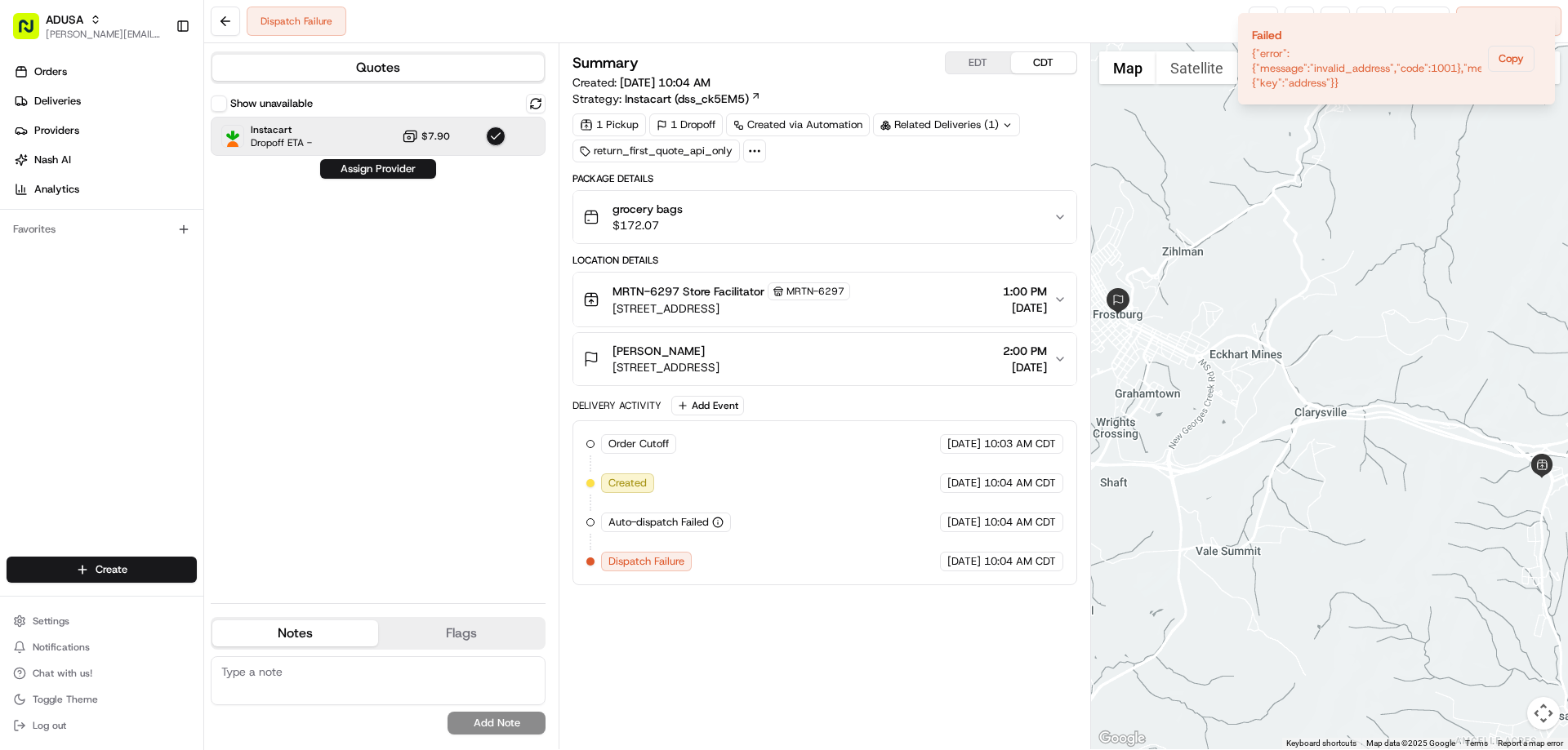
click at [701, 207] on div "grocery bags $172.07" at bounding box center [818, 217] width 470 height 33
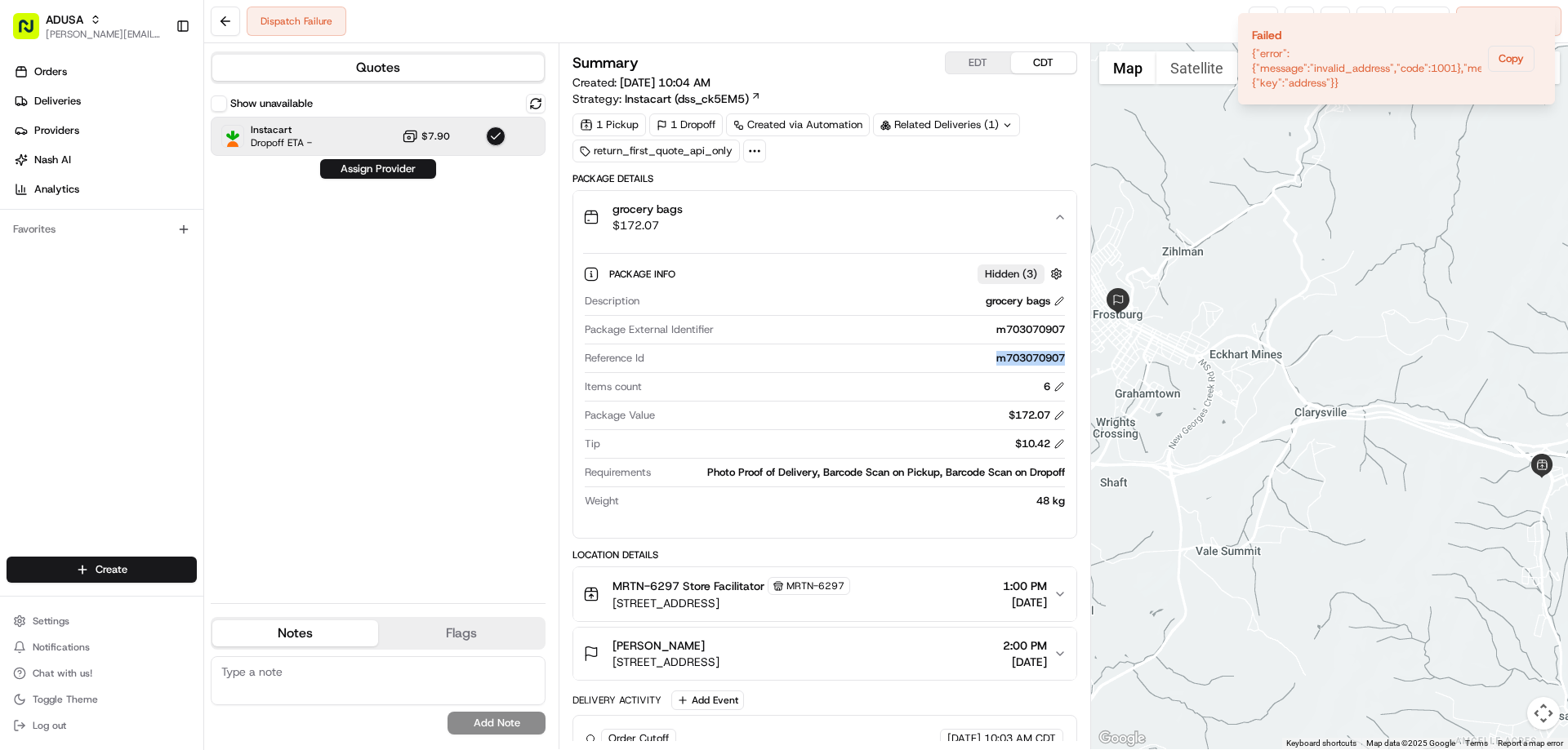
drag, startPoint x: 985, startPoint y: 358, endPoint x: 1064, endPoint y: 367, distance: 79.5
click at [1064, 367] on div "Reference Id m703070907" at bounding box center [825, 361] width 479 height 22
copy div "m703070907"
click at [331, 678] on textarea at bounding box center [377, 681] width 335 height 49
type textarea "invalid delivery address sent RFA to cc"
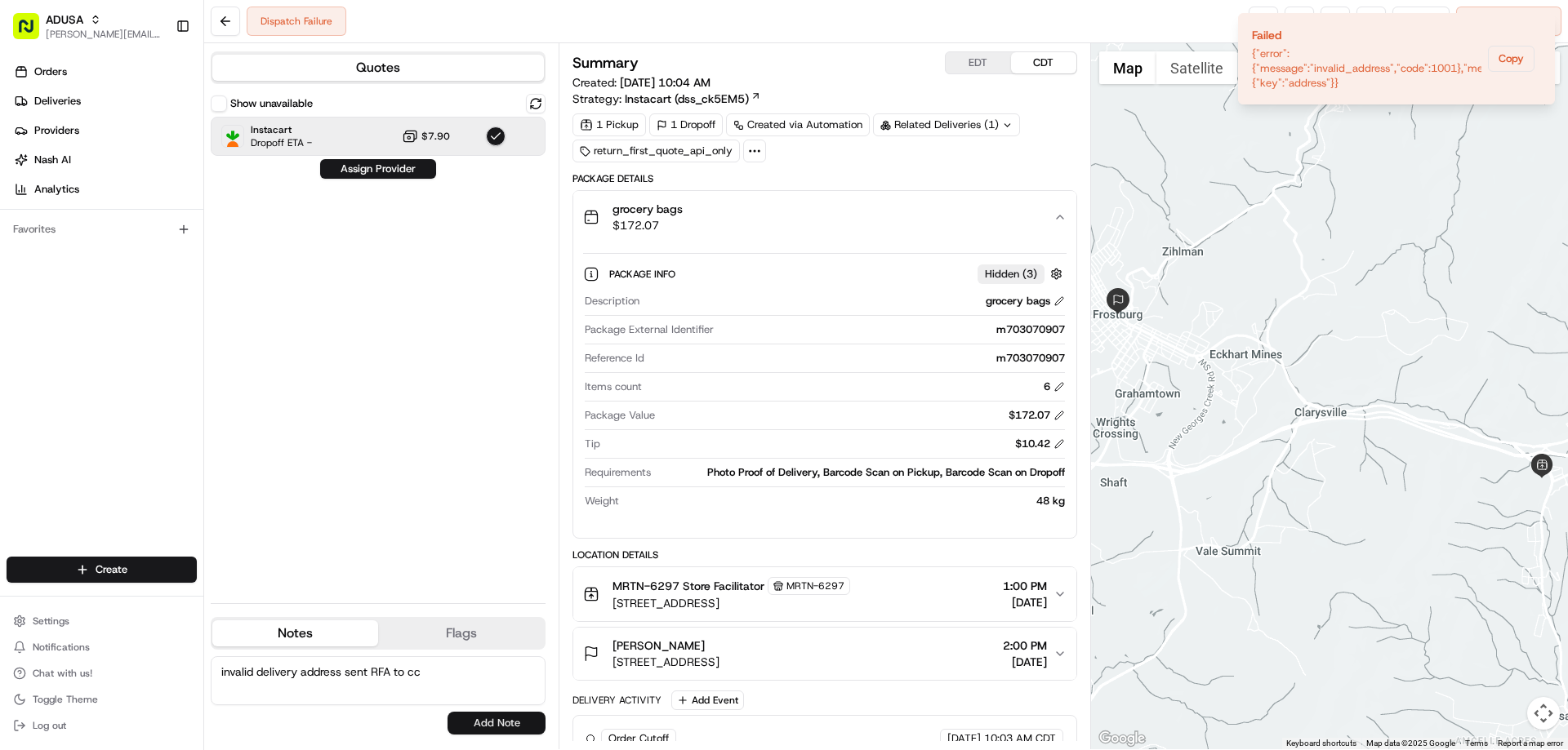
click at [512, 724] on button "Add Note" at bounding box center [496, 724] width 98 height 23
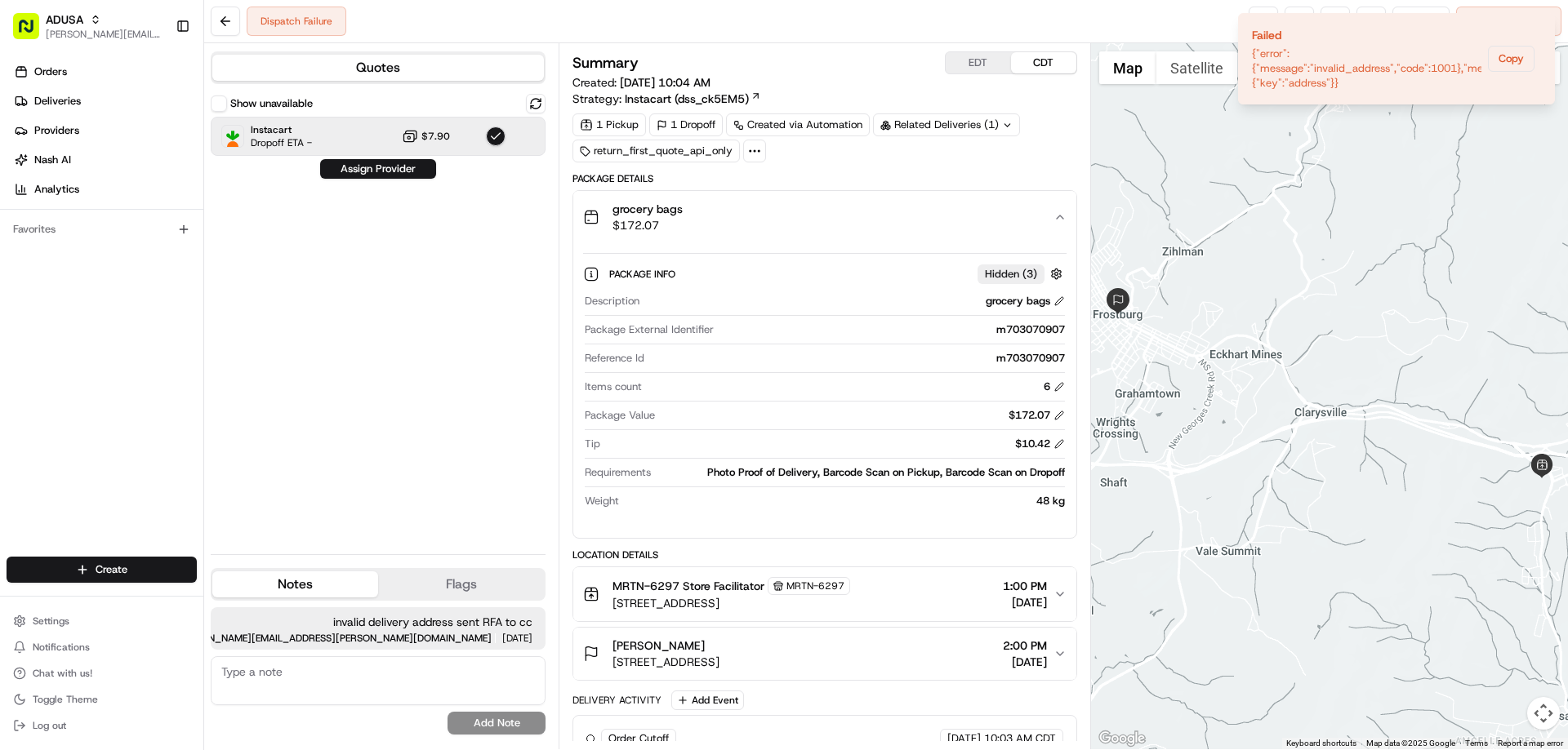
click at [1502, 205] on div at bounding box center [1329, 396] width 477 height 707
click at [1478, 181] on div at bounding box center [1329, 396] width 477 height 707
click at [1541, 29] on icon "Notifications (F8)" at bounding box center [1541, 27] width 13 height 13
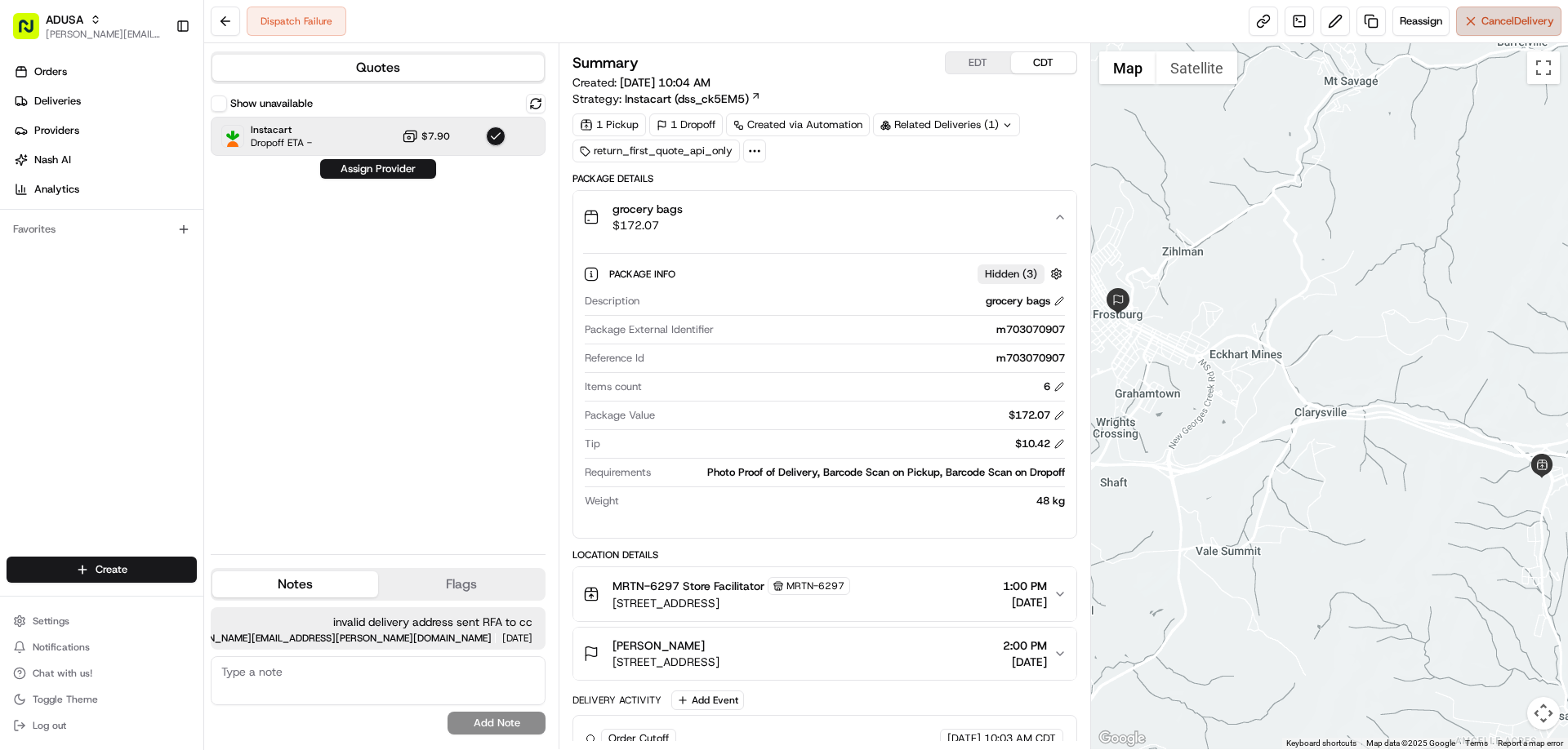
click at [1509, 23] on span "Cancel Delivery" at bounding box center [1517, 22] width 73 height 15
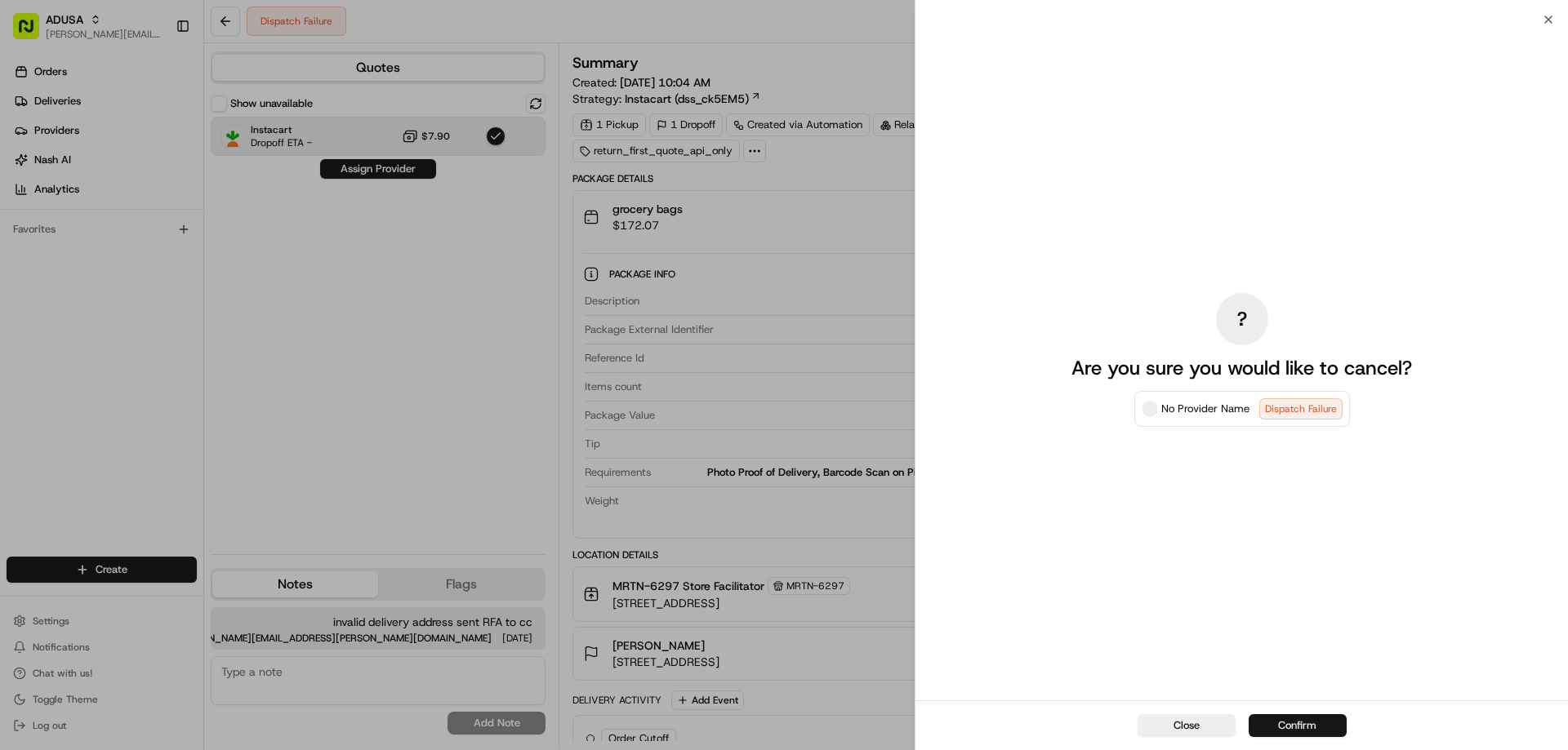
click at [1278, 729] on button "Confirm" at bounding box center [1297, 725] width 98 height 23
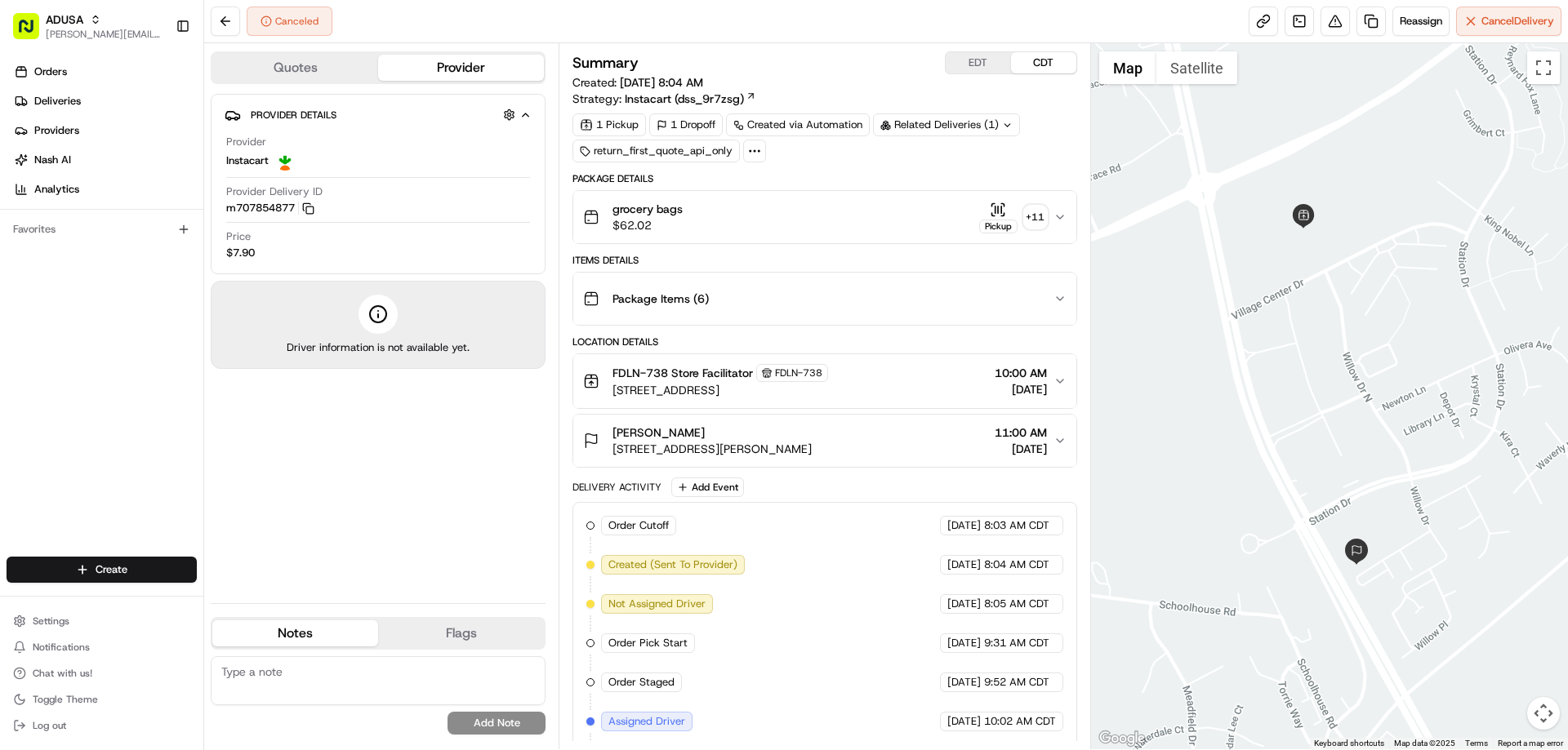
click at [738, 217] on div "grocery bags $62.02 Pickup + 11" at bounding box center [818, 217] width 470 height 33
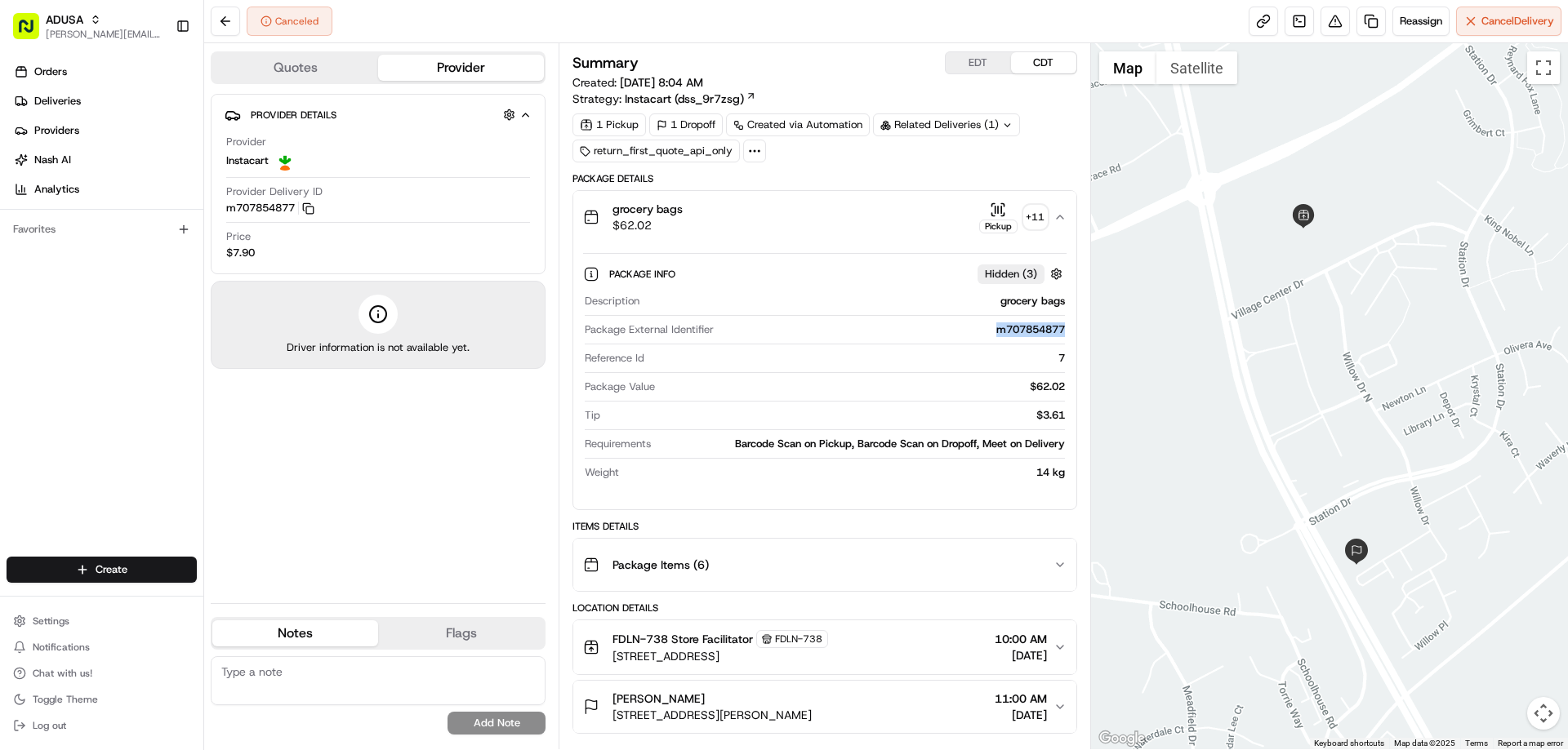
drag, startPoint x: 991, startPoint y: 331, endPoint x: 1059, endPoint y: 337, distance: 68.3
click at [1059, 337] on div "Package External Identifier m707854877" at bounding box center [825, 333] width 479 height 22
copy div "m707854877"
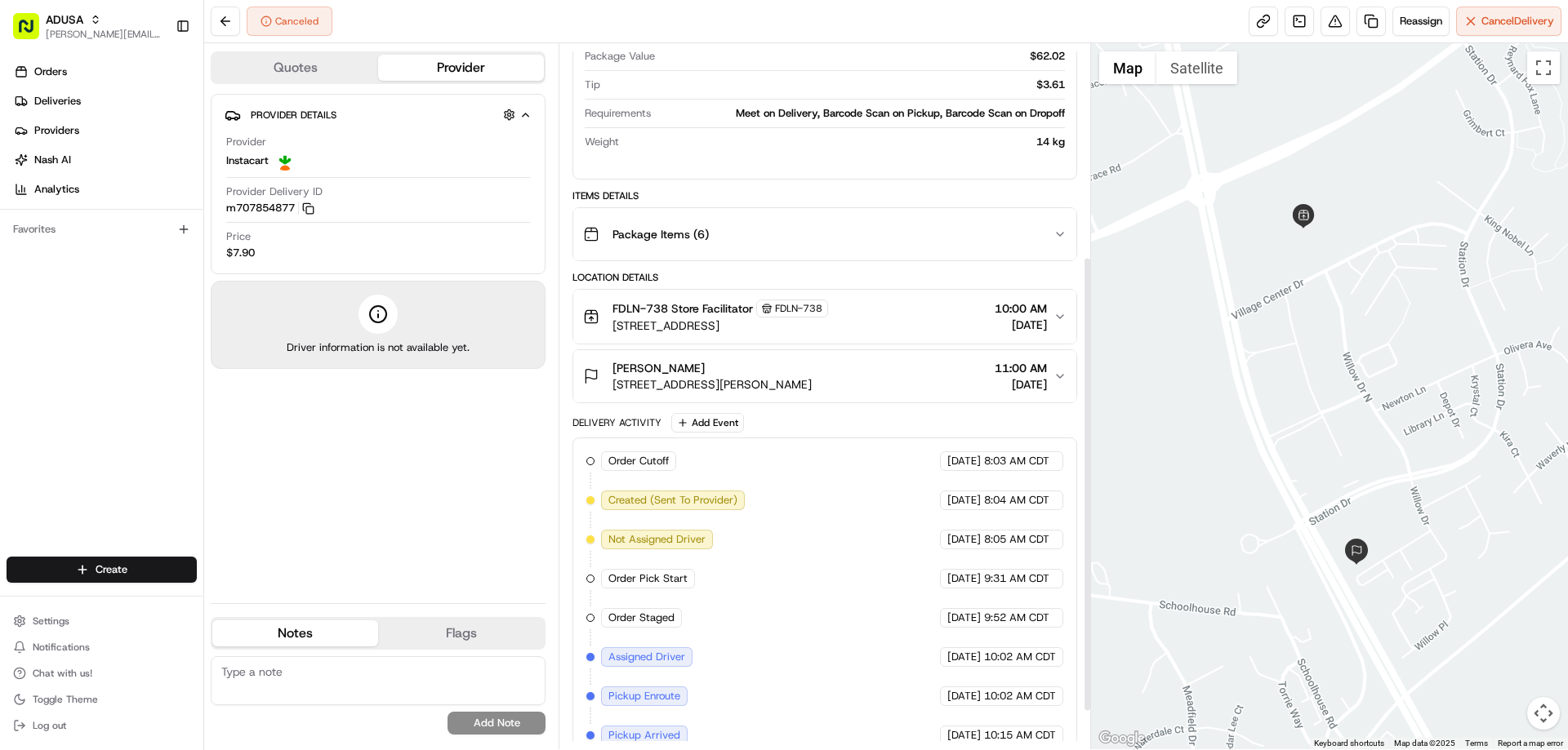
scroll to position [388, 0]
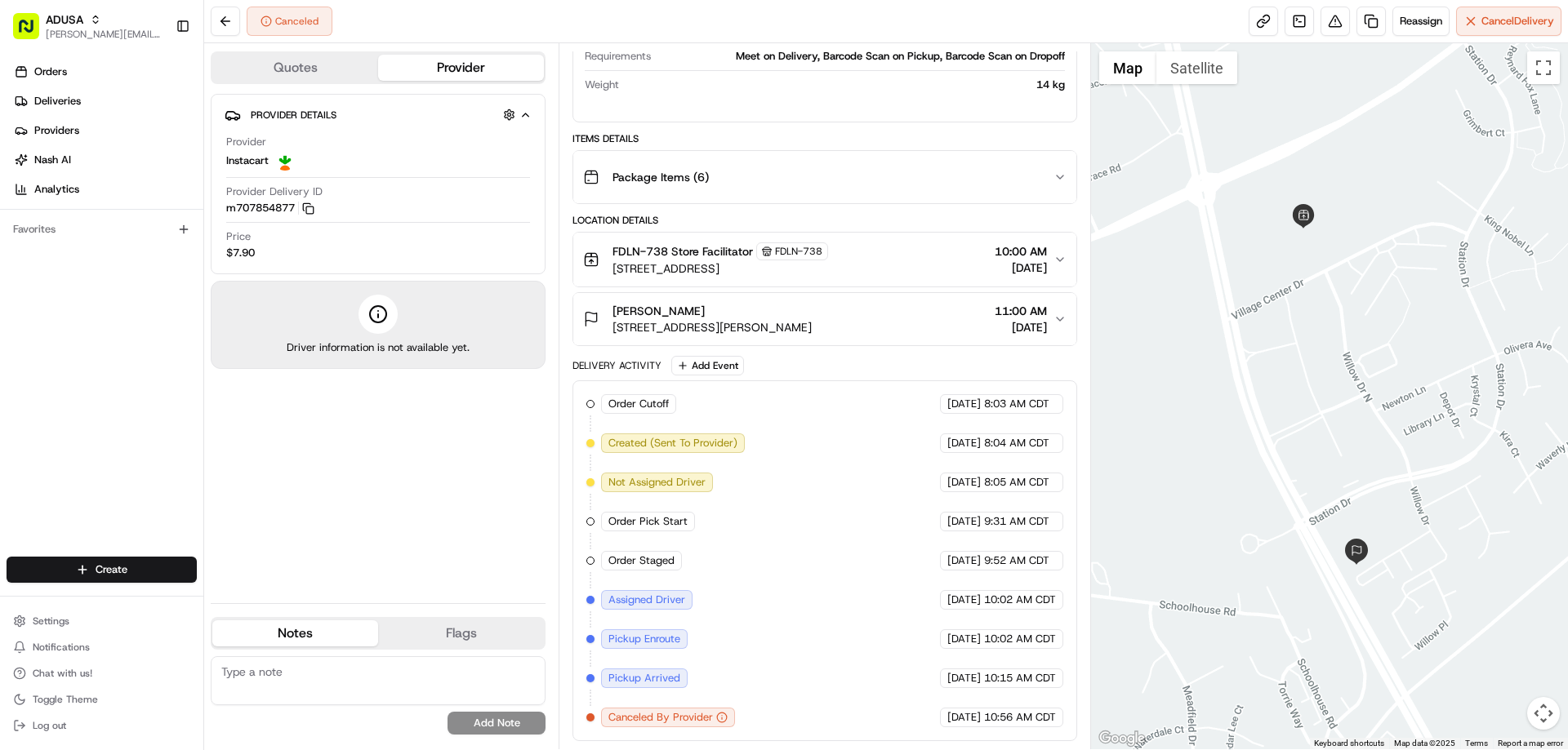
click at [286, 671] on textarea at bounding box center [377, 681] width 335 height 49
type textarea "IC said store called them to cancel stating customer cancelled with them"
click at [498, 720] on button "Add Note" at bounding box center [496, 724] width 98 height 23
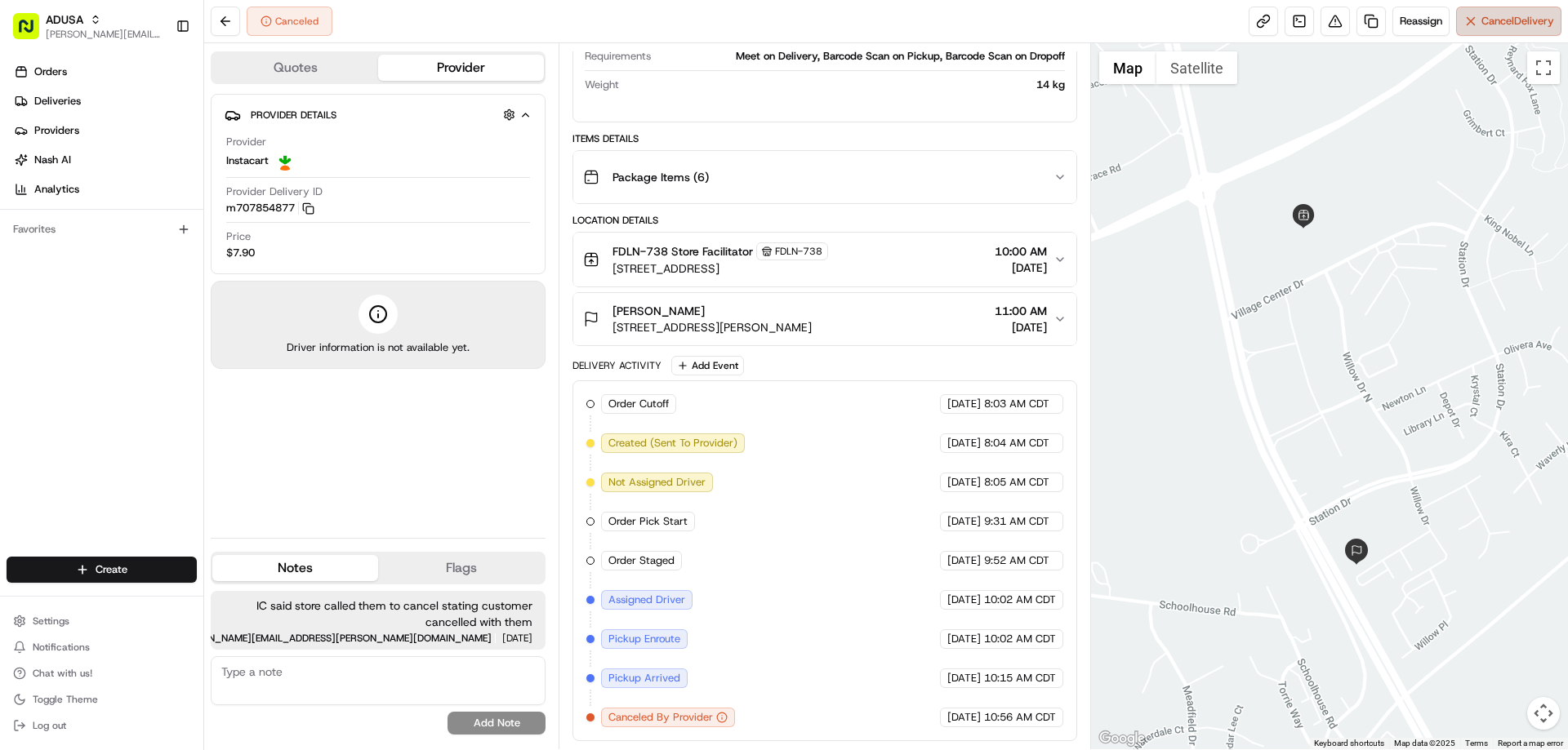
click at [1503, 23] on span "Cancel Delivery" at bounding box center [1517, 22] width 73 height 15
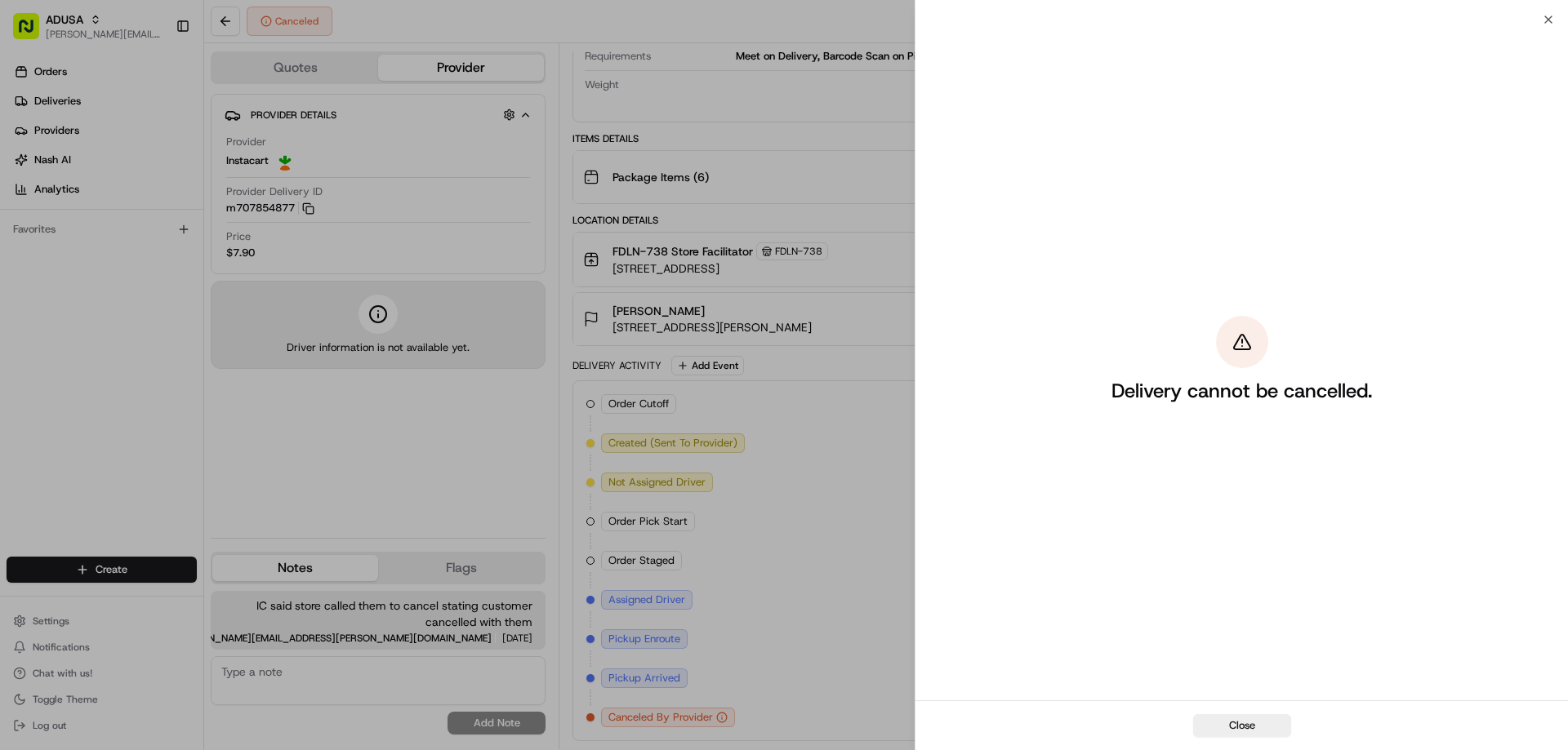
click at [1541, 19] on div "Close Delivery cannot be cancelled. Close" at bounding box center [1241, 375] width 653 height 750
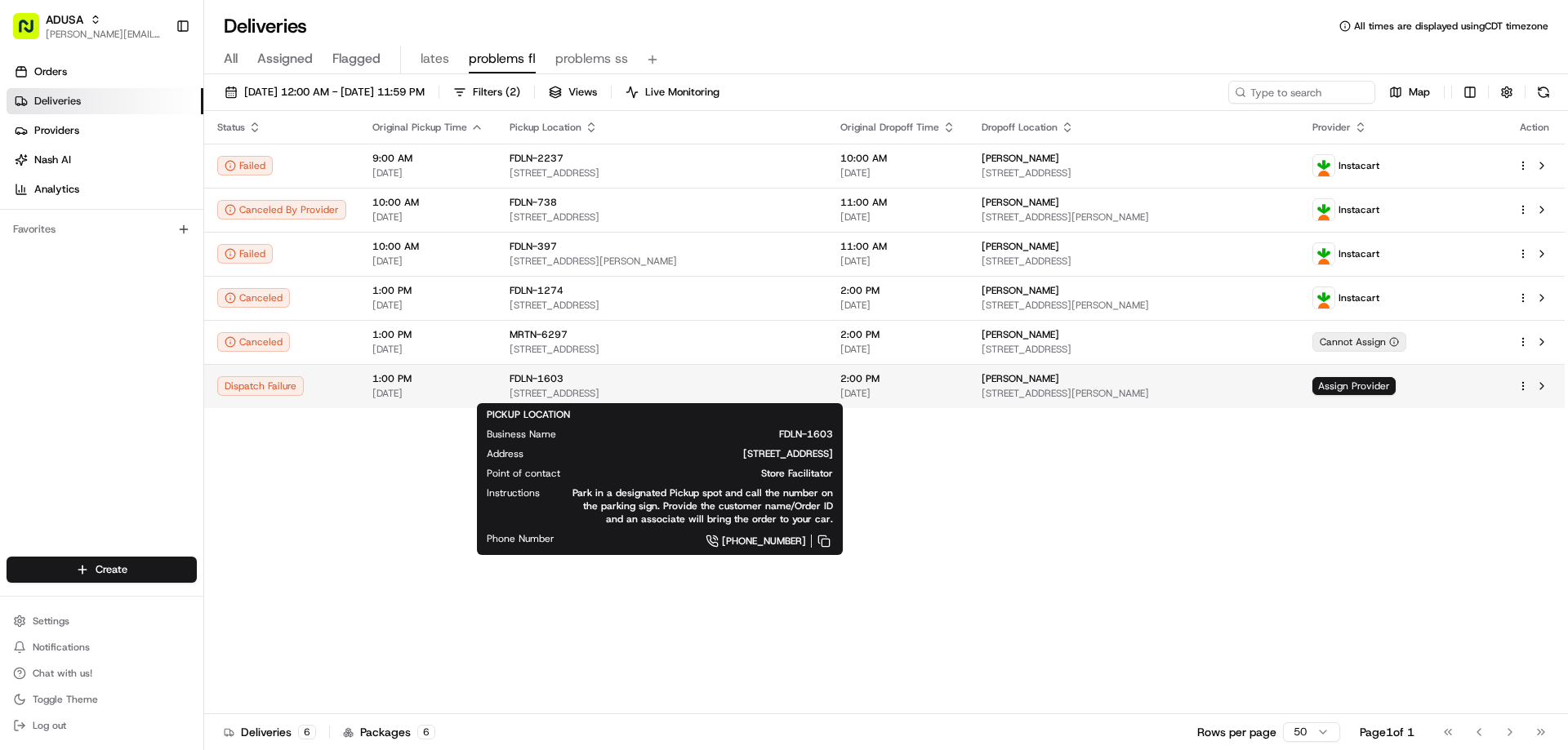
click at [602, 382] on div "FDLN-1603" at bounding box center [661, 379] width 305 height 13
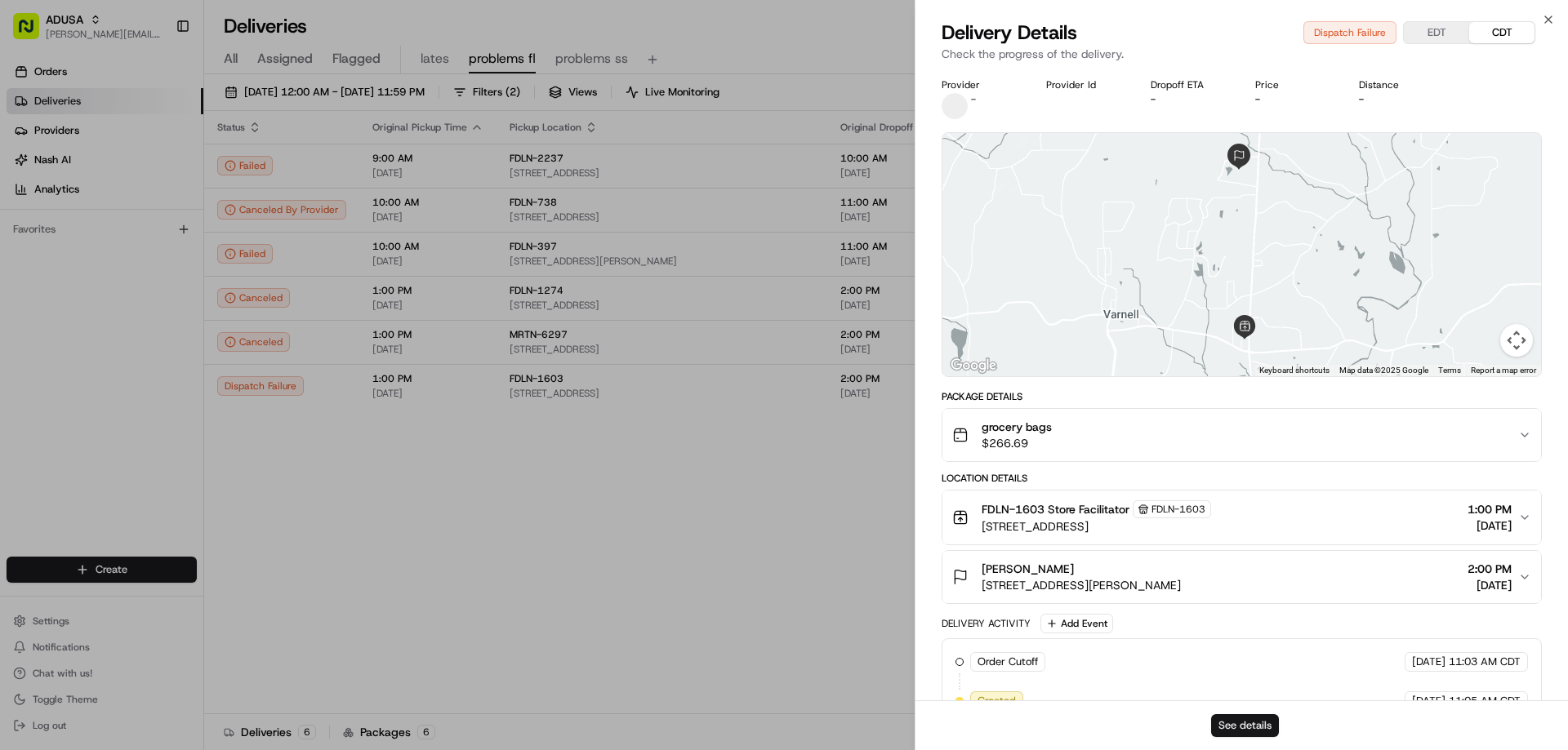
click at [1222, 729] on button "See details" at bounding box center [1245, 725] width 68 height 23
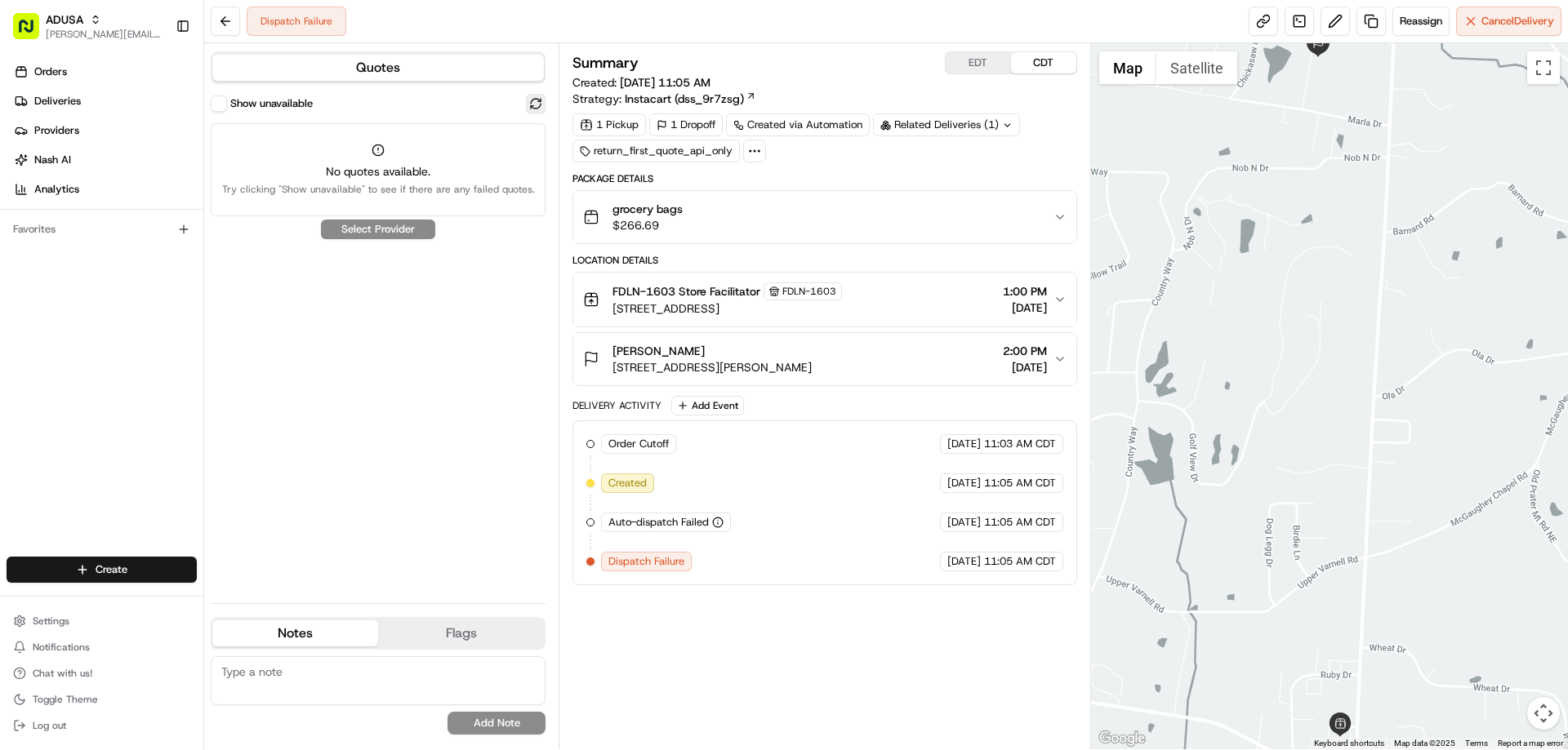
click at [541, 103] on button at bounding box center [535, 104] width 20 height 20
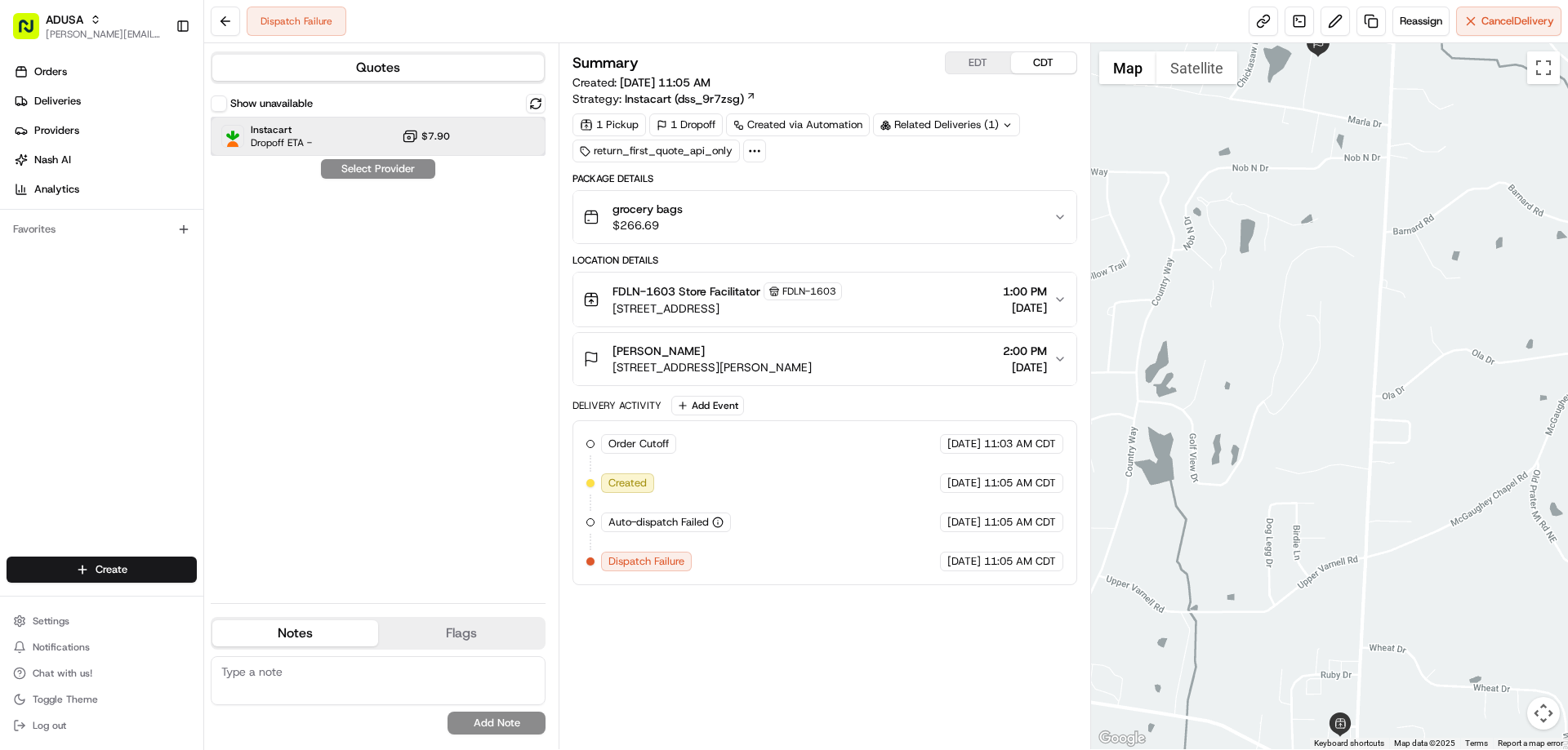
click at [273, 132] on span "Instacart" at bounding box center [281, 130] width 61 height 13
click at [375, 168] on button "Assign Provider" at bounding box center [377, 169] width 116 height 20
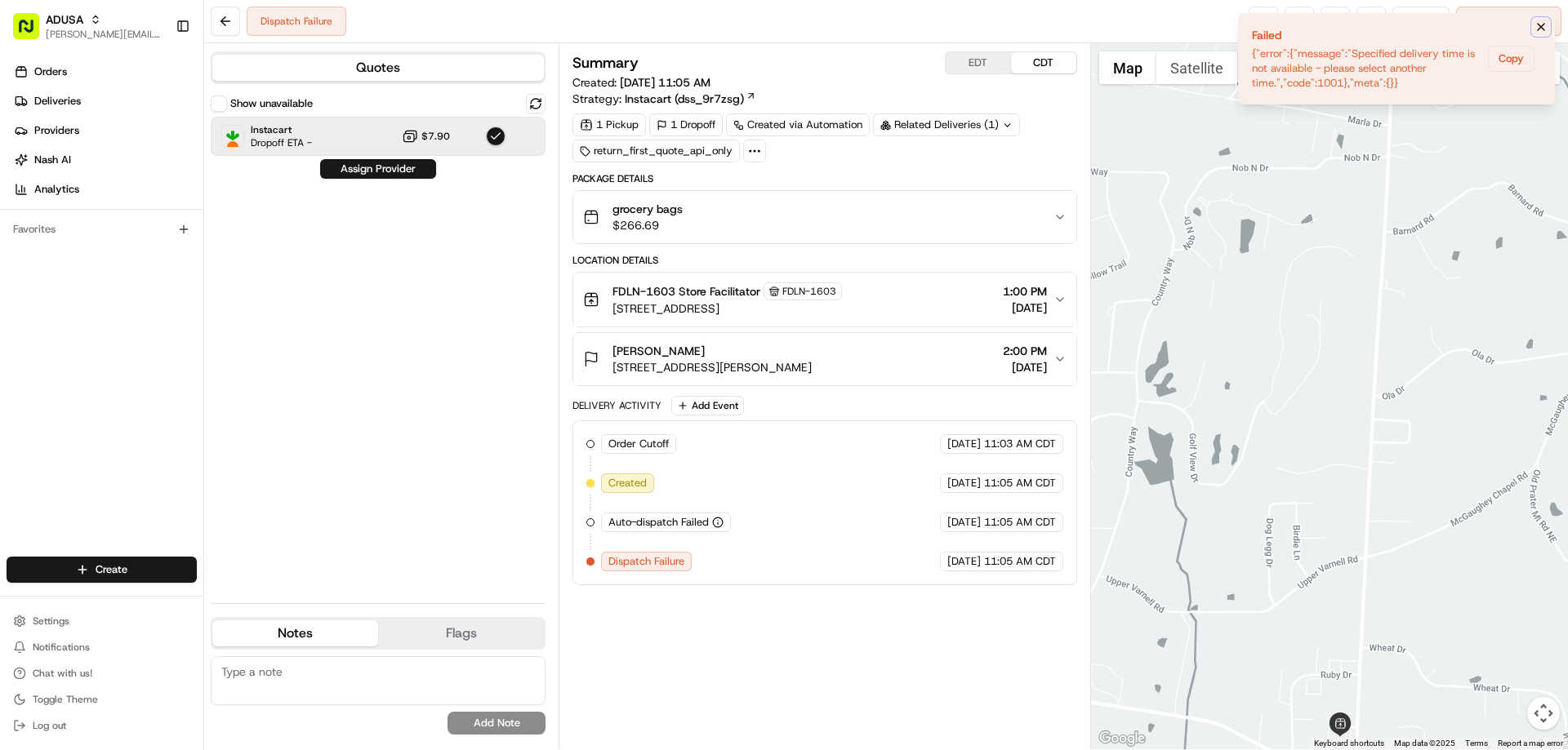
click at [1541, 25] on icon "Notifications (F8)" at bounding box center [1541, 27] width 13 height 13
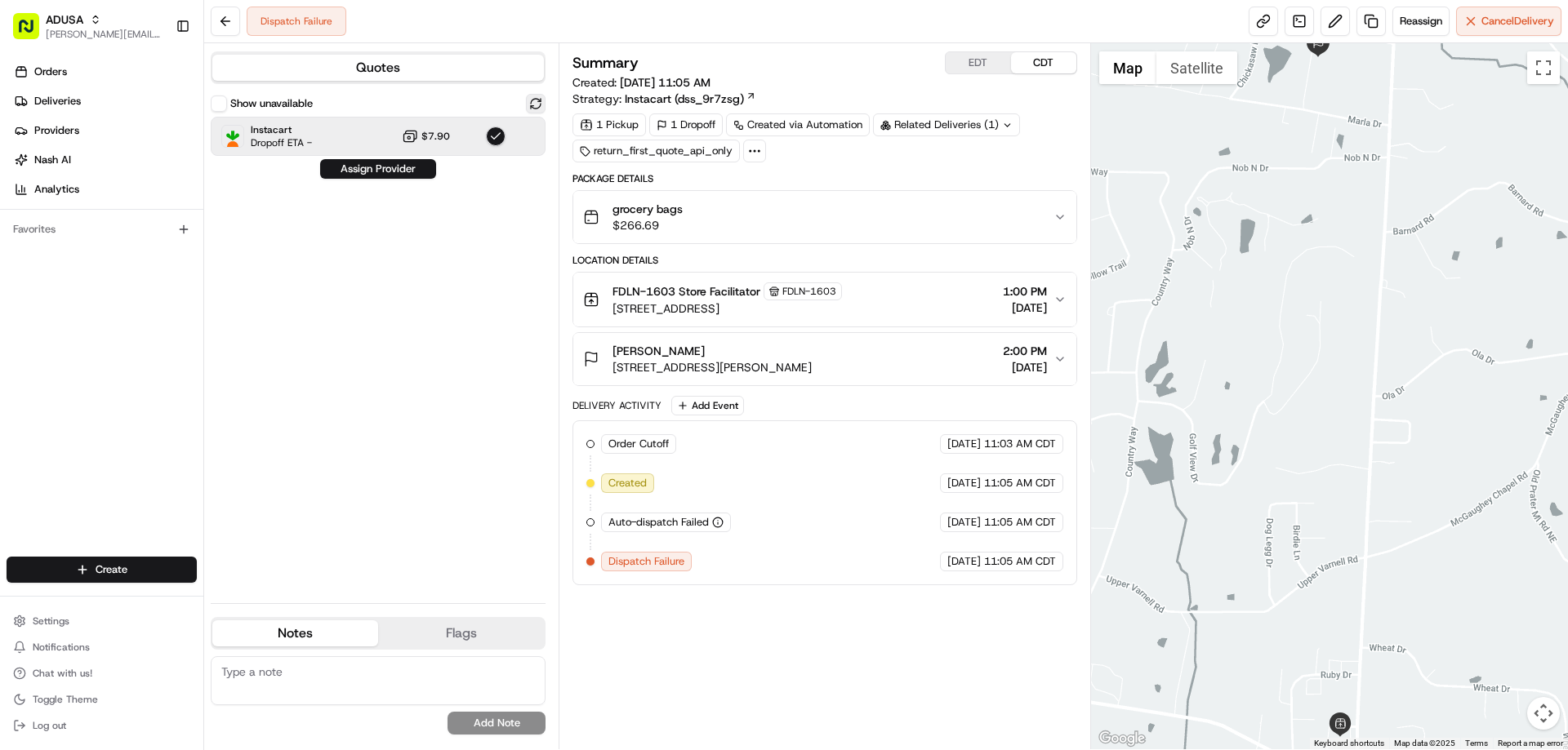
click at [538, 101] on button at bounding box center [535, 104] width 20 height 20
click at [712, 208] on div "grocery bags $266.69" at bounding box center [818, 217] width 470 height 33
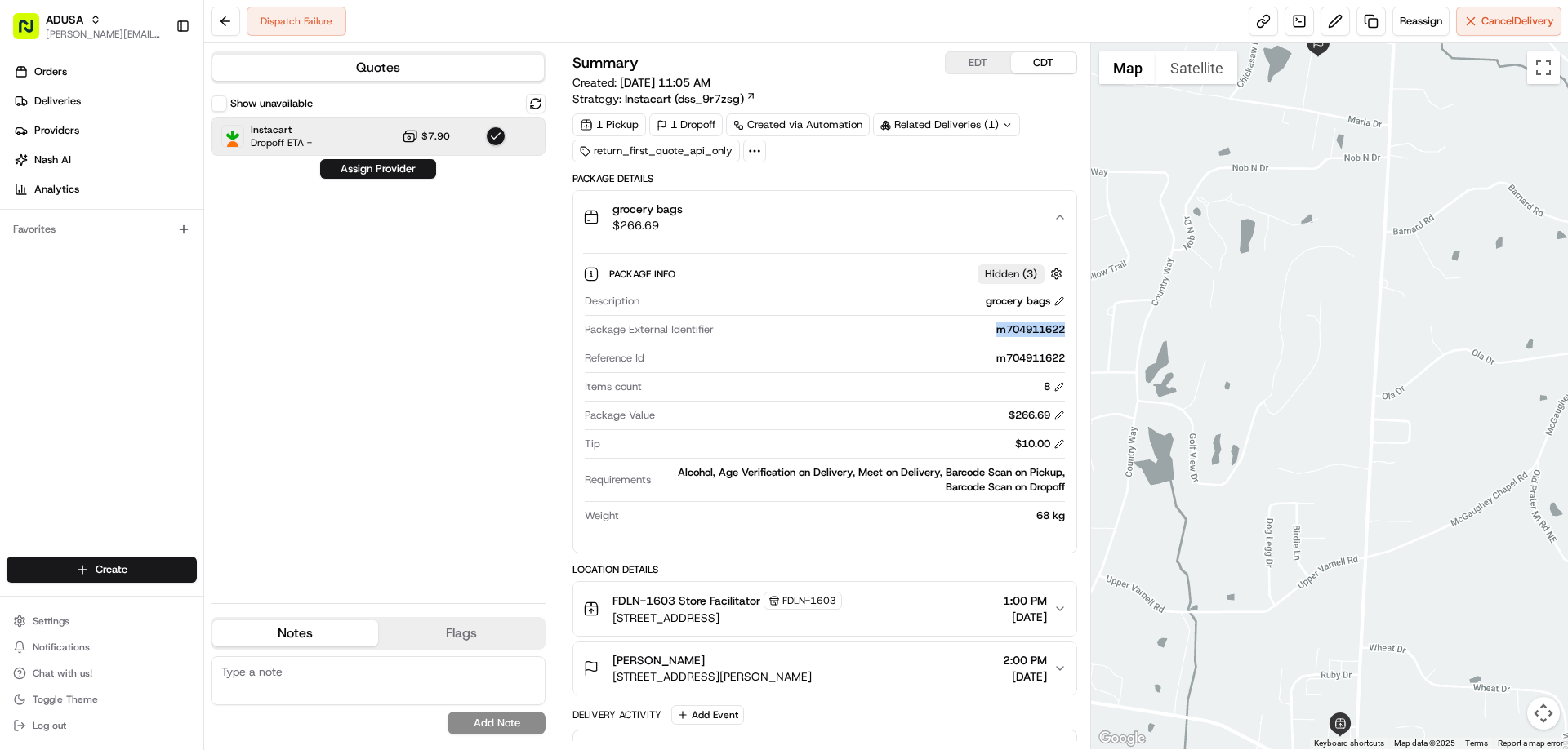
drag, startPoint x: 991, startPoint y: 331, endPoint x: 1068, endPoint y: 336, distance: 77.2
click at [1068, 336] on div "Package Info Hidden ( 3 ) Description grocery bags Package External Identifier …" at bounding box center [825, 392] width 502 height 296
copy div "m704911622"
click at [398, 677] on textarea at bounding box center [377, 681] width 335 height 49
click at [441, 673] on textarea "alcohol -customer phone- no ciruit" at bounding box center [377, 681] width 335 height 49
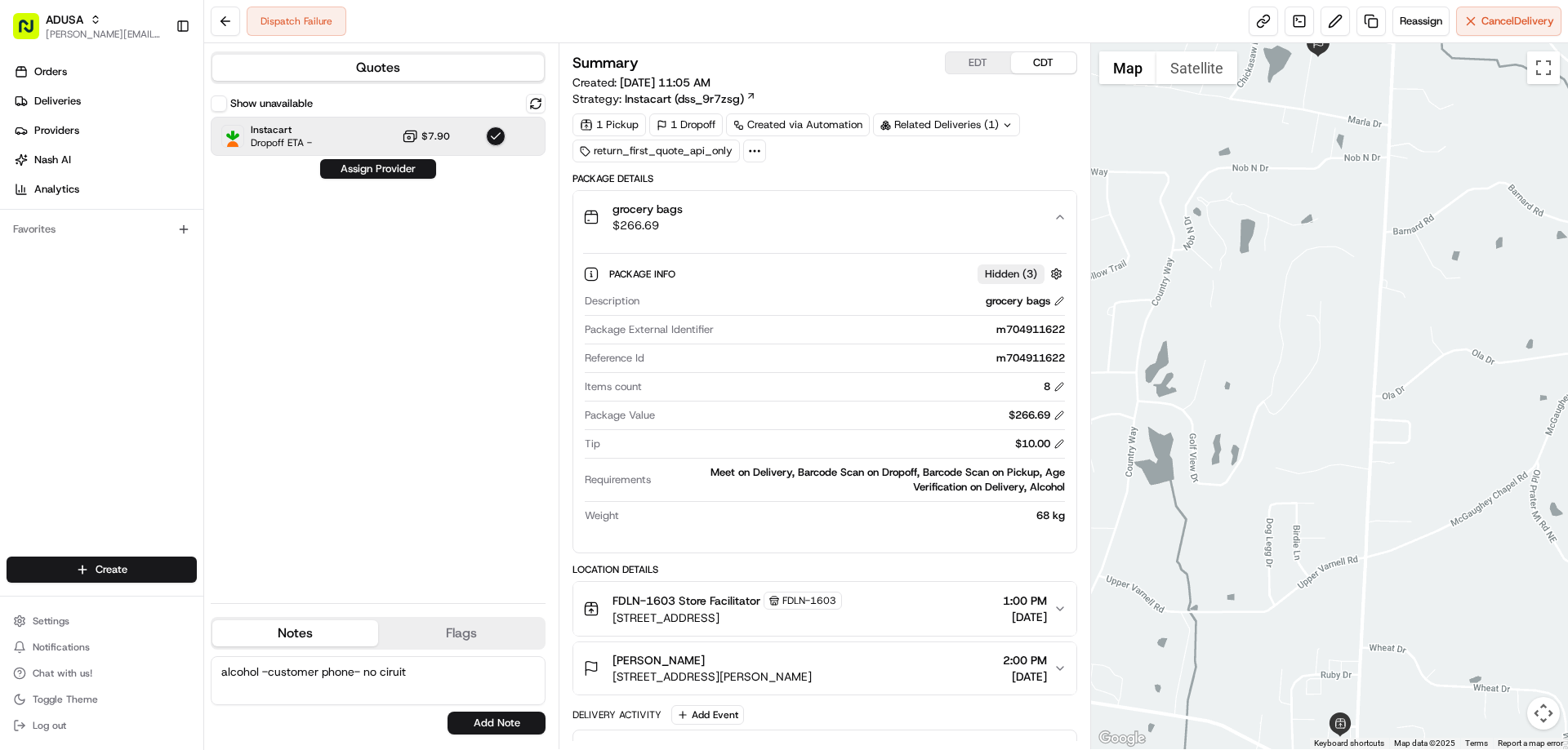
click at [429, 668] on textarea "alcohol -customer phone- no ciruit" at bounding box center [377, 681] width 335 height 49
drag, startPoint x: 413, startPoint y: 670, endPoint x: 381, endPoint y: 675, distance: 32.4
click at [381, 675] on textarea "alcohol -customer phone- no ciruit" at bounding box center [377, 681] width 335 height 49
type textarea "alcohol -customer phone- no circuits-left sr on account- cust can pick up at th…"
click at [487, 725] on button "Add Note" at bounding box center [496, 724] width 98 height 23
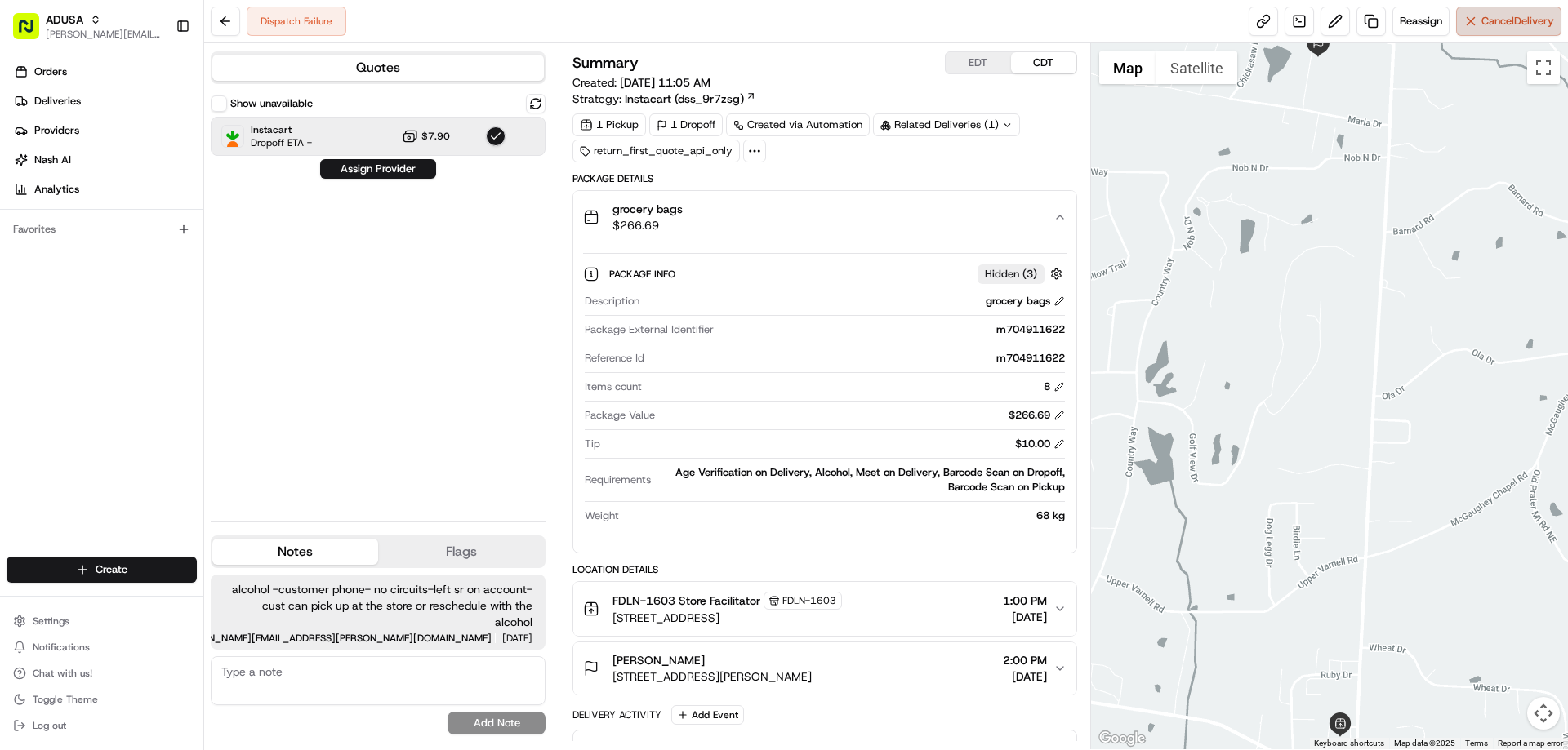
click at [1508, 31] on button "Cancel Delivery" at bounding box center [1509, 21] width 106 height 29
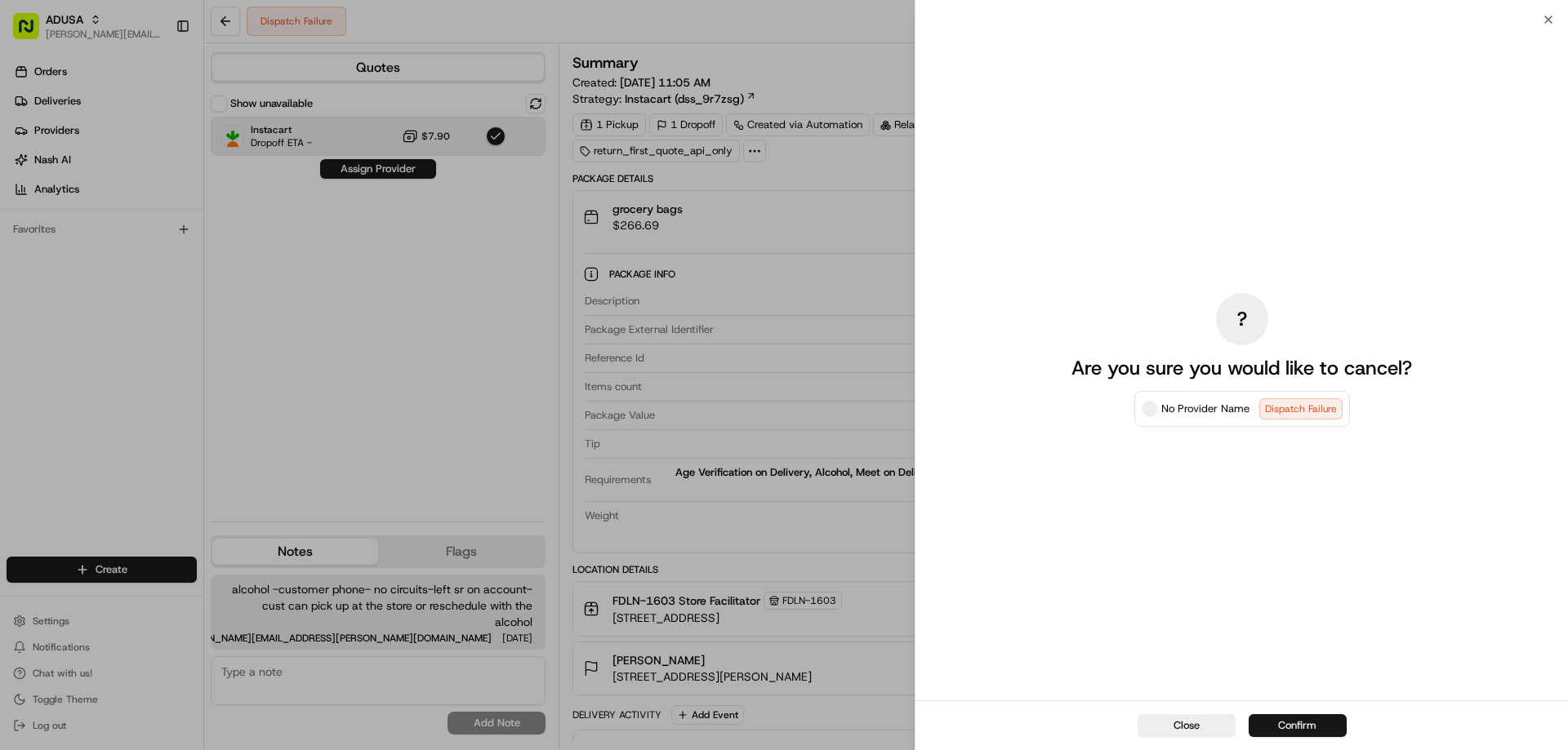
click at [1310, 723] on button "Confirm" at bounding box center [1297, 725] width 98 height 23
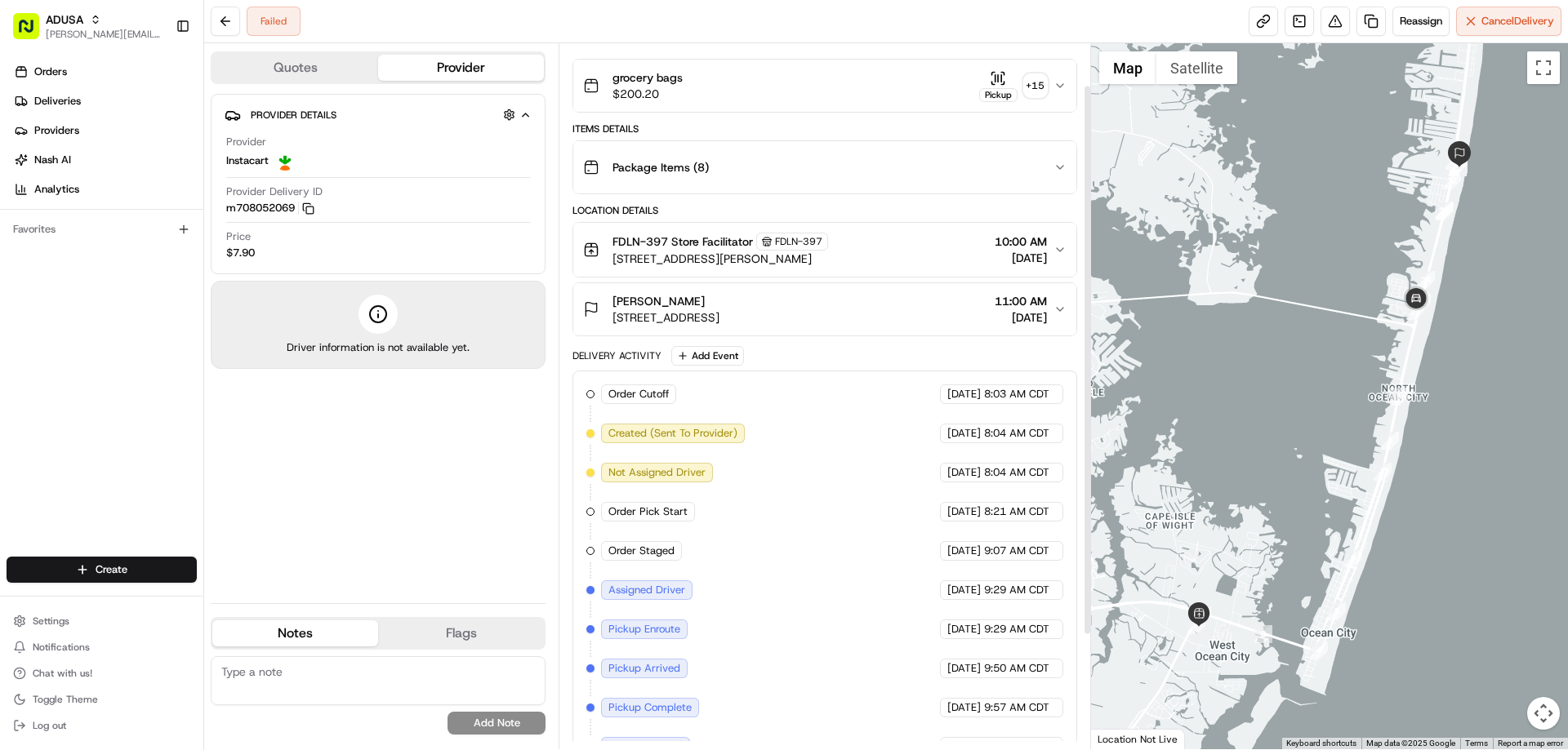
scroll to position [37, 0]
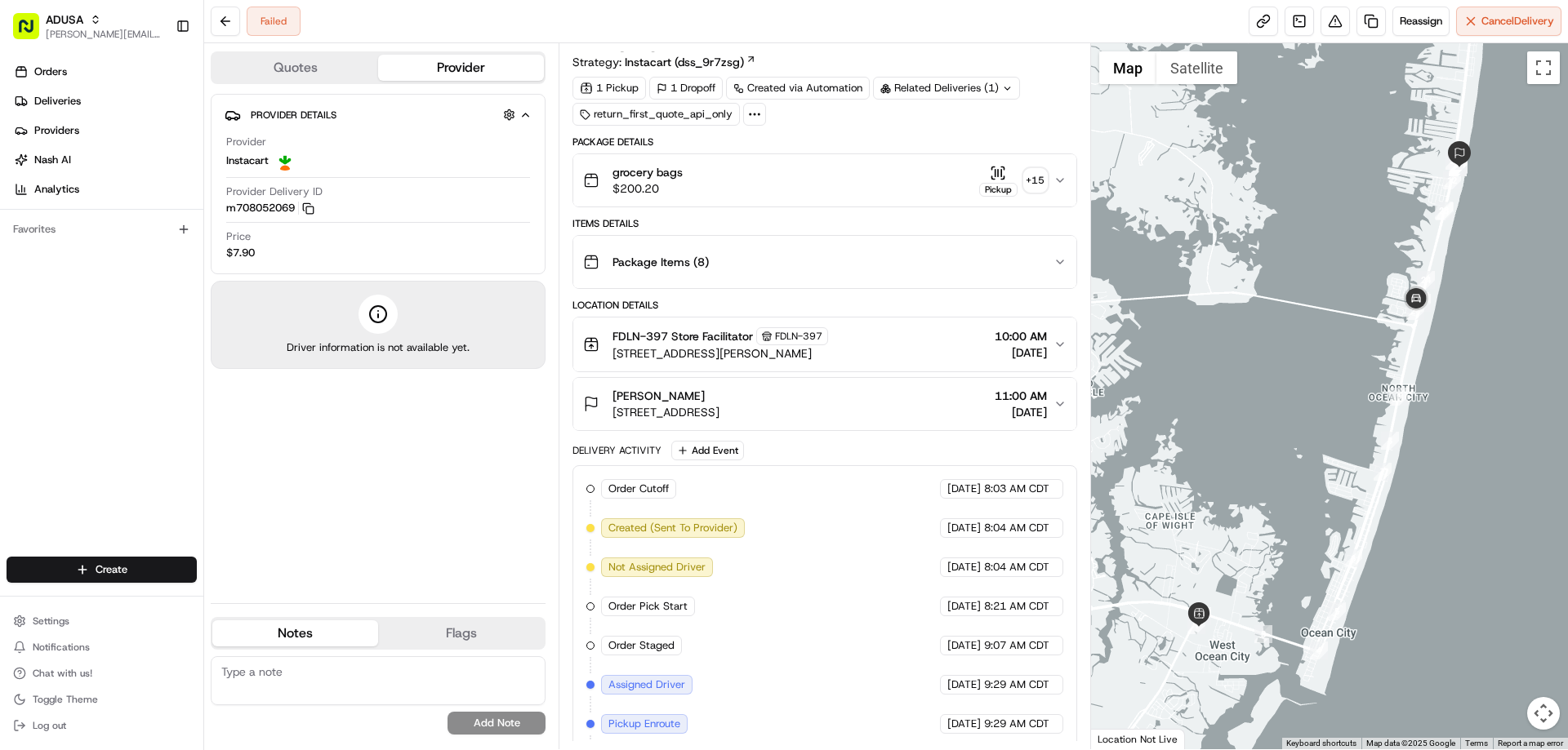
click at [718, 176] on div "grocery bags $200.20 Pickup + 15" at bounding box center [818, 180] width 470 height 33
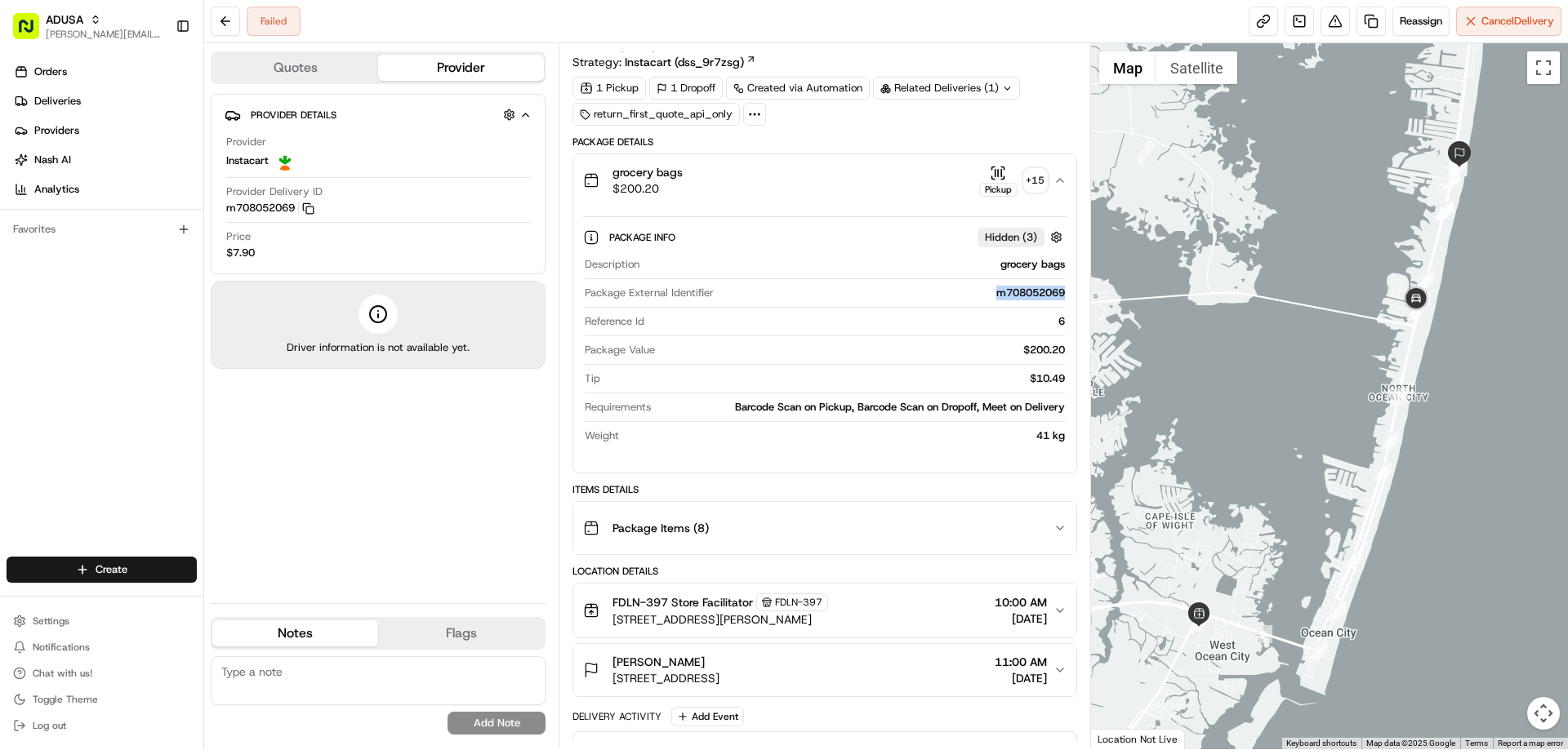
drag, startPoint x: 985, startPoint y: 298, endPoint x: 1045, endPoint y: 301, distance: 60.1
click at [1045, 301] on div "Package External Identifier m708052069" at bounding box center [825, 296] width 479 height 22
copy div "m708052069"
click at [819, 306] on div "Package External Identifier m708052069" at bounding box center [825, 296] width 479 height 22
drag, startPoint x: 982, startPoint y: 298, endPoint x: 1051, endPoint y: 304, distance: 69.3
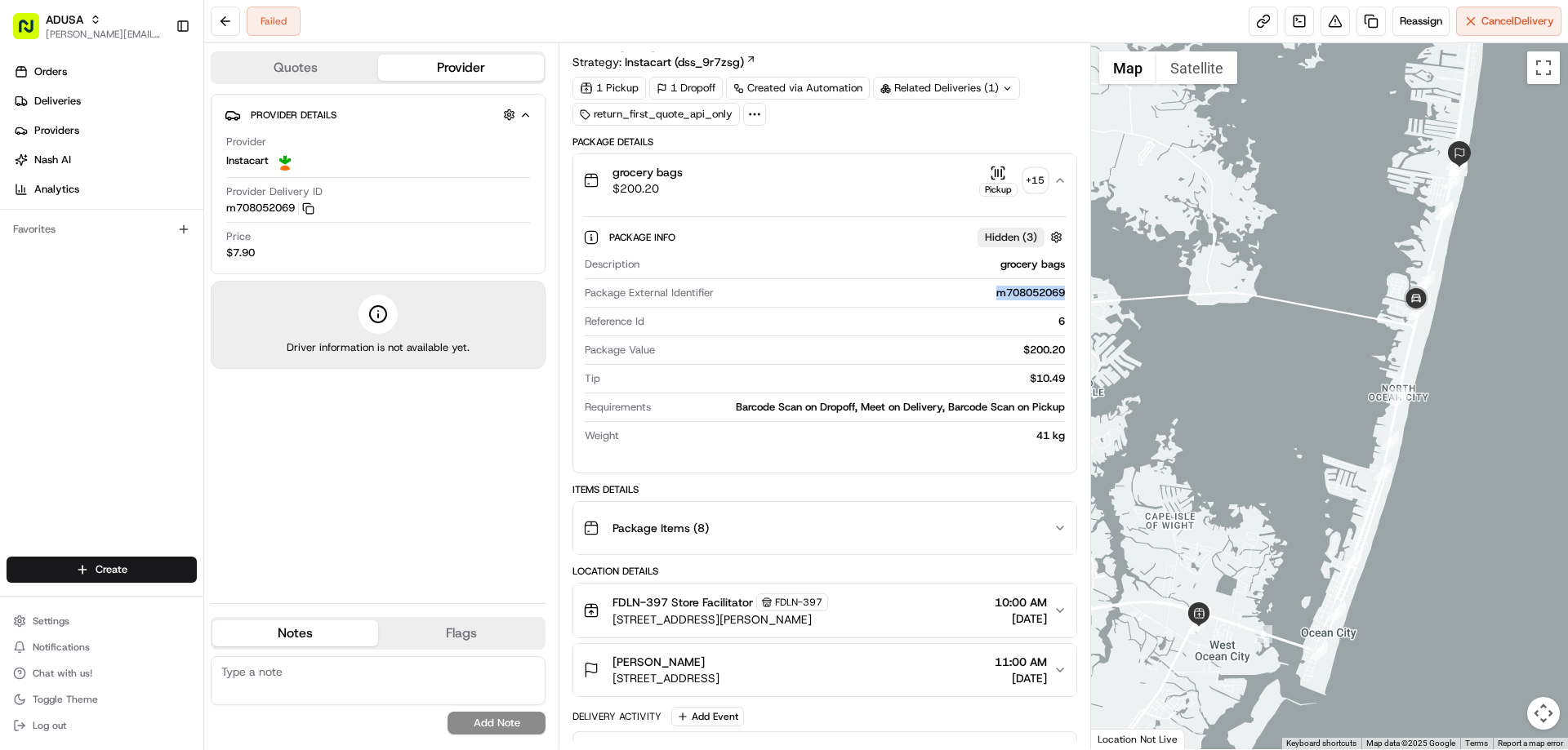
click at [1051, 304] on div "Package External Identifier m708052069" at bounding box center [825, 296] width 479 height 22
copy div "m708052069"
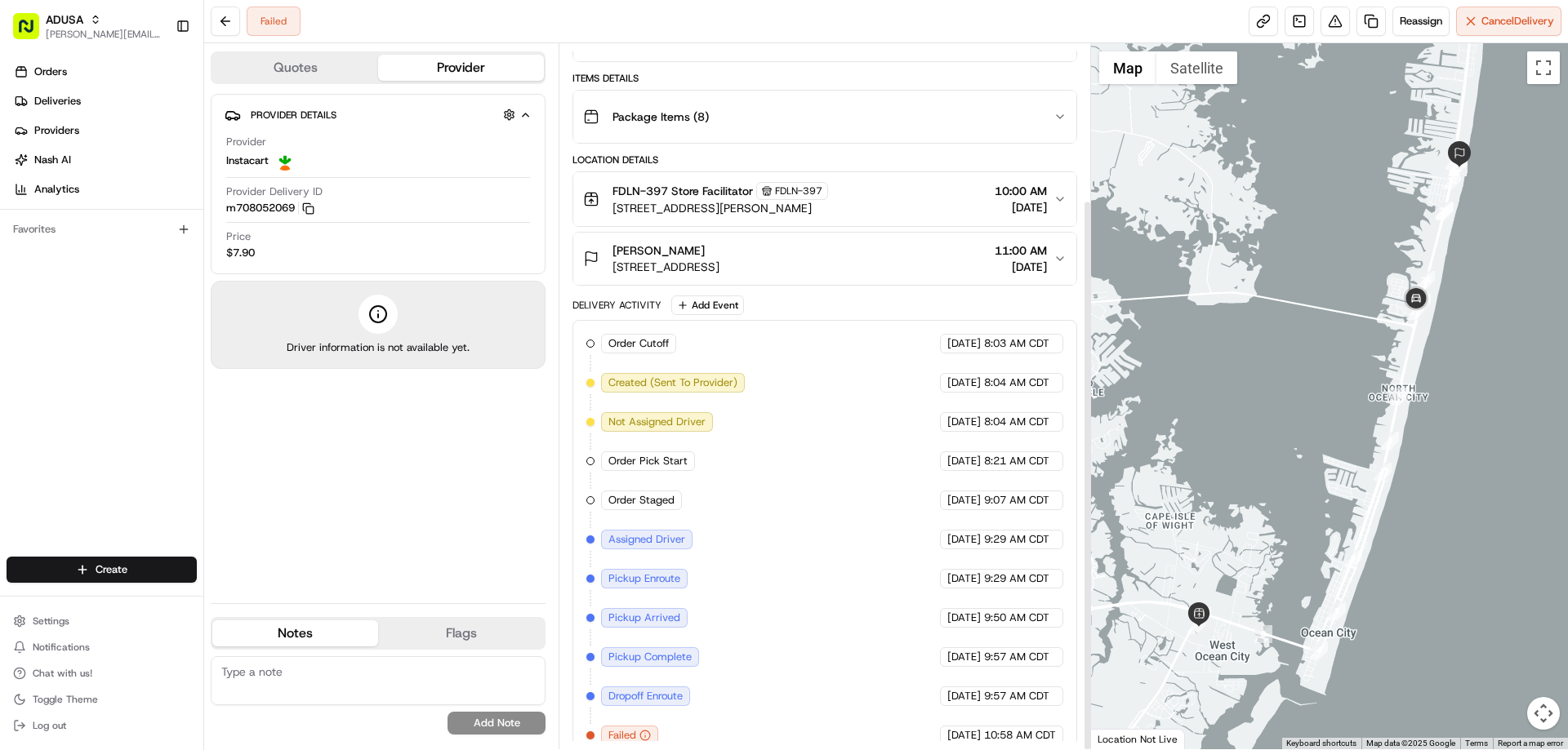
scroll to position [200, 0]
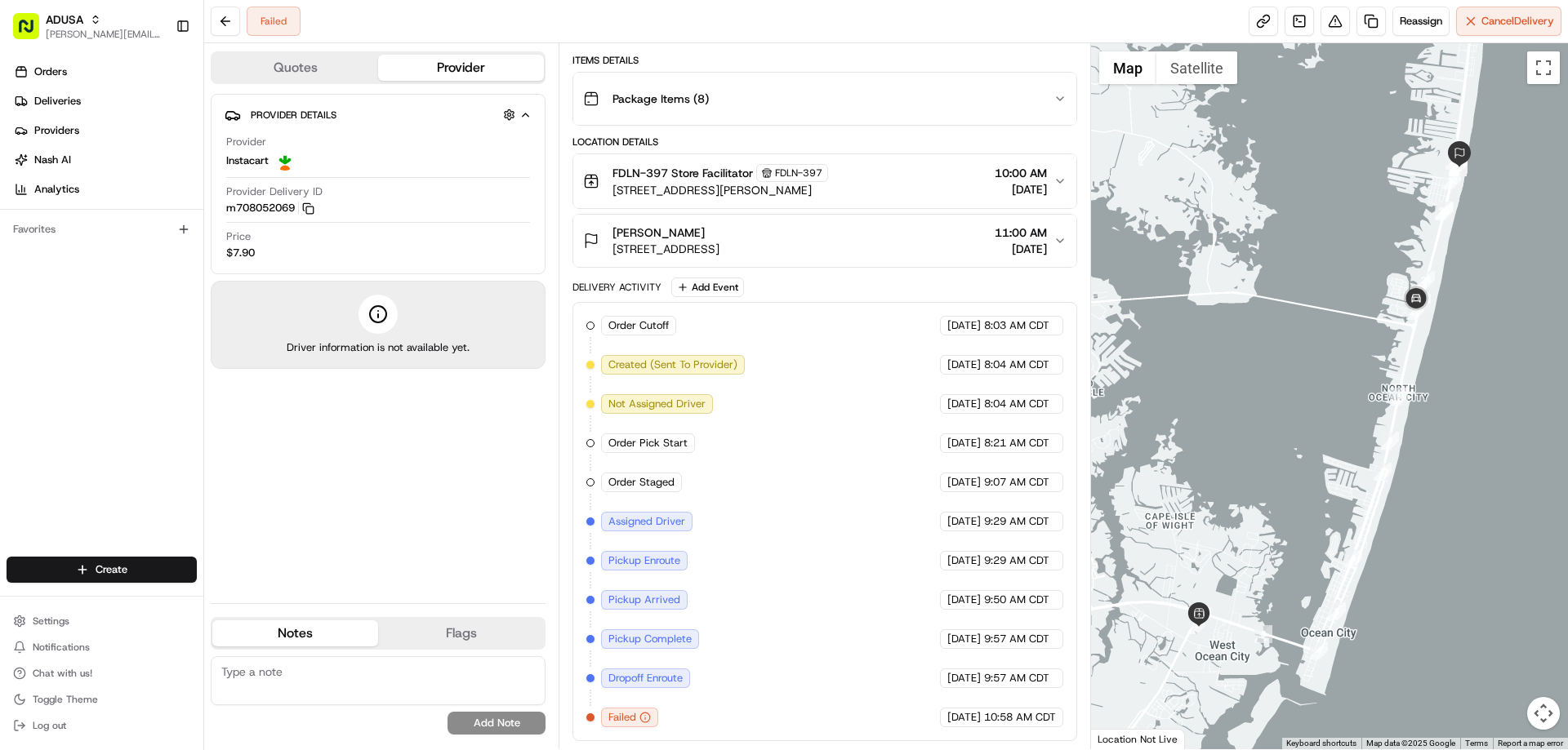
click at [312, 666] on textarea at bounding box center [377, 681] width 335 height 49
click at [250, 690] on textarea "Apt number doesn't show on IC driver information so IC canncelled the order" at bounding box center [377, 681] width 335 height 49
click at [246, 688] on textarea "Apt number doesn't show on IC driver information so IC canncelled the order" at bounding box center [377, 681] width 335 height 49
type textarea "Apt number doesn't show on IC driver information so IC cancelled the order"
click at [483, 720] on button "Add Note" at bounding box center [496, 724] width 98 height 23
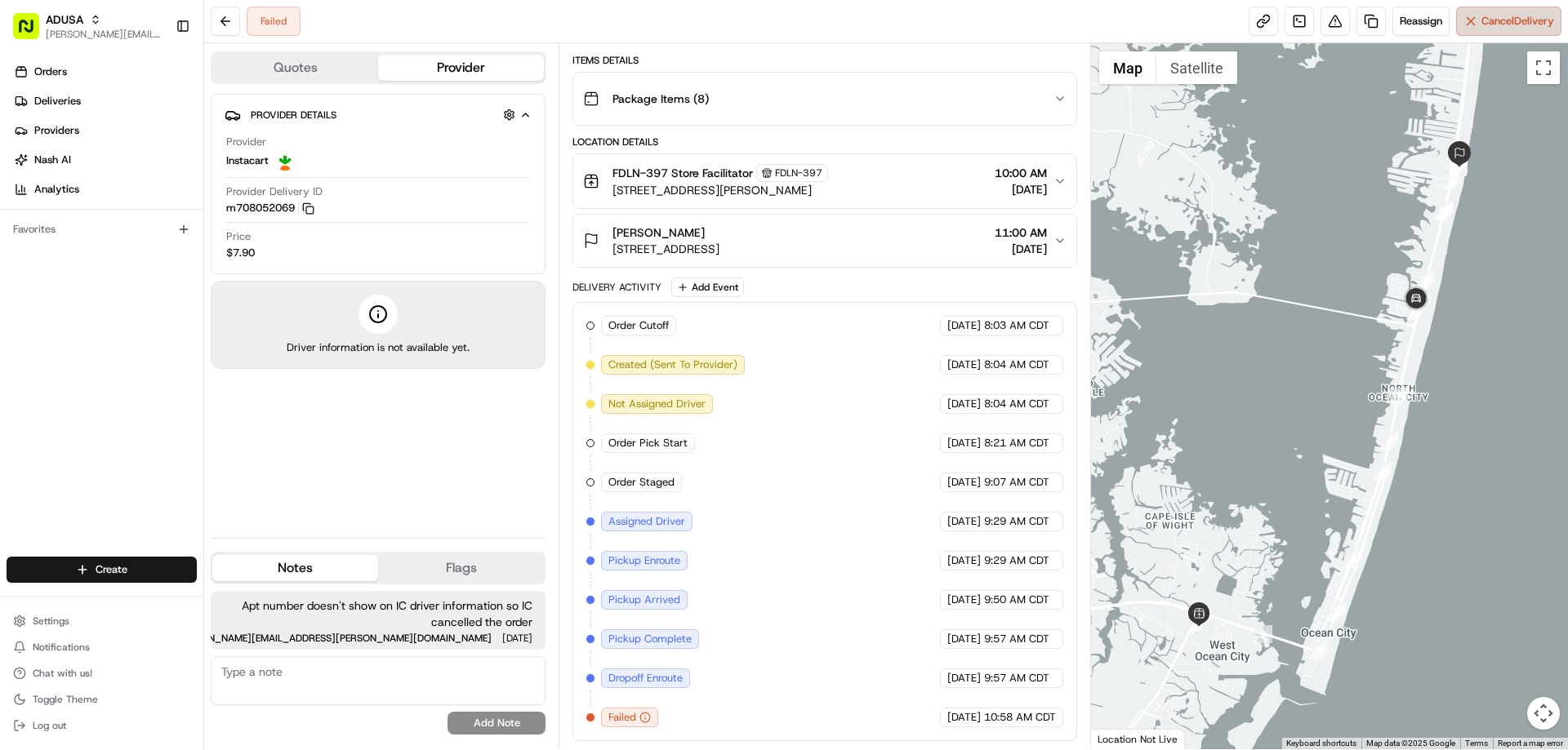
click at [1490, 26] on span "Cancel Delivery" at bounding box center [1517, 22] width 73 height 15
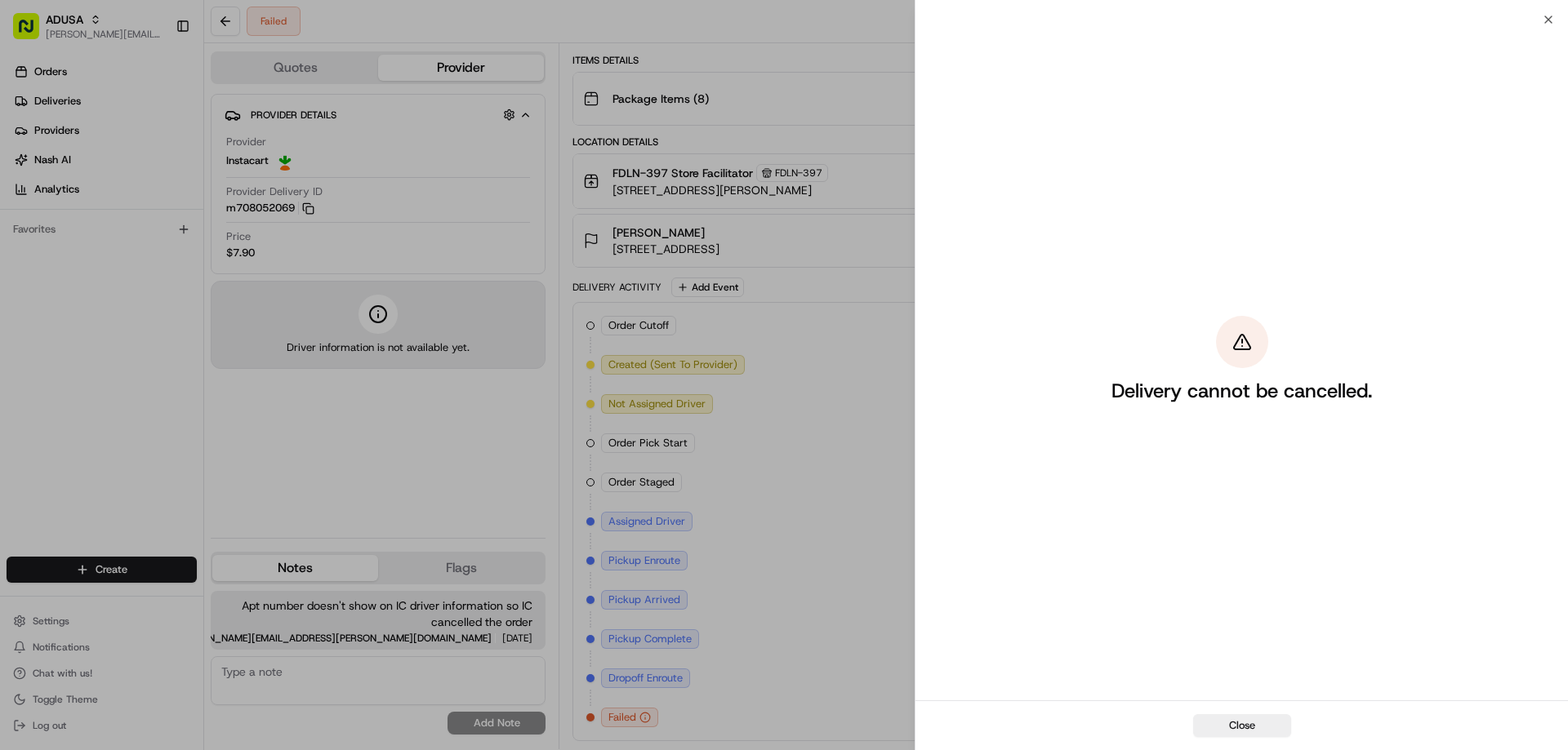
click at [1547, 27] on div "Delivery cannot be cancelled." at bounding box center [1242, 360] width 653 height 681
click at [1543, 22] on div "Delivery cannot be cancelled." at bounding box center [1242, 360] width 653 height 681
click at [1546, 11] on div "Close Delivery cannot be cancelled. Close" at bounding box center [1241, 375] width 653 height 750
click at [1548, 21] on div "Delivery cannot be cancelled." at bounding box center [1242, 360] width 653 height 681
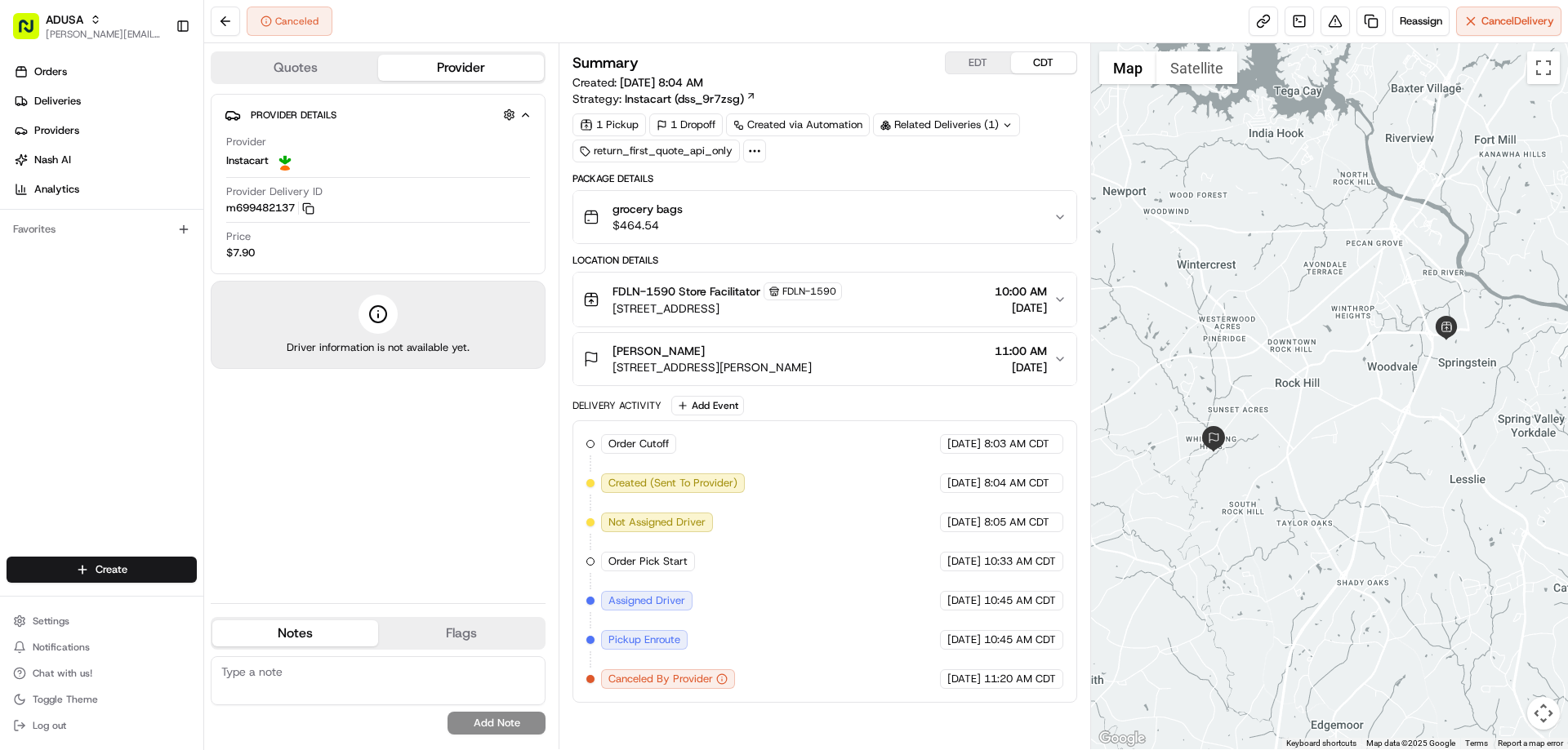
click at [684, 208] on div "grocery bags $464.54" at bounding box center [818, 217] width 470 height 33
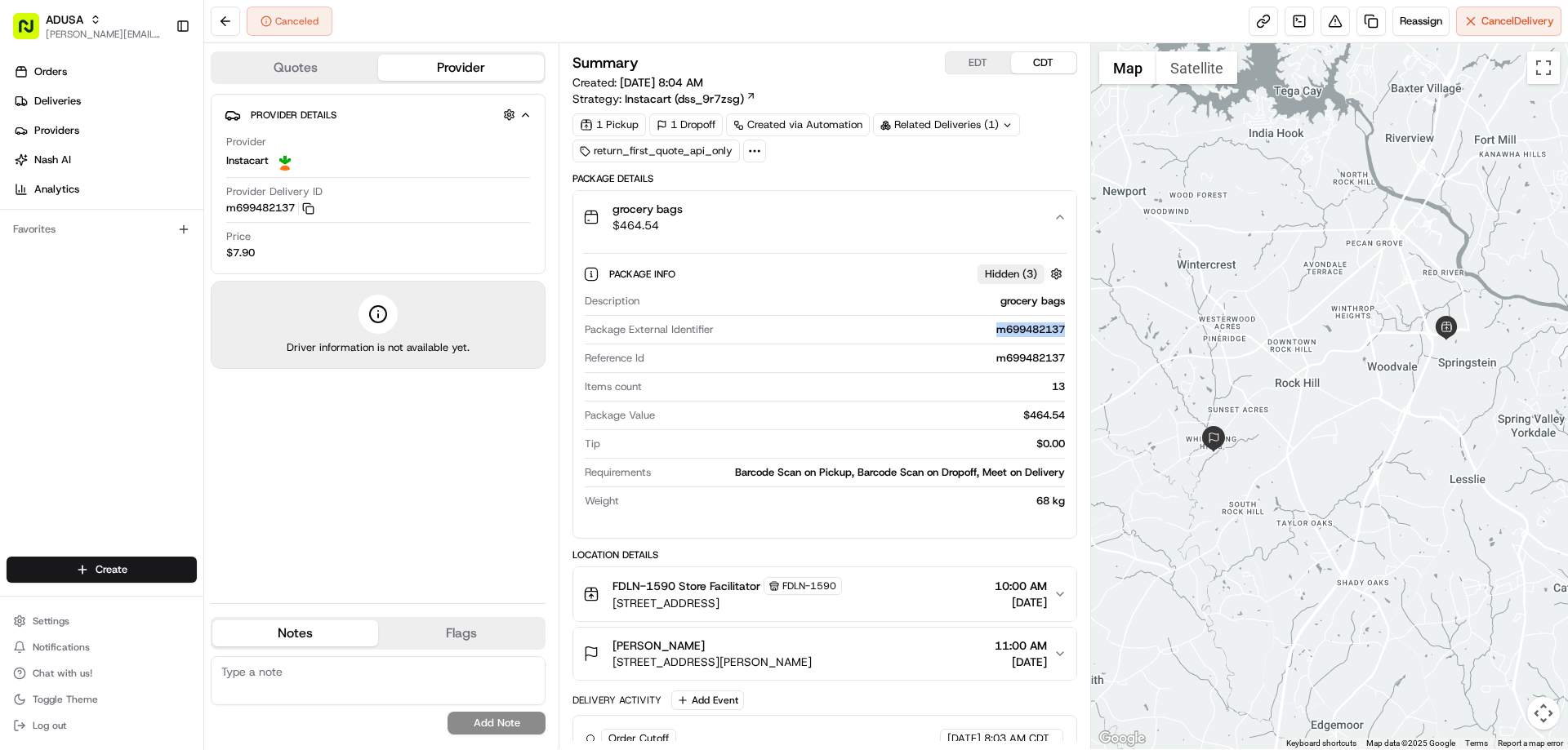
drag, startPoint x: 991, startPoint y: 327, endPoint x: 1064, endPoint y: 336, distance: 73.6
click at [1064, 336] on div "m699482137" at bounding box center [892, 330] width 343 height 15
copy div "m699482137"
click at [971, 329] on div "m699482137" at bounding box center [892, 330] width 343 height 15
drag, startPoint x: 984, startPoint y: 331, endPoint x: 1066, endPoint y: 331, distance: 82.0
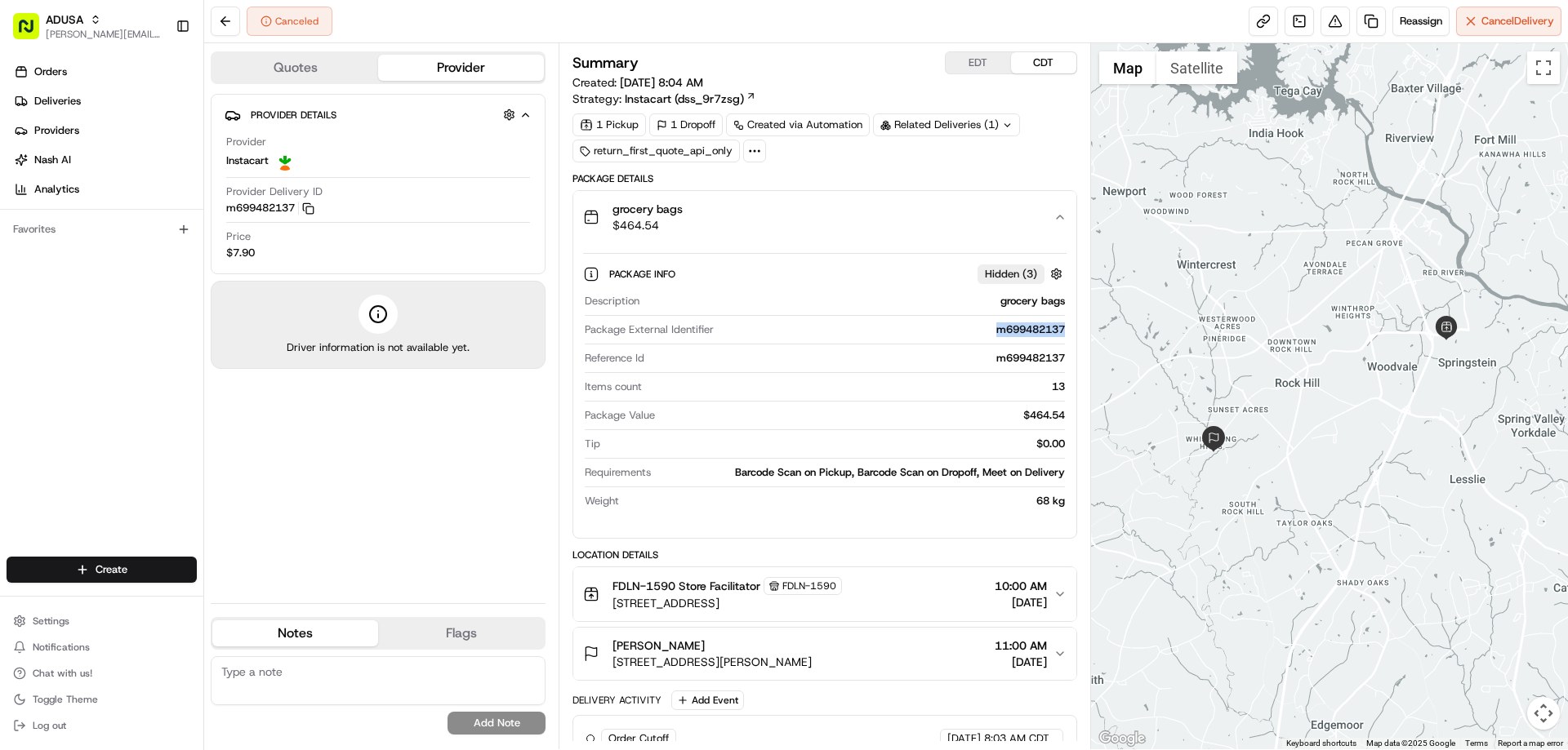
click at [1066, 331] on div "Description grocery bags Package External Identifier m699482137 Reference Id m6…" at bounding box center [825, 401] width 483 height 227
copy div "m699482137"
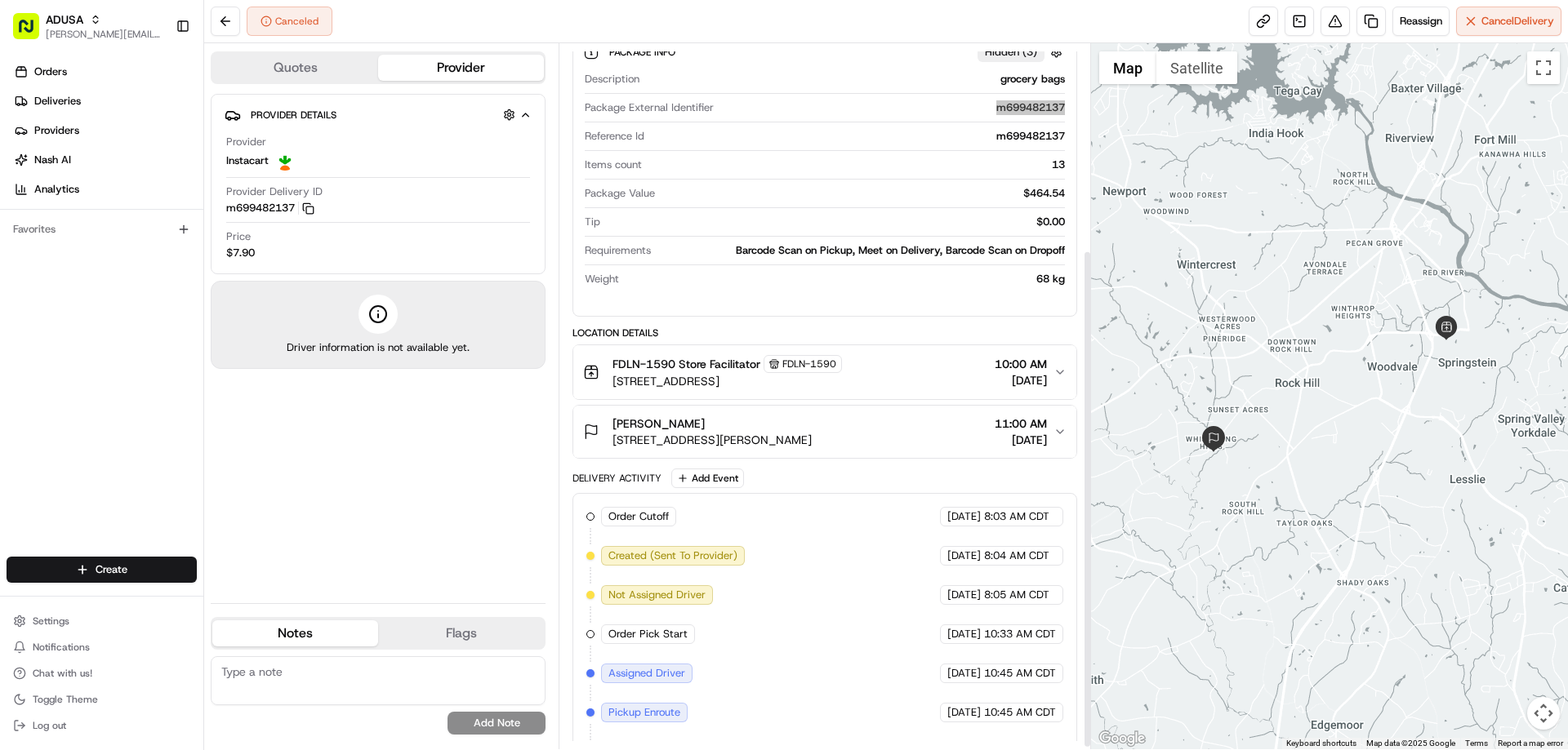
scroll to position [295, 0]
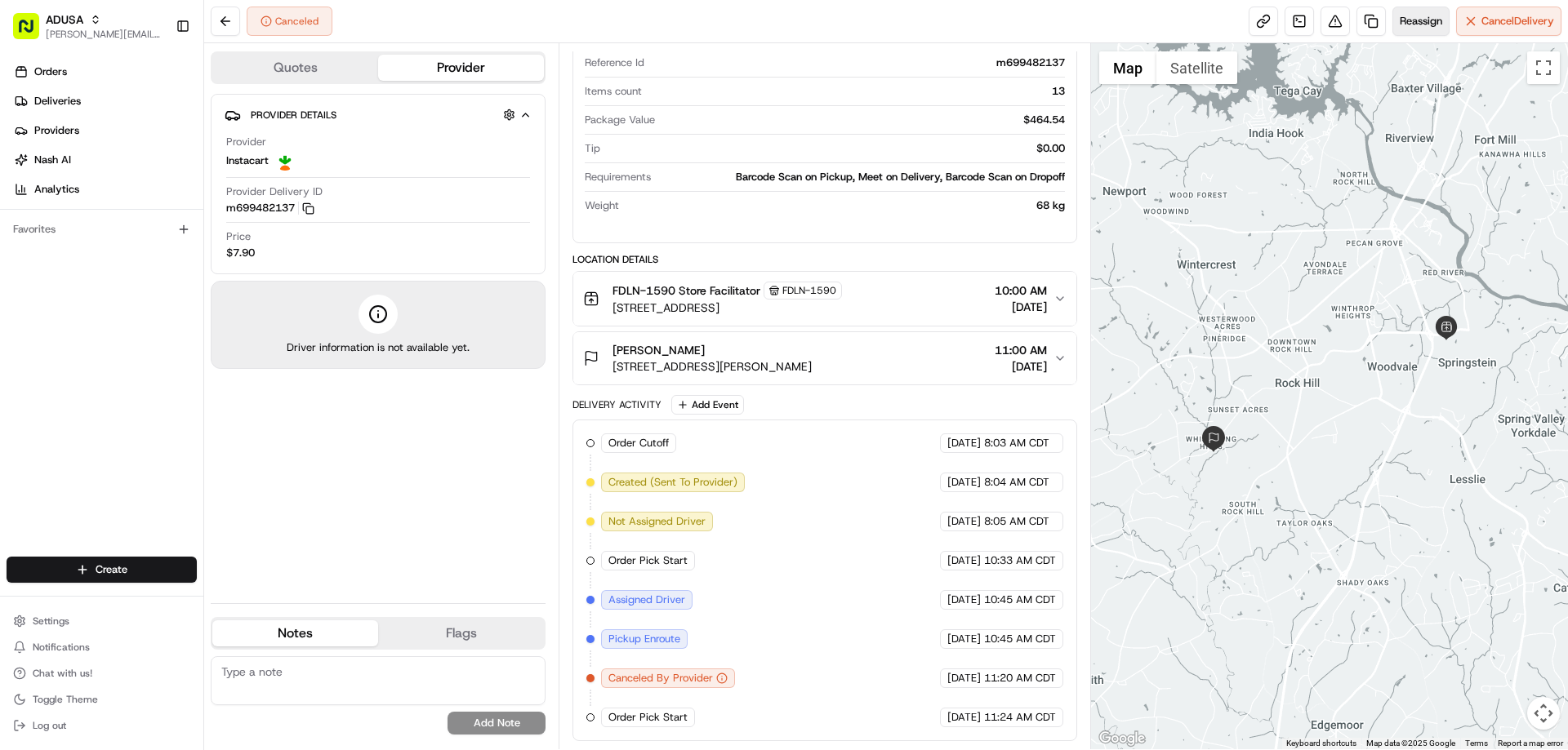
click at [1415, 17] on span "Reassign" at bounding box center [1421, 22] width 42 height 15
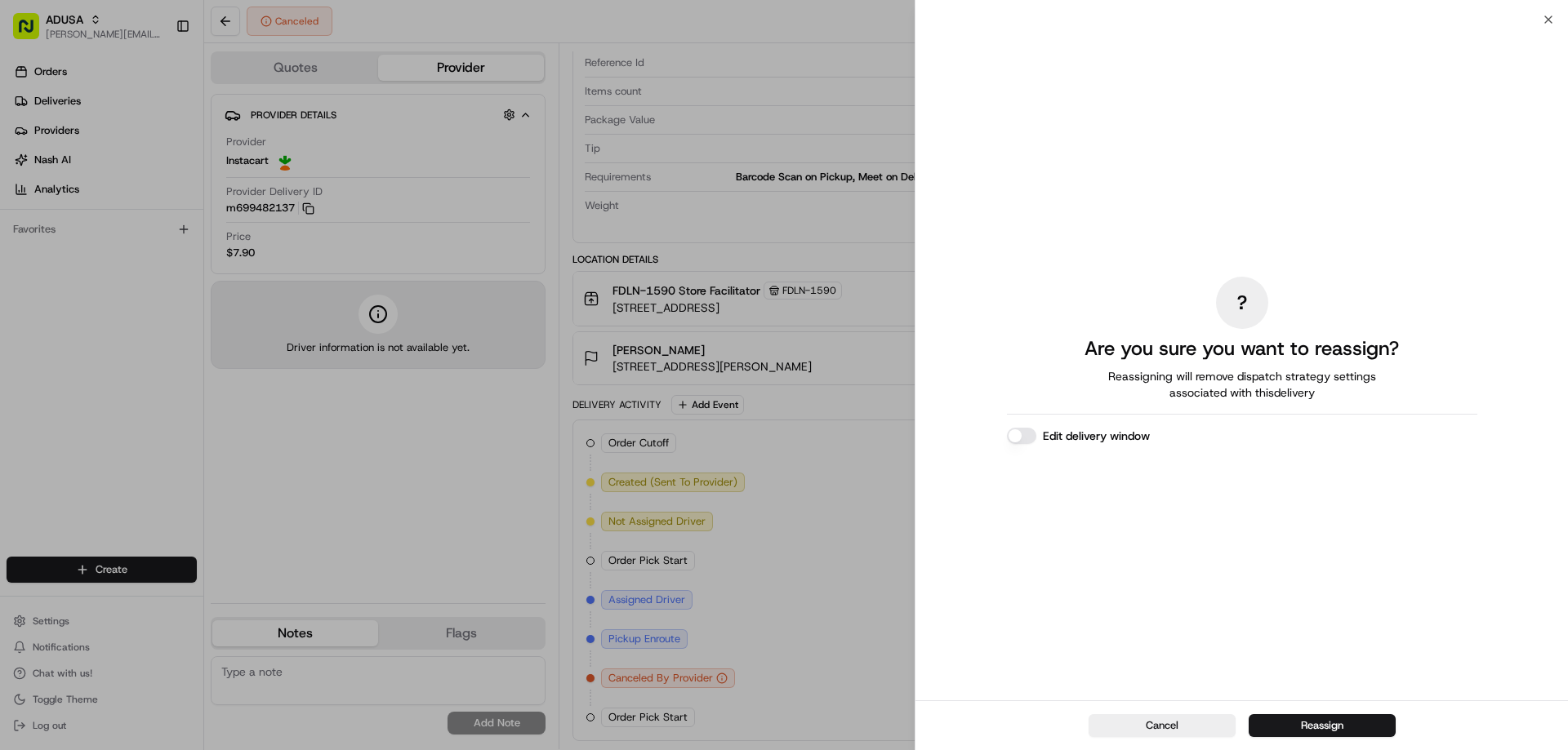
click at [1136, 431] on label "Edit delivery window" at bounding box center [1095, 436] width 107 height 16
click at [1036, 431] on button "Edit delivery window" at bounding box center [1021, 436] width 29 height 16
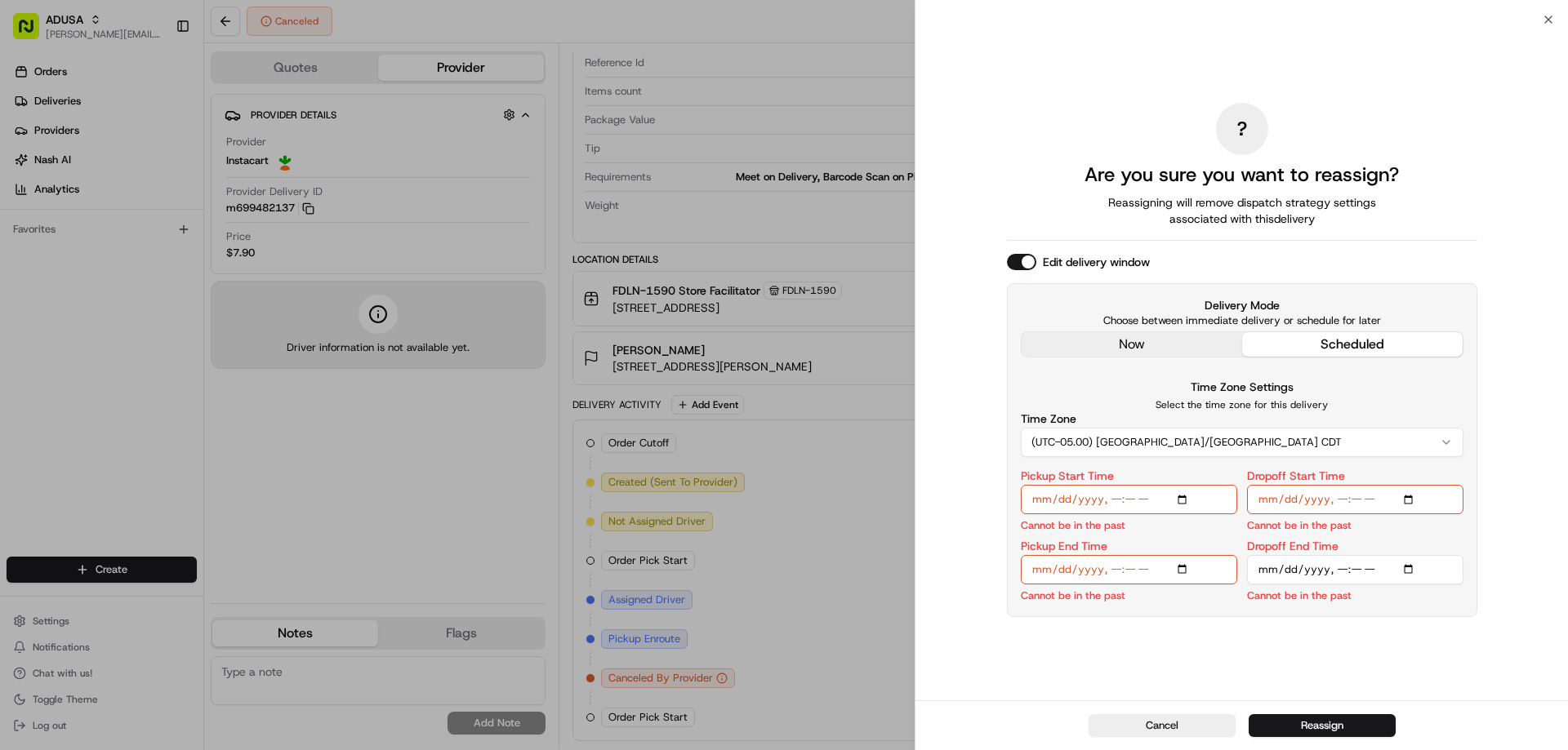
click at [1190, 494] on input "Pickup Start Time" at bounding box center [1128, 499] width 216 height 29
click at [1408, 493] on input "Dropoff Start Time" at bounding box center [1355, 499] width 216 height 29
click at [1185, 499] on input "Pickup Start Time" at bounding box center [1128, 499] width 216 height 29
type input "2025-08-17T12:30"
click at [1409, 497] on input "Dropoff Start Time" at bounding box center [1355, 499] width 216 height 29
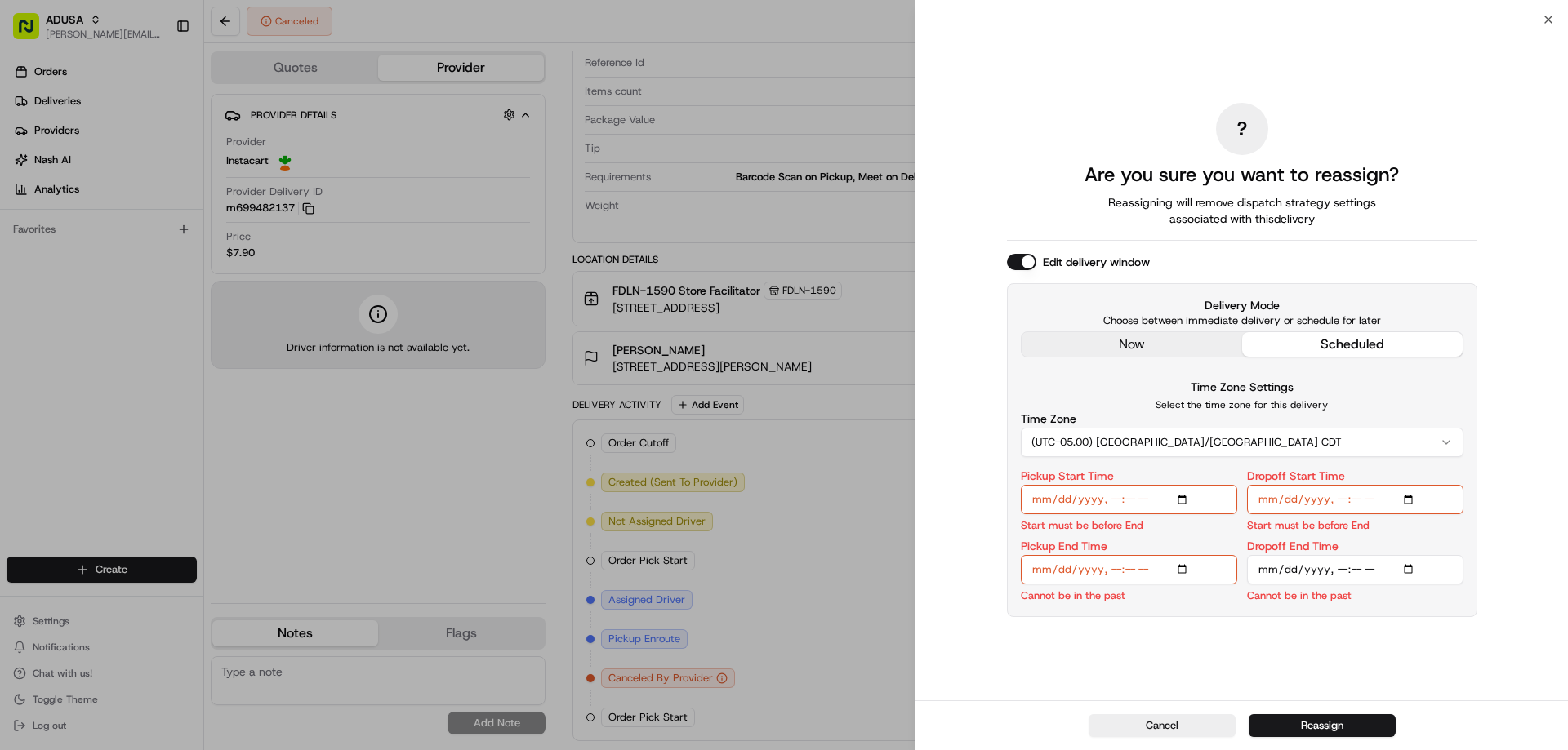
type input "2025-08-17T12:30"
click at [1184, 571] on input "Pickup End Time" at bounding box center [1128, 570] width 216 height 29
type input "2025-08-17T13:00"
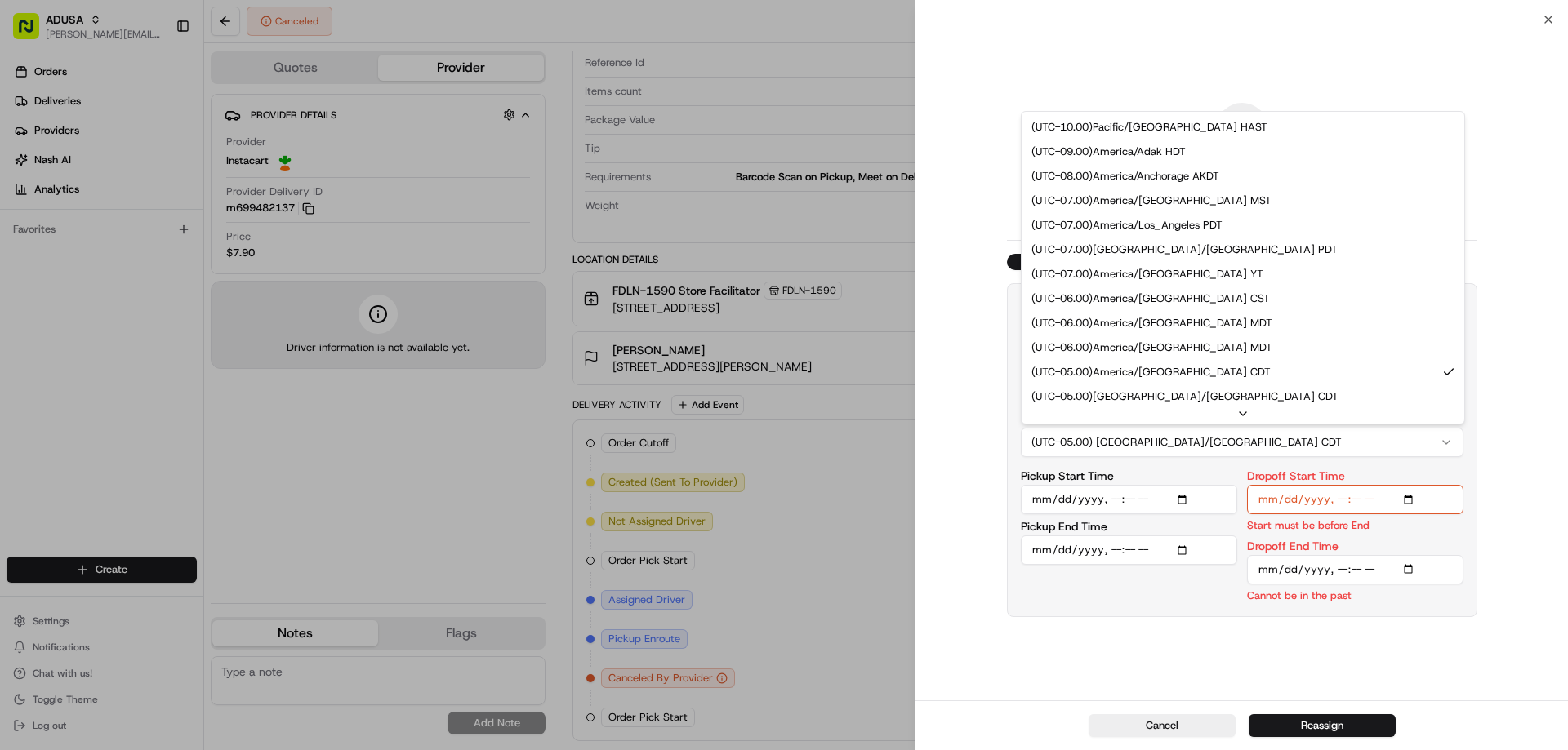
click at [1428, 452] on button "(UTC-05.00) America/Chicago CDT" at bounding box center [1242, 442] width 442 height 29
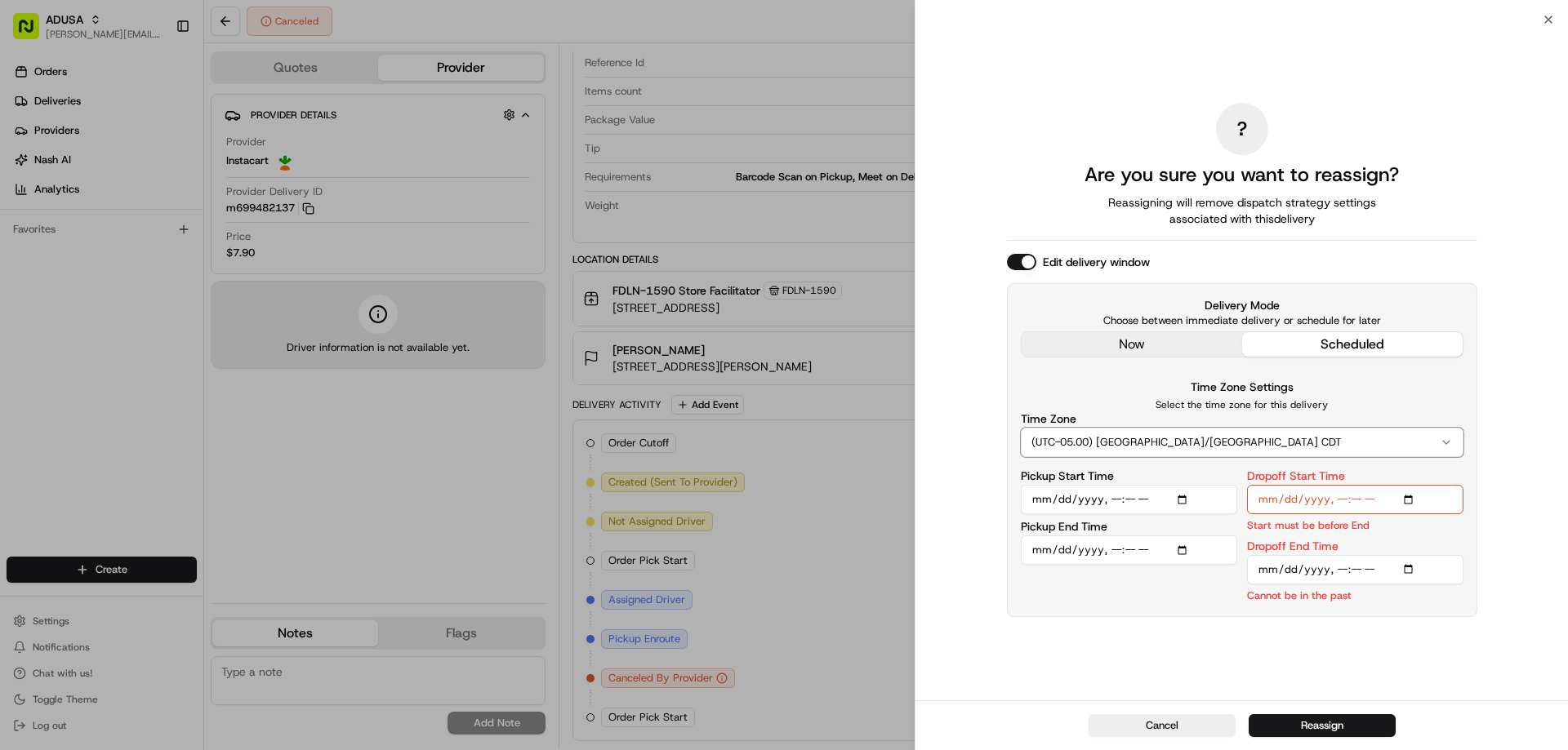
click at [1410, 574] on input "Dropoff End Time" at bounding box center [1355, 570] width 216 height 29
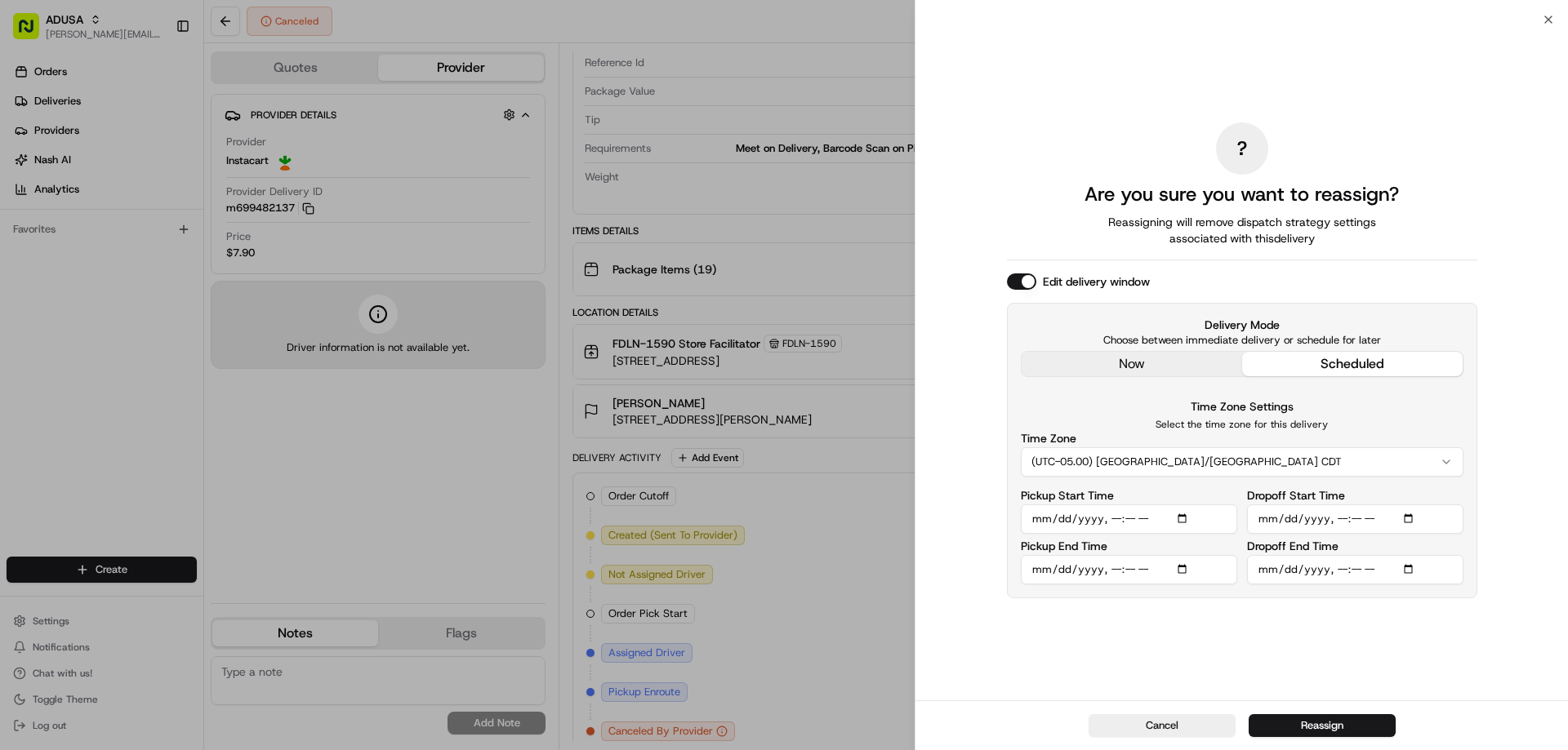
type input "2025-08-17T13:30"
click at [1456, 666] on div "? Are you sure you want to reassign? Reassigning will remove dispatch strategy …" at bounding box center [1242, 359] width 471 height 675
click at [1324, 724] on button "Reassign" at bounding box center [1322, 725] width 147 height 23
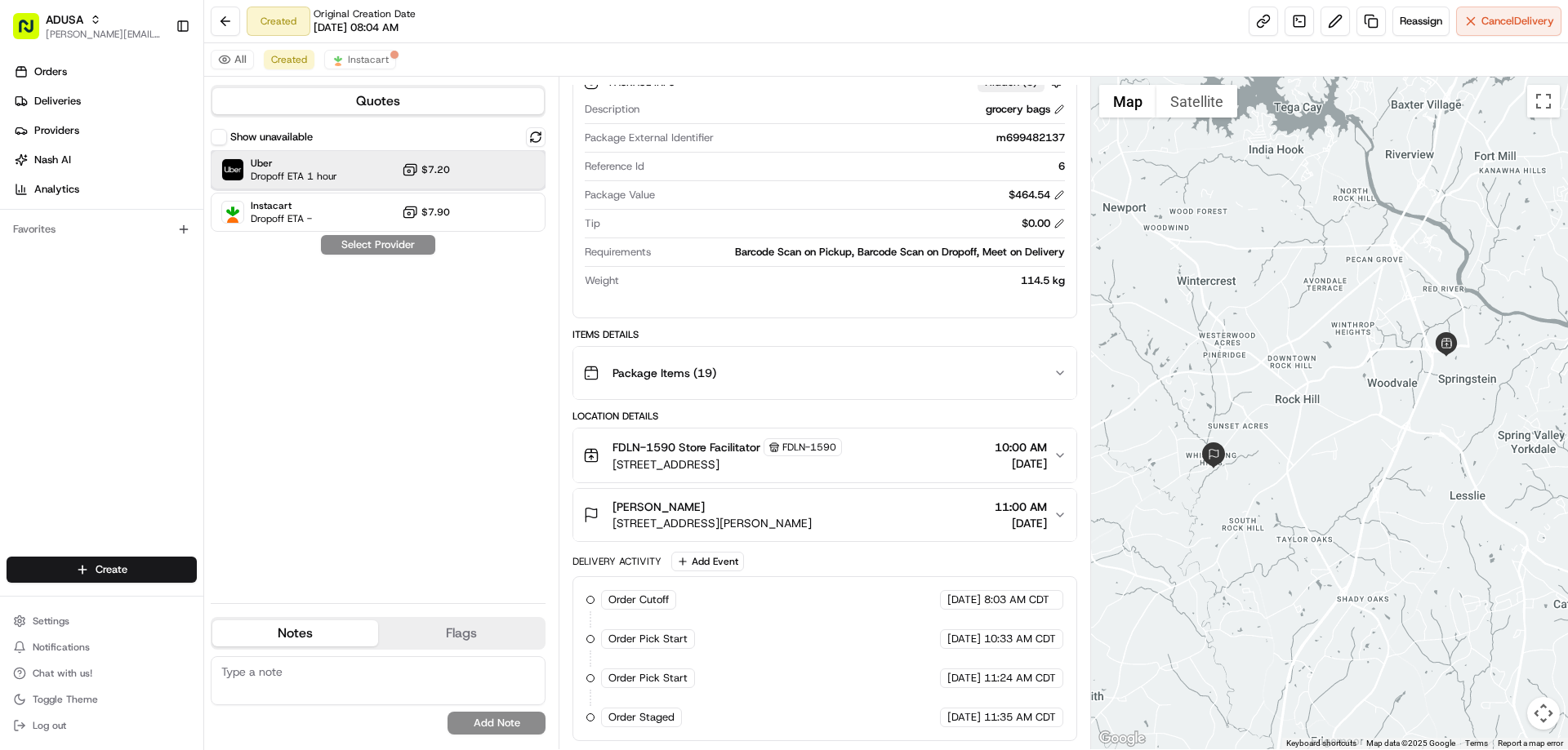
click at [315, 169] on span "Uber" at bounding box center [294, 163] width 87 height 13
click at [360, 246] on button "Assign Provider" at bounding box center [377, 244] width 116 height 20
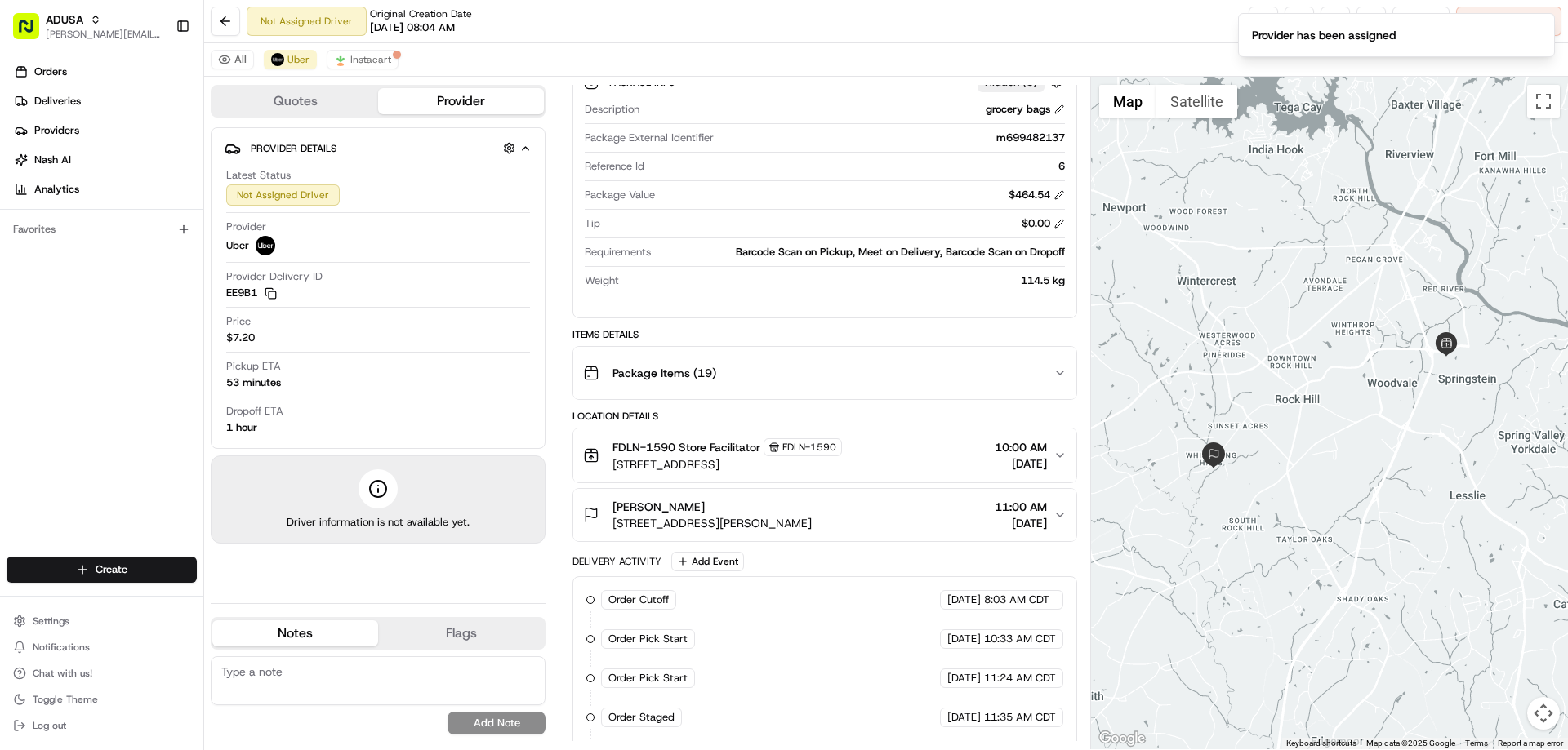
scroll to position [295, 0]
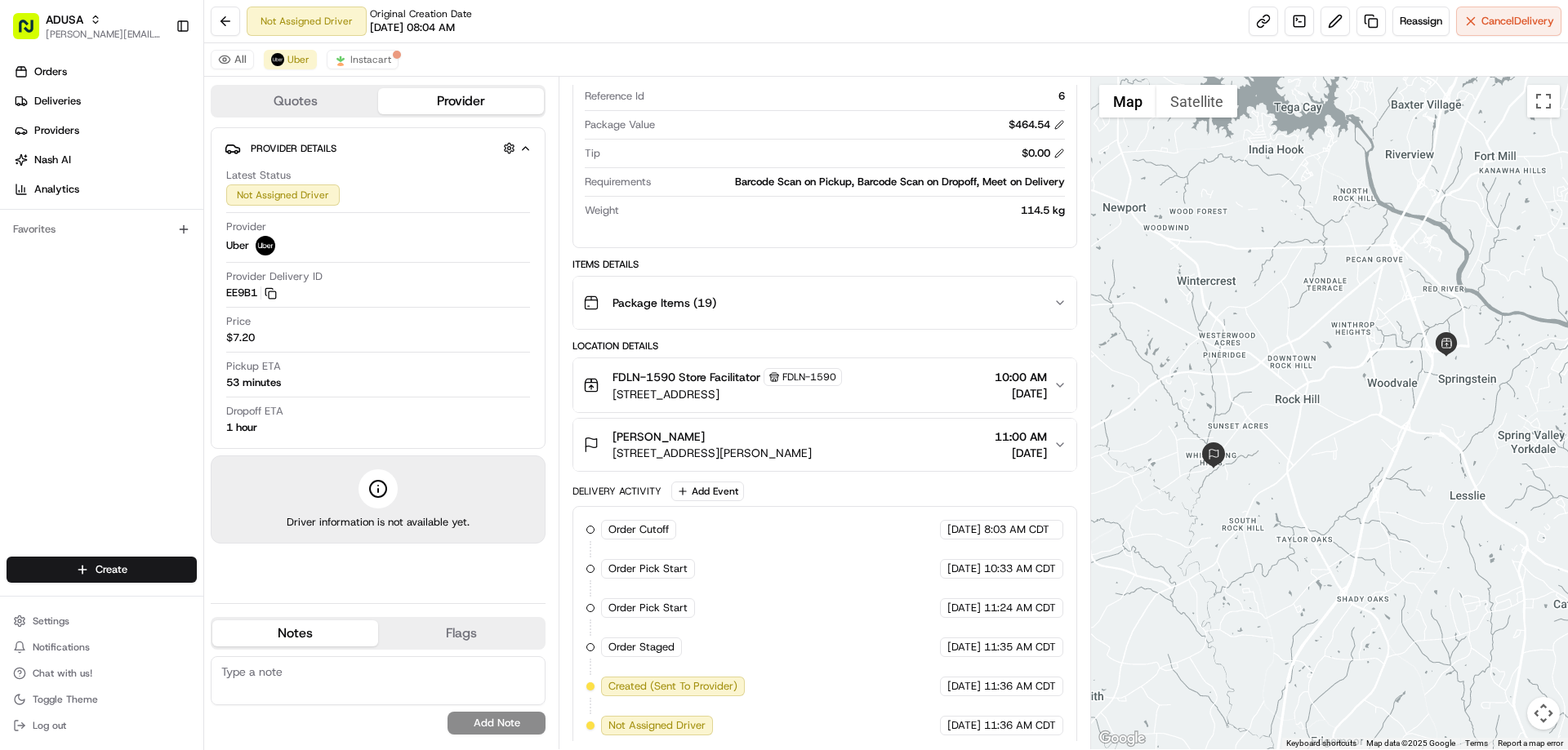
click at [249, 677] on textarea at bounding box center [377, 681] width 335 height 49
type textarea "I"
type textarea "Order wasn't complete when IC driver arrived rescheduled for Uber"
click at [476, 725] on button "Add Note" at bounding box center [496, 724] width 98 height 23
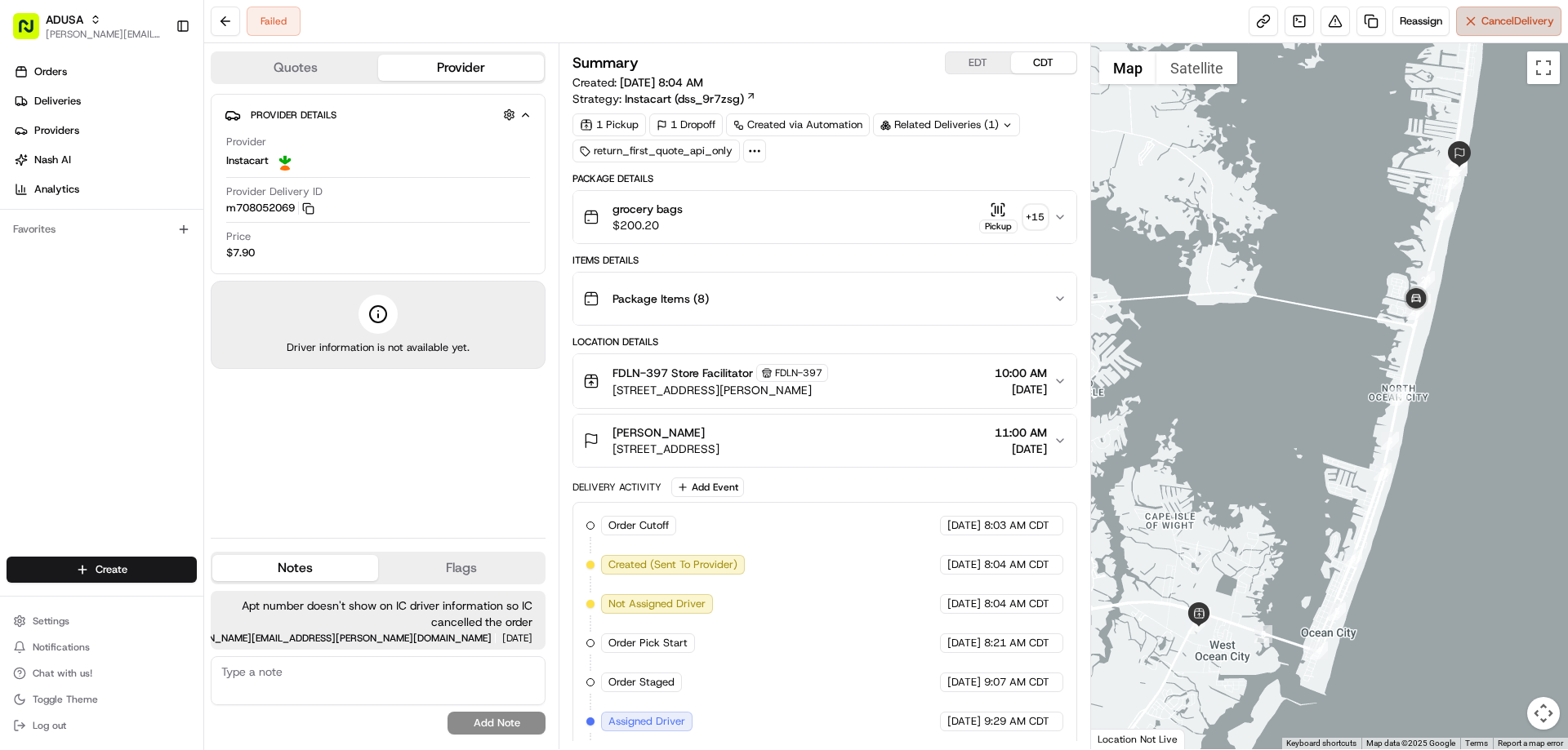
click at [1490, 27] on span "Cancel Delivery" at bounding box center [1517, 22] width 73 height 15
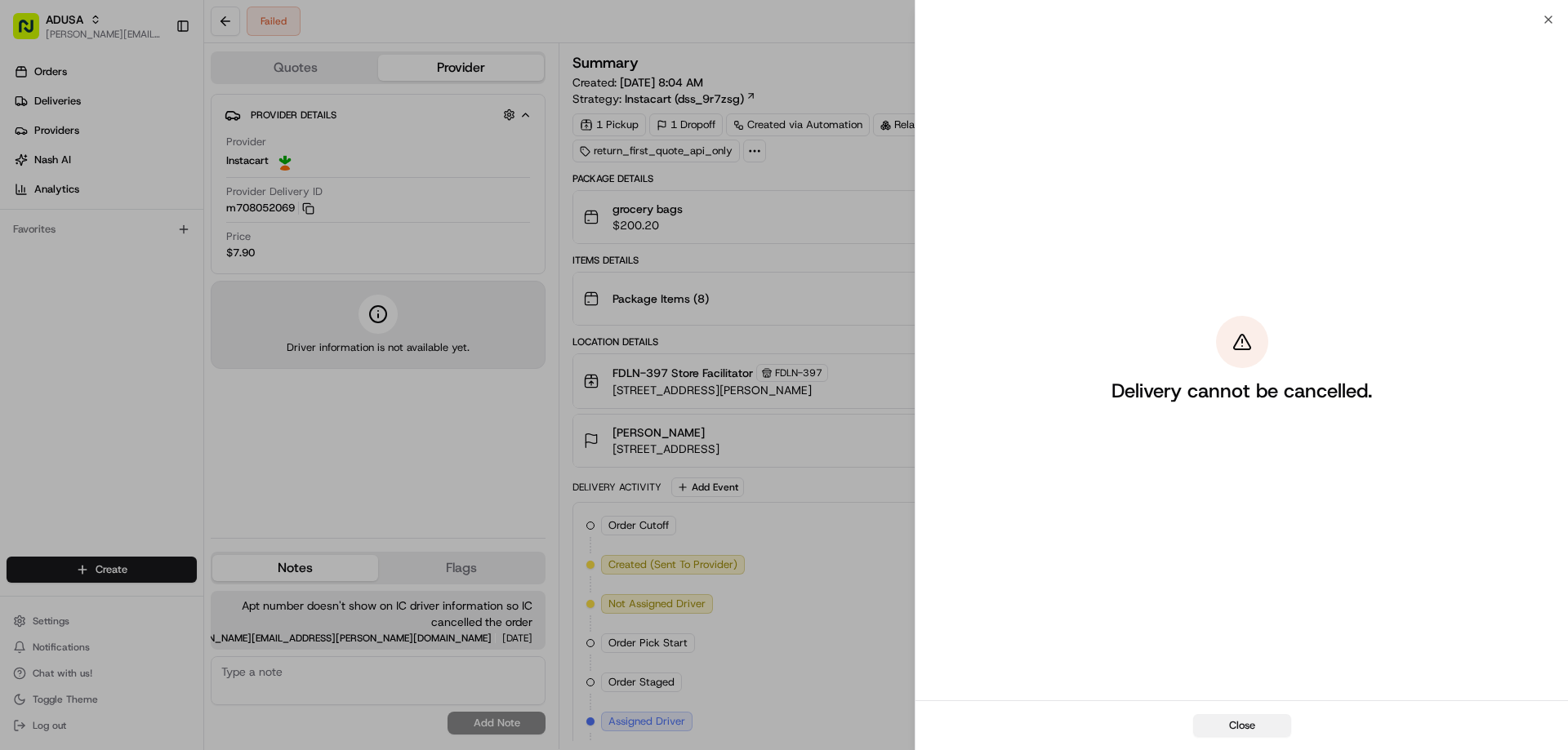
click at [1271, 724] on button "Close" at bounding box center [1243, 725] width 98 height 23
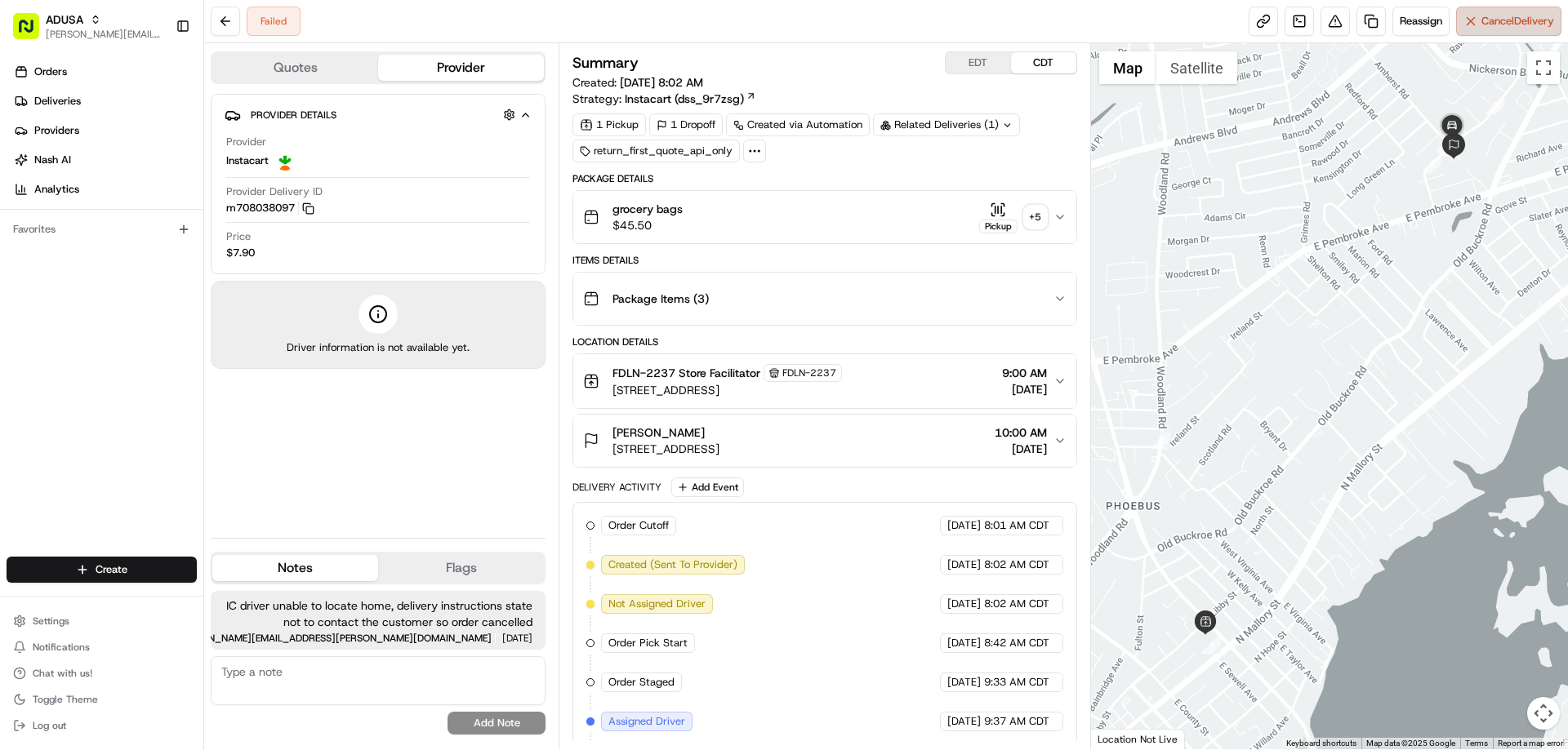
click at [1494, 20] on span "Cancel Delivery" at bounding box center [1517, 22] width 73 height 15
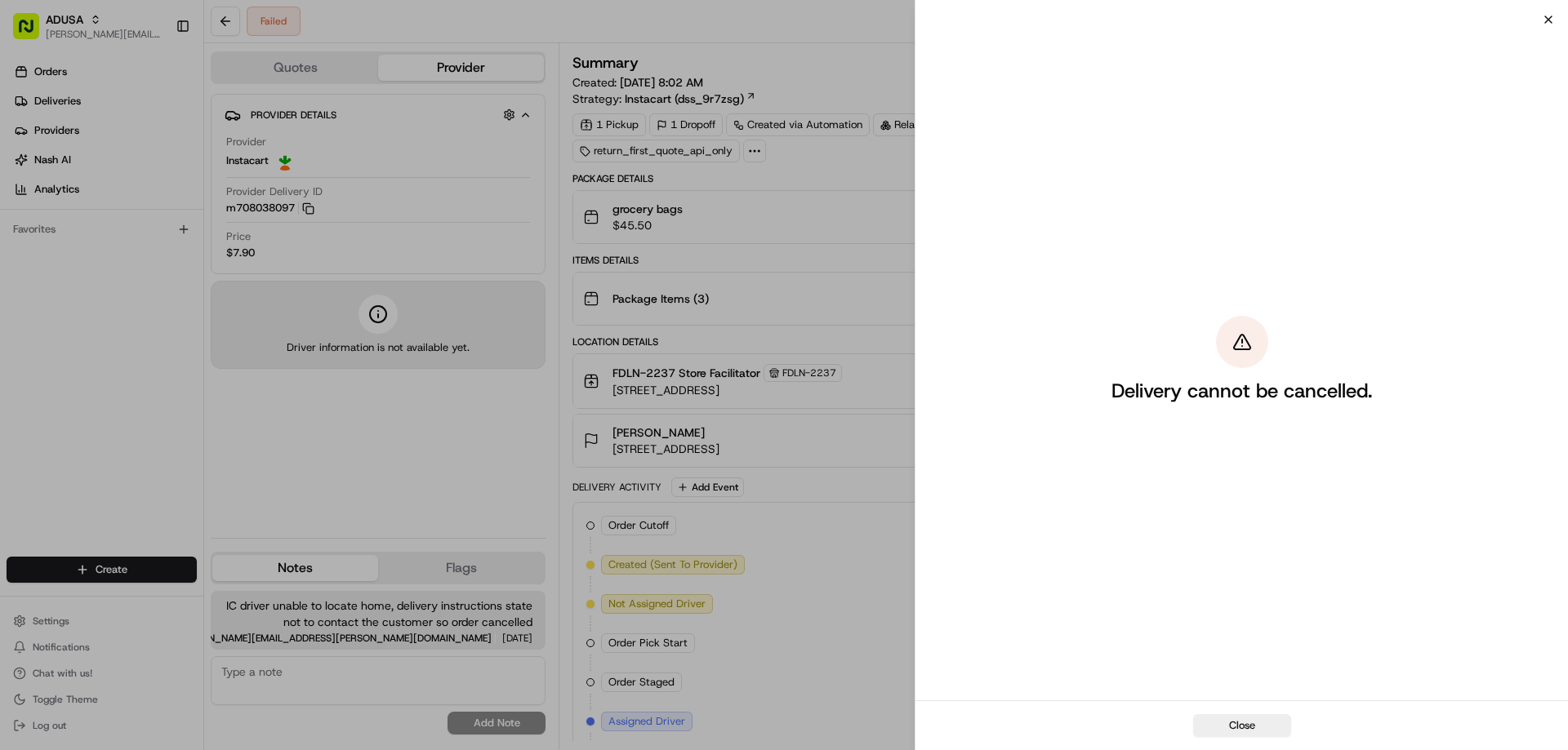
click at [1547, 13] on icon "button" at bounding box center [1548, 20] width 13 height 13
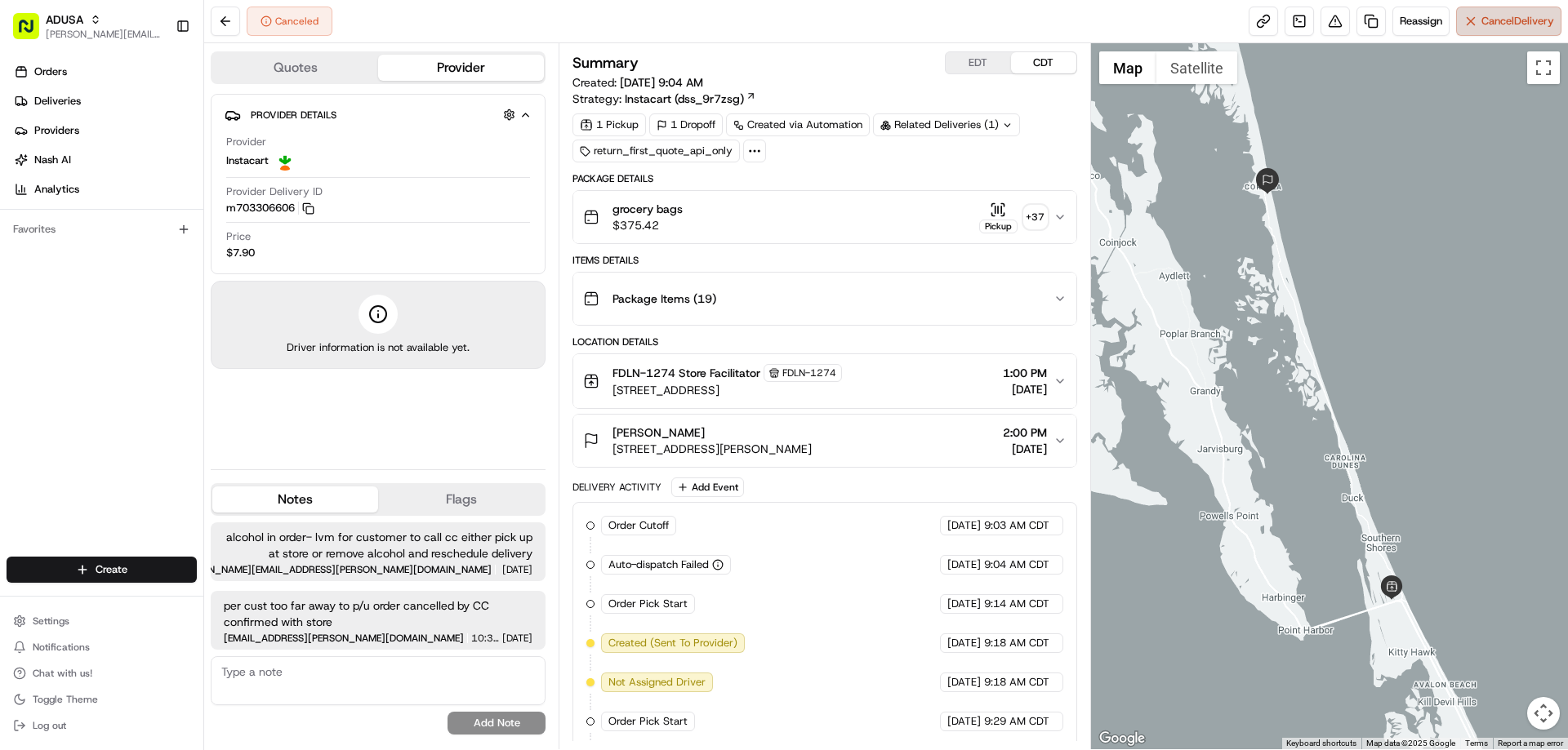
click at [1497, 21] on span "Cancel Delivery" at bounding box center [1517, 22] width 73 height 15
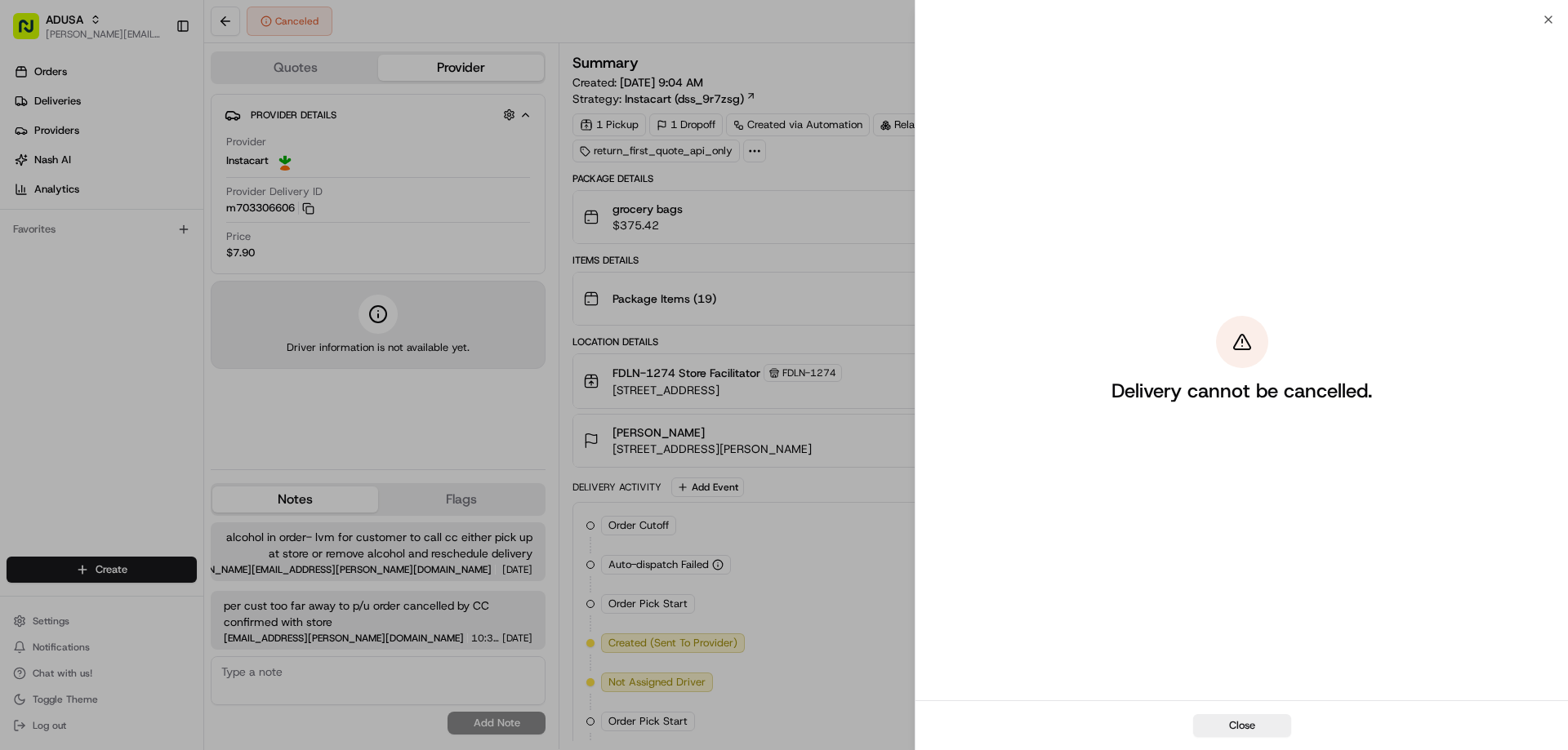
click at [1266, 721] on button "Close" at bounding box center [1243, 725] width 98 height 23
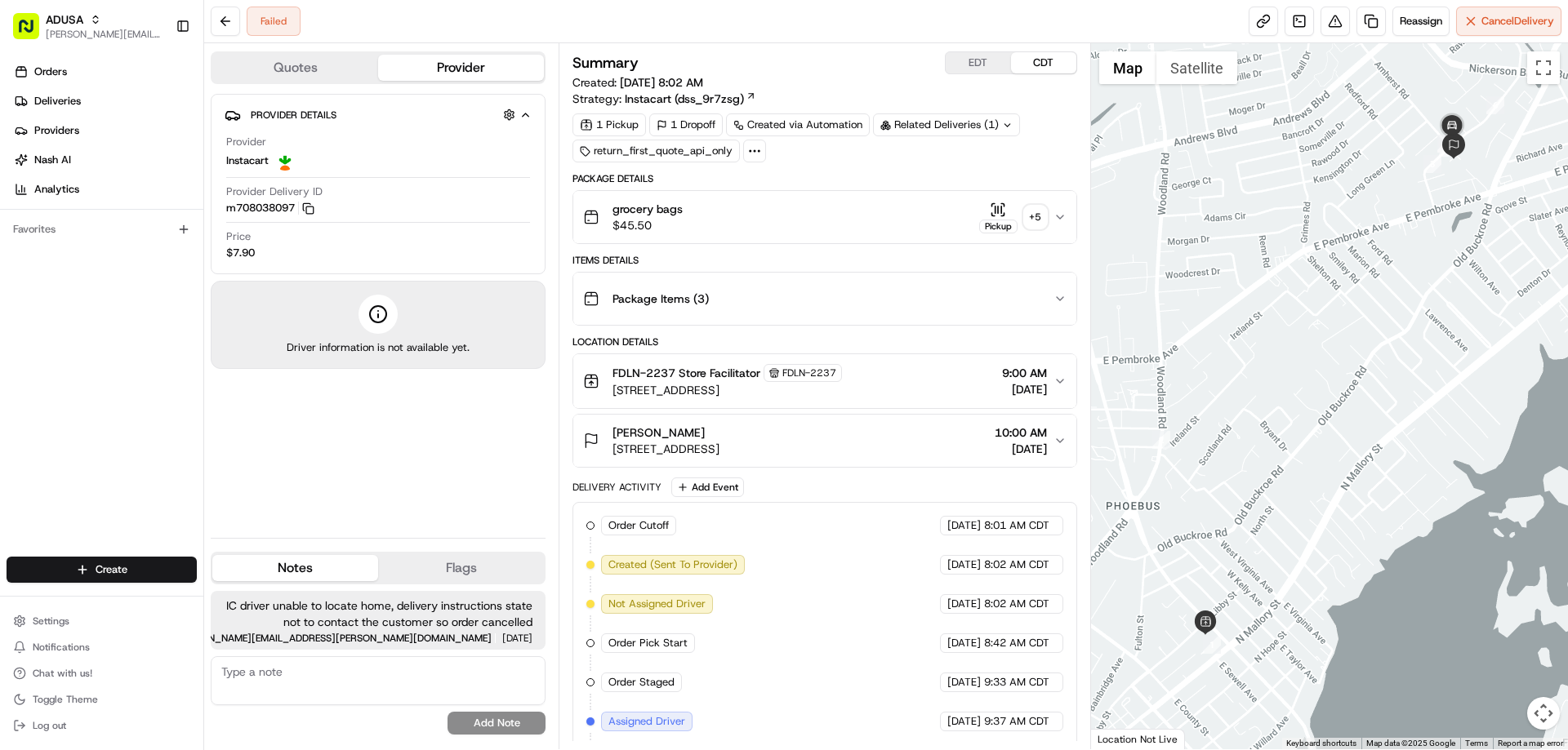
click at [481, 68] on button "Provider" at bounding box center [461, 68] width 166 height 26
click at [272, 151] on div "Instacart" at bounding box center [260, 160] width 69 height 20
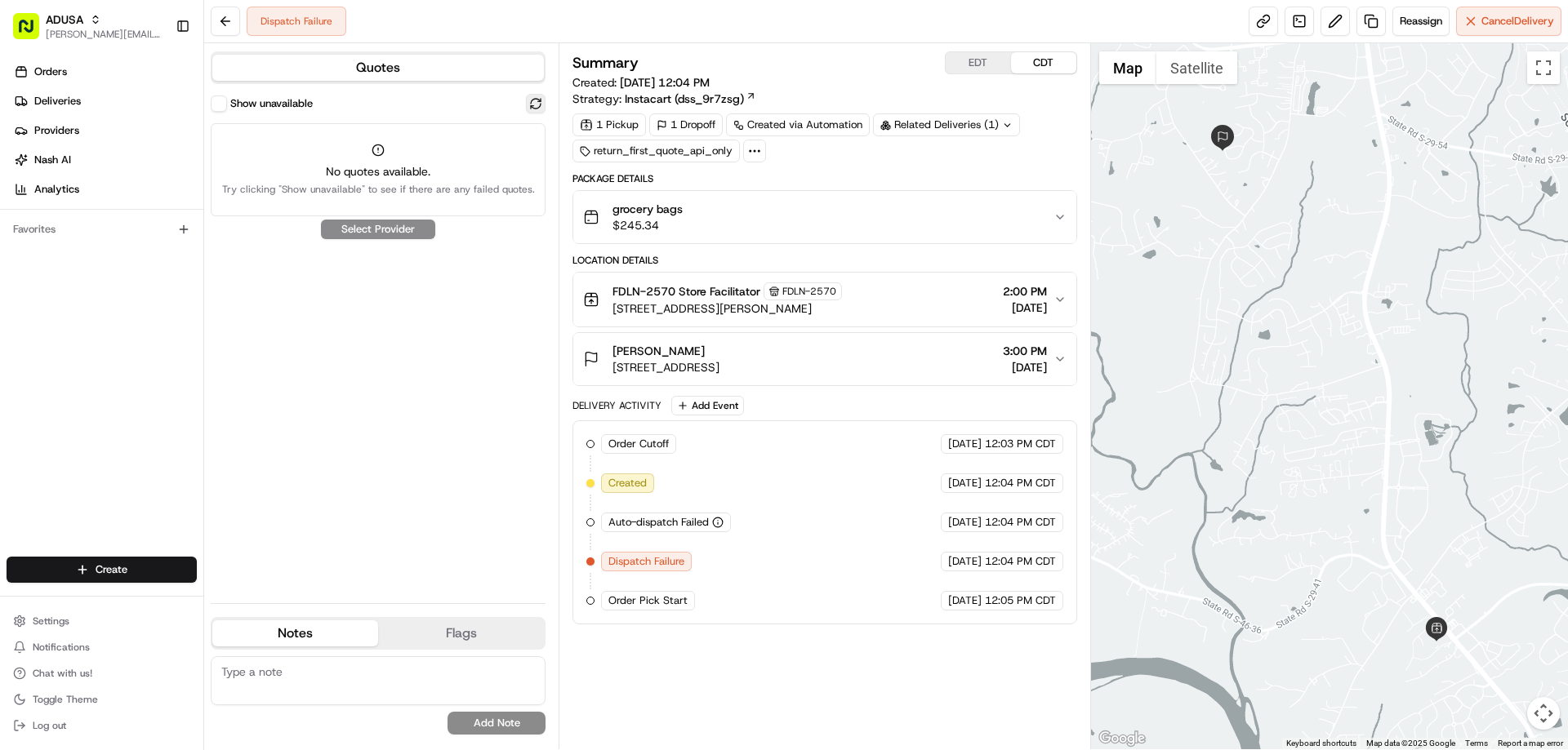
click at [534, 103] on button at bounding box center [535, 104] width 20 height 20
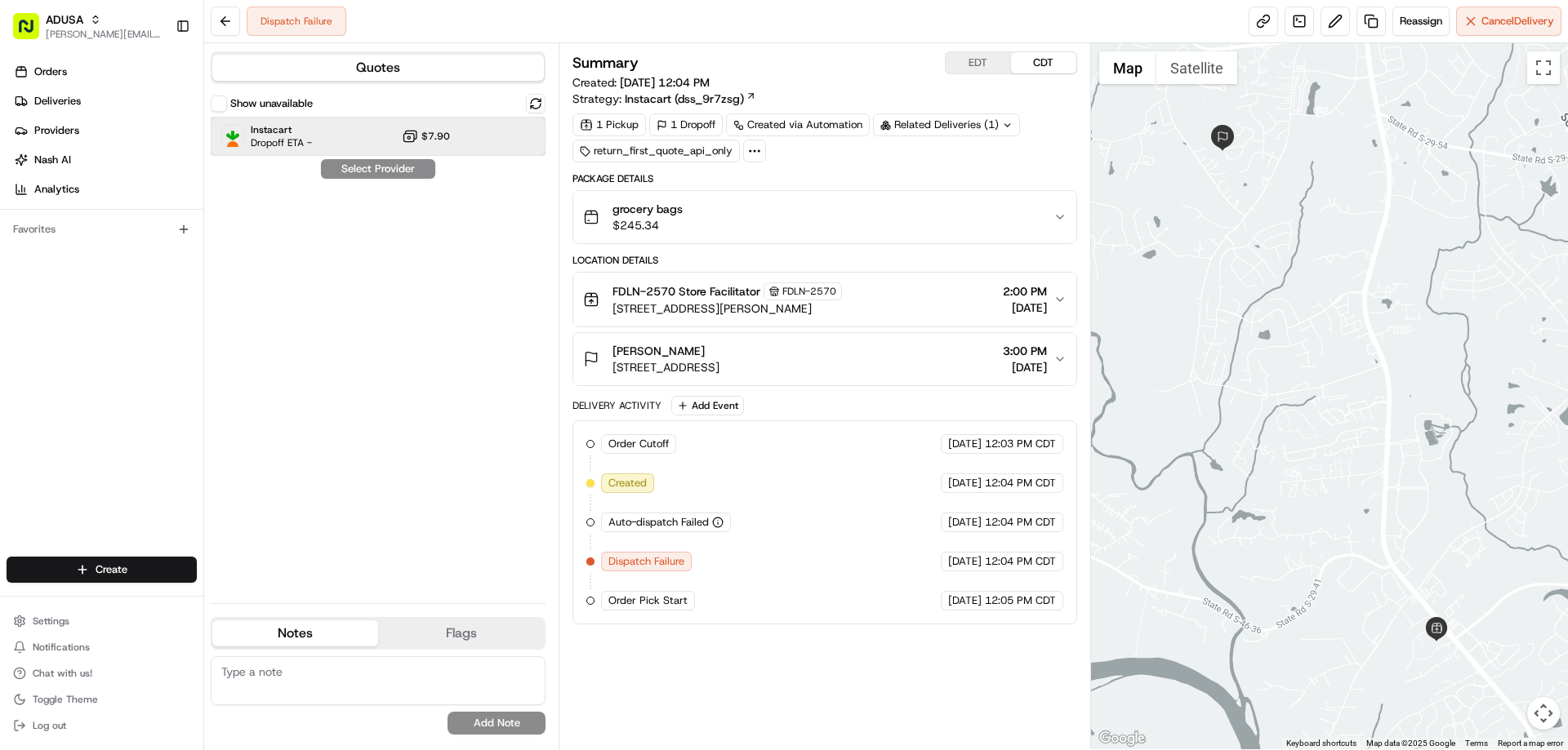
click at [274, 140] on span "Dropoff ETA -" at bounding box center [281, 143] width 61 height 13
click at [408, 162] on button "Assign Provider" at bounding box center [377, 169] width 116 height 20
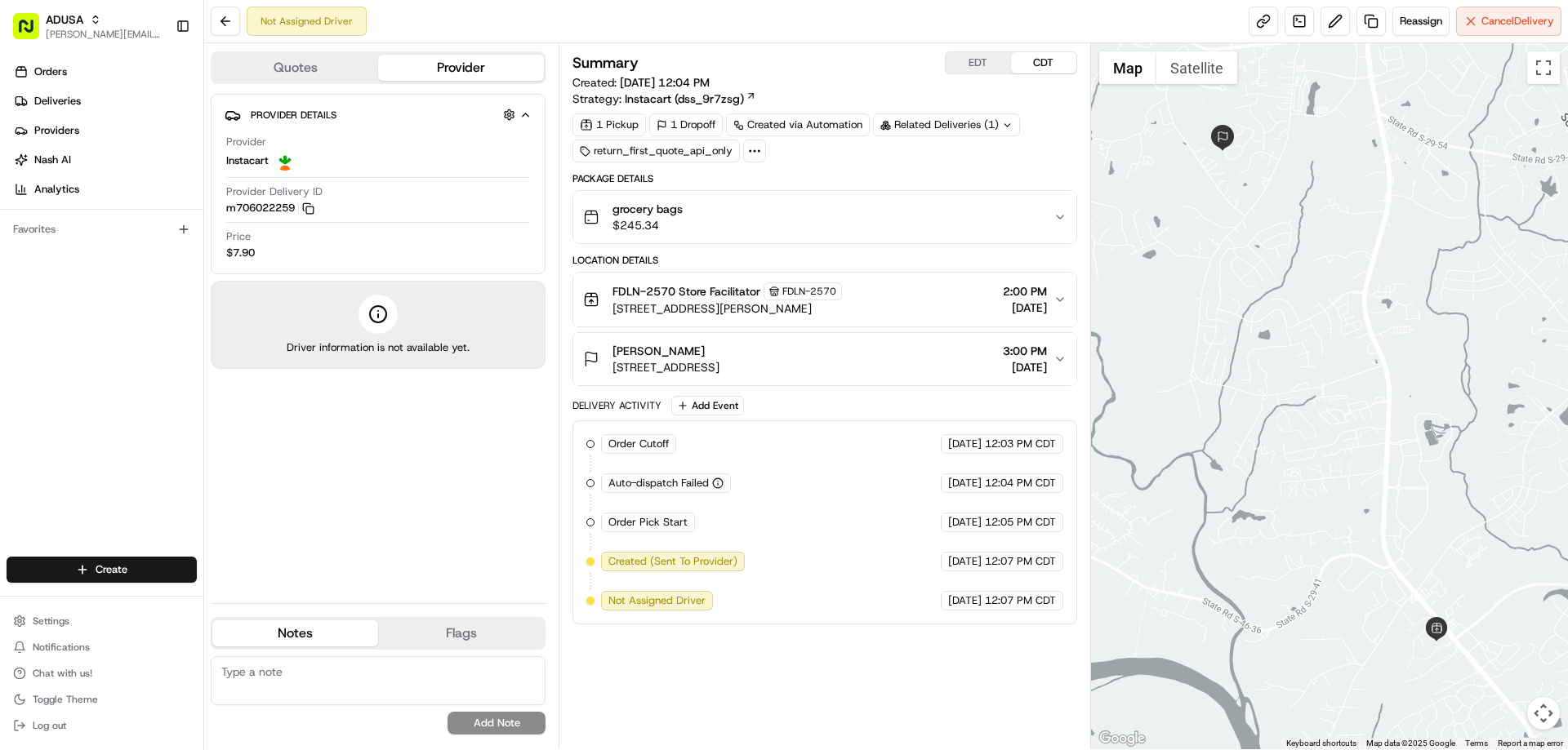
click at [648, 209] on span "grocery bags" at bounding box center [647, 208] width 70 height 16
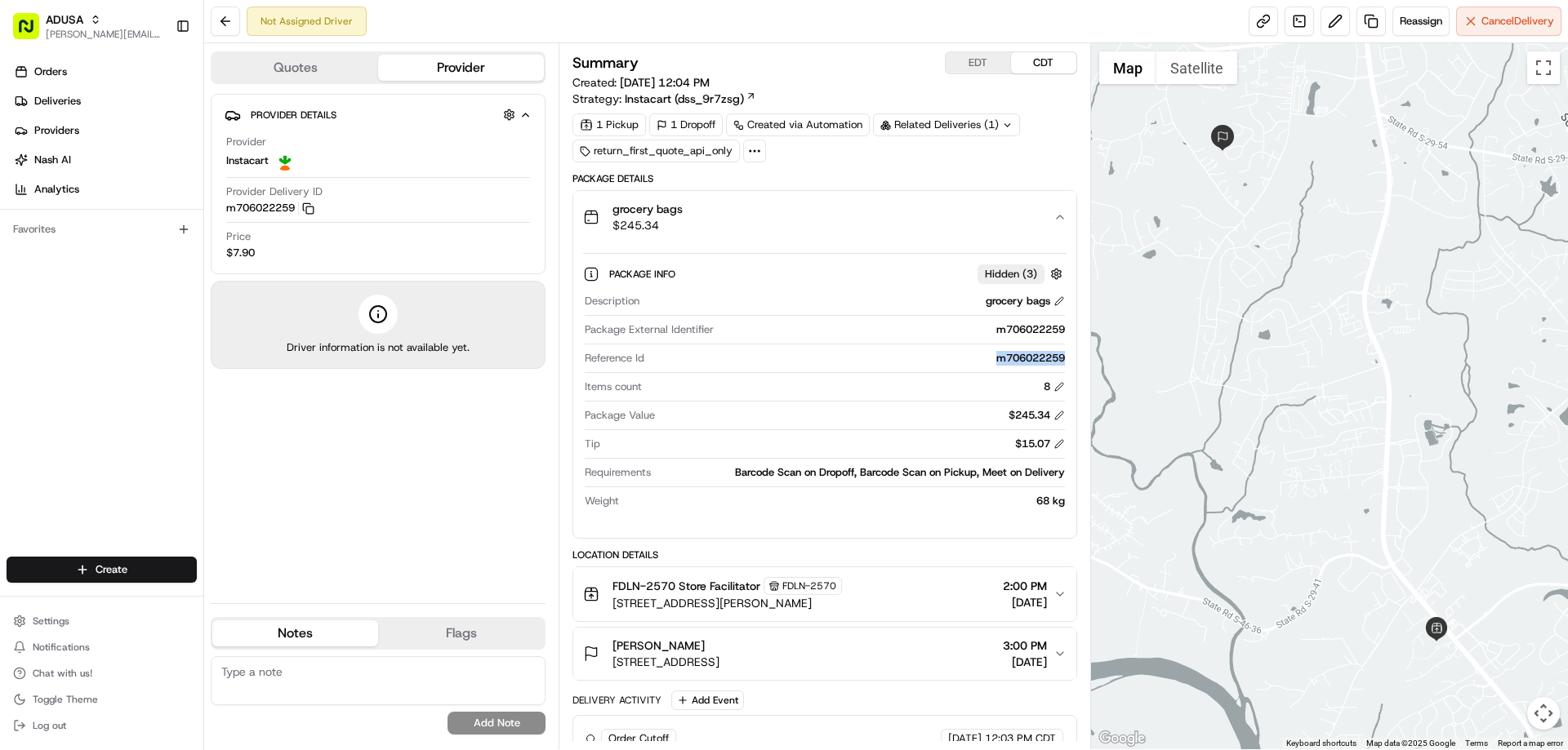
drag, startPoint x: 987, startPoint y: 361, endPoint x: 1065, endPoint y: 362, distance: 78.0
click at [1065, 362] on div "Description grocery bags Package External Identifier m706022259 Reference Id m7…" at bounding box center [825, 401] width 483 height 227
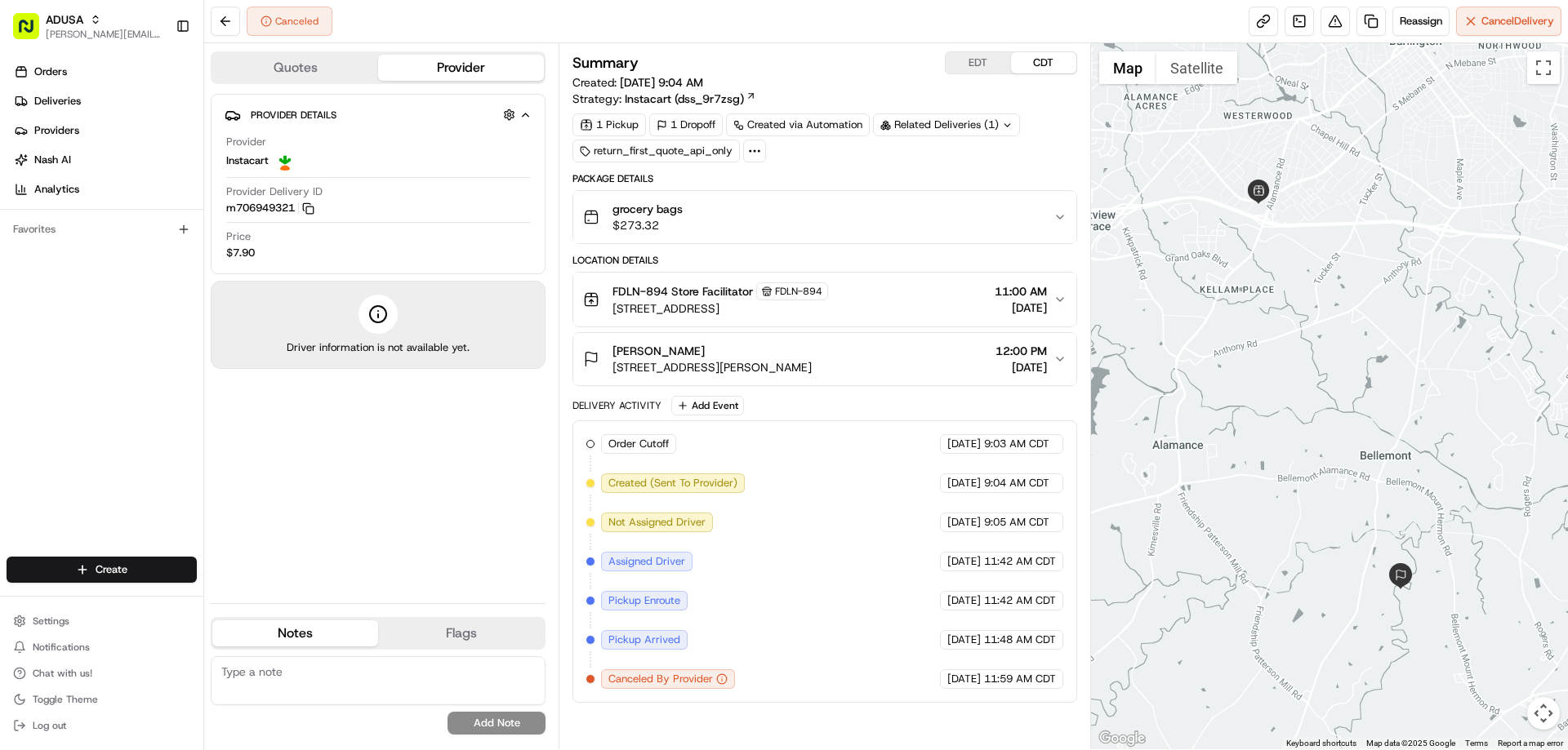
click at [662, 210] on span "grocery bags" at bounding box center [647, 208] width 70 height 16
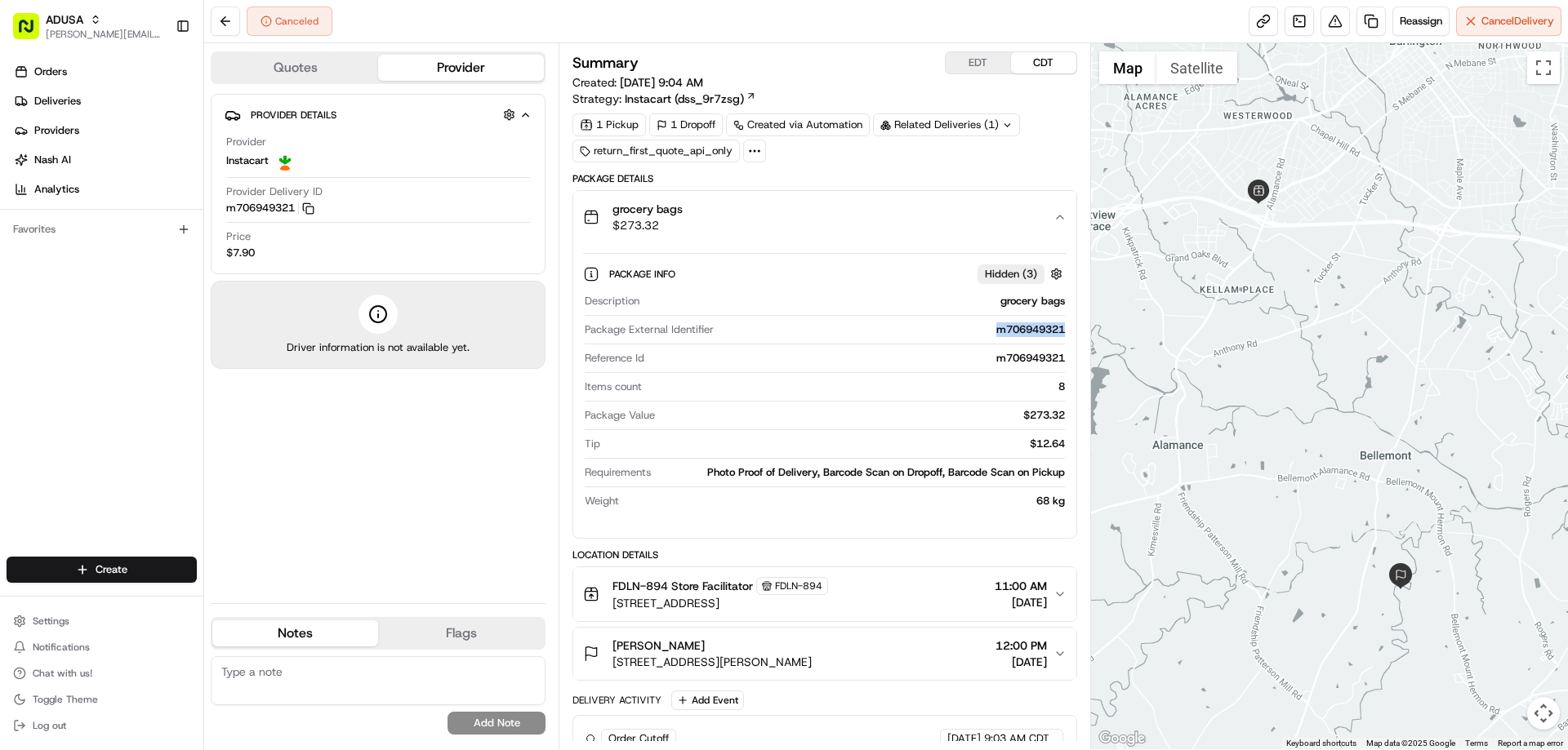
drag, startPoint x: 987, startPoint y: 334, endPoint x: 1063, endPoint y: 328, distance: 76.2
click at [1063, 328] on div "m706949321" at bounding box center [892, 330] width 343 height 15
copy div "m706949321"
click at [345, 675] on textarea at bounding box center [377, 681] width 335 height 49
type textarea "customer cancelled"
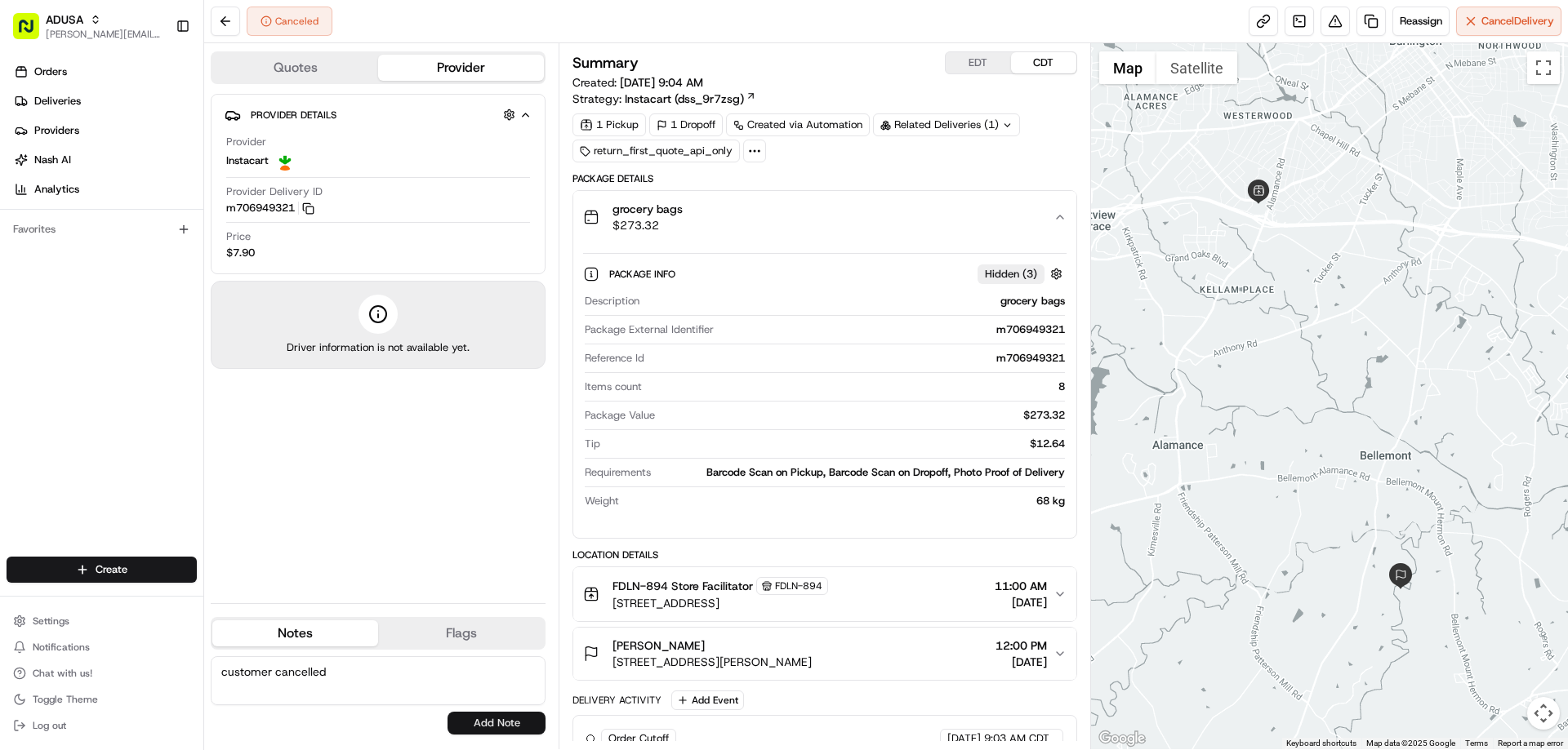
click at [486, 726] on button "Add Note" at bounding box center [496, 724] width 98 height 23
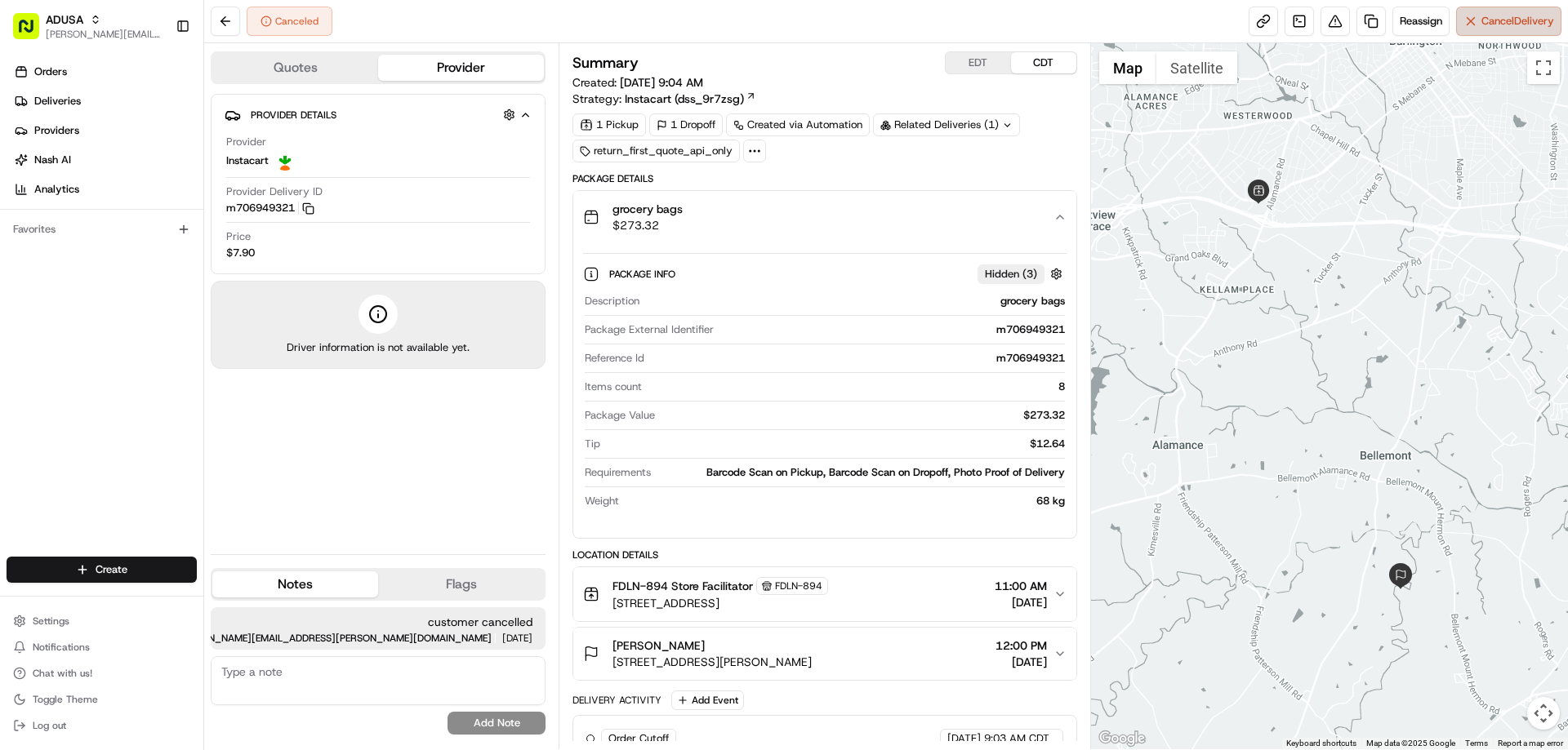
click at [1481, 23] on span "Cancel Delivery" at bounding box center [1517, 22] width 73 height 15
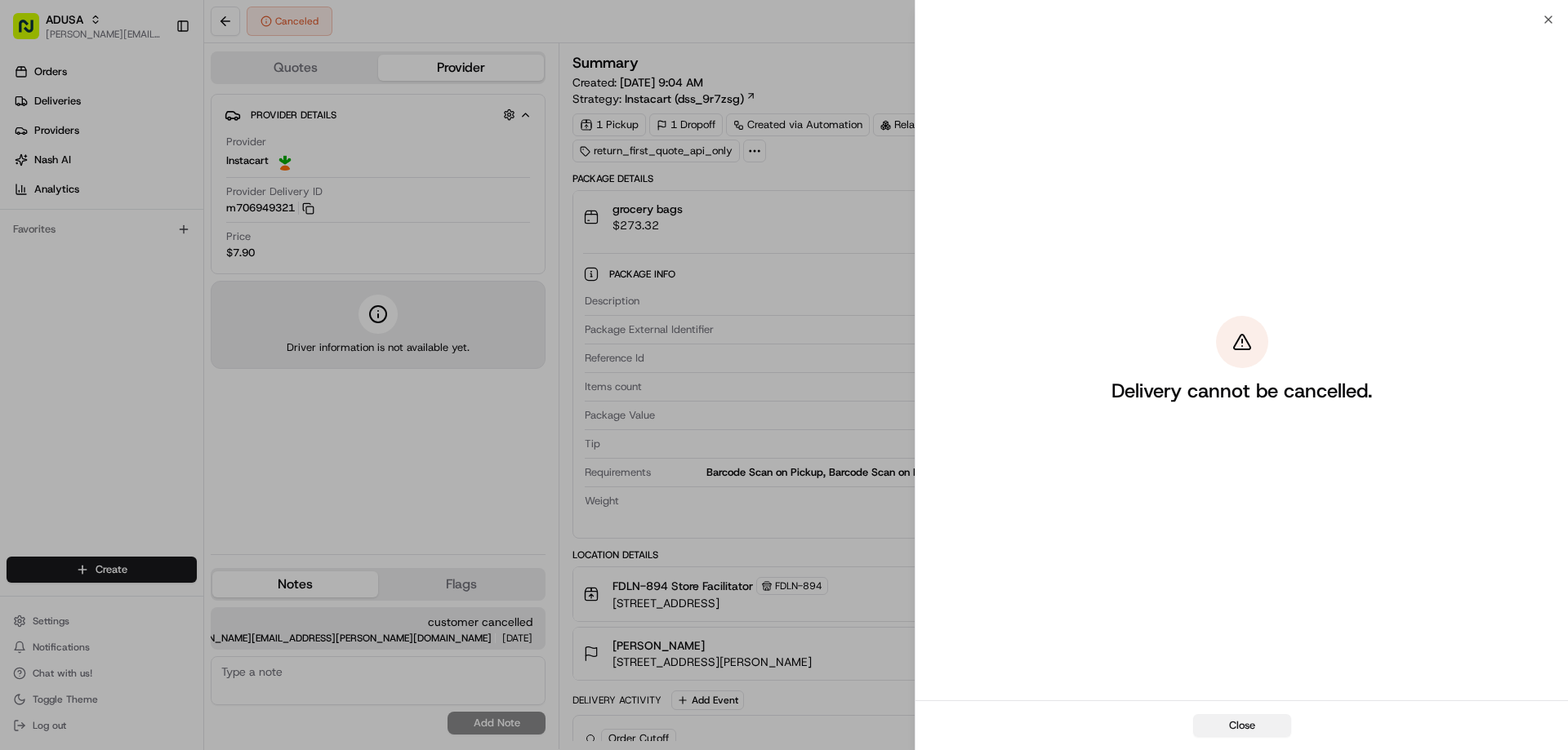
click at [1248, 722] on button "Close" at bounding box center [1243, 725] width 98 height 23
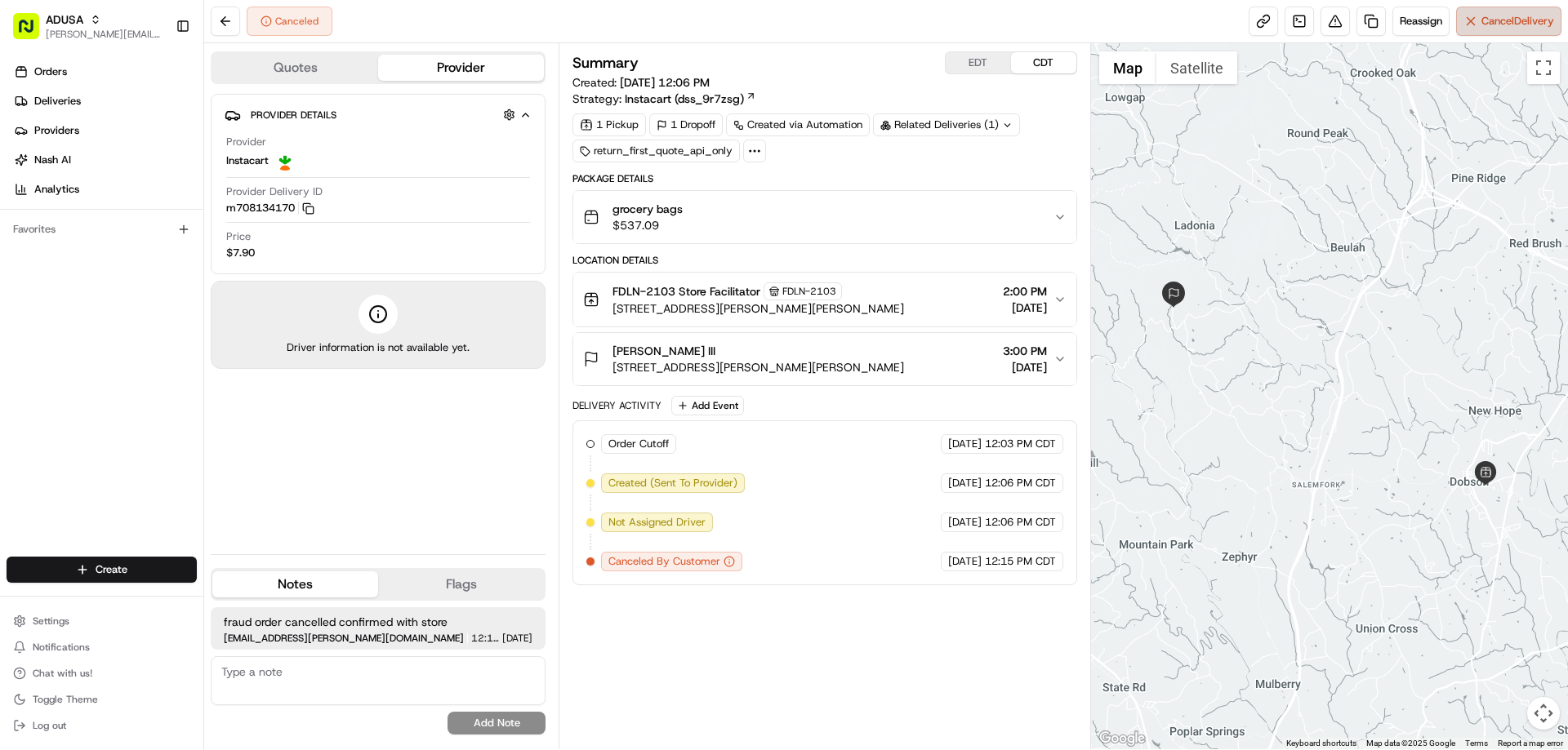
click at [1496, 16] on span "Cancel Delivery" at bounding box center [1517, 22] width 73 height 15
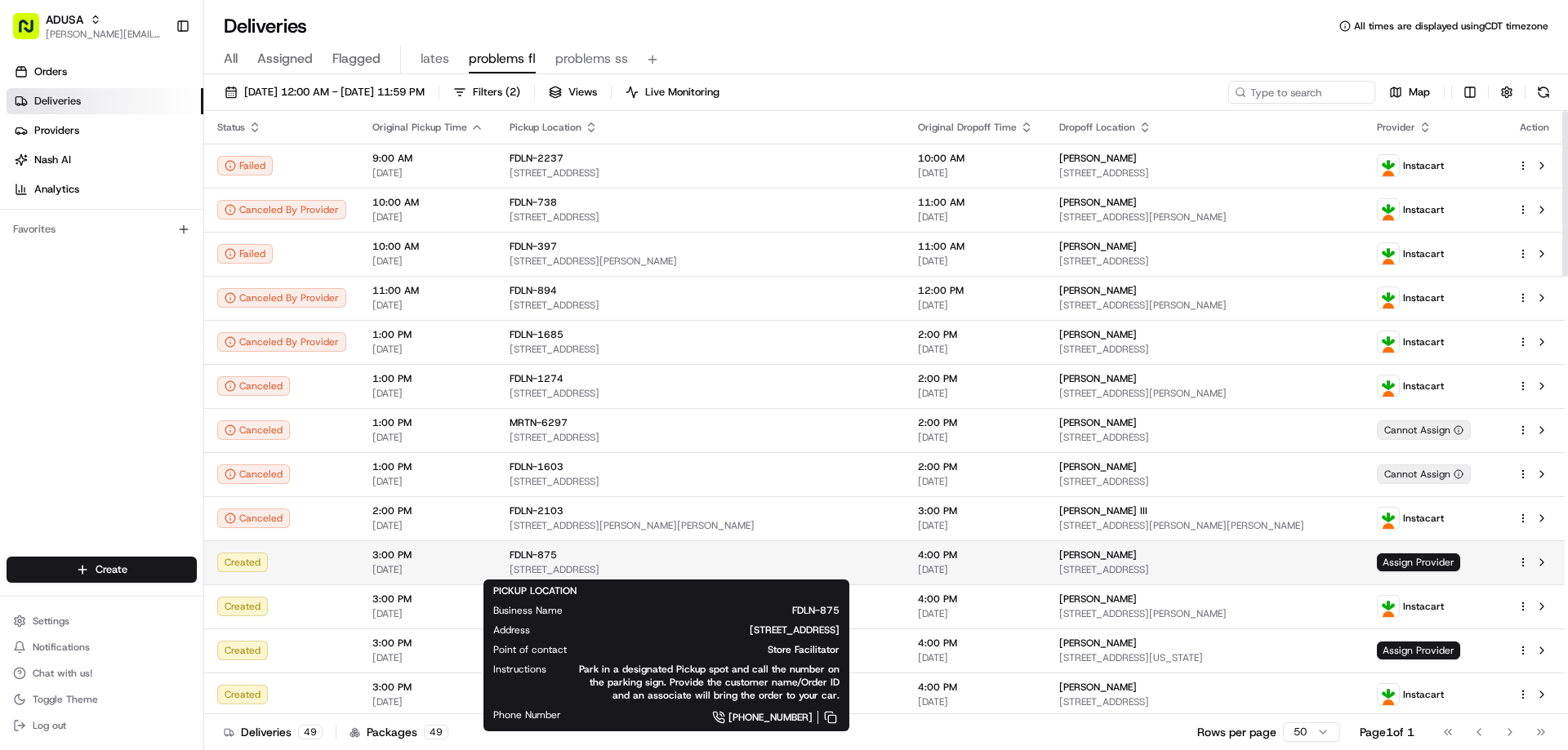
click at [781, 565] on span "[STREET_ADDRESS]" at bounding box center [700, 570] width 382 height 13
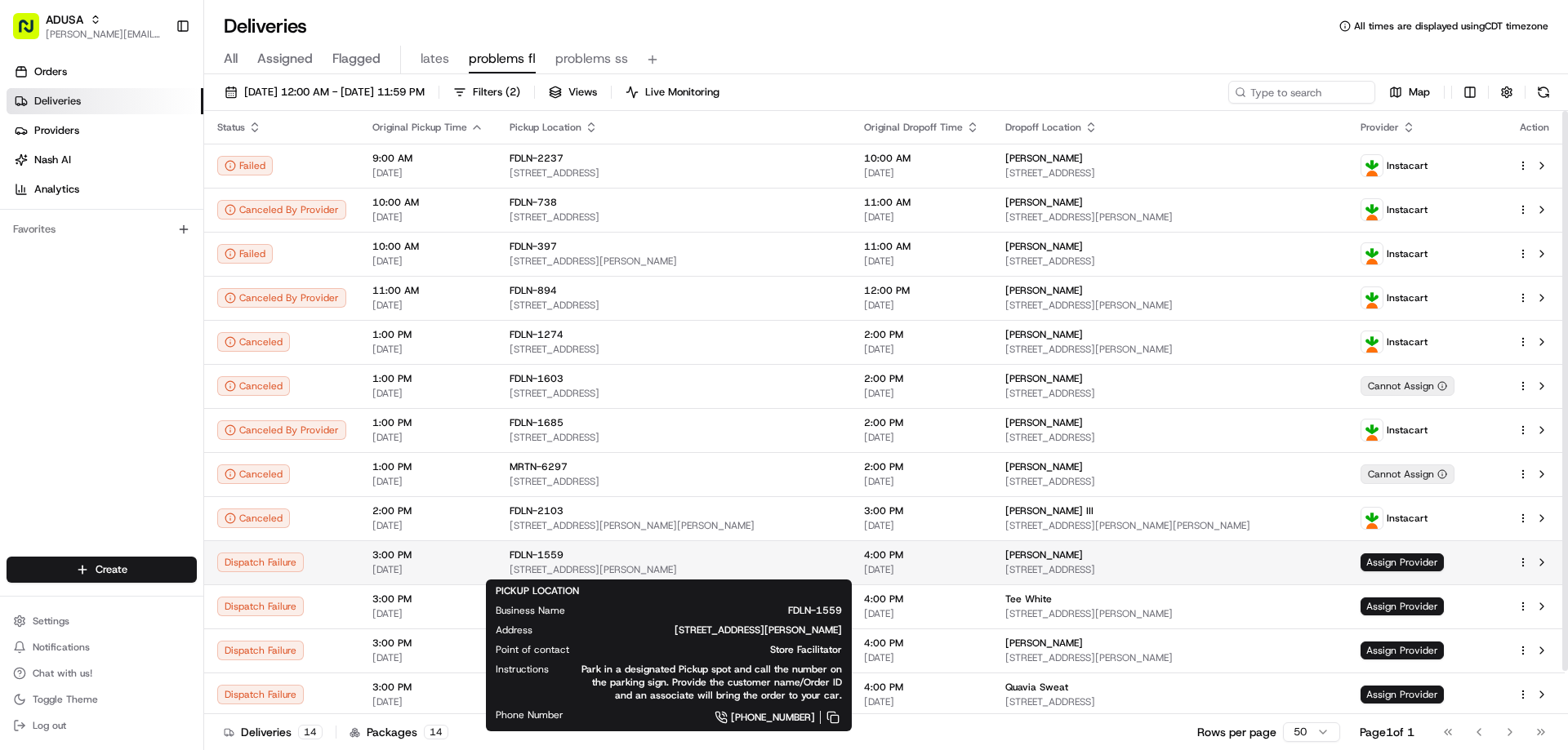
click at [659, 559] on div "FDLN-1559" at bounding box center [674, 556] width 328 height 13
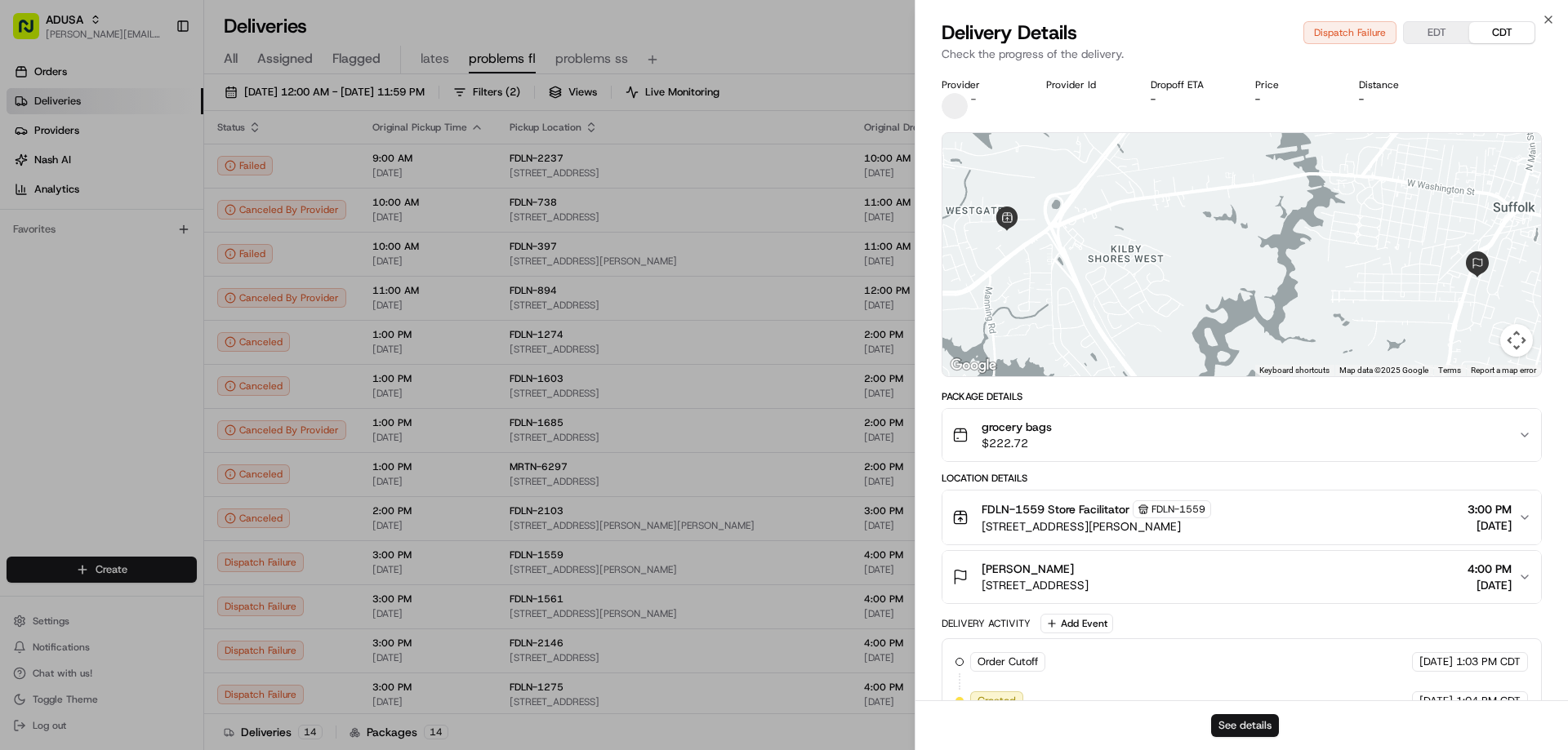
click at [1233, 726] on button "See details" at bounding box center [1245, 725] width 68 height 23
click at [1185, 485] on div "Location Details FDLN-1559 Store Facilitator FDLN-1559 1524 Holland Rd, Suffolk…" at bounding box center [1242, 538] width 600 height 132
click at [1543, 17] on icon "button" at bounding box center [1548, 20] width 13 height 13
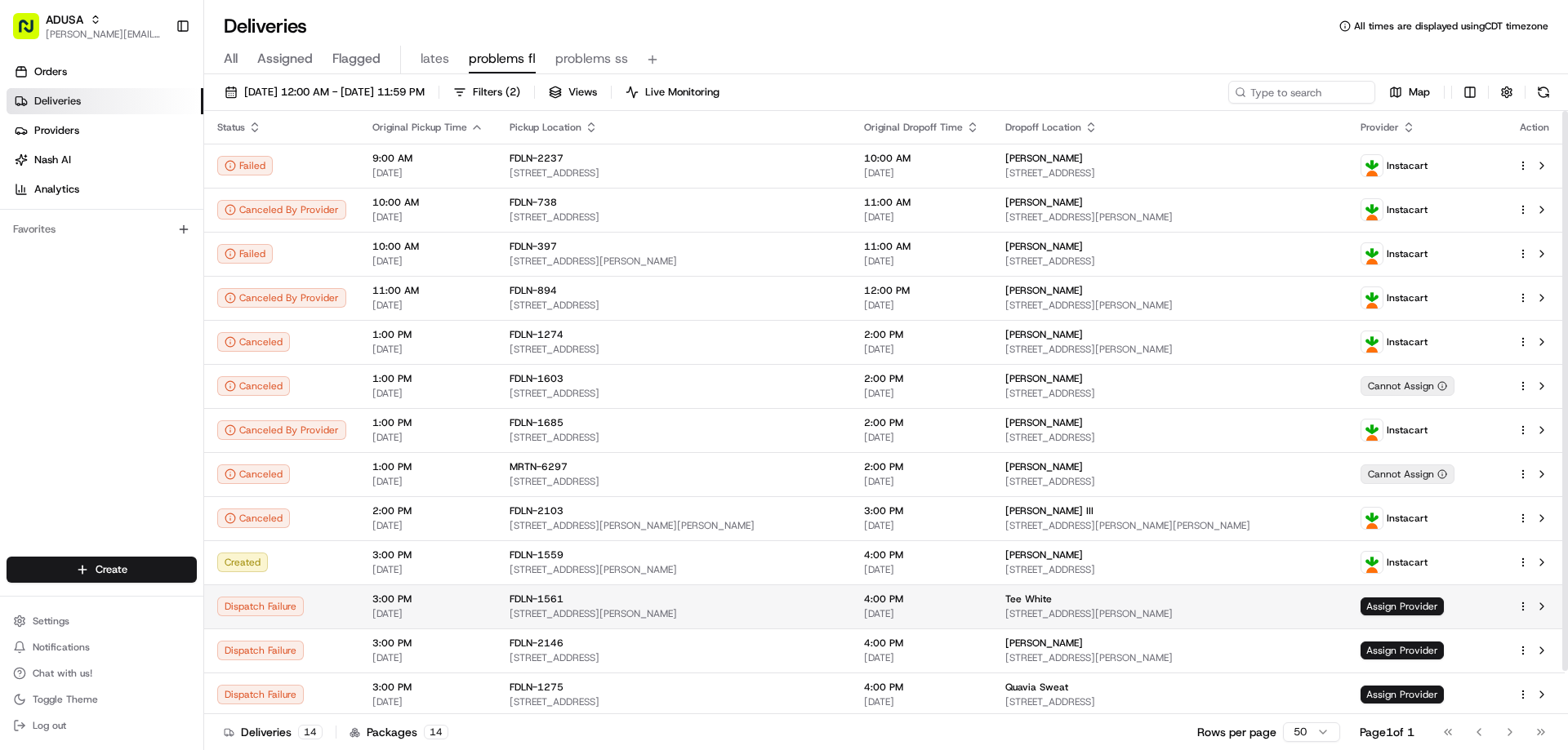
click at [609, 608] on span "6307 Burlington Rd, Whitsett, NC 27377, US" at bounding box center [674, 614] width 328 height 13
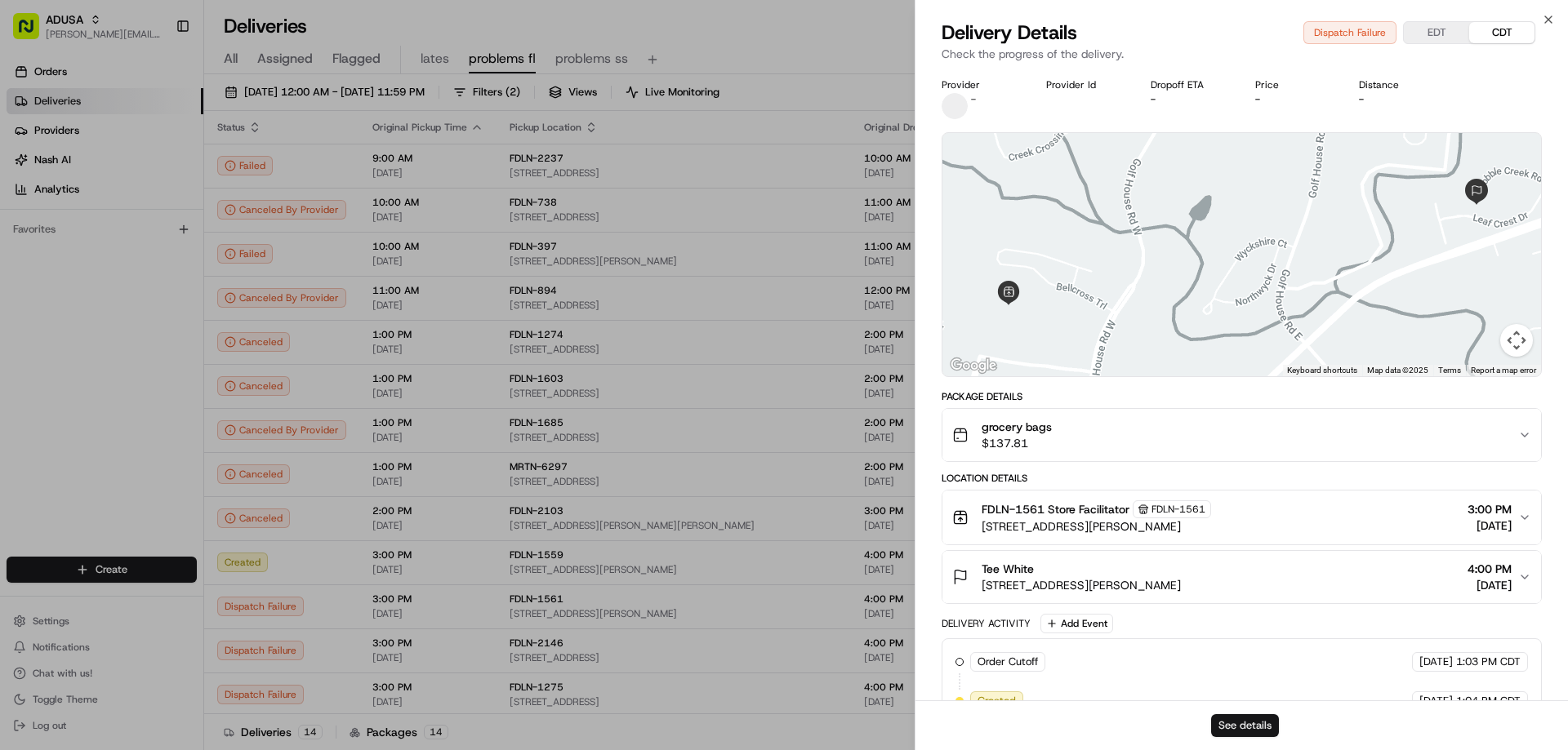
click at [1243, 732] on button "See details" at bounding box center [1245, 725] width 68 height 23
click at [1546, 22] on icon "button" at bounding box center [1548, 19] width 7 height 7
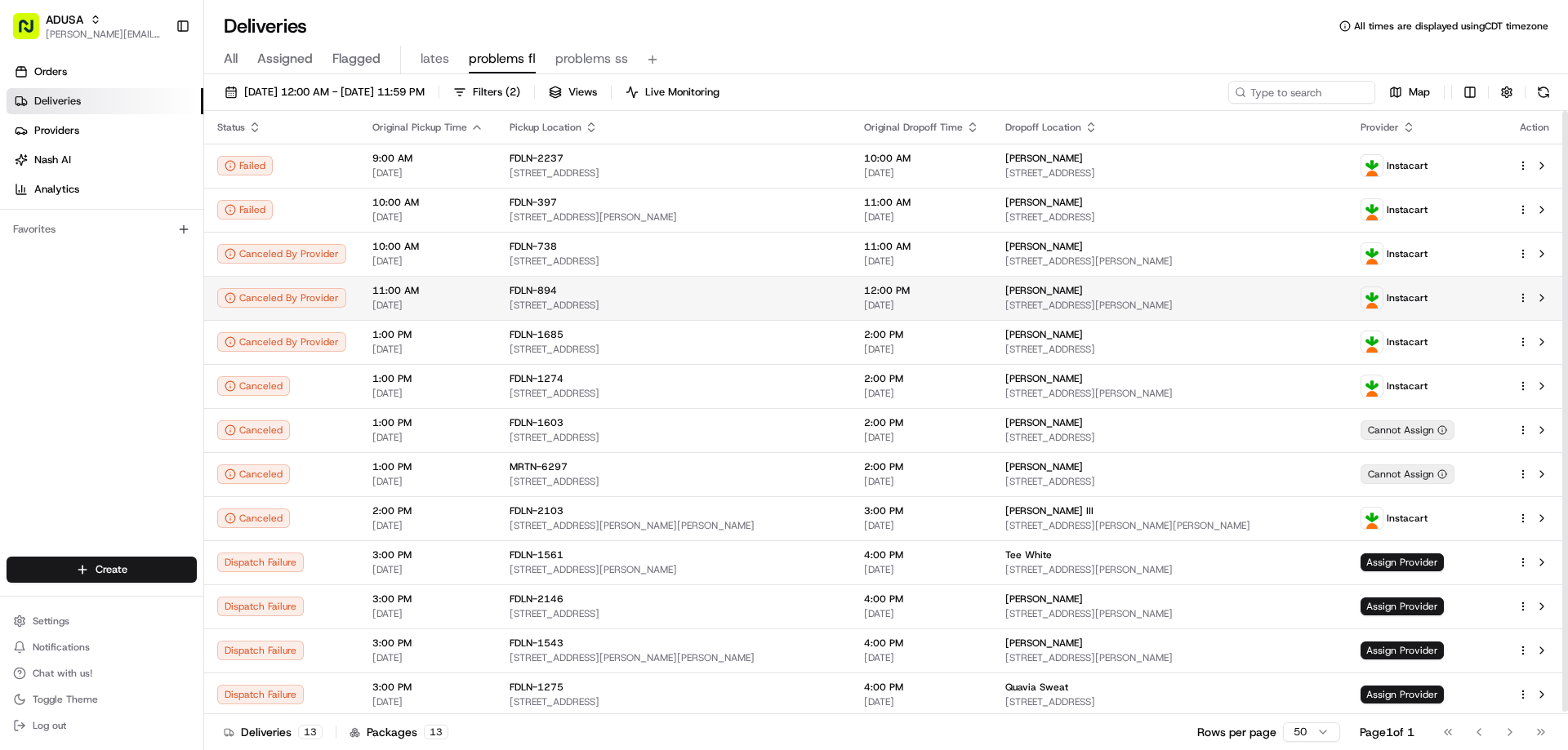
scroll to position [3, 0]
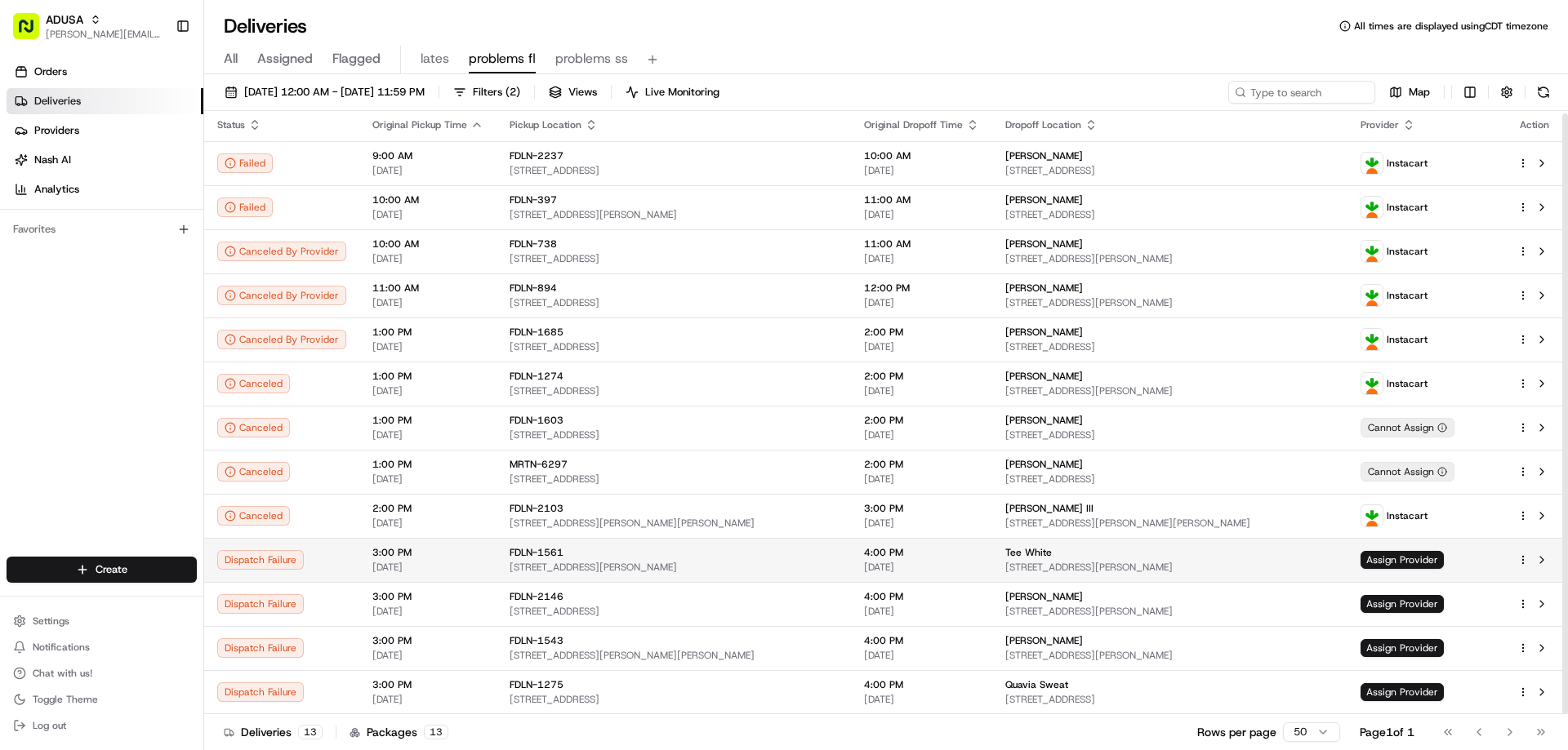
click at [349, 556] on td "Dispatch Failure" at bounding box center [281, 559] width 155 height 44
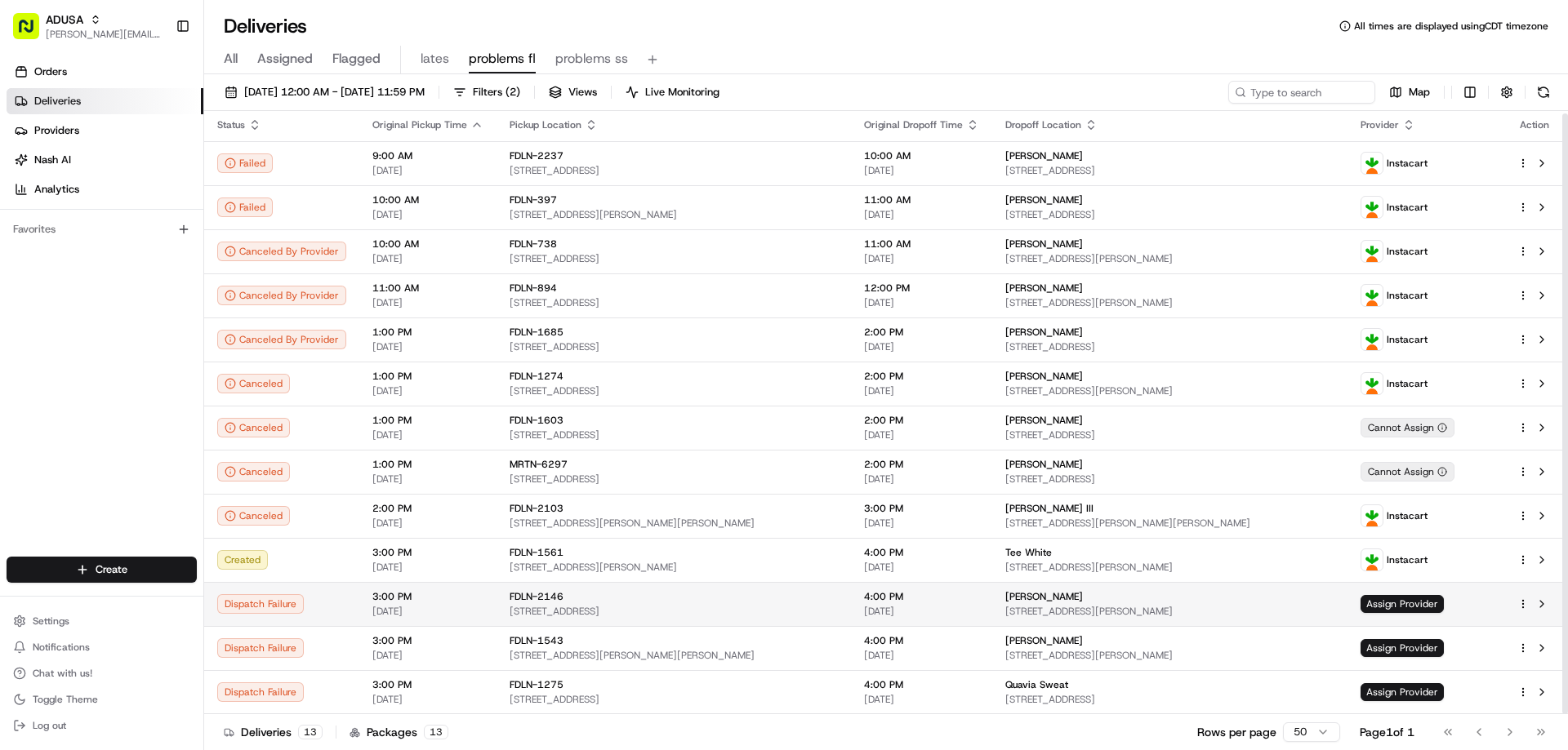
click at [403, 604] on div "3:00 PM 08/17/2025" at bounding box center [428, 604] width 111 height 27
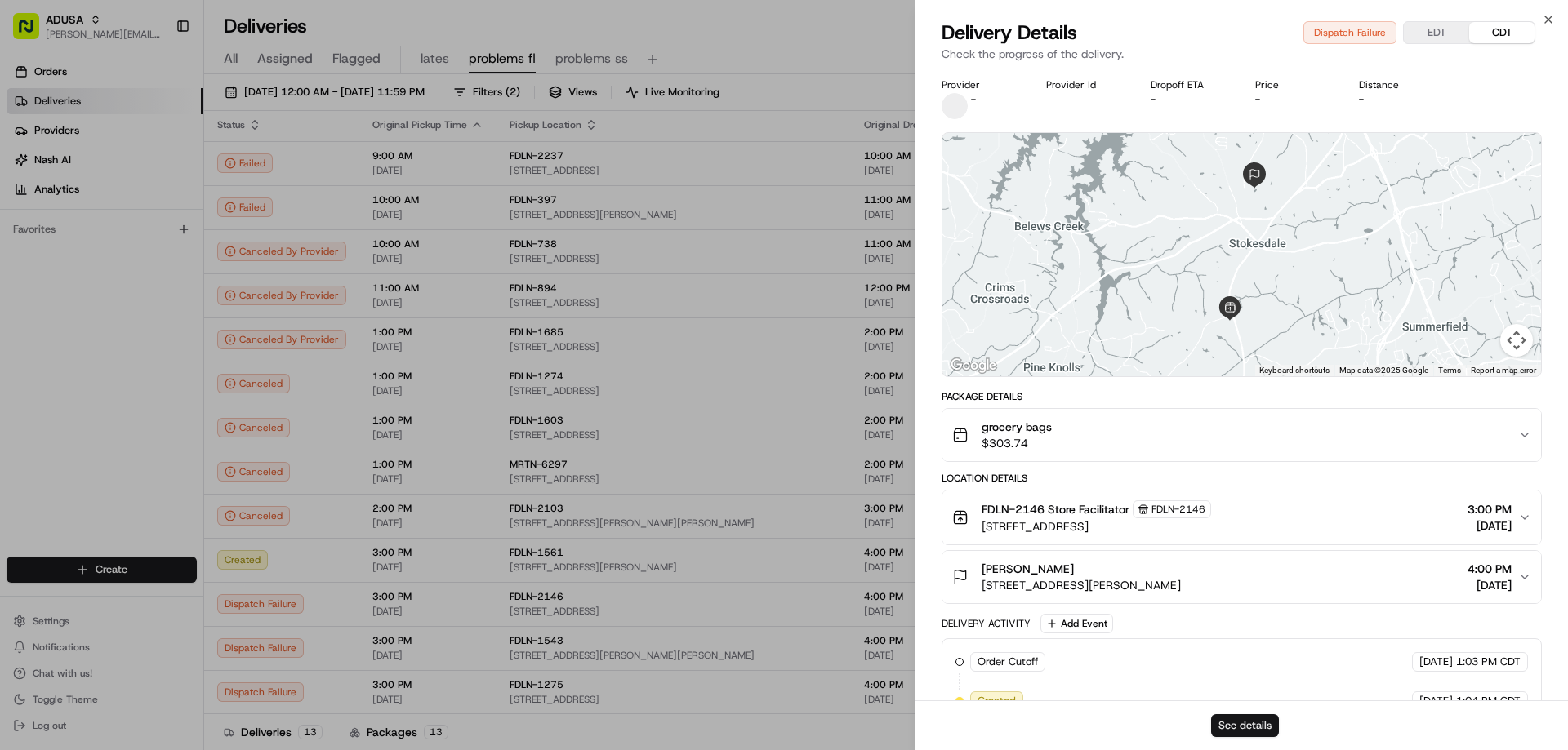
click at [1243, 721] on button "See details" at bounding box center [1245, 725] width 68 height 23
click at [1545, 13] on icon "button" at bounding box center [1548, 20] width 13 height 13
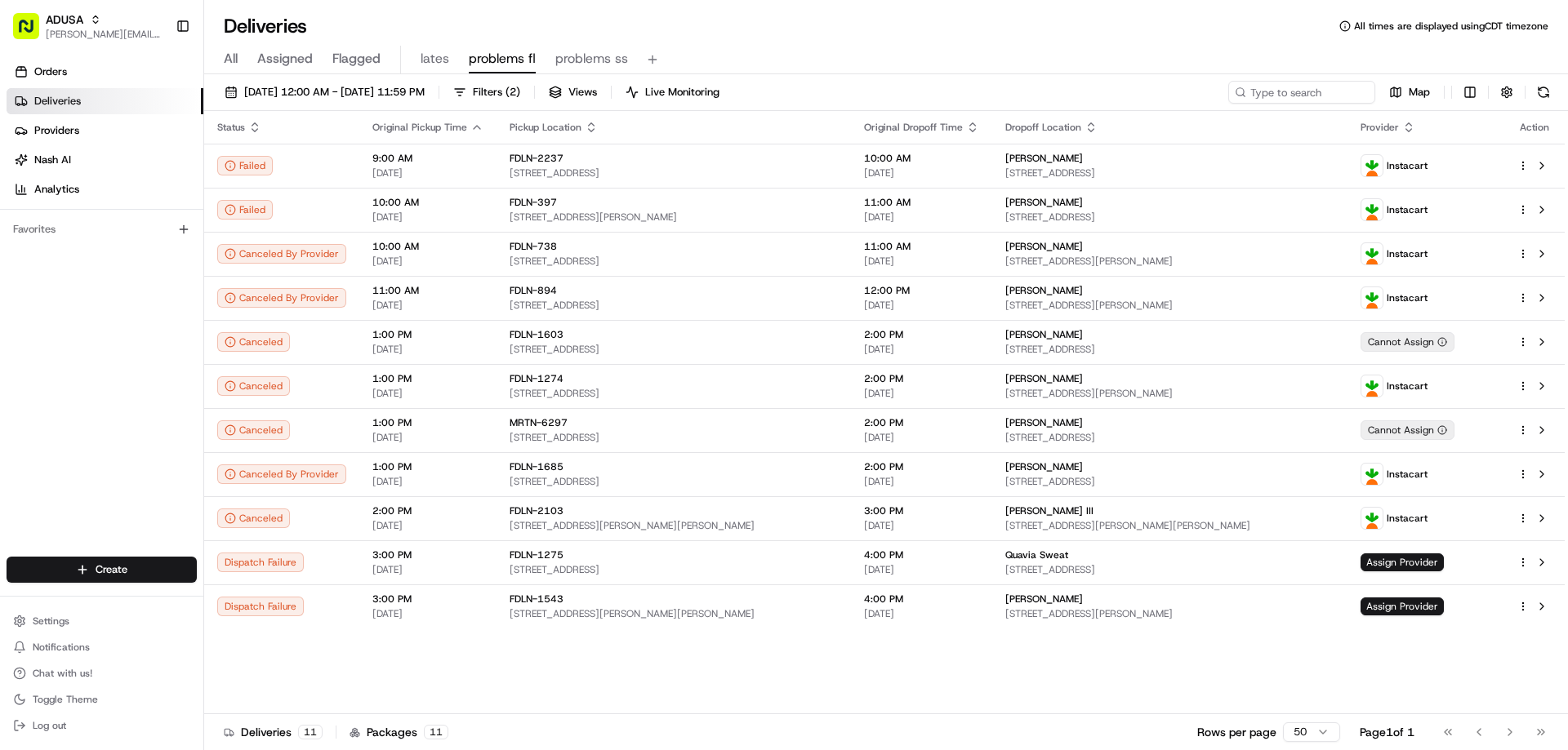
scroll to position [0, 0]
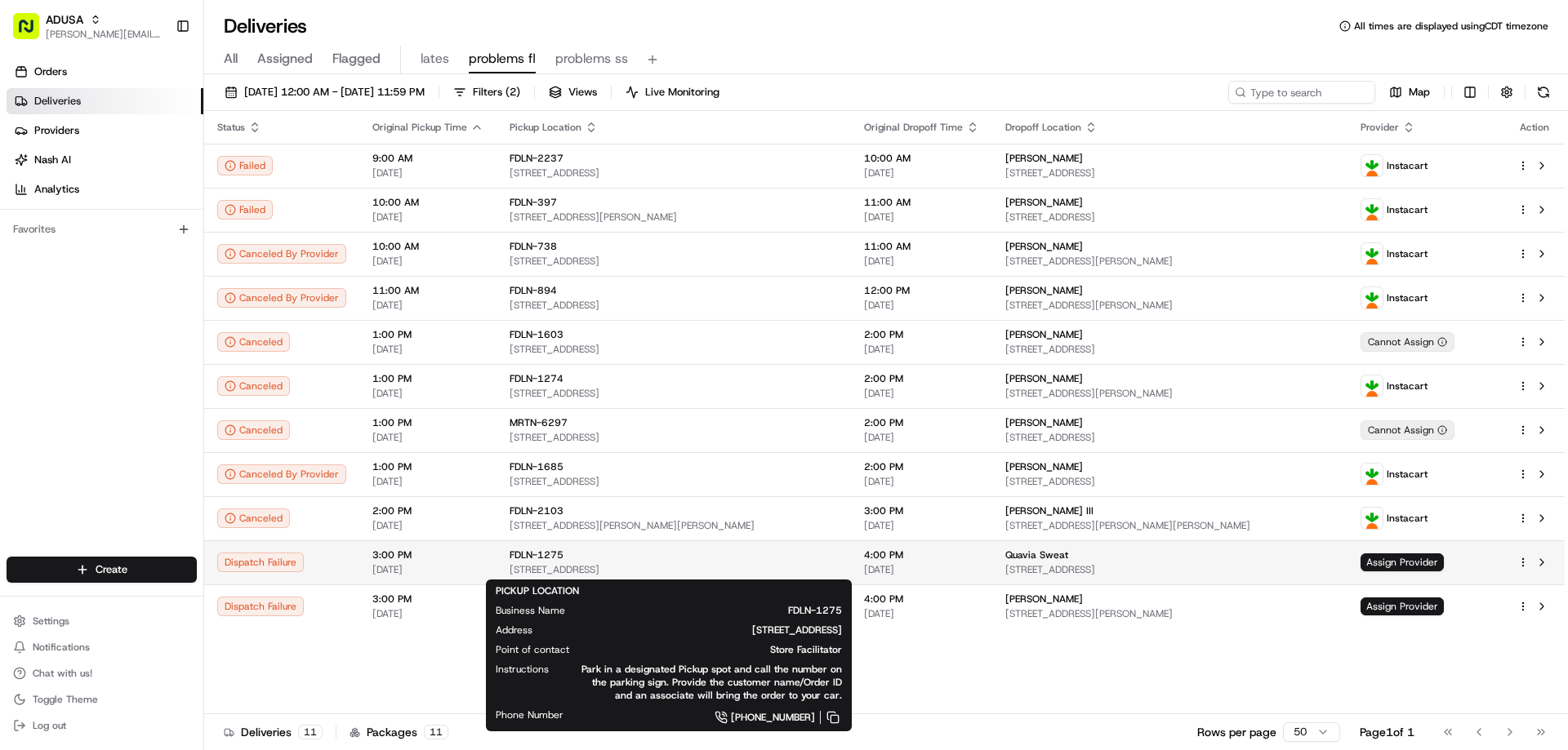
click at [535, 561] on span "FDLN-1275" at bounding box center [536, 556] width 54 height 13
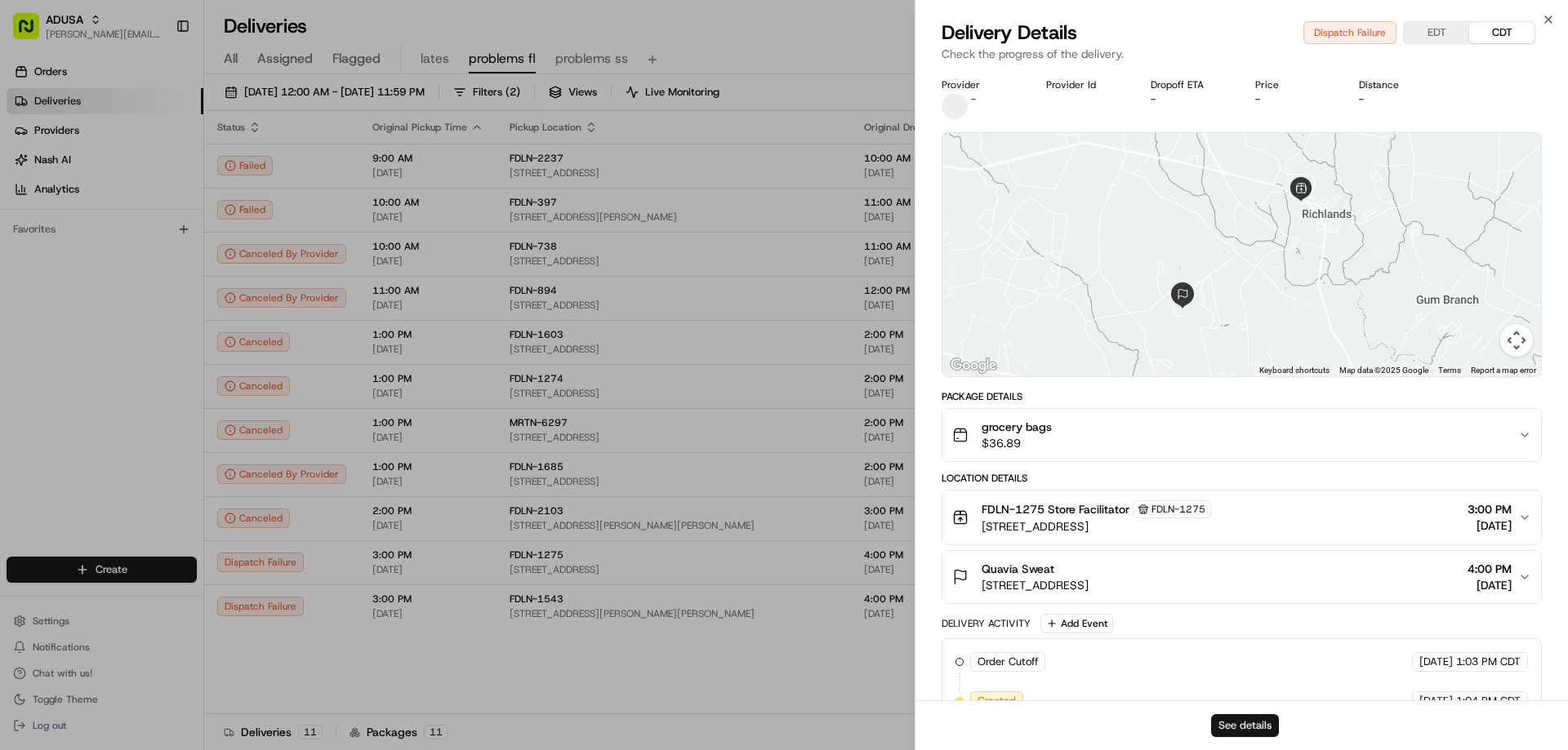
click at [1235, 727] on button "See details" at bounding box center [1245, 725] width 68 height 23
click at [1547, 15] on icon "button" at bounding box center [1548, 20] width 13 height 13
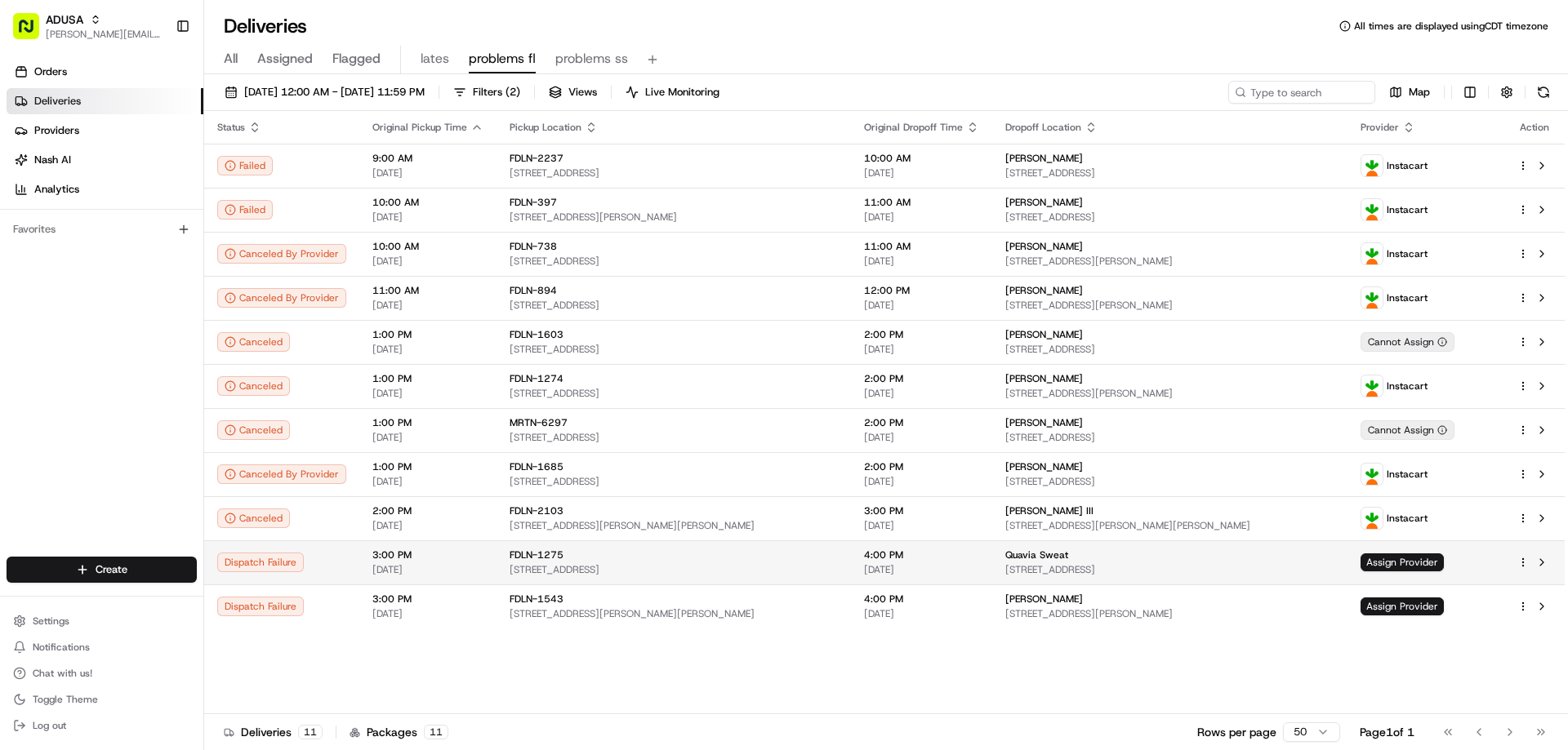
click at [502, 562] on td "FDLN-1275 9007 Richlands Hwy, Richlands, NC 28574, US" at bounding box center [674, 562] width 355 height 44
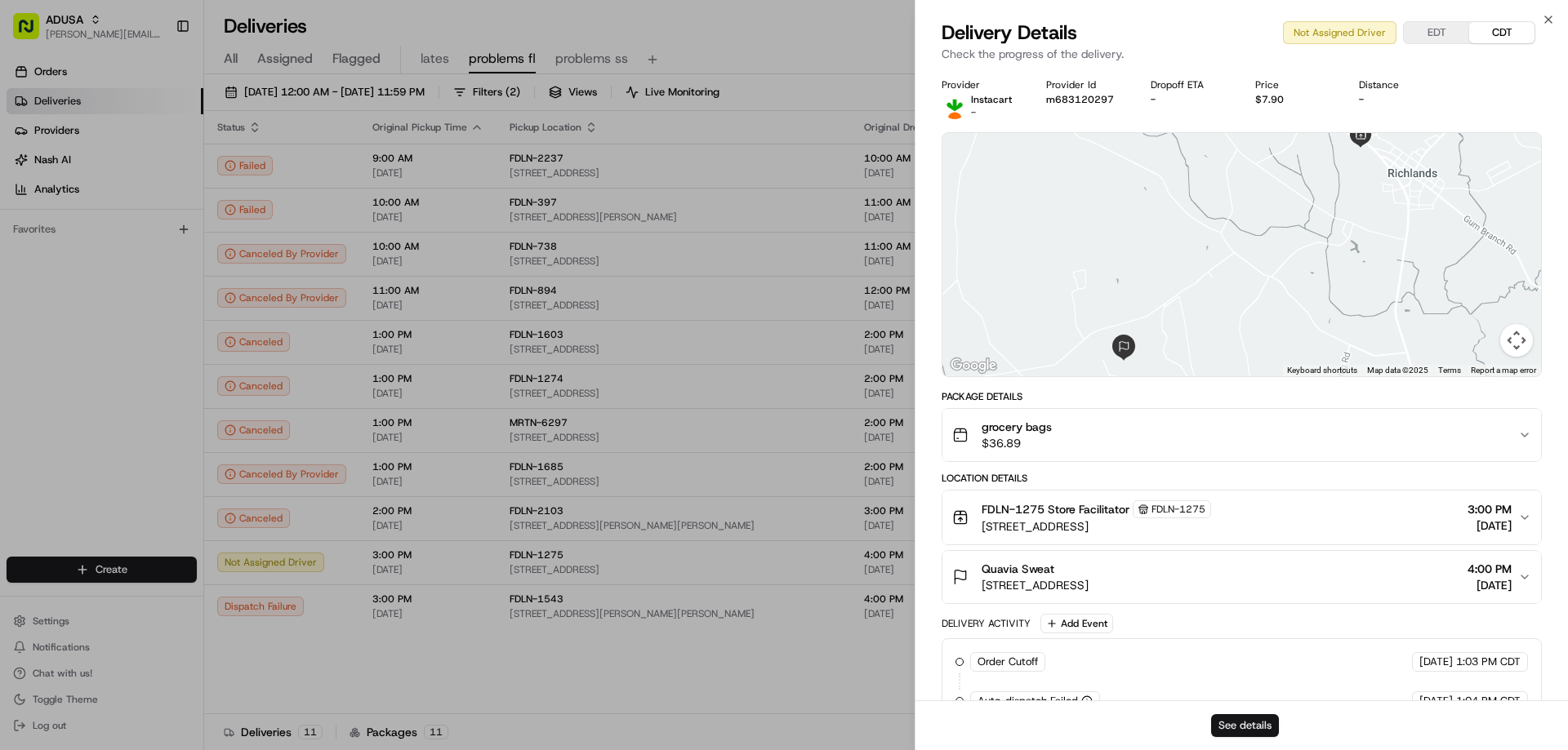
click at [1242, 732] on button "See details" at bounding box center [1245, 725] width 68 height 23
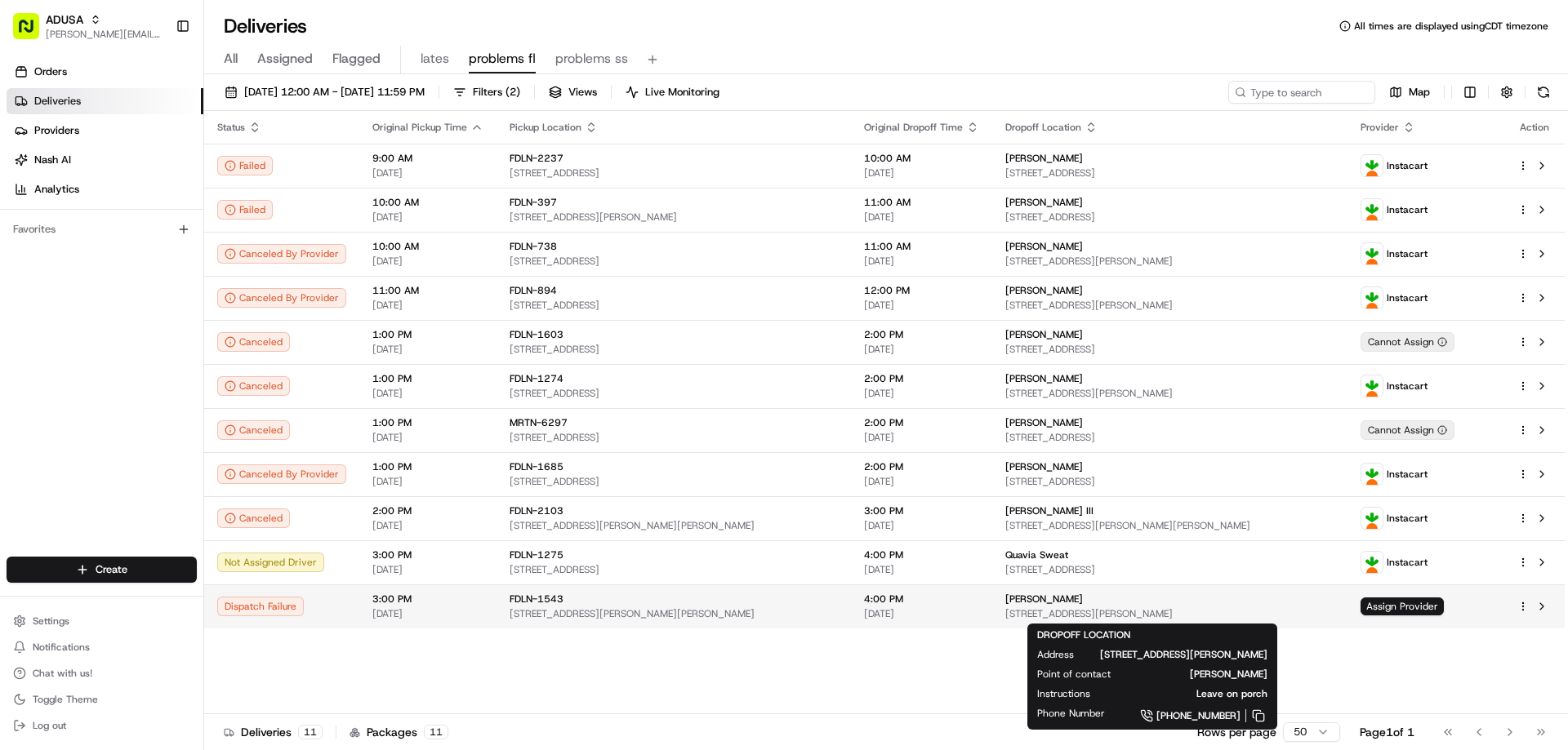
click at [1014, 600] on span "Karen Louden" at bounding box center [1043, 599] width 77 height 13
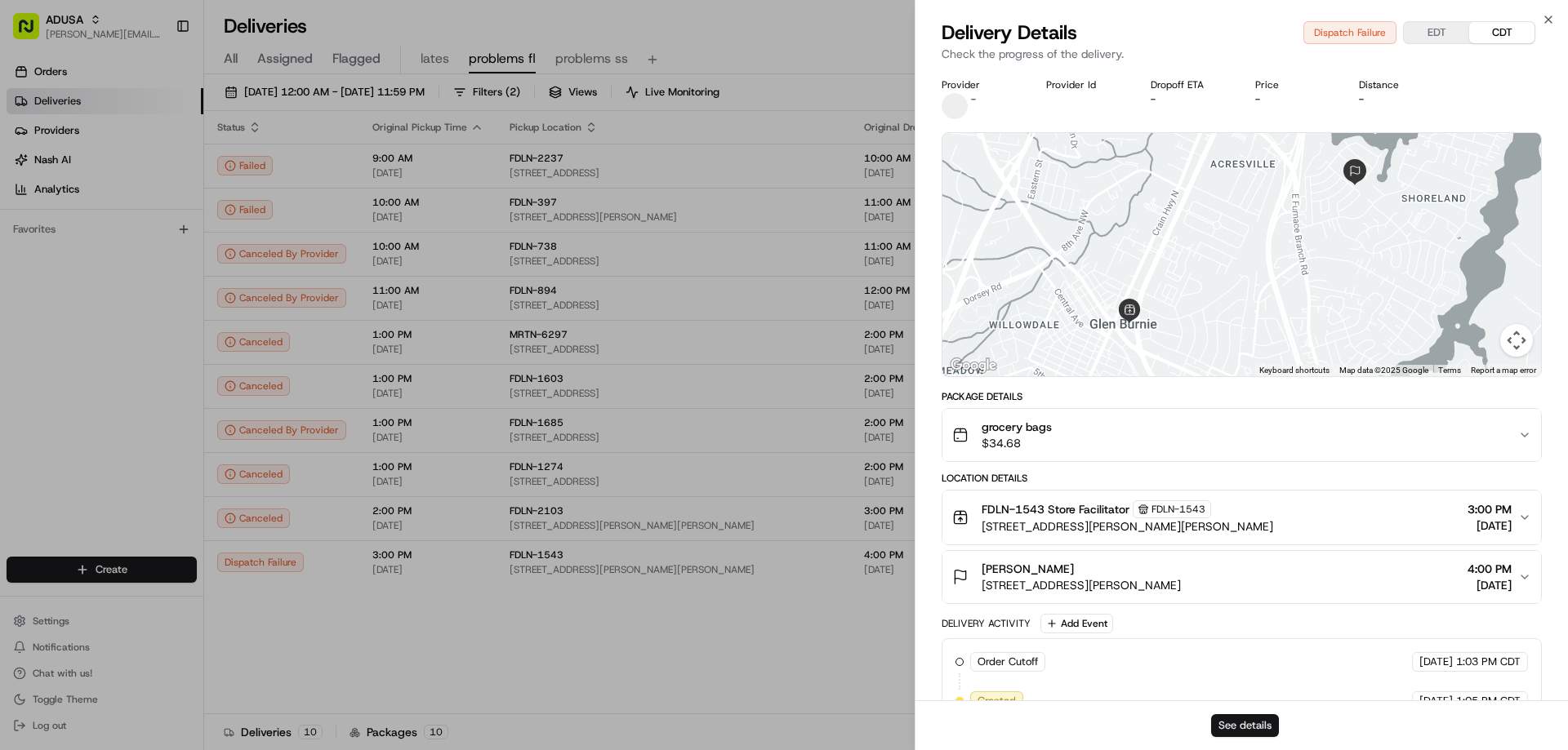
click at [1247, 723] on button "See details" at bounding box center [1245, 725] width 68 height 23
click at [1543, 17] on icon "button" at bounding box center [1548, 20] width 13 height 13
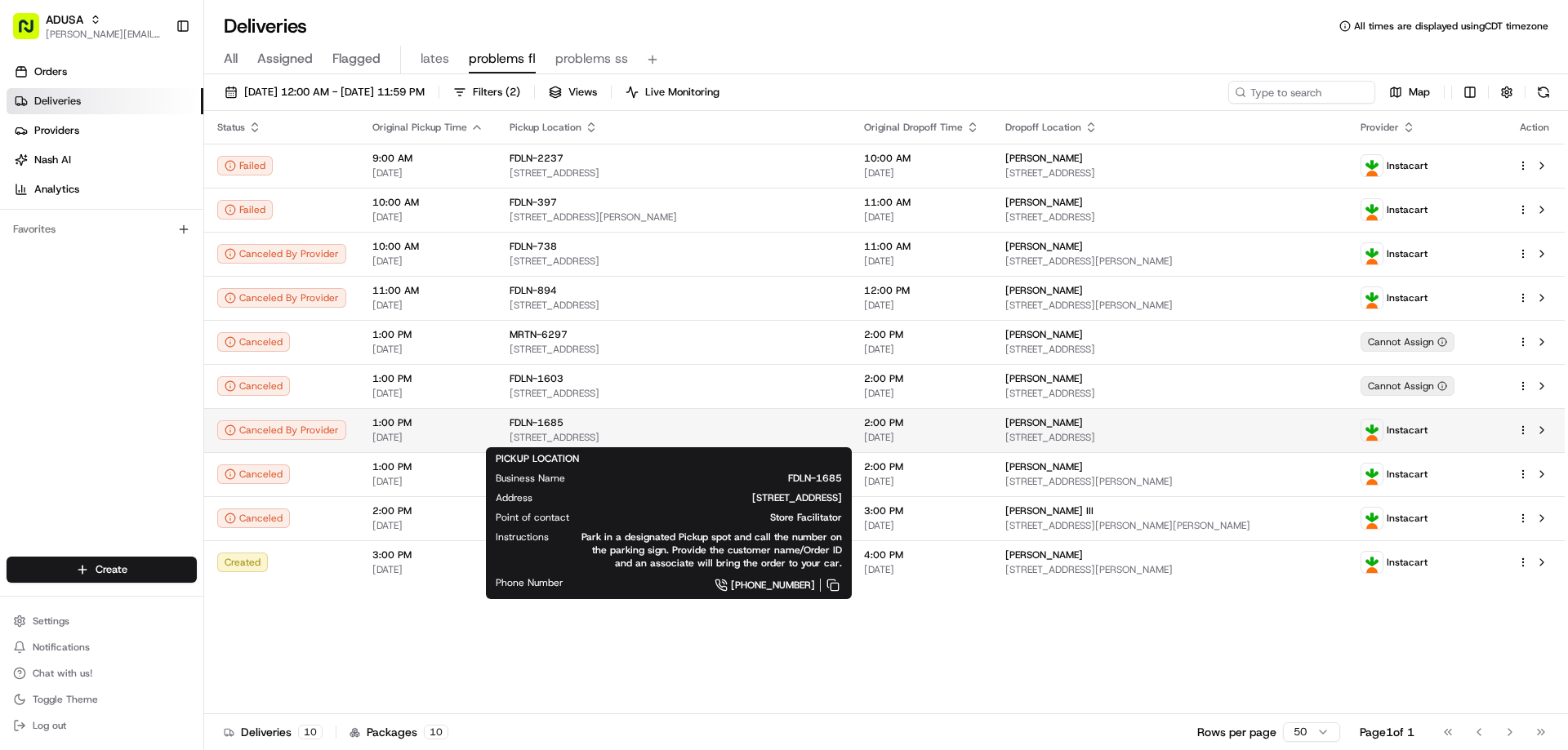
click at [624, 425] on div "FDLN-1685" at bounding box center [674, 423] width 328 height 13
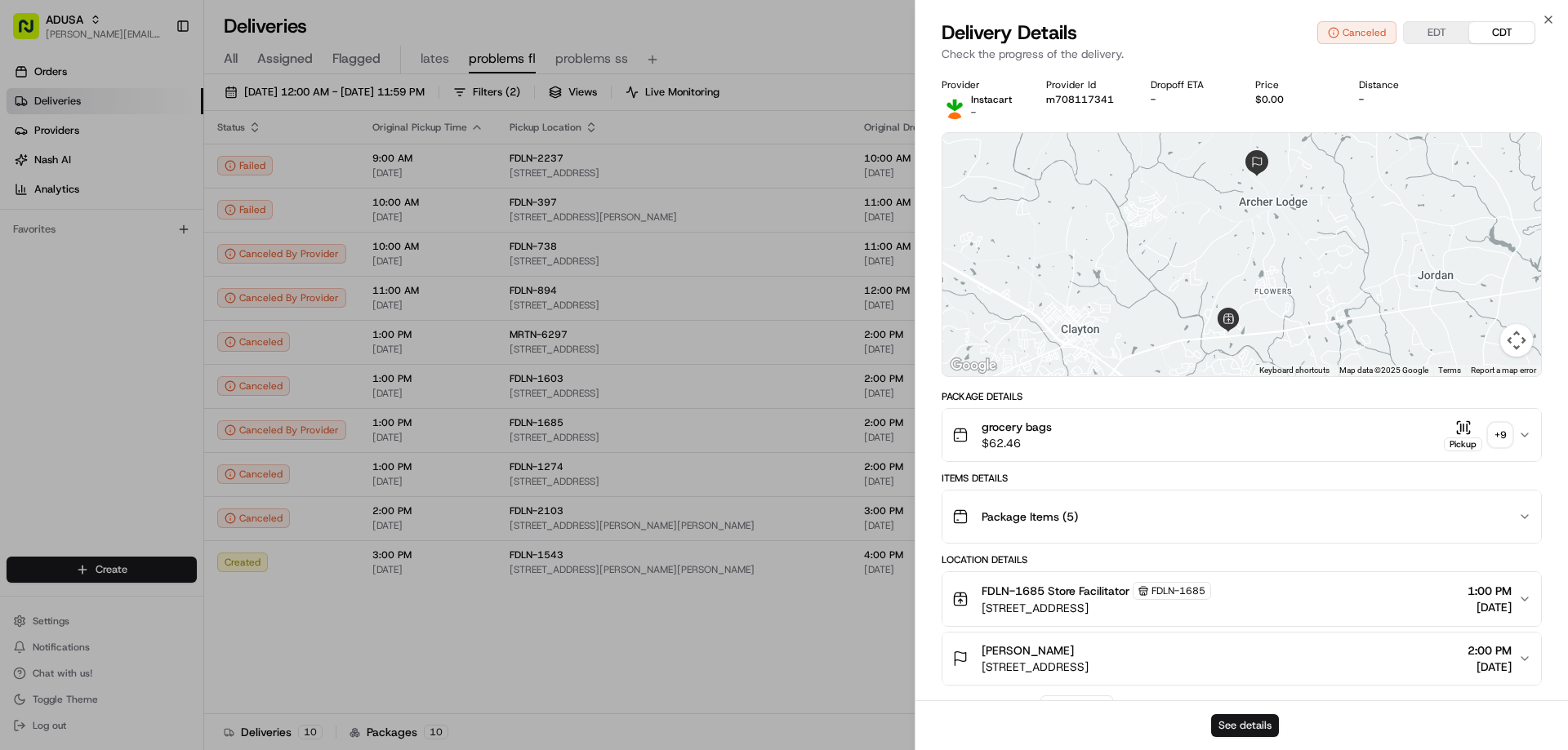
click at [1224, 723] on button "See details" at bounding box center [1245, 725] width 68 height 23
click at [1546, 14] on icon "button" at bounding box center [1548, 20] width 13 height 13
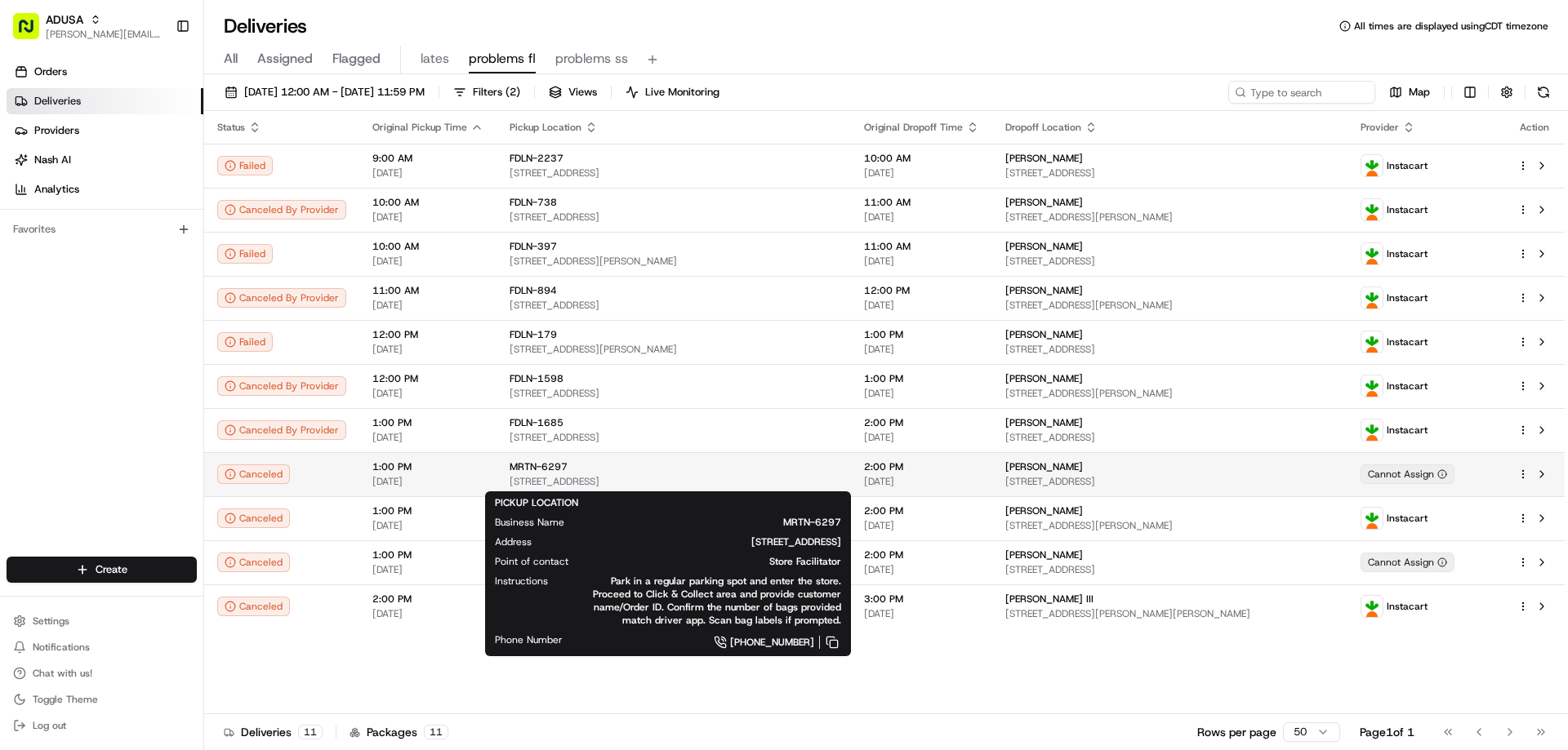
click at [675, 469] on div "MRTN-6297" at bounding box center [674, 467] width 328 height 13
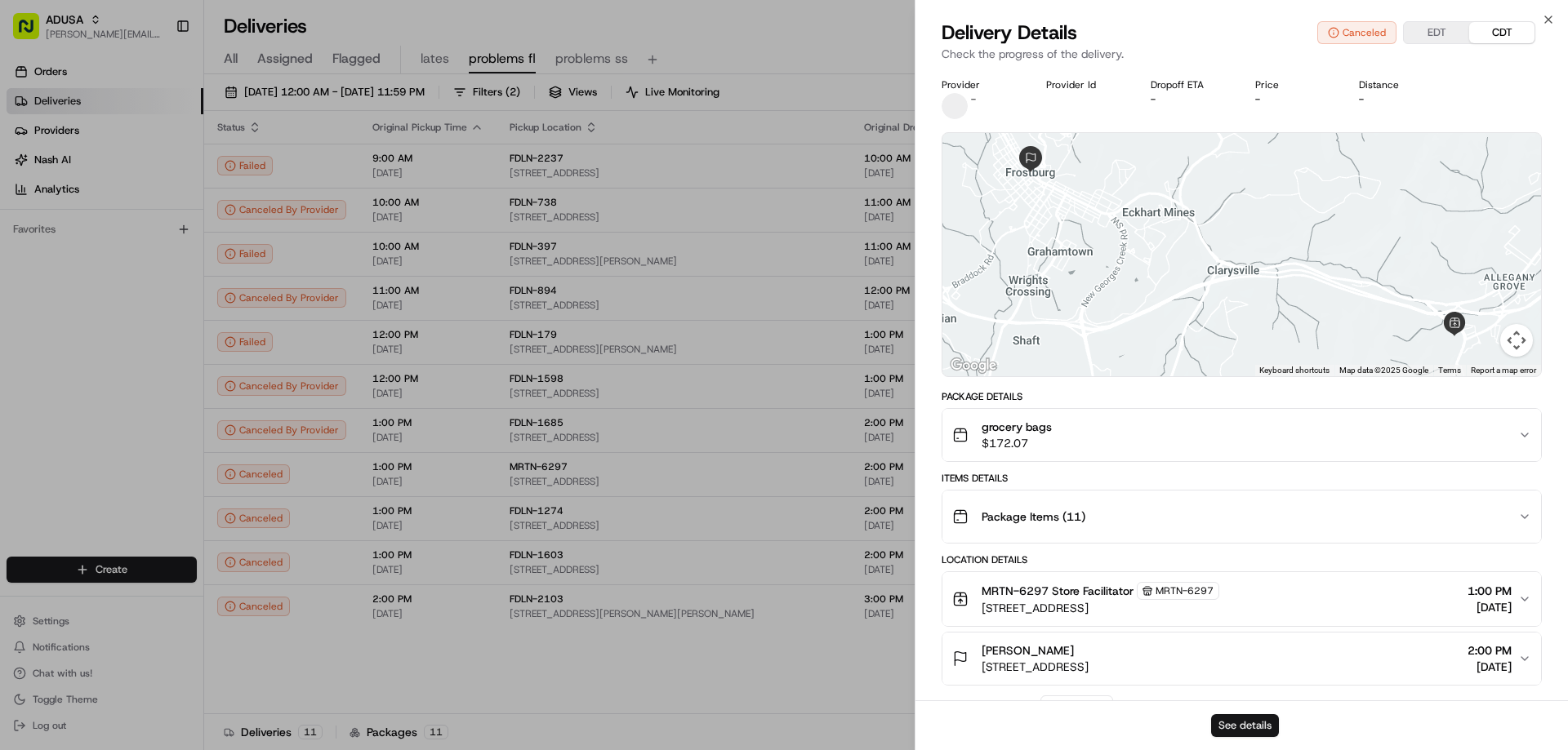
click at [1223, 721] on button "See details" at bounding box center [1245, 725] width 68 height 23
click at [1554, 9] on div "Close Delivery Details Canceled EDT CDT Check the progress of the delivery. Pro…" at bounding box center [1241, 375] width 653 height 750
click at [1548, 15] on icon "button" at bounding box center [1548, 20] width 13 height 13
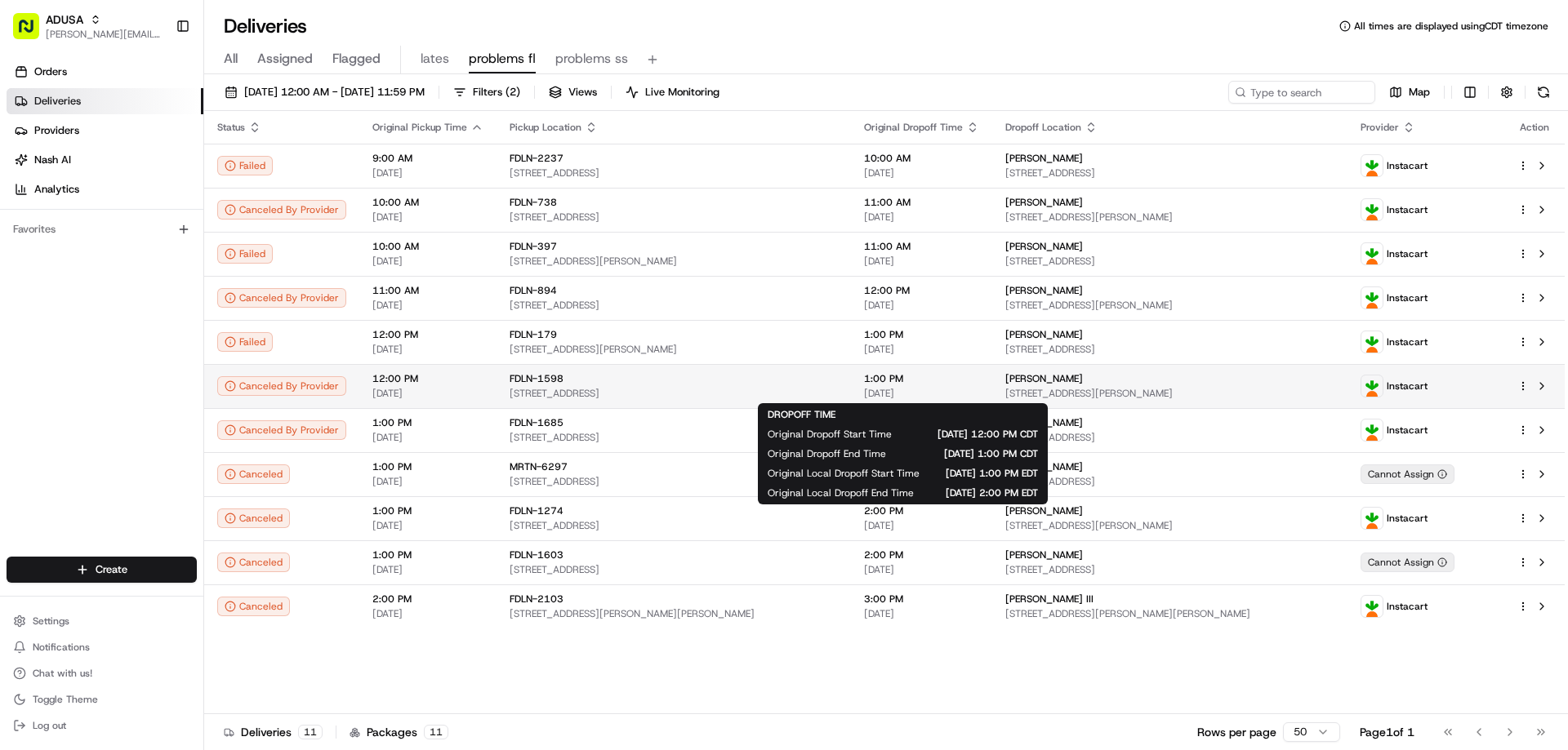
click at [965, 379] on span "1:00 PM" at bounding box center [922, 379] width 115 height 13
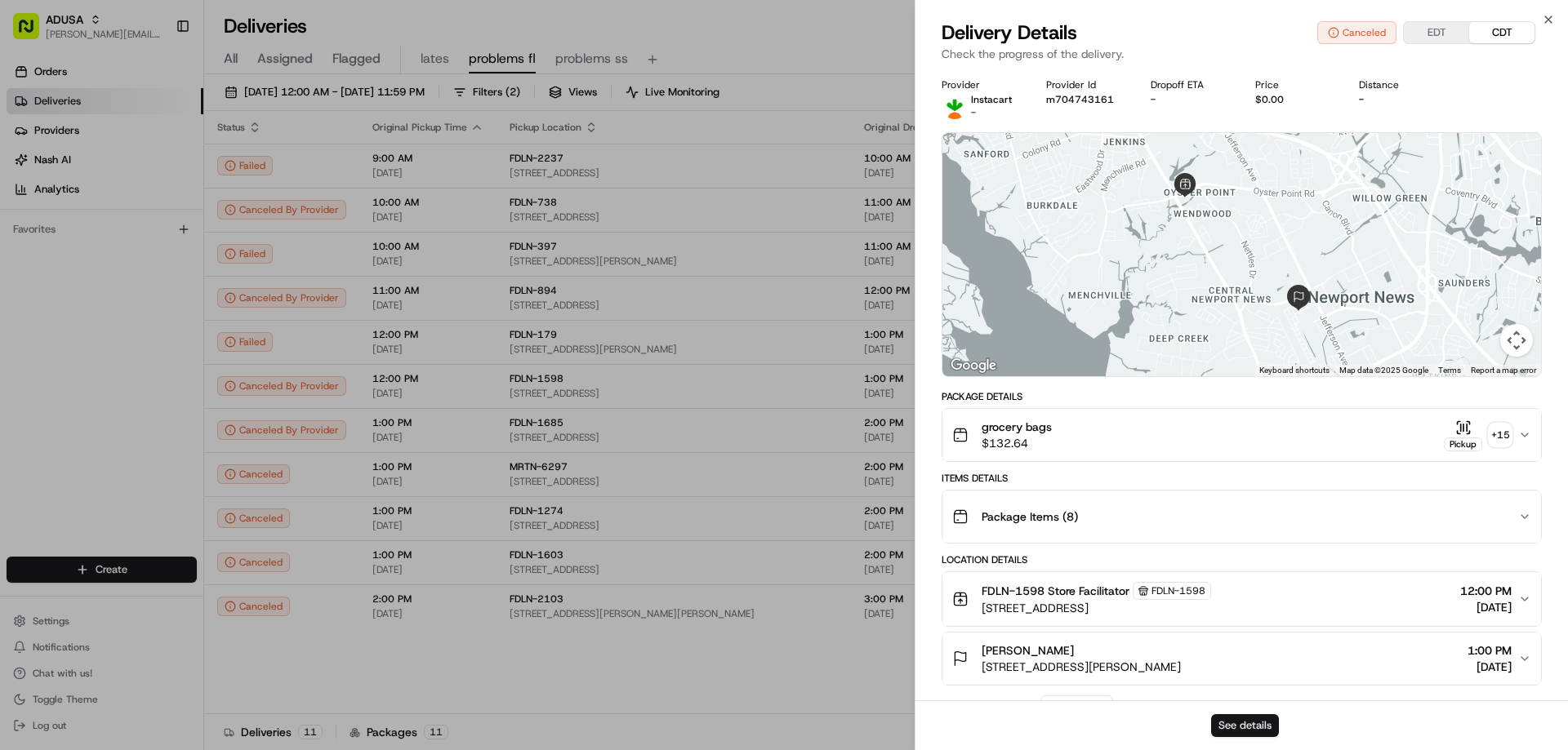
click at [1257, 722] on button "See details" at bounding box center [1245, 725] width 68 height 23
click at [1552, 16] on icon "button" at bounding box center [1548, 20] width 13 height 13
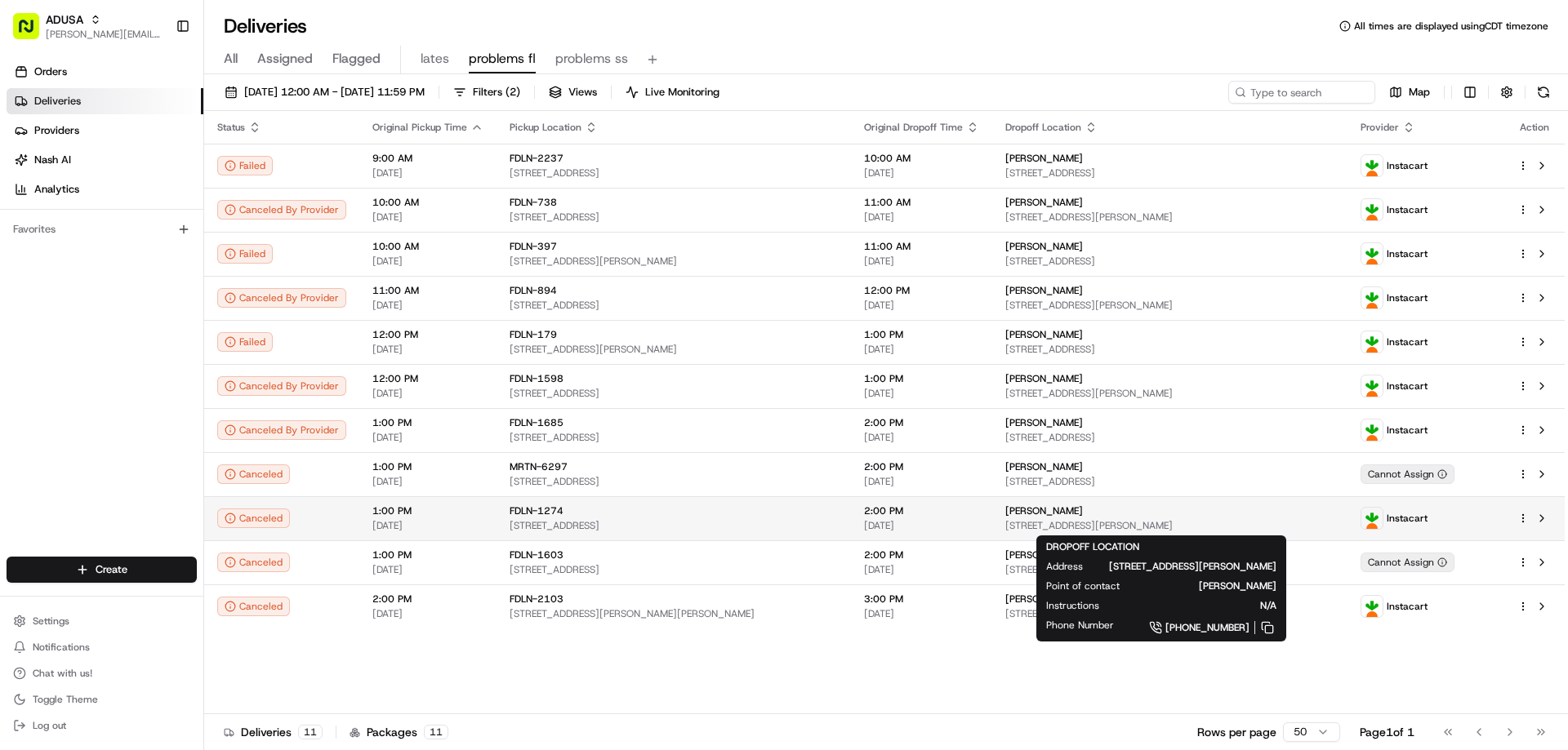
click at [1100, 521] on span "[STREET_ADDRESS][PERSON_NAME]" at bounding box center [1169, 525] width 328 height 13
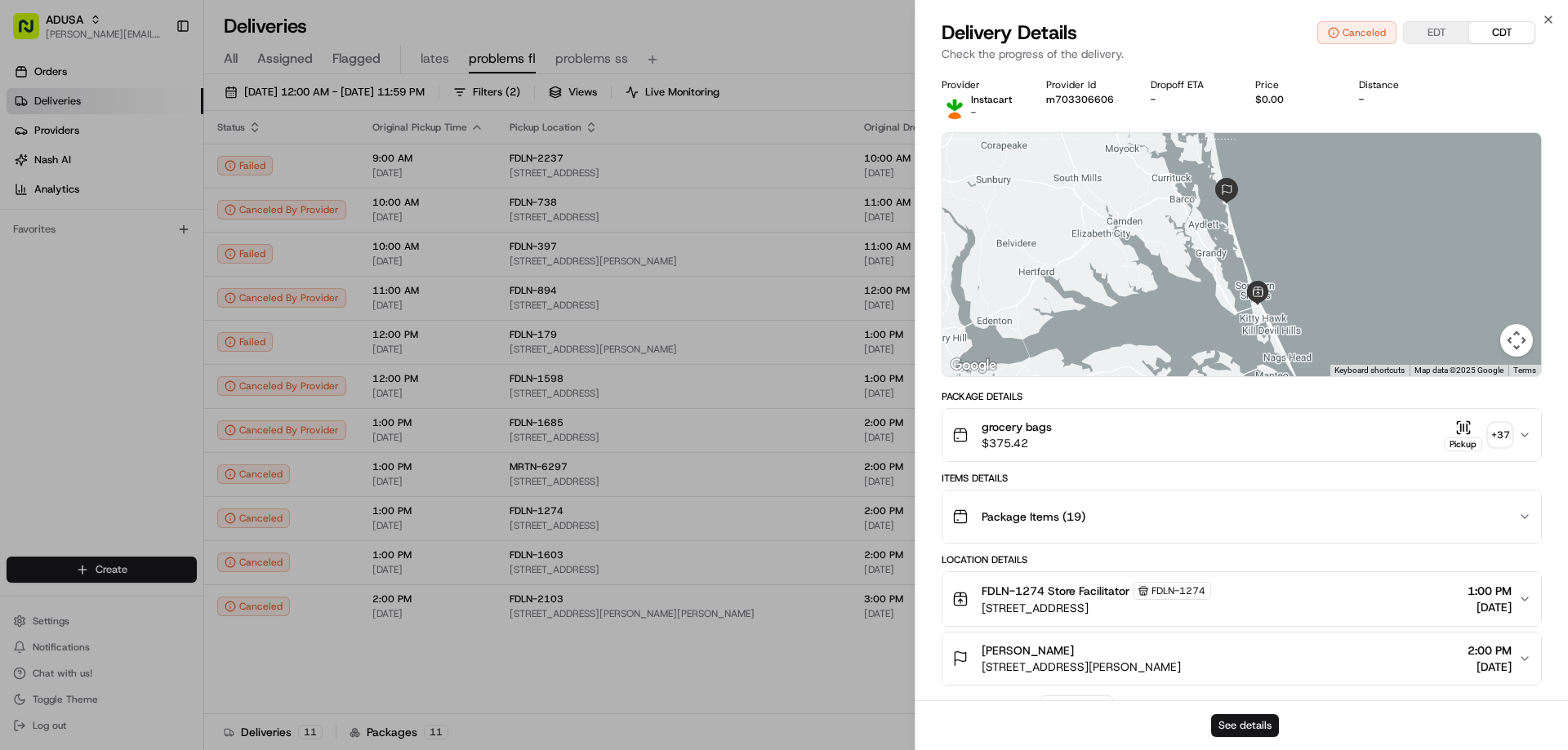
click at [1243, 721] on button "See details" at bounding box center [1245, 725] width 68 height 23
click at [1544, 17] on icon "button" at bounding box center [1548, 20] width 13 height 13
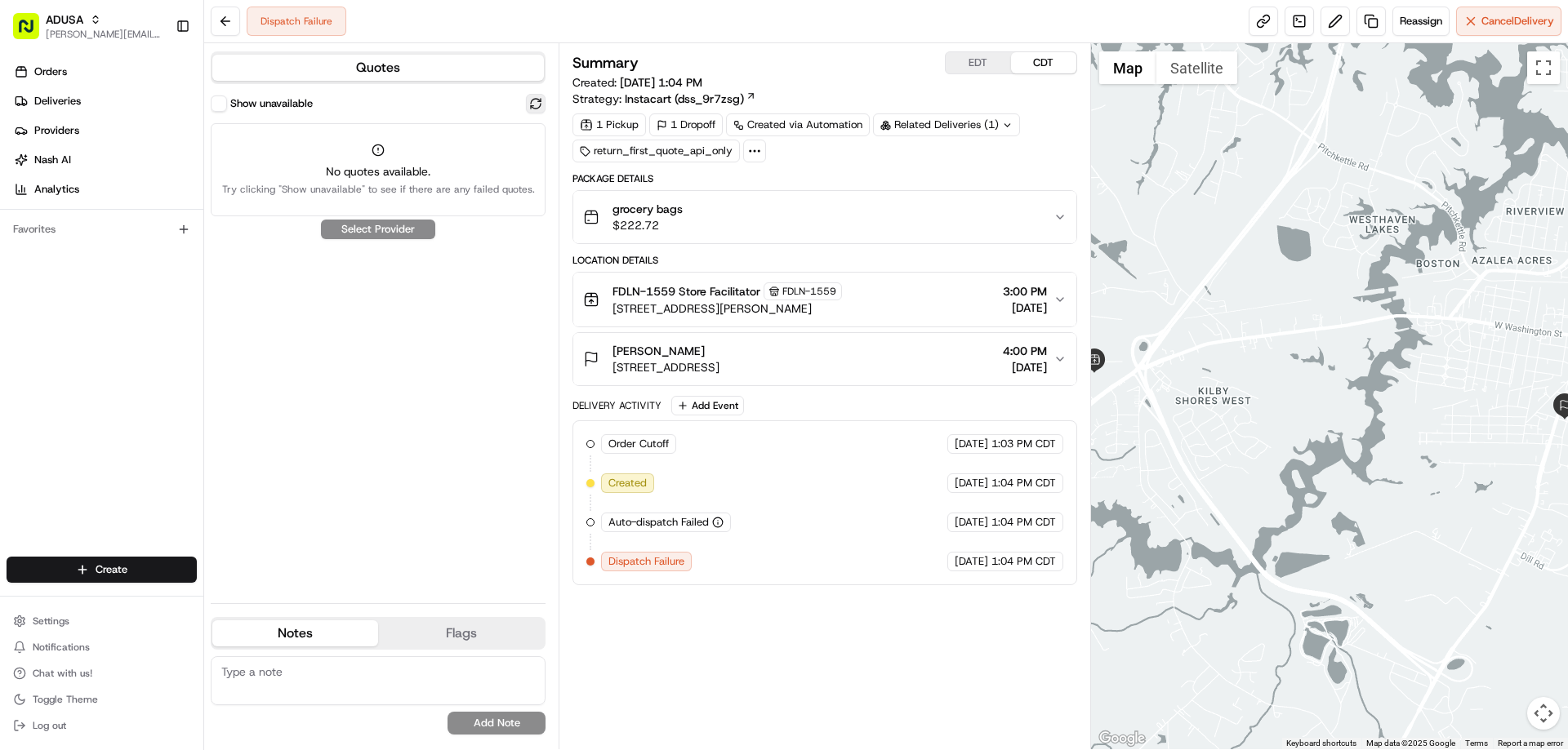
click at [537, 107] on button at bounding box center [535, 104] width 20 height 20
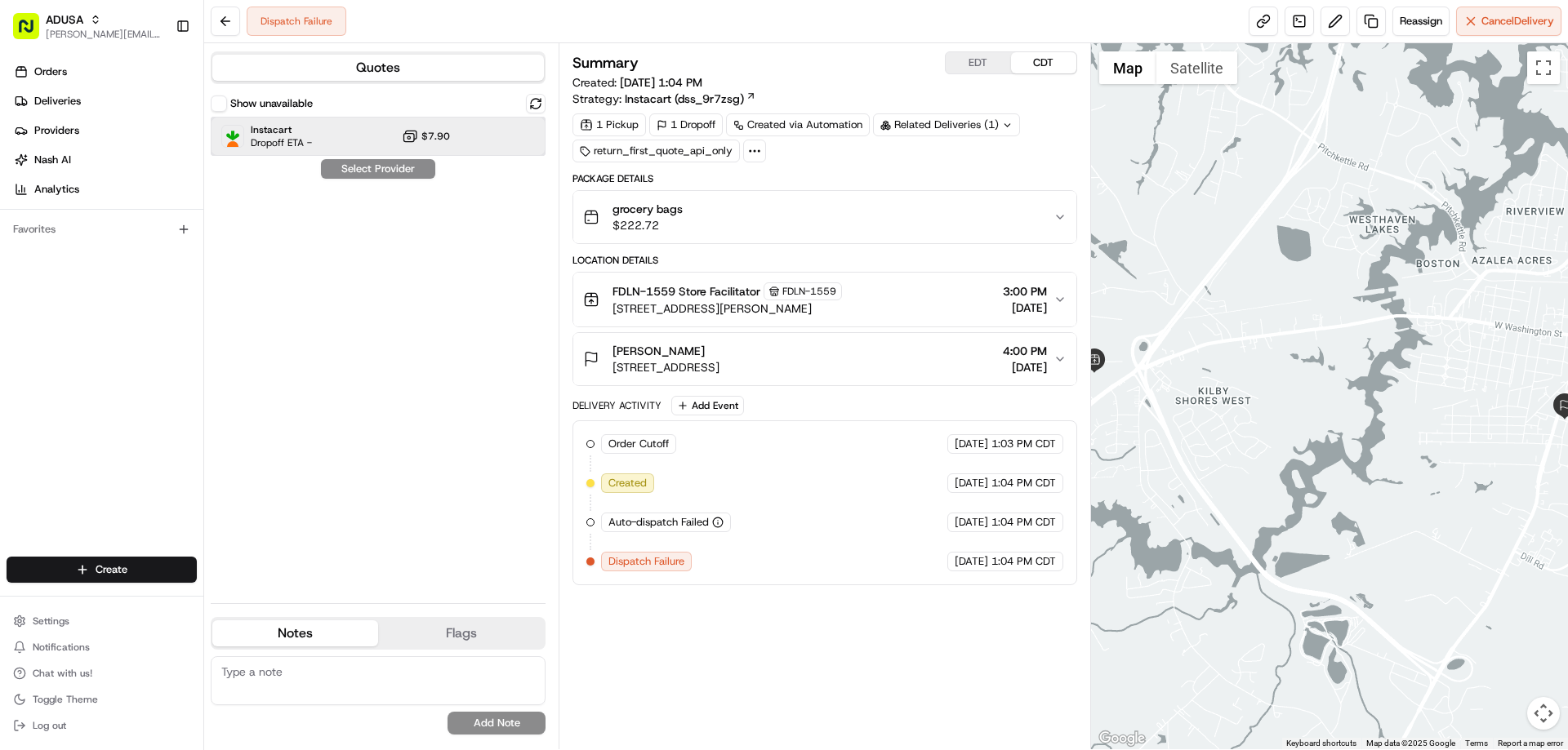
click at [297, 131] on span "Instacart" at bounding box center [281, 130] width 61 height 13
click at [392, 174] on button "Assign Provider" at bounding box center [377, 169] width 116 height 20
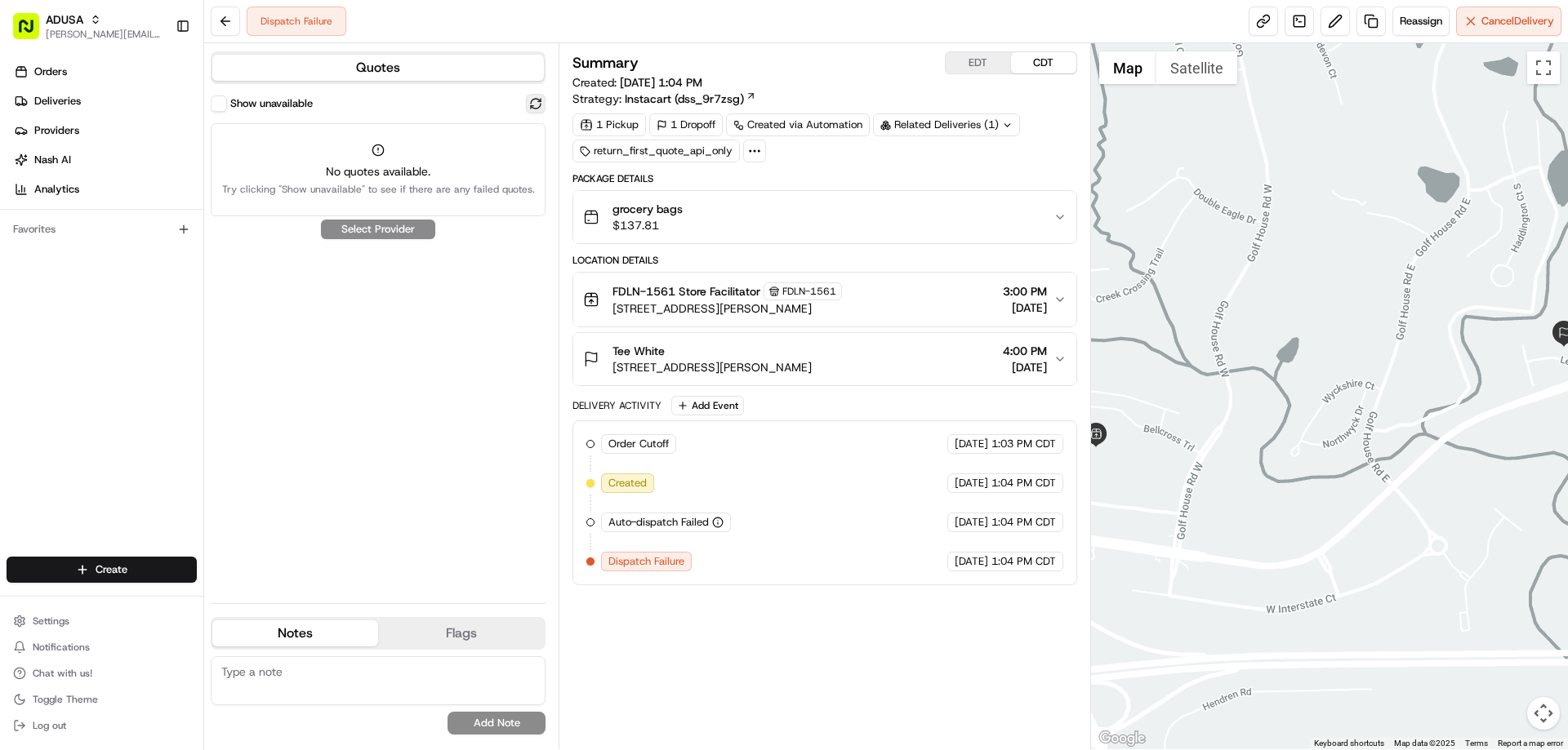
click at [537, 94] on button at bounding box center [535, 104] width 20 height 20
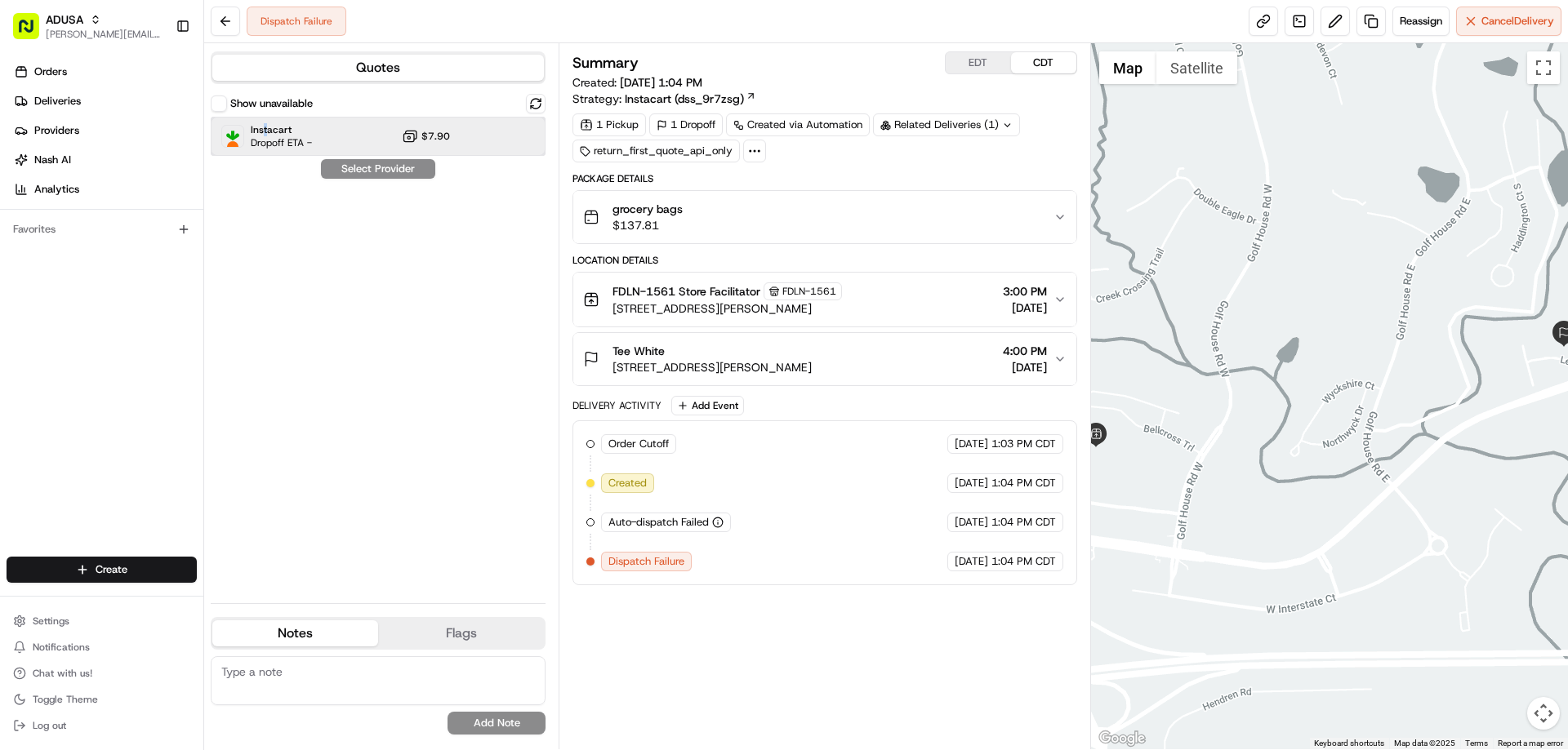
click at [266, 131] on span "Instacart" at bounding box center [281, 130] width 61 height 13
click at [407, 173] on button "Assign Provider" at bounding box center [377, 169] width 116 height 20
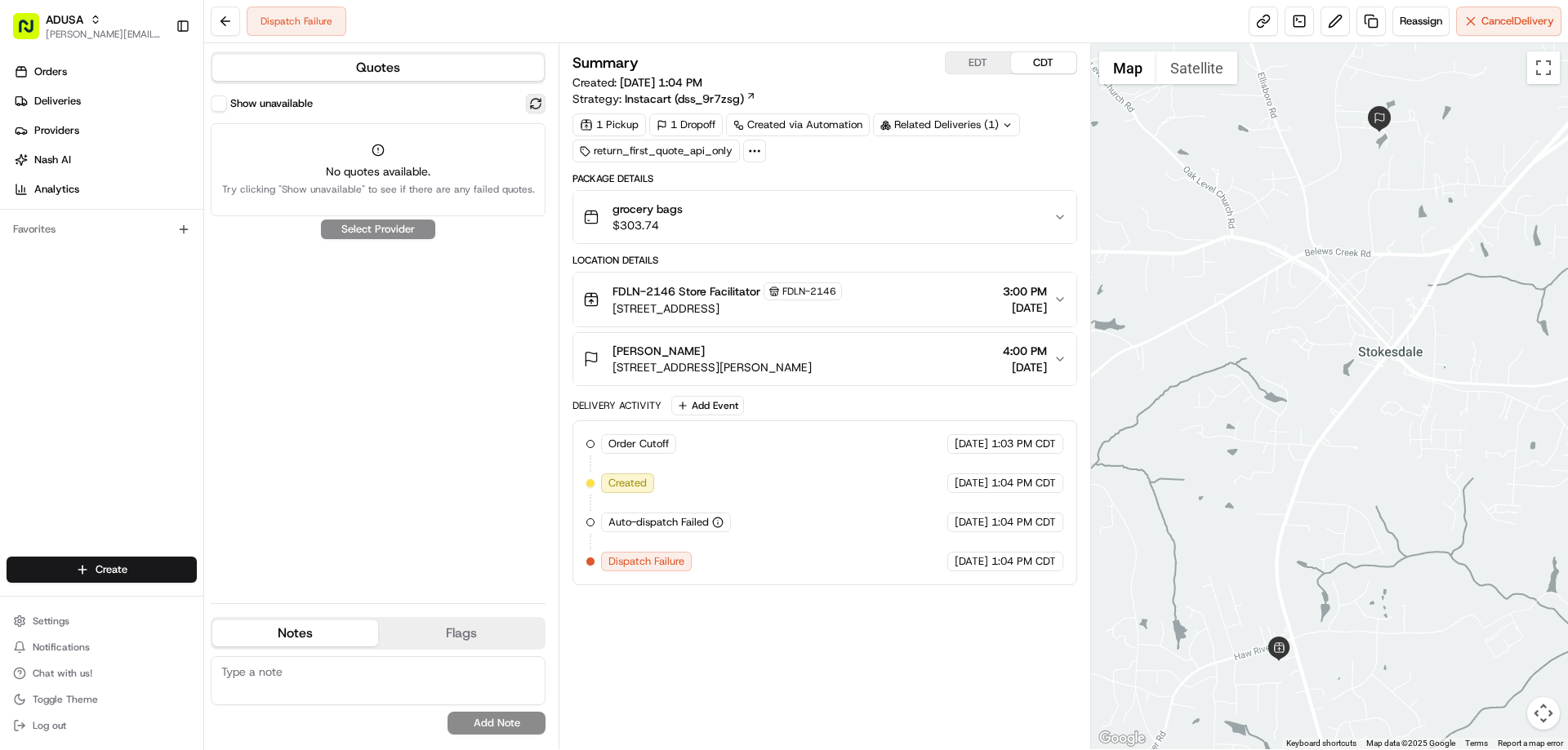
click at [535, 100] on button at bounding box center [535, 104] width 20 height 20
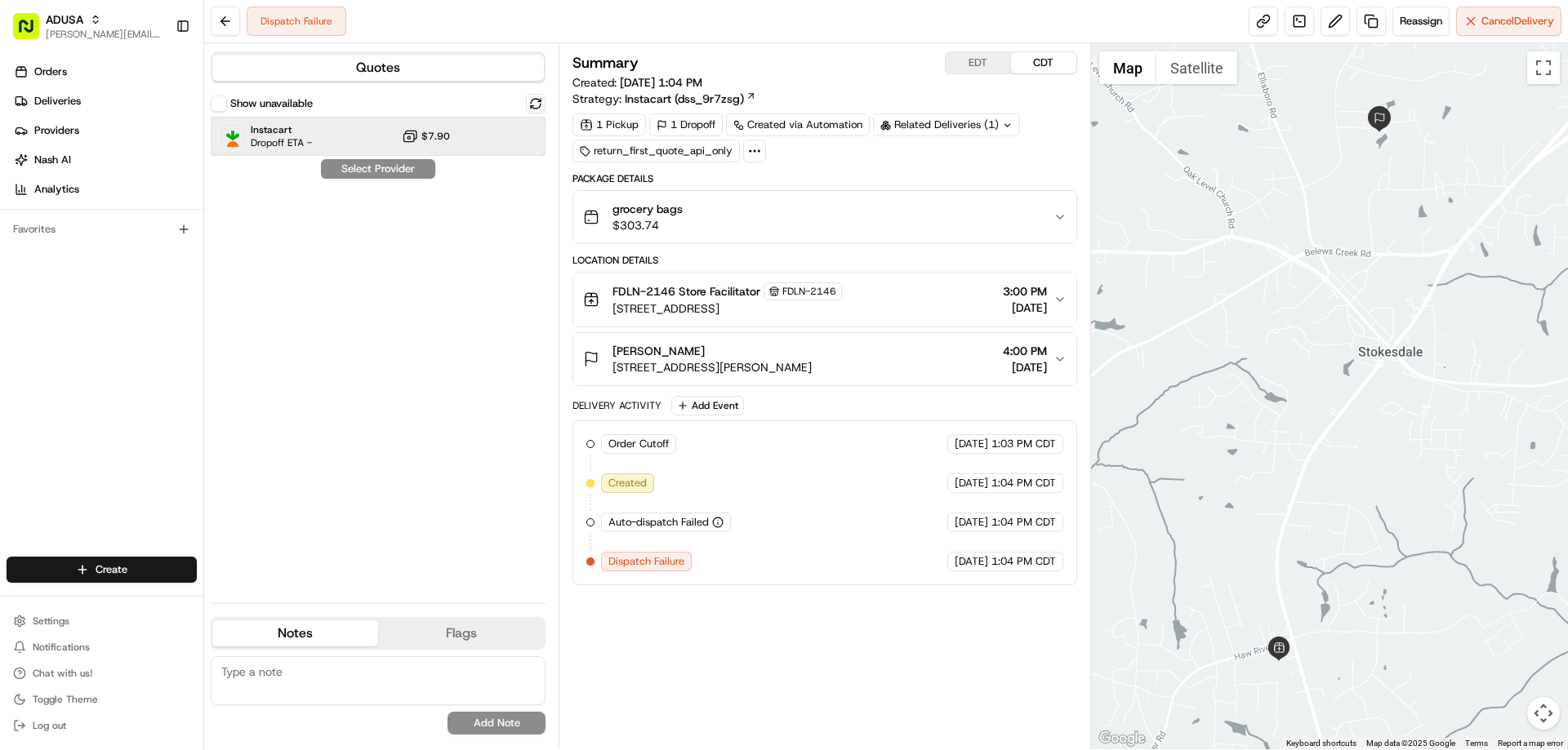
click at [261, 135] on span "Instacart" at bounding box center [281, 130] width 61 height 13
click at [382, 167] on button "Assign Provider" at bounding box center [377, 169] width 116 height 20
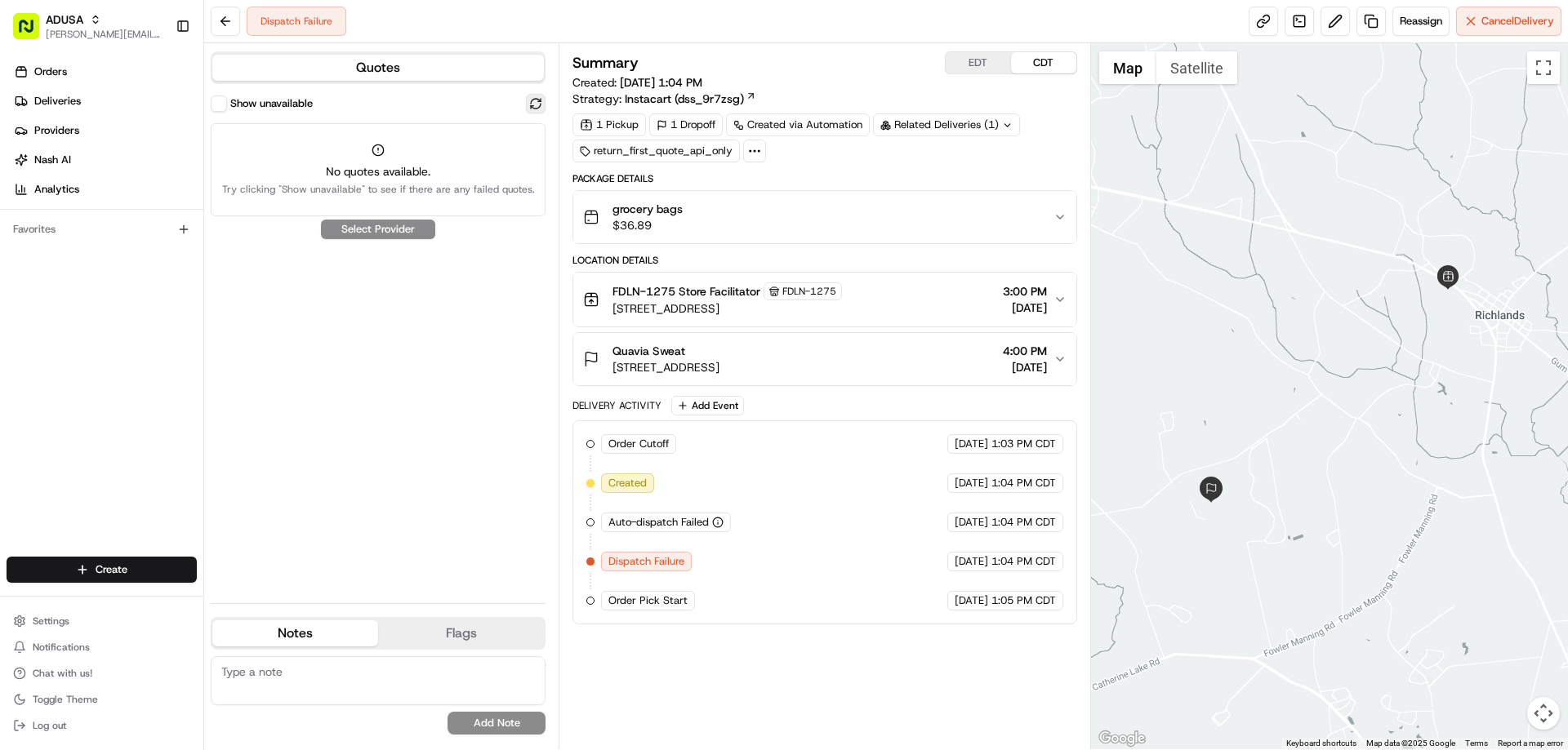
click at [537, 102] on button at bounding box center [535, 104] width 20 height 20
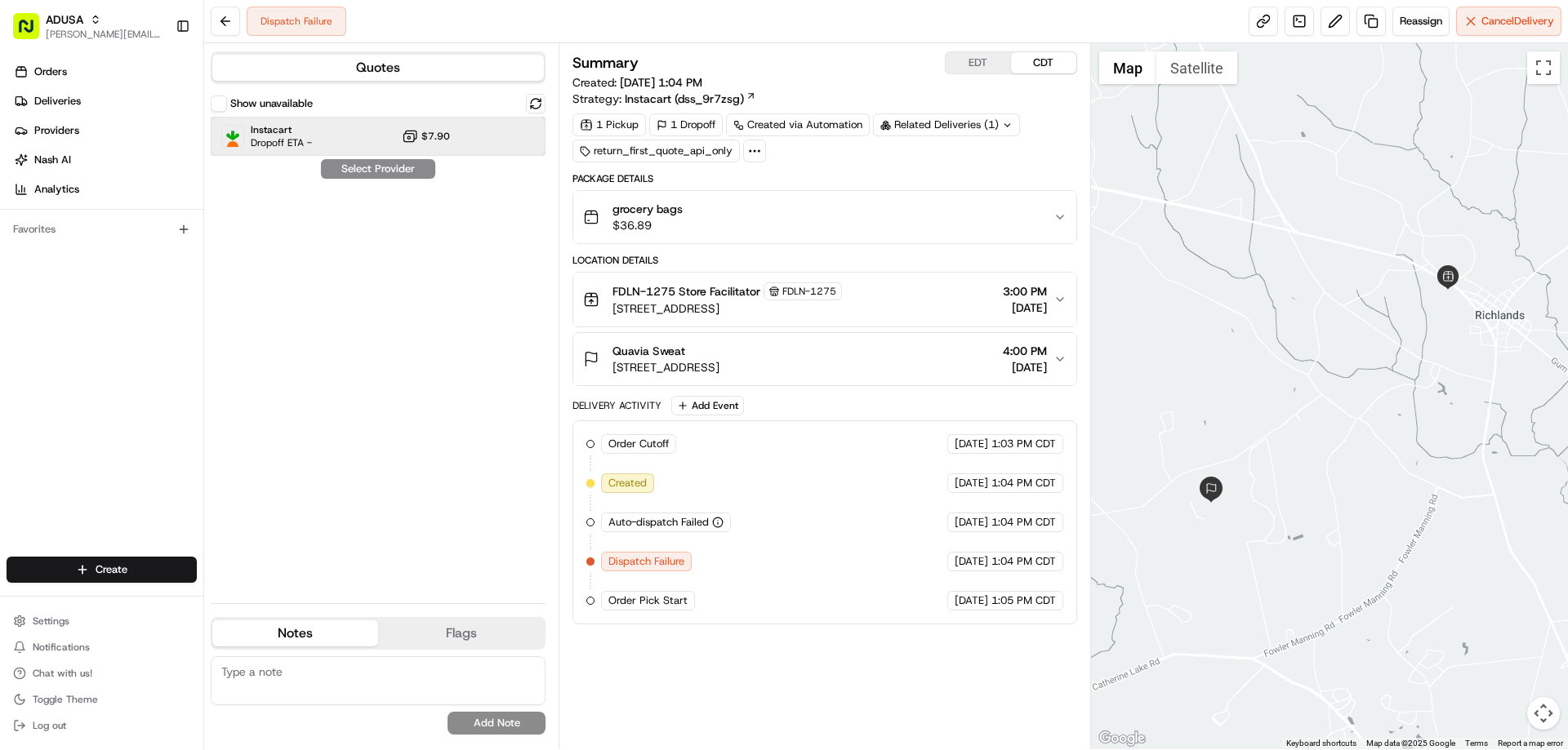
click at [279, 127] on span "Instacart" at bounding box center [281, 130] width 61 height 13
click at [383, 173] on button "Assign Provider" at bounding box center [377, 169] width 116 height 20
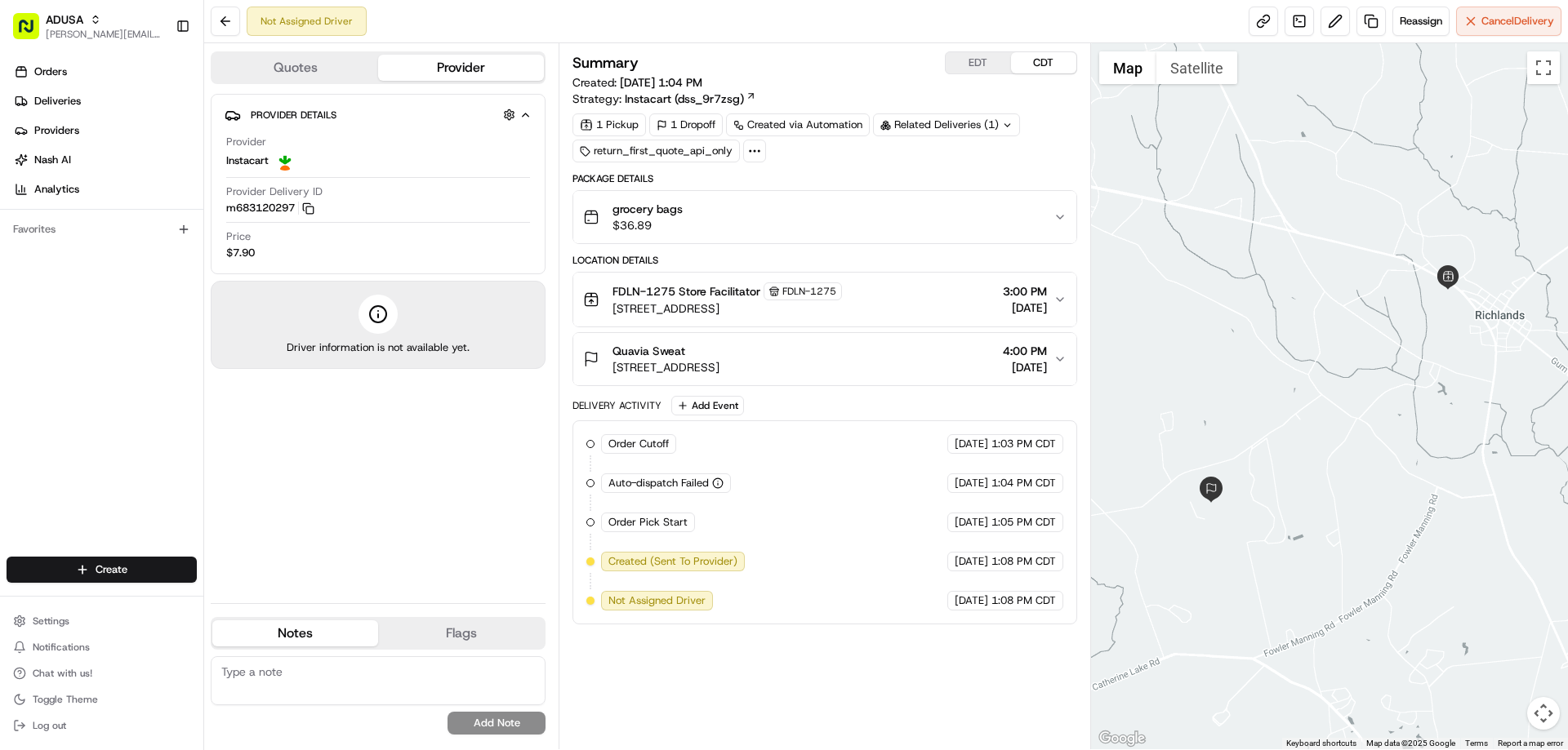
click at [669, 214] on span "grocery bags" at bounding box center [647, 208] width 70 height 16
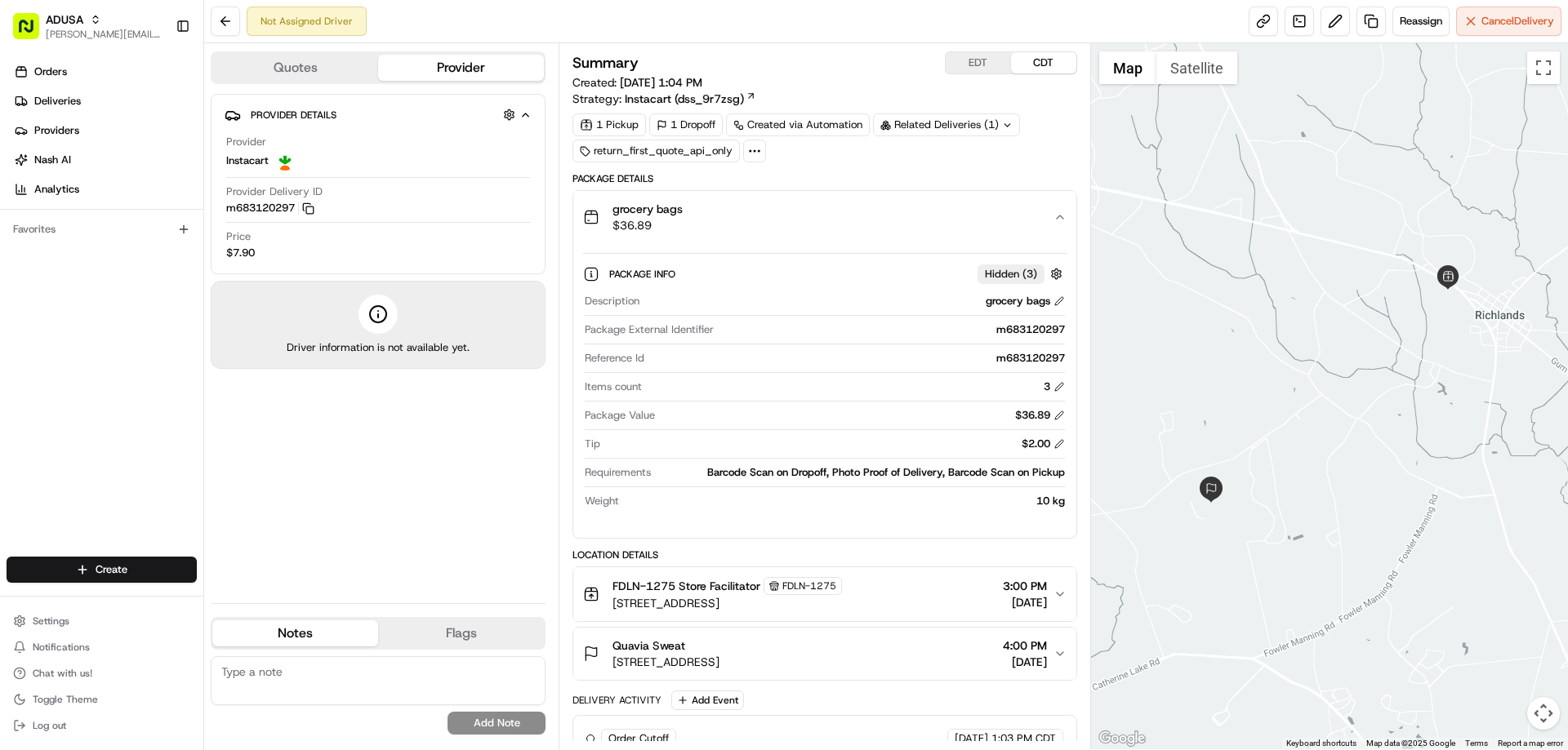
click at [669, 214] on span "grocery bags" at bounding box center [647, 208] width 70 height 16
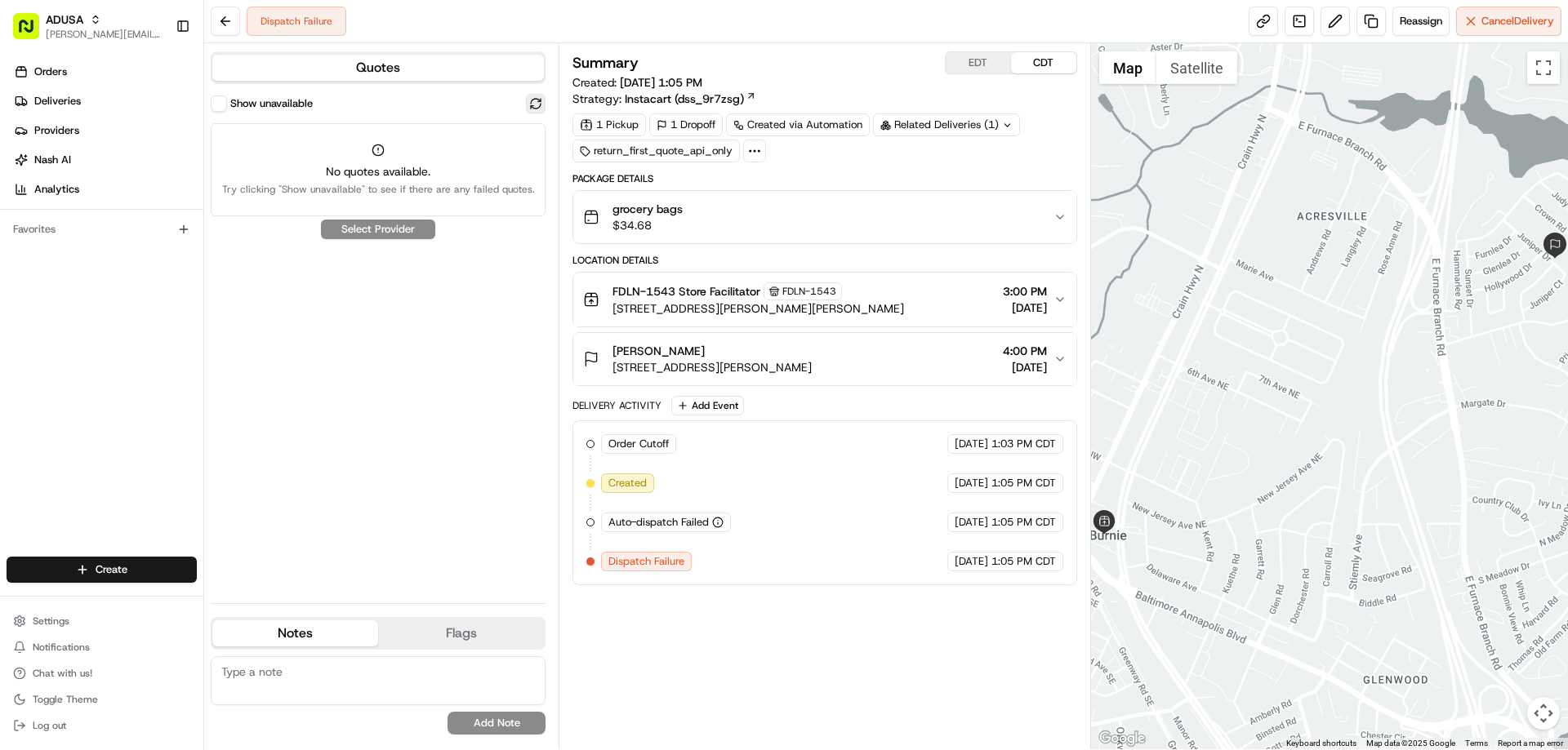
click at [536, 100] on button at bounding box center [535, 104] width 20 height 20
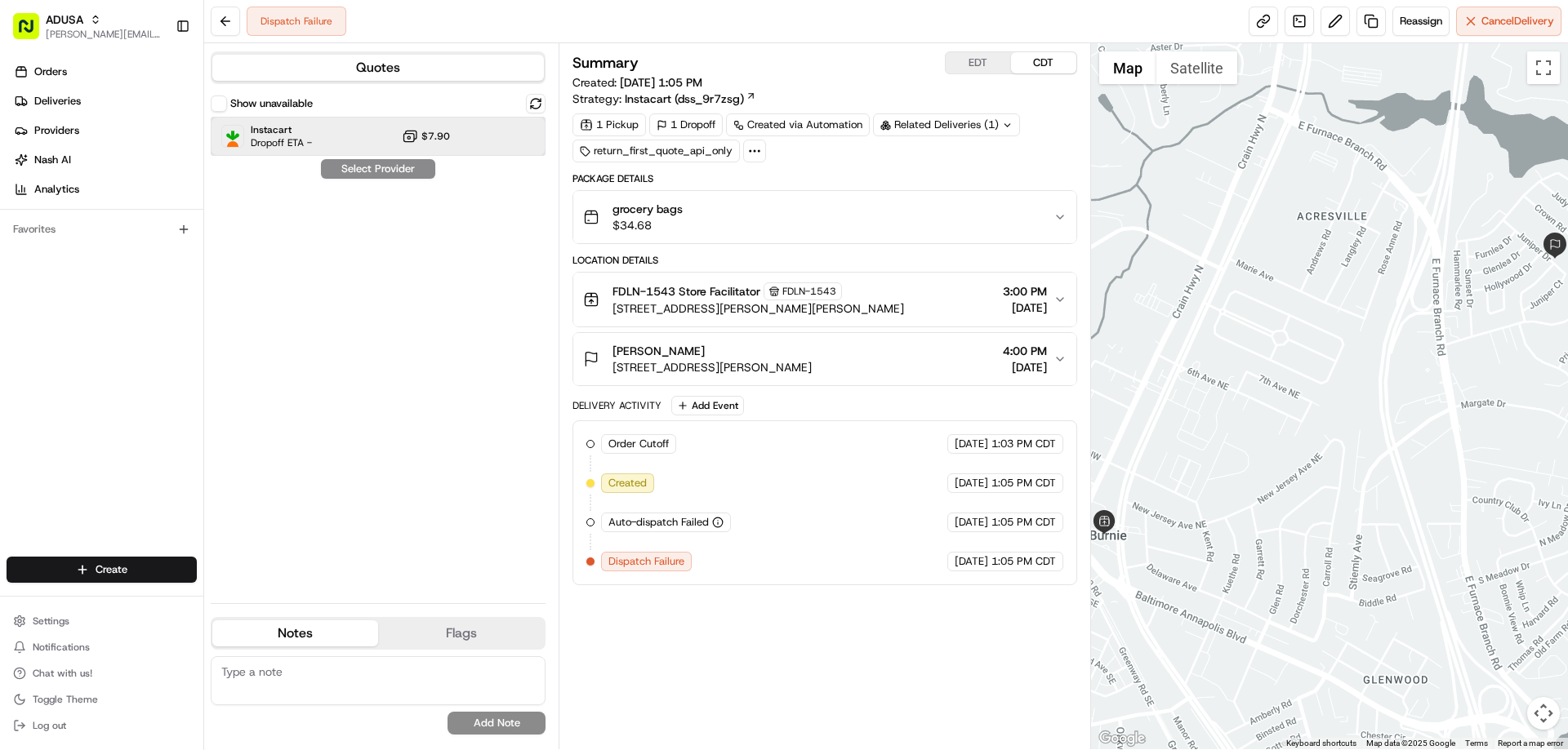
click at [259, 128] on span "Instacart" at bounding box center [281, 130] width 61 height 13
click at [374, 167] on button "Assign Provider" at bounding box center [377, 169] width 116 height 20
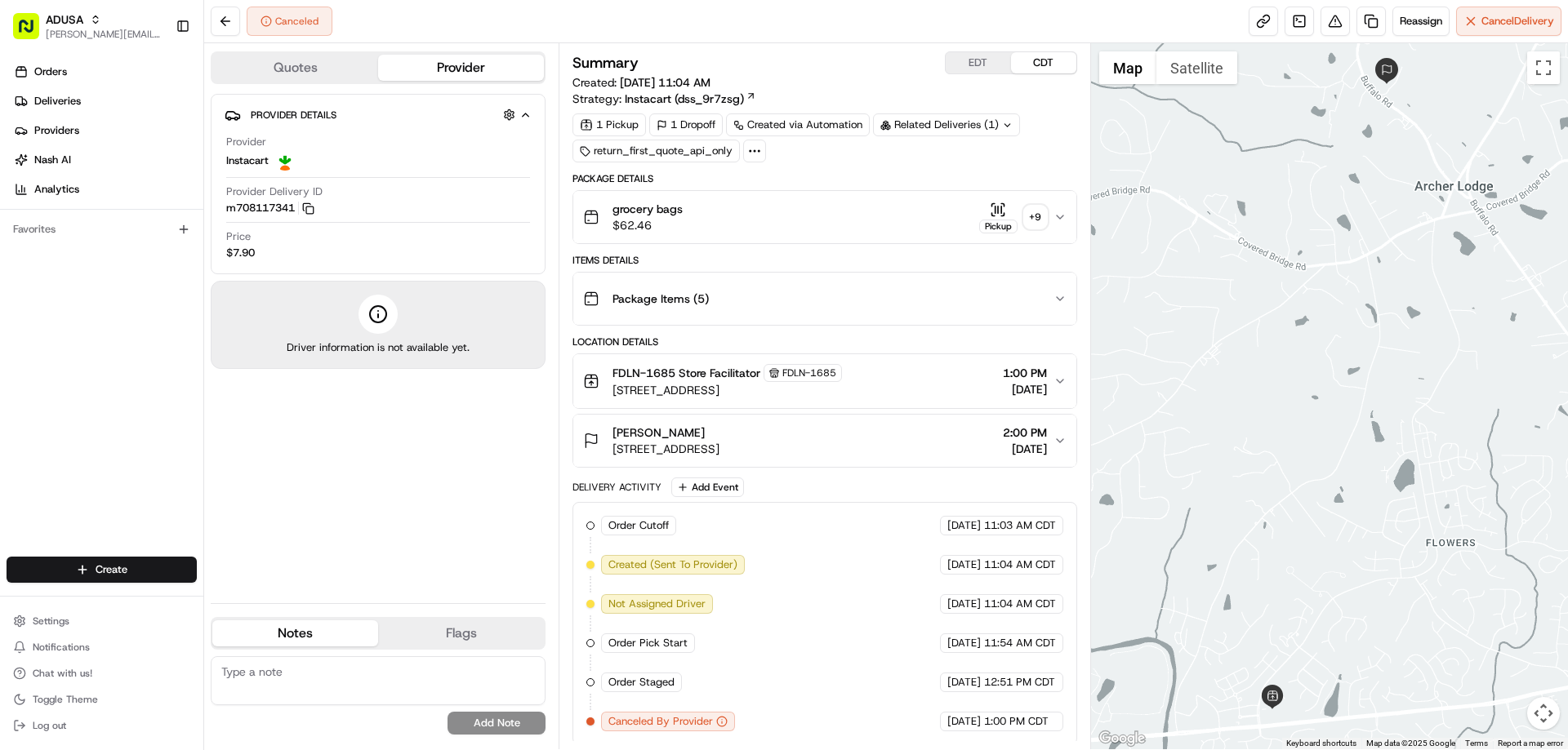
click at [676, 209] on span "grocery bags" at bounding box center [647, 208] width 70 height 16
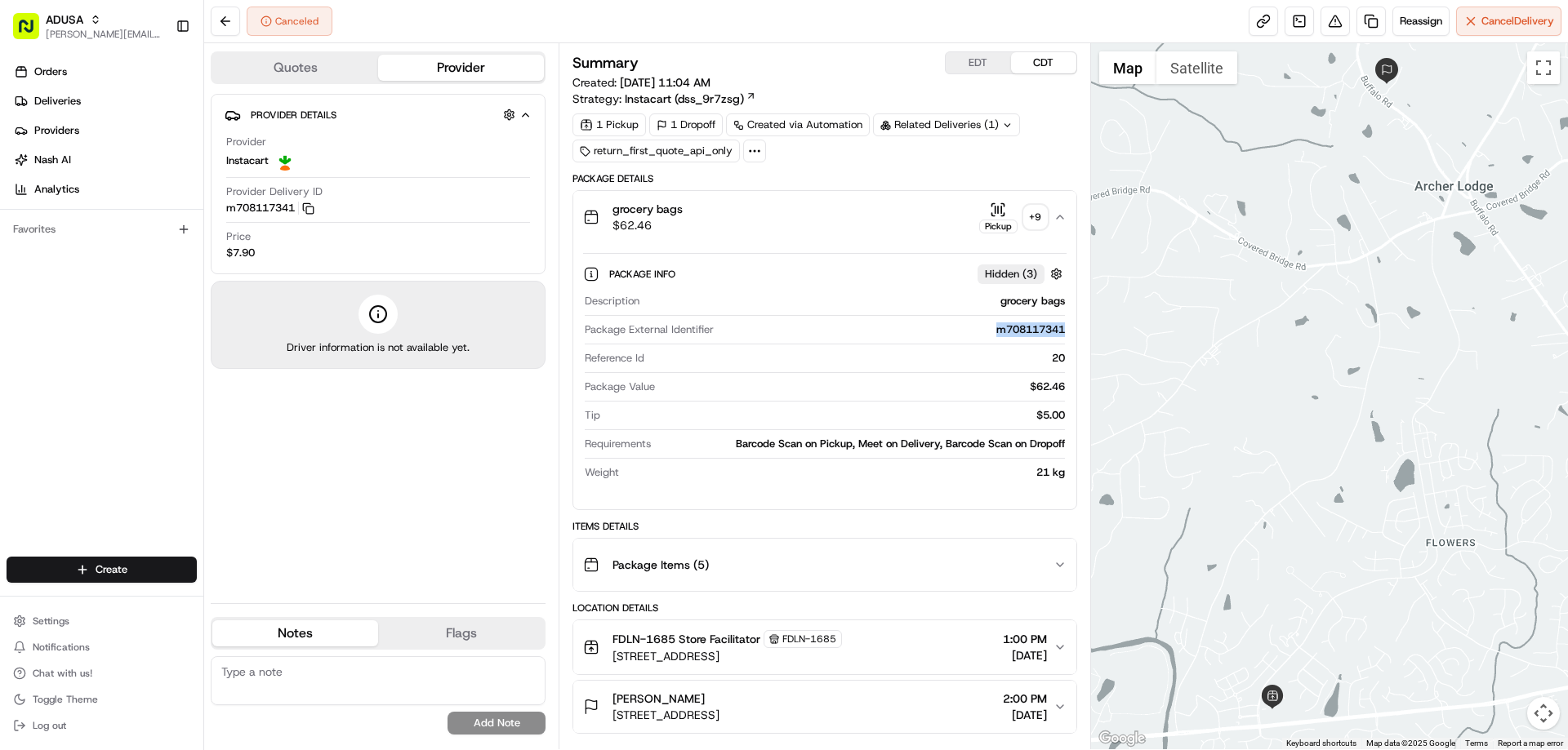
drag, startPoint x: 981, startPoint y: 335, endPoint x: 1035, endPoint y: 338, distance: 54.1
click at [1035, 338] on div "Package External Identifier m708117341" at bounding box center [825, 333] width 479 height 22
copy div "m708117341"
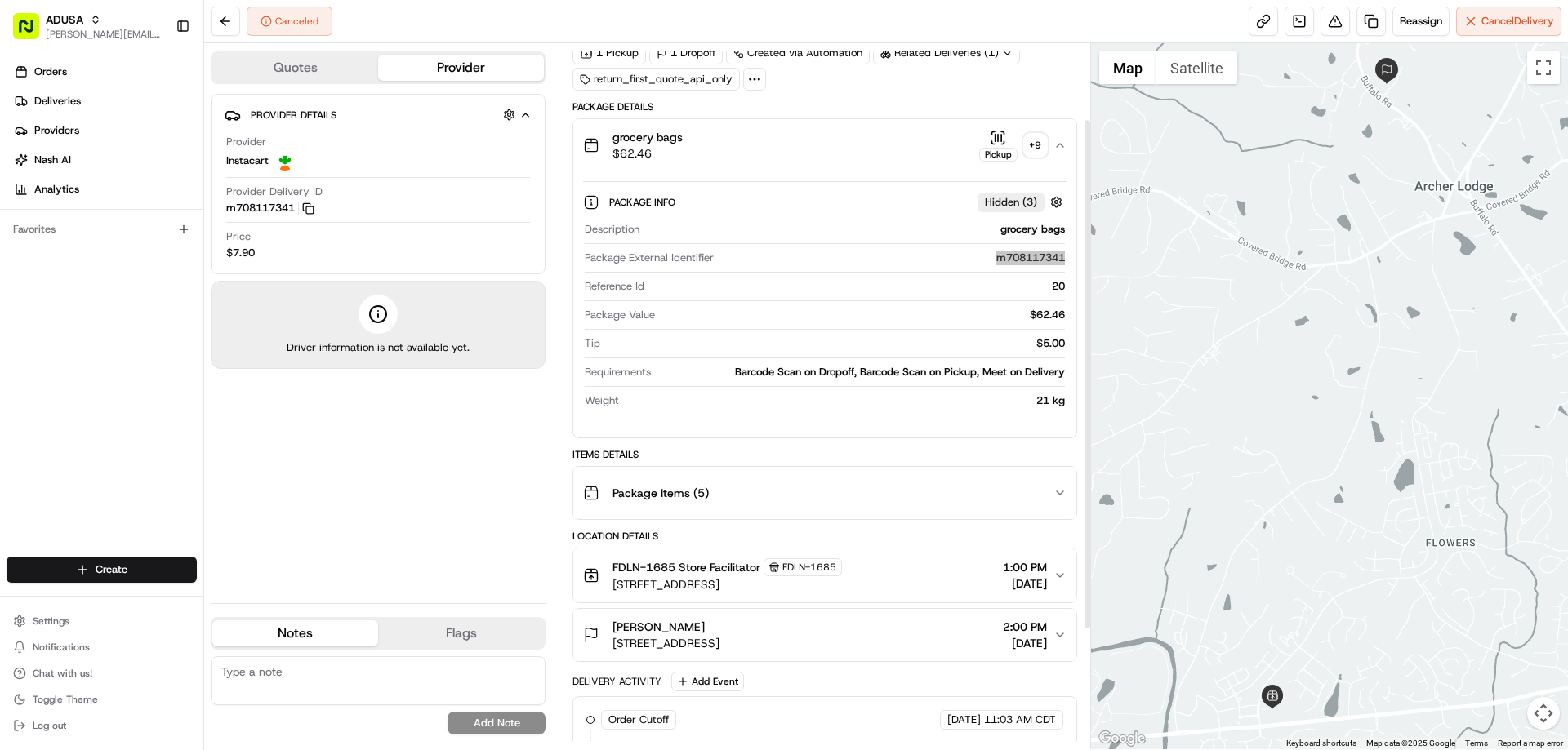
scroll to position [270, 0]
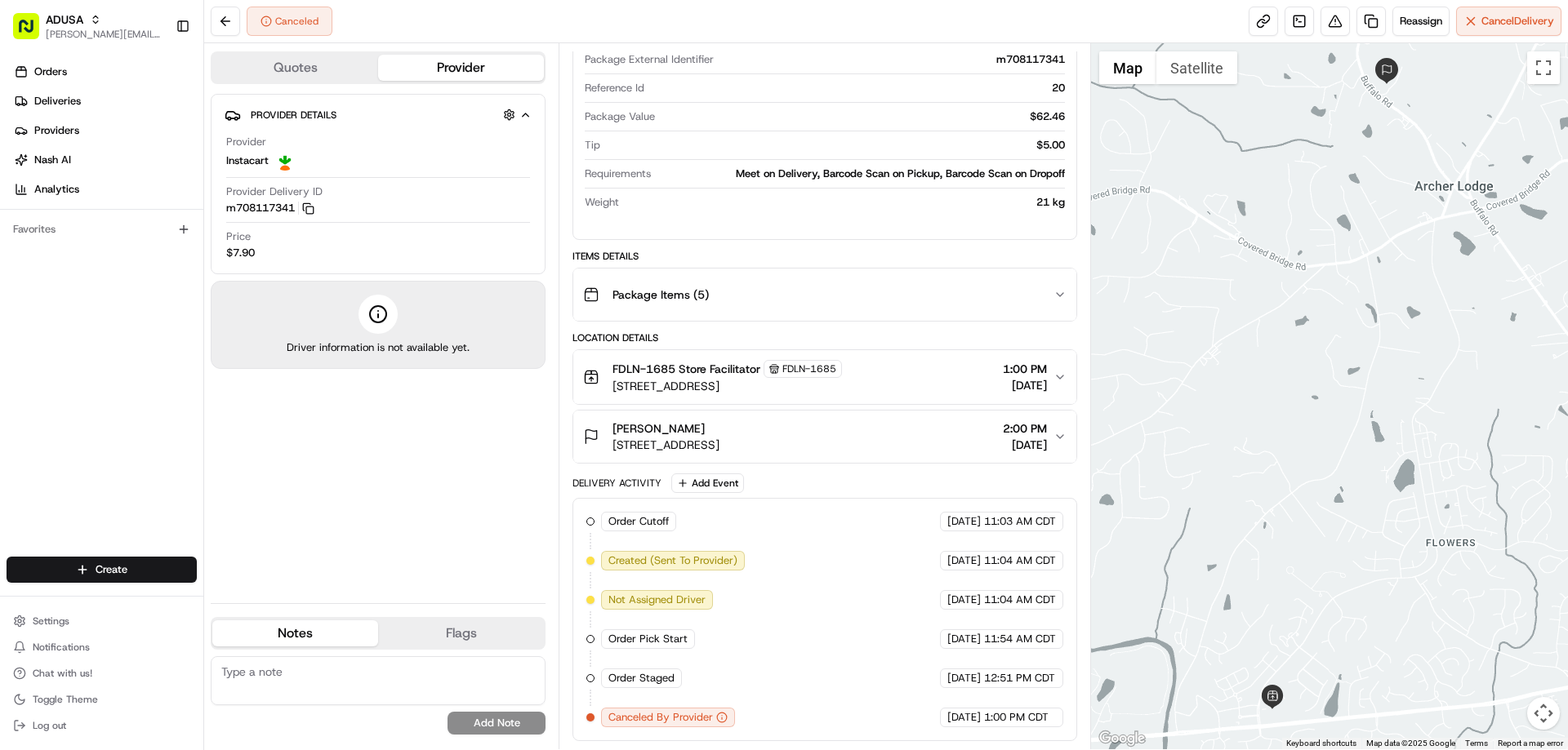
click at [294, 683] on textarea at bounding box center [377, 681] width 335 height 49
type textarea "IC driver unable to locate address- no response when he reached out to the cust…"
click at [467, 729] on button "Add Note" at bounding box center [496, 724] width 98 height 23
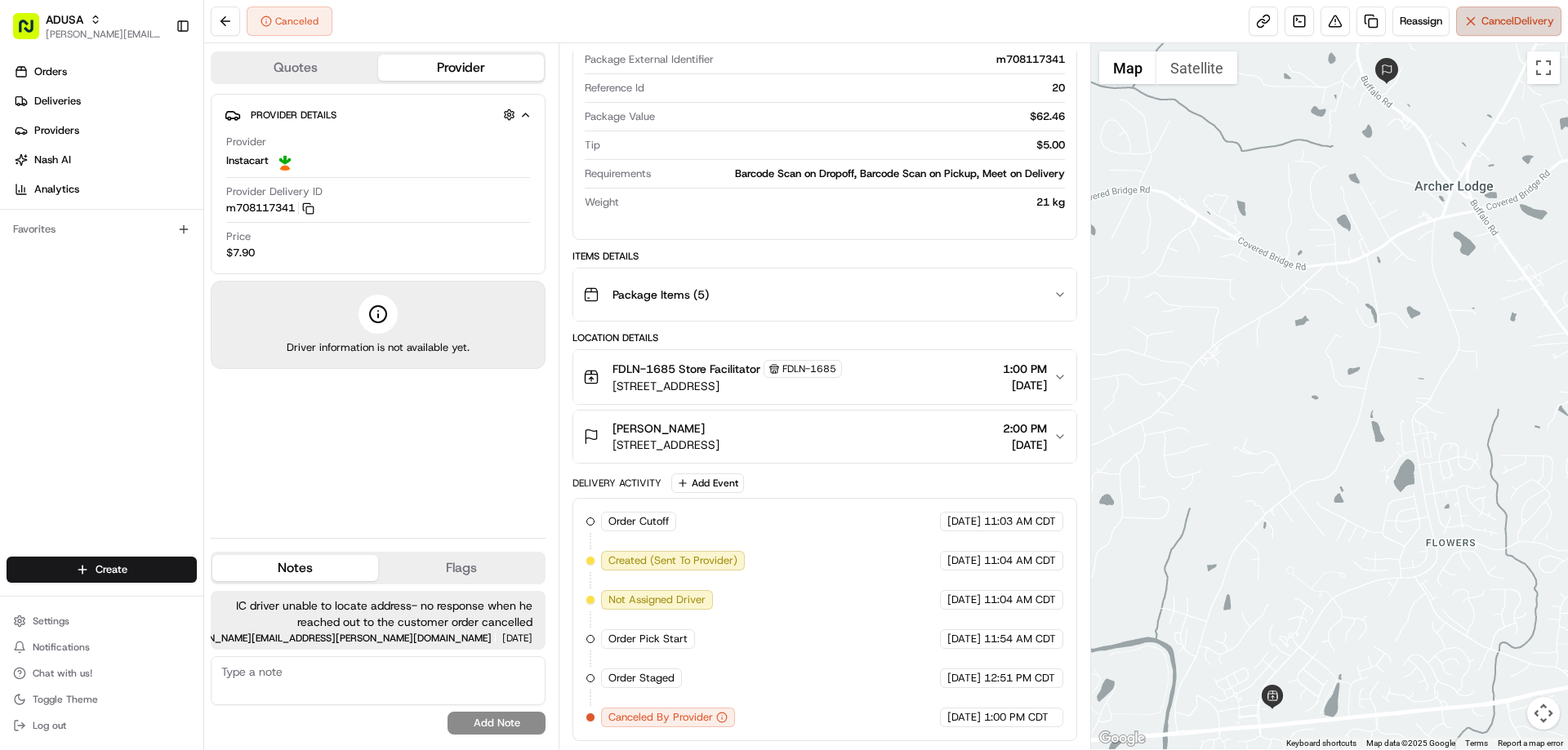
click at [1519, 17] on span "Cancel Delivery" at bounding box center [1517, 22] width 73 height 15
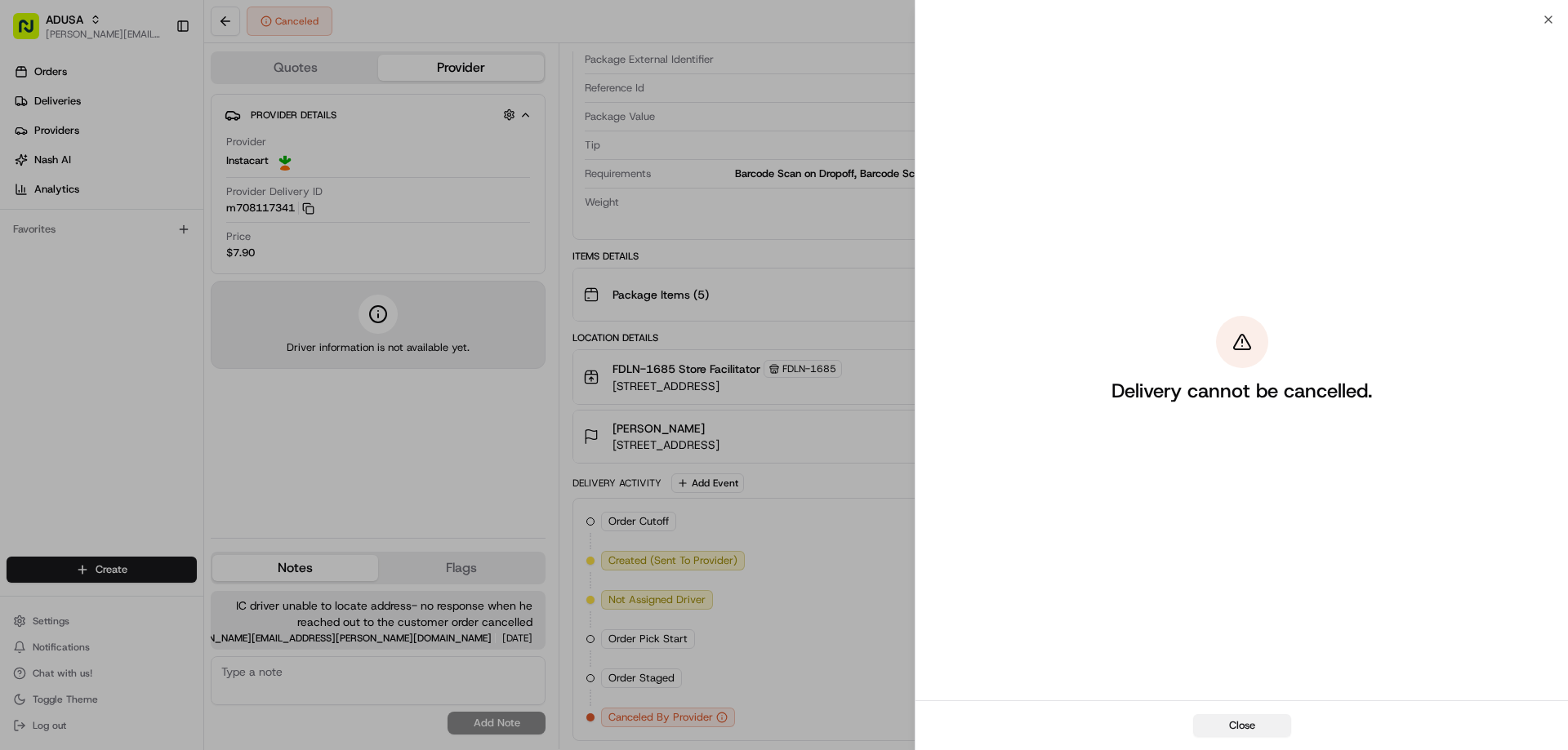
click at [1224, 724] on button "Close" at bounding box center [1243, 725] width 98 height 23
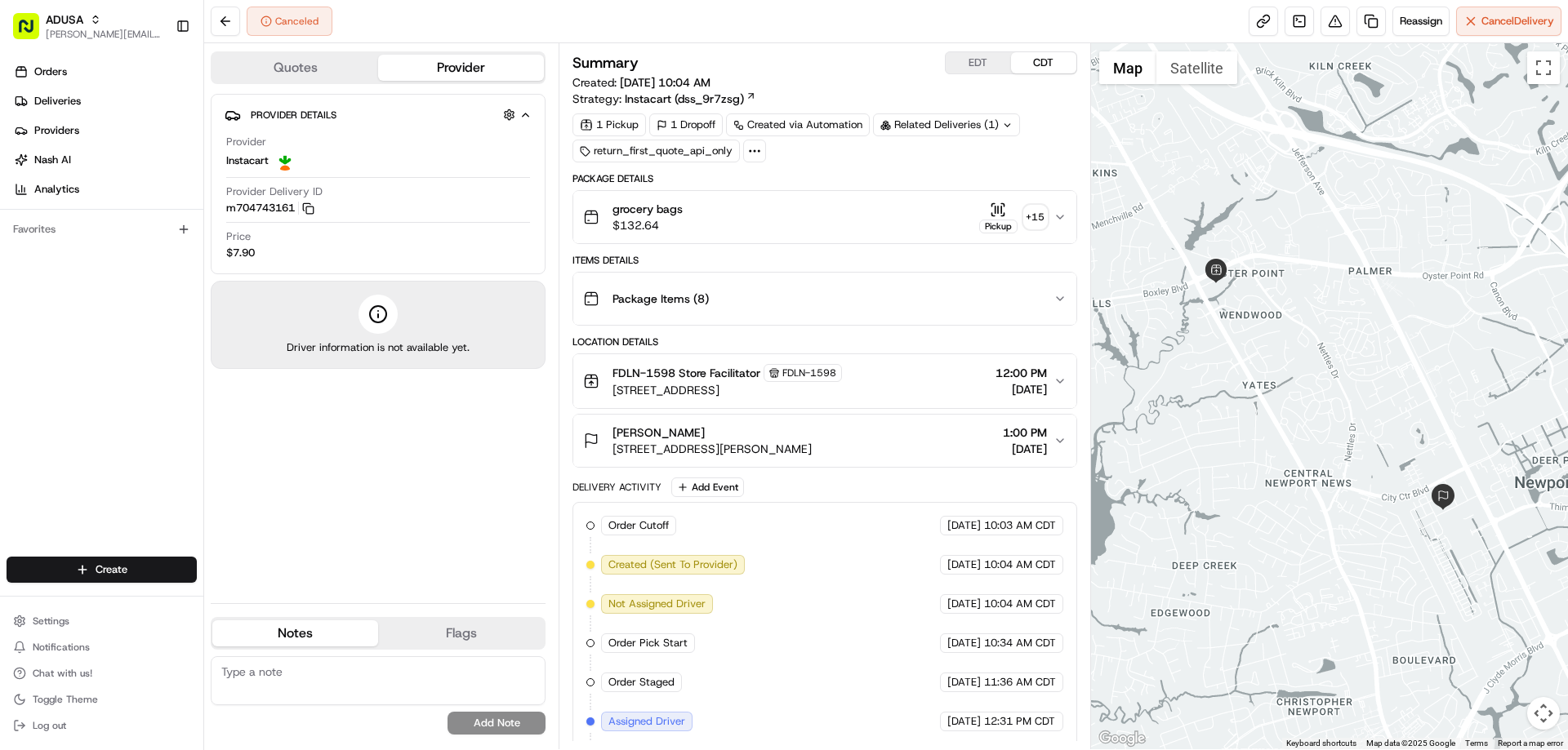
click at [666, 207] on span "grocery bags" at bounding box center [647, 208] width 70 height 16
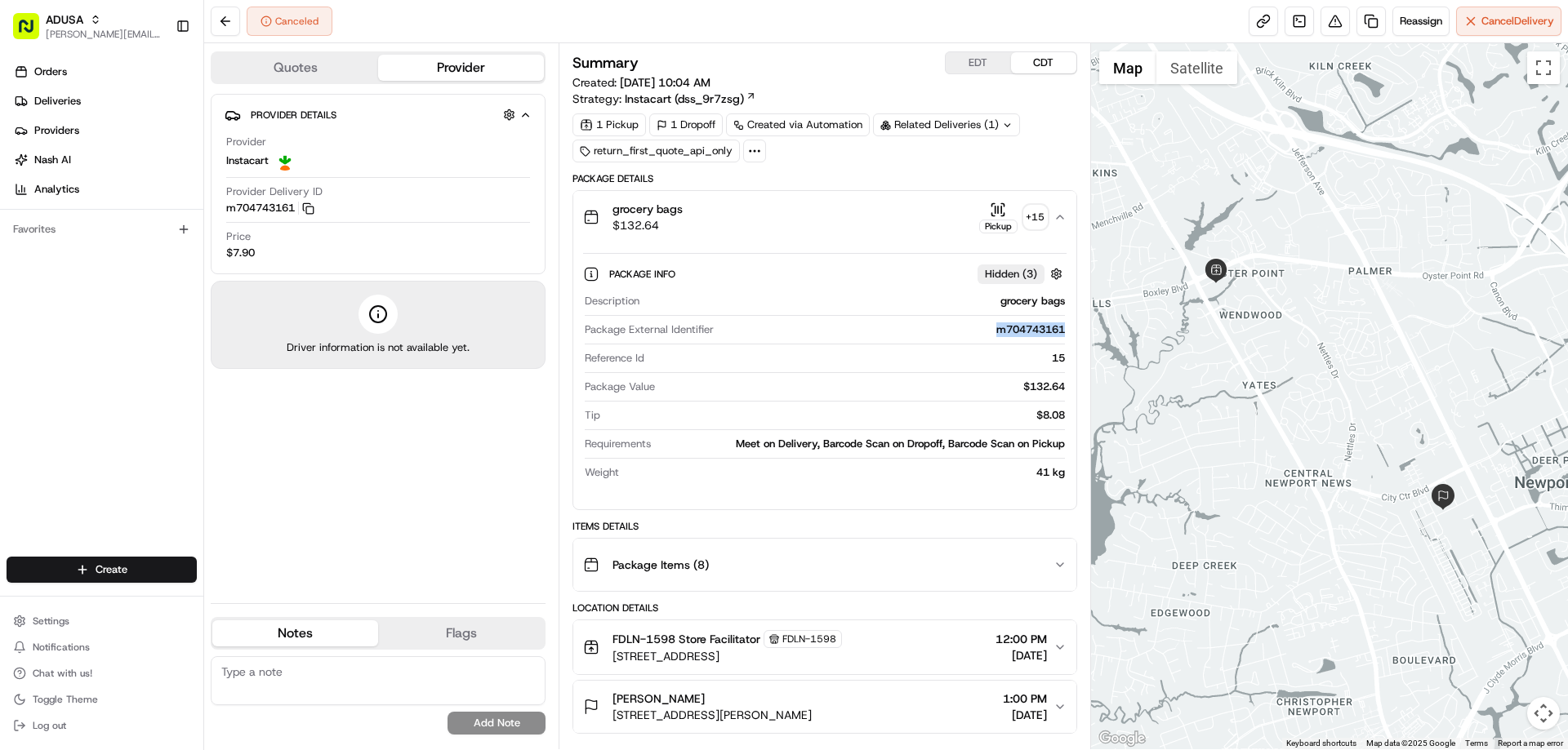
drag, startPoint x: 987, startPoint y: 335, endPoint x: 1054, endPoint y: 343, distance: 67.5
click at [1054, 343] on div "Package External Identifier m704743161" at bounding box center [825, 333] width 479 height 22
copy div "m704743161"
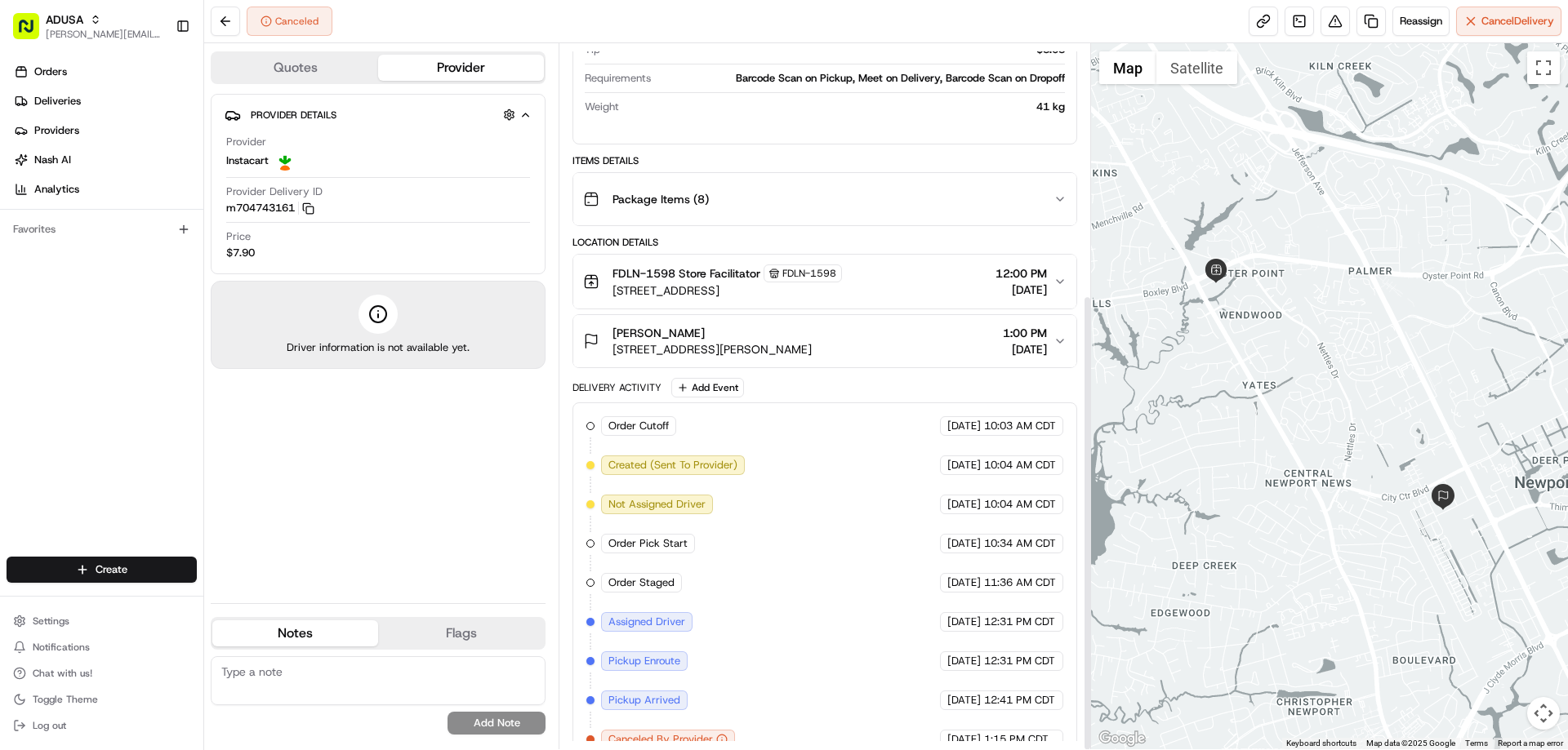
scroll to position [388, 0]
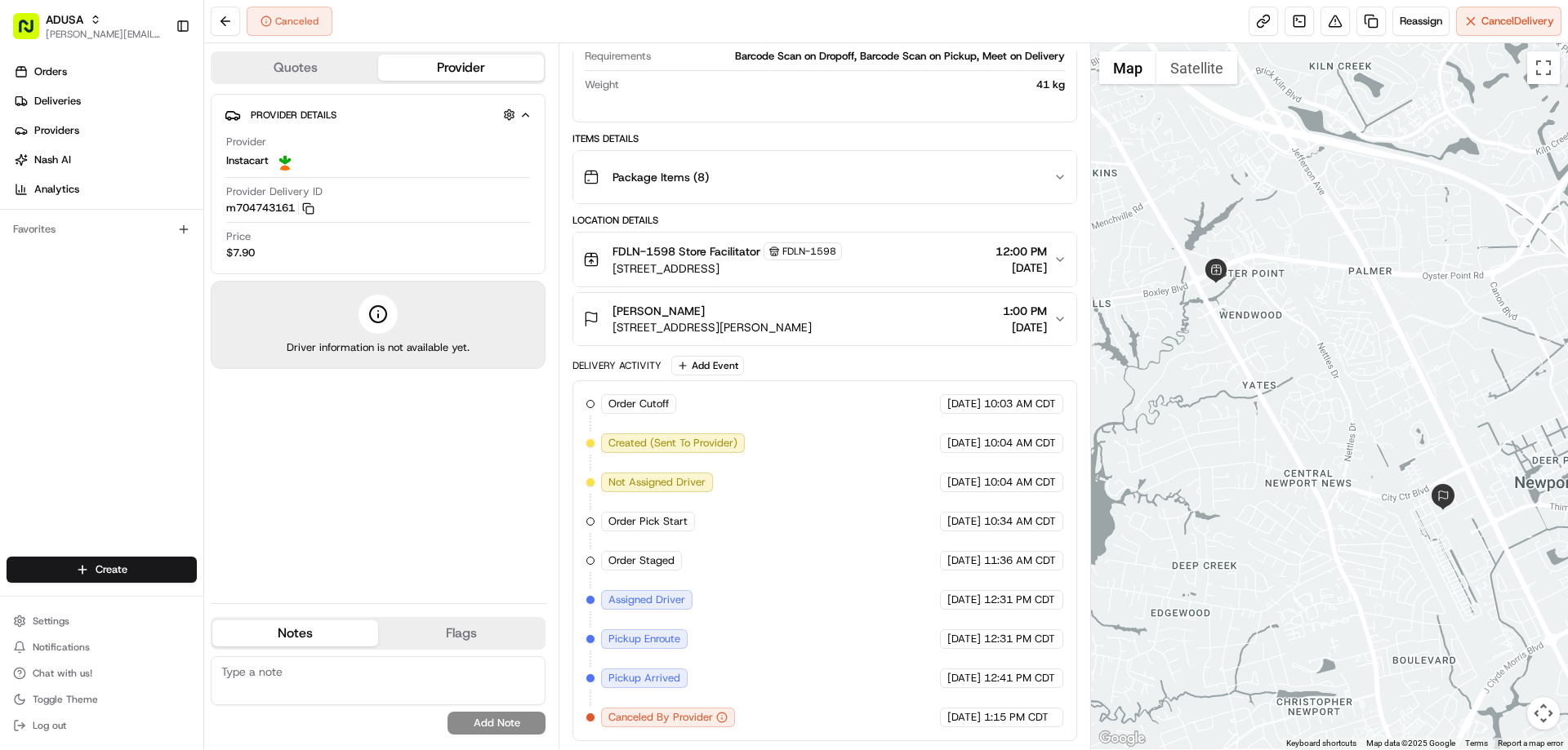
click at [238, 680] on textarea at bounding box center [377, 681] width 335 height 49
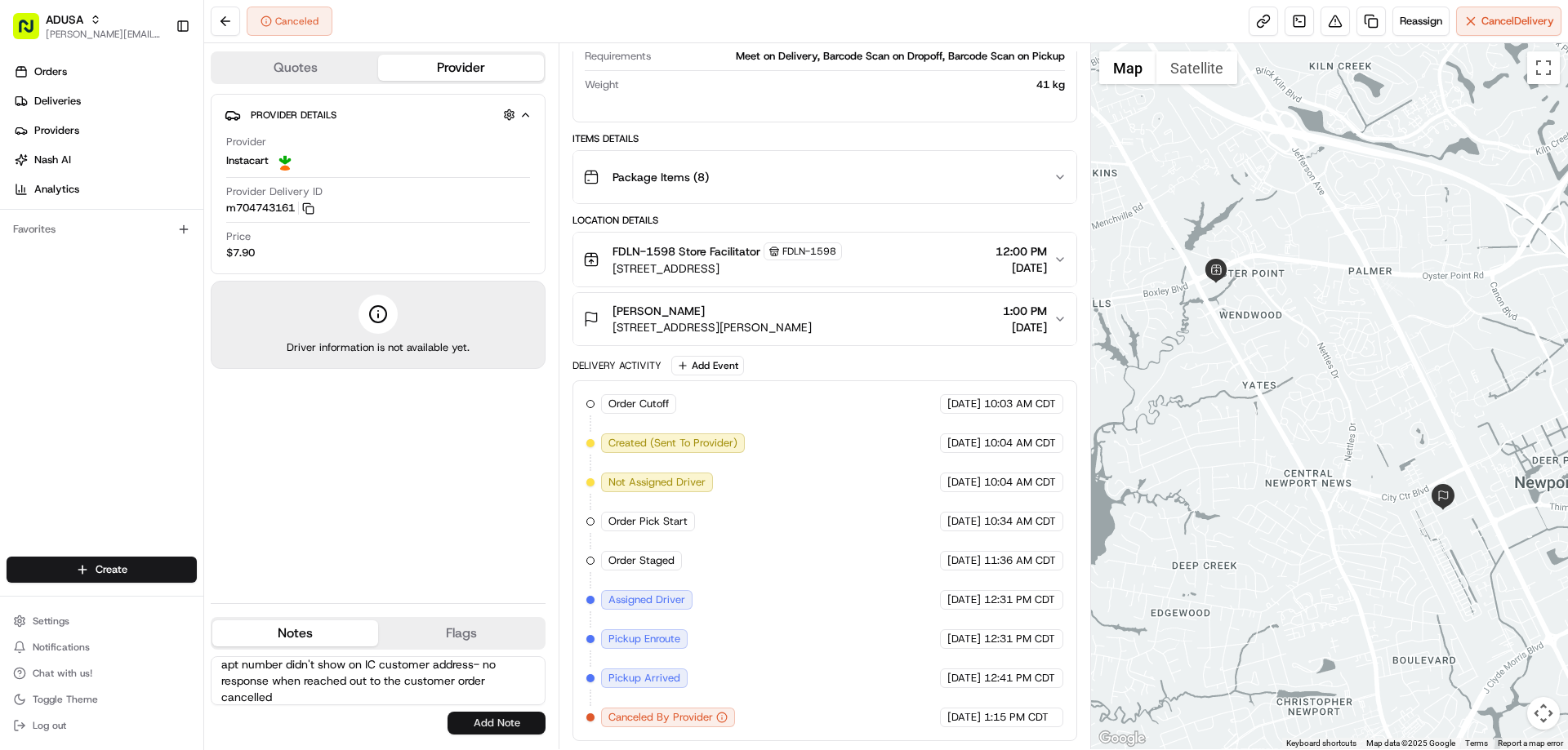
type textarea "apt number didn't show on IC customer address- no response when reached out to …"
click at [473, 730] on button "Add Note" at bounding box center [496, 724] width 98 height 23
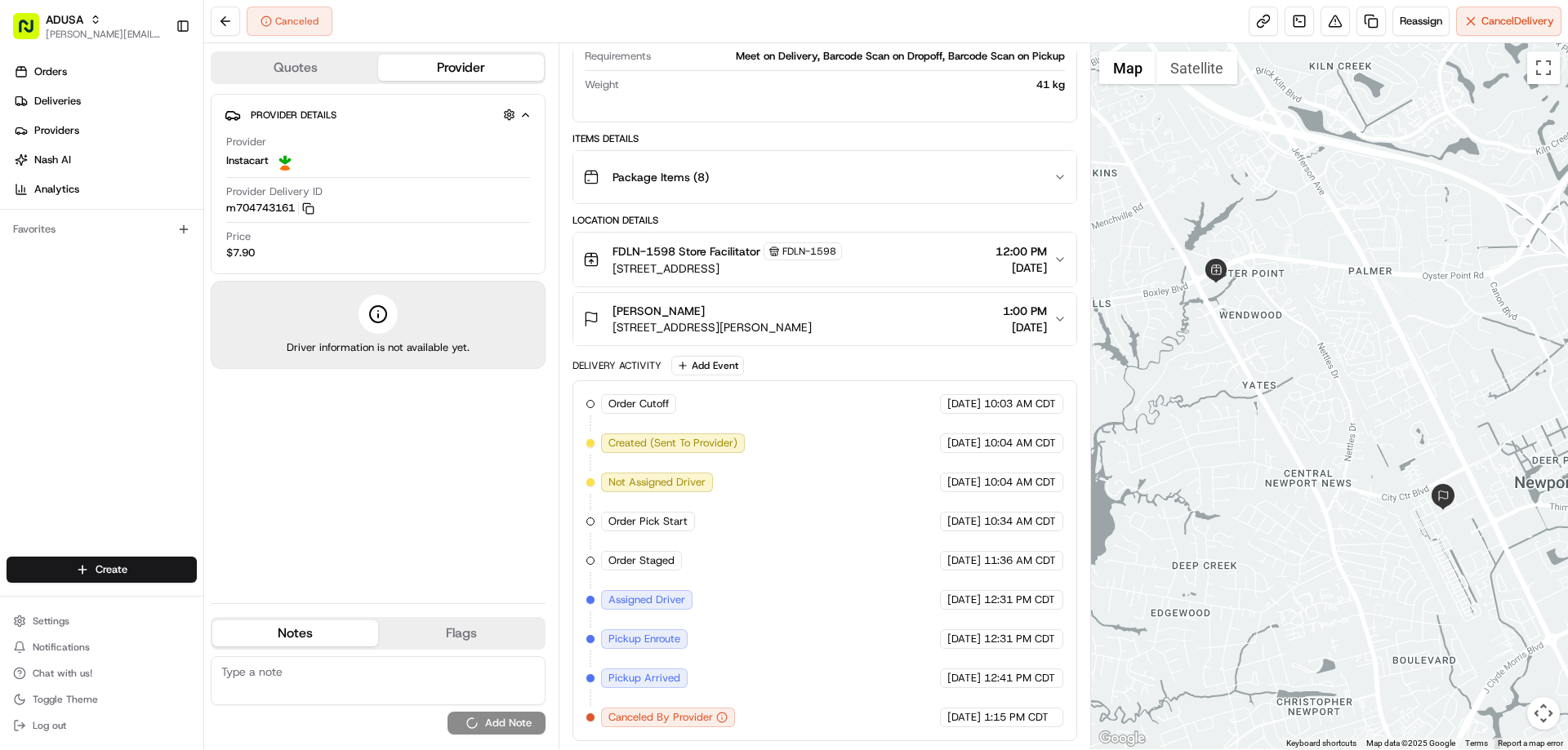
scroll to position [0, 0]
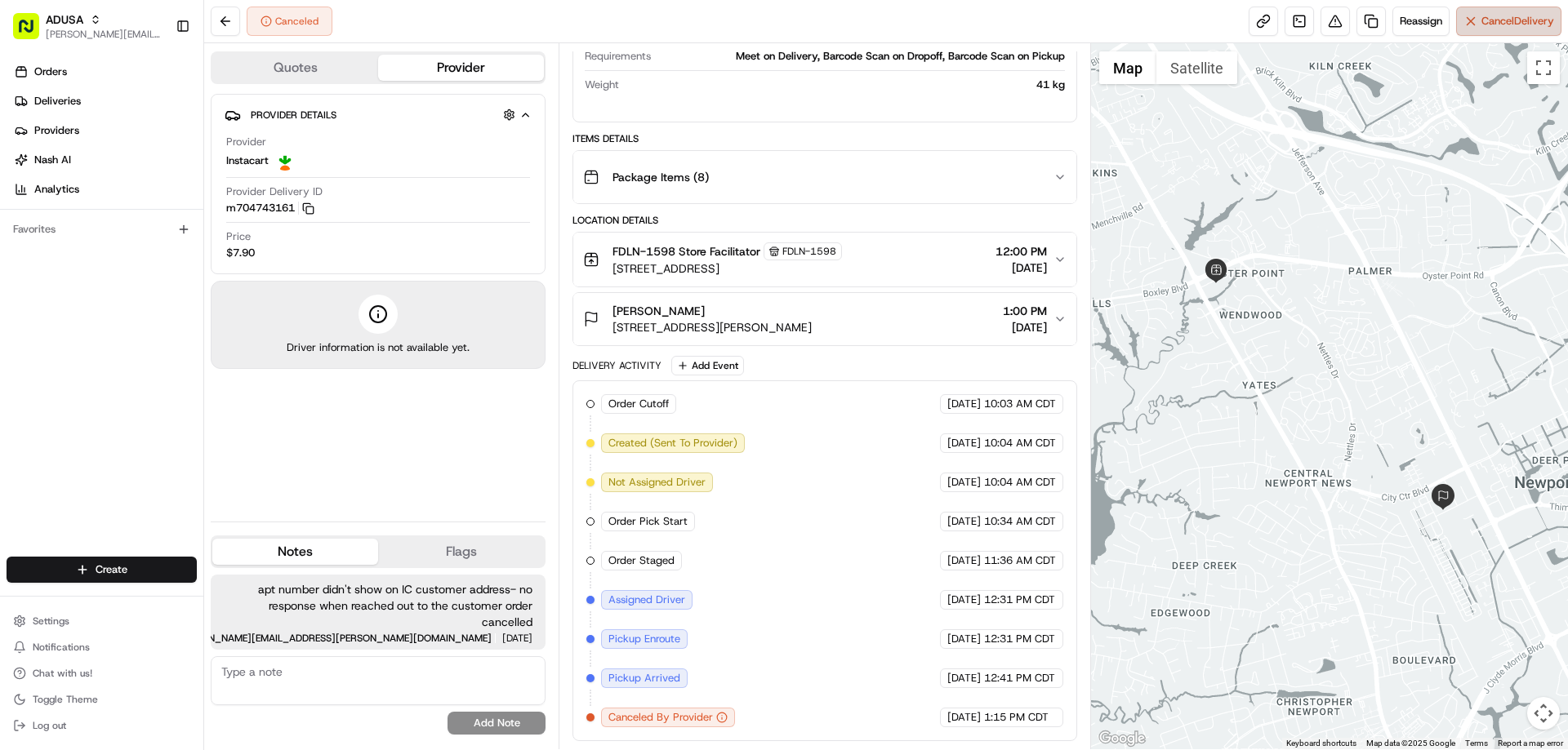
click at [1505, 20] on span "Cancel Delivery" at bounding box center [1517, 22] width 73 height 15
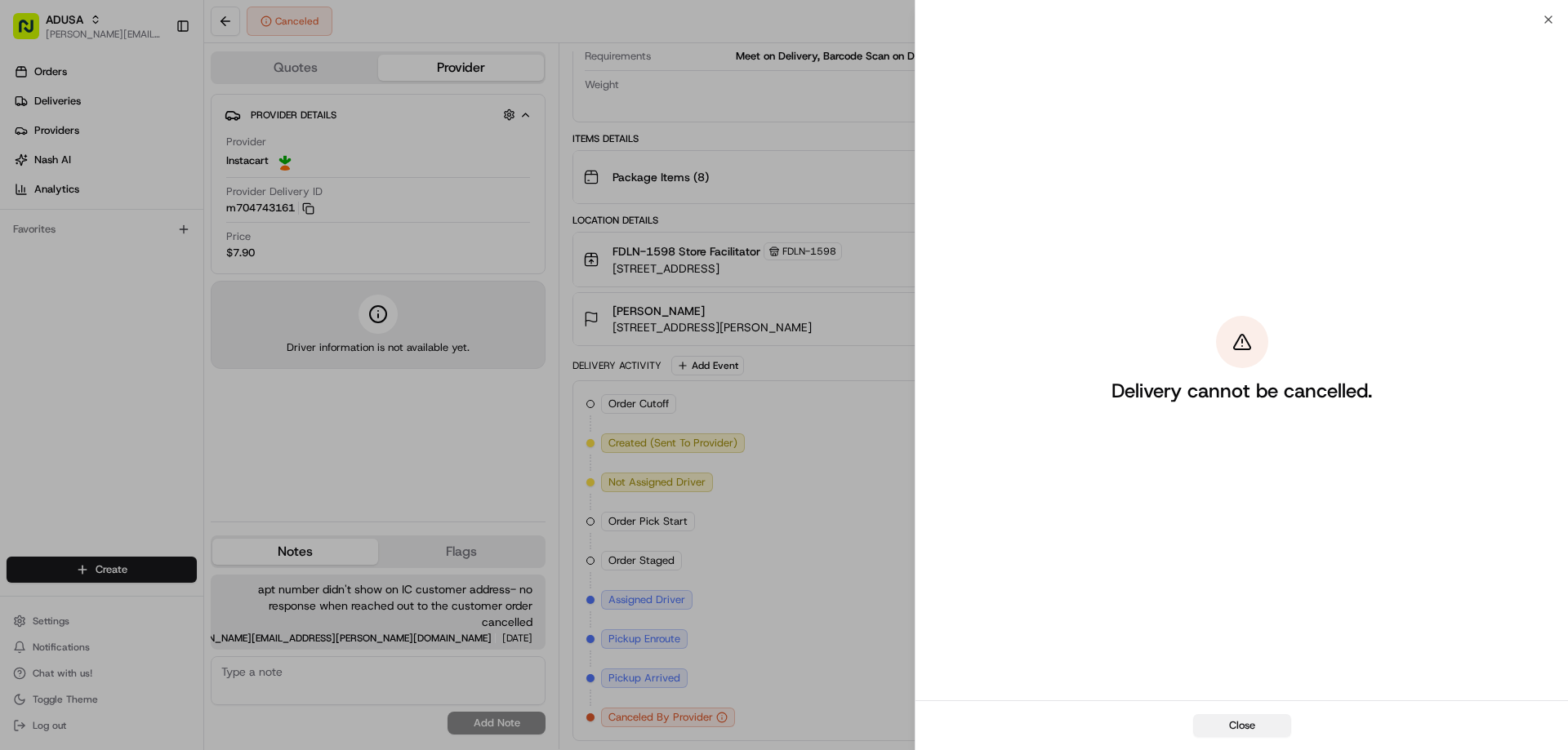
click at [1244, 728] on button "Close" at bounding box center [1243, 725] width 98 height 23
